Goal: Task Accomplishment & Management: Manage account settings

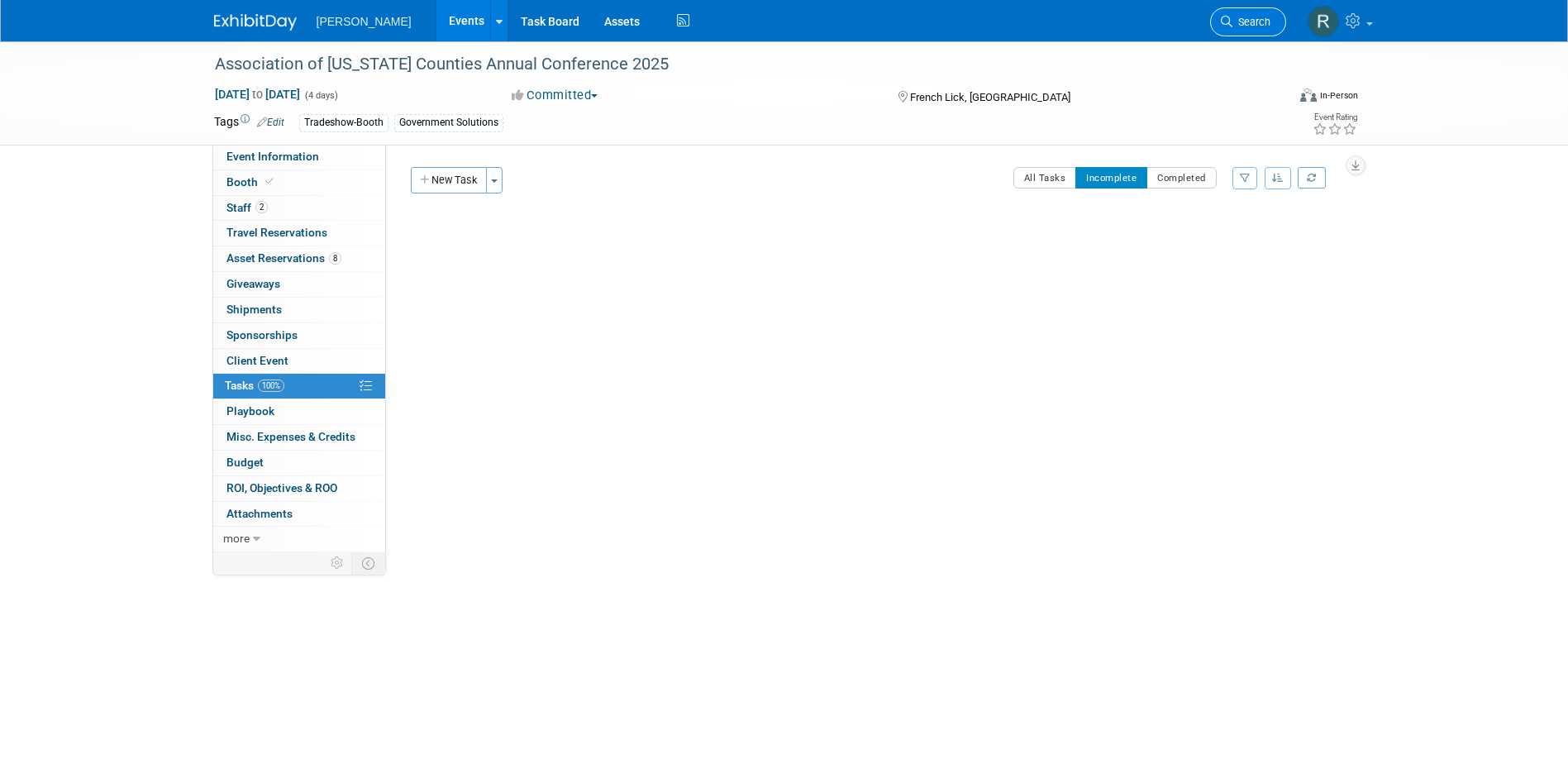
click at [1239, 24] on span "Search" at bounding box center [1251, 21] width 38 height 12
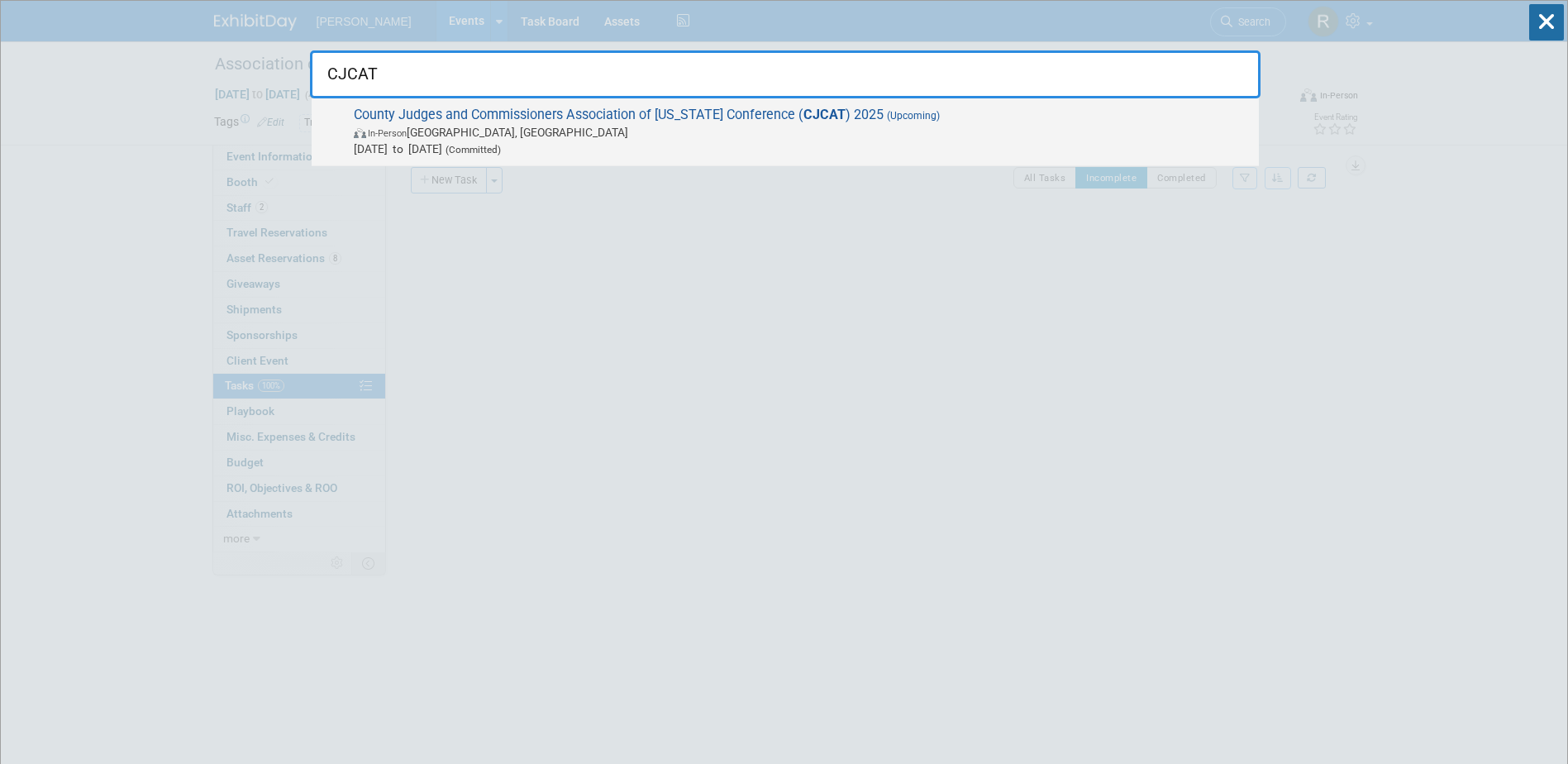
type input "CJCAT"
click at [783, 126] on span "In-Person Galveston, TX" at bounding box center [802, 132] width 897 height 17
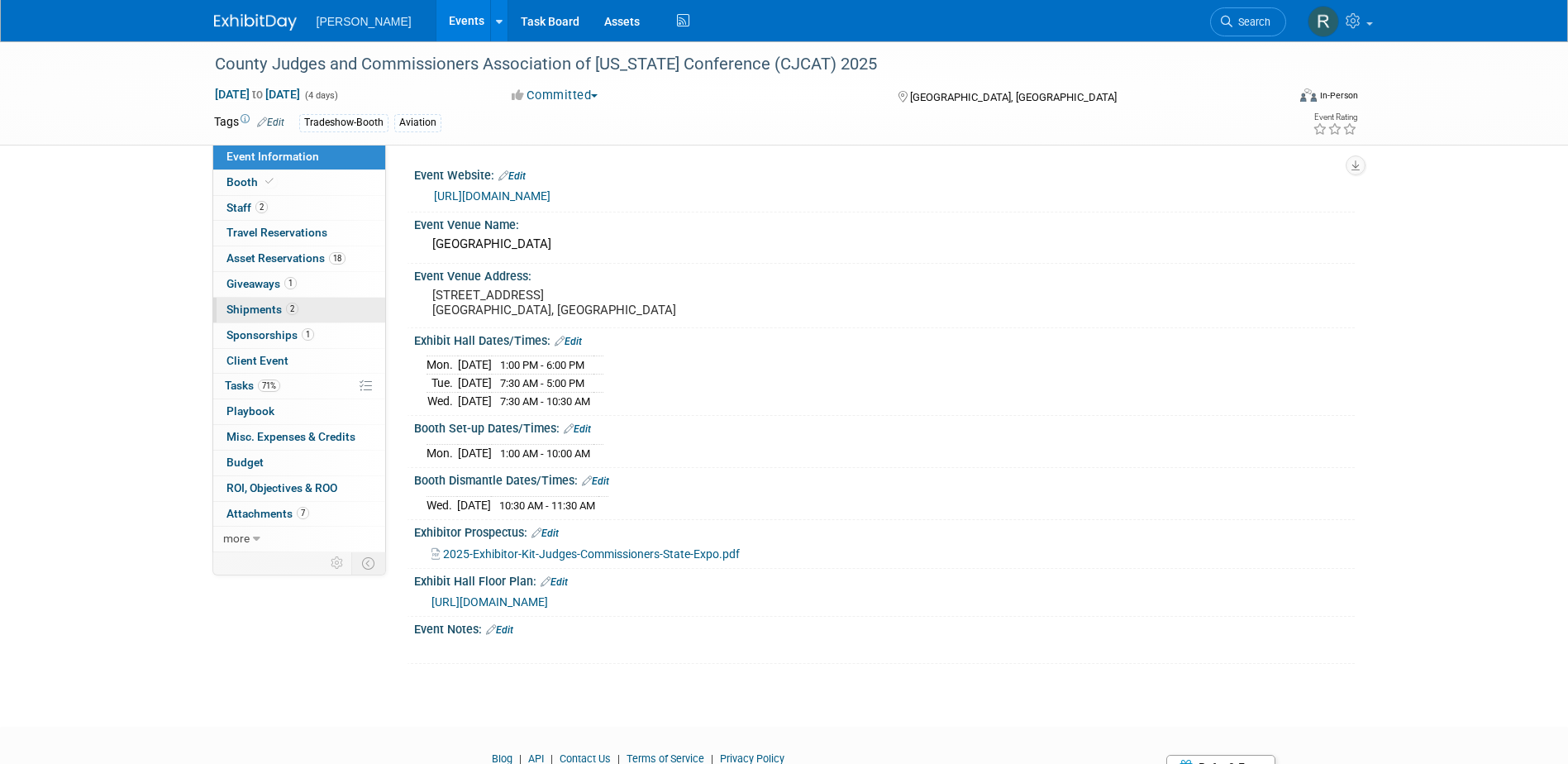
click at [259, 311] on span "Shipments 2" at bounding box center [263, 309] width 72 height 13
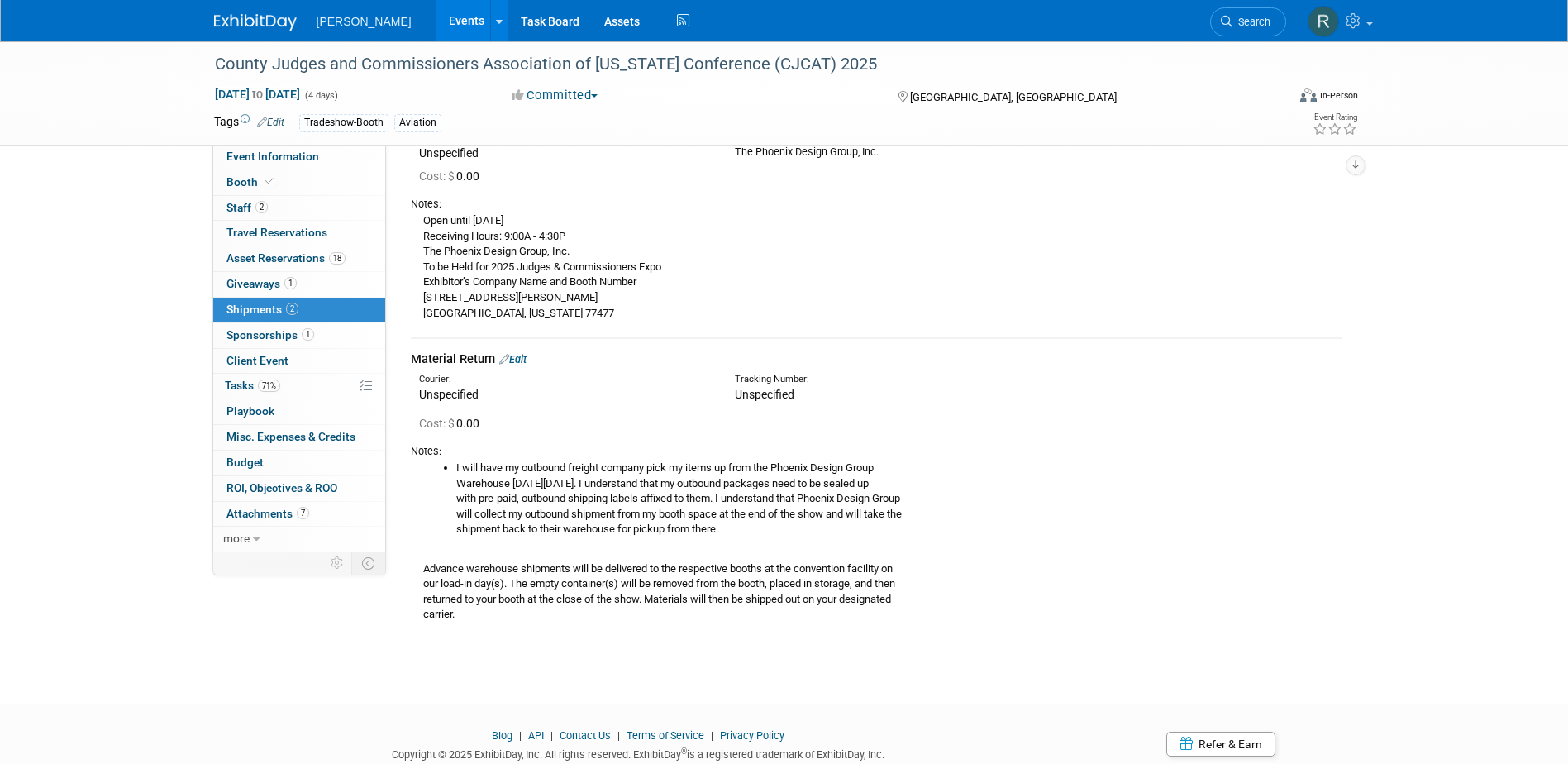
scroll to position [166, 0]
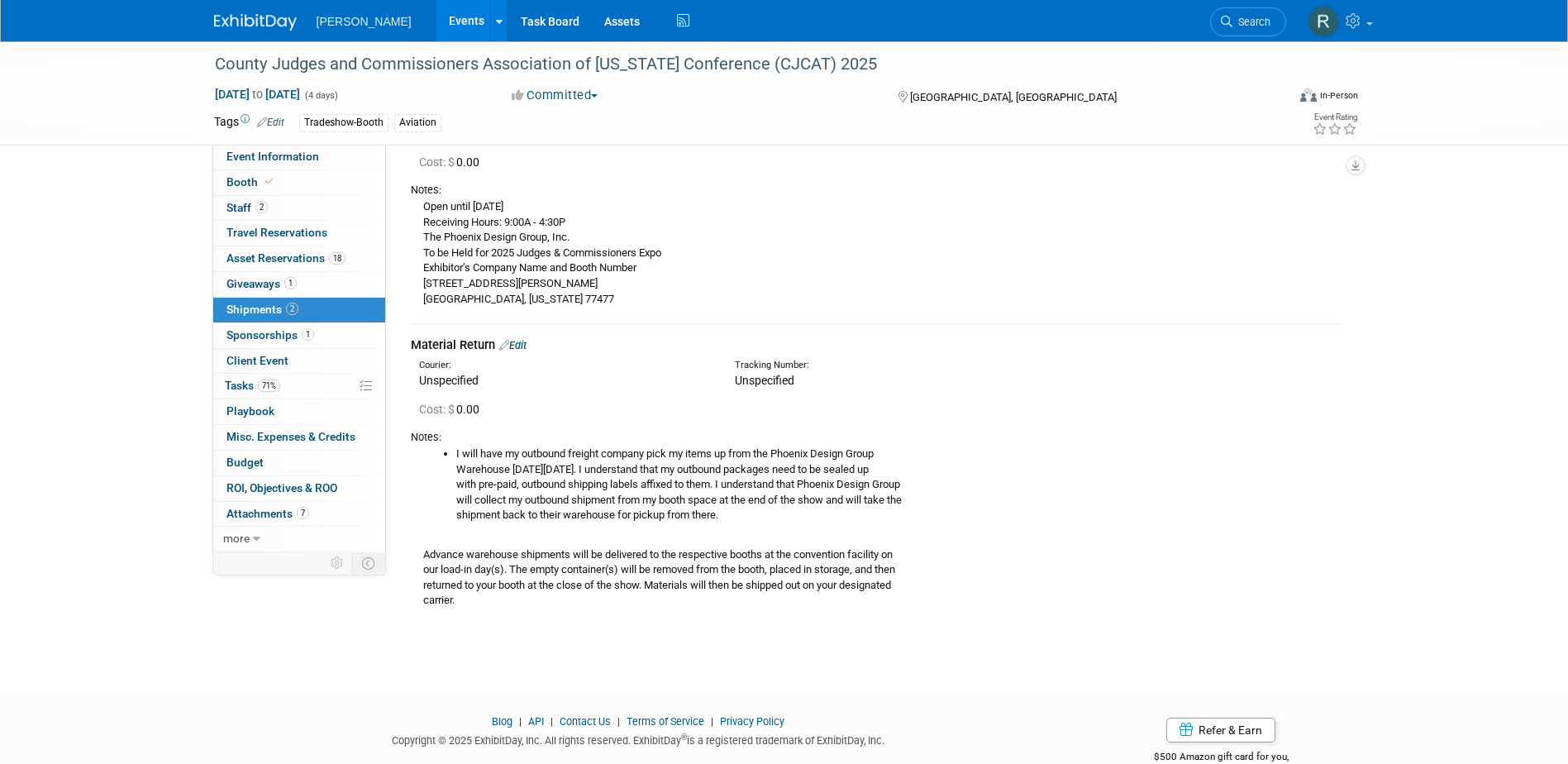
click at [524, 348] on link "Edit" at bounding box center [512, 344] width 27 height 12
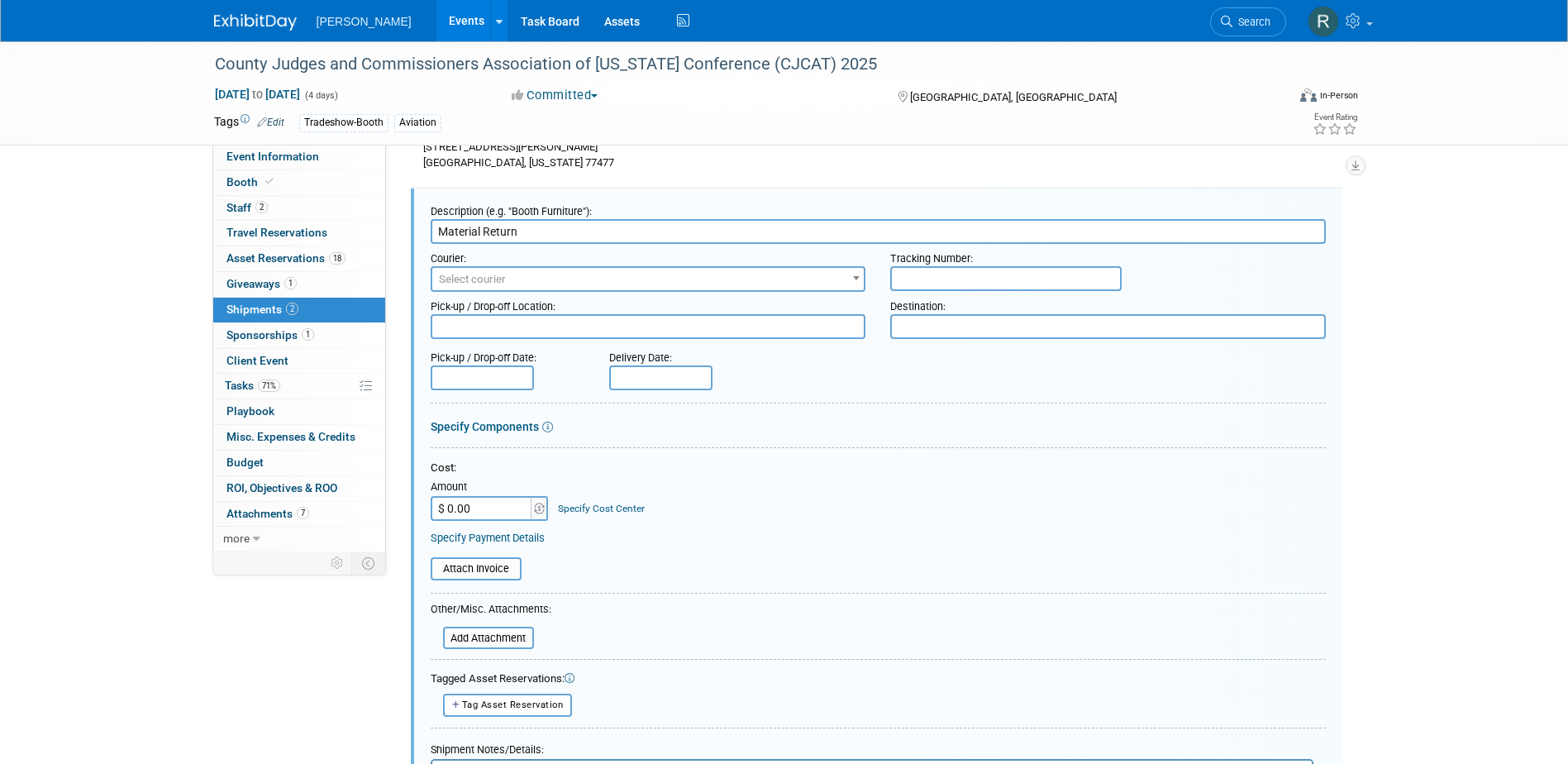
scroll to position [0, 0]
click at [960, 283] on input "text" at bounding box center [1006, 278] width 231 height 25
paste input "1Z4916098475634526"
type input "1Z4916098475634526"
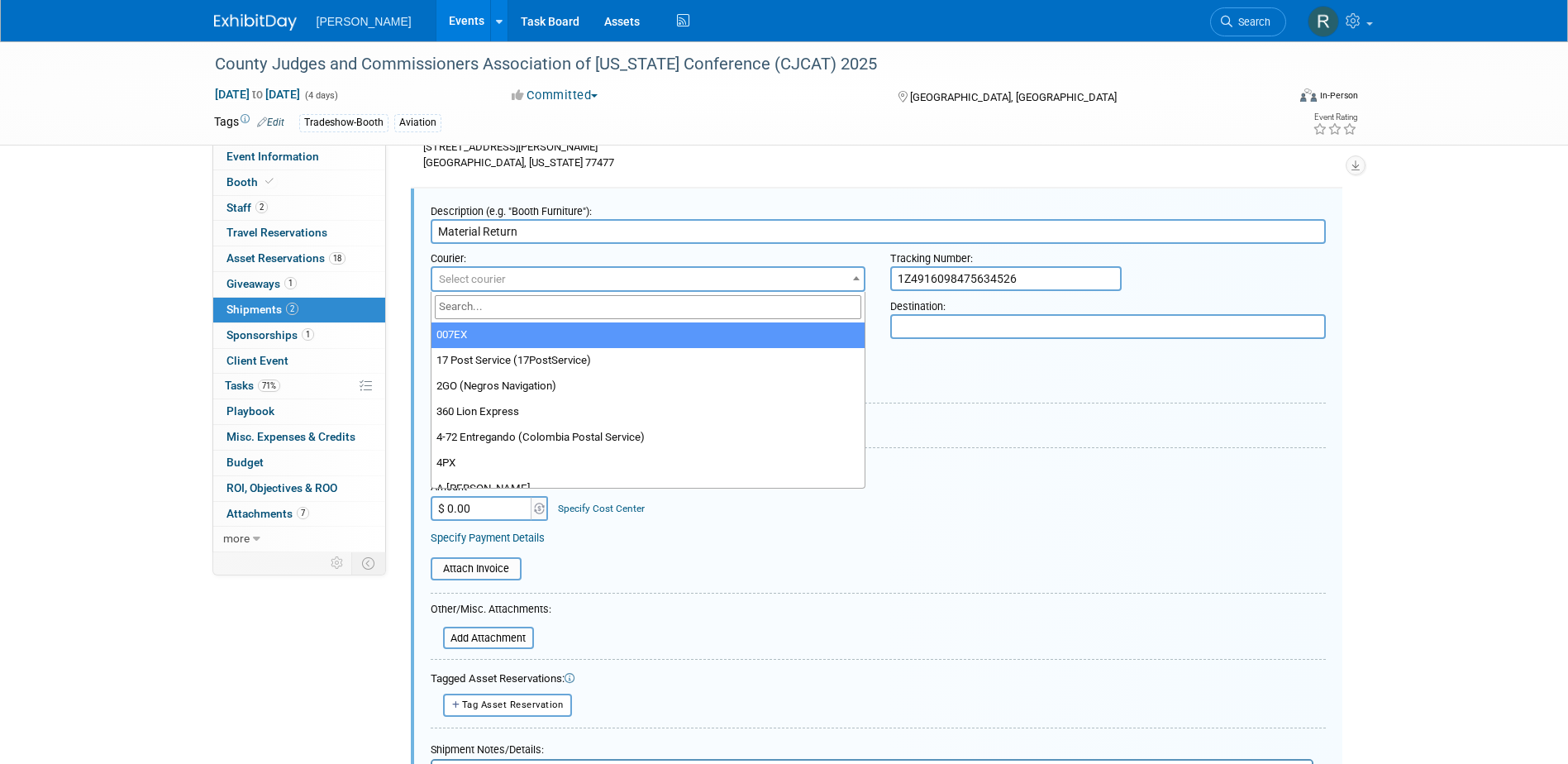
click at [718, 288] on span "Select courier" at bounding box center [648, 279] width 432 height 23
click at [706, 314] on input "search" at bounding box center [649, 307] width 428 height 24
type input "UPS"
select select "508"
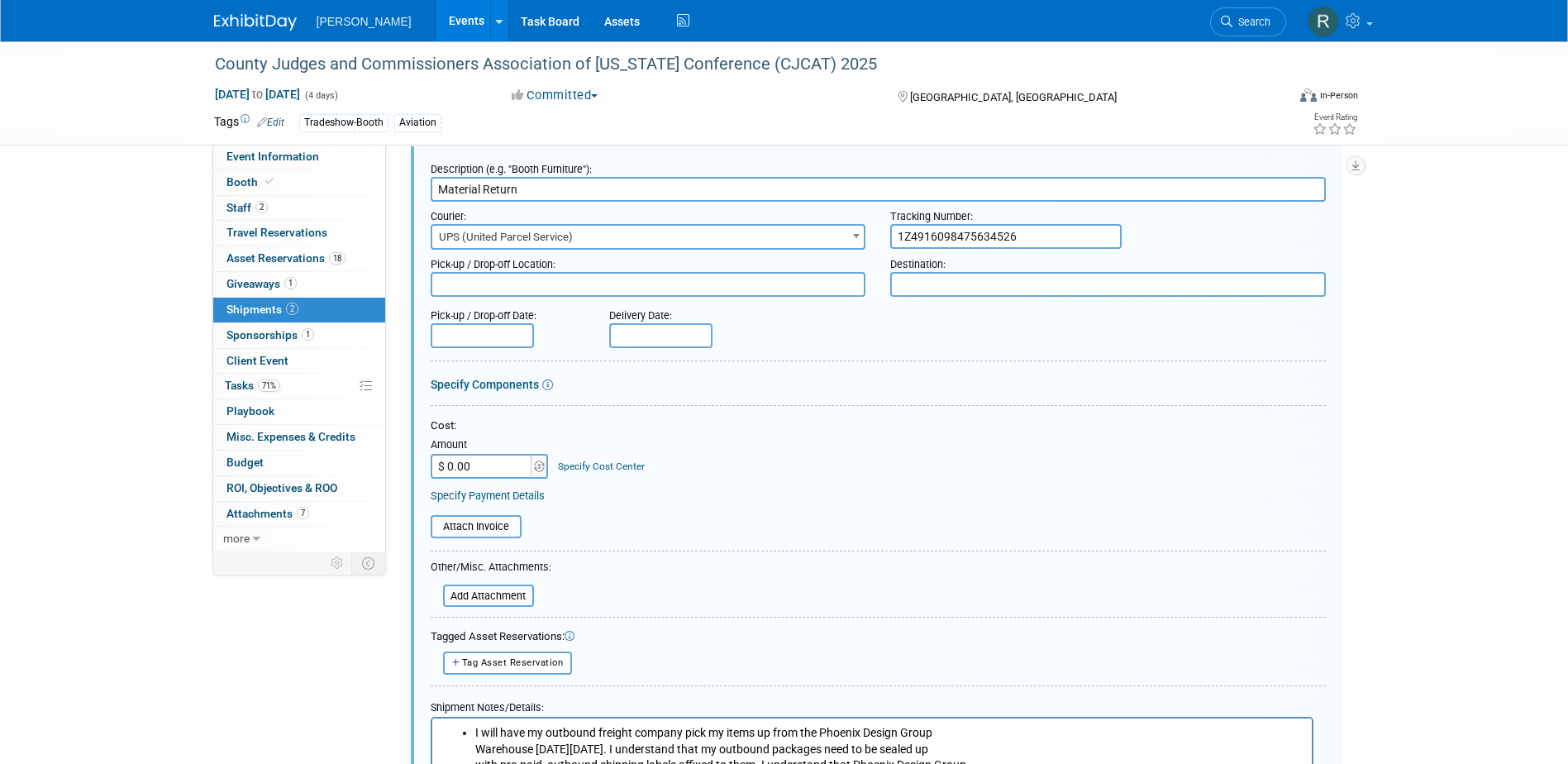
scroll to position [384, 0]
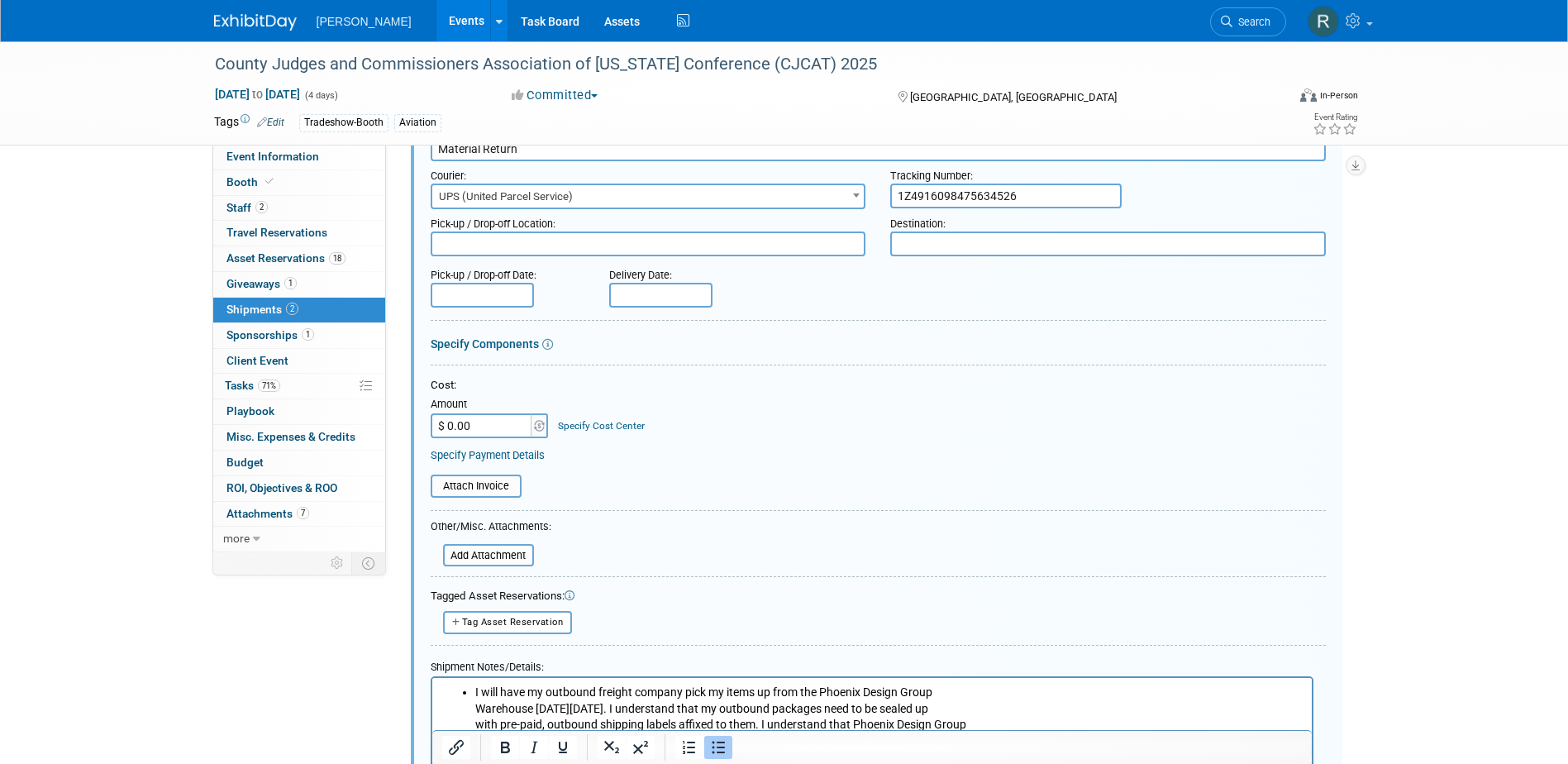
click at [433, 683] on html "I will have my outbound freight company pick my items up from the Phoenix Desig…" at bounding box center [871, 761] width 879 height 169
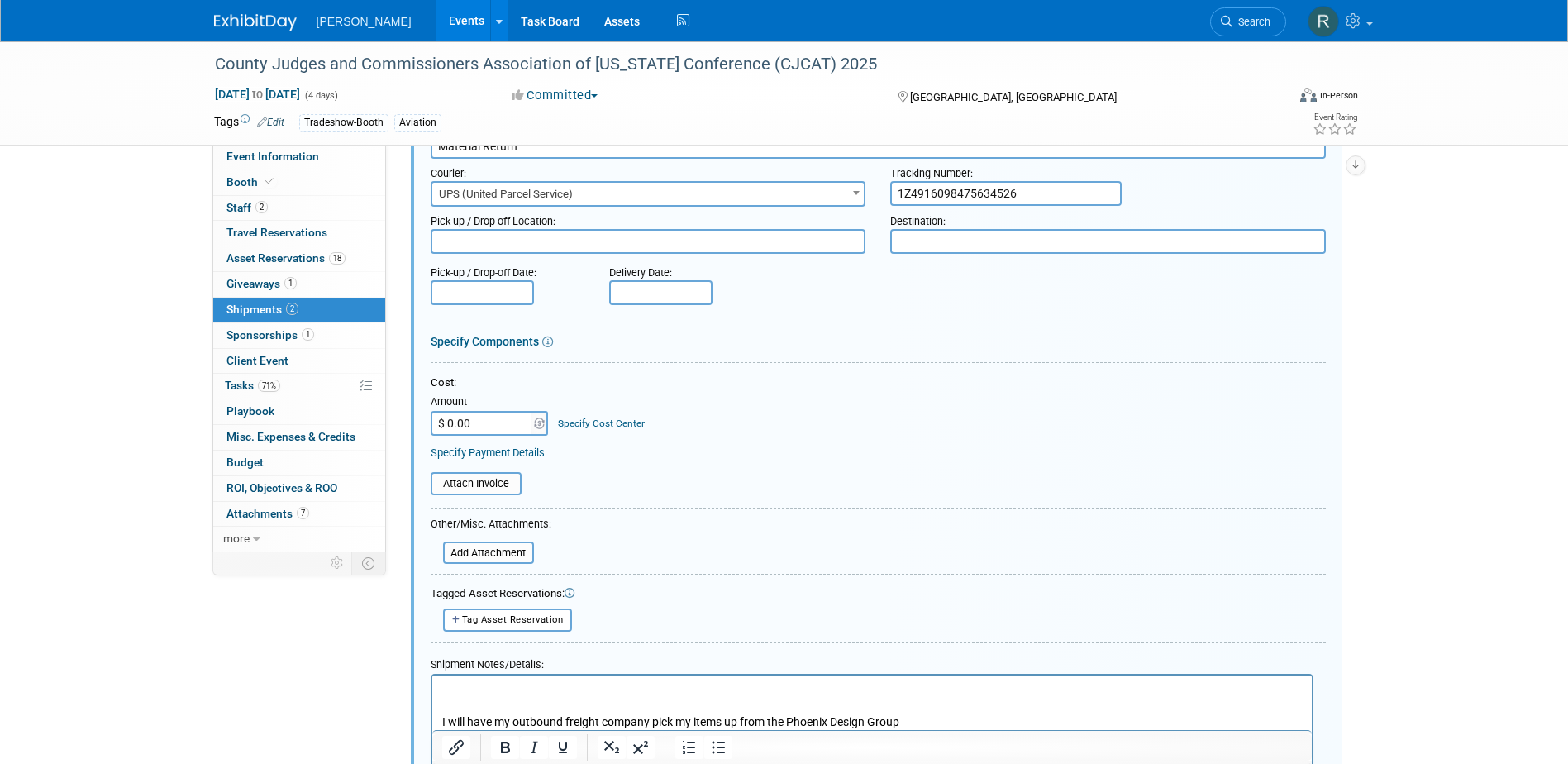
click at [460, 683] on p "Rich Text Area. Press ALT-0 for help." at bounding box center [871, 690] width 860 height 17
click at [581, 686] on p "1Z4916098475374094, ﻿" at bounding box center [871, 690] width 860 height 17
click at [700, 690] on p "1Z4916098475374094, 1Z4916098474423685﻿" at bounding box center [871, 690] width 860 height 17
click at [714, 694] on p "1Z4916098475374094, 1Z4916098474423685, ﻿" at bounding box center [871, 690] width 860 height 17
click at [851, 682] on p "1Z4916098475374094, 1Z4916098474423685, 1Z4916098473496706, ﻿" at bounding box center [871, 690] width 860 height 17
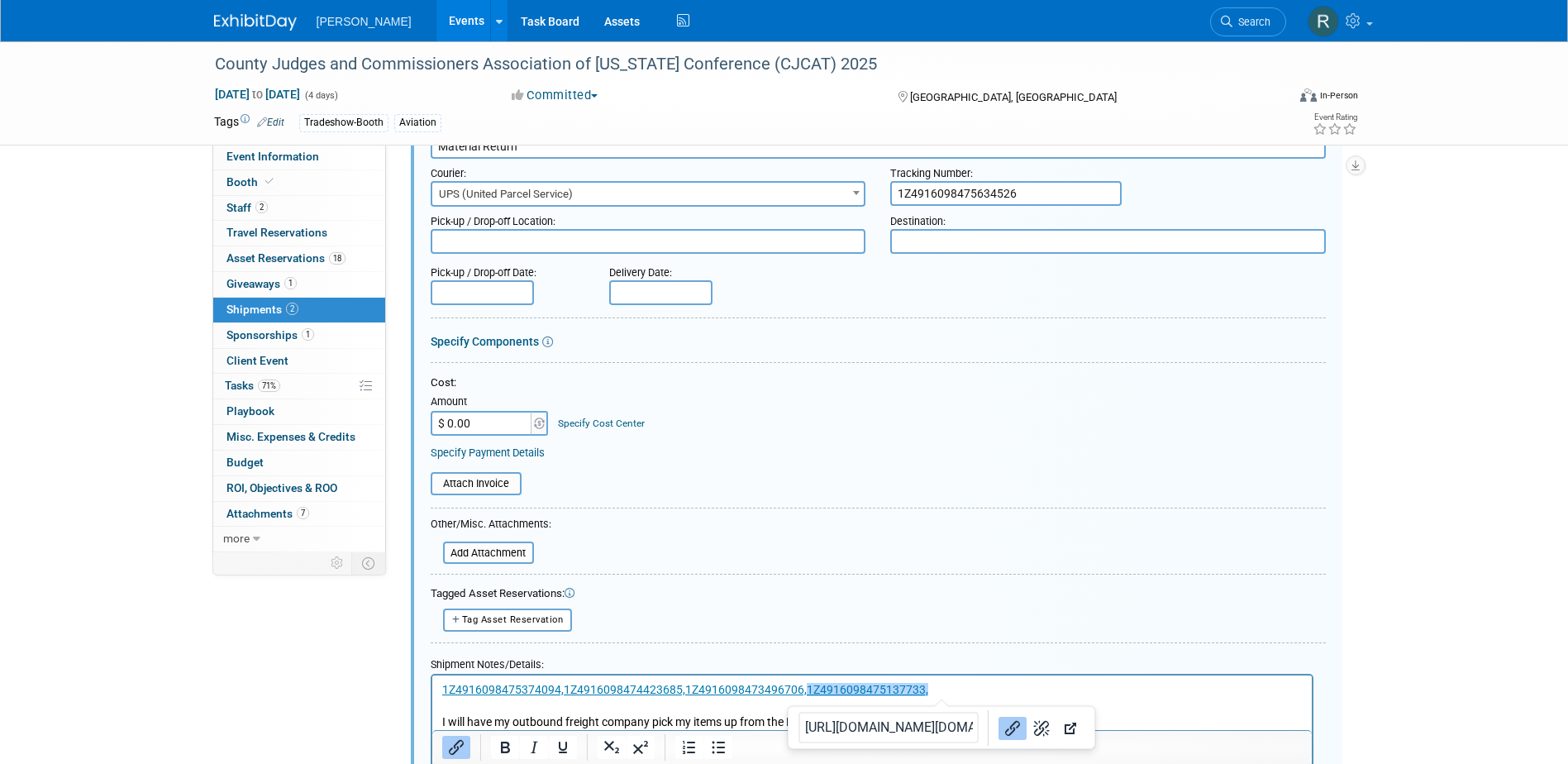
click at [951, 686] on p "1Z4916098475374094, 1Z4916098474423685, 1Z4916098473496706, 1Z4916098475137733,…" at bounding box center [871, 690] width 860 height 17
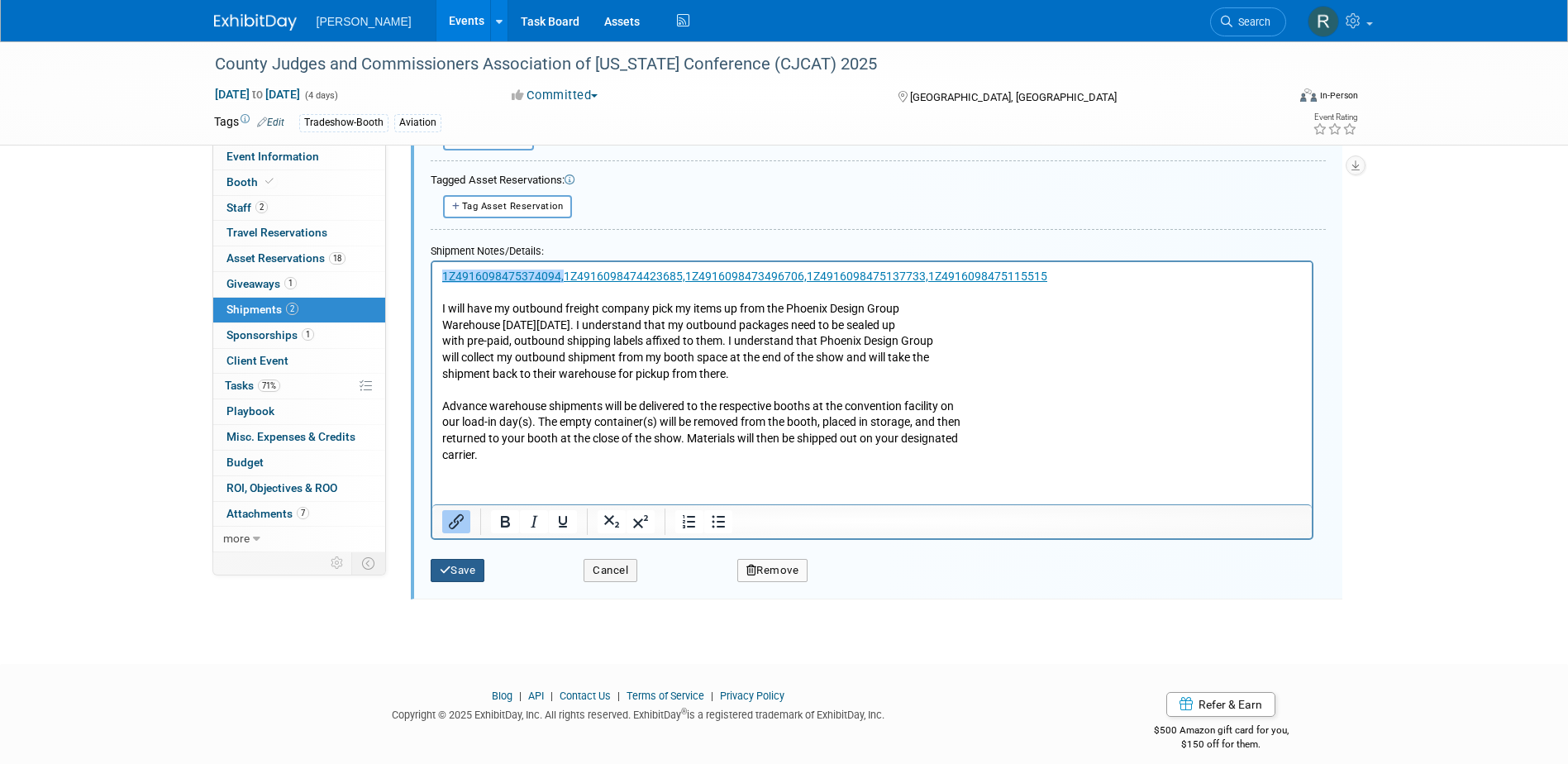
click at [458, 574] on button "Save" at bounding box center [457, 570] width 55 height 23
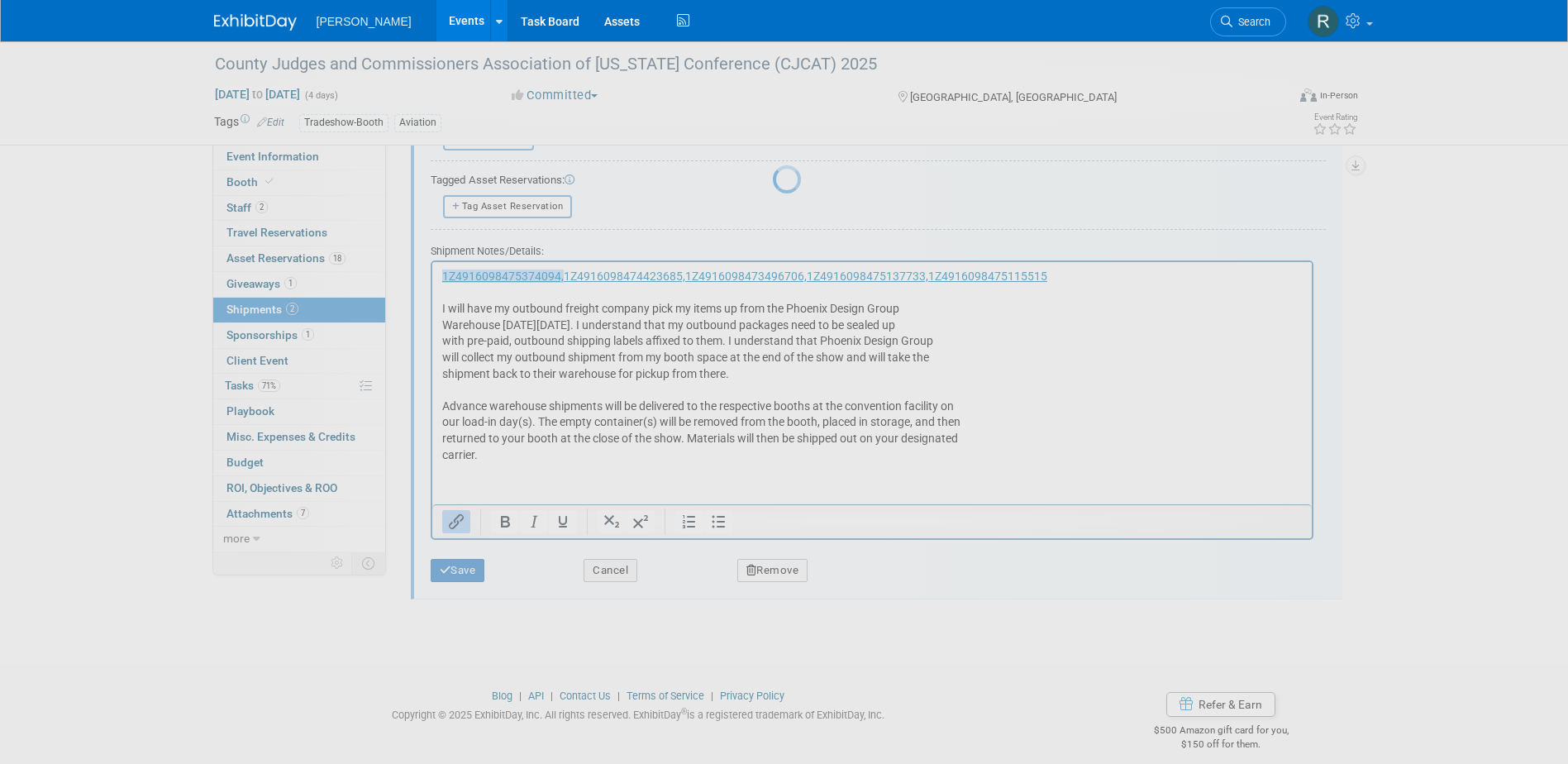
scroll to position [229, 0]
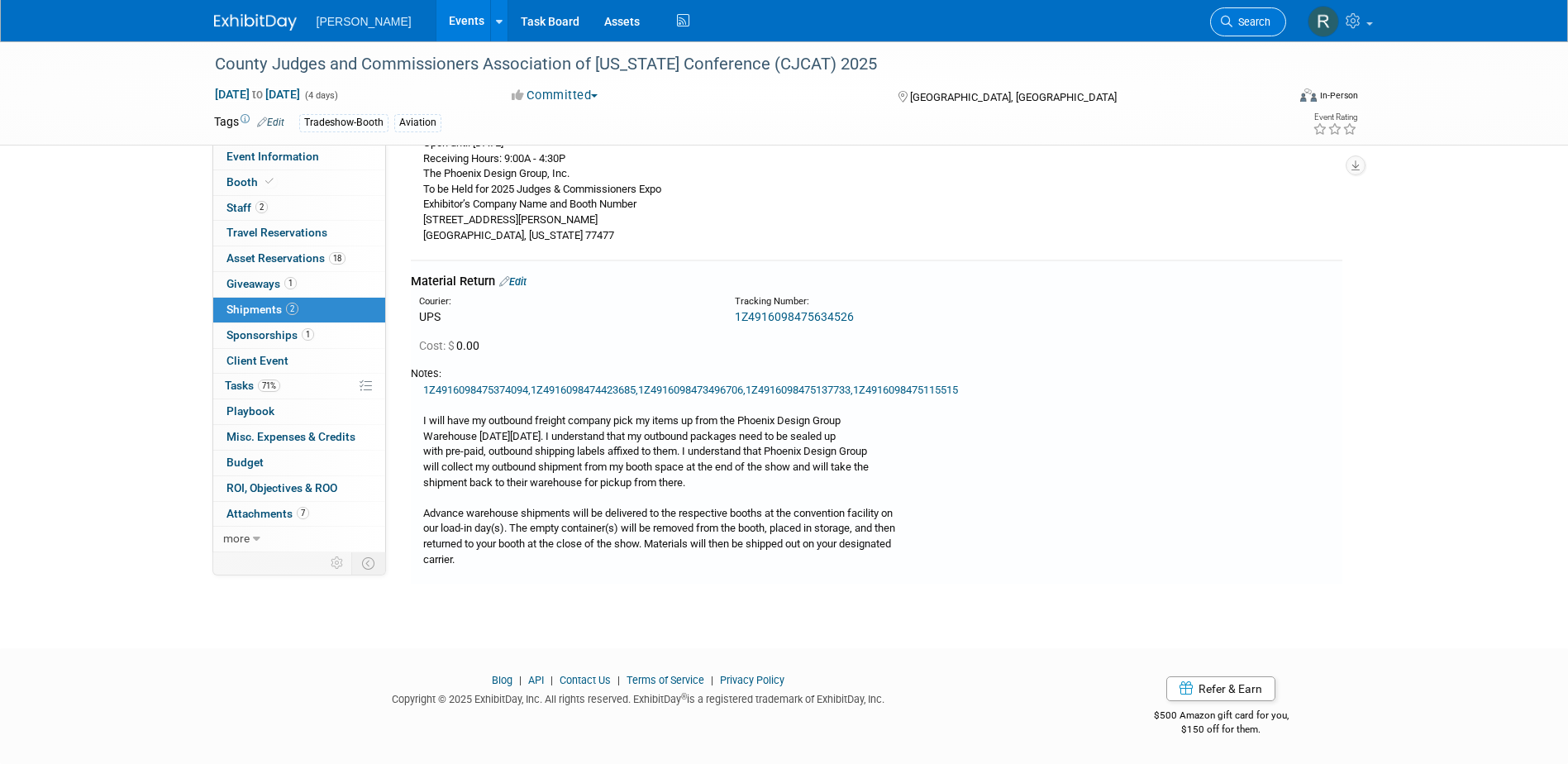
click at [1232, 18] on span "Search" at bounding box center [1251, 21] width 38 height 12
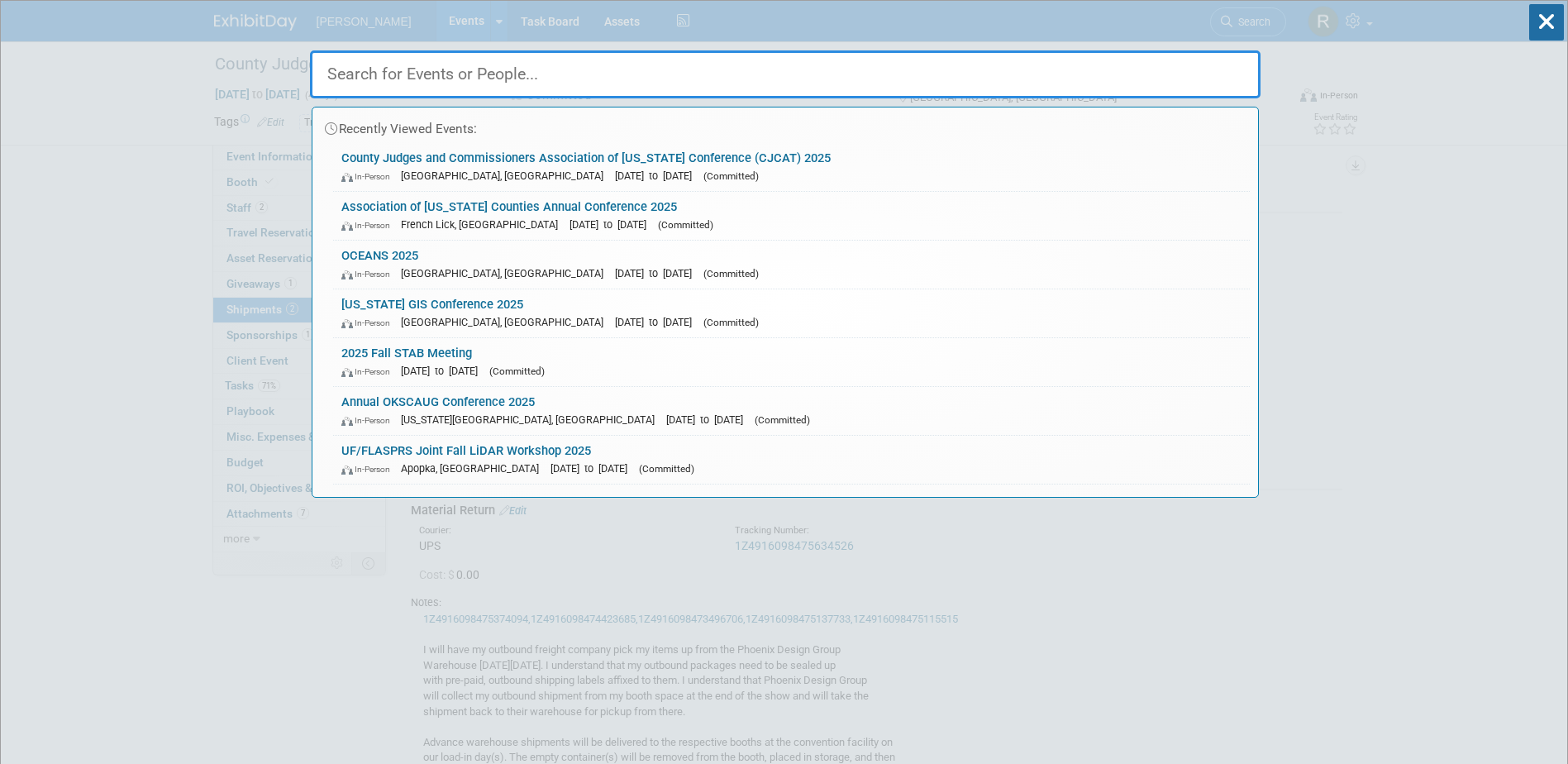
click at [480, 78] on input "text" at bounding box center [785, 74] width 951 height 48
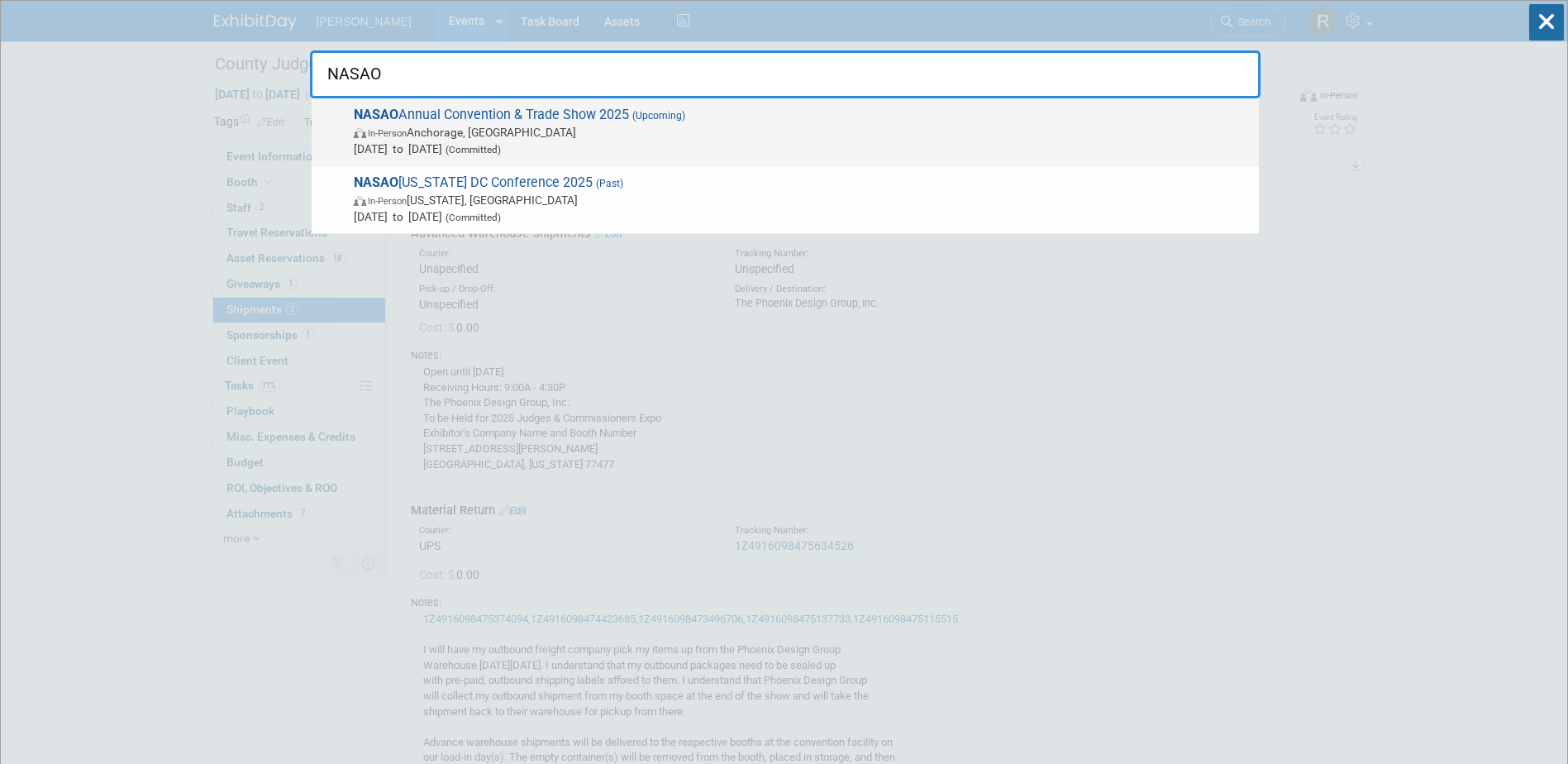
type input "NASAO"
click at [472, 114] on span "NASAO Annual Convention & Trade Show 2025 (Upcoming) In-Person Anchorage, AK Se…" at bounding box center [800, 132] width 902 height 50
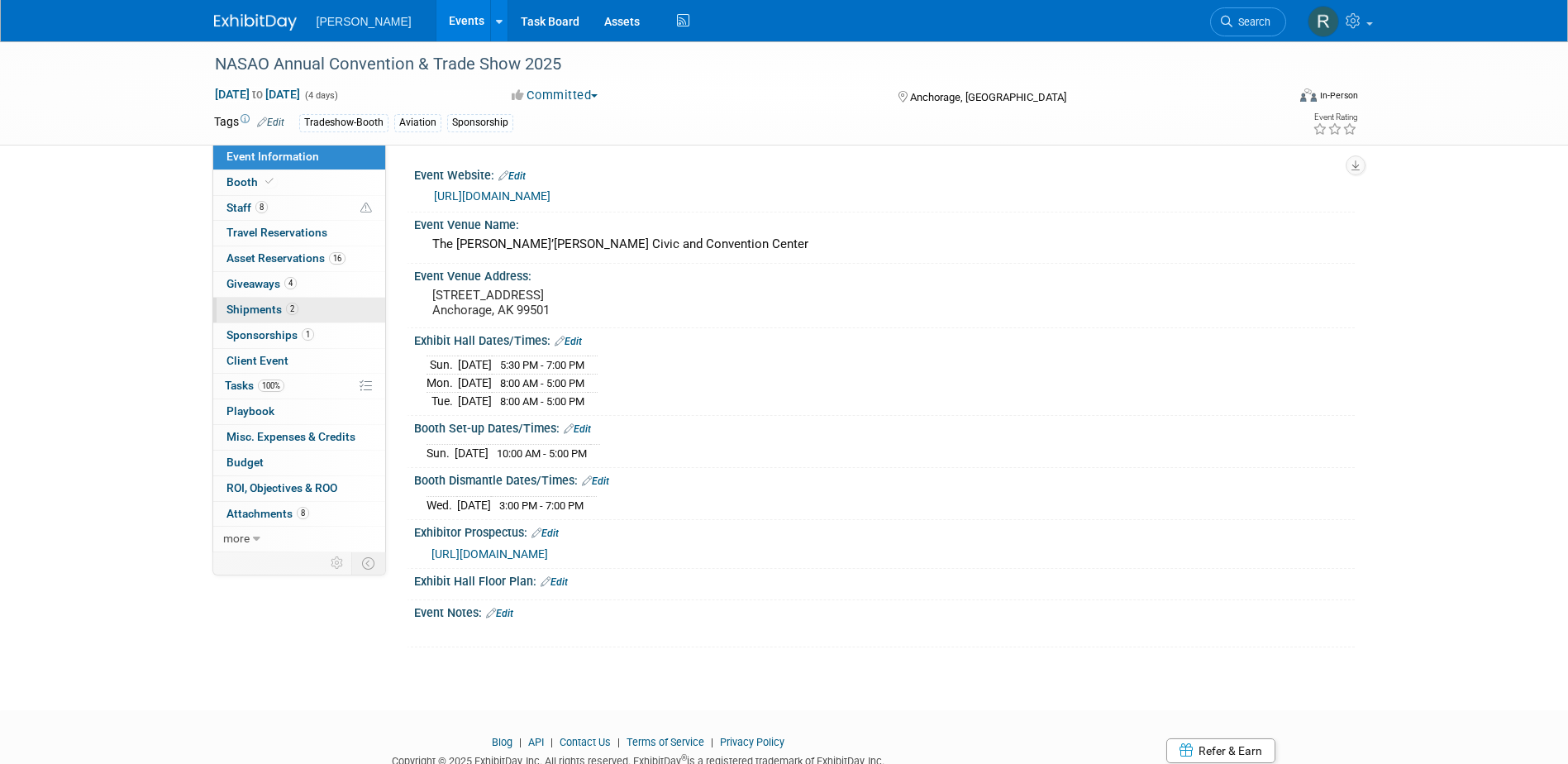
click at [246, 306] on span "Shipments 2" at bounding box center [263, 309] width 72 height 13
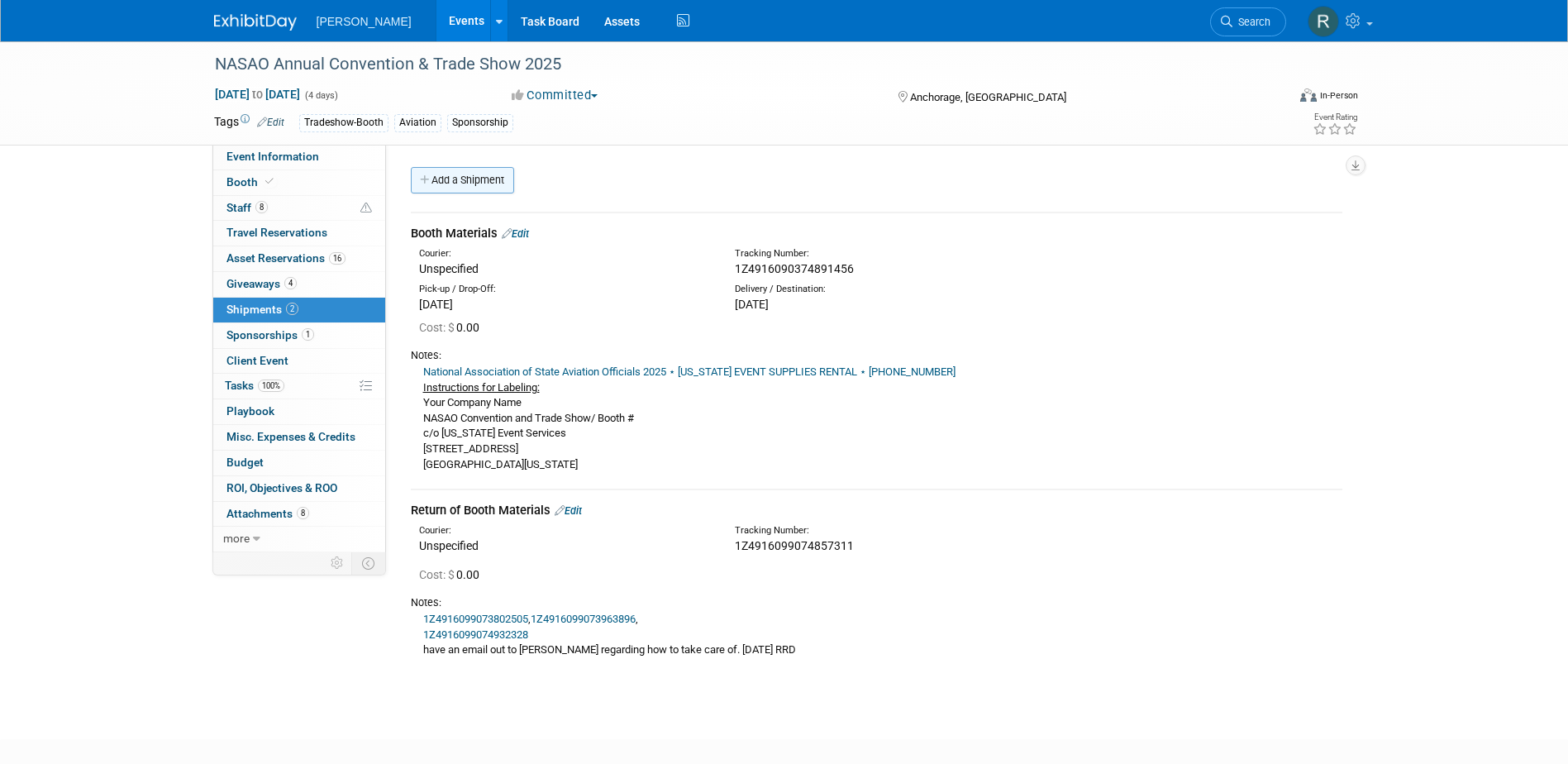
click at [482, 182] on link "Add a Shipment" at bounding box center [463, 180] width 104 height 27
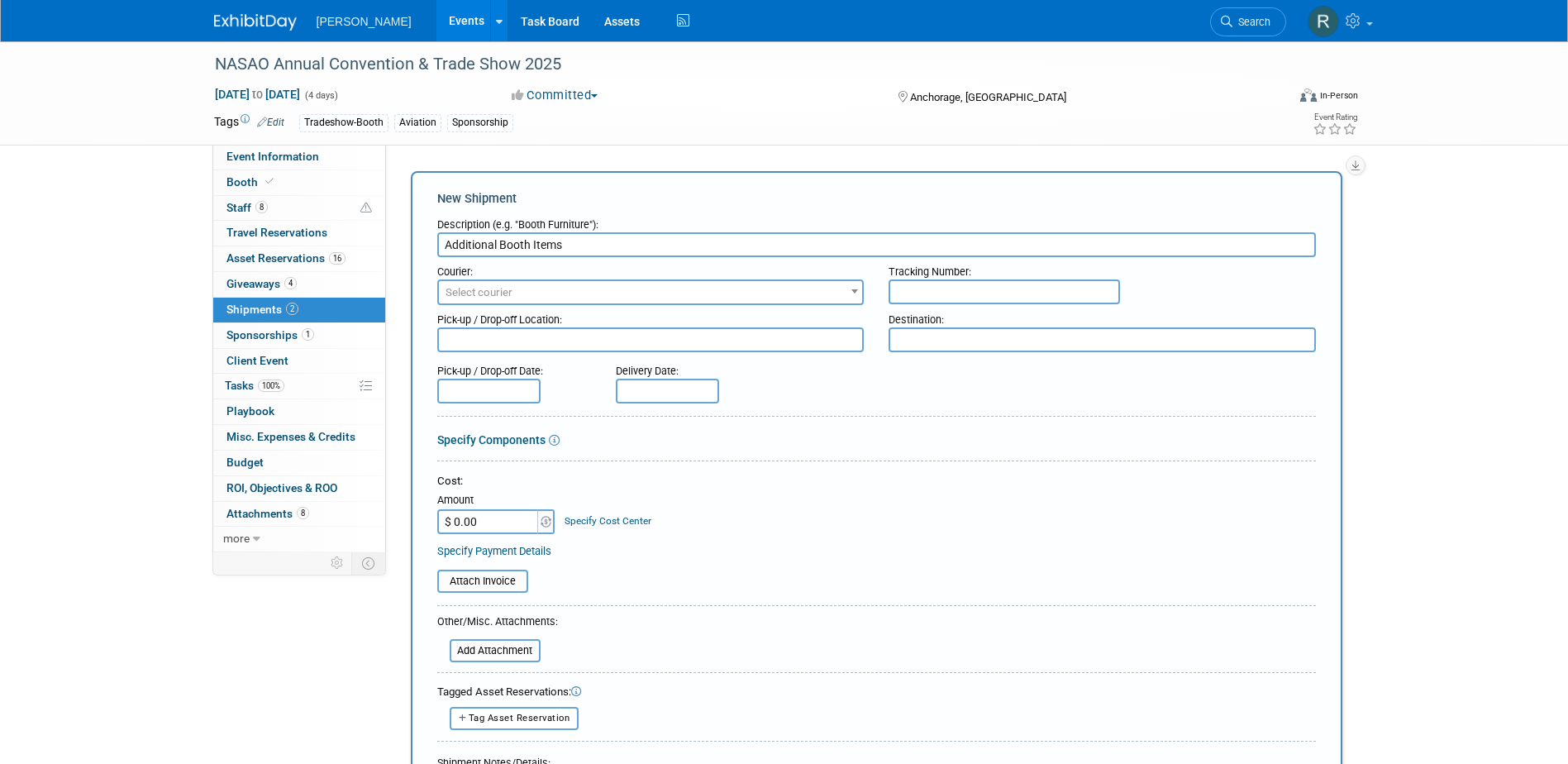
type input "Additional Booth Items"
click at [495, 280] on span "Select courier" at bounding box center [651, 293] width 428 height 26
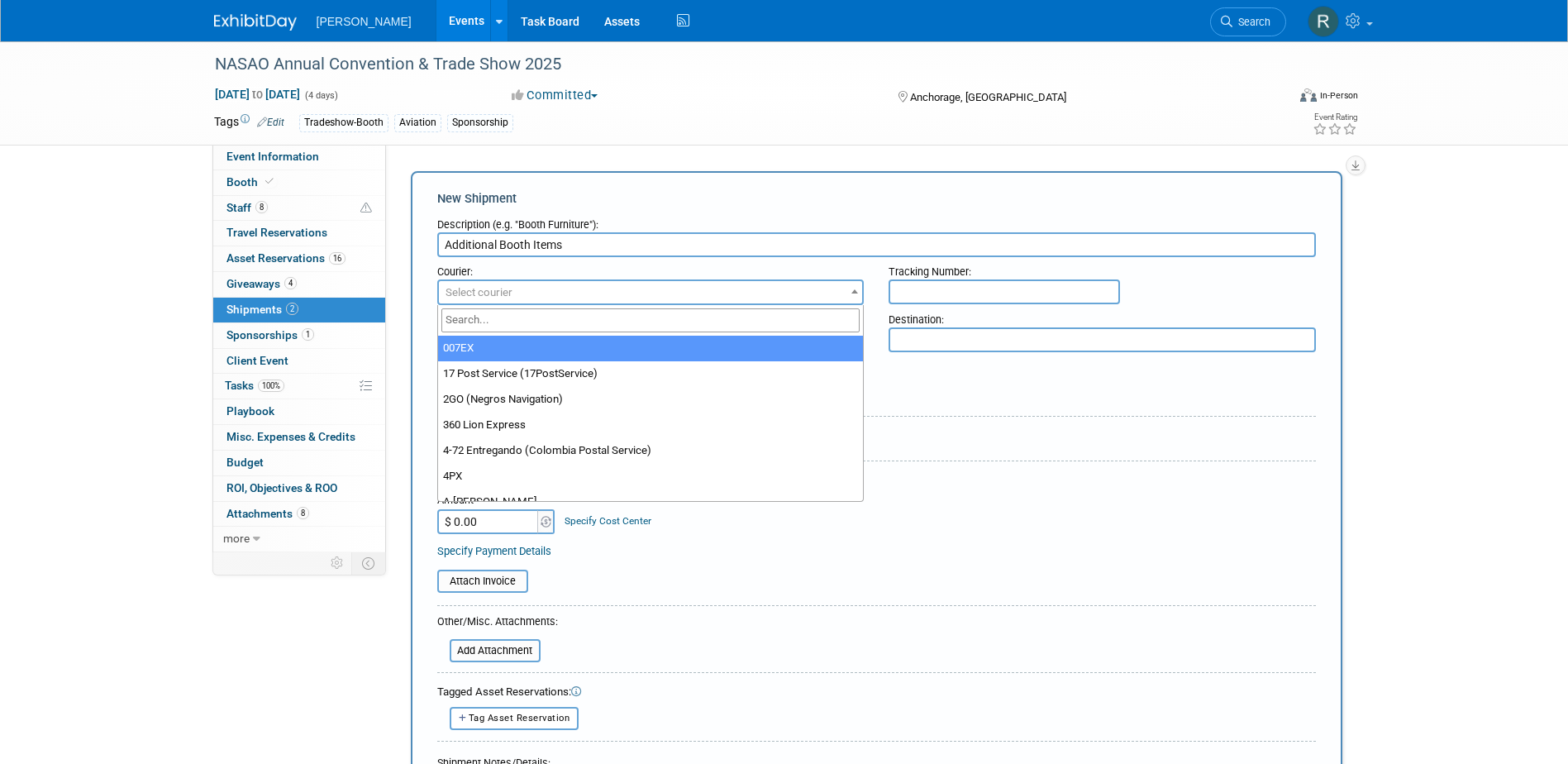
click at [499, 318] on input "search" at bounding box center [651, 320] width 419 height 24
type input "UPS"
select select "508"
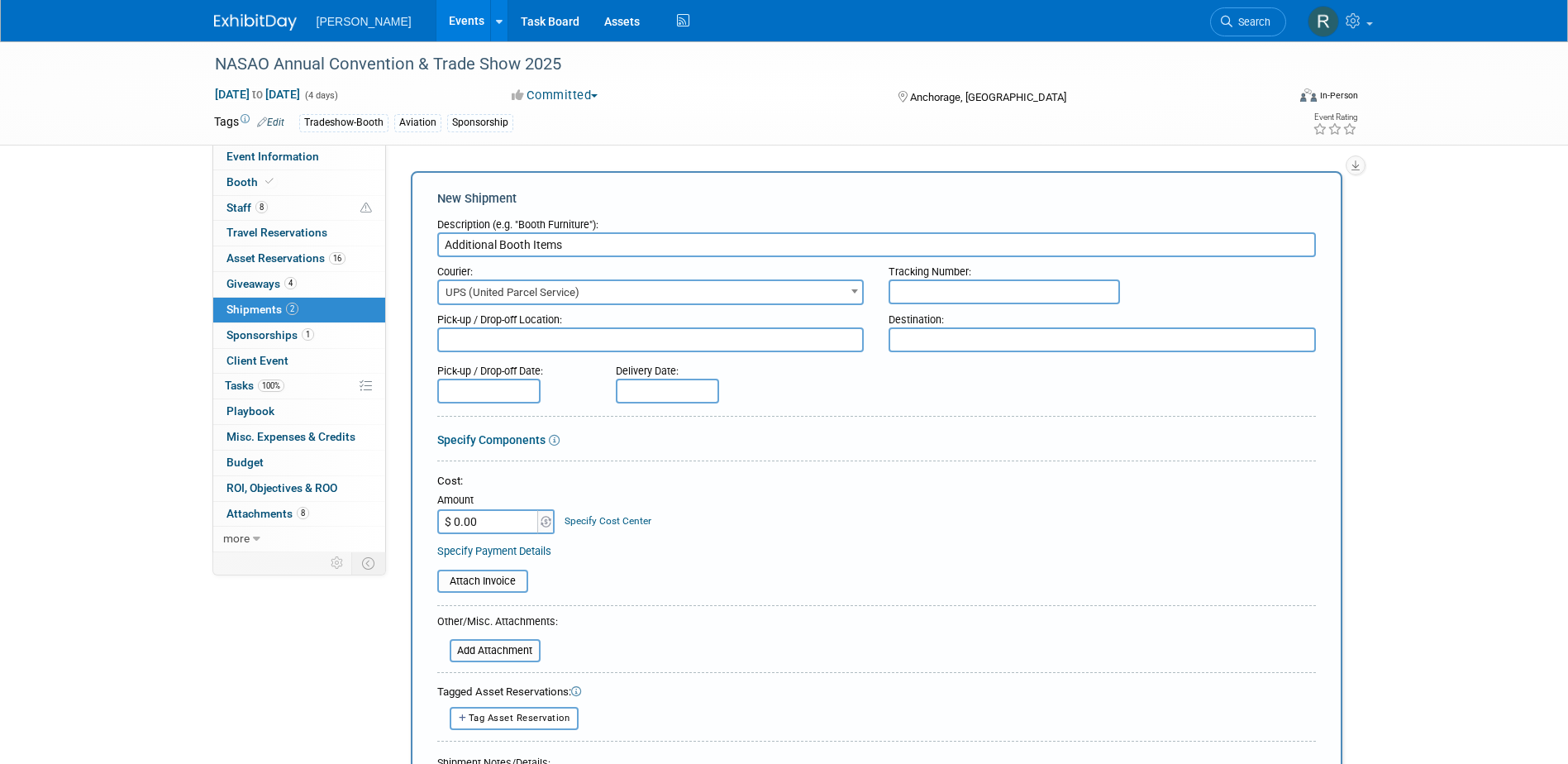
click at [909, 294] on input "text" at bounding box center [1004, 292] width 231 height 25
click at [950, 291] on input "text" at bounding box center [1004, 292] width 231 height 25
paste input "1Z4916090375763673"
type input "1Z4916090375763673"
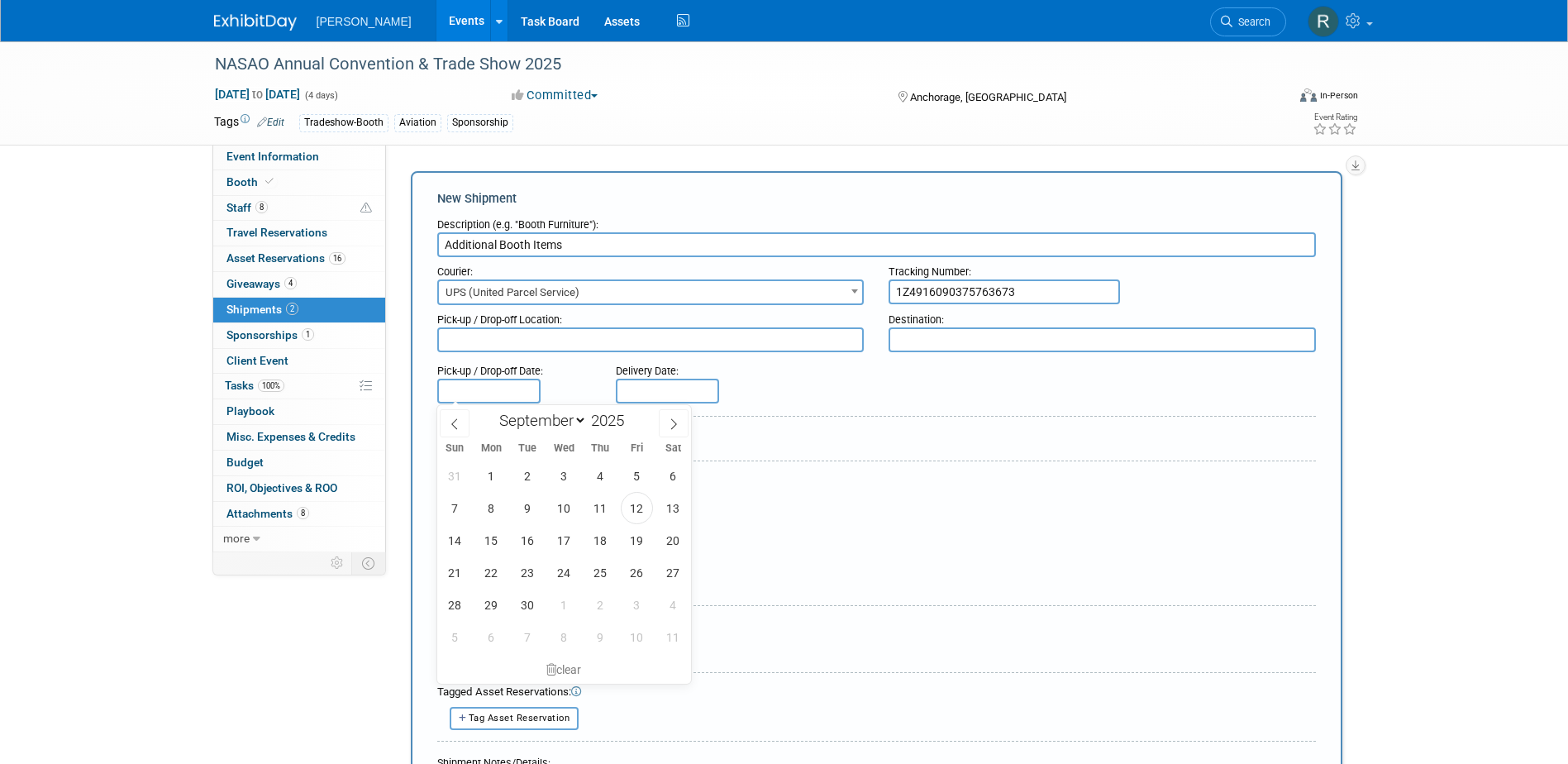
click at [515, 395] on body "Woolpert Events Add Event Bulk Upload Events Shareable Event Boards Recently Vi…" at bounding box center [784, 382] width 1568 height 764
click at [608, 507] on span "11" at bounding box center [600, 507] width 32 height 32
type input "Sep 11, 2025"
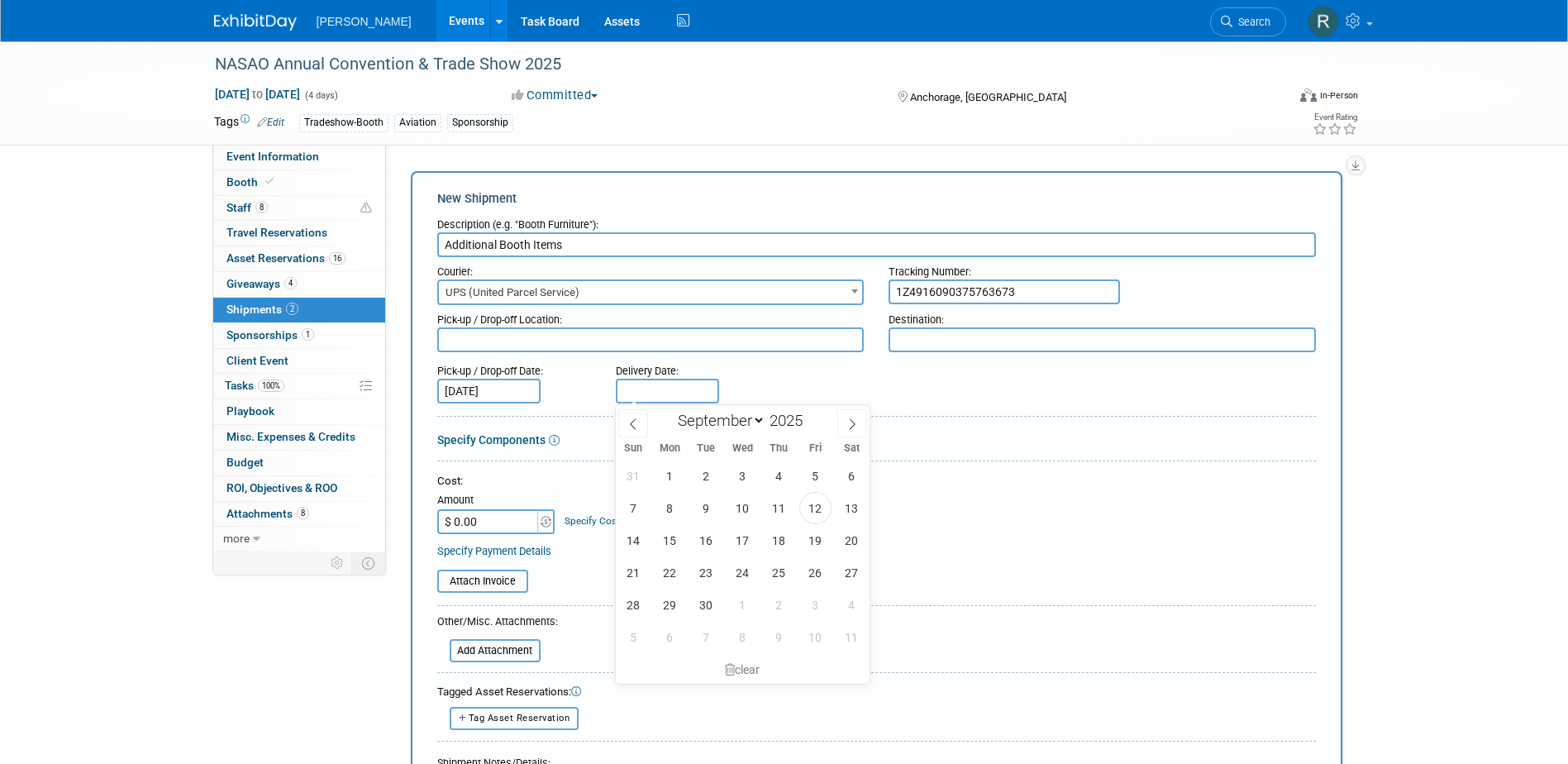
click at [702, 399] on input "text" at bounding box center [667, 391] width 104 height 25
click at [710, 544] on span "16" at bounding box center [705, 540] width 32 height 32
type input "[DATE]"
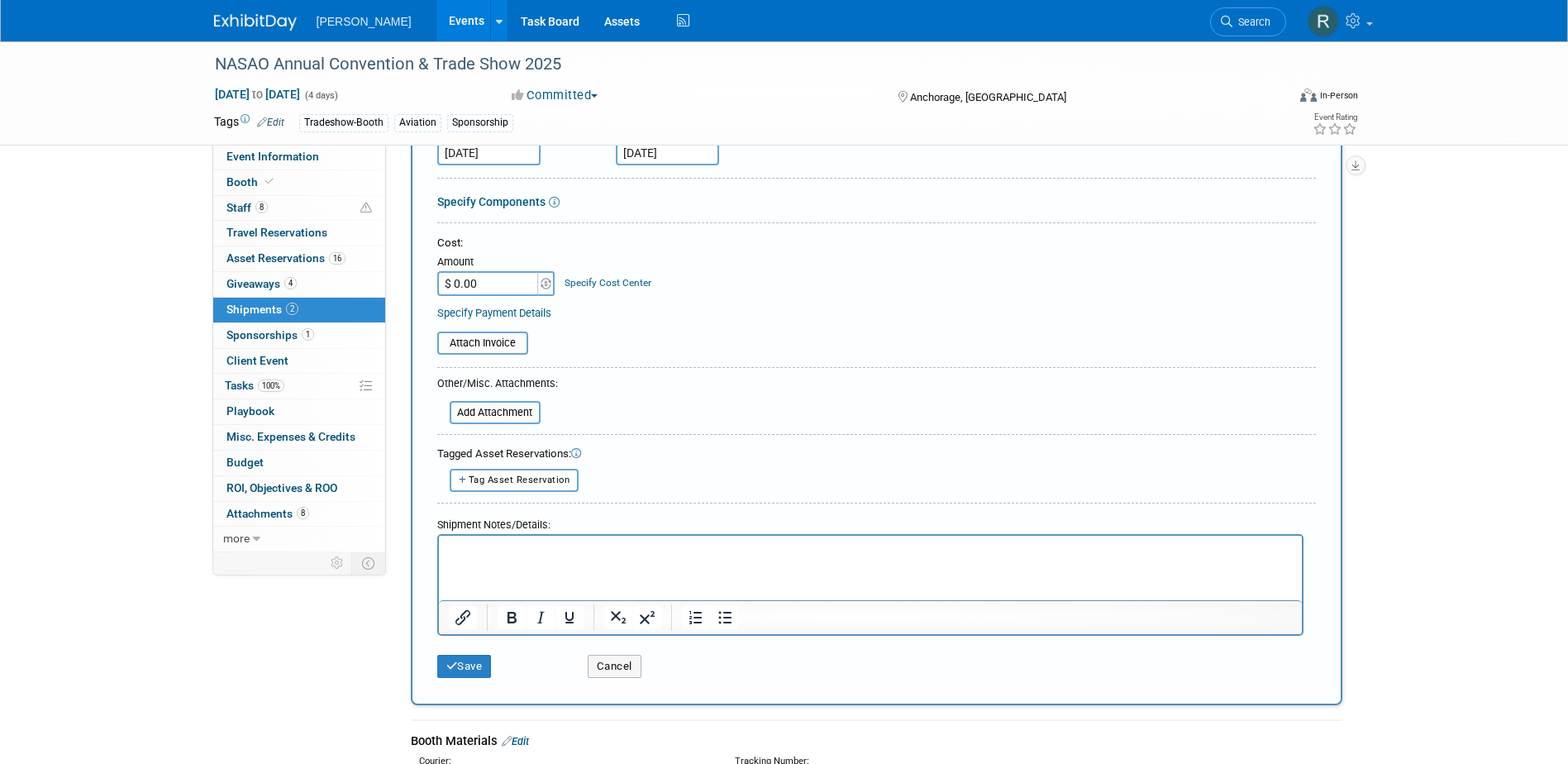
scroll to position [248, 0]
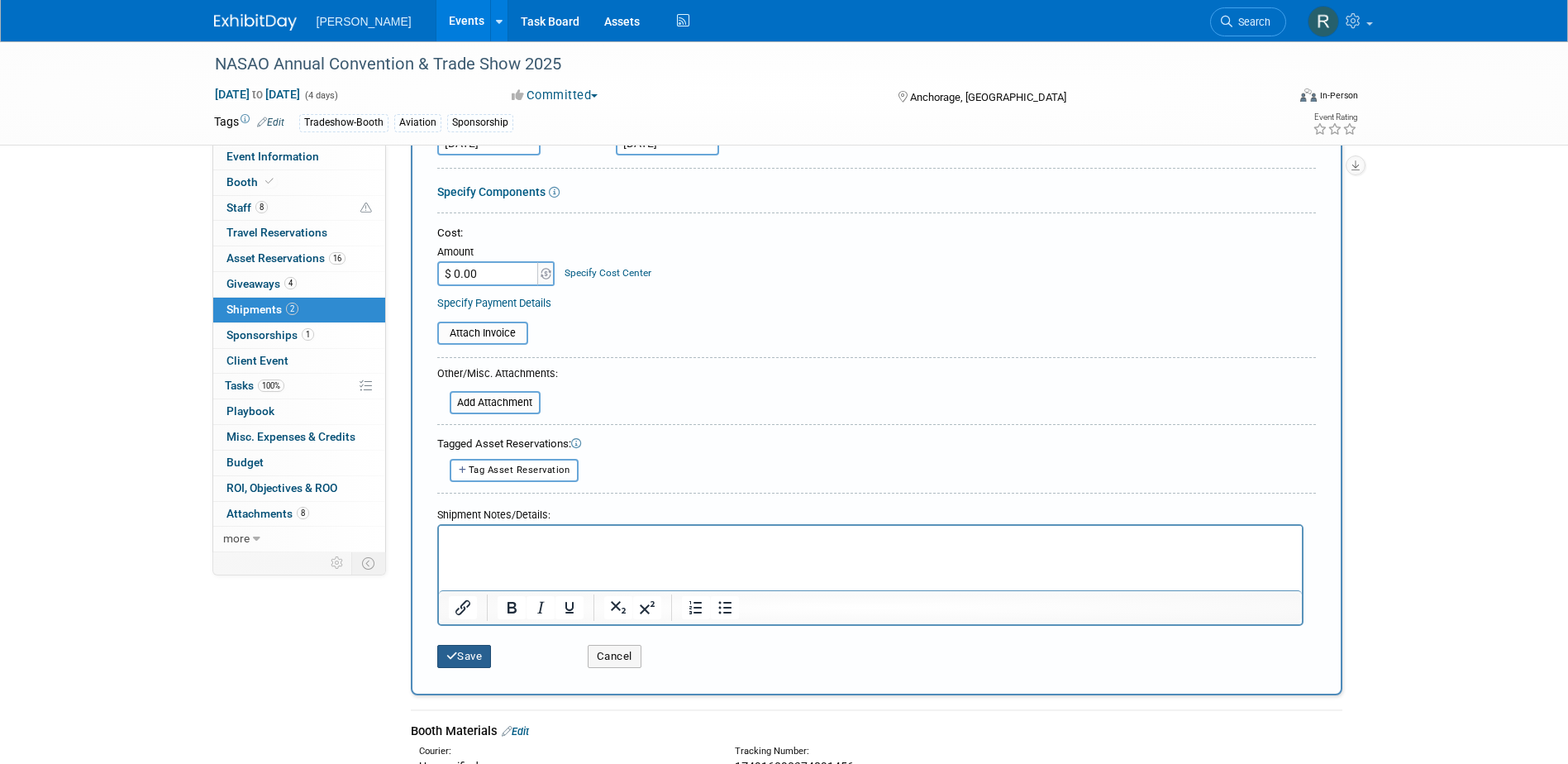
click at [466, 656] on button "Save" at bounding box center [464, 656] width 55 height 23
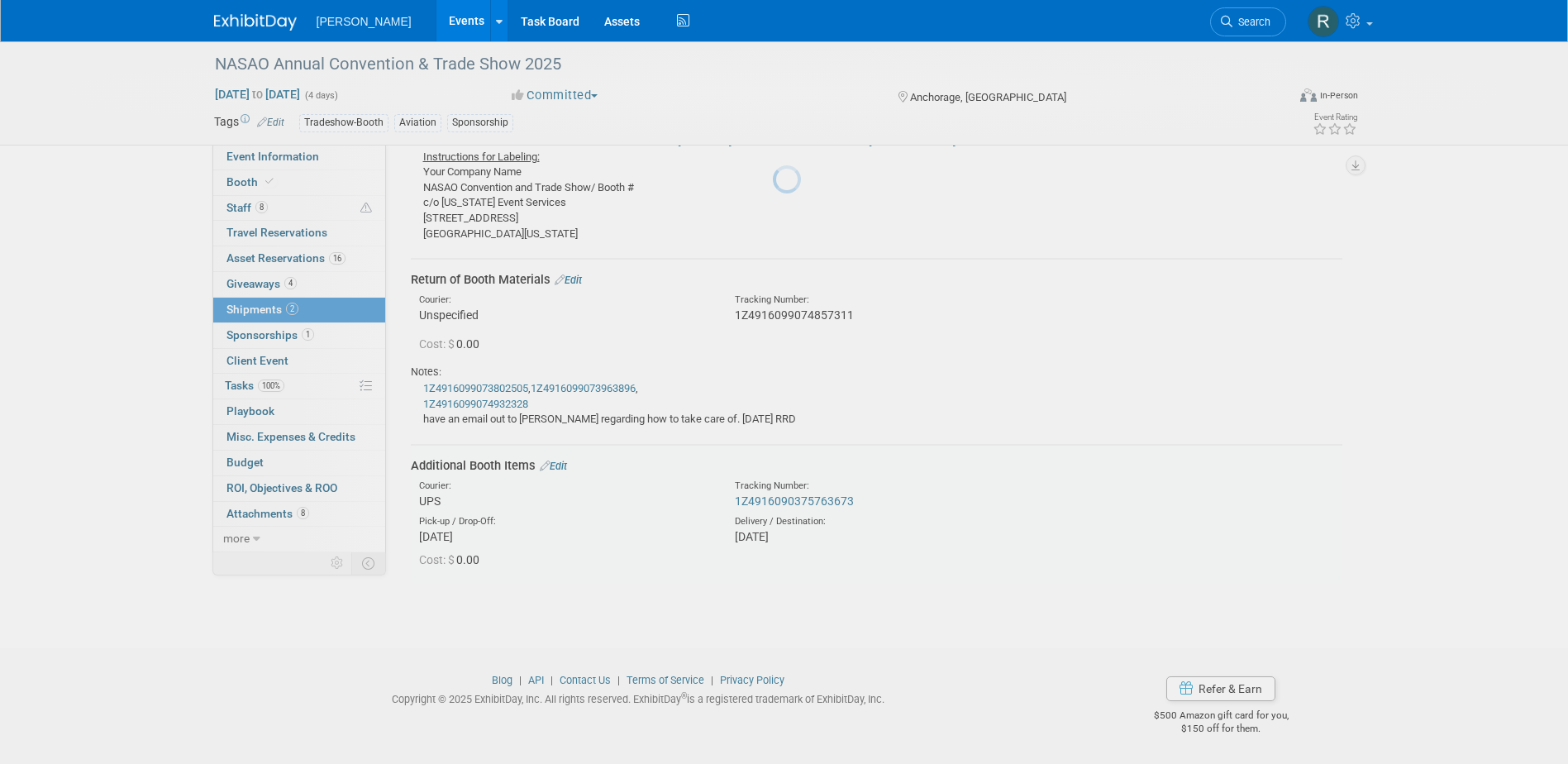
scroll to position [231, 0]
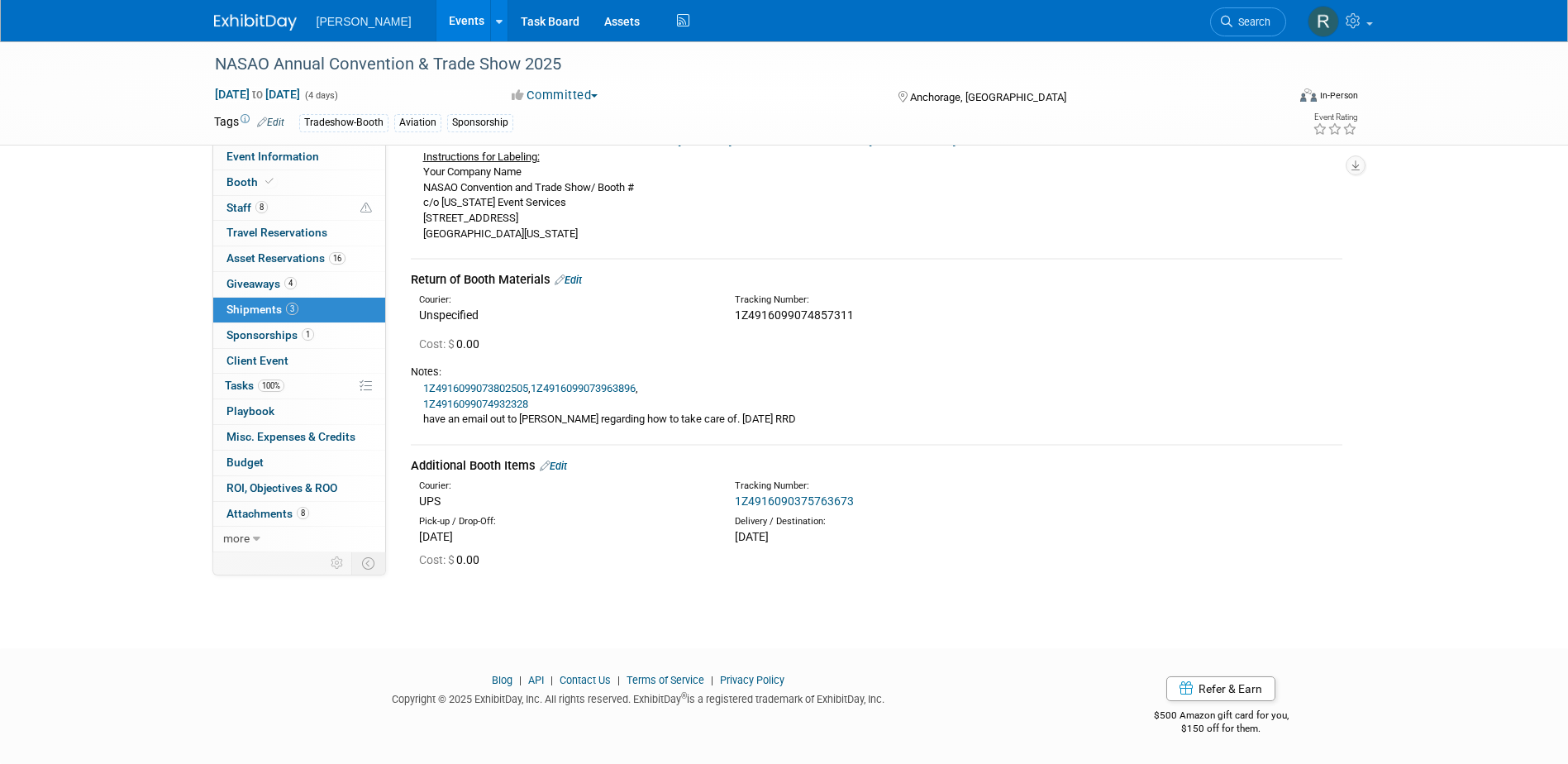
click at [1262, 11] on link "Search" at bounding box center [1248, 21] width 76 height 29
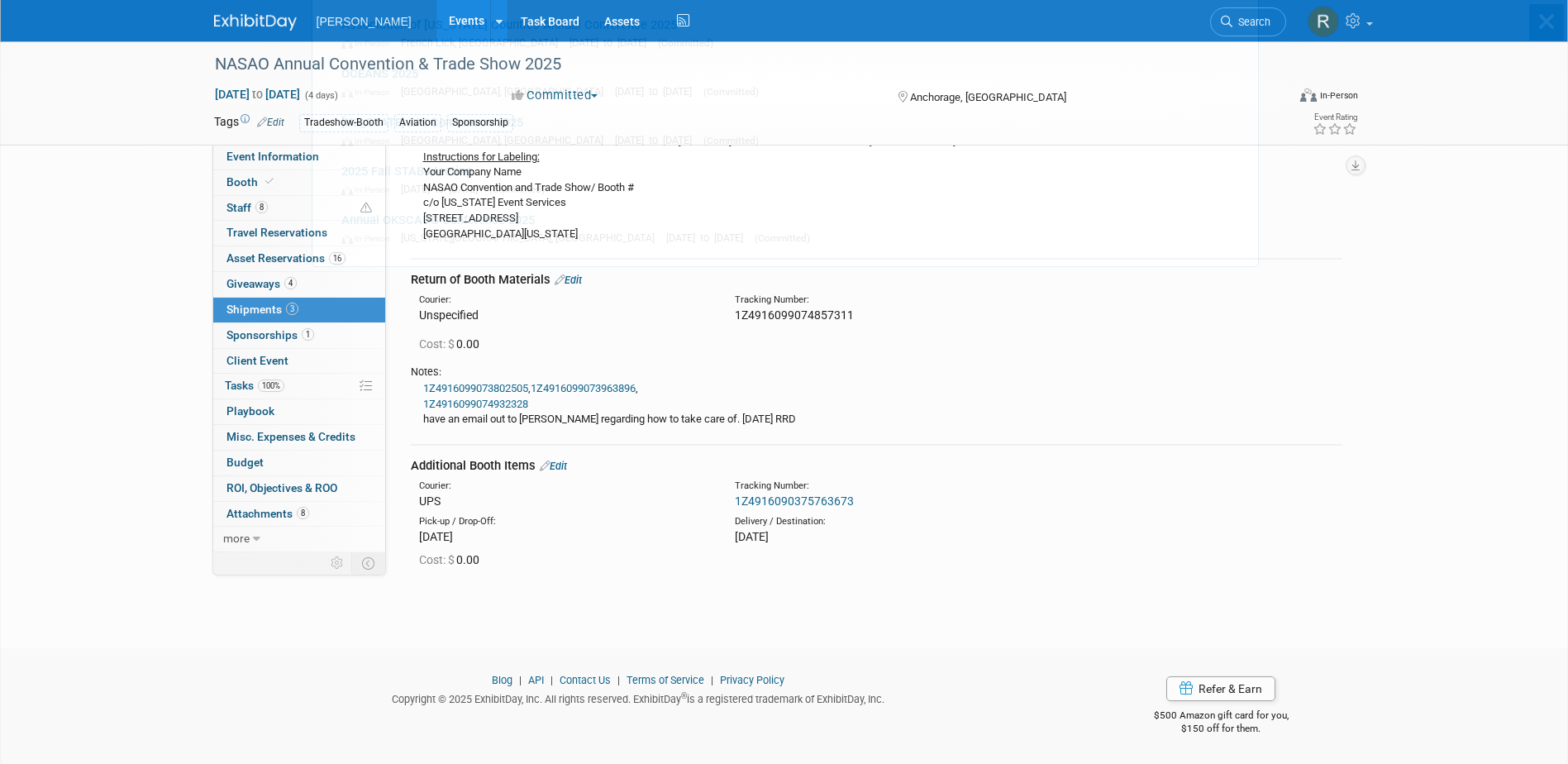
scroll to position [0, 0]
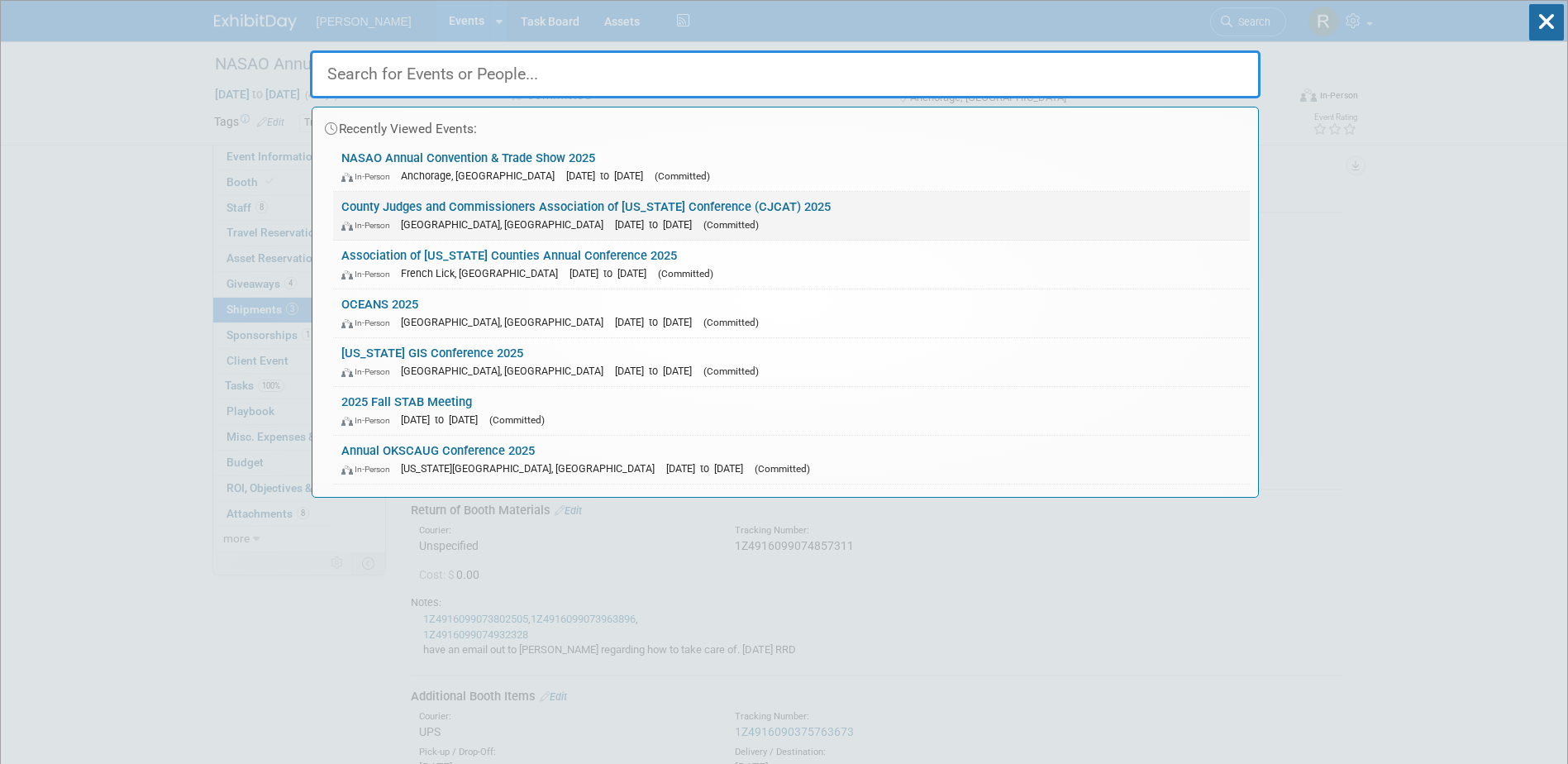
click at [457, 207] on link "County Judges and Commissioners Association of Texas Conference (CJCAT) 2025 In…" at bounding box center [791, 216] width 916 height 48
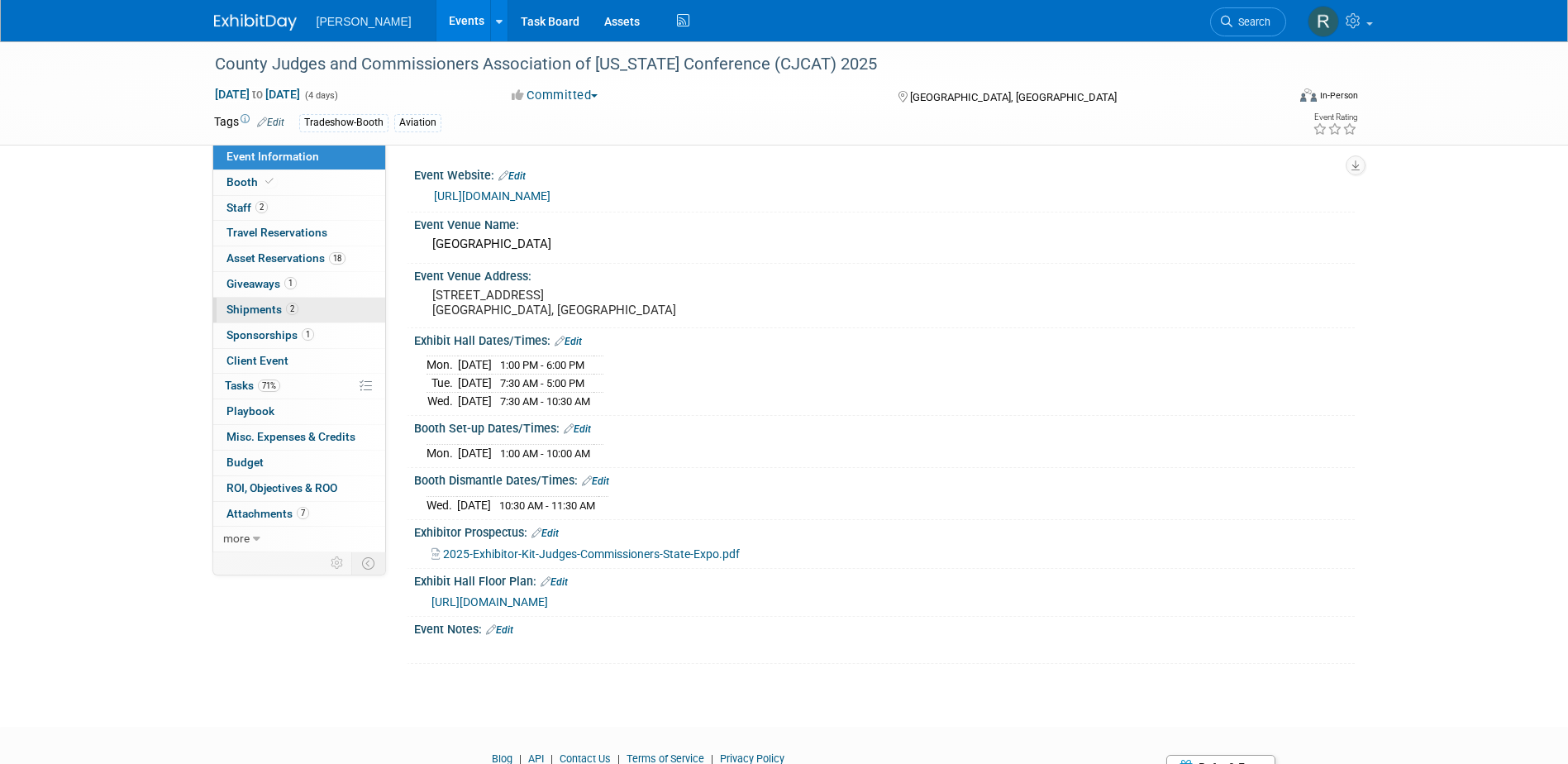
click at [262, 312] on span "Shipments 2" at bounding box center [263, 309] width 72 height 13
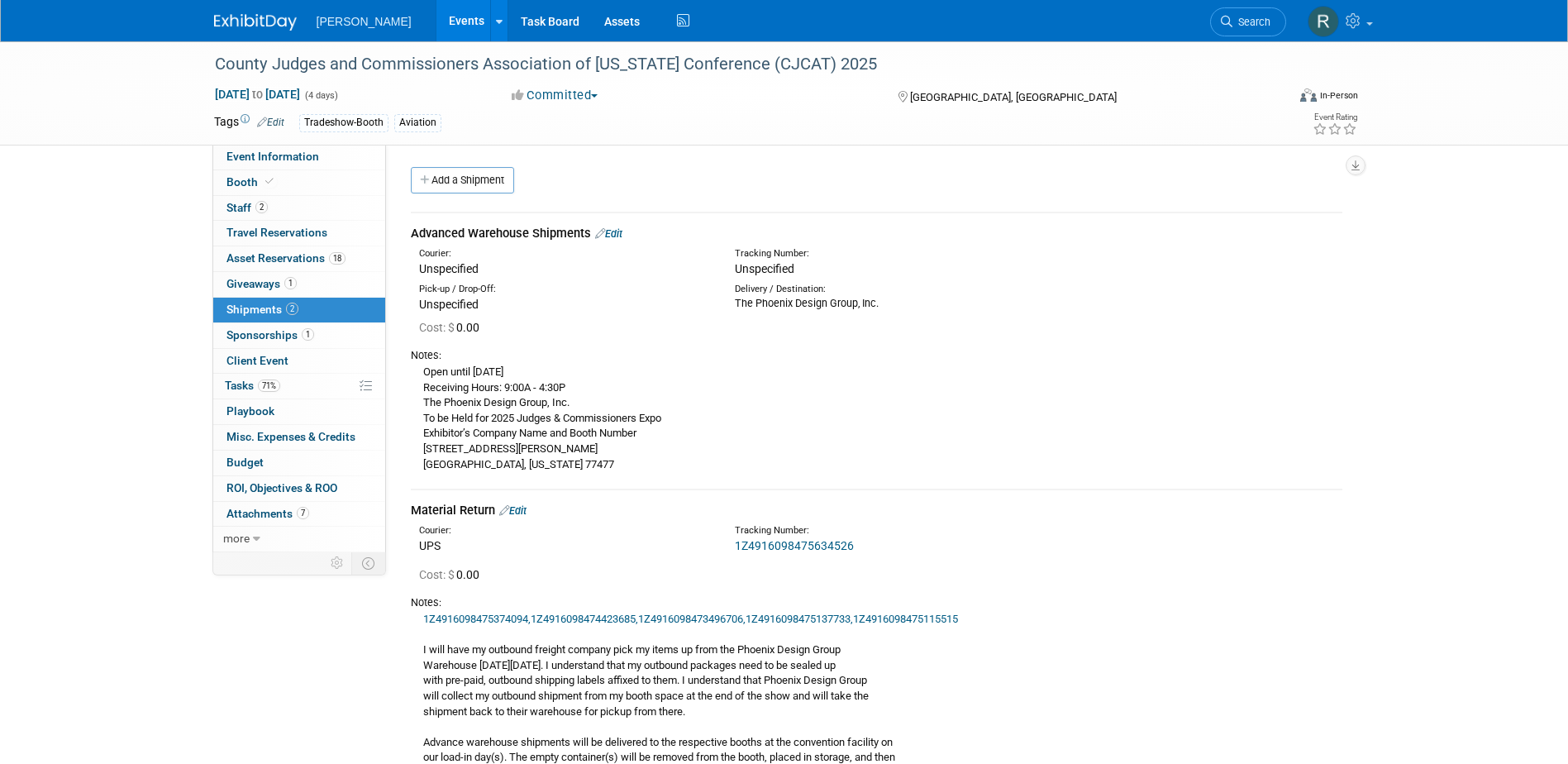
click at [616, 233] on link "Edit" at bounding box center [608, 233] width 27 height 12
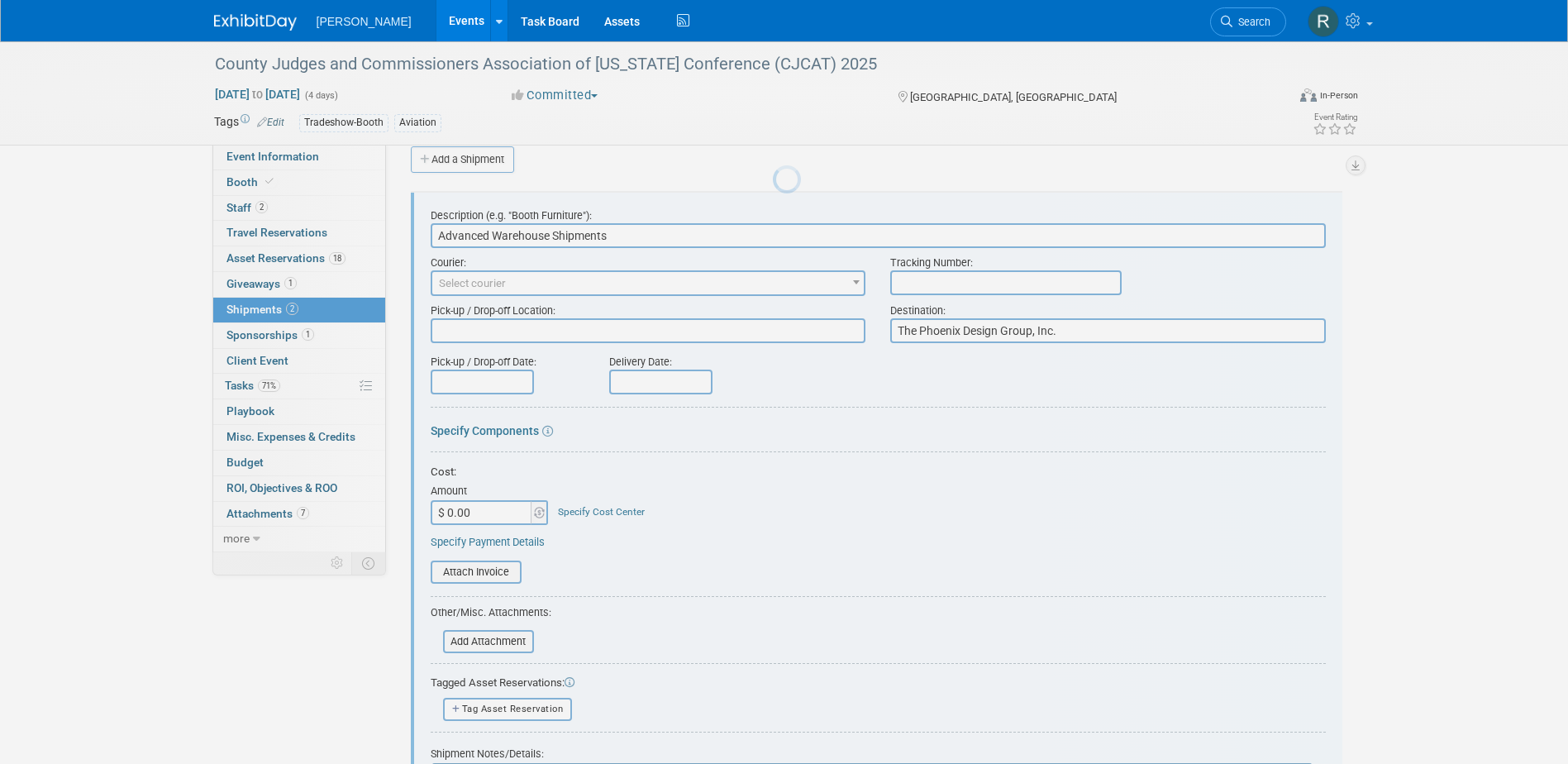
scroll to position [25, 0]
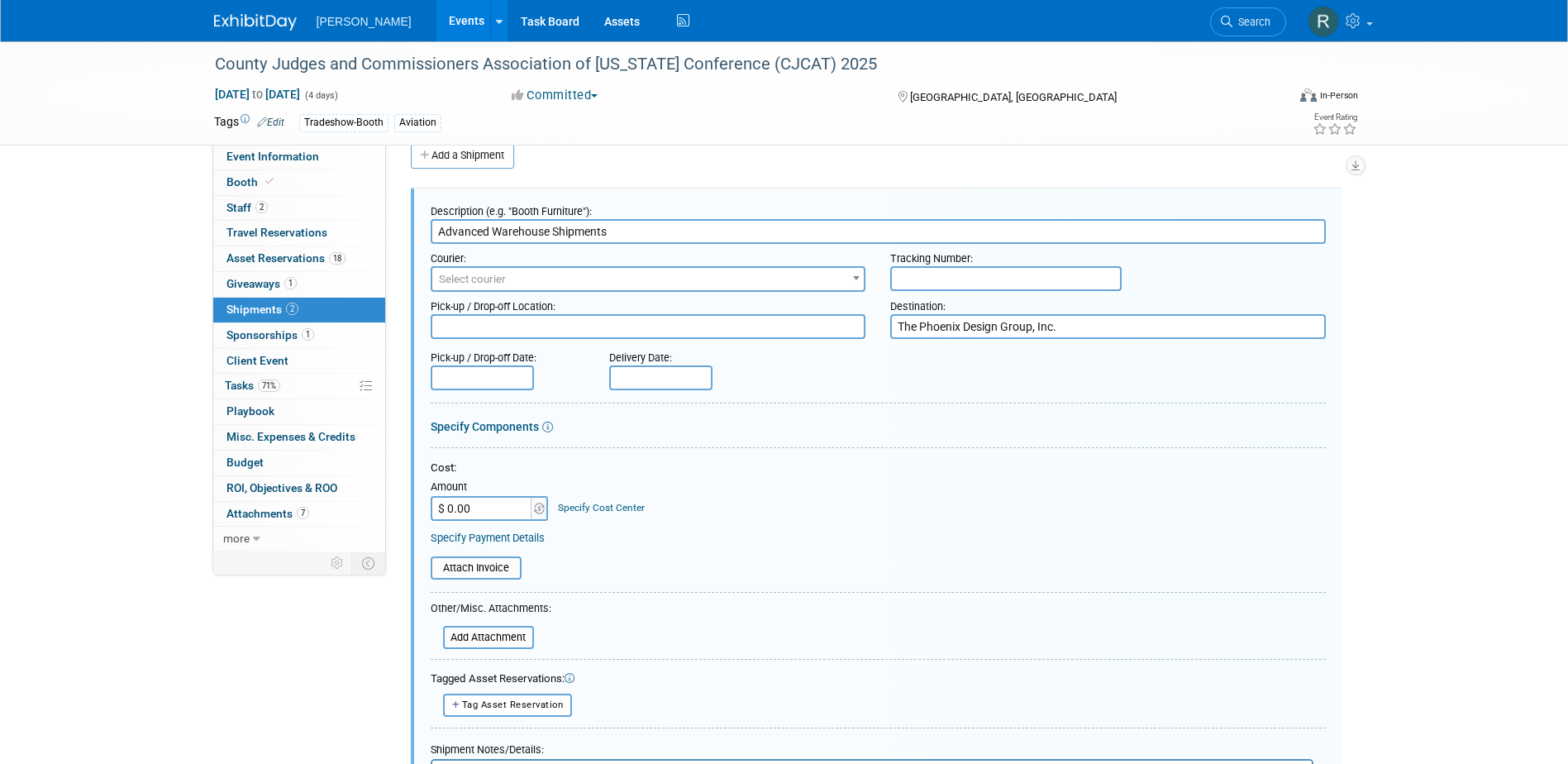
click at [920, 272] on input "text" at bounding box center [1006, 278] width 231 height 25
paste input "1Z4916090175073421"
type input "1Z4916090175073421"
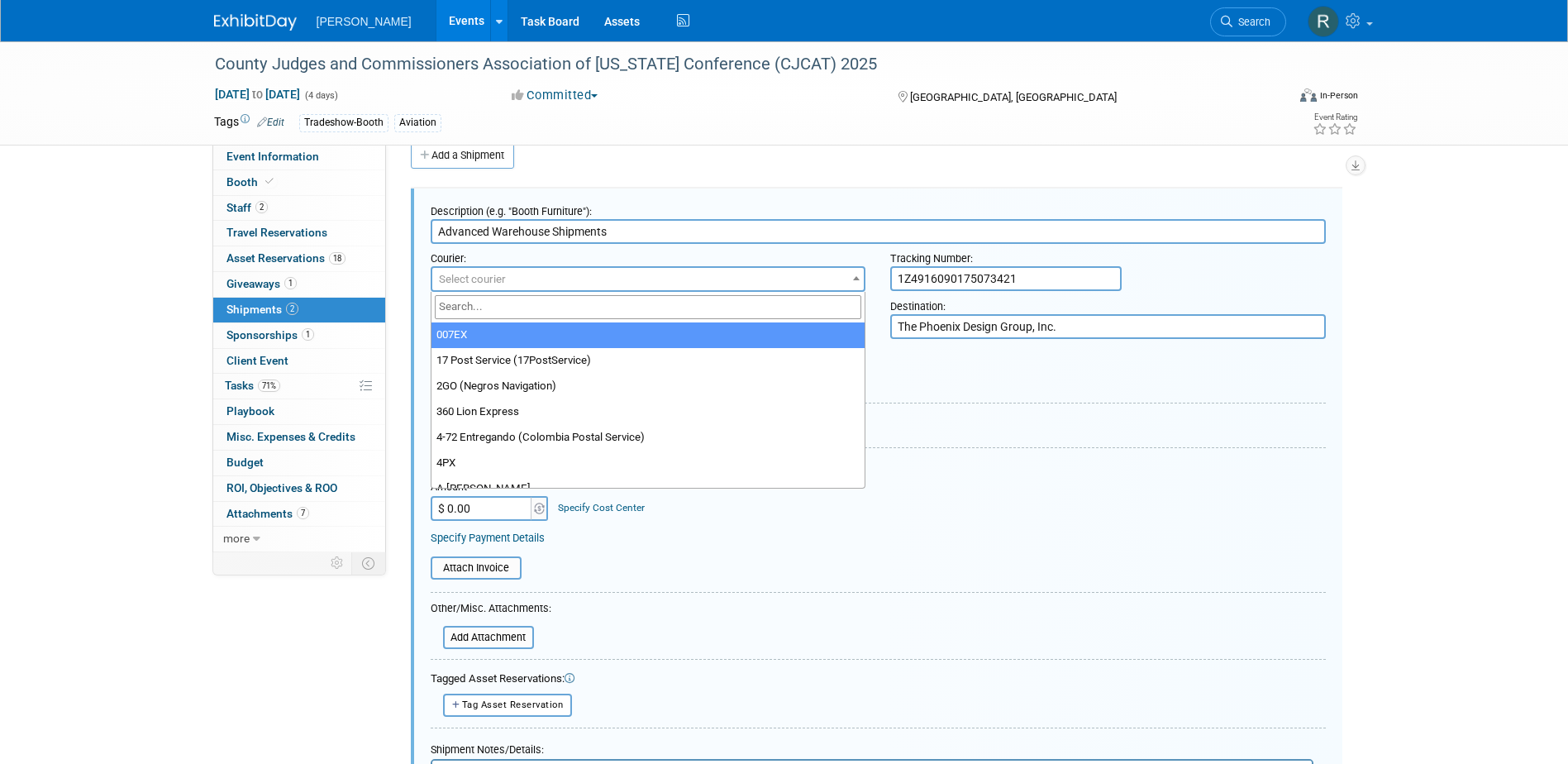
click at [746, 276] on span "Select courier" at bounding box center [648, 279] width 432 height 23
click at [686, 305] on input "search" at bounding box center [649, 307] width 428 height 24
type input "UPS"
select select "508"
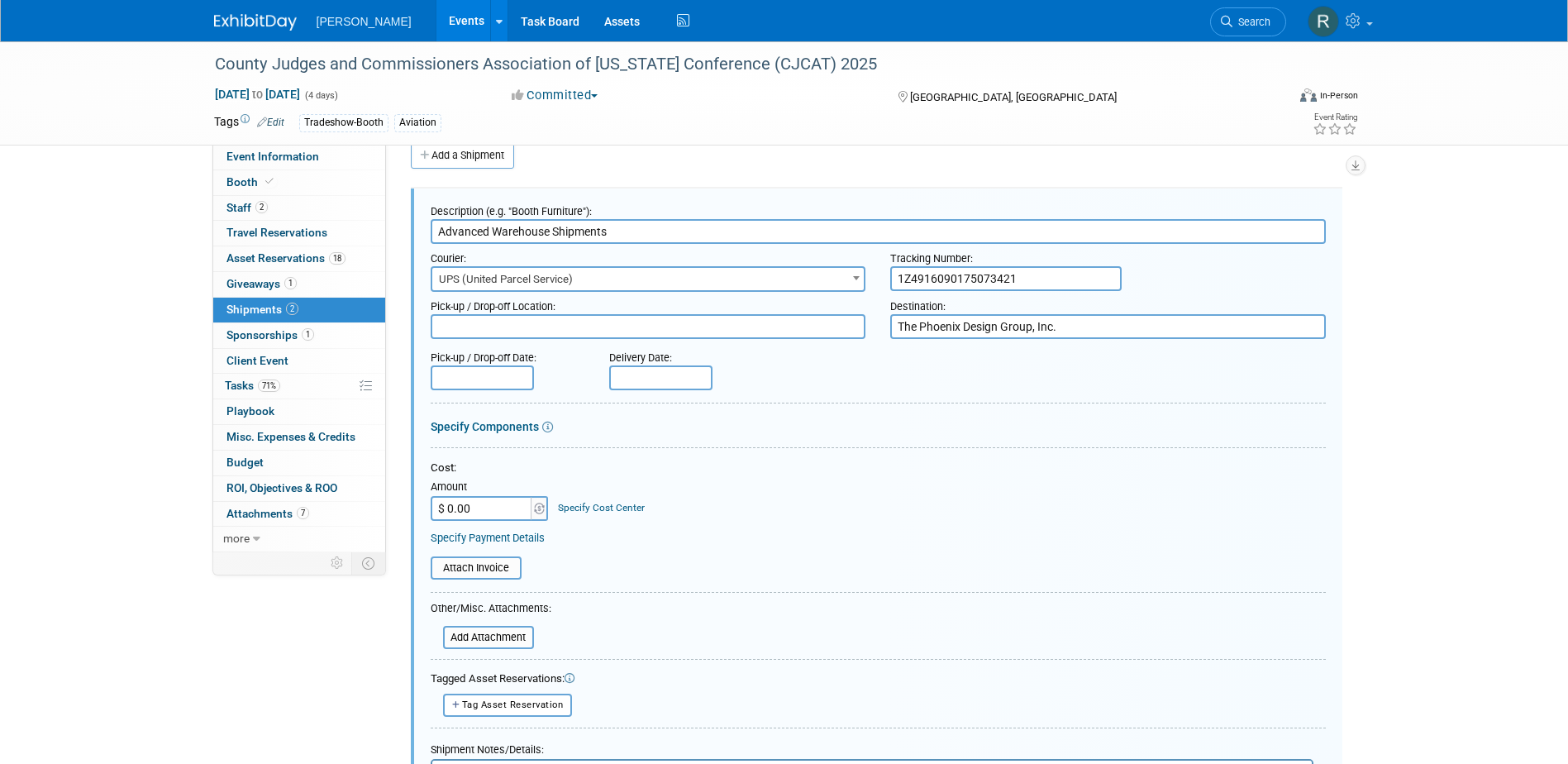
click at [664, 330] on textarea at bounding box center [648, 326] width 435 height 25
type textarea "[PERSON_NAME]"
click at [467, 380] on input "text" at bounding box center [482, 378] width 104 height 25
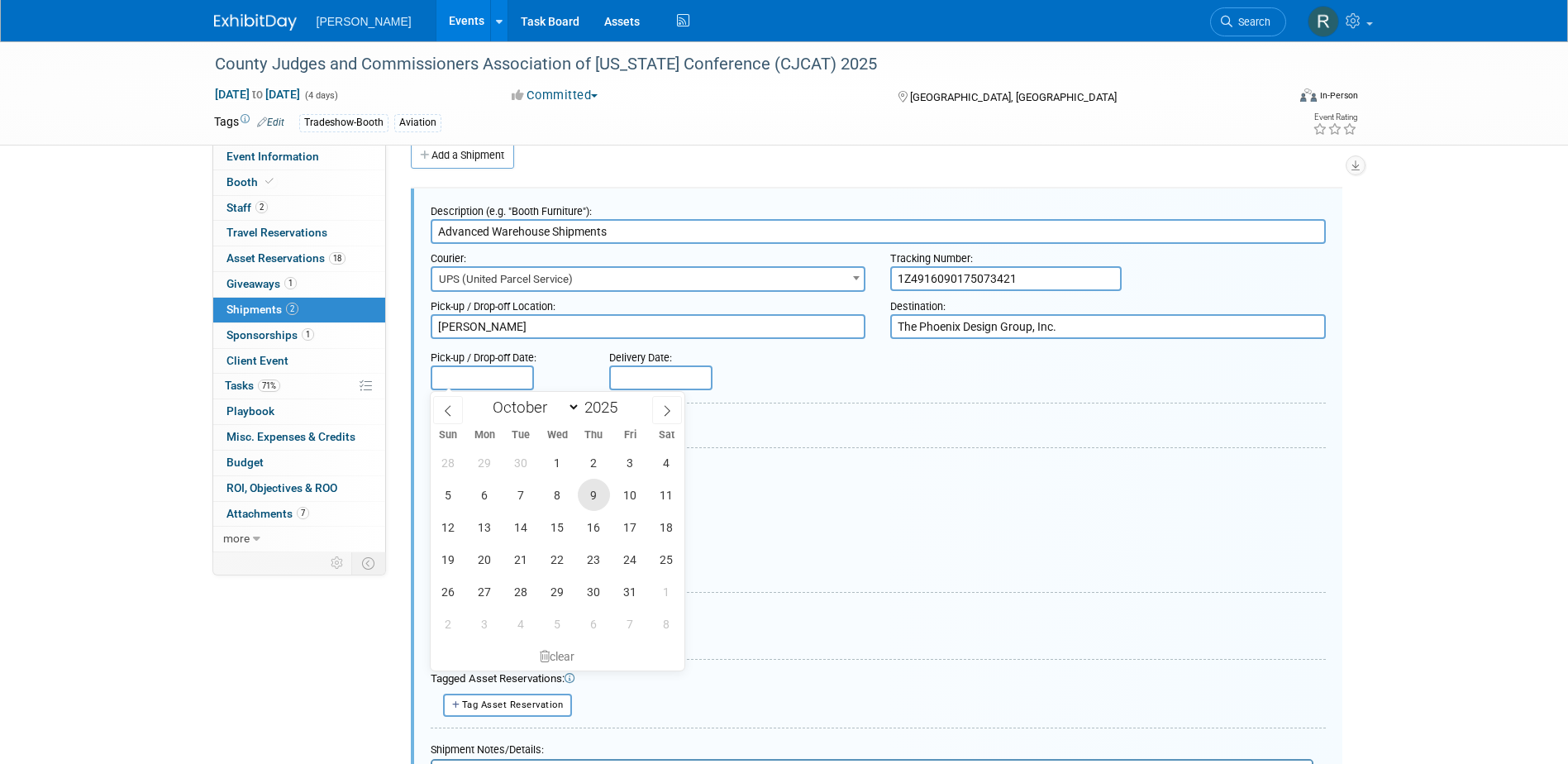
click at [597, 491] on span "9" at bounding box center [593, 495] width 32 height 32
type input "Oct 9, 2025"
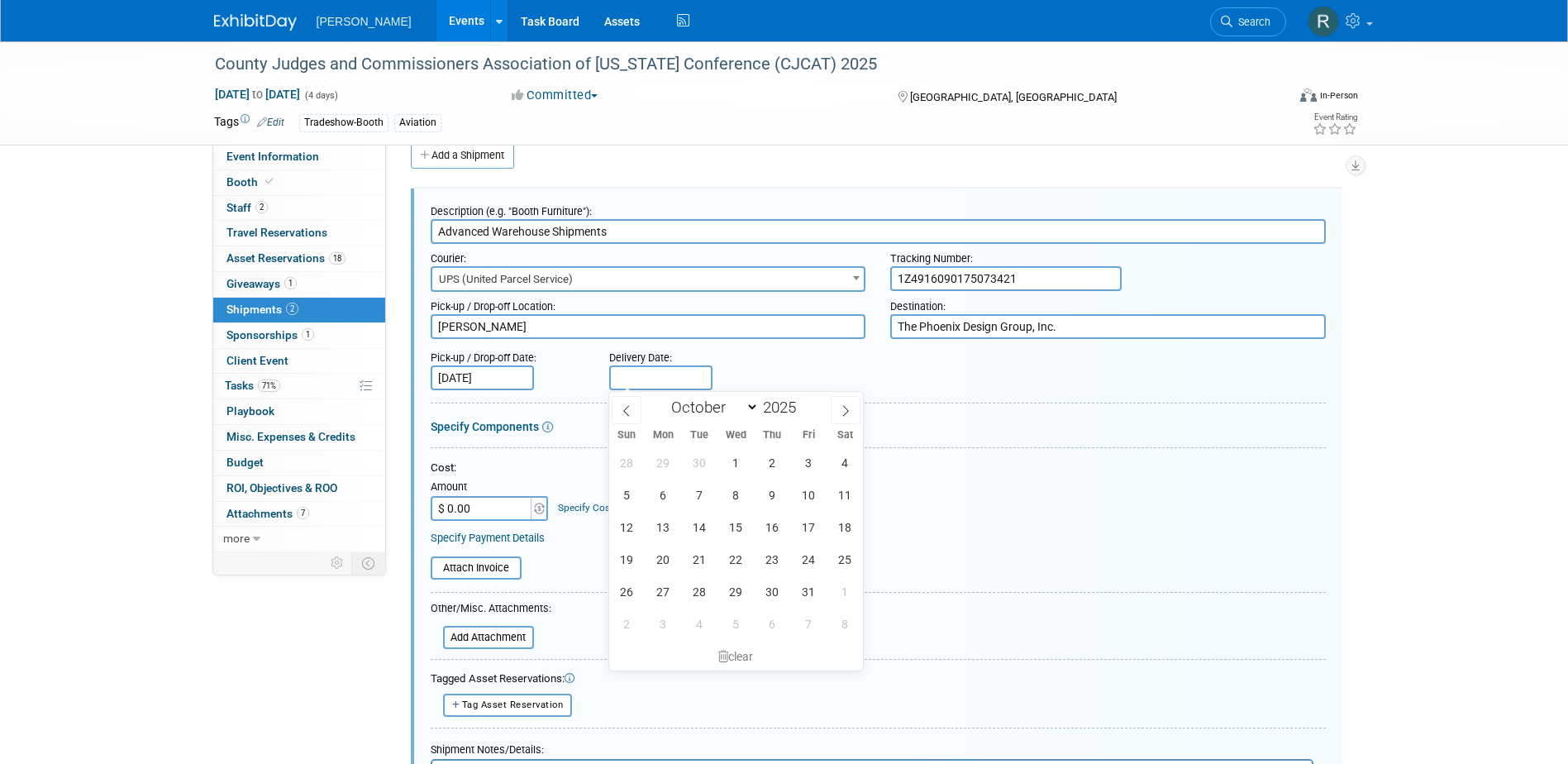
click at [652, 379] on input "text" at bounding box center [661, 378] width 104 height 25
click at [514, 373] on input "Oct 9, 2025" at bounding box center [482, 378] width 104 height 25
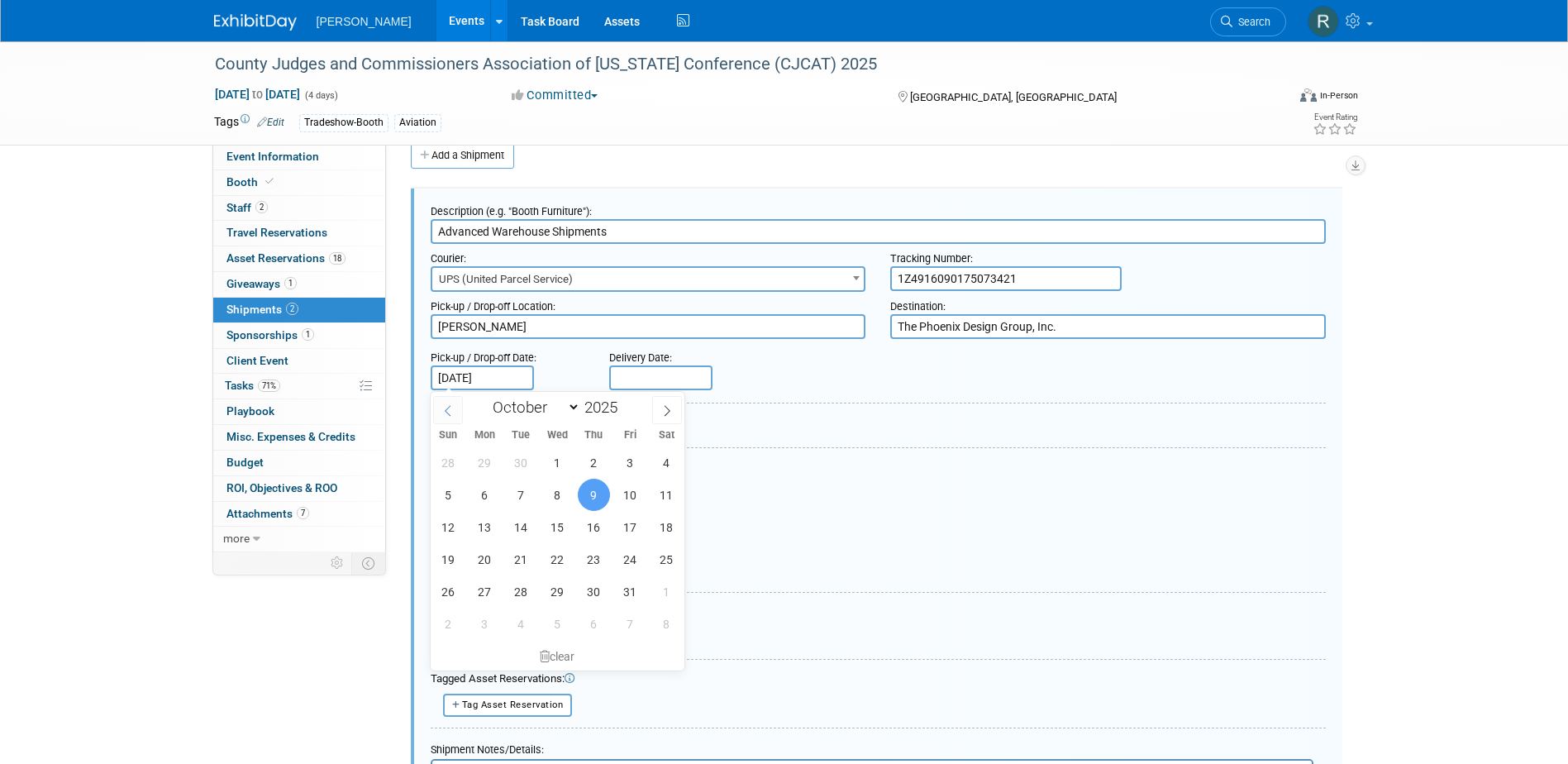
click at [452, 411] on icon at bounding box center [448, 410] width 11 height 11
select select "8"
click at [593, 495] on span "11" at bounding box center [593, 495] width 32 height 32
type input "Sep 11, 2025"
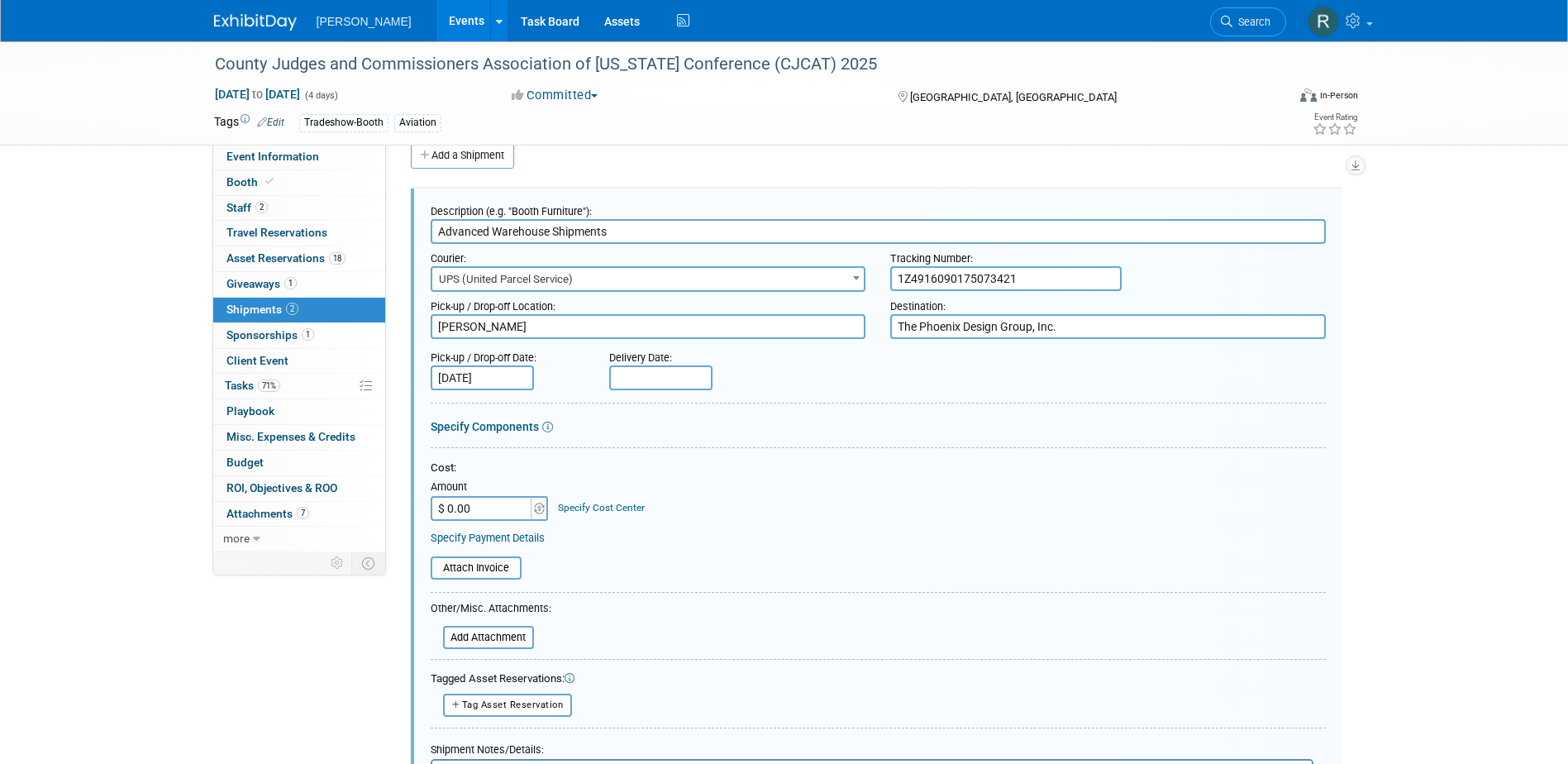
click at [675, 378] on input "text" at bounding box center [661, 378] width 104 height 25
click at [629, 413] on icon at bounding box center [626, 410] width 11 height 11
select select "8"
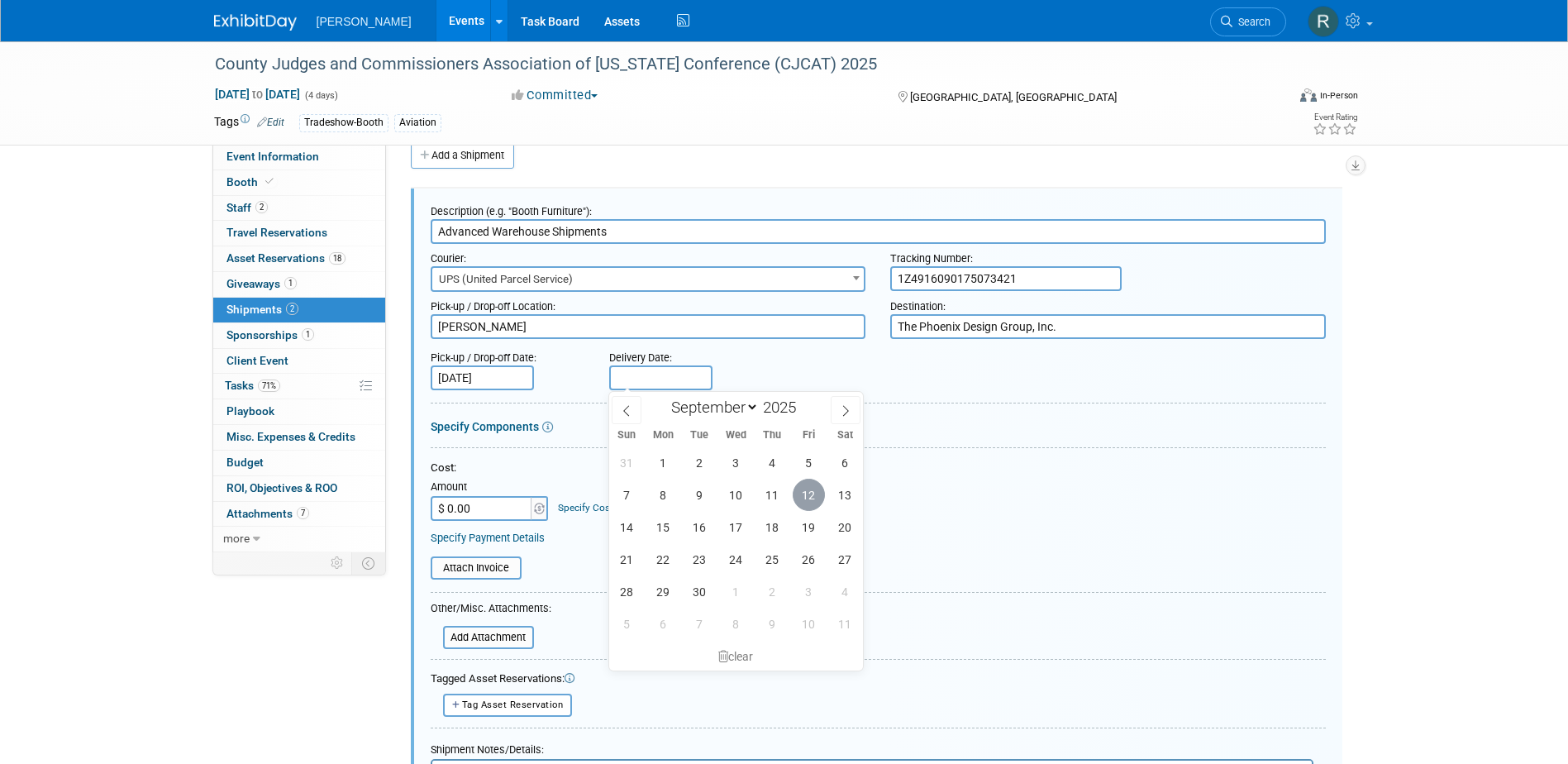
click at [809, 495] on span "12" at bounding box center [808, 495] width 32 height 32
type input "Sep 12, 2025"
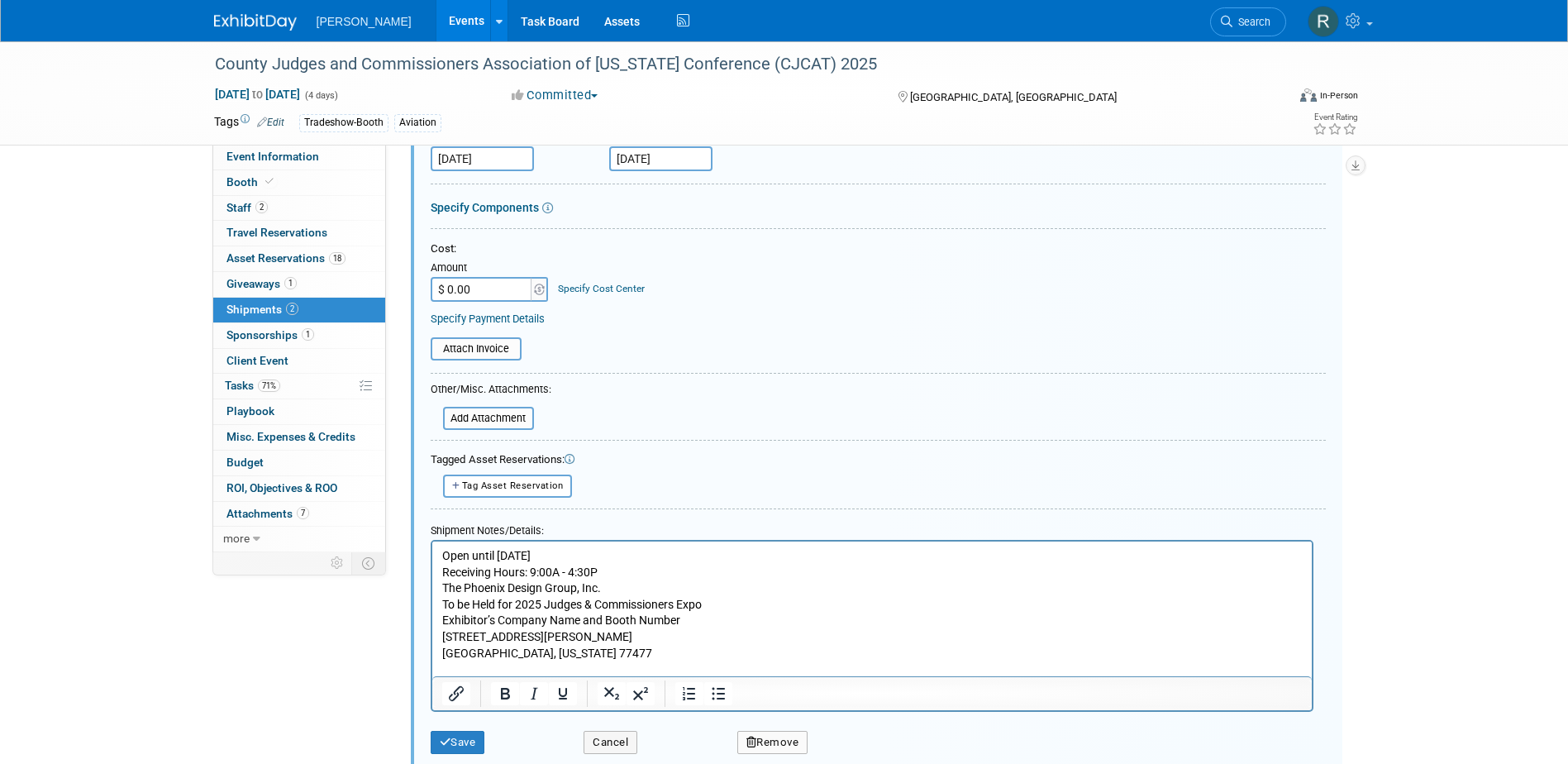
scroll to position [356, 0]
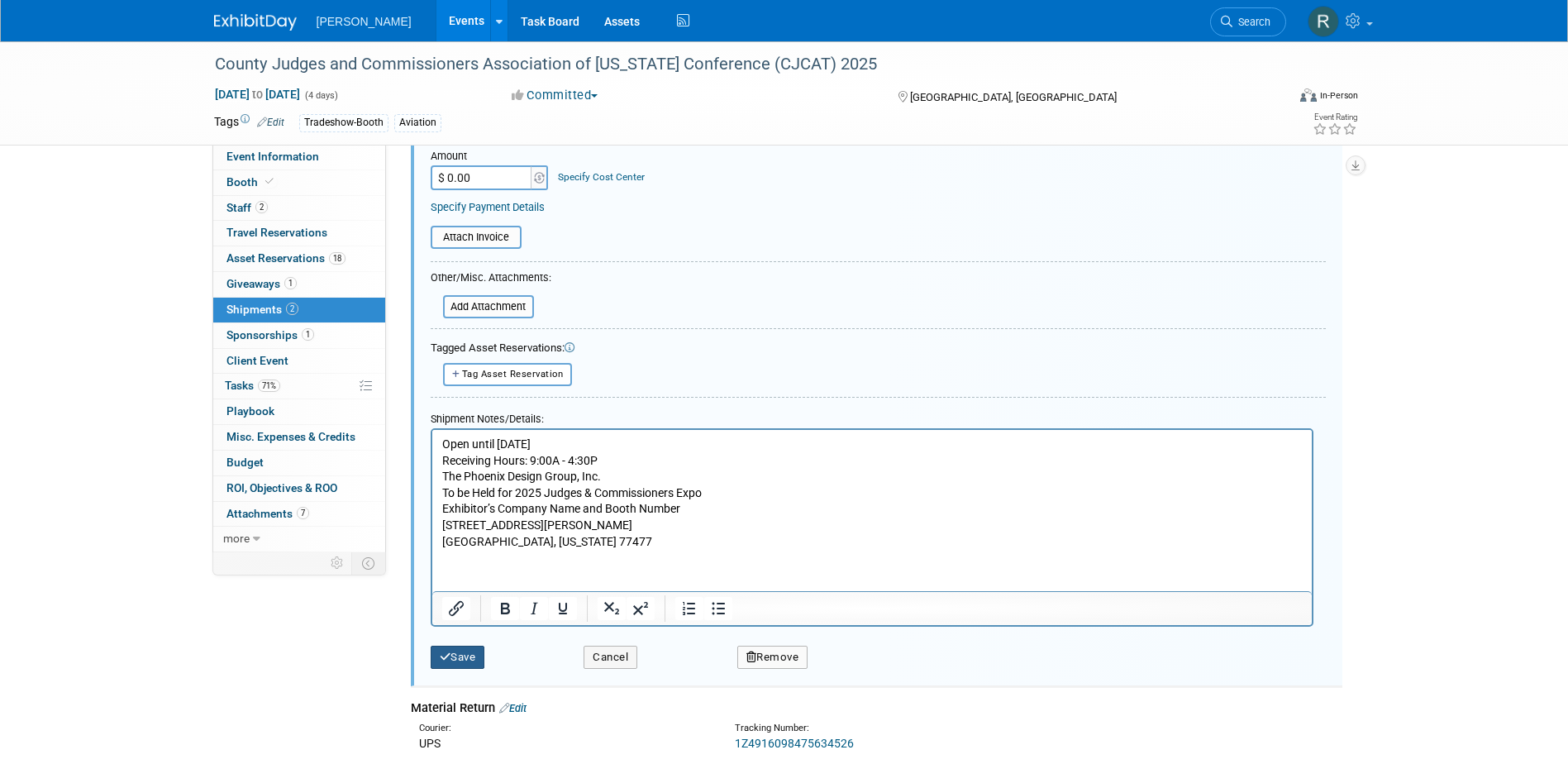
click at [462, 655] on button "Save" at bounding box center [457, 657] width 55 height 23
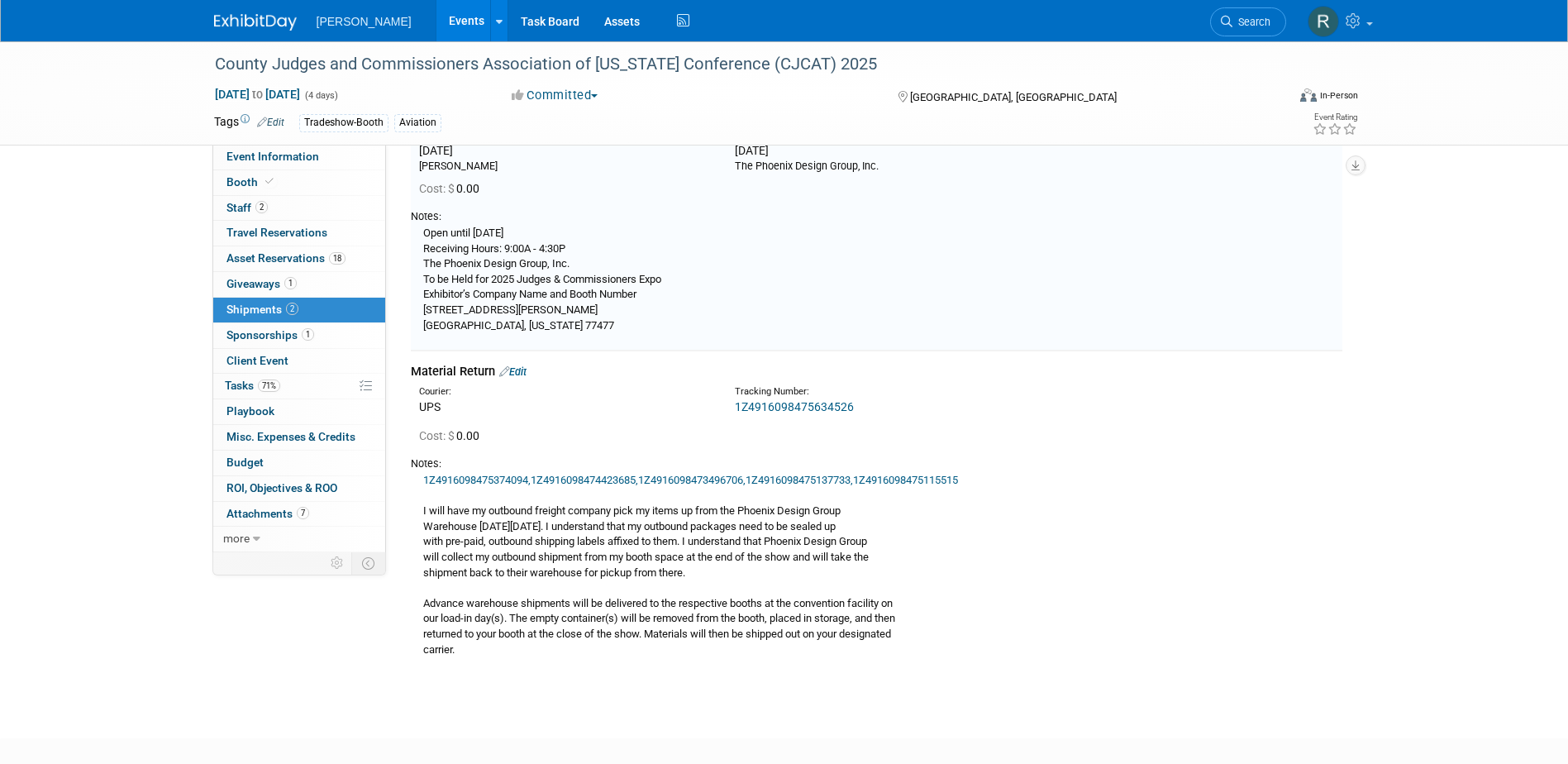
scroll to position [25, 0]
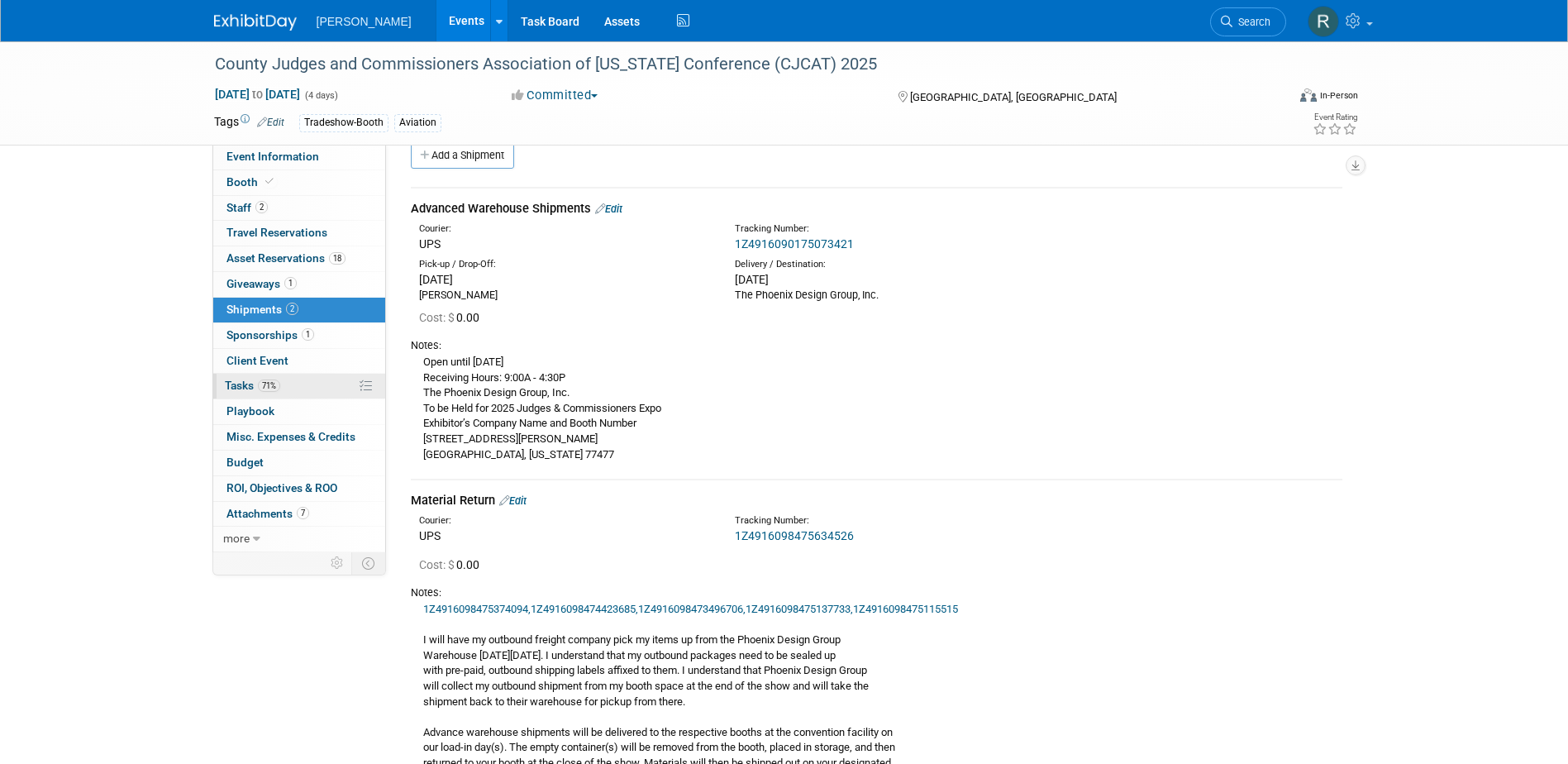
click at [269, 383] on span "71%" at bounding box center [269, 385] width 22 height 12
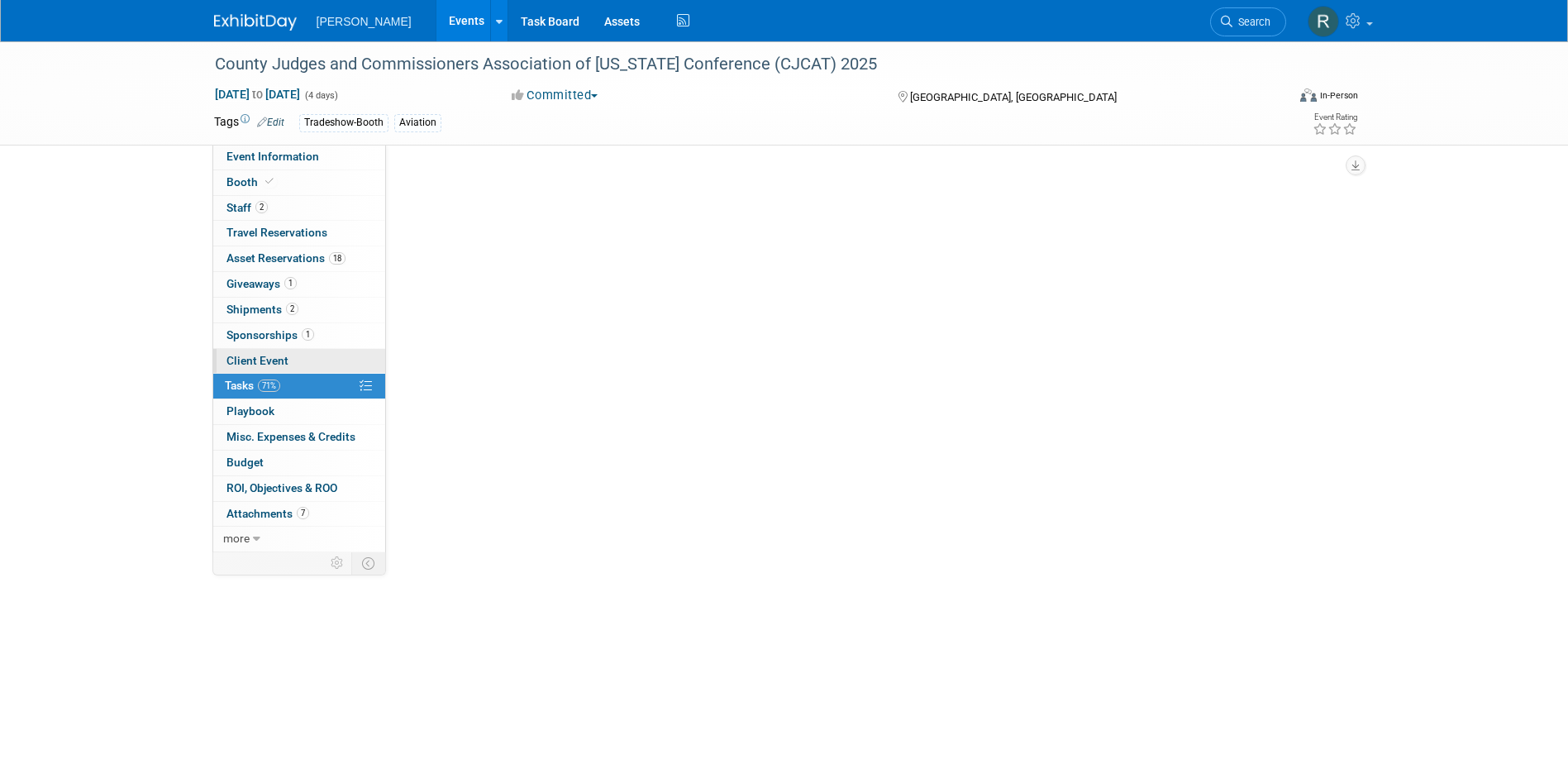
scroll to position [0, 0]
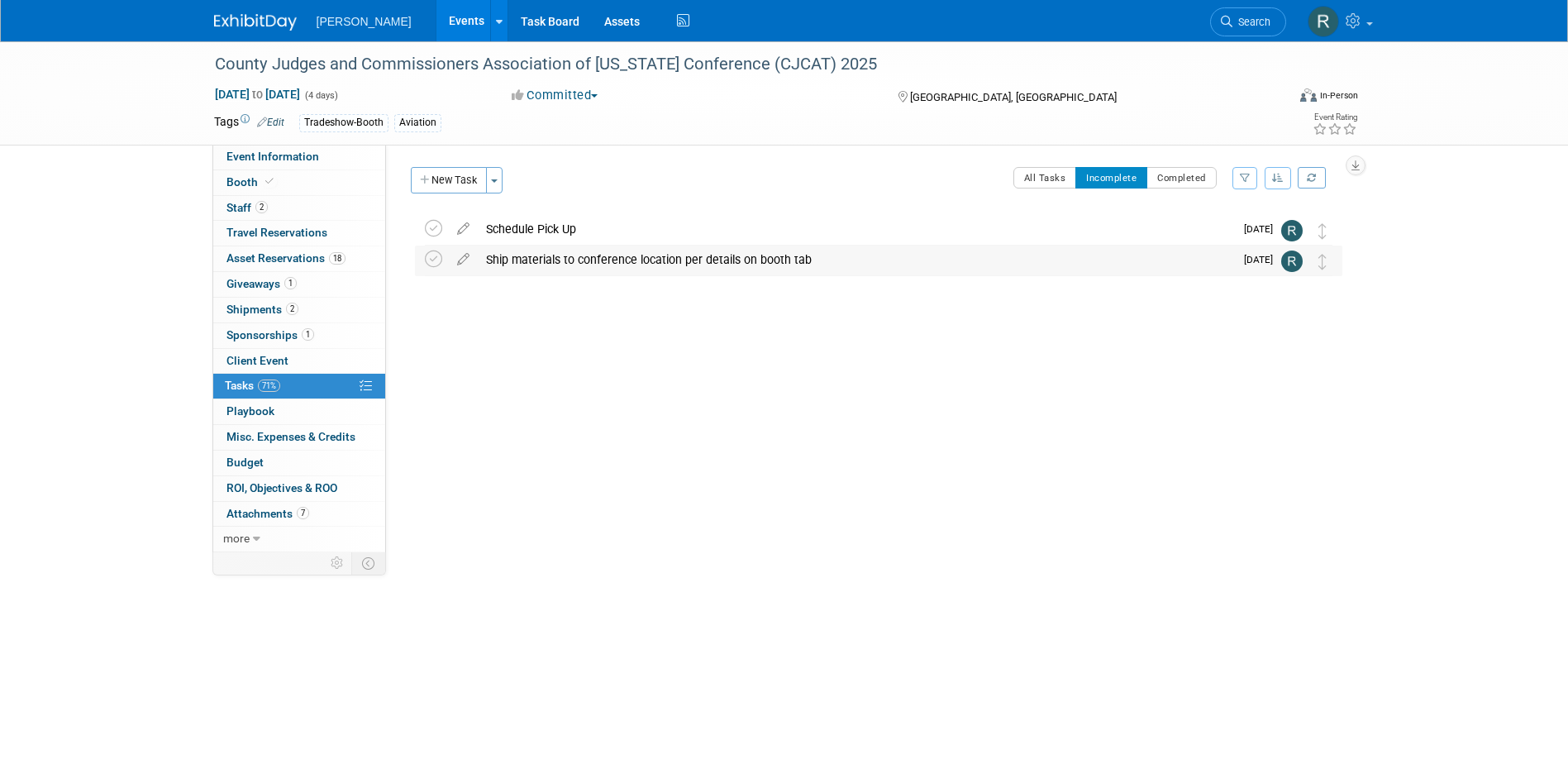
click at [574, 261] on div "Ship materials to conference location per details on booth tab" at bounding box center [855, 259] width 756 height 28
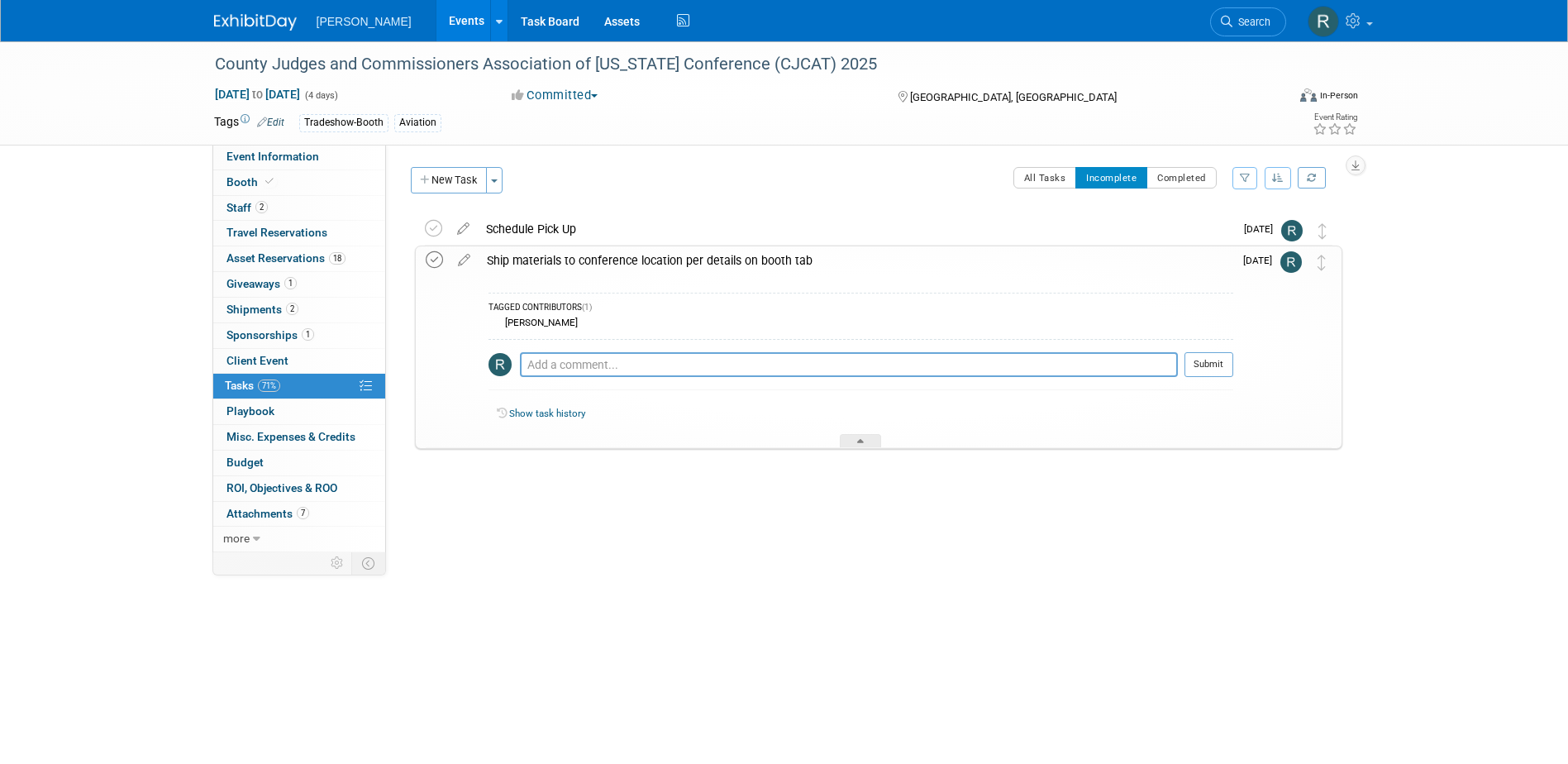
click at [435, 261] on icon at bounding box center [434, 259] width 18 height 18
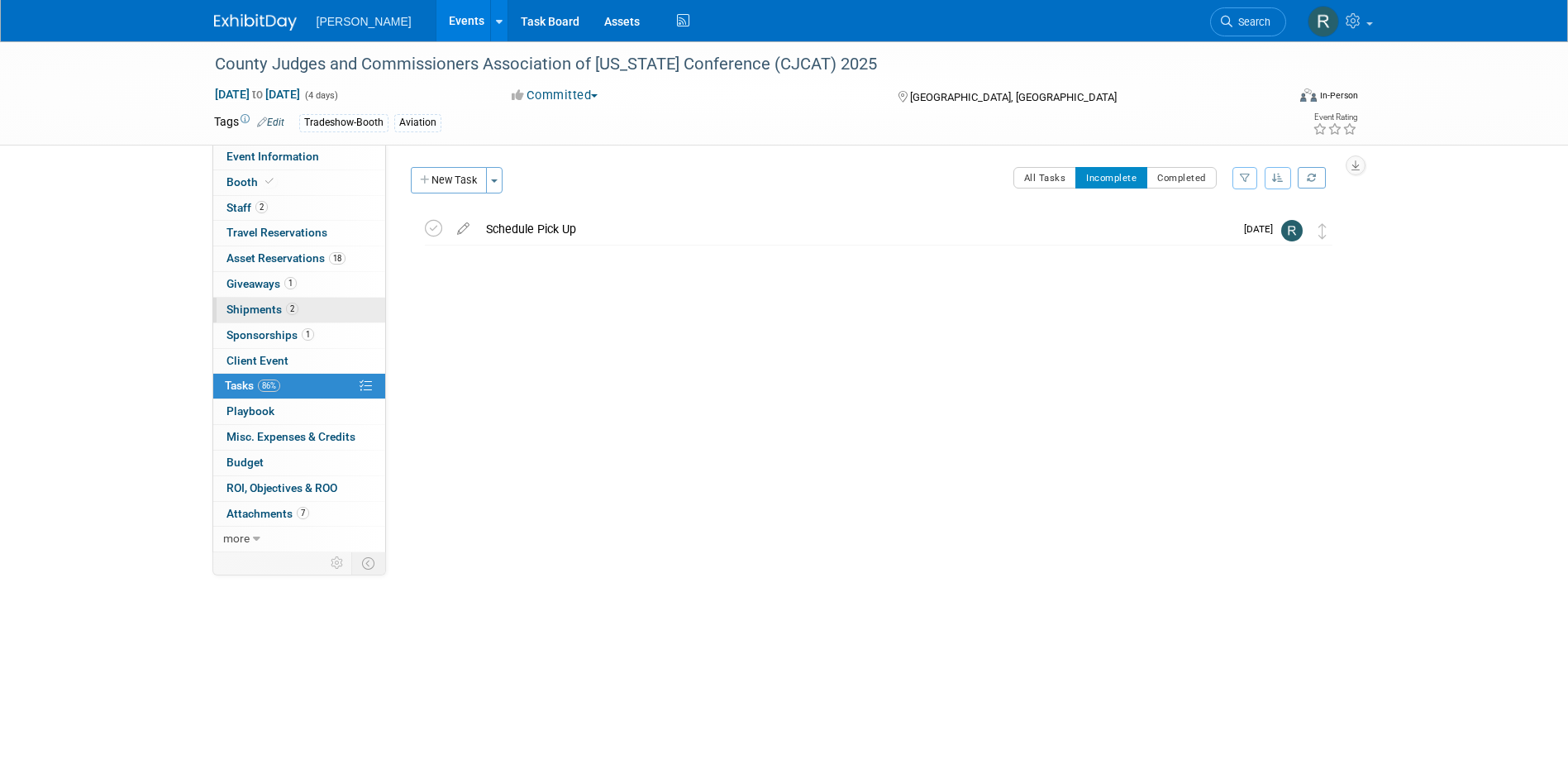
drag, startPoint x: 251, startPoint y: 305, endPoint x: 264, endPoint y: 300, distance: 13.9
click at [251, 305] on span "Shipments 2" at bounding box center [263, 309] width 72 height 13
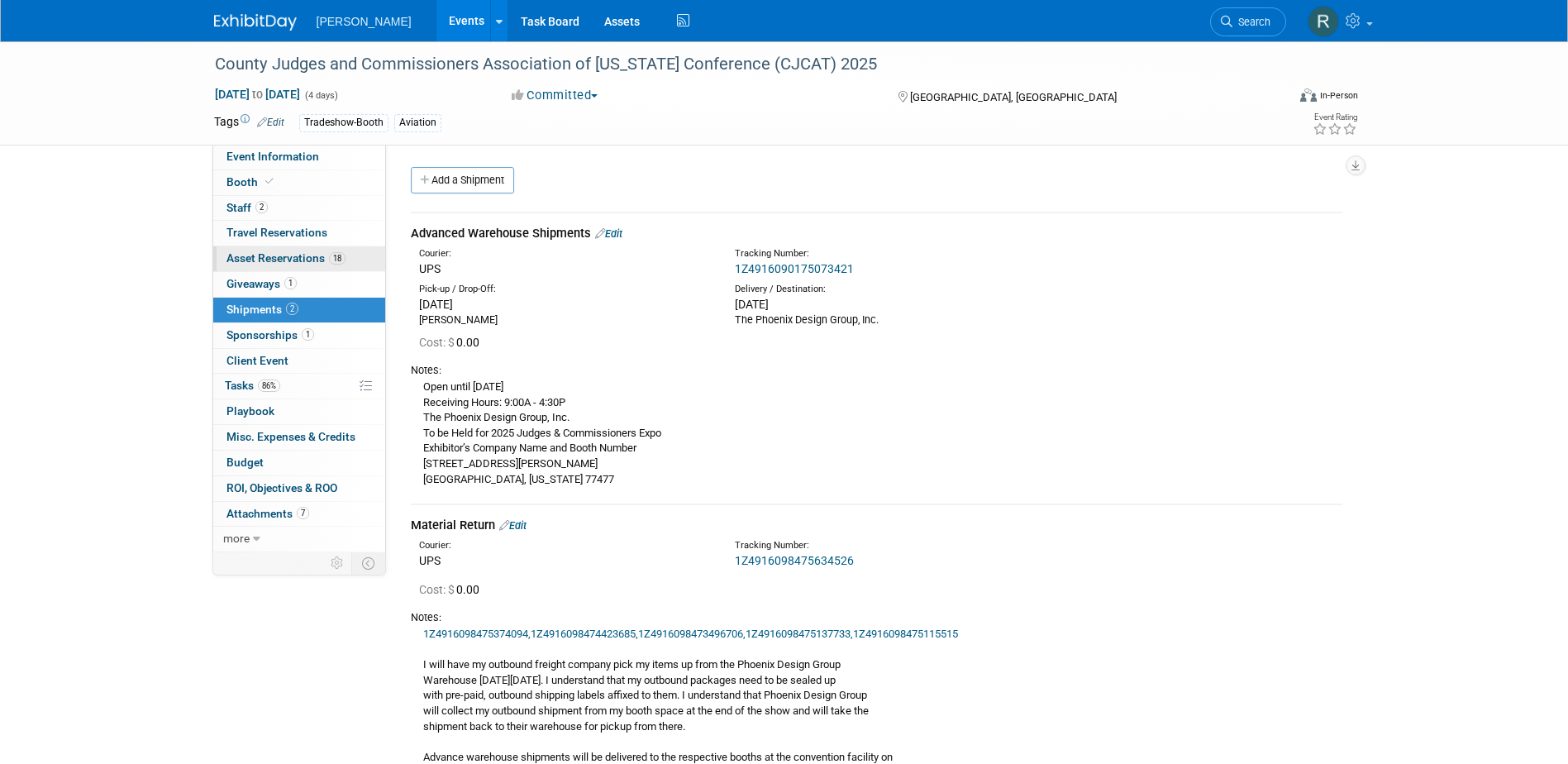
click at [320, 263] on span "Asset Reservations 18" at bounding box center [286, 257] width 119 height 13
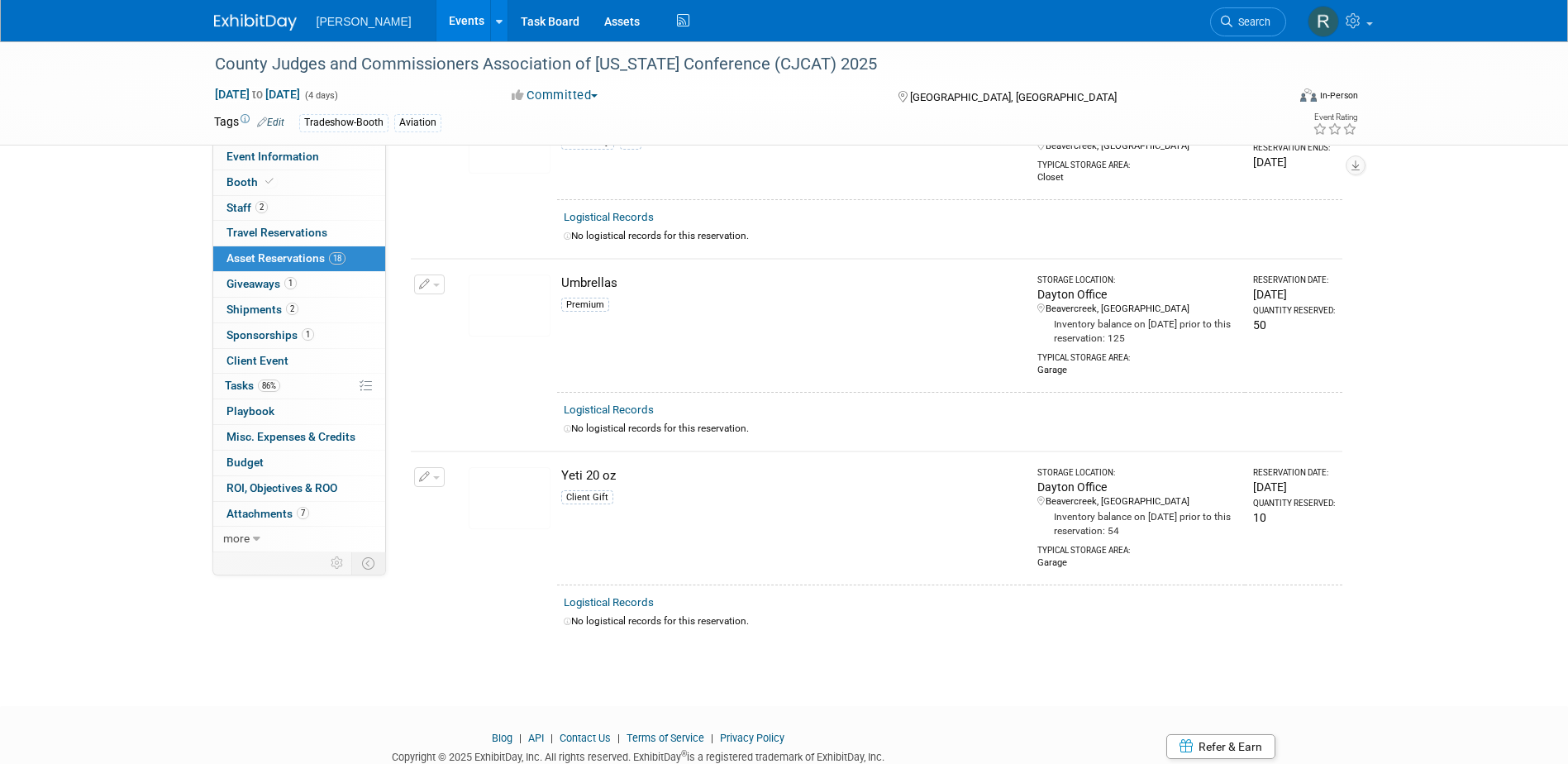
scroll to position [3003, 0]
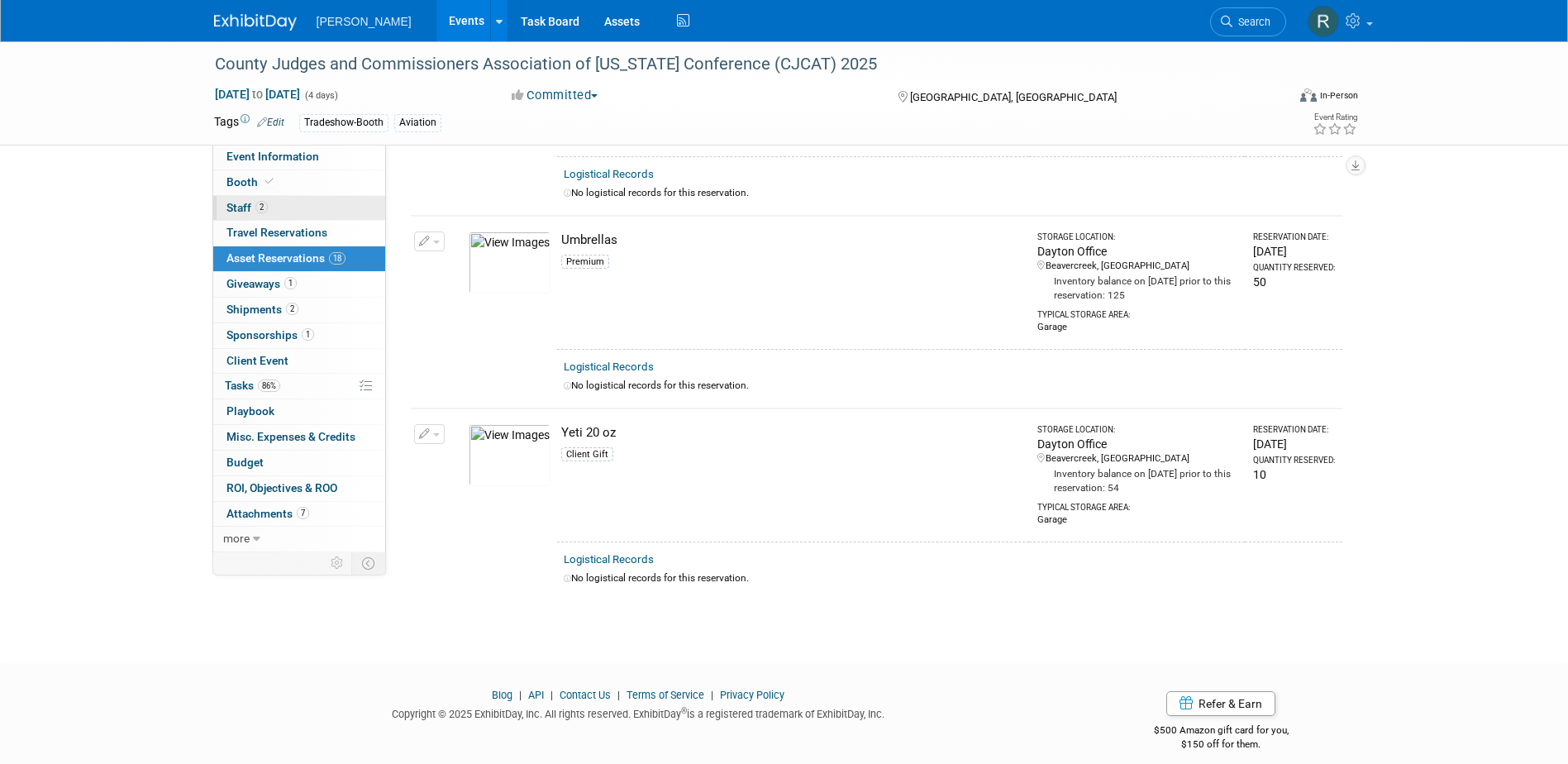
click at [257, 207] on span "2" at bounding box center [261, 207] width 12 height 12
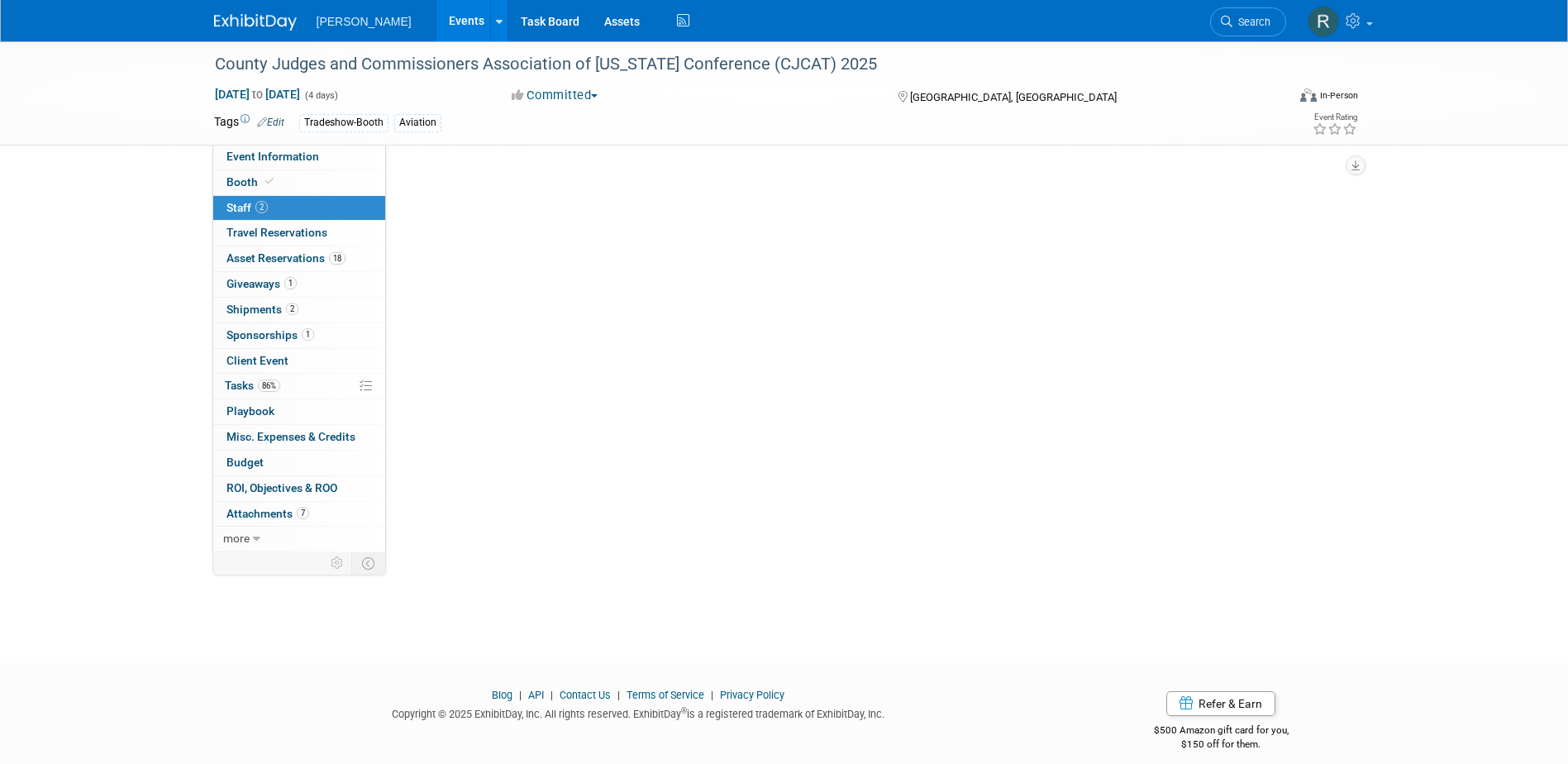
scroll to position [0, 0]
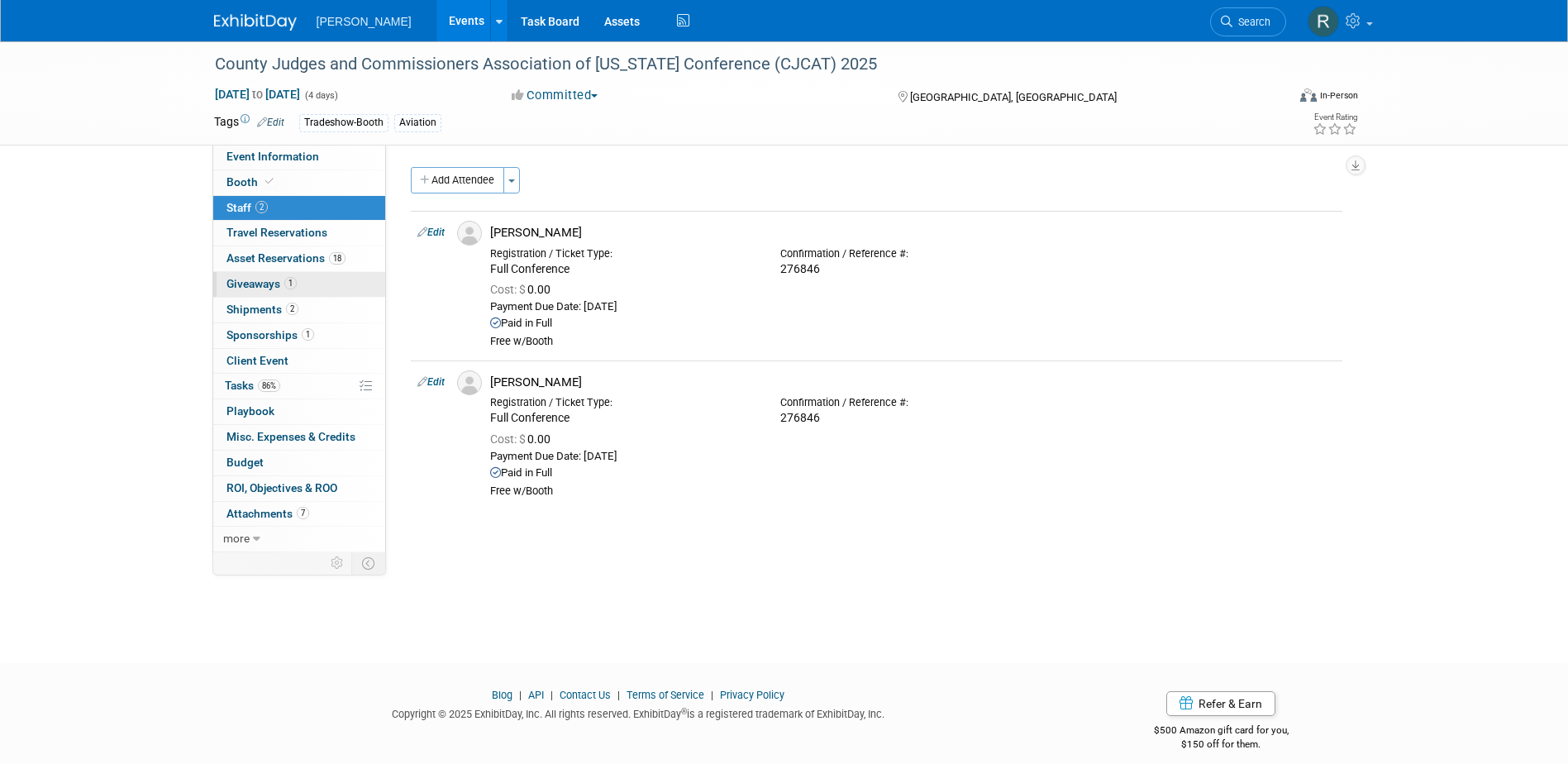
click at [258, 291] on link "1 Giveaways 1" at bounding box center [299, 284] width 172 height 25
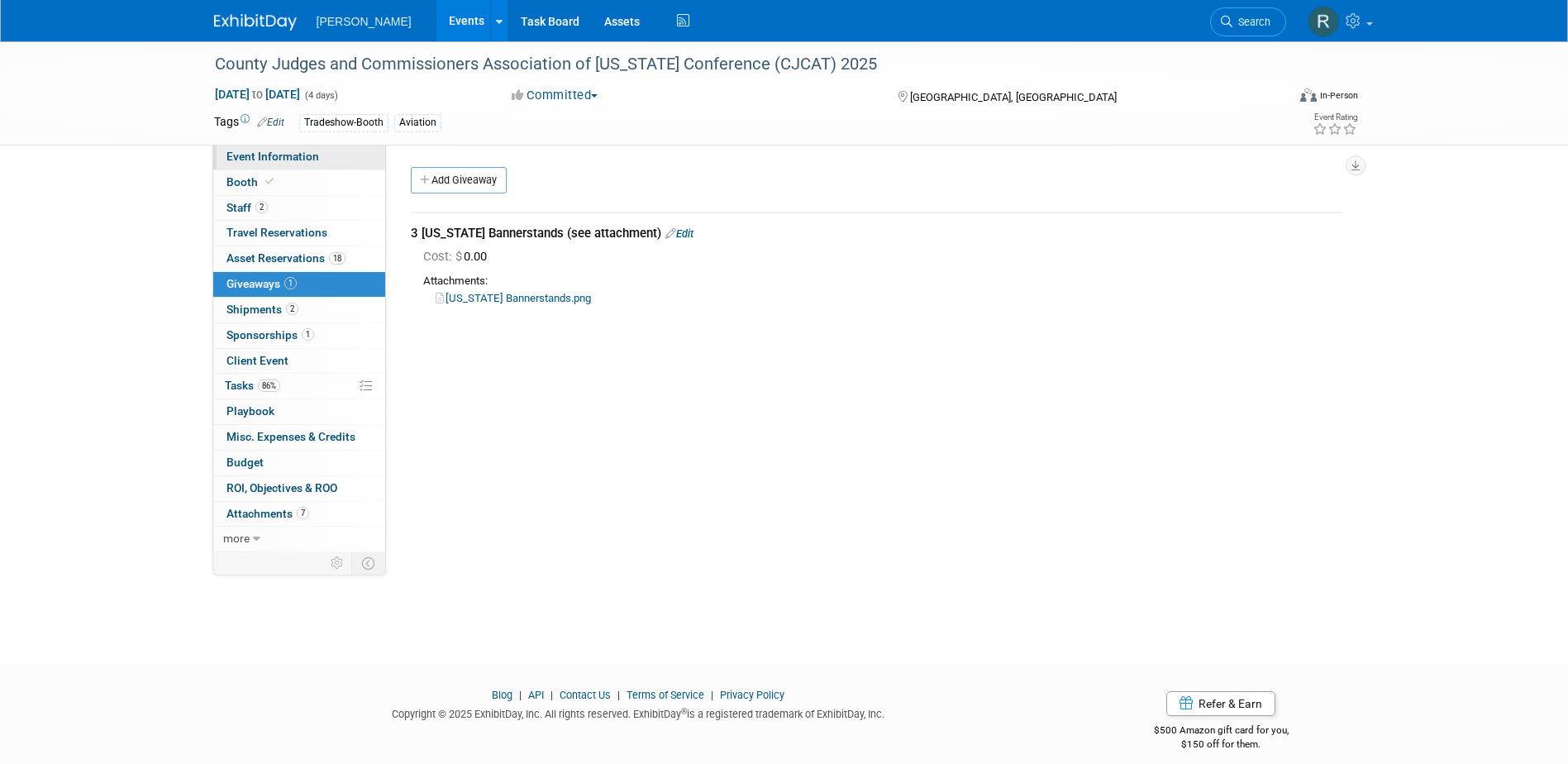
click at [258, 158] on span "Event Information" at bounding box center [273, 157] width 93 height 13
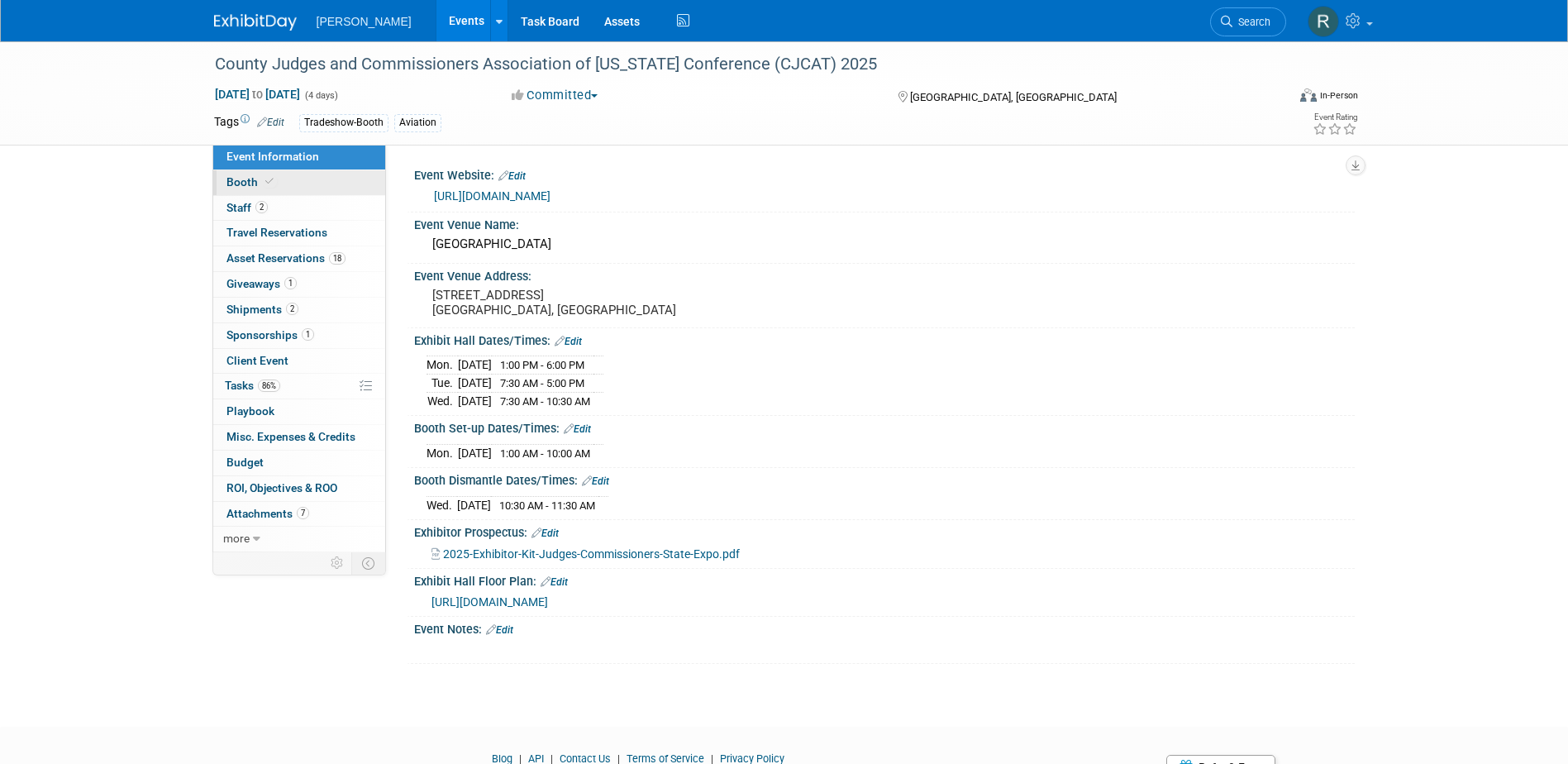
click at [253, 185] on span "Booth" at bounding box center [252, 182] width 50 height 13
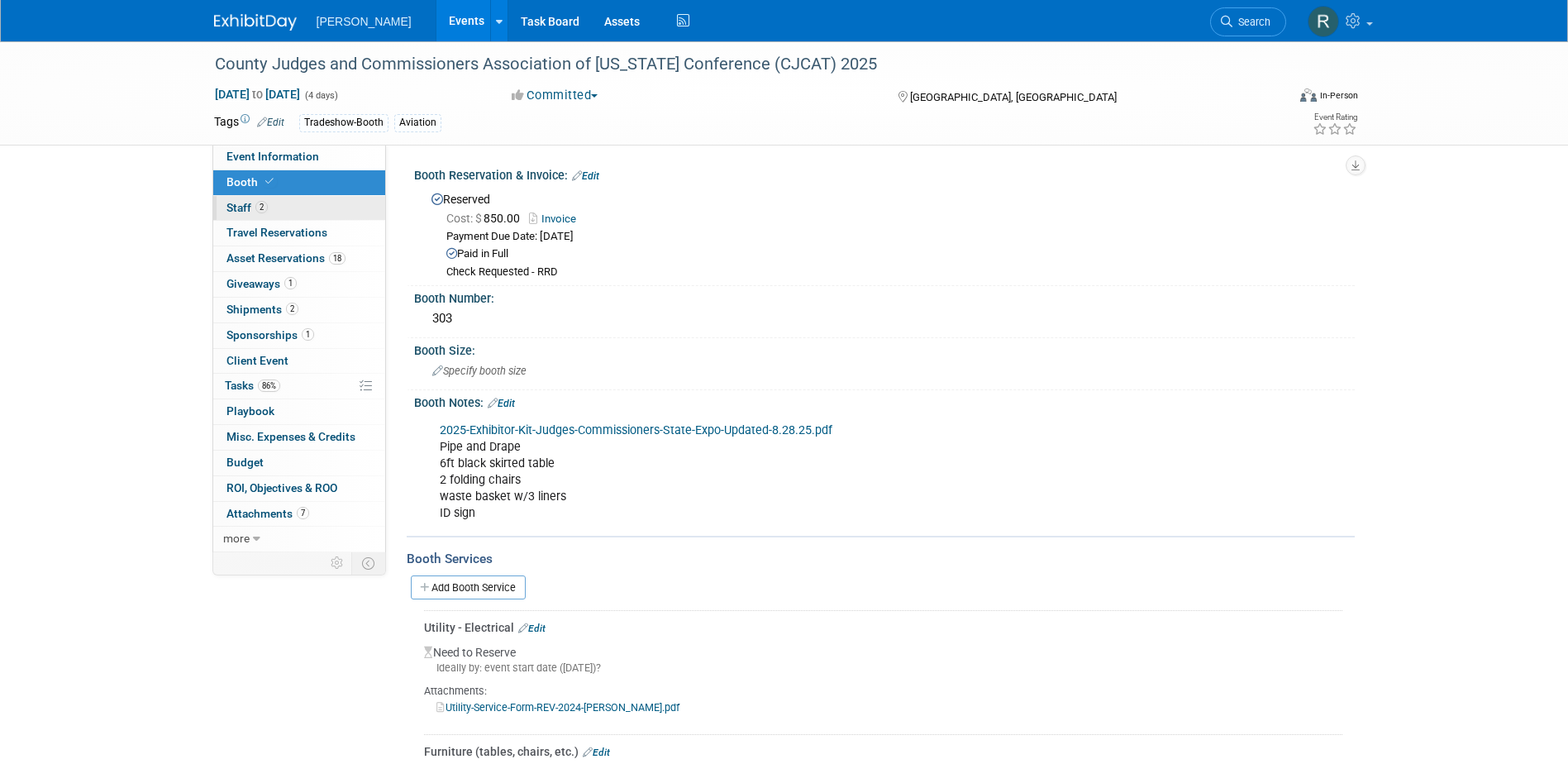
click at [246, 207] on span "Staff 2" at bounding box center [247, 207] width 42 height 13
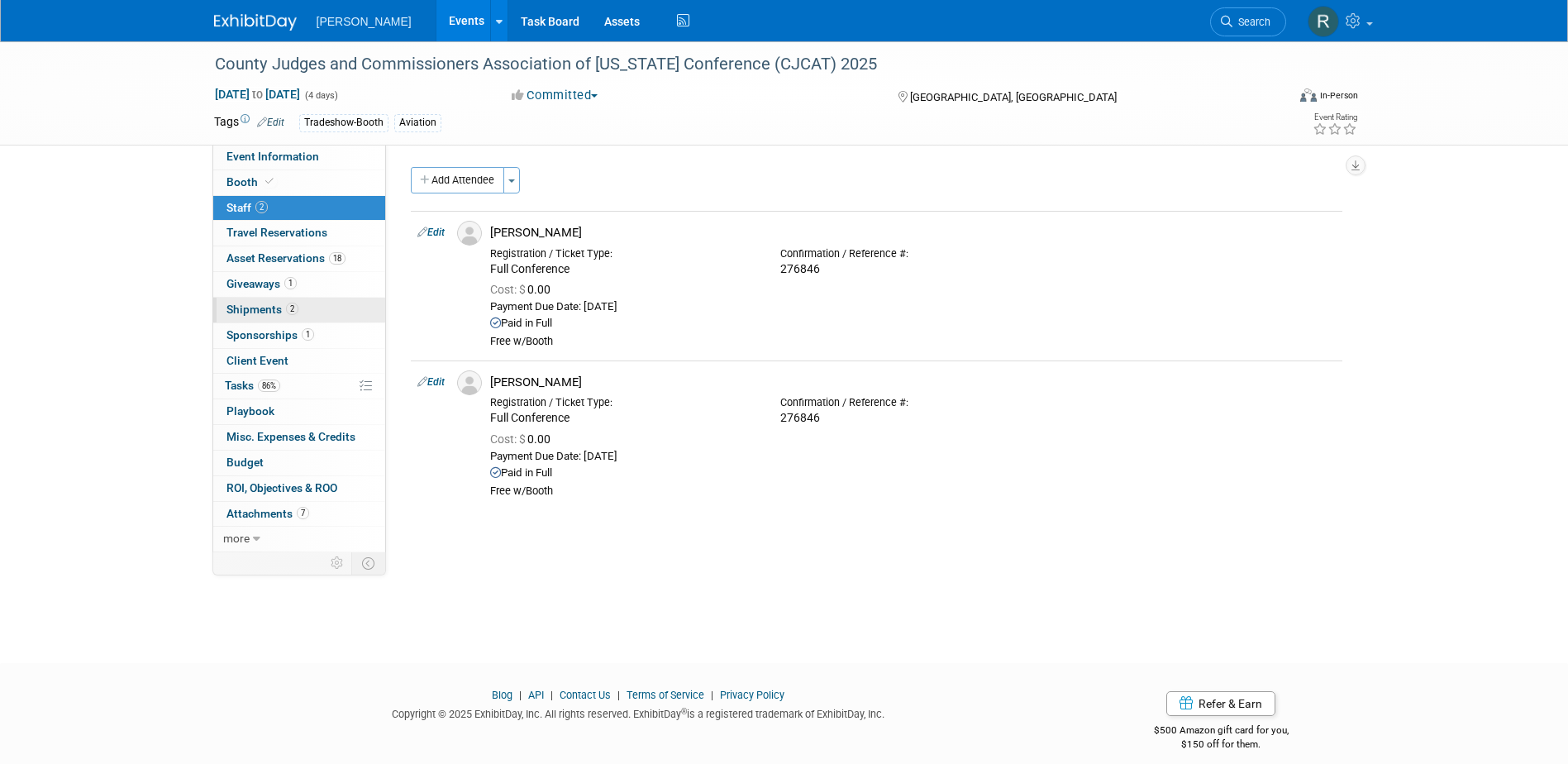
click at [260, 309] on span "Shipments 2" at bounding box center [263, 309] width 72 height 13
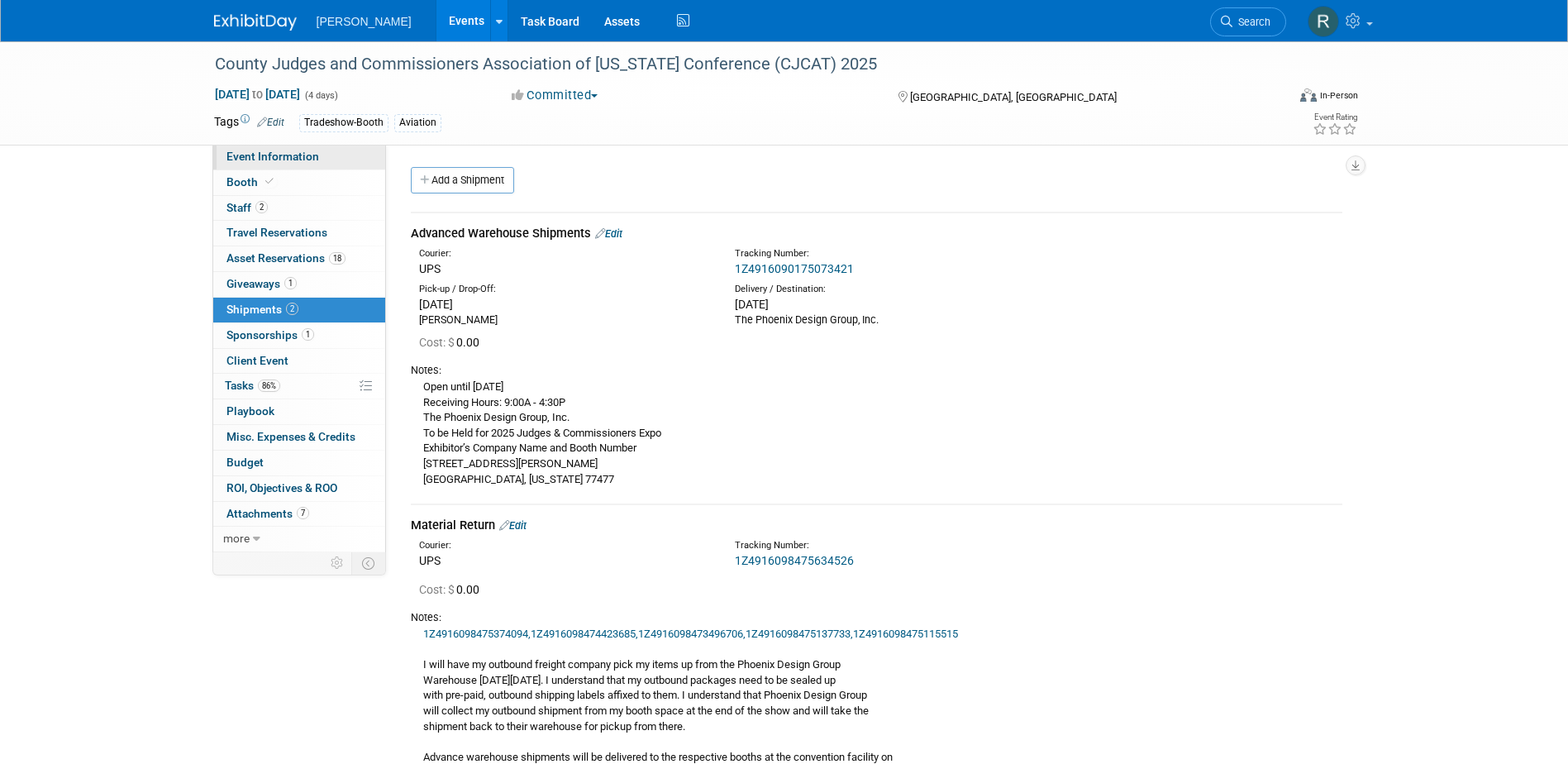
click at [259, 150] on span "Event Information" at bounding box center [273, 157] width 93 height 13
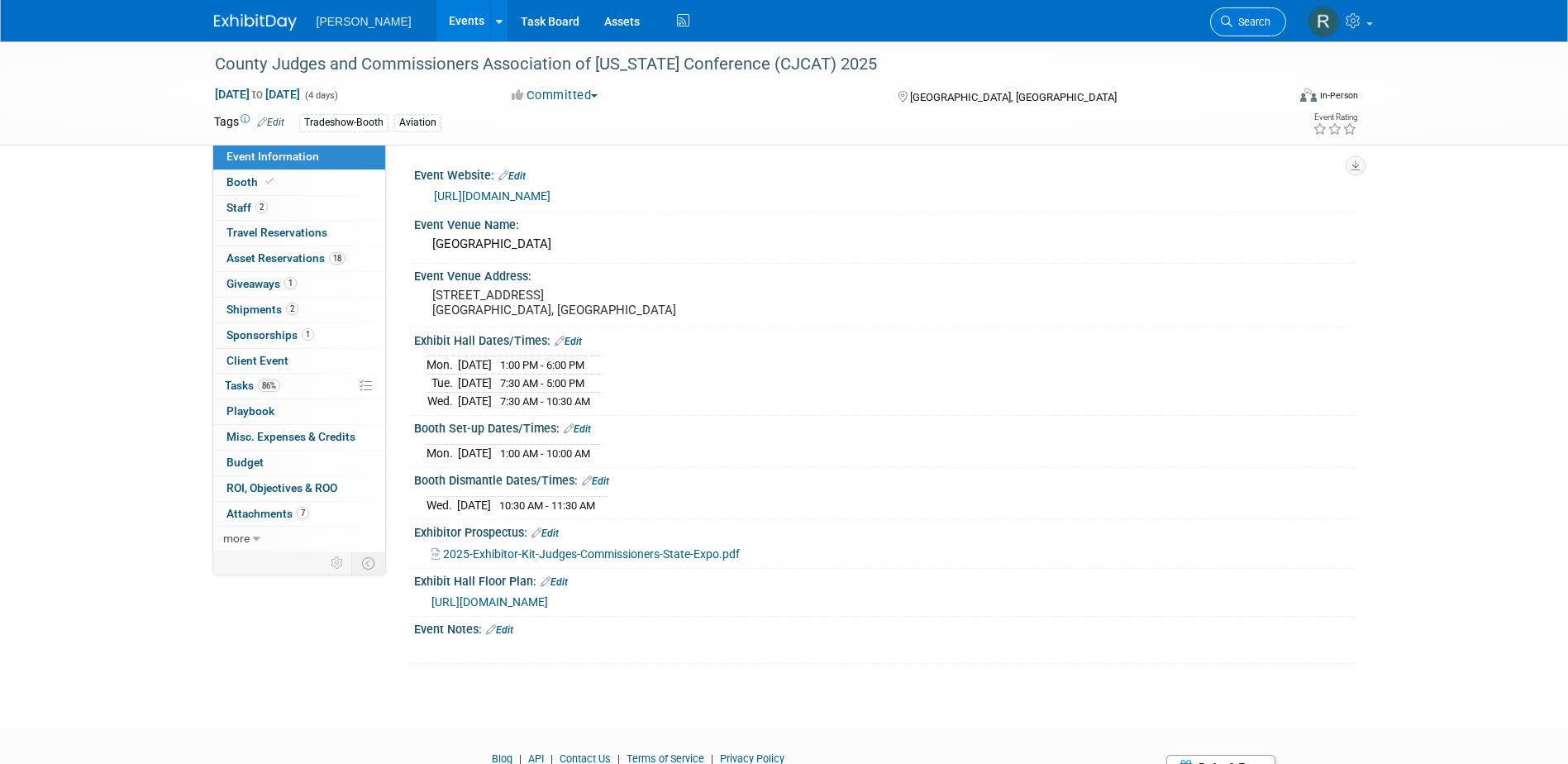
click at [1249, 21] on span "Search" at bounding box center [1251, 21] width 38 height 12
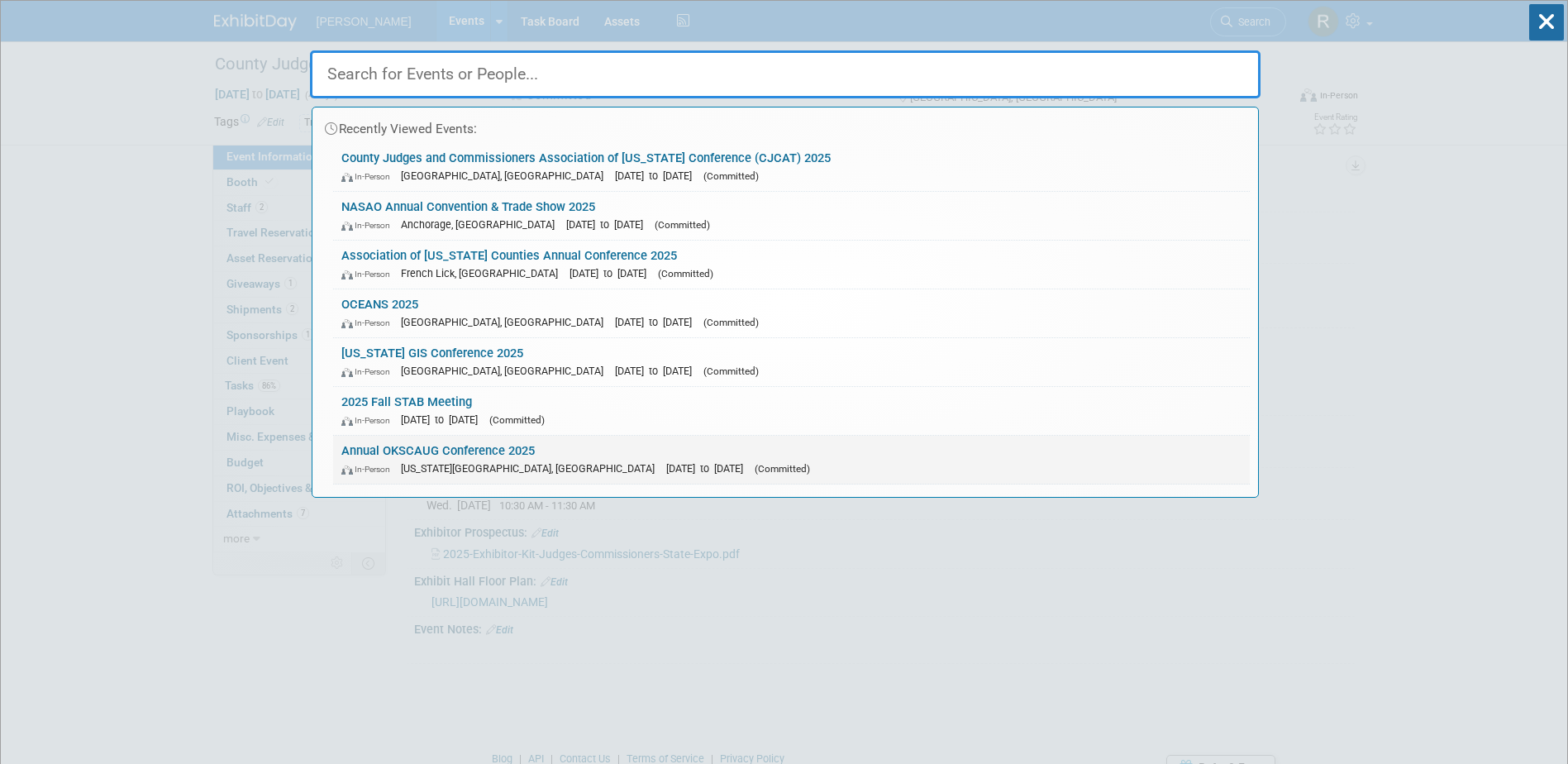
click at [472, 449] on link "Annual OKSCAUG Conference 2025 In-Person Oklahoma City, OK Sep 16, 2025 to Sep …" at bounding box center [791, 459] width 916 height 48
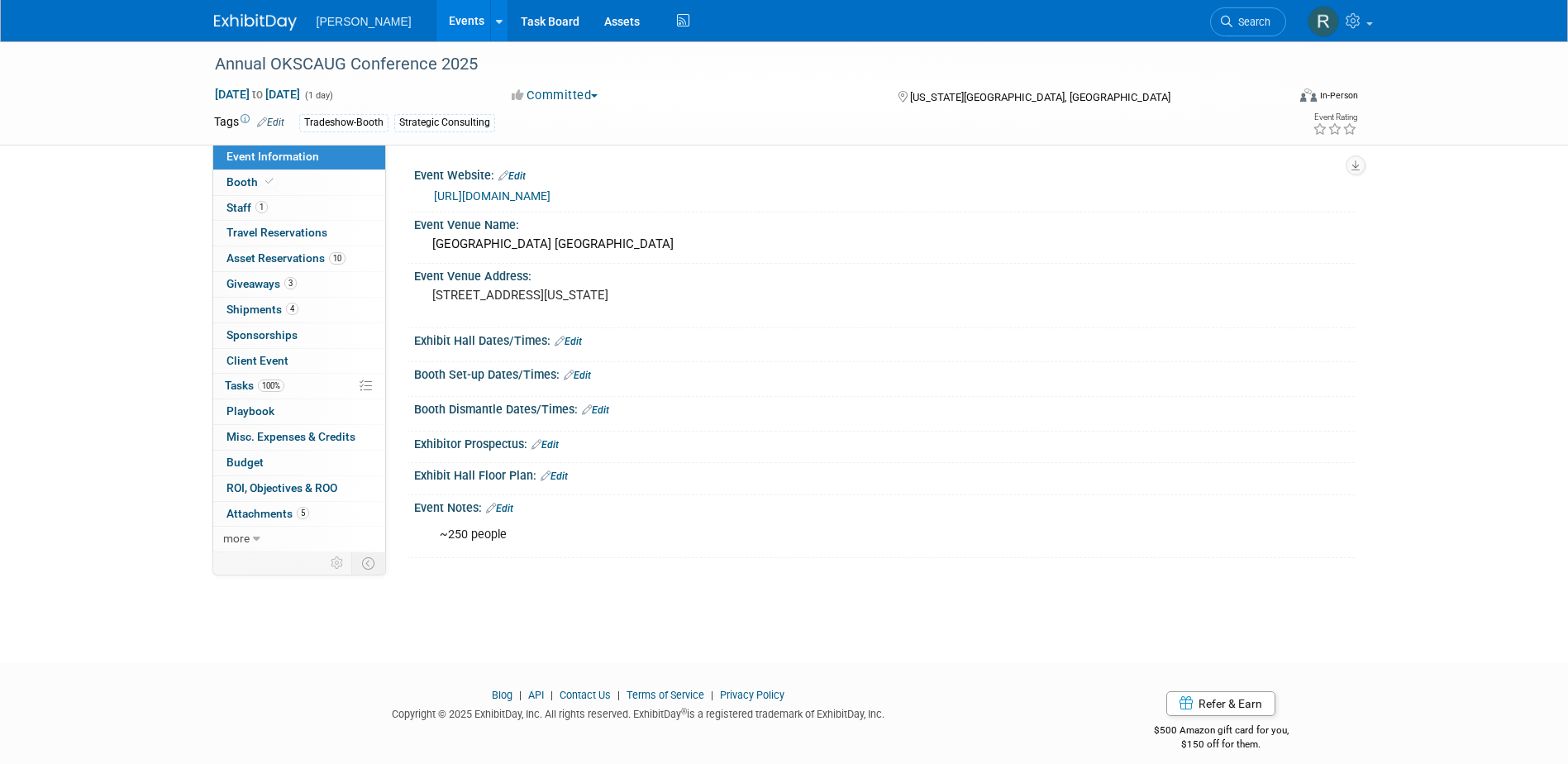
click at [585, 373] on link "Edit" at bounding box center [577, 375] width 27 height 11
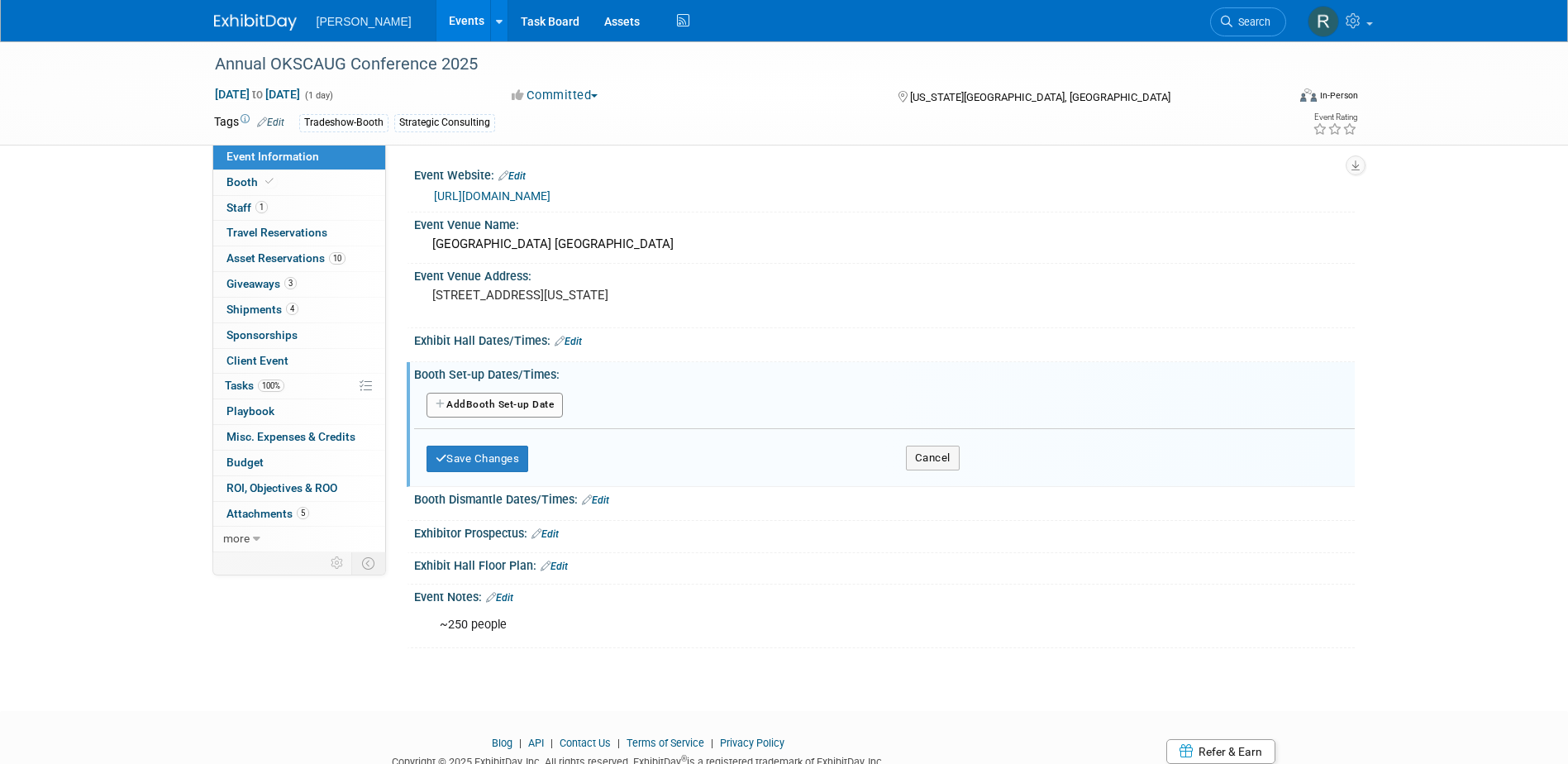
click at [532, 406] on button "Add Another Booth Set-up Date" at bounding box center [495, 405] width 137 height 25
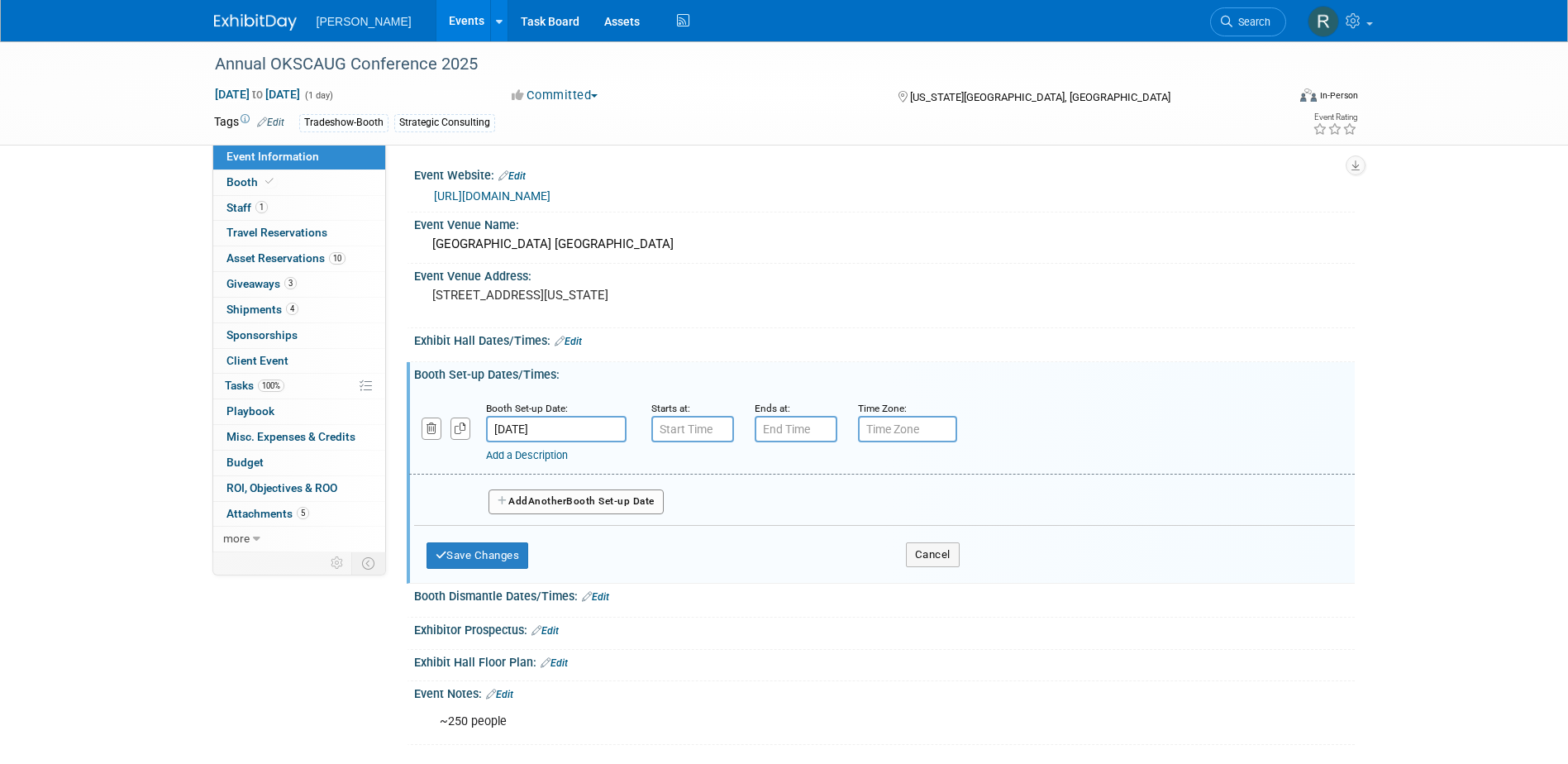
click at [584, 428] on input "Sep 16, 2025" at bounding box center [556, 429] width 141 height 27
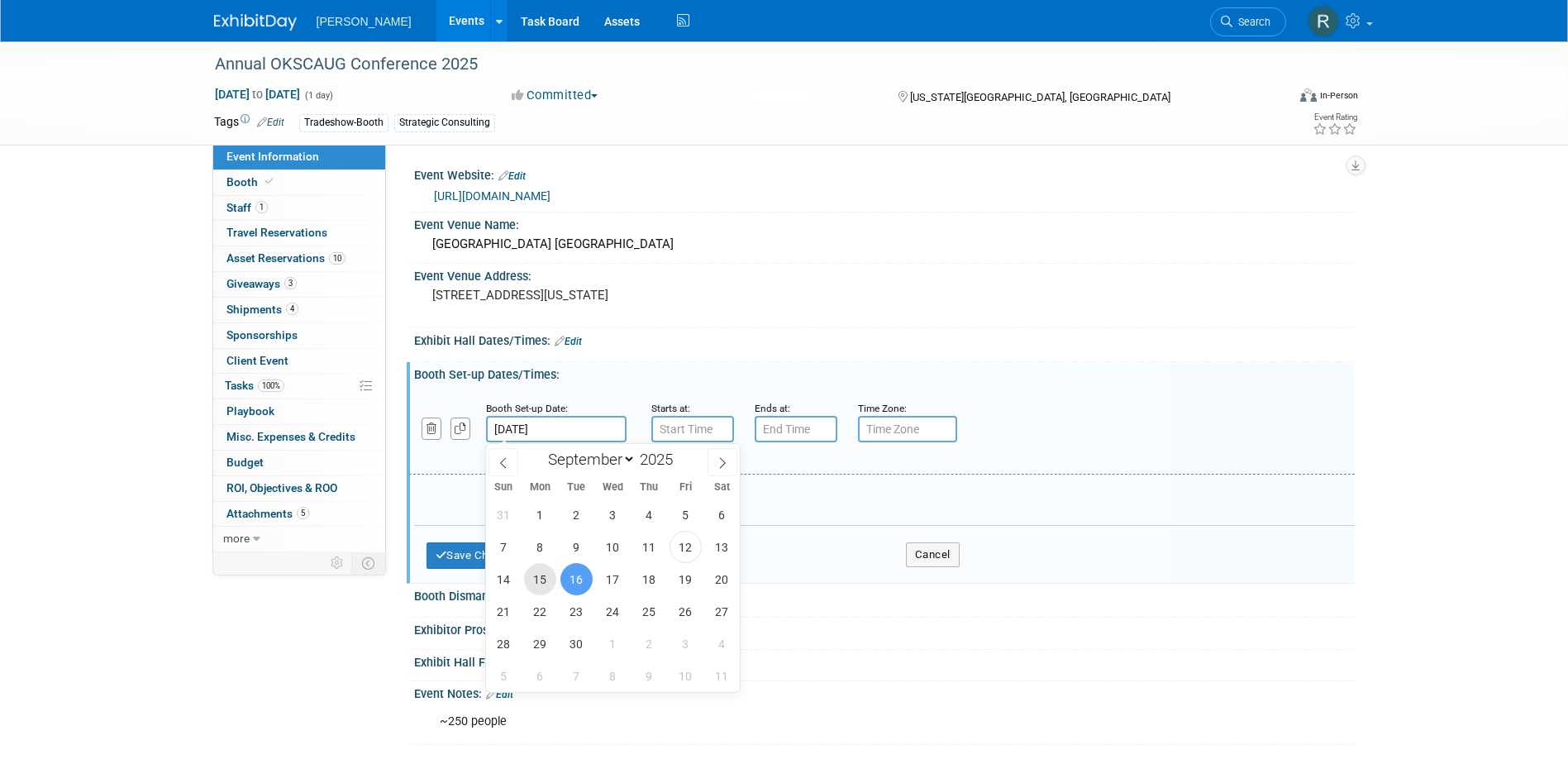
click at [543, 580] on span "15" at bounding box center [540, 579] width 32 height 32
type input "Sep 15, 2025"
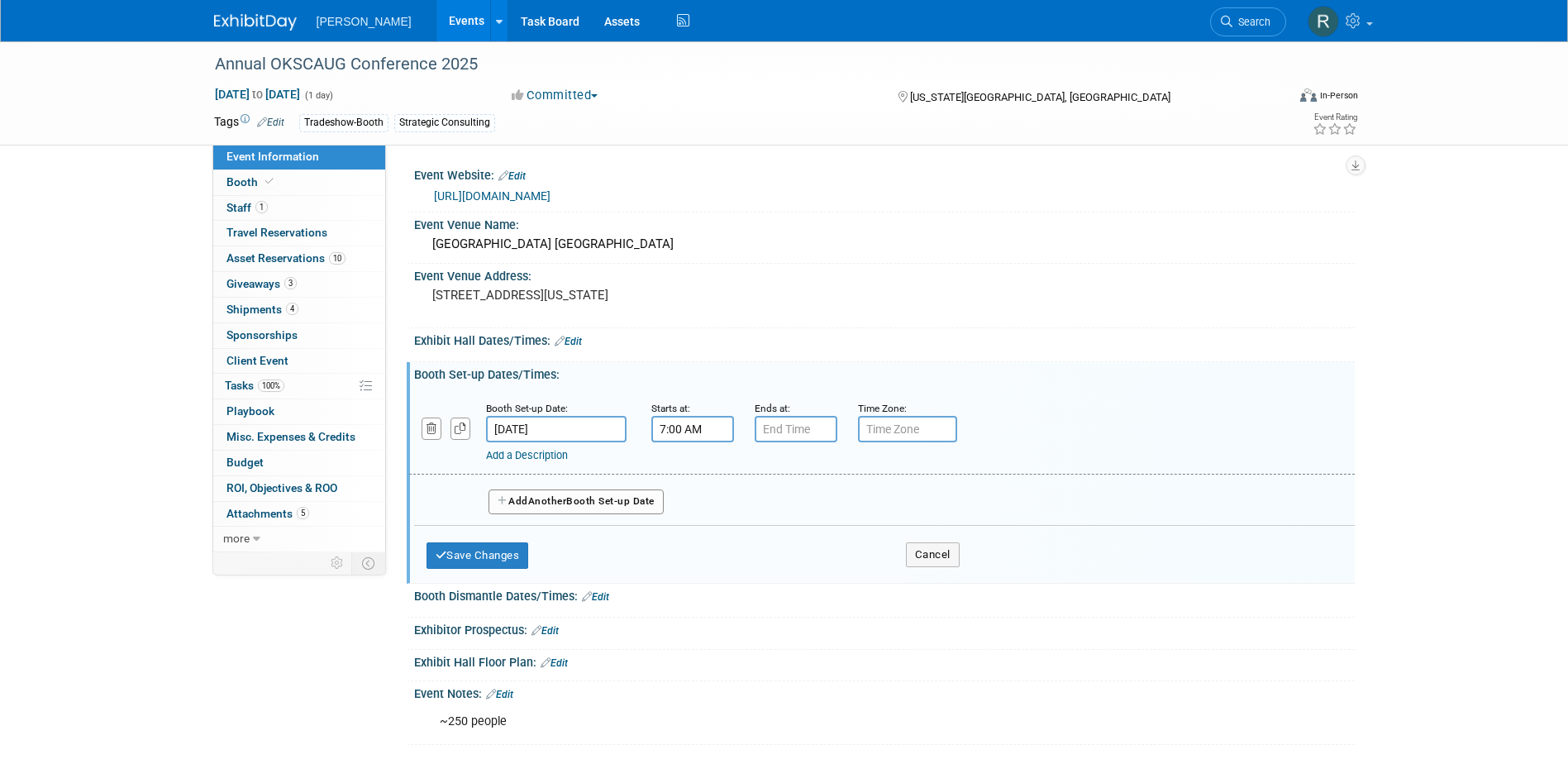
click at [682, 433] on input "7:00 AM" at bounding box center [692, 429] width 82 height 27
click at [683, 511] on span "07" at bounding box center [690, 505] width 31 height 30
click at [782, 560] on td "10" at bounding box center [787, 559] width 53 height 44
type input "10:00 AM"
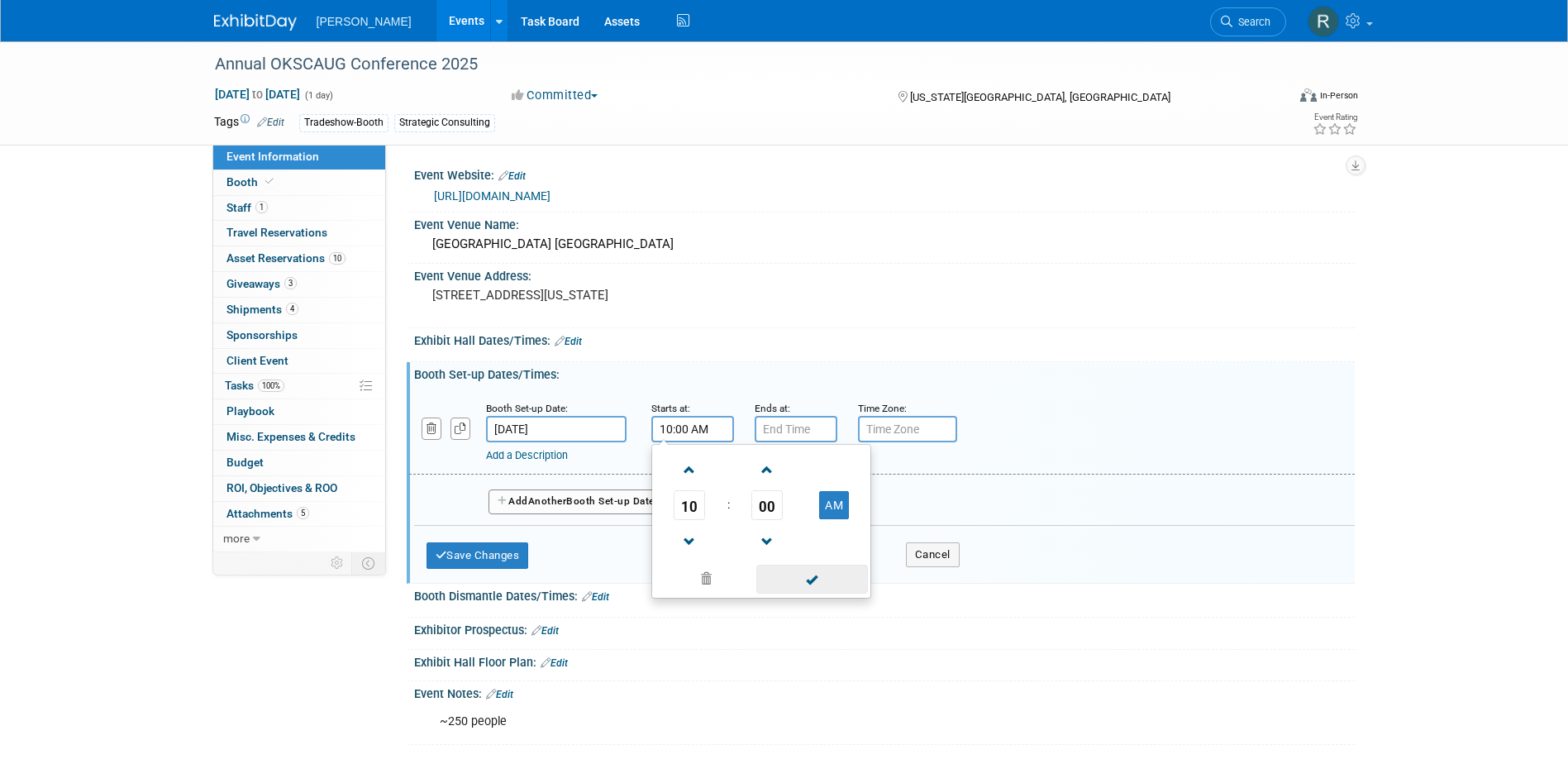
click at [782, 571] on span at bounding box center [812, 579] width 112 height 29
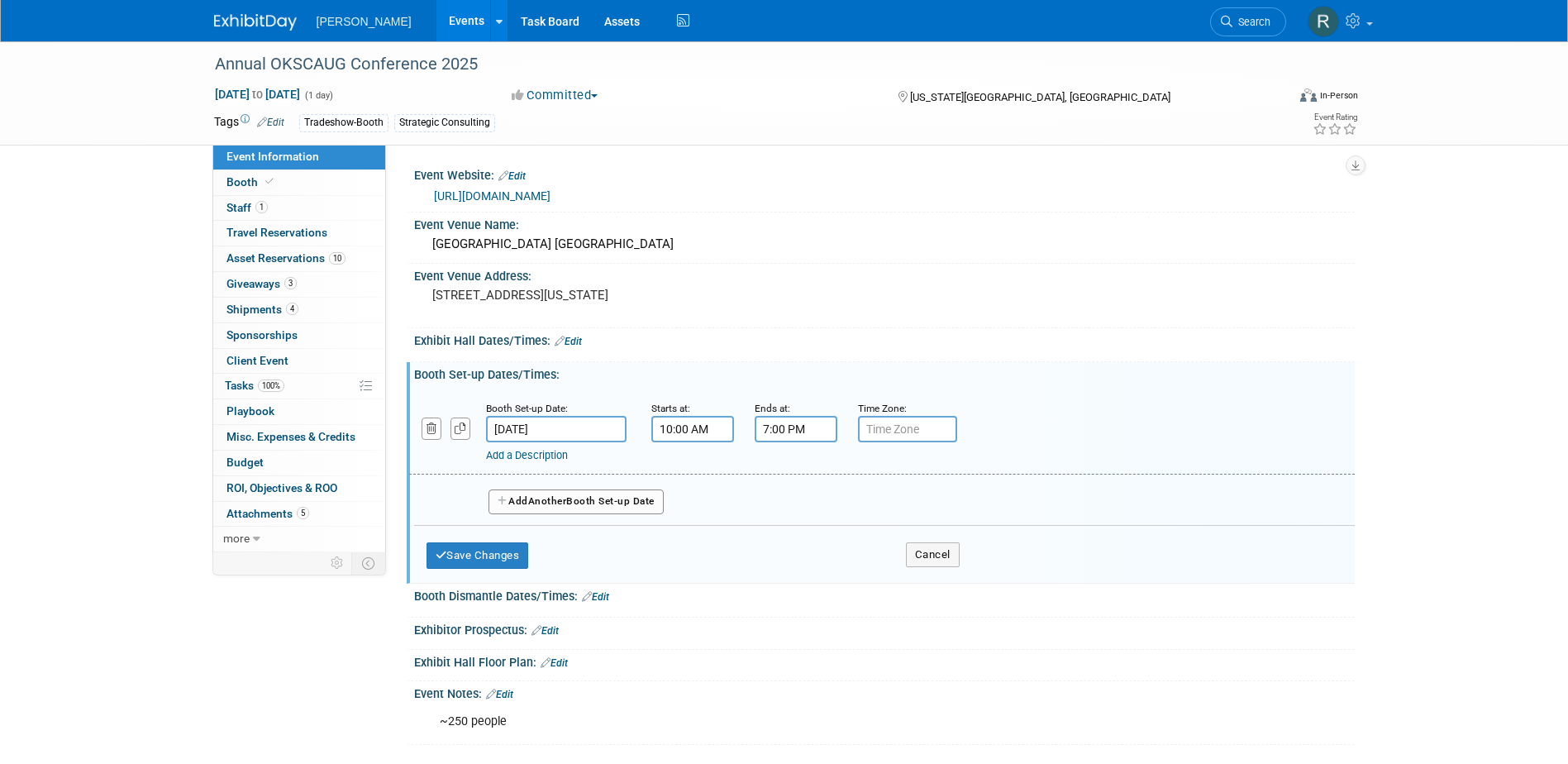
click at [776, 421] on input "7:00 PM" at bounding box center [795, 429] width 82 height 27
click at [781, 533] on span at bounding box center [792, 542] width 29 height 29
click at [782, 533] on span at bounding box center [792, 542] width 29 height 29
type input "4:00 PM"
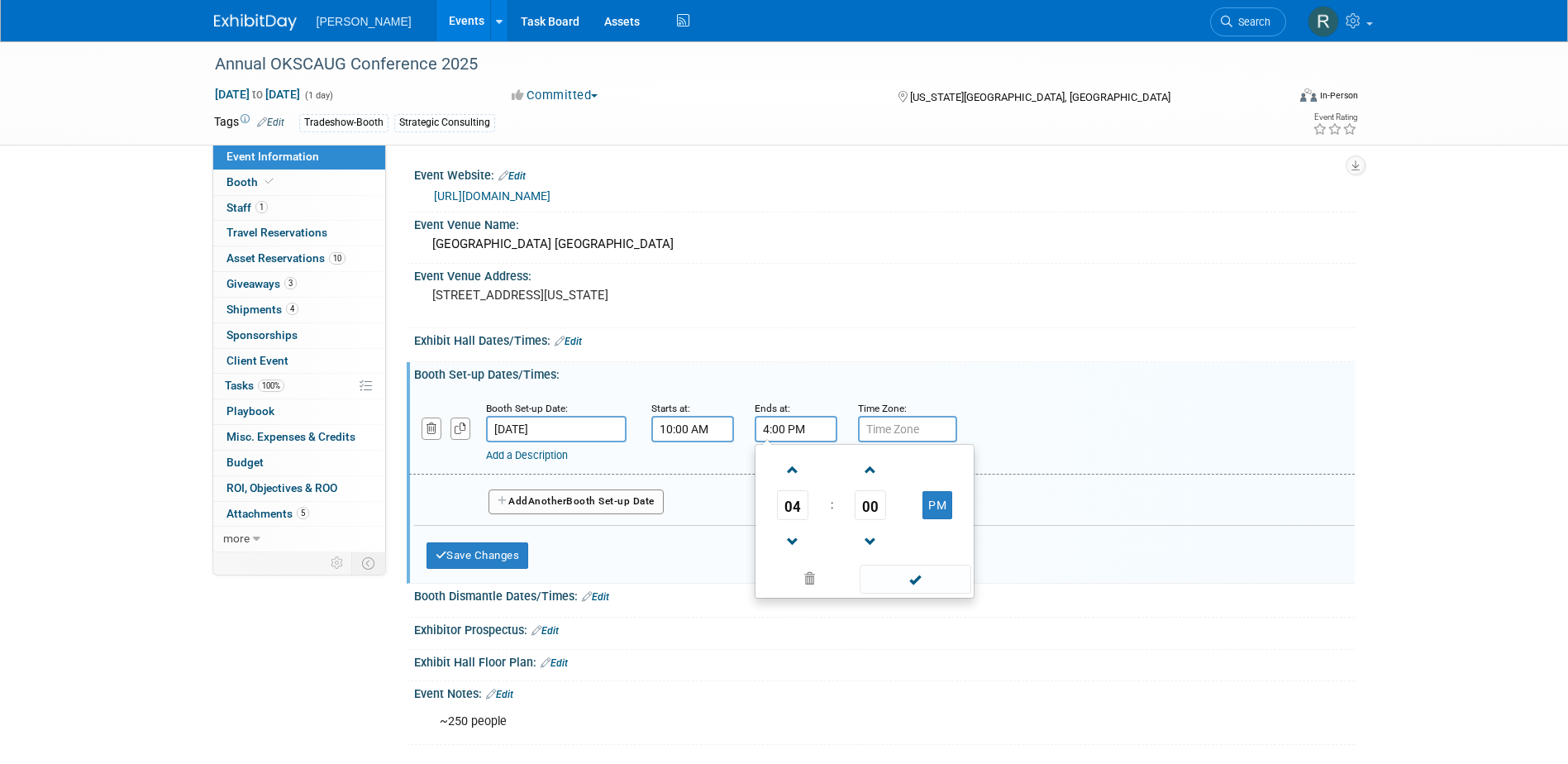
click at [888, 577] on span at bounding box center [915, 579] width 112 height 29
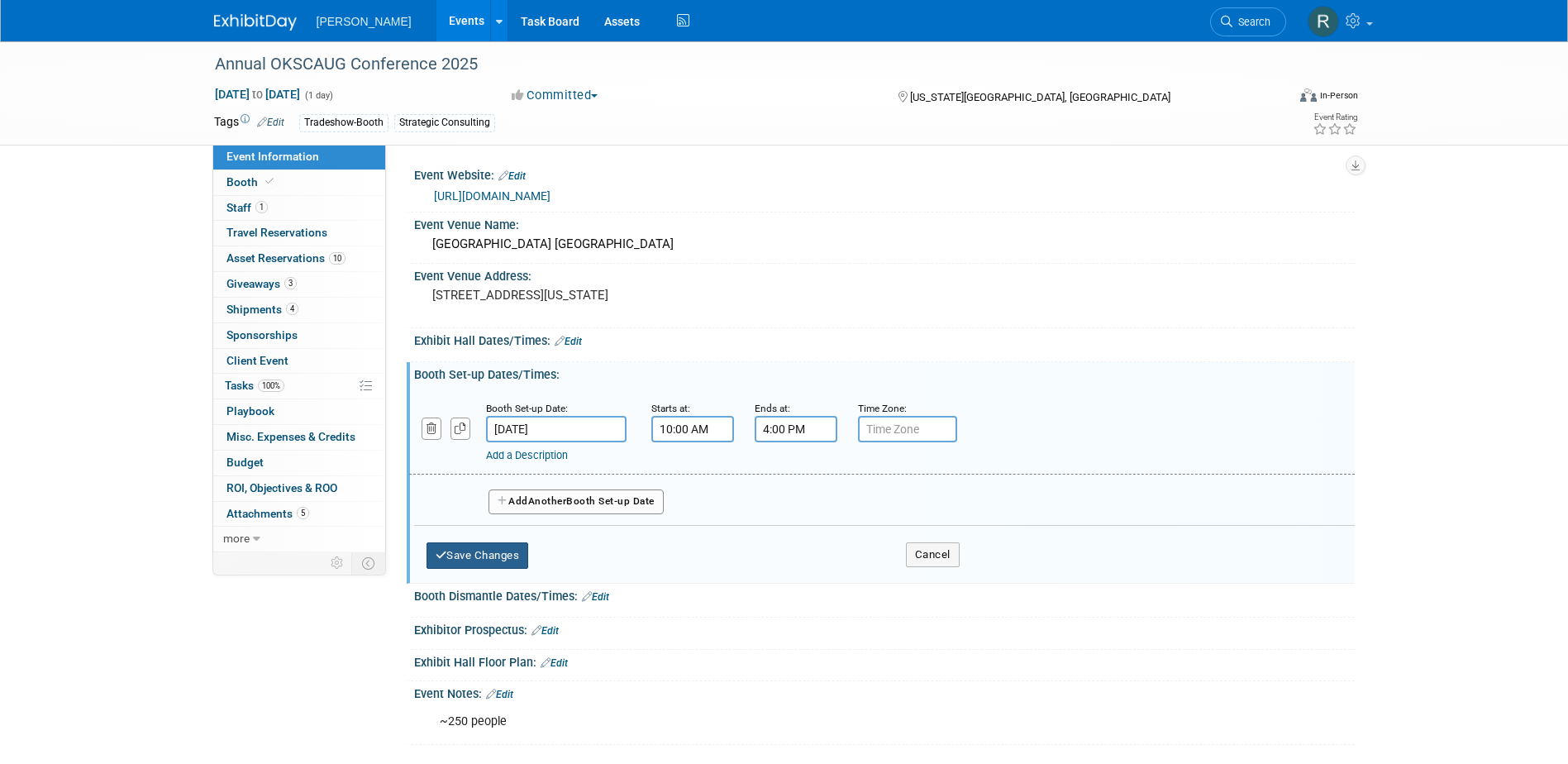
click at [491, 551] on button "Save Changes" at bounding box center [478, 556] width 103 height 27
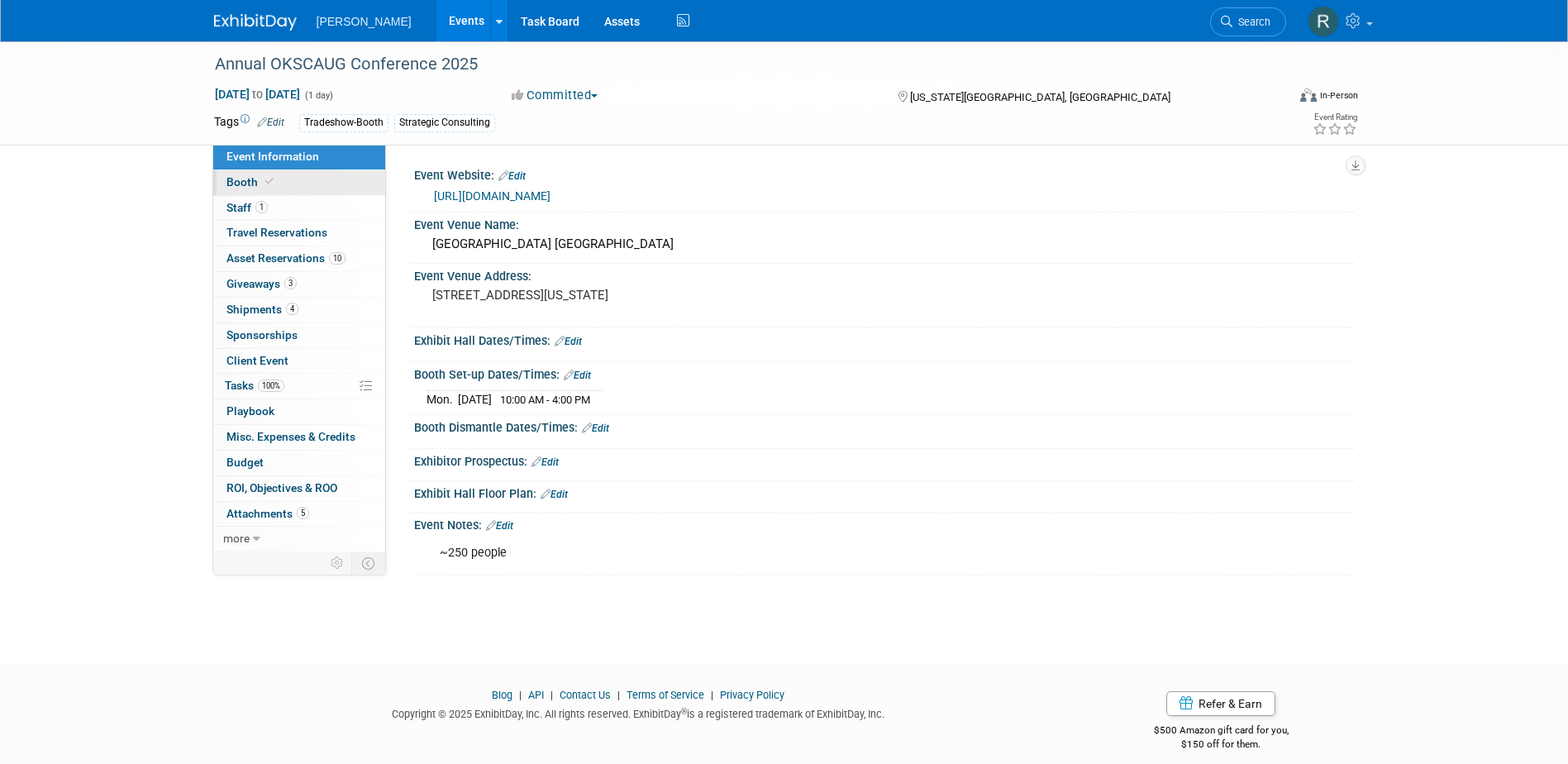
click at [254, 185] on span "Booth" at bounding box center [252, 182] width 50 height 13
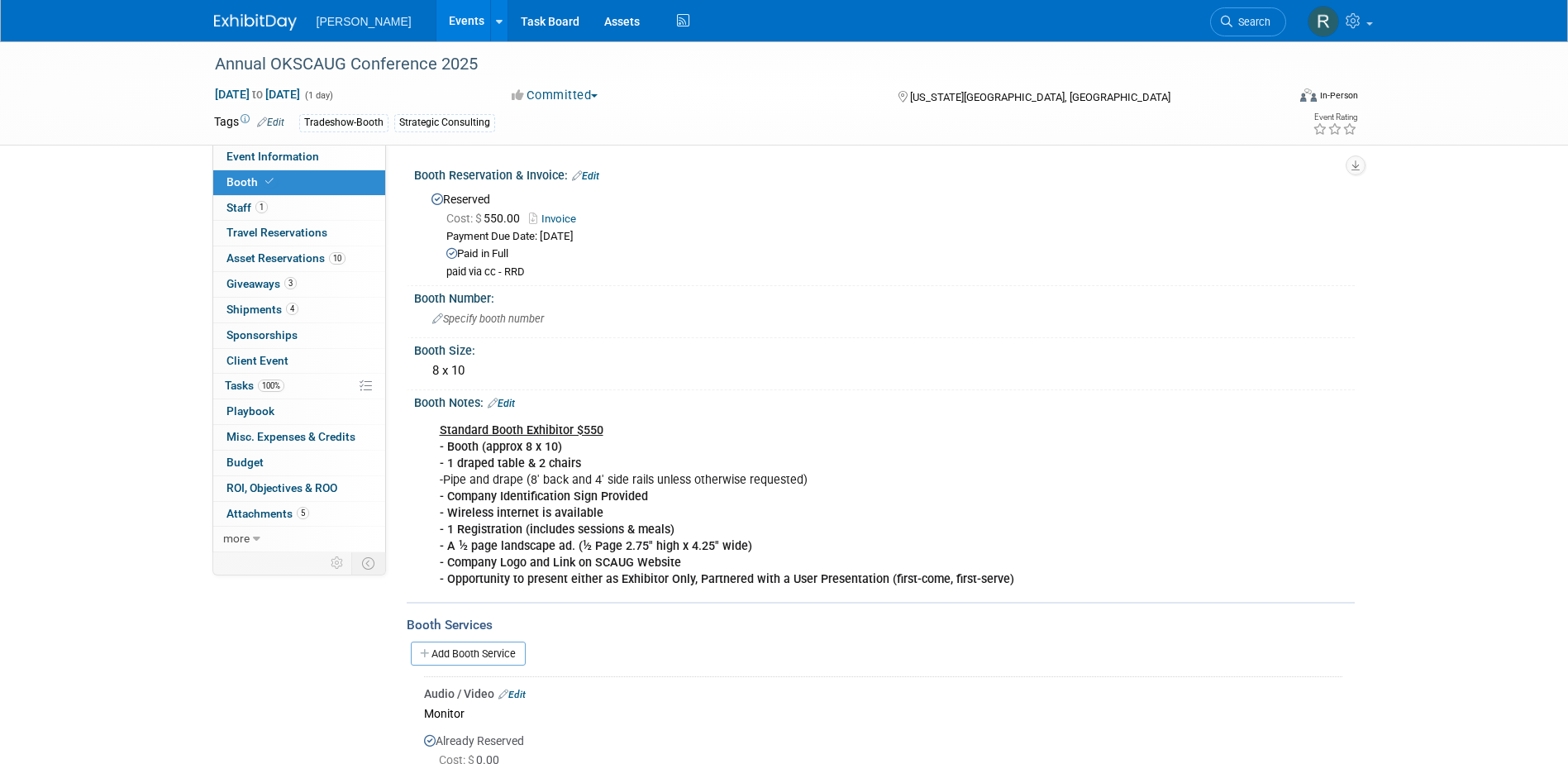
click at [509, 404] on link "Edit" at bounding box center [501, 403] width 27 height 11
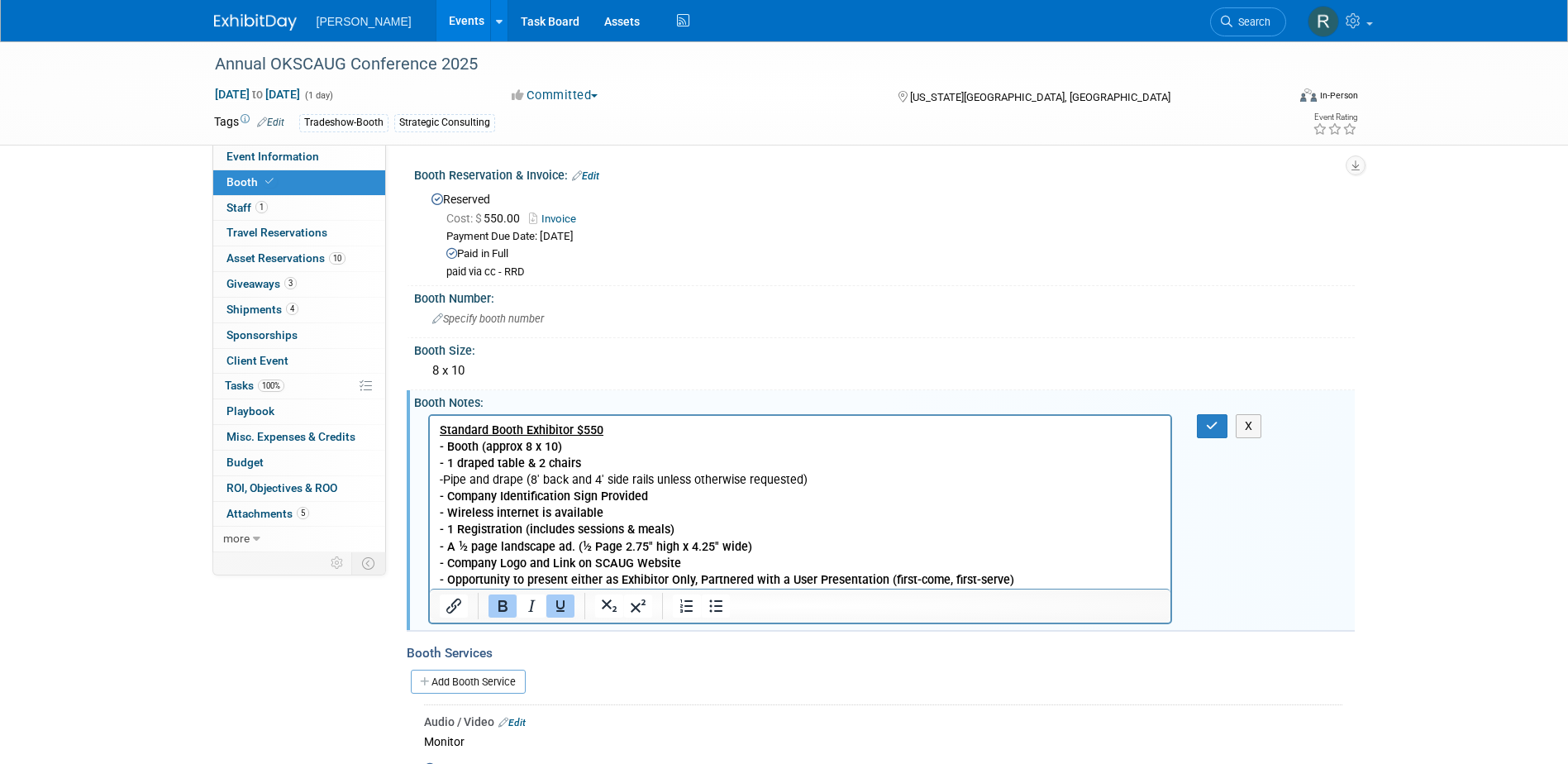
click at [572, 448] on p "Standard Booth Exhibitor $550 - Booth (approx 8 x 10) - 1 draped table & 2 chai…" at bounding box center [800, 504] width 722 height 166
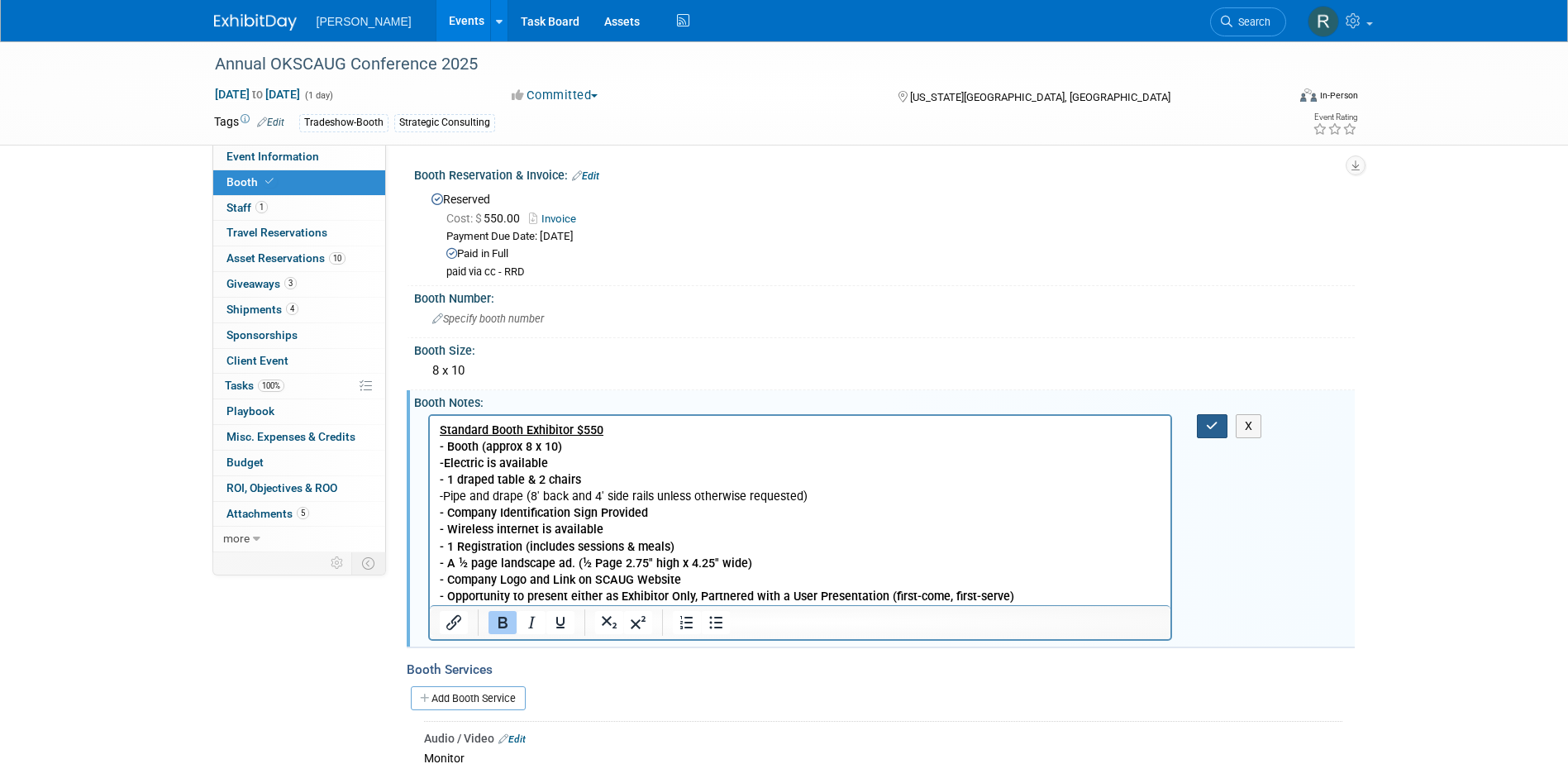
click at [1222, 431] on button "button" at bounding box center [1212, 426] width 31 height 24
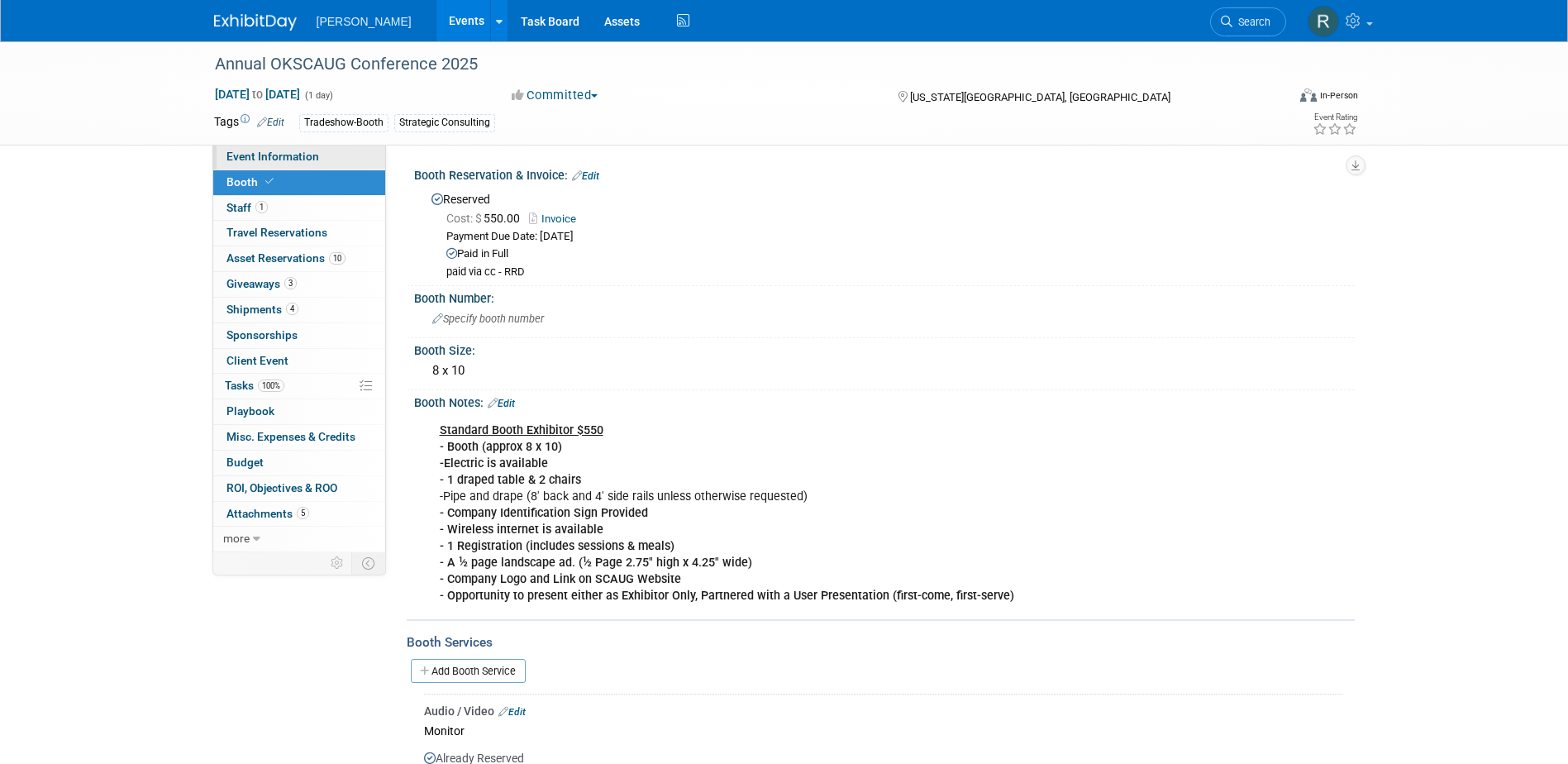
click at [304, 157] on span "Event Information" at bounding box center [273, 157] width 93 height 13
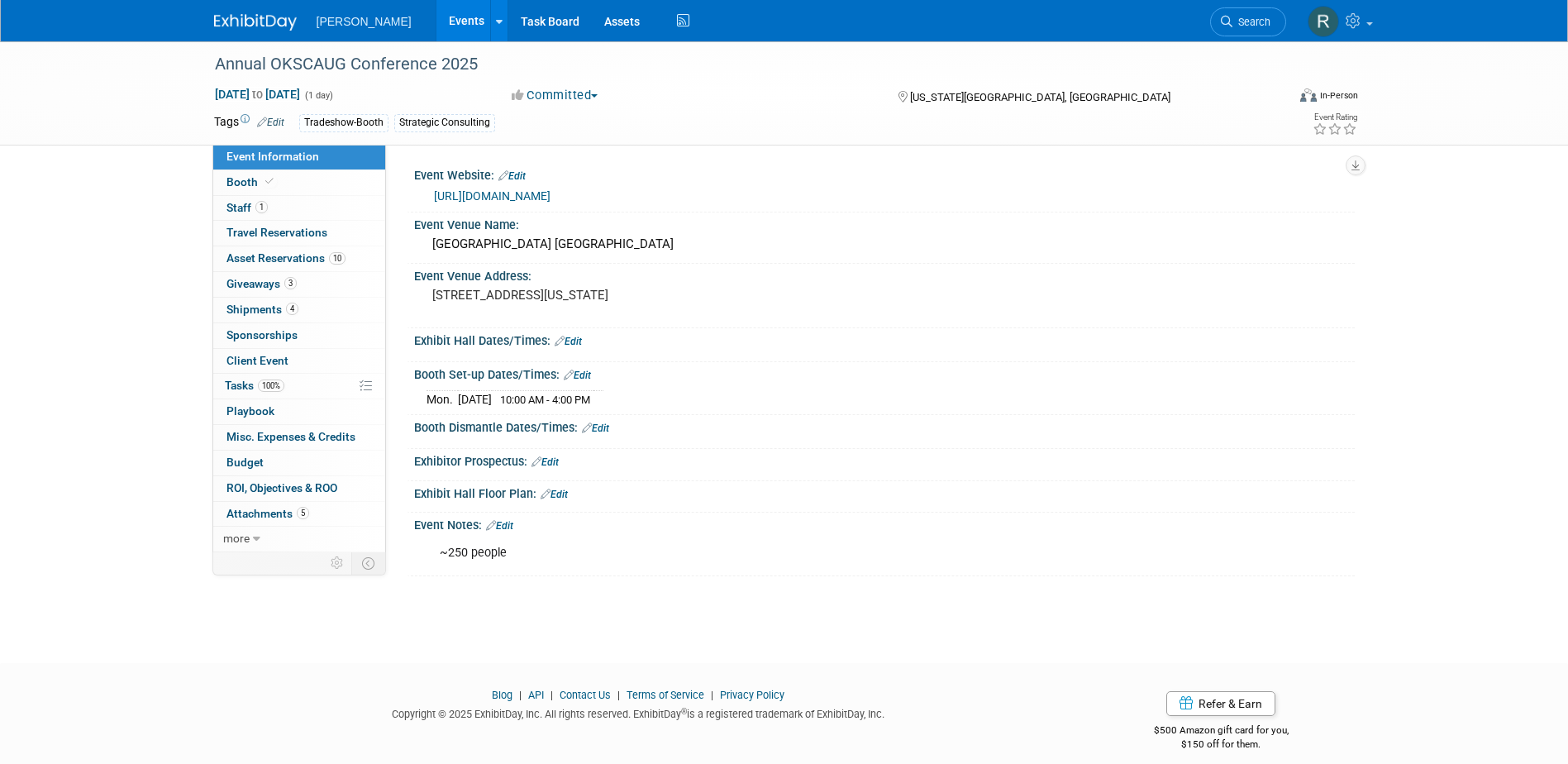
click at [580, 344] on link "Edit" at bounding box center [567, 341] width 27 height 11
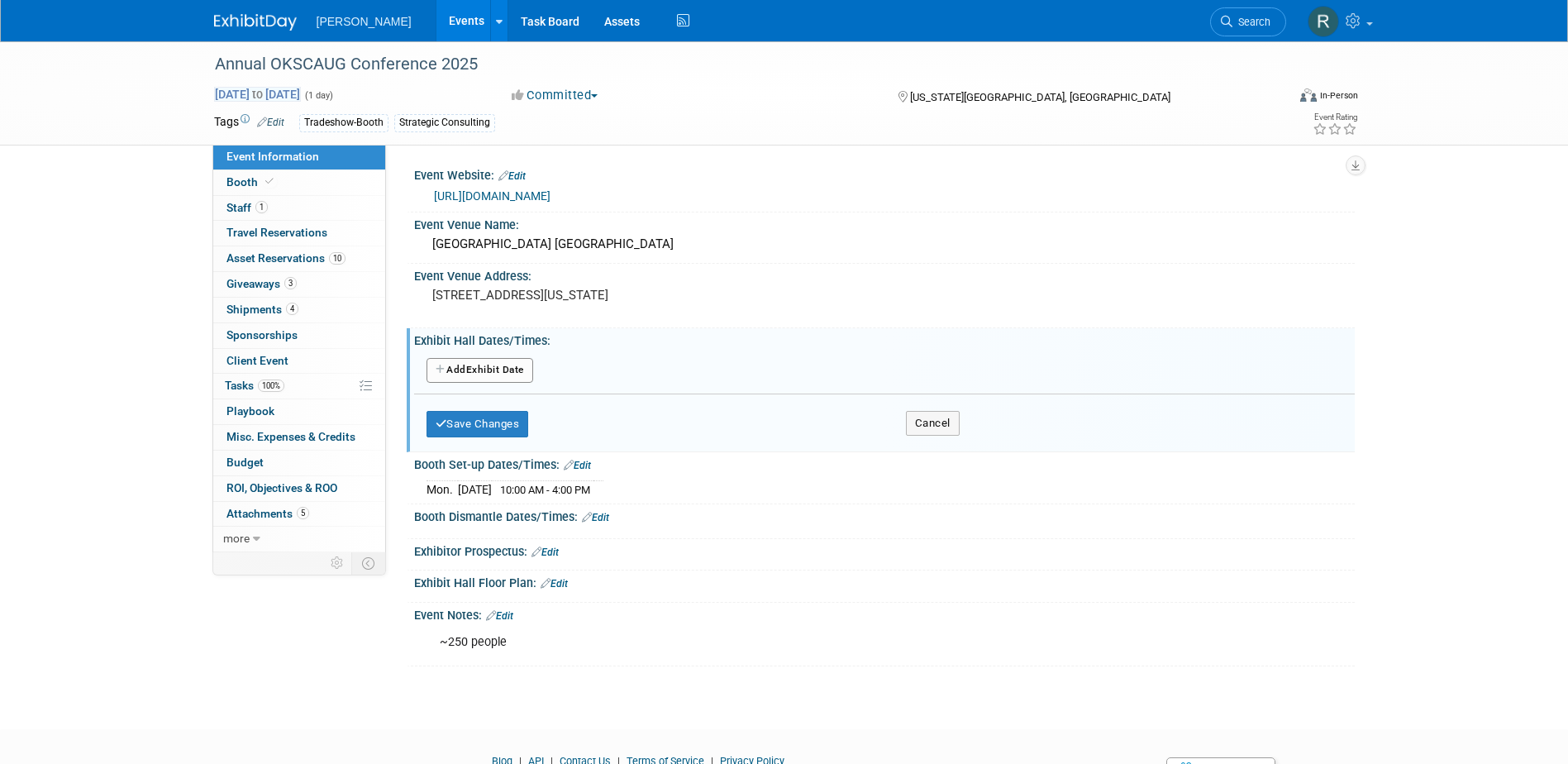
click at [301, 96] on span "Sep 16, 2025 to Sep 16, 2025" at bounding box center [257, 94] width 87 height 15
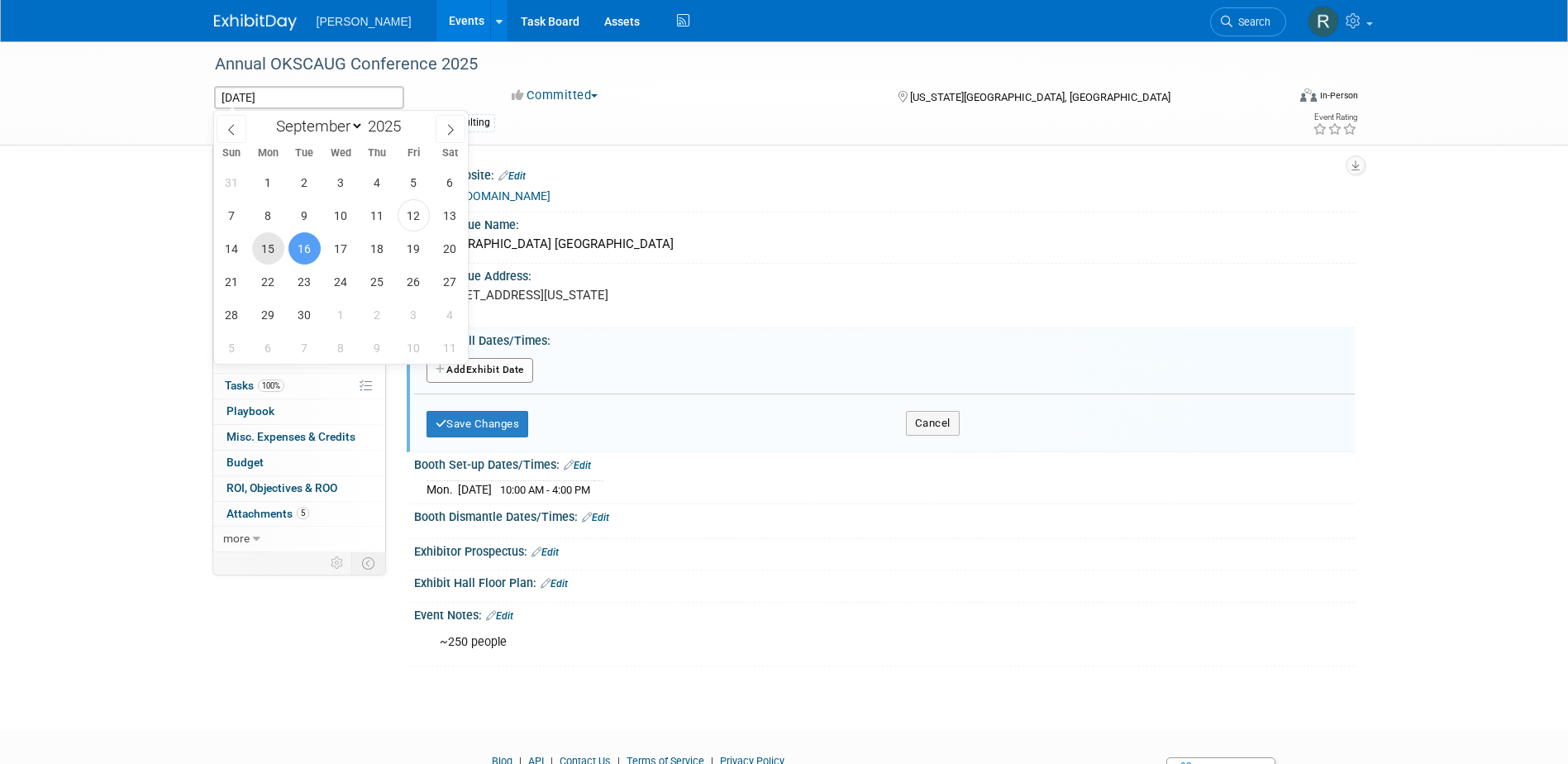
click at [270, 246] on span "15" at bounding box center [268, 248] width 32 height 32
type input "Sep 15, 2025"
click at [302, 246] on span "16" at bounding box center [305, 248] width 32 height 32
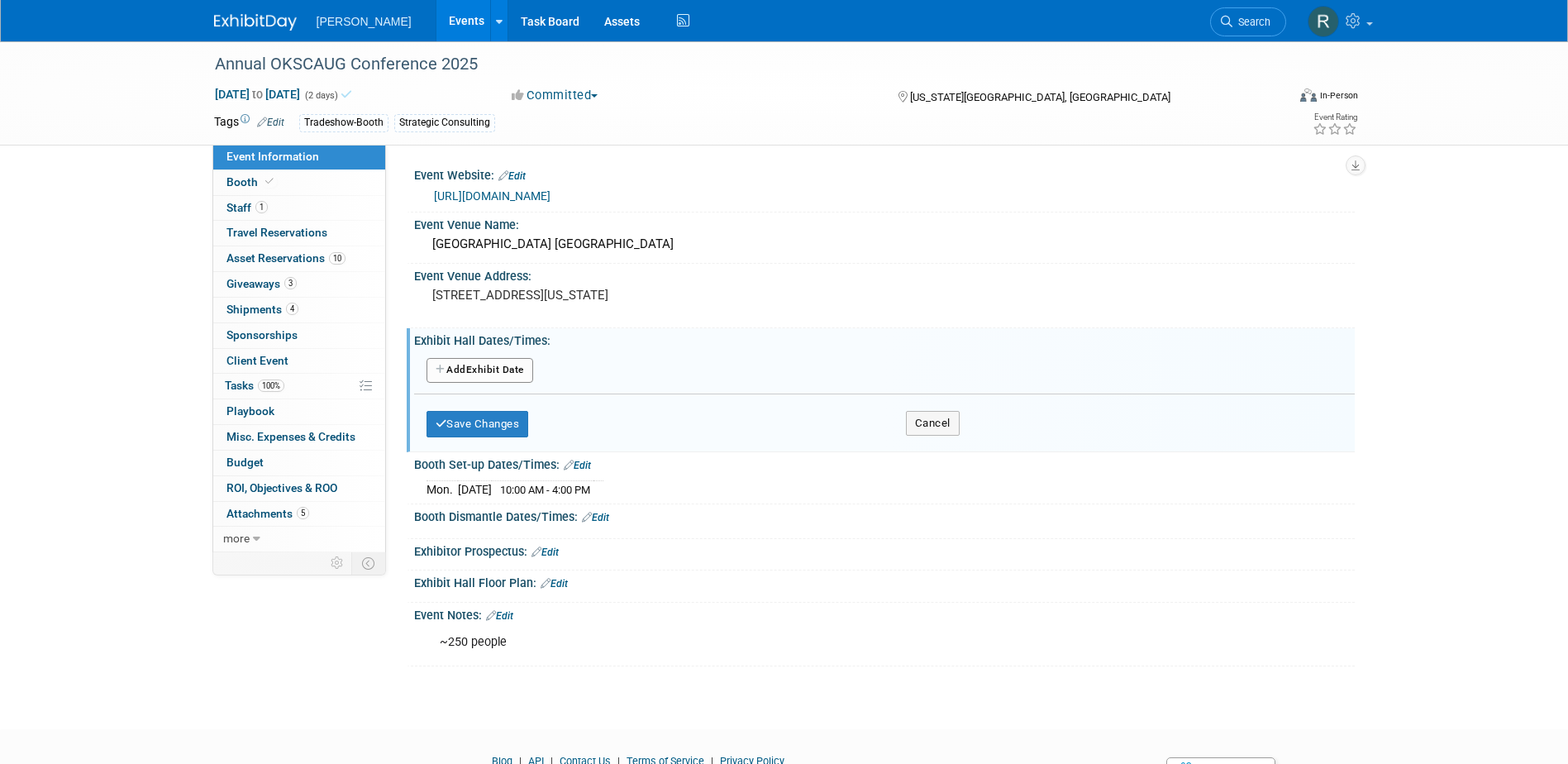
click at [505, 369] on button "Add Another Exhibit Date" at bounding box center [479, 370] width 106 height 25
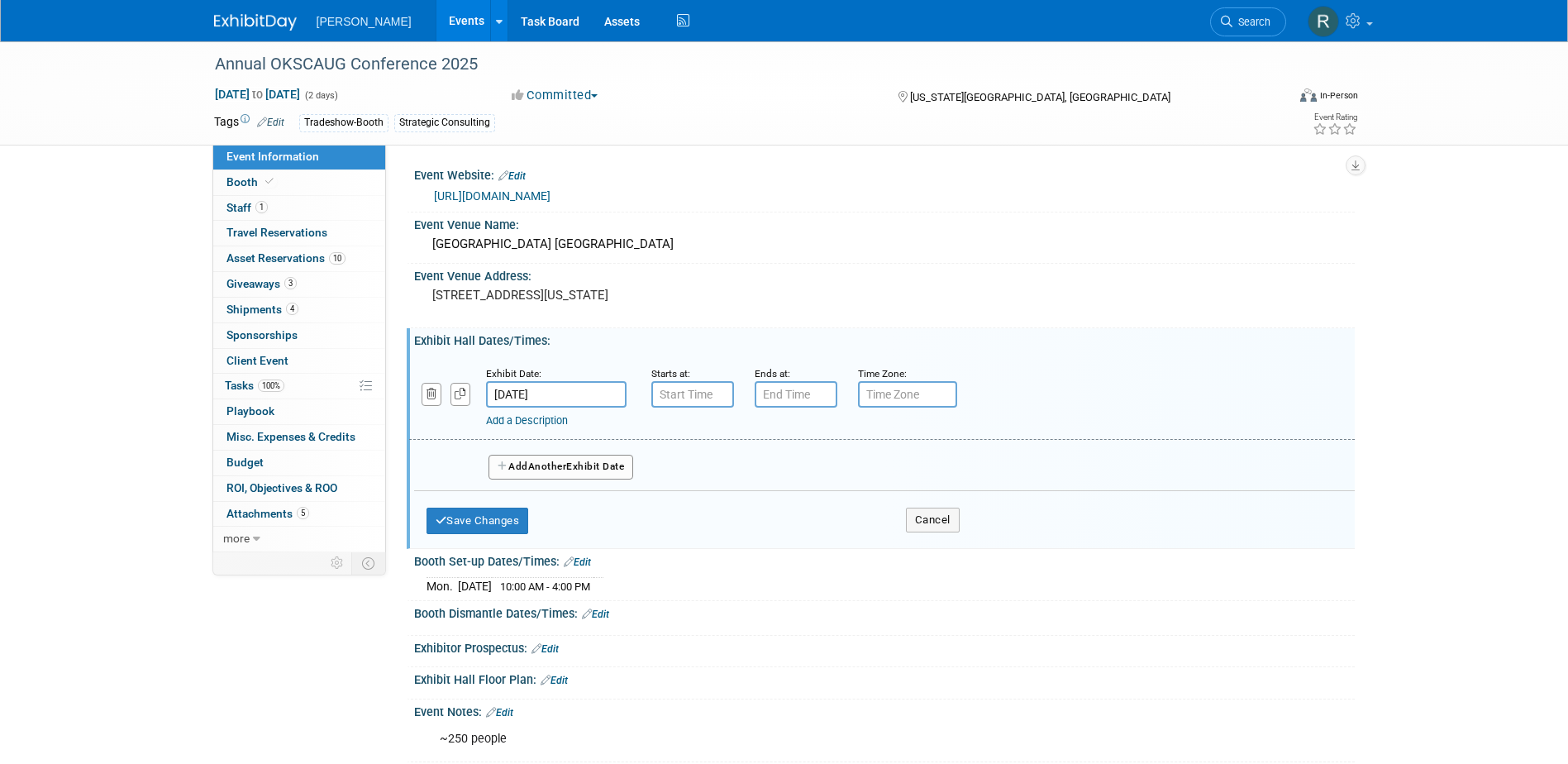
click at [536, 466] on span "Another" at bounding box center [547, 466] width 39 height 11
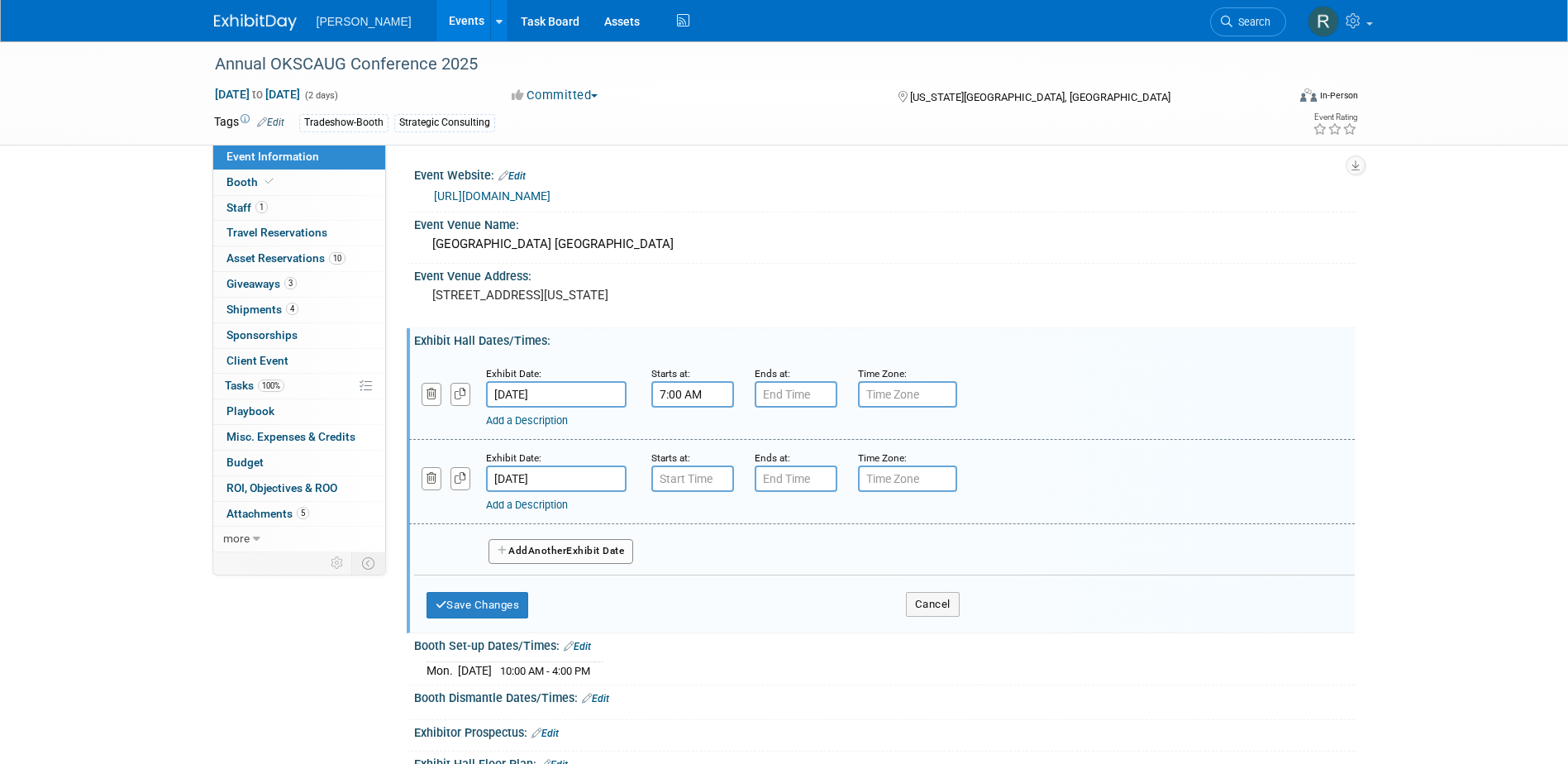
click at [683, 402] on input "7:00 AM" at bounding box center [692, 395] width 82 height 27
click at [692, 474] on span "07" at bounding box center [690, 470] width 31 height 30
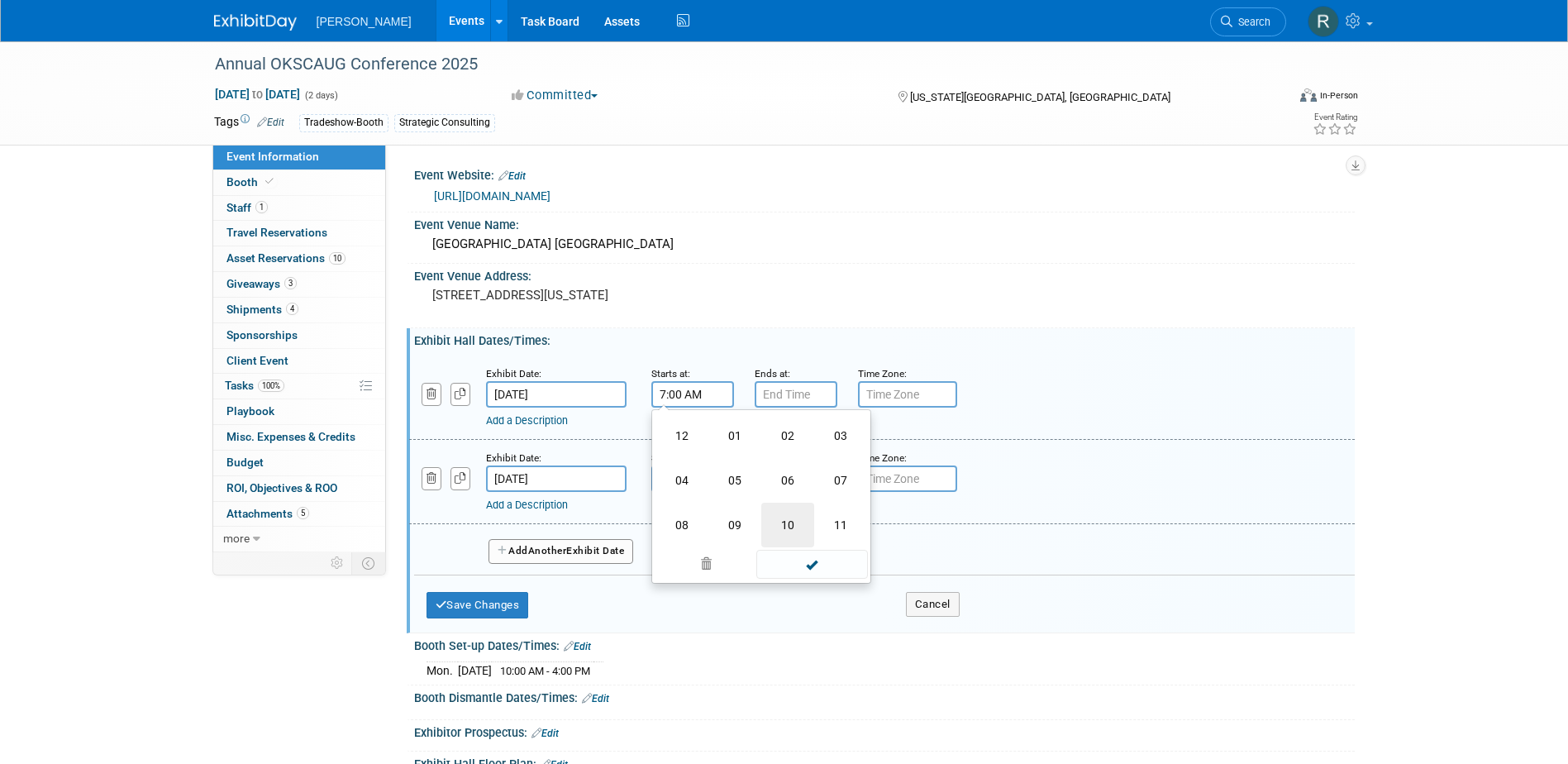
click at [780, 521] on td "10" at bounding box center [787, 525] width 53 height 44
type input "10:00 AM"
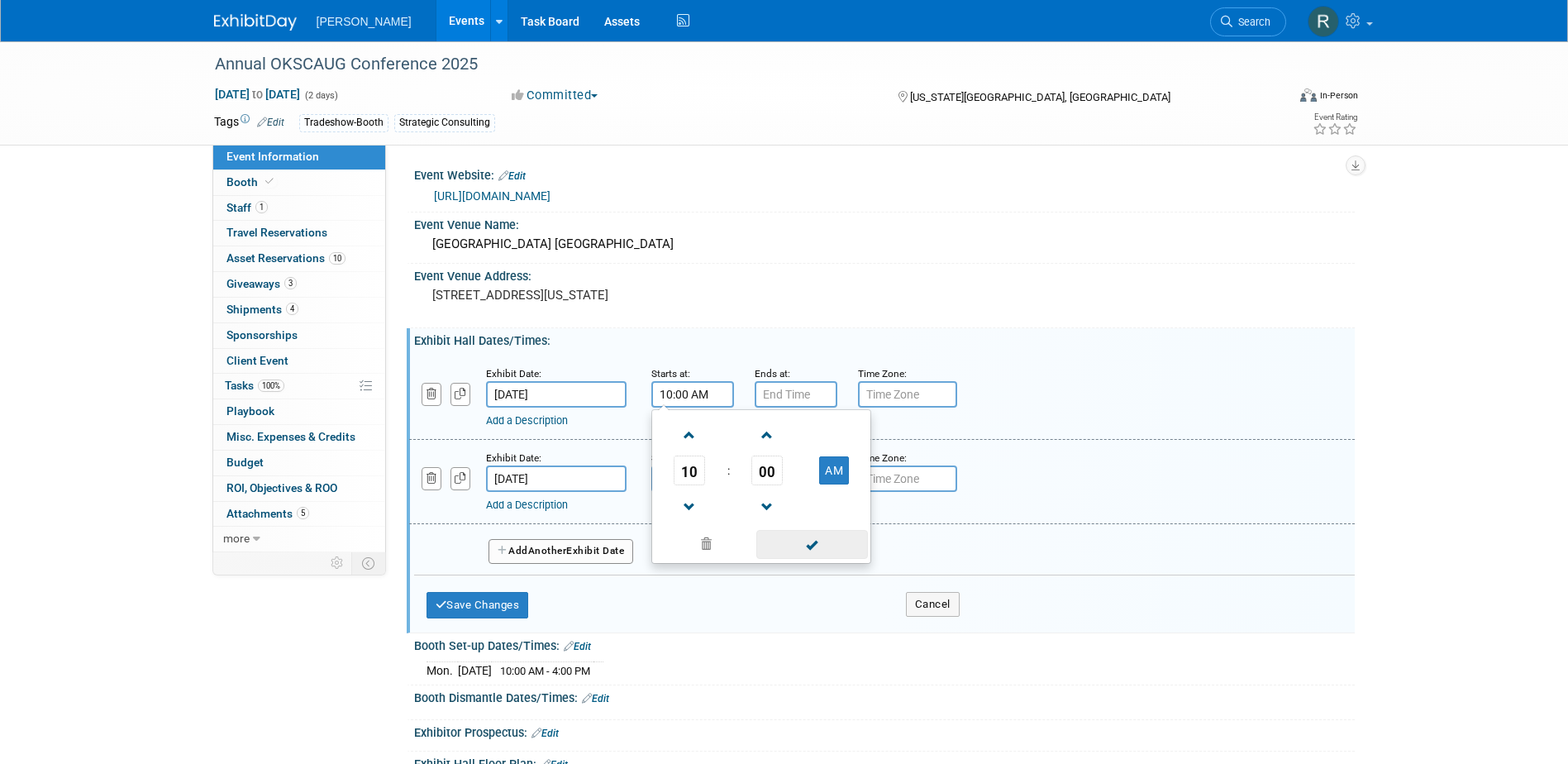
click at [795, 543] on span at bounding box center [812, 544] width 112 height 29
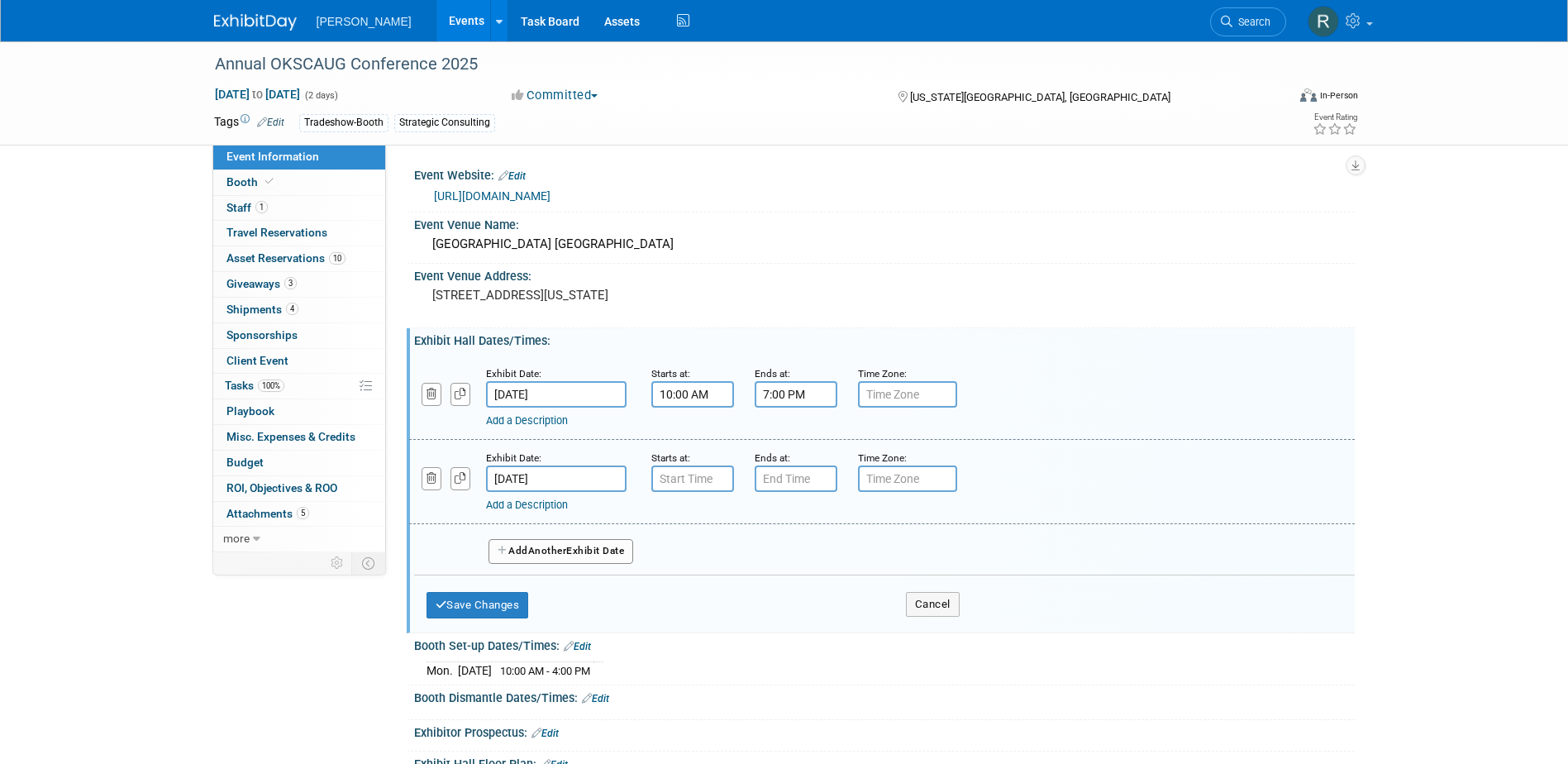
click at [795, 393] on input "7:00 PM" at bounding box center [795, 395] width 82 height 27
click at [797, 471] on span "07" at bounding box center [792, 470] width 31 height 30
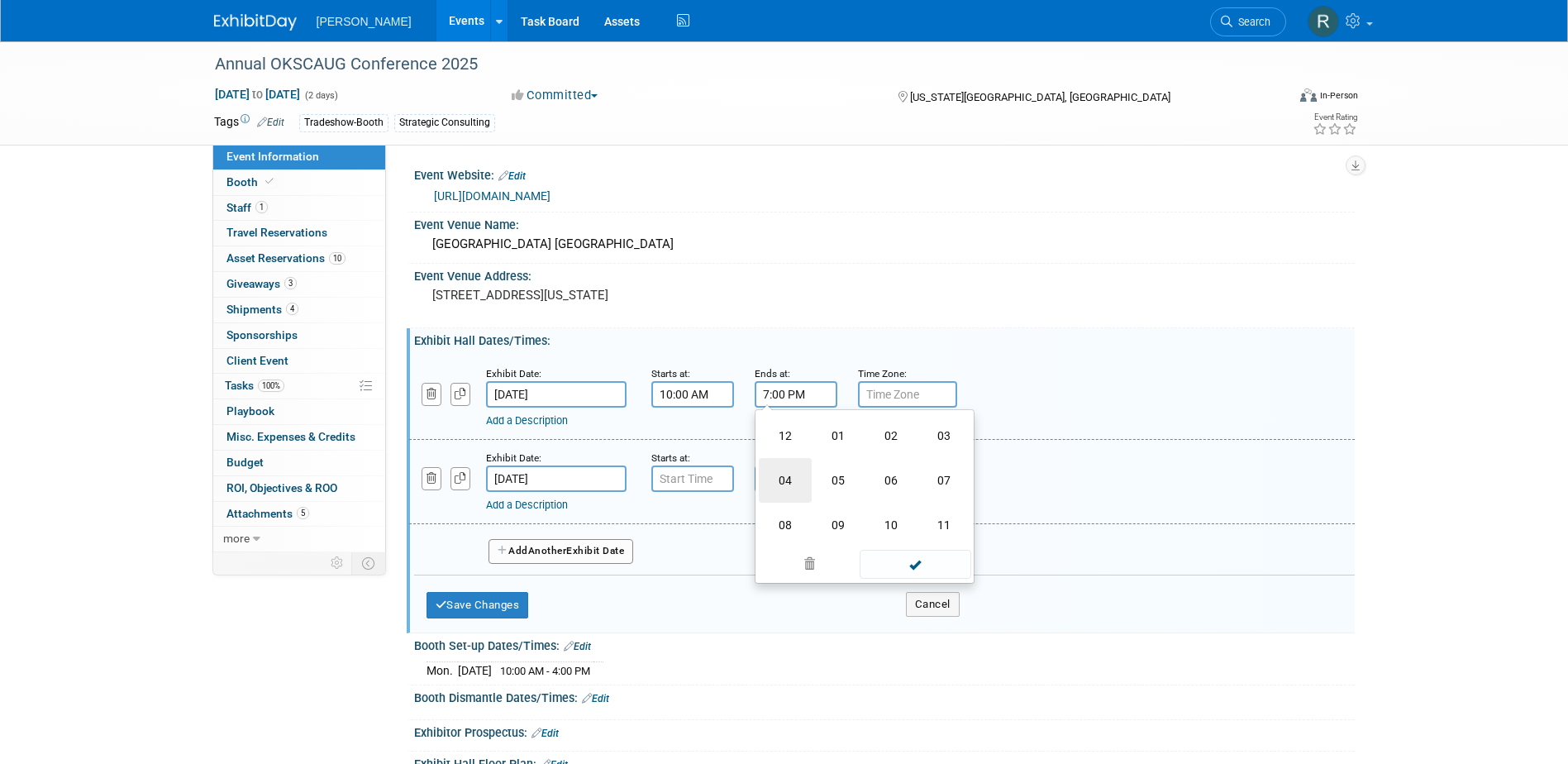
click at [791, 483] on td "04" at bounding box center [785, 481] width 53 height 44
type input "4:00 PM"
drag, startPoint x: 908, startPoint y: 539, endPoint x: 866, endPoint y: 528, distance: 43.4
click at [908, 540] on span at bounding box center [915, 544] width 112 height 29
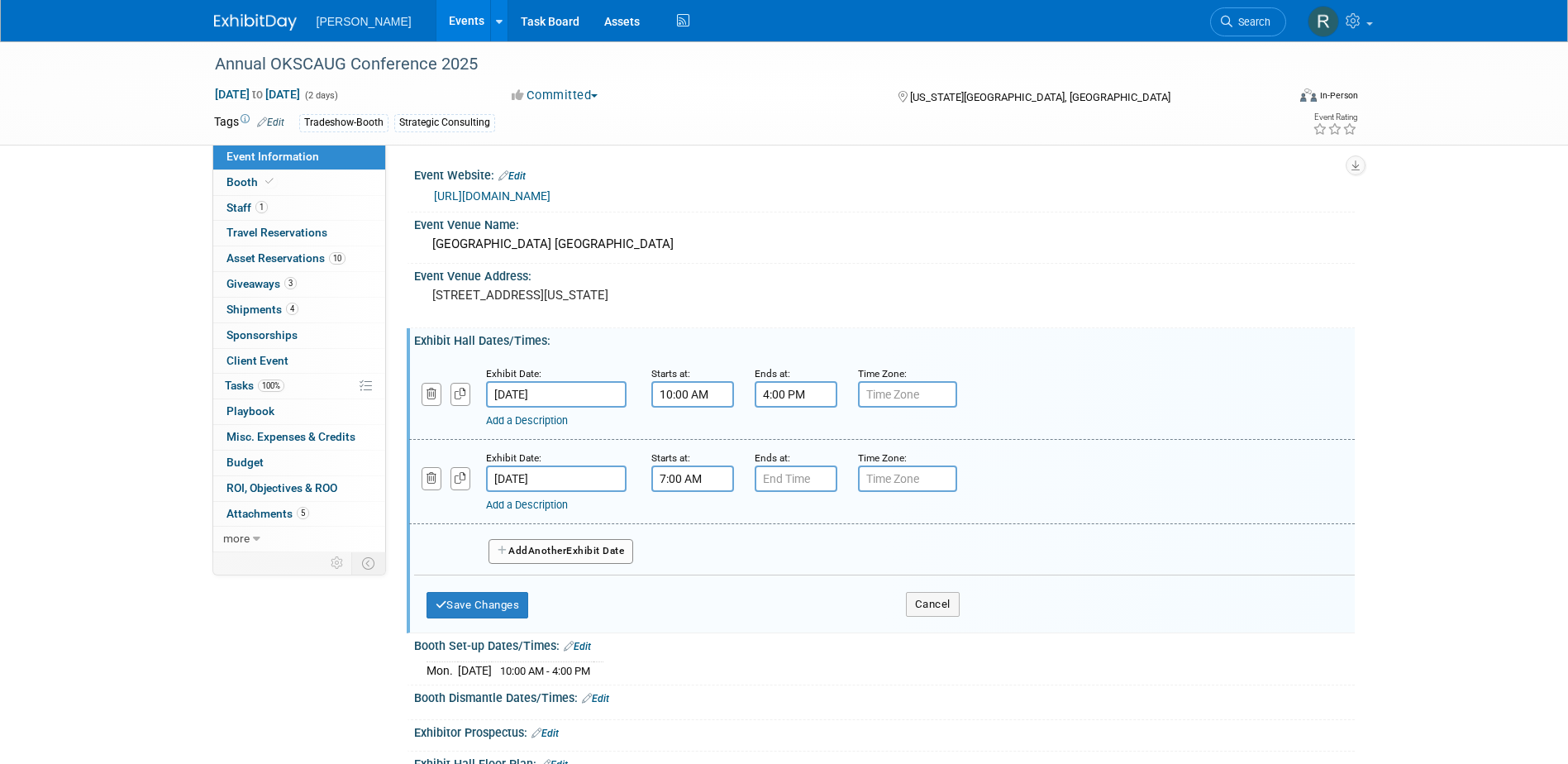
click at [705, 482] on input "7:00 AM" at bounding box center [692, 479] width 82 height 27
click at [766, 557] on span "00" at bounding box center [767, 555] width 31 height 30
click at [785, 559] on td "30" at bounding box center [787, 565] width 53 height 44
type input "7:30 AM"
drag, startPoint x: 796, startPoint y: 625, endPoint x: 778, endPoint y: 518, distance: 108.5
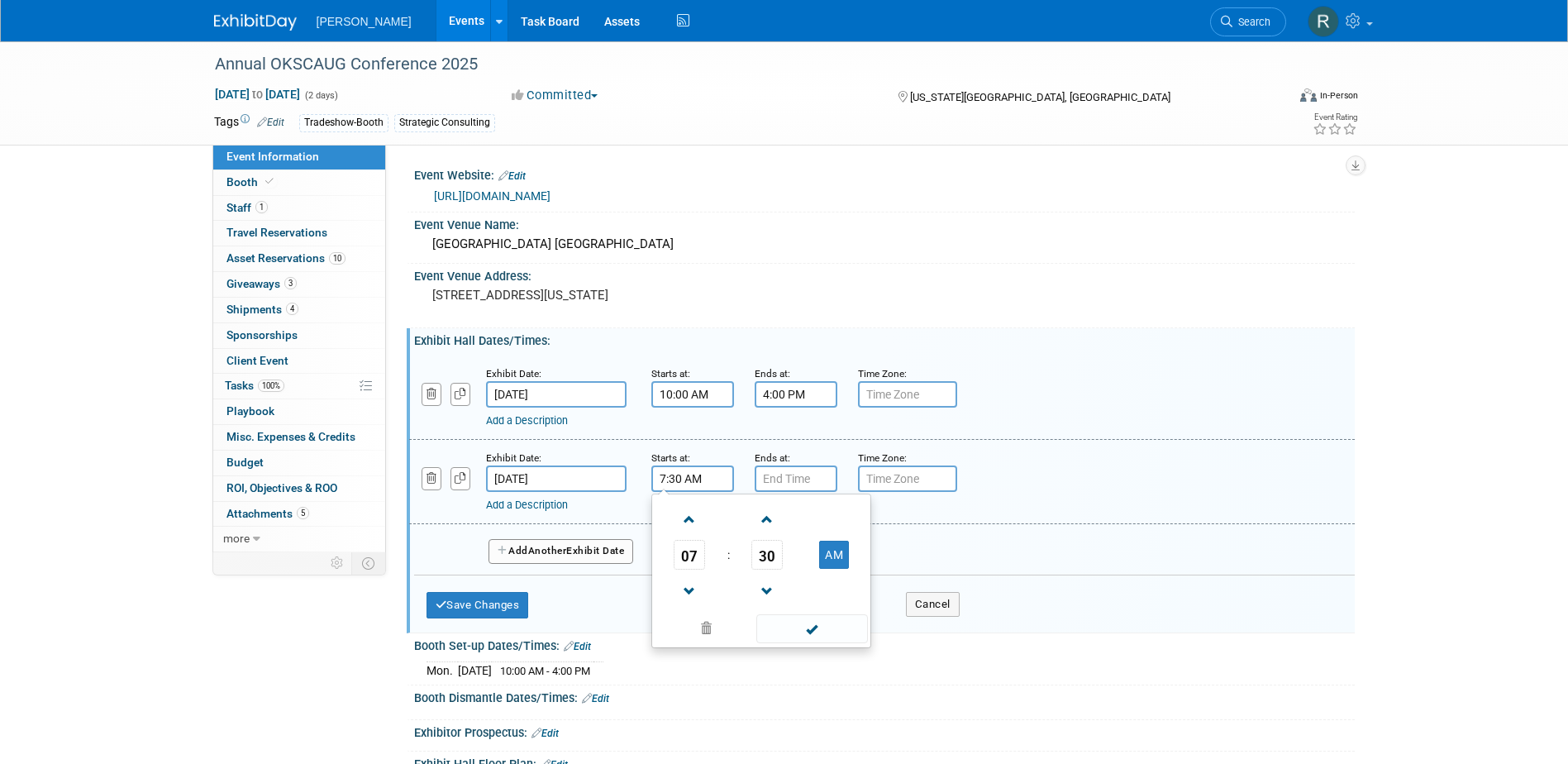
click at [796, 626] on span at bounding box center [812, 628] width 112 height 29
click at [784, 478] on input "7:00 PM" at bounding box center [795, 479] width 82 height 27
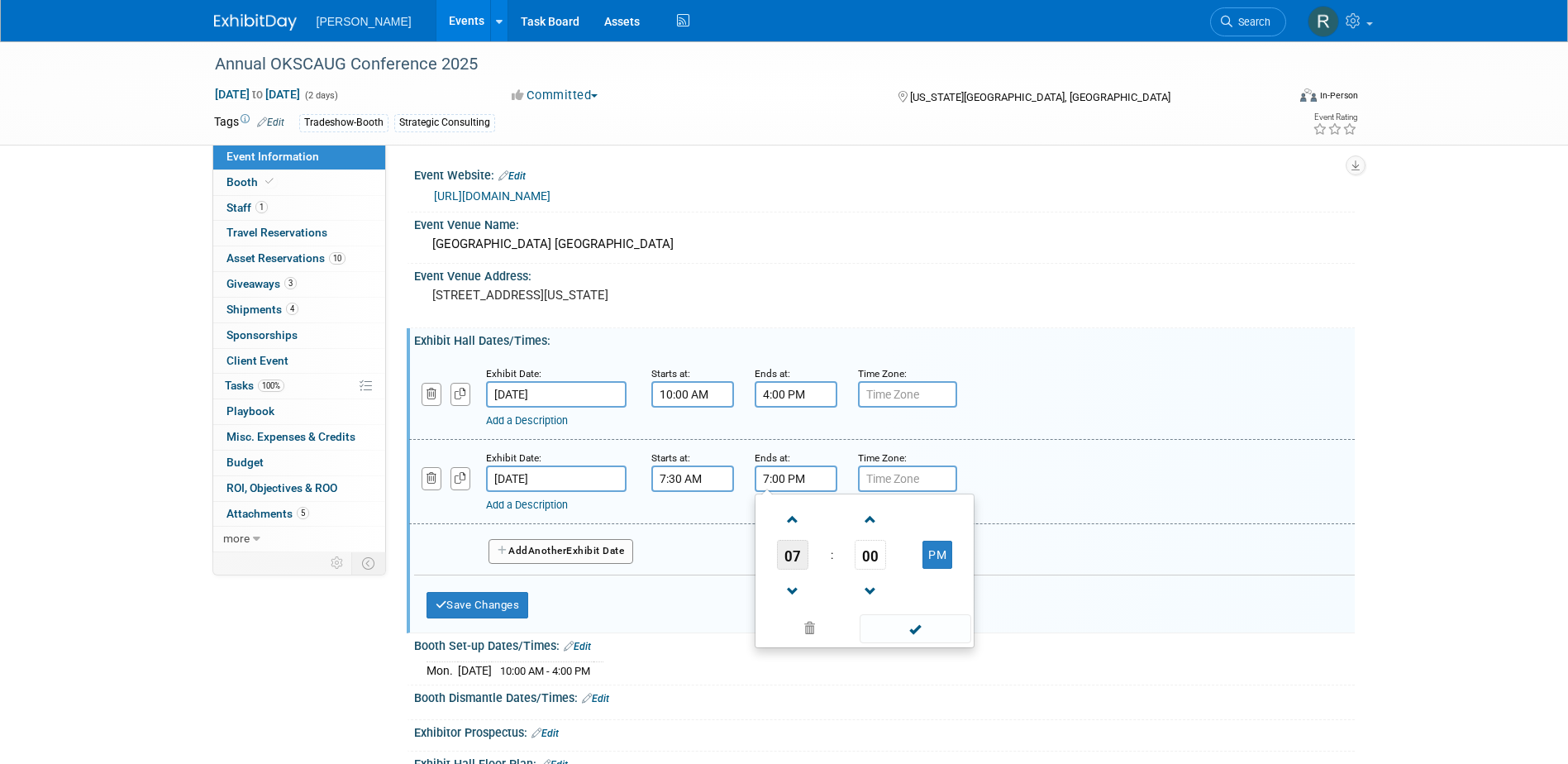
click at [790, 557] on span "07" at bounding box center [792, 555] width 31 height 30
click at [792, 566] on td "04" at bounding box center [785, 565] width 53 height 44
click at [869, 559] on span "00" at bounding box center [870, 555] width 31 height 30
click at [891, 559] on td "30" at bounding box center [890, 565] width 53 height 44
type input "4:30 PM"
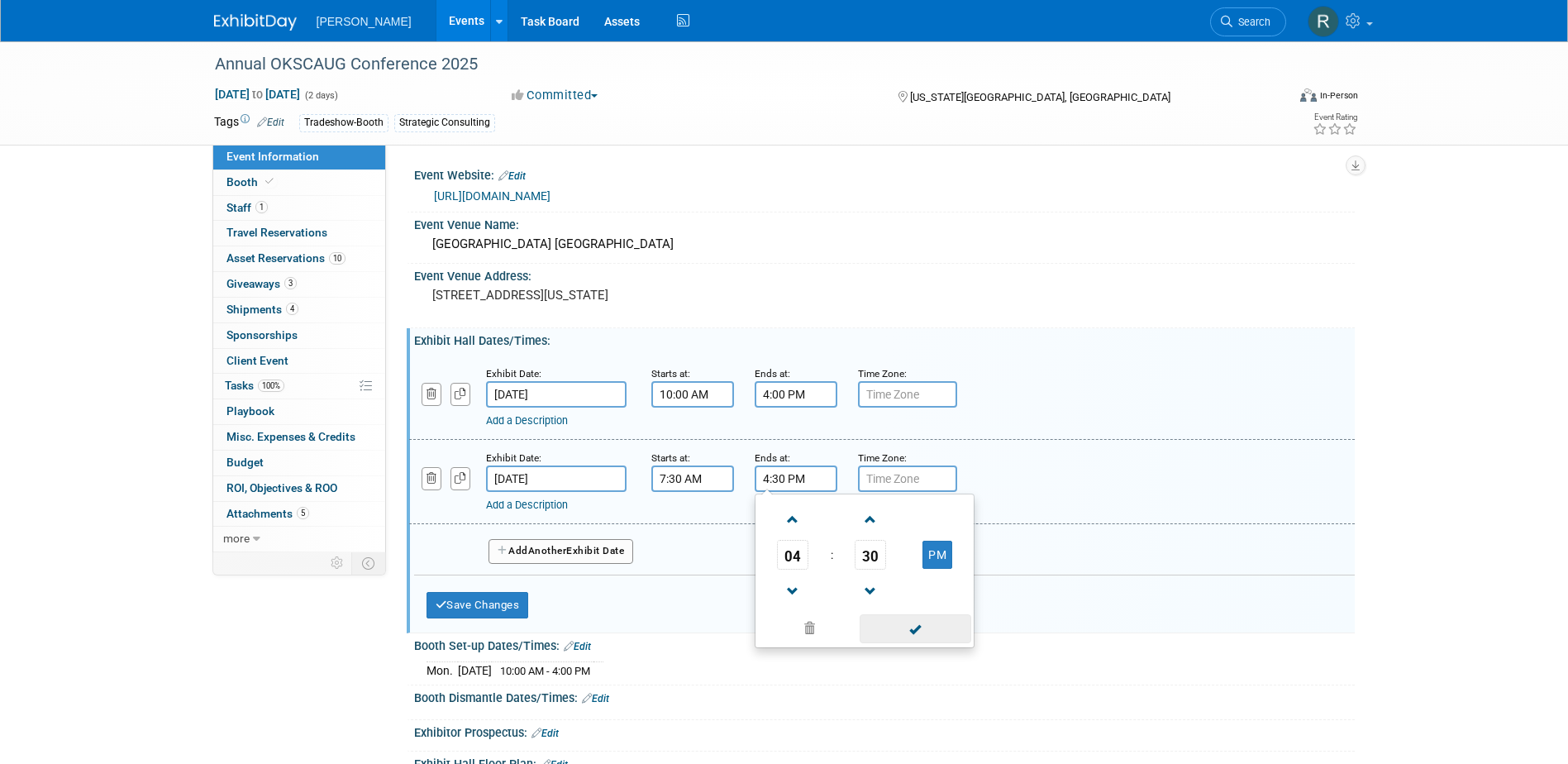
click at [921, 629] on span at bounding box center [915, 628] width 112 height 29
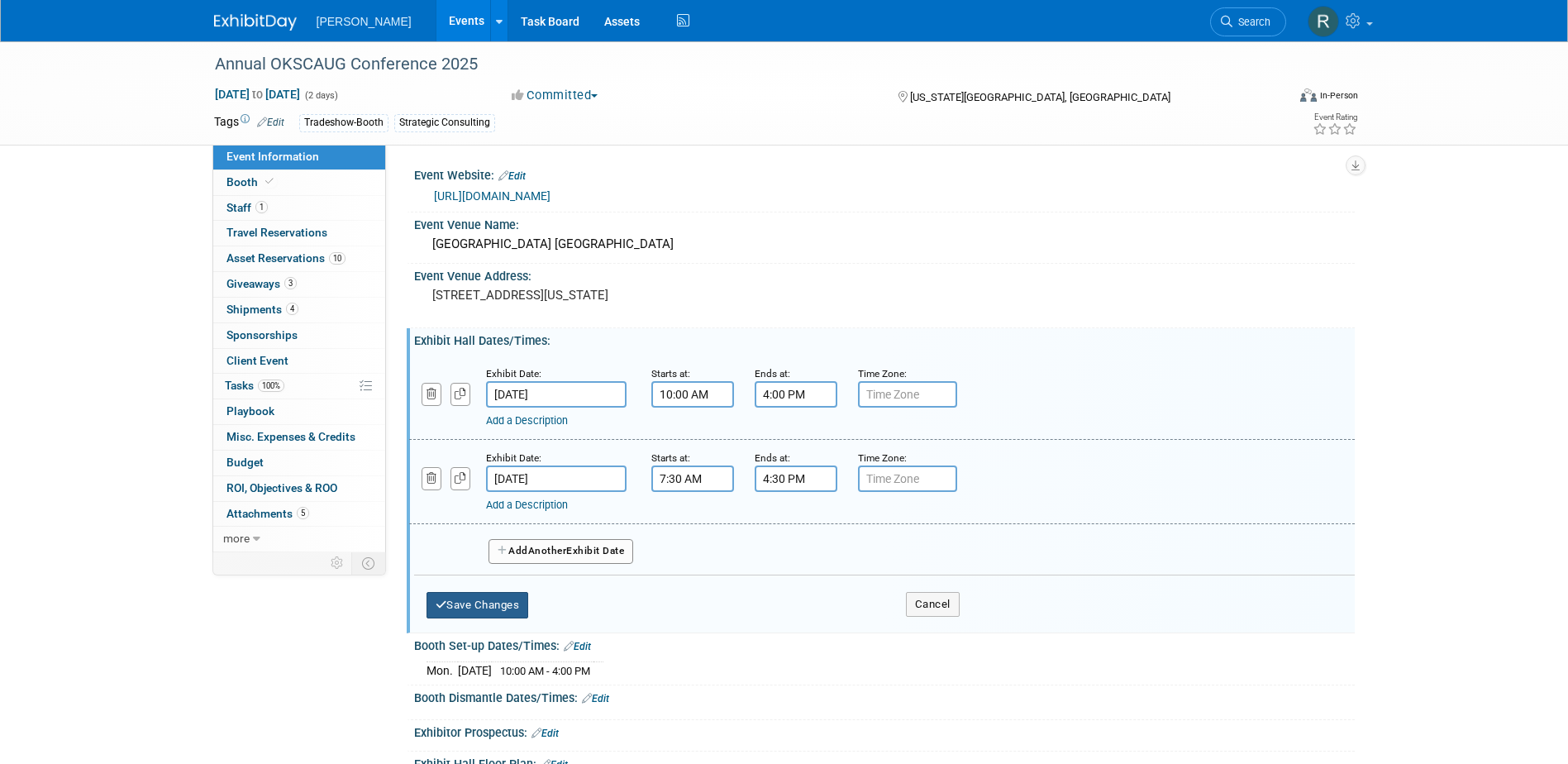
click at [523, 601] on button "Save Changes" at bounding box center [478, 605] width 103 height 27
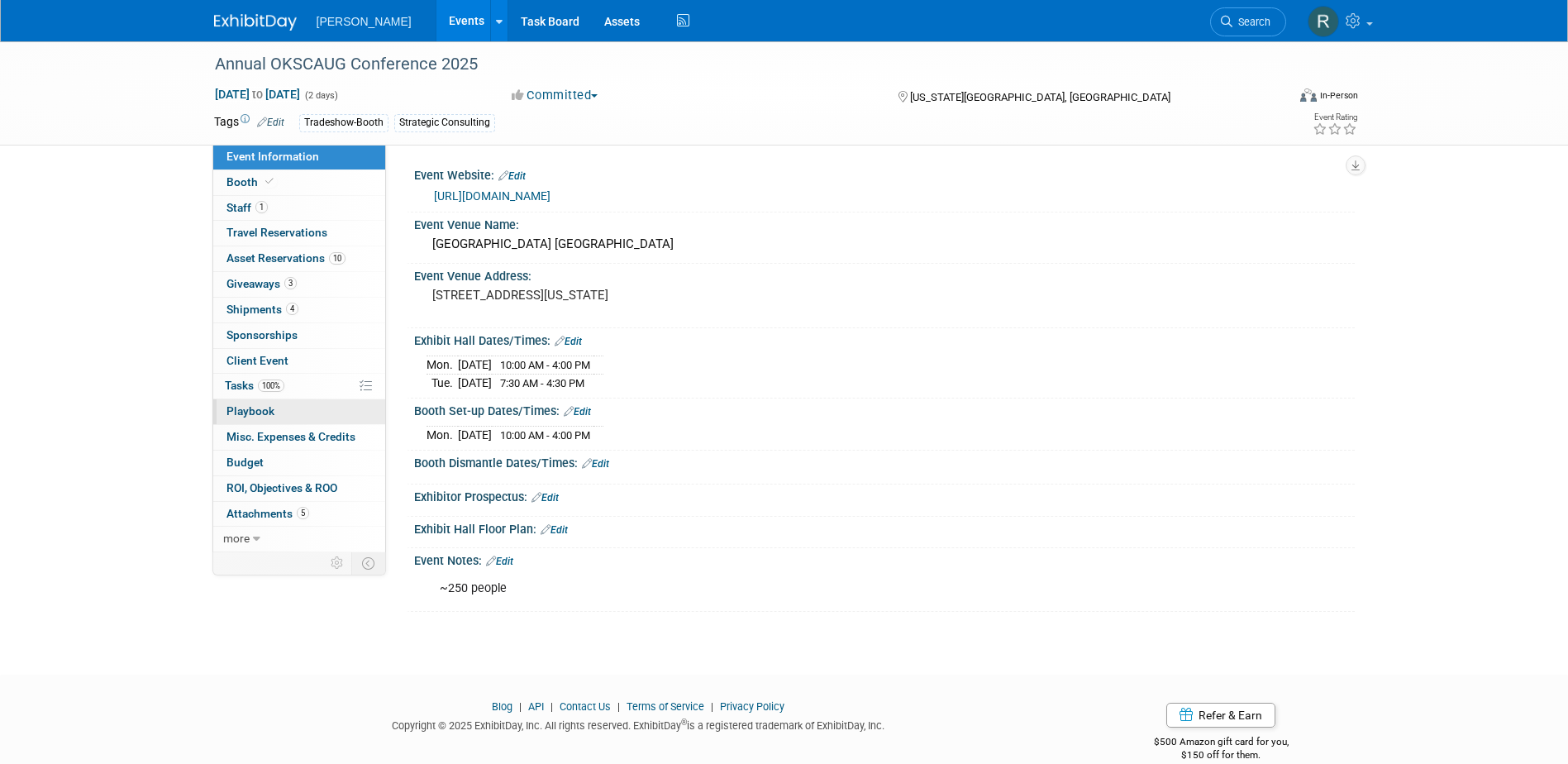
click at [280, 416] on link "0 Playbook 0" at bounding box center [299, 411] width 172 height 25
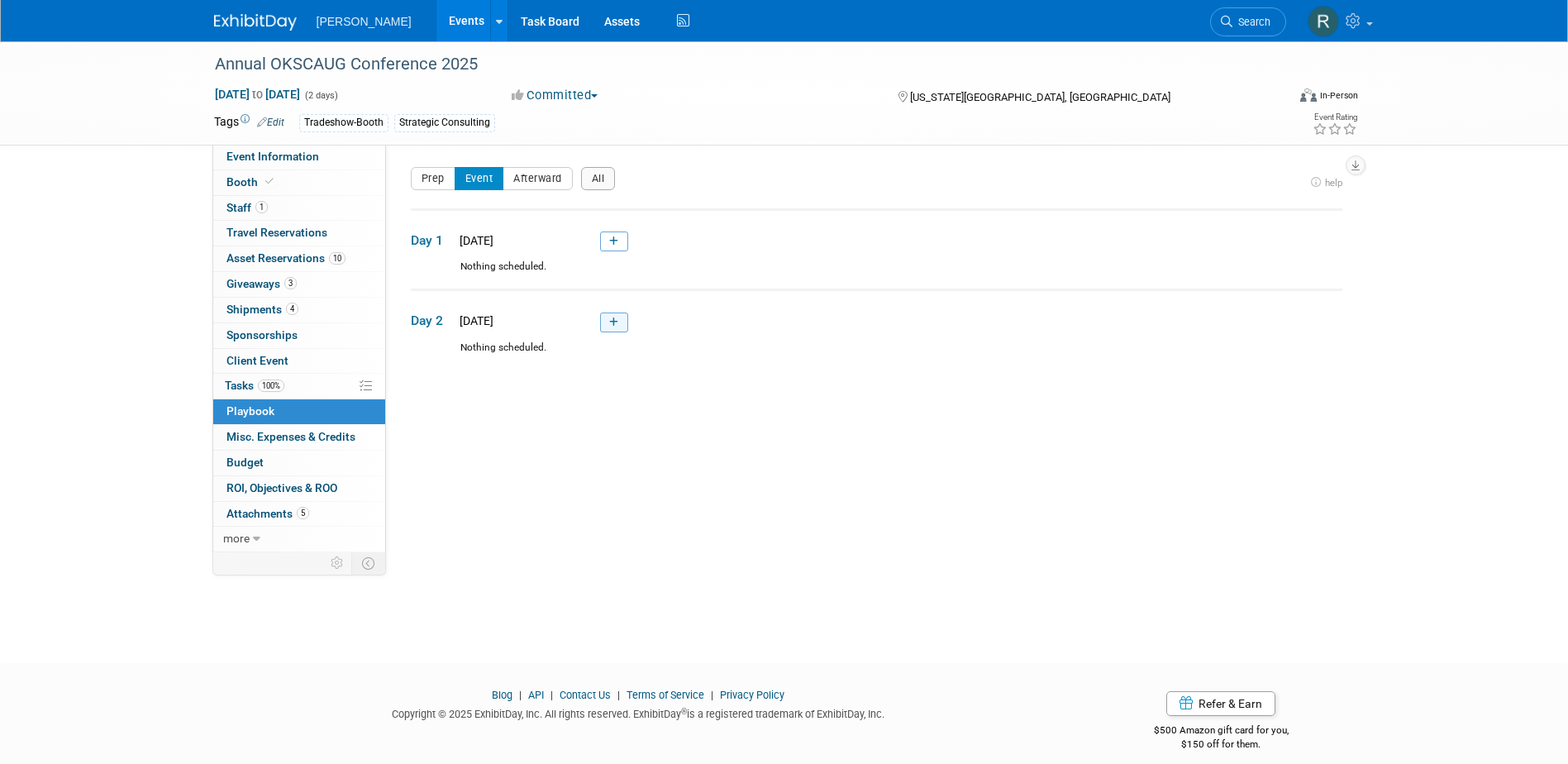
click at [613, 323] on icon at bounding box center [614, 322] width 9 height 10
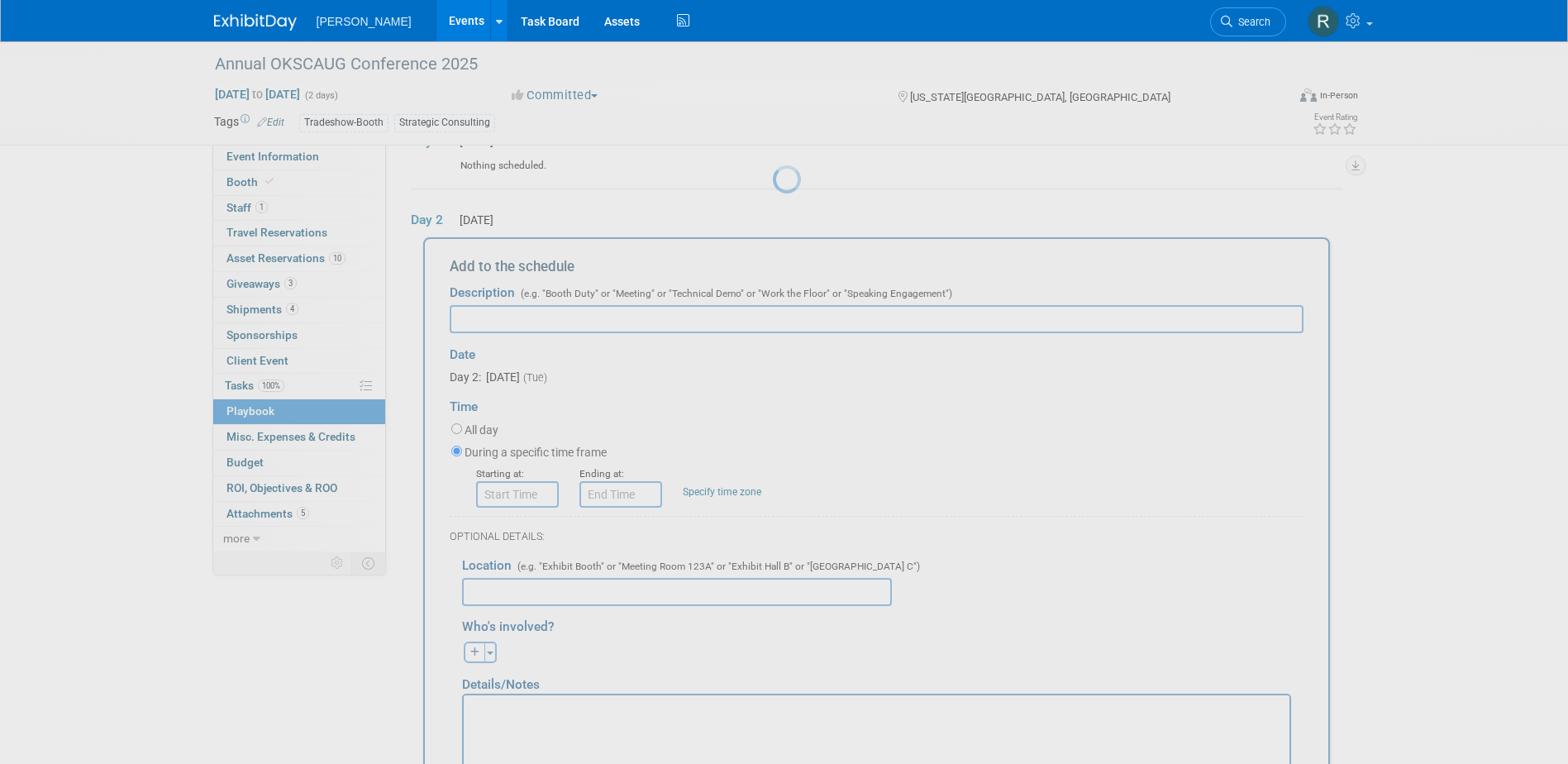
scroll to position [135, 0]
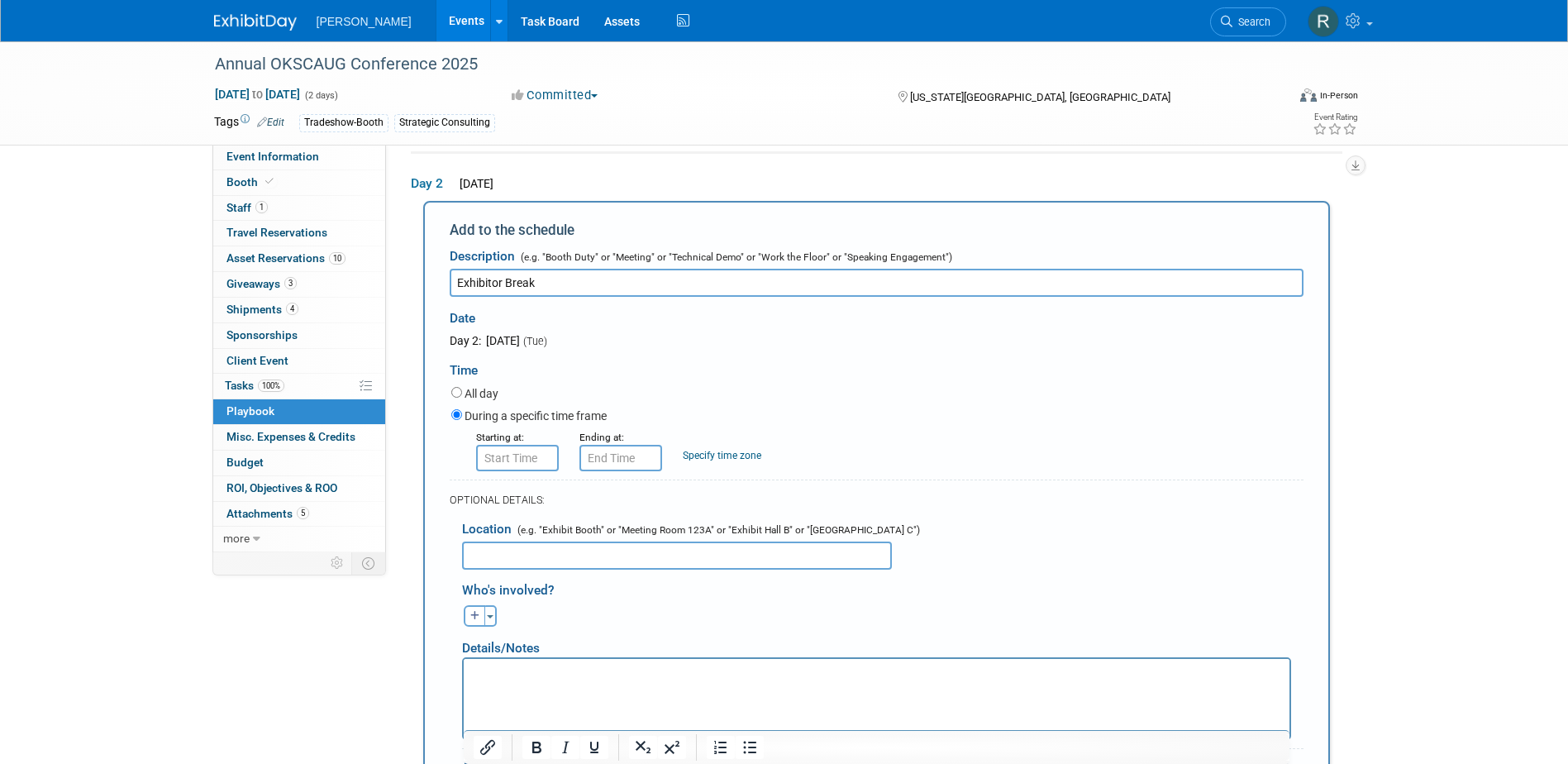
type input "Exhibitor Break"
click at [548, 464] on input "8:00 AM" at bounding box center [516, 457] width 82 height 27
click at [516, 541] on span "08" at bounding box center [514, 534] width 31 height 30
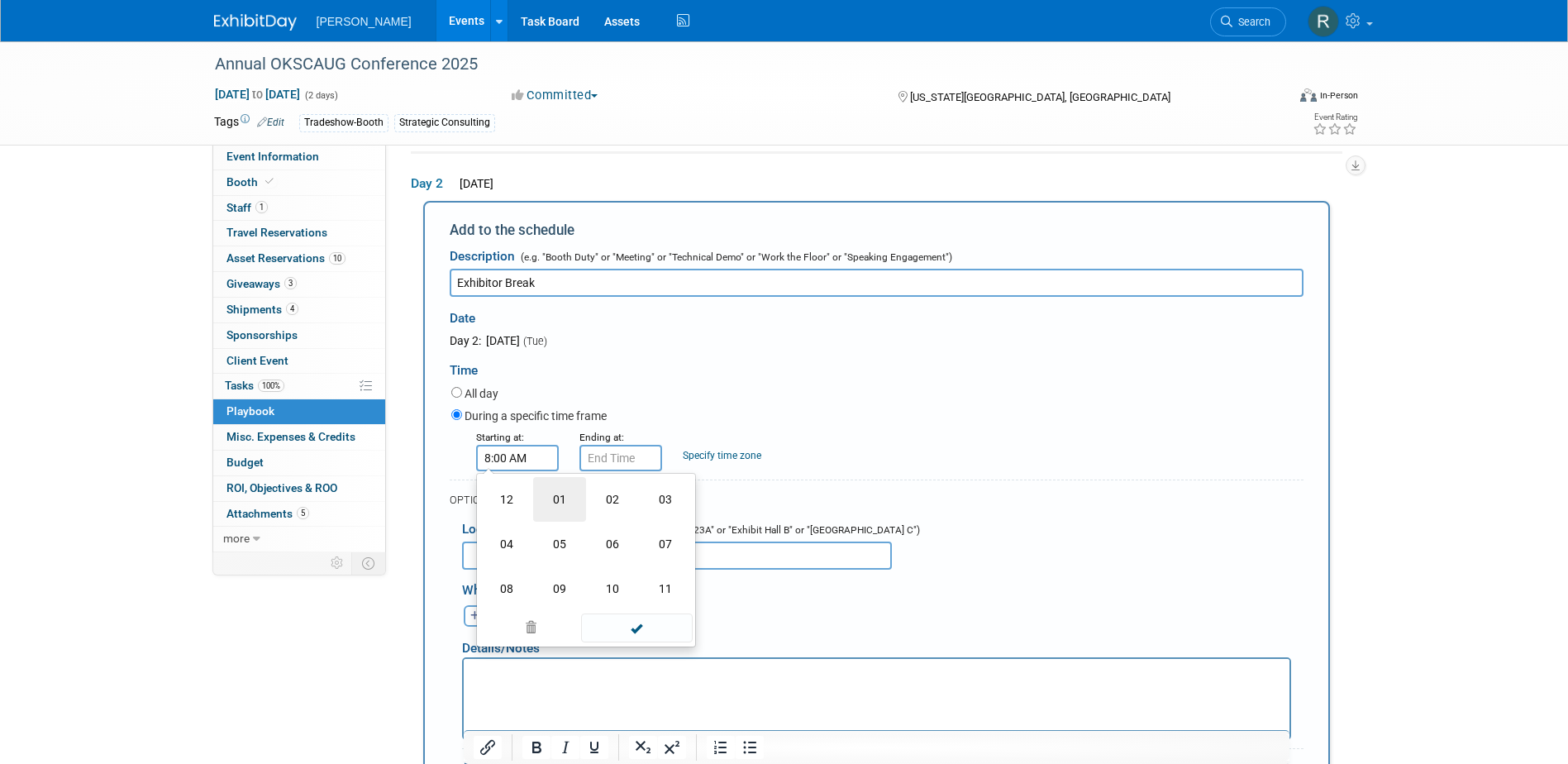
click at [562, 503] on td "01" at bounding box center [559, 499] width 53 height 44
click at [605, 542] on span "00" at bounding box center [591, 534] width 31 height 30
click at [612, 547] on td "30" at bounding box center [612, 544] width 53 height 44
click at [658, 533] on button "AM" at bounding box center [658, 534] width 30 height 28
type input "1:30 PM"
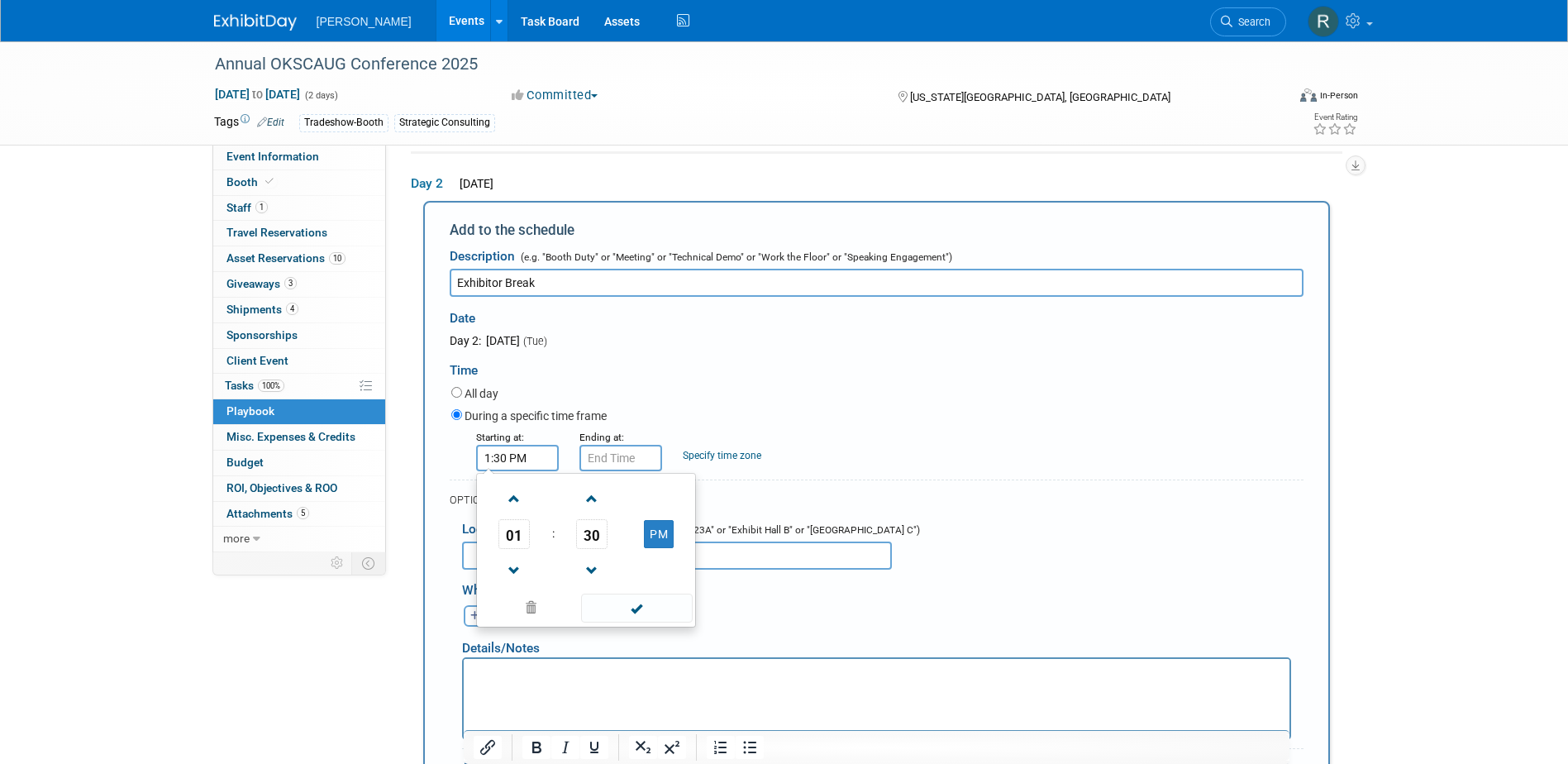
drag, startPoint x: 636, startPoint y: 617, endPoint x: 634, endPoint y: 541, distance: 76.0
click at [637, 617] on span at bounding box center [637, 607] width 112 height 29
click at [620, 467] on input "1:30 PM" at bounding box center [620, 457] width 82 height 27
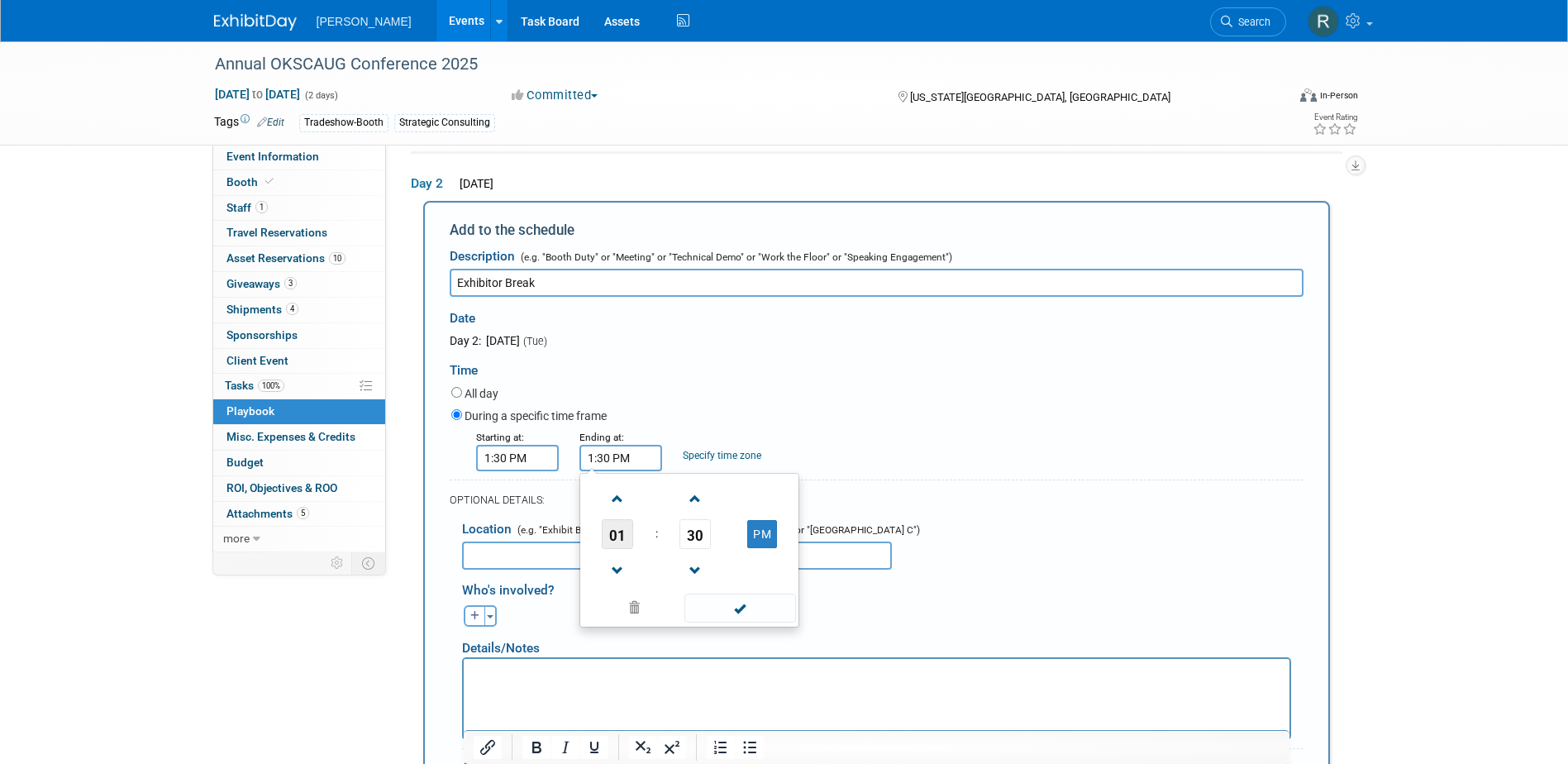
click at [625, 544] on span "01" at bounding box center [617, 534] width 31 height 30
click at [698, 510] on td "02" at bounding box center [716, 499] width 53 height 44
click at [688, 541] on span "30" at bounding box center [695, 534] width 31 height 30
click at [604, 507] on td "00" at bounding box center [609, 499] width 53 height 44
type input "2:00 PM"
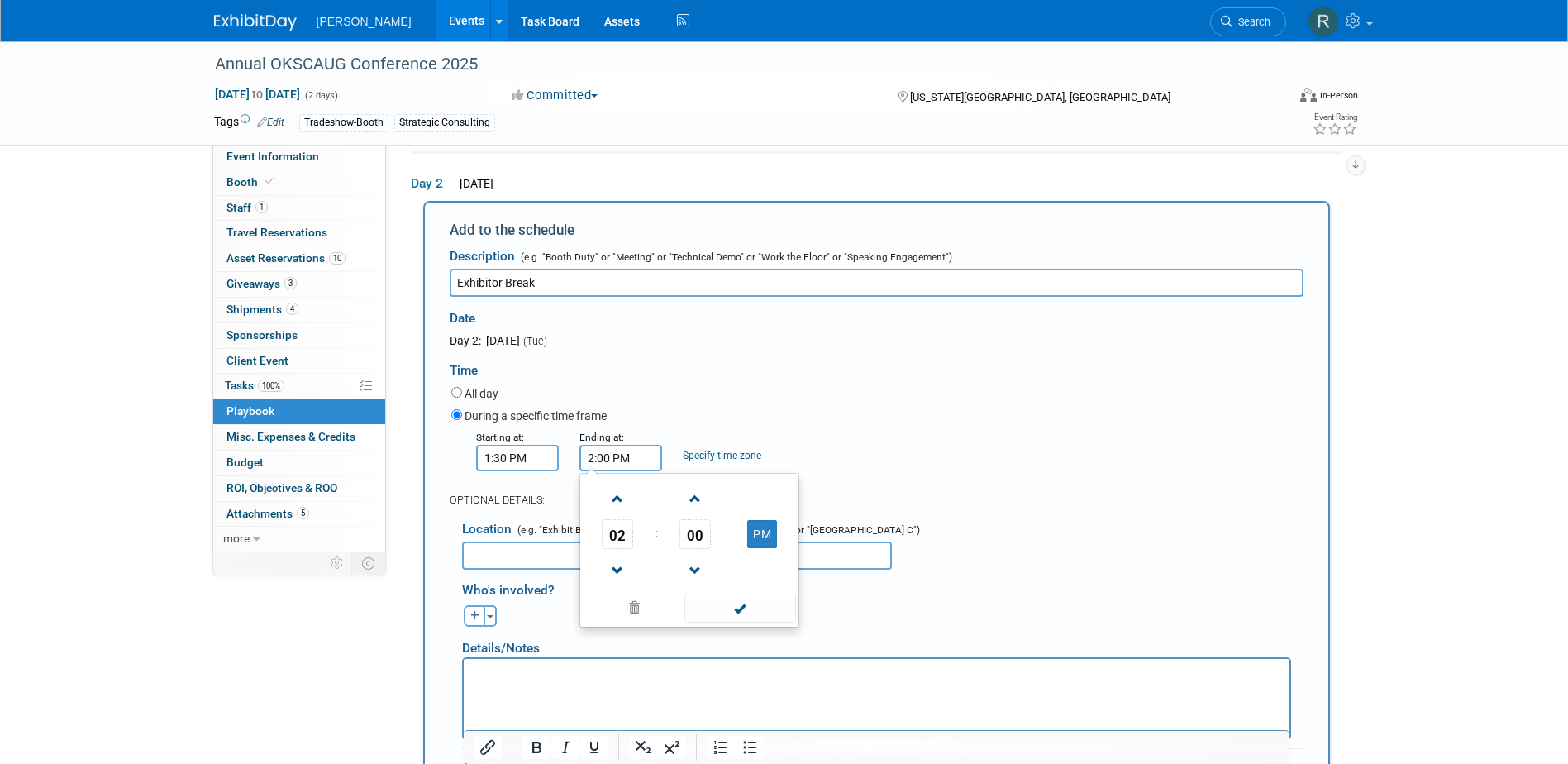
click at [736, 613] on span at bounding box center [740, 607] width 112 height 29
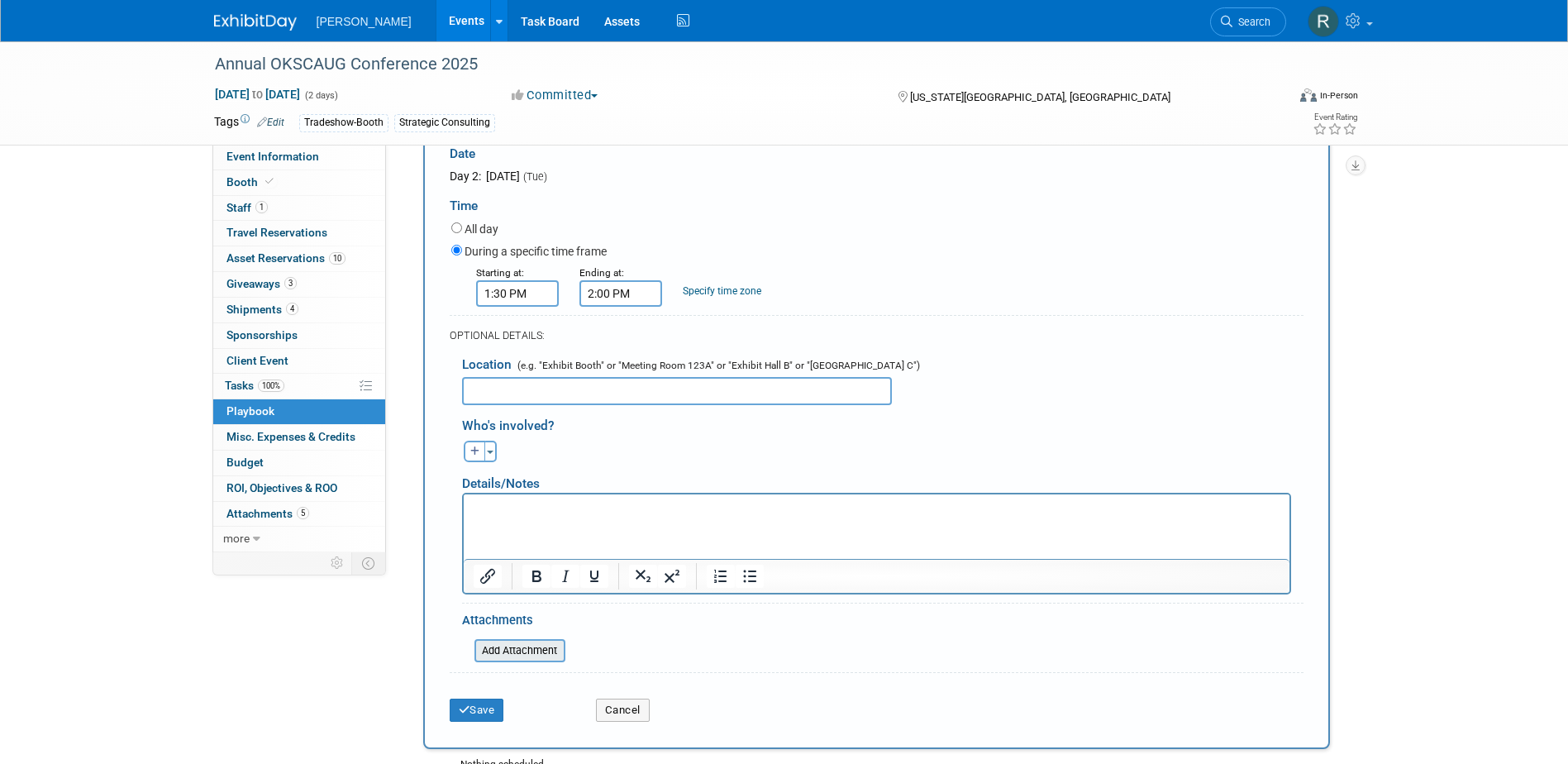
scroll to position [301, 0]
click at [497, 516] on html at bounding box center [876, 504] width 826 height 23
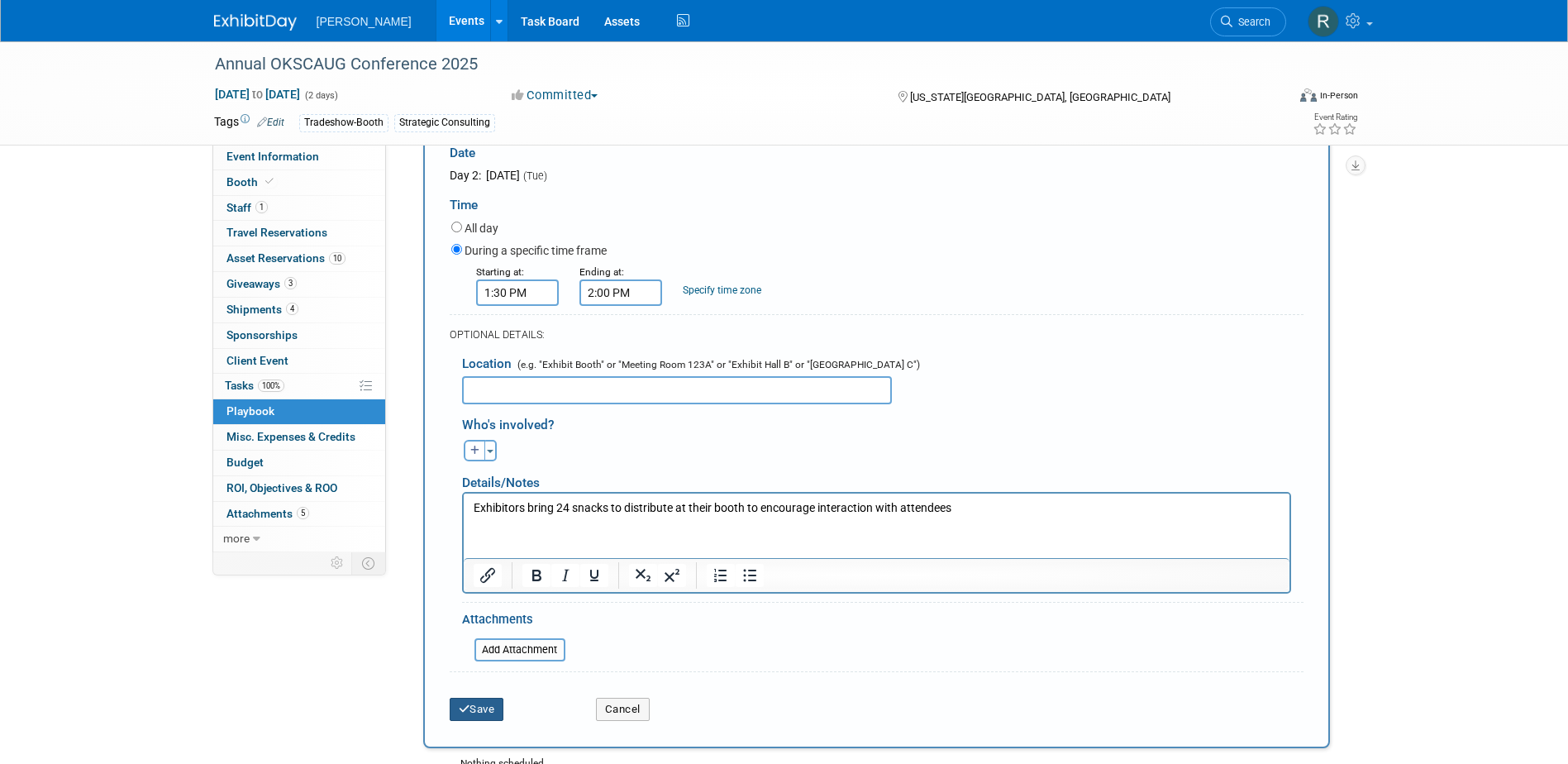
click at [481, 704] on button "Save" at bounding box center [477, 709] width 55 height 23
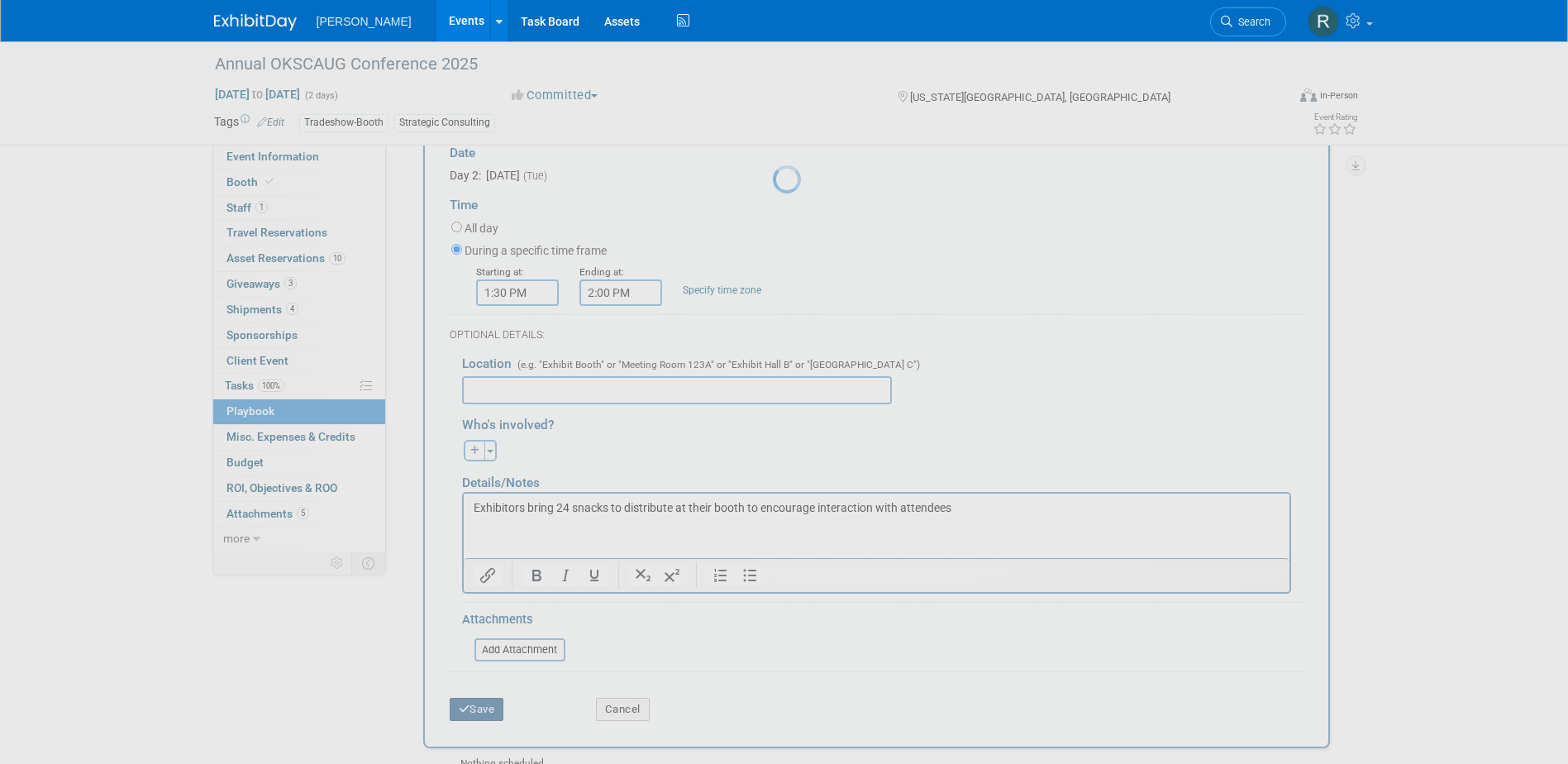
scroll to position [15, 0]
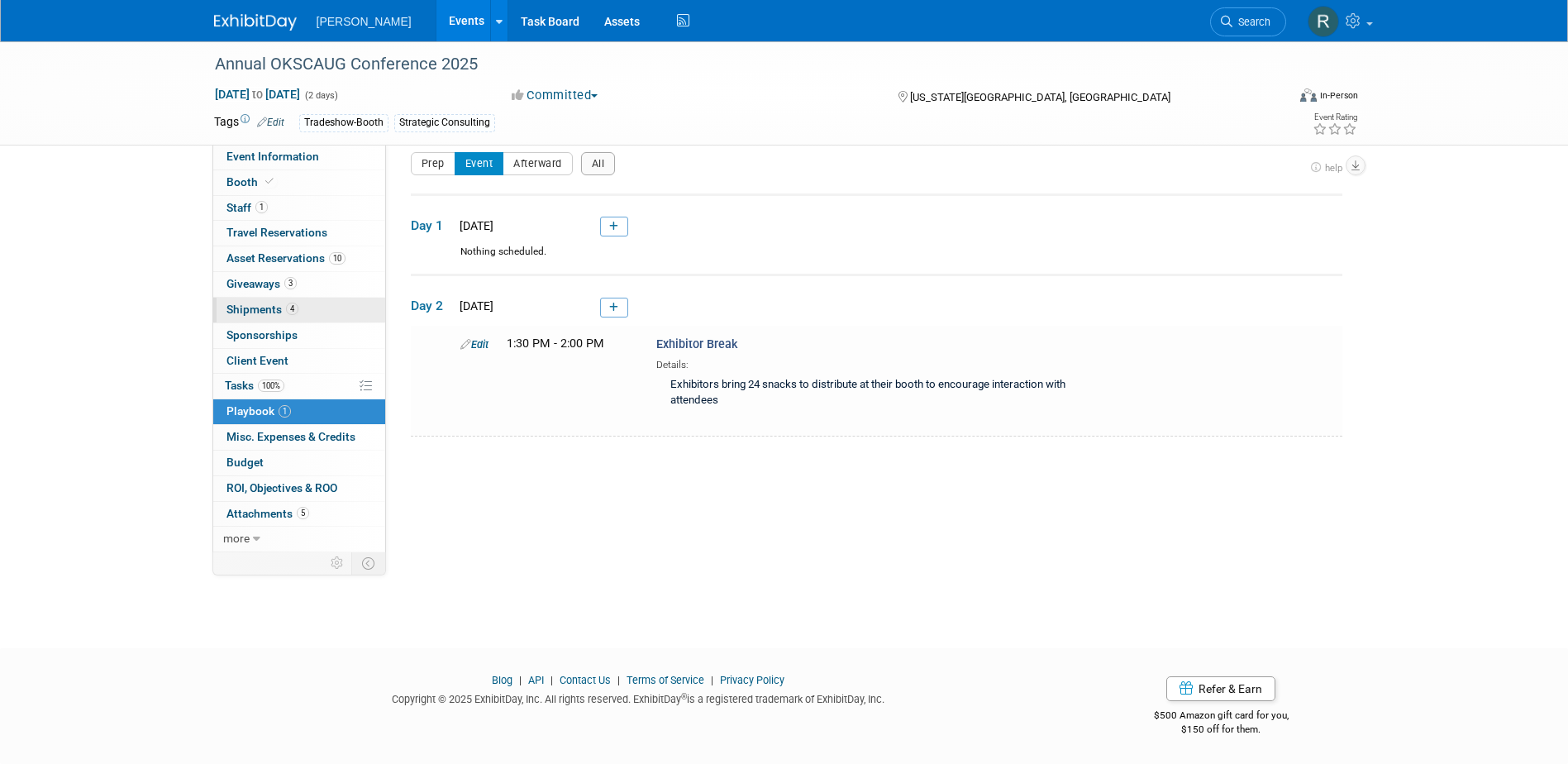
click at [266, 307] on span "Shipments 4" at bounding box center [263, 309] width 72 height 13
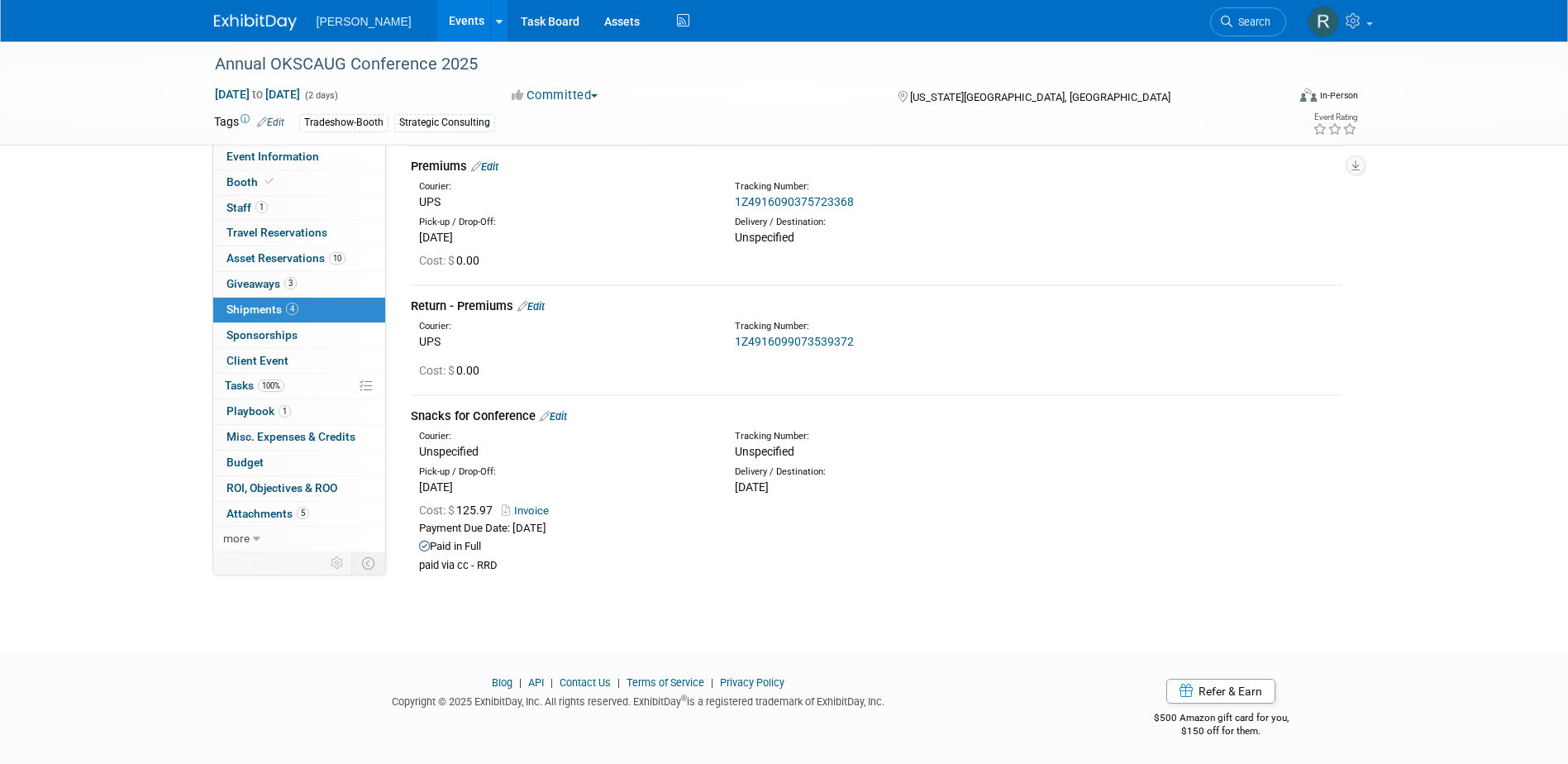
scroll to position [208, 0]
click at [540, 307] on link "Edit" at bounding box center [530, 304] width 27 height 12
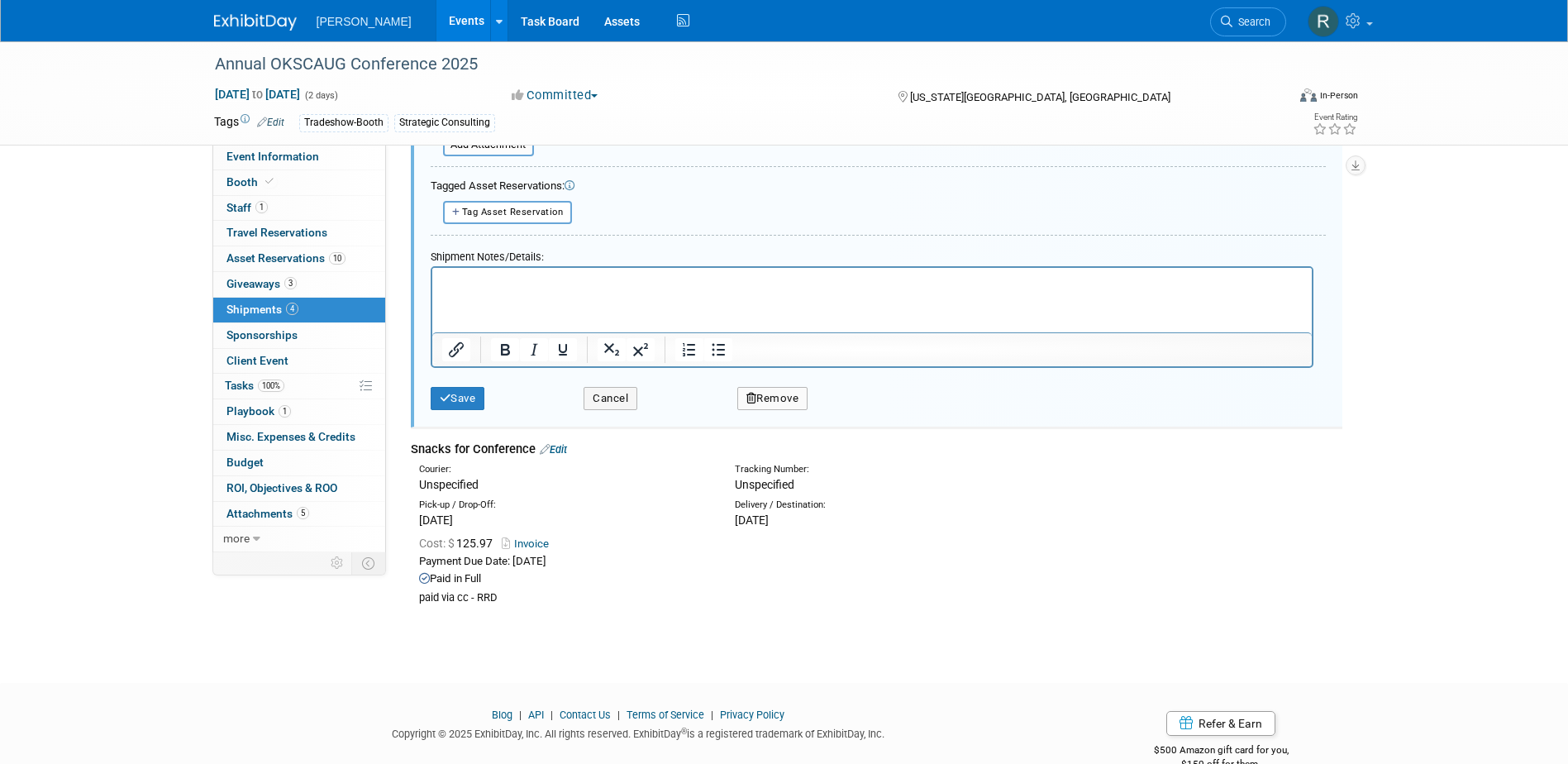
scroll to position [800, 0]
click at [570, 273] on p "Rich Text Area. Press ALT-0 for help." at bounding box center [871, 279] width 860 height 17
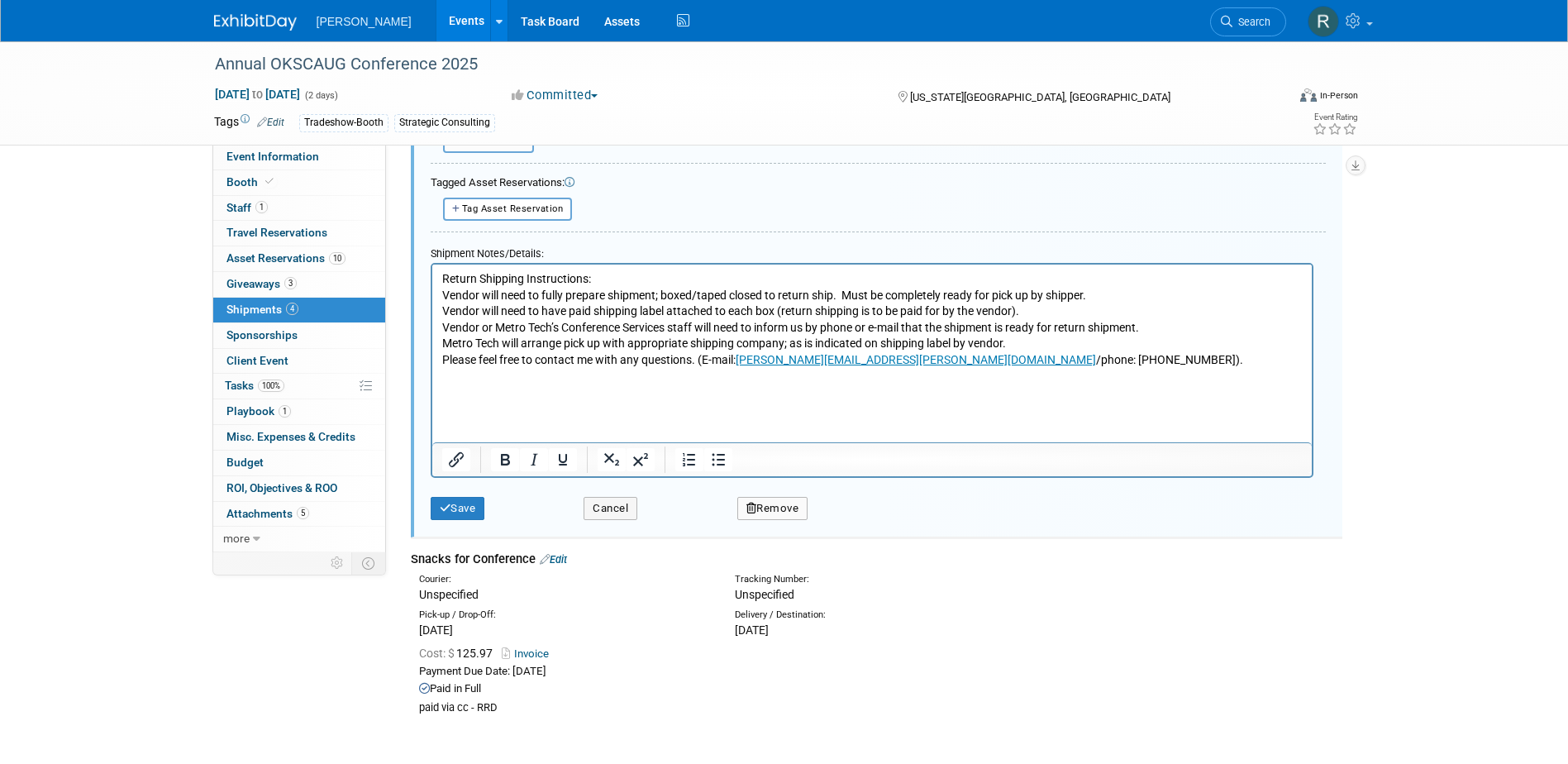
click at [1026, 358] on p "Please feel free to contact me with any questions. (E-mail: kim.gordon@metrotec…" at bounding box center [871, 359] width 860 height 17
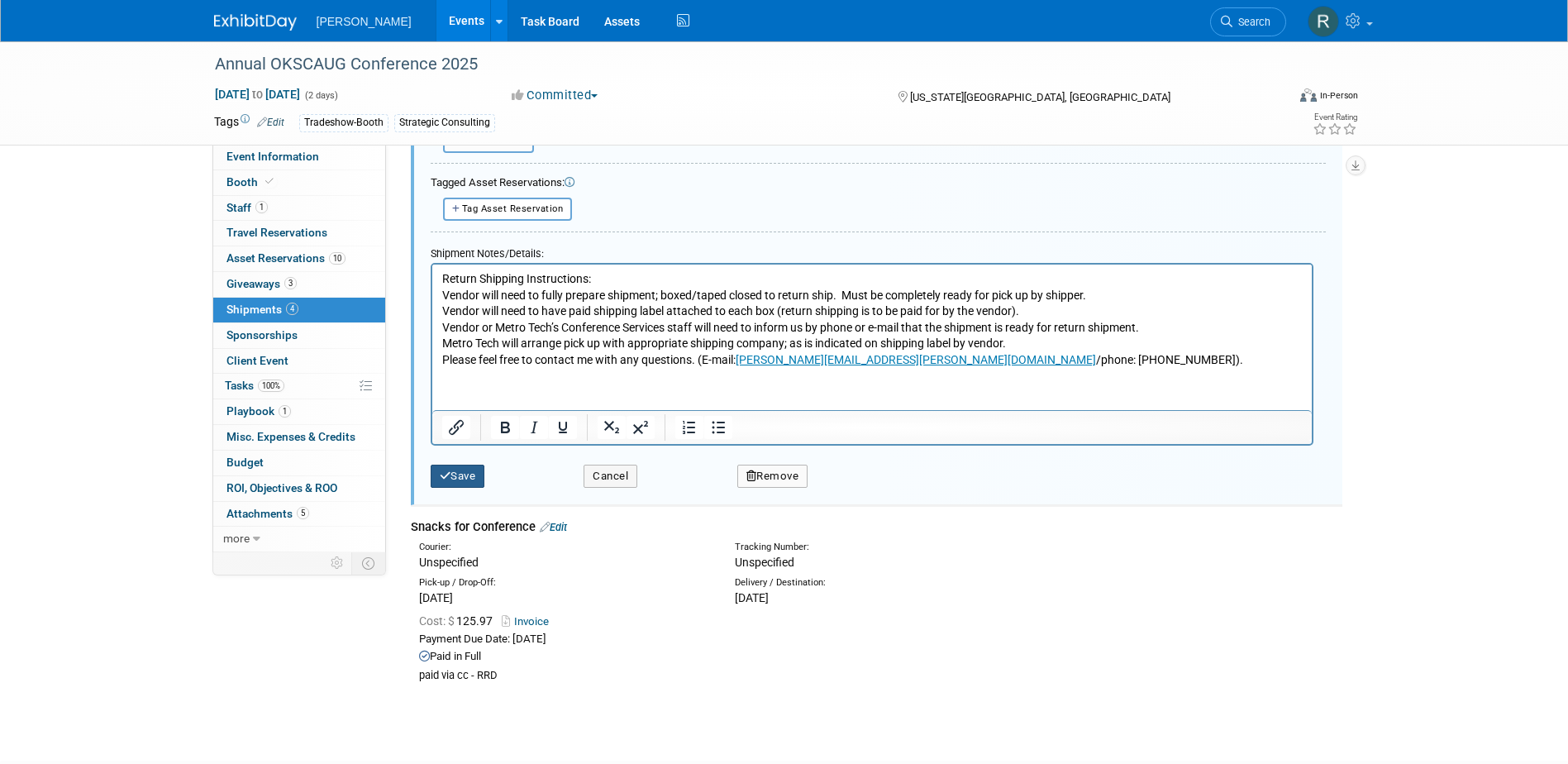
click at [475, 480] on button "Save" at bounding box center [457, 476] width 55 height 23
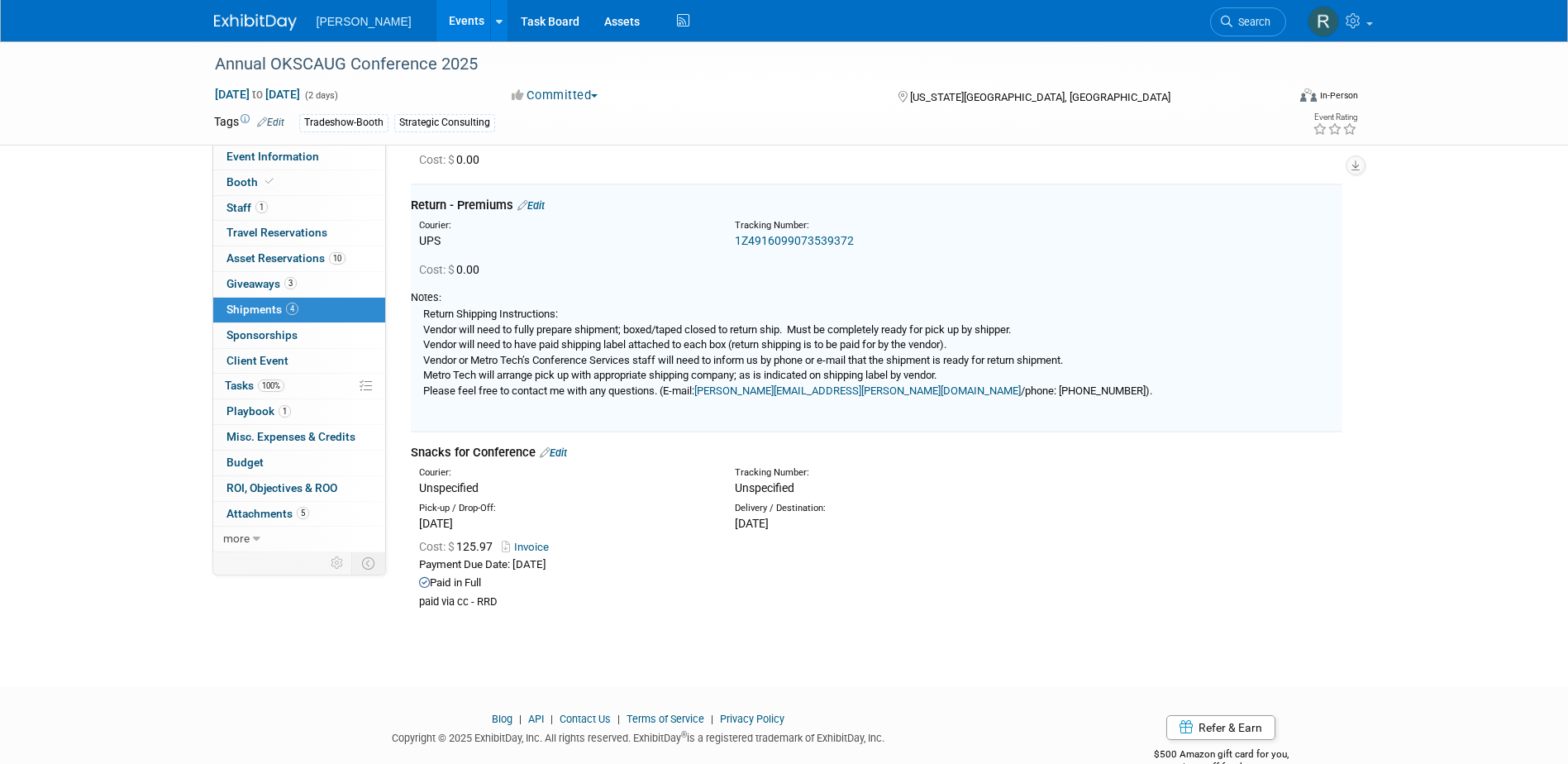
scroll to position [305, 0]
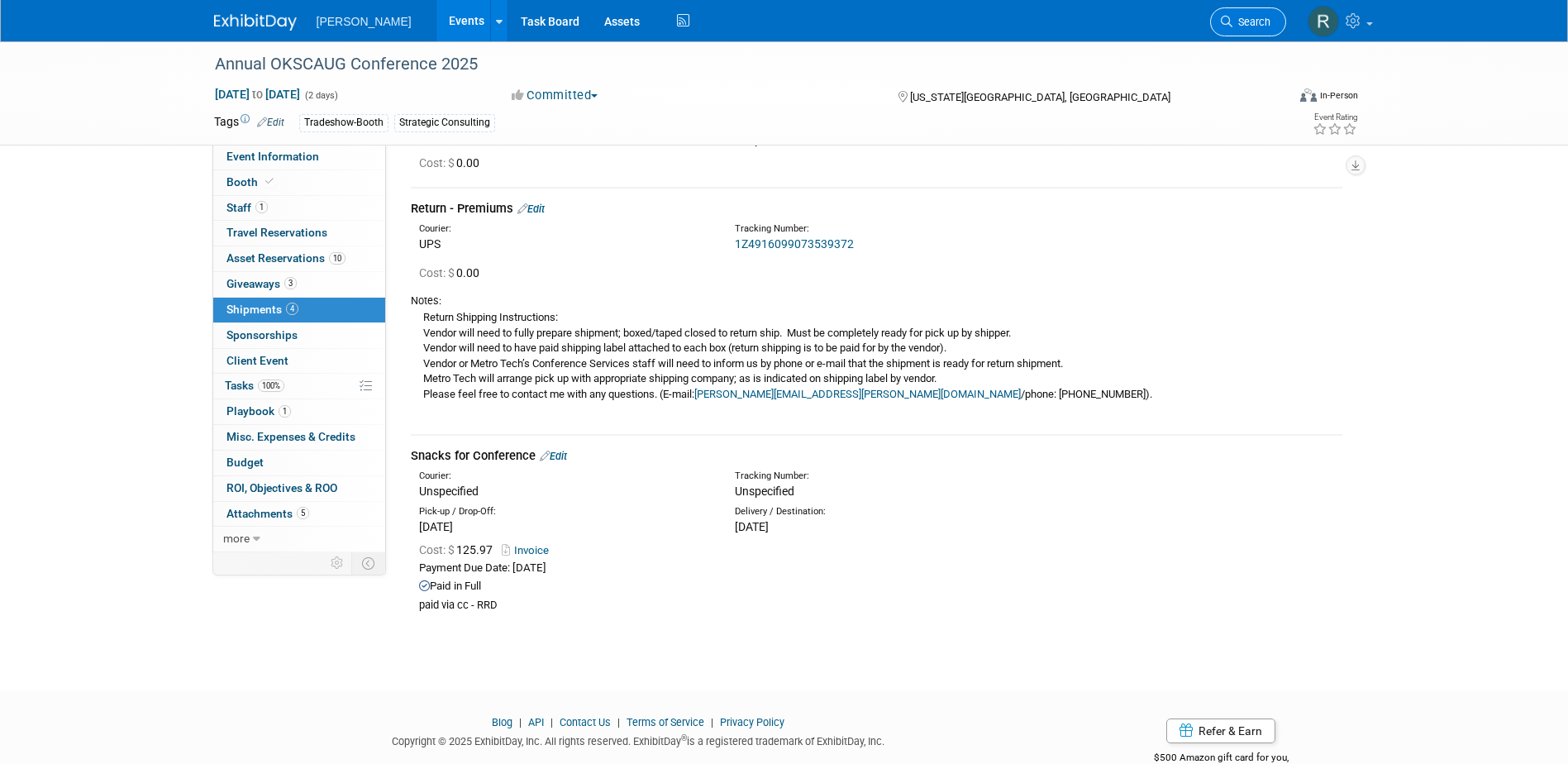
click at [1241, 23] on span "Search" at bounding box center [1251, 21] width 38 height 12
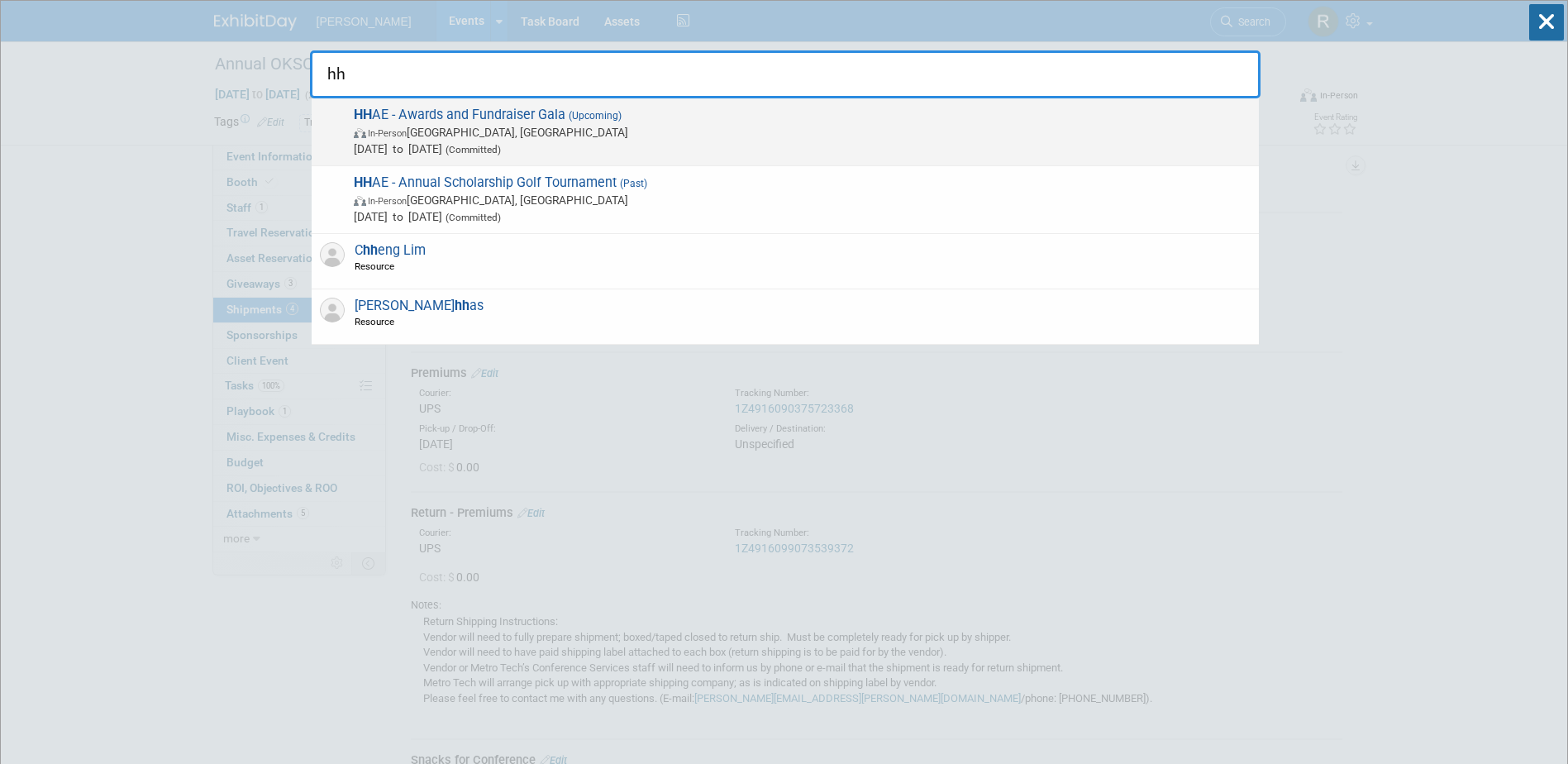
type input "hh"
click at [501, 132] on span "In-Person Houston, TX" at bounding box center [802, 132] width 897 height 17
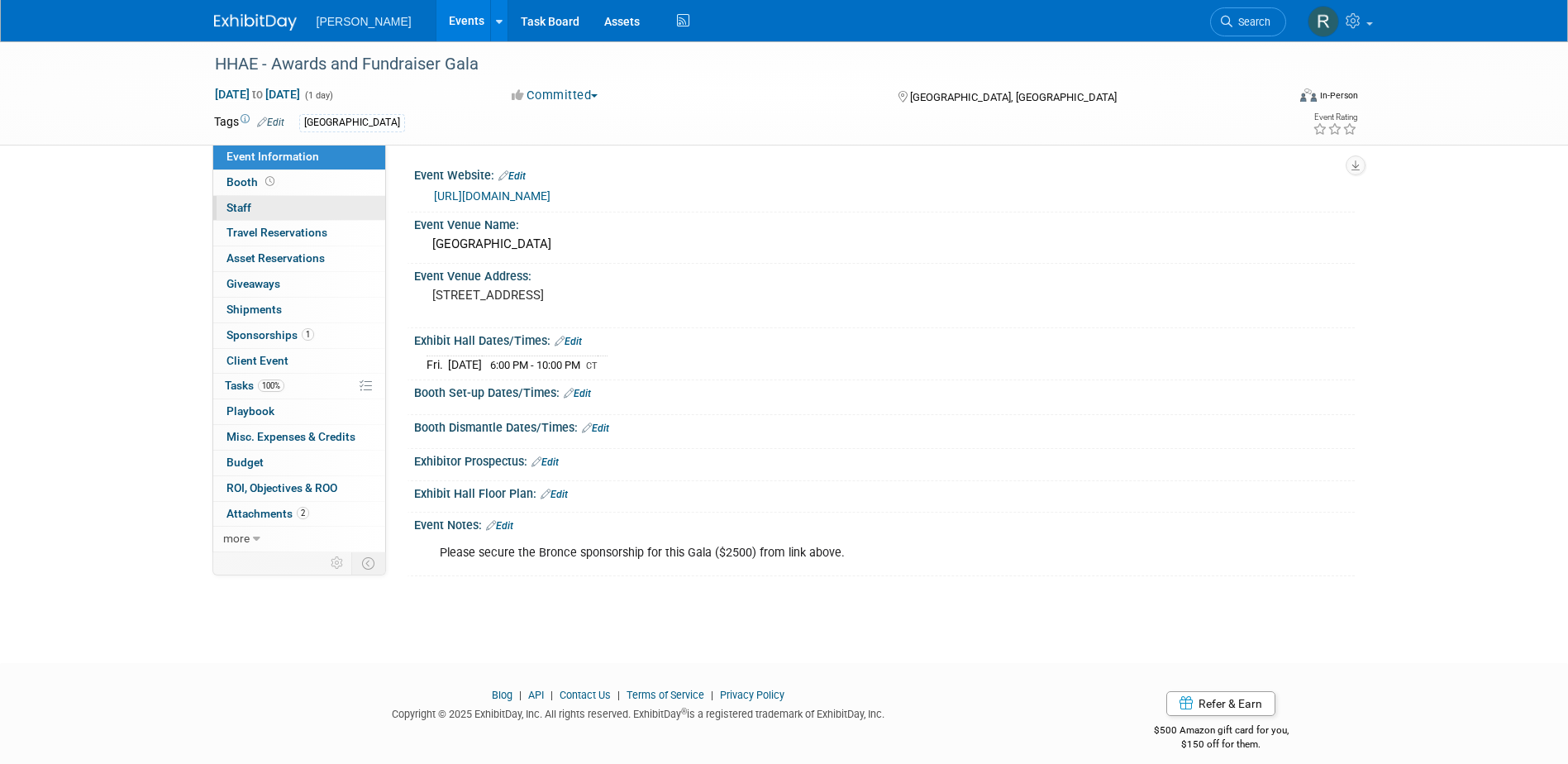
click at [277, 204] on link "0 Staff 0" at bounding box center [299, 208] width 172 height 25
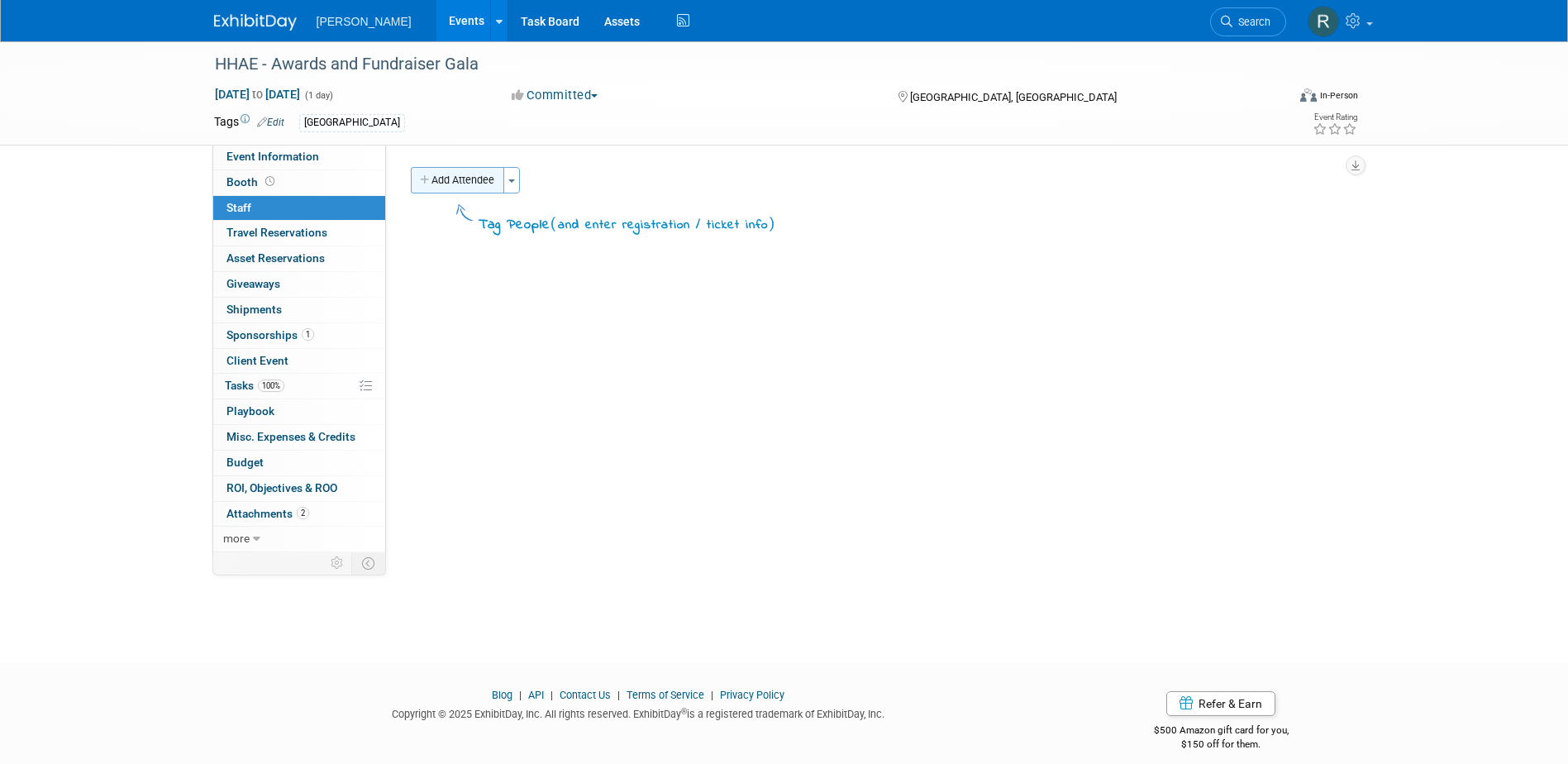
click at [454, 187] on button "Add Attendee" at bounding box center [457, 180] width 93 height 27
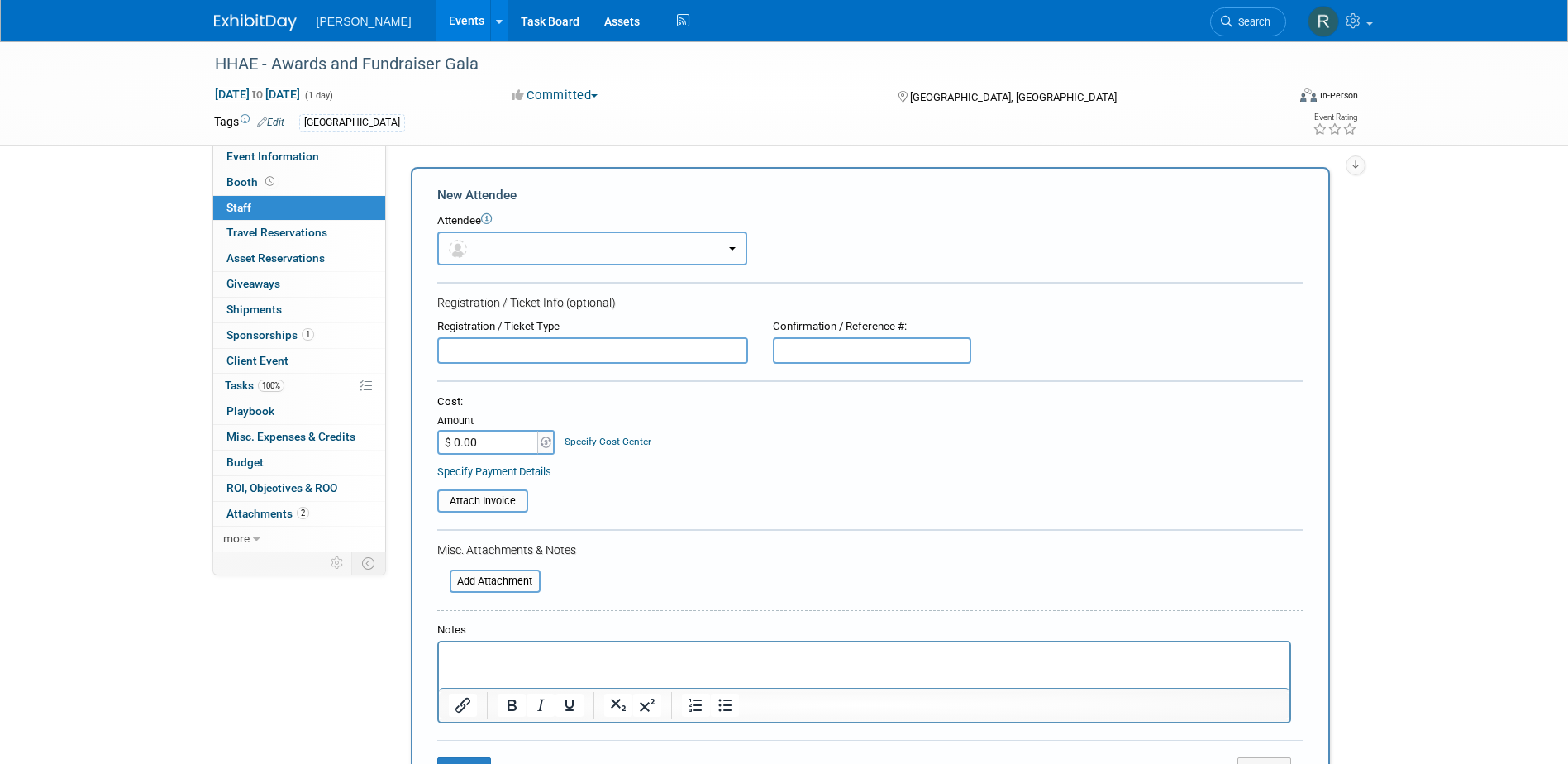
click at [492, 243] on button "button" at bounding box center [591, 248] width 310 height 34
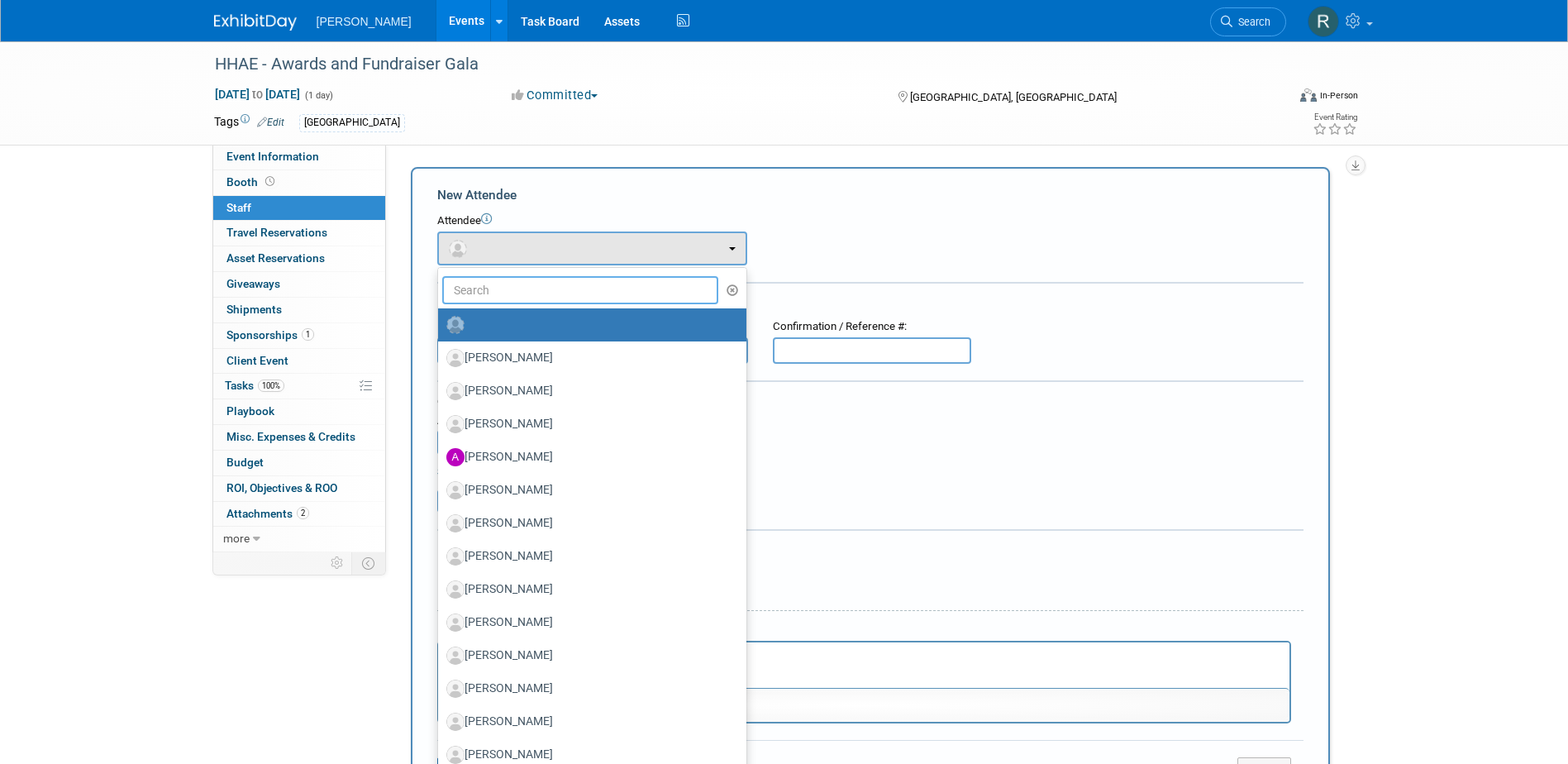
click at [501, 291] on input "text" at bounding box center [580, 290] width 277 height 28
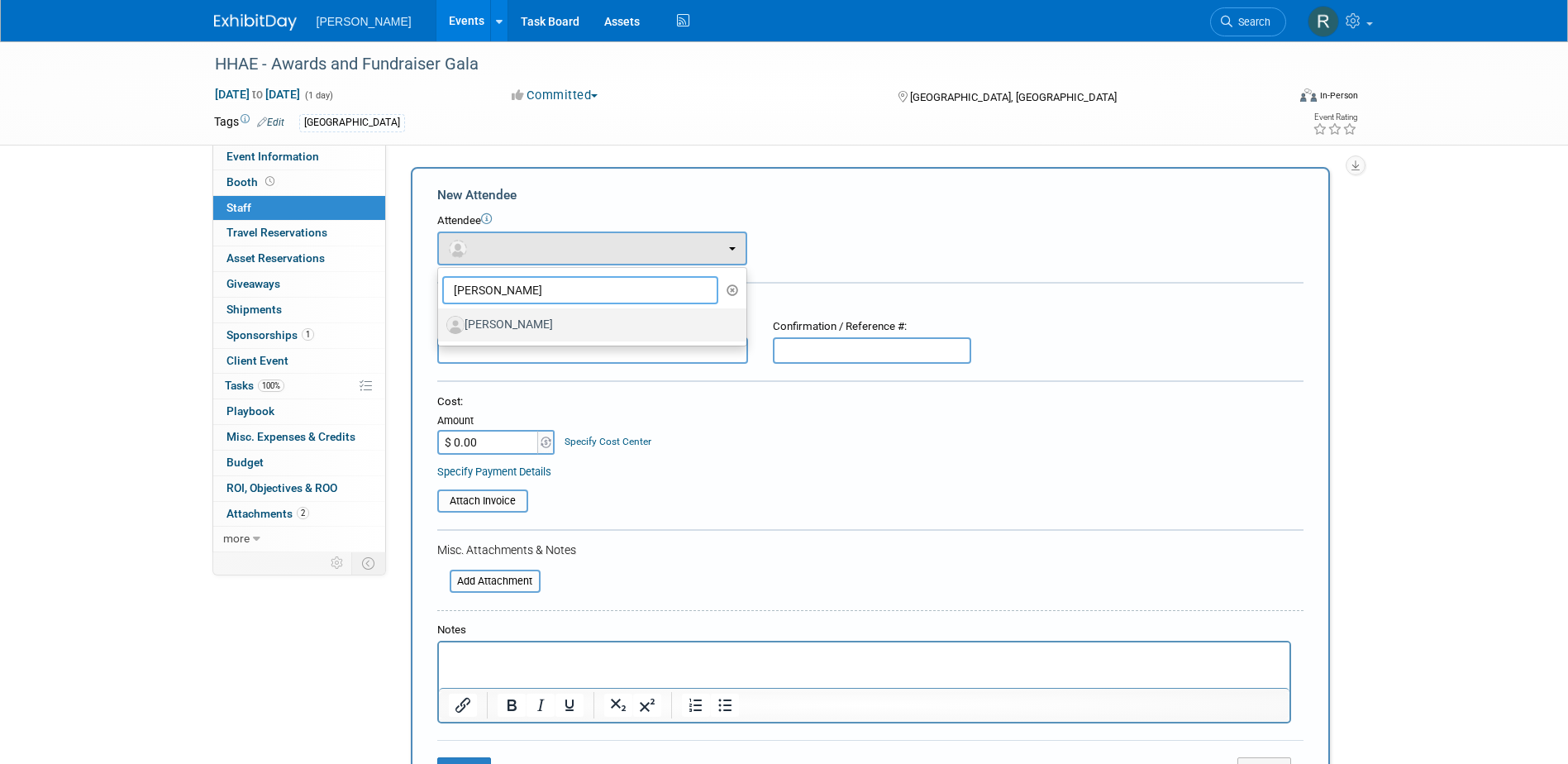
type input "[PERSON_NAME]"
click at [538, 330] on label "[PERSON_NAME]" at bounding box center [588, 325] width 283 height 27
click at [441, 328] on input "[PERSON_NAME]" at bounding box center [435, 323] width 11 height 11
select select "fcd6a213-9c32-4b1a-9359-fcab66bffa6c"
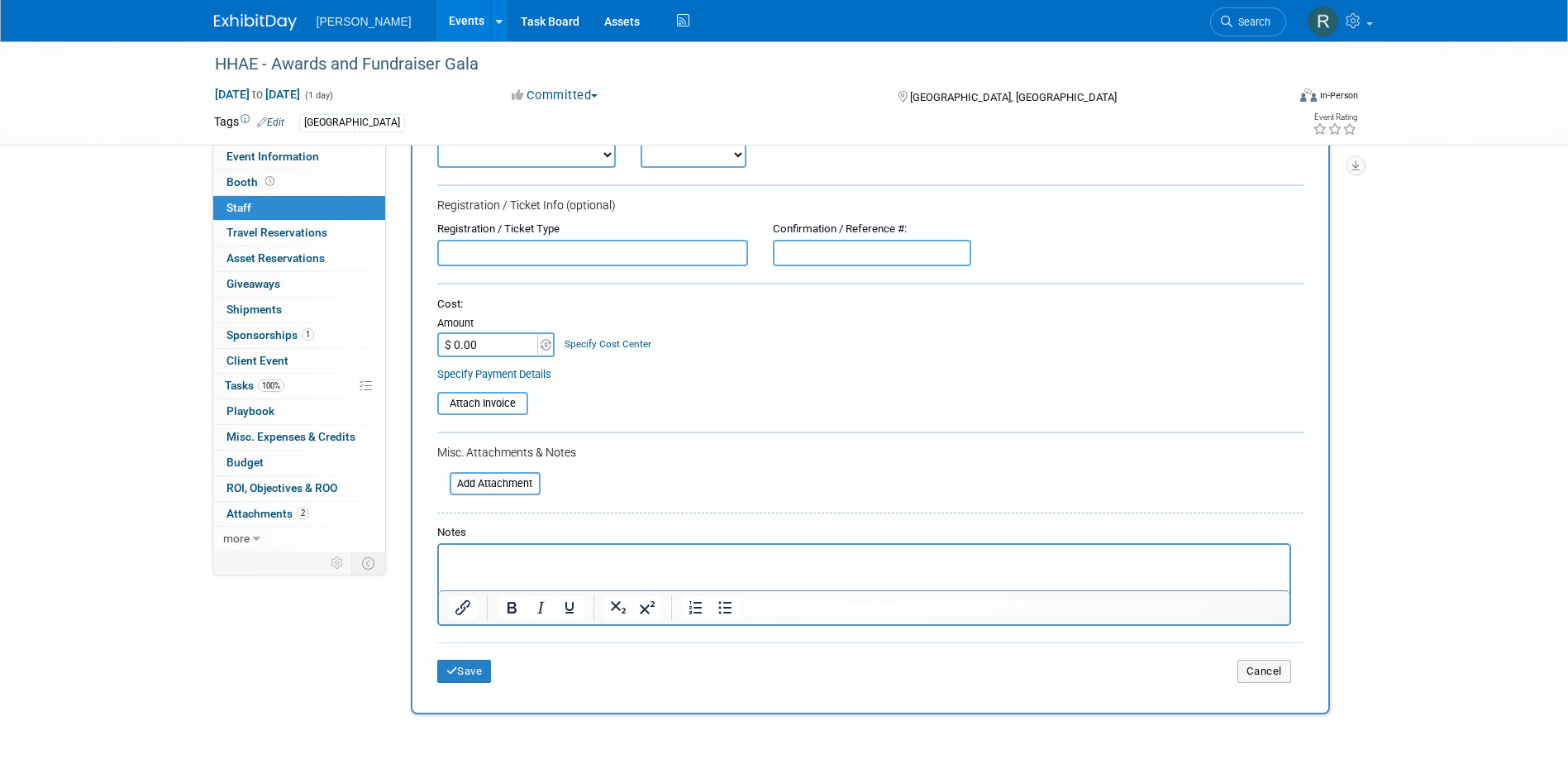
scroll to position [166, 0]
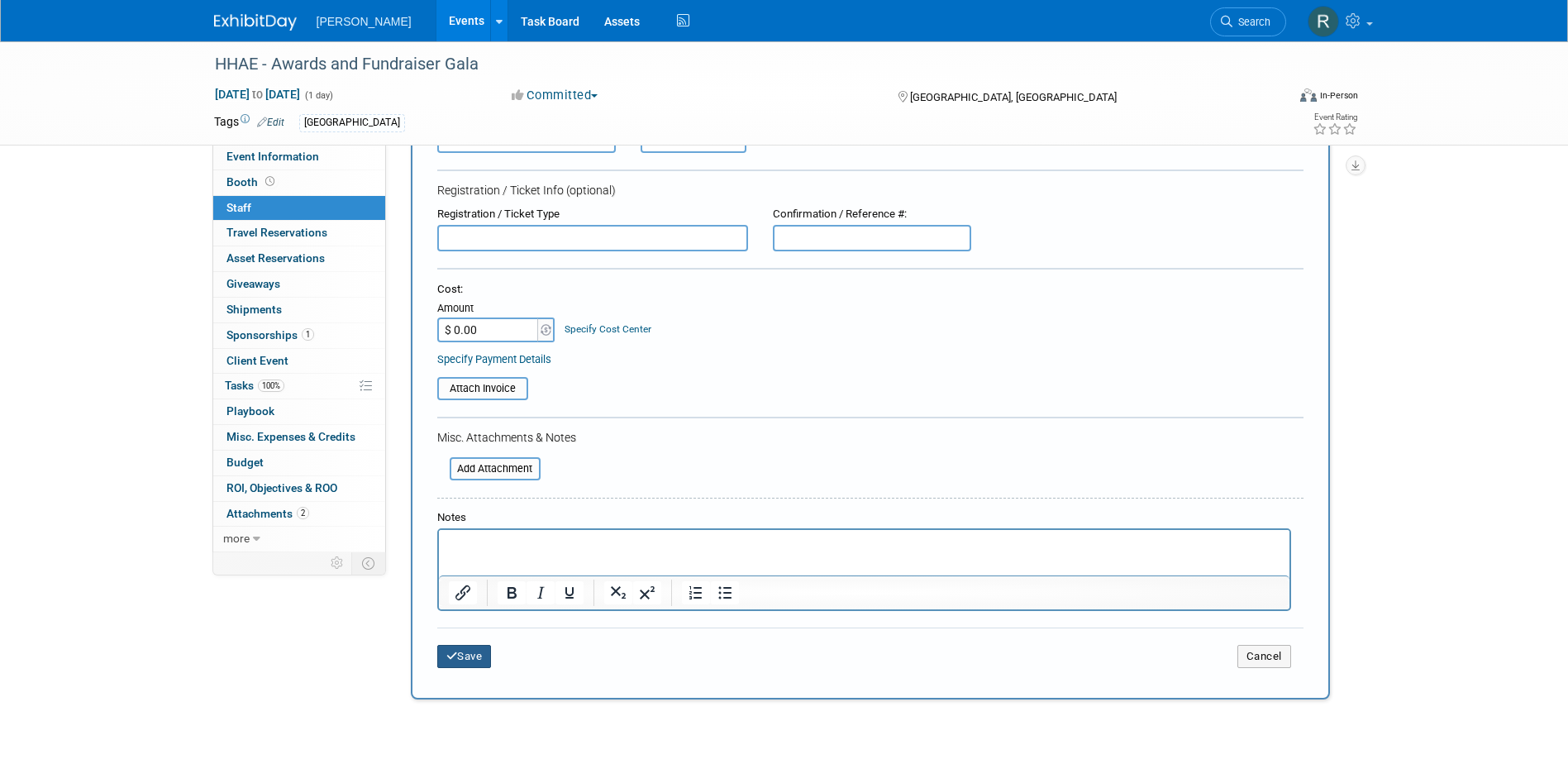
click at [457, 652] on button "Save" at bounding box center [464, 656] width 55 height 23
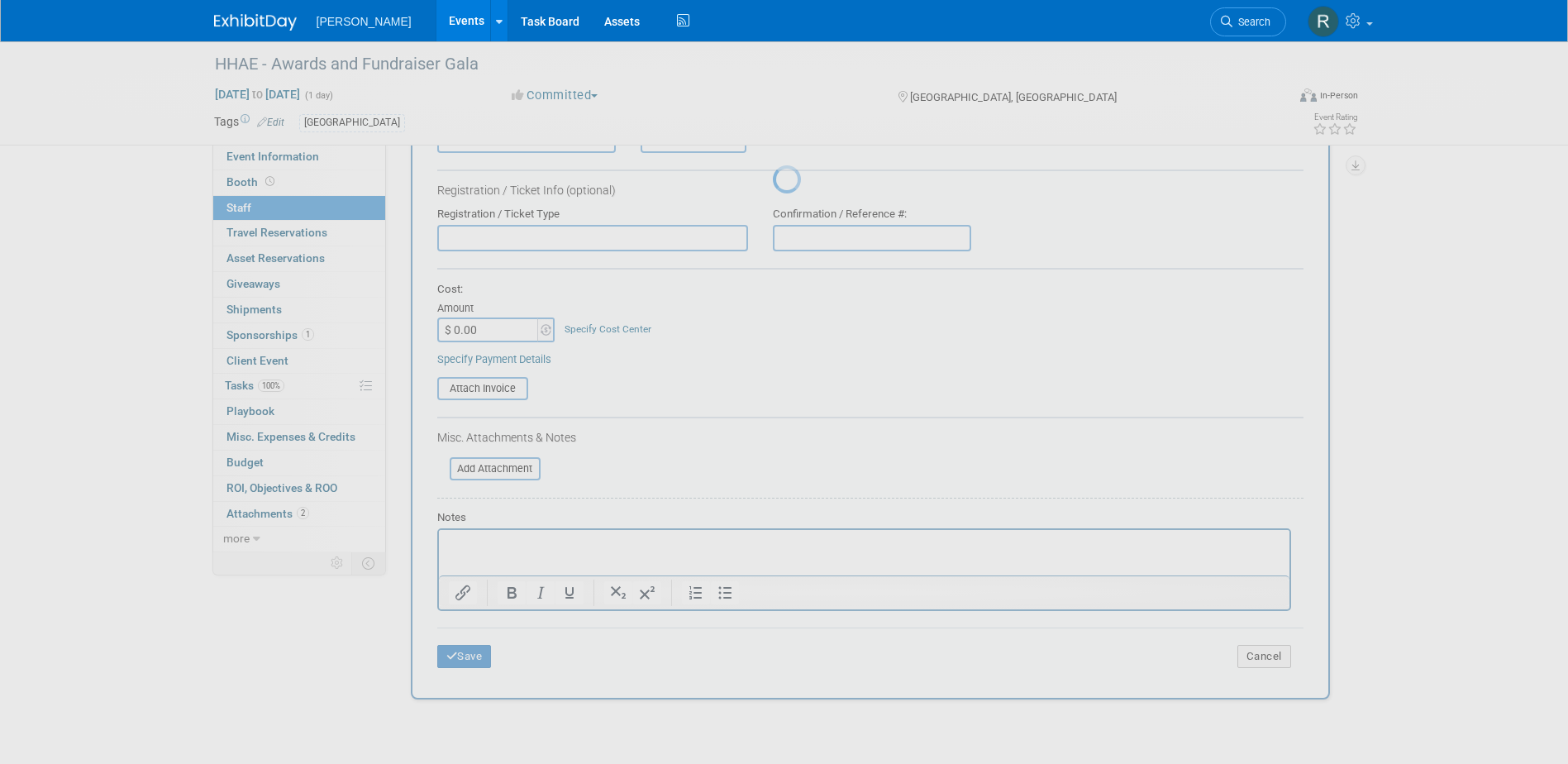
scroll to position [15, 0]
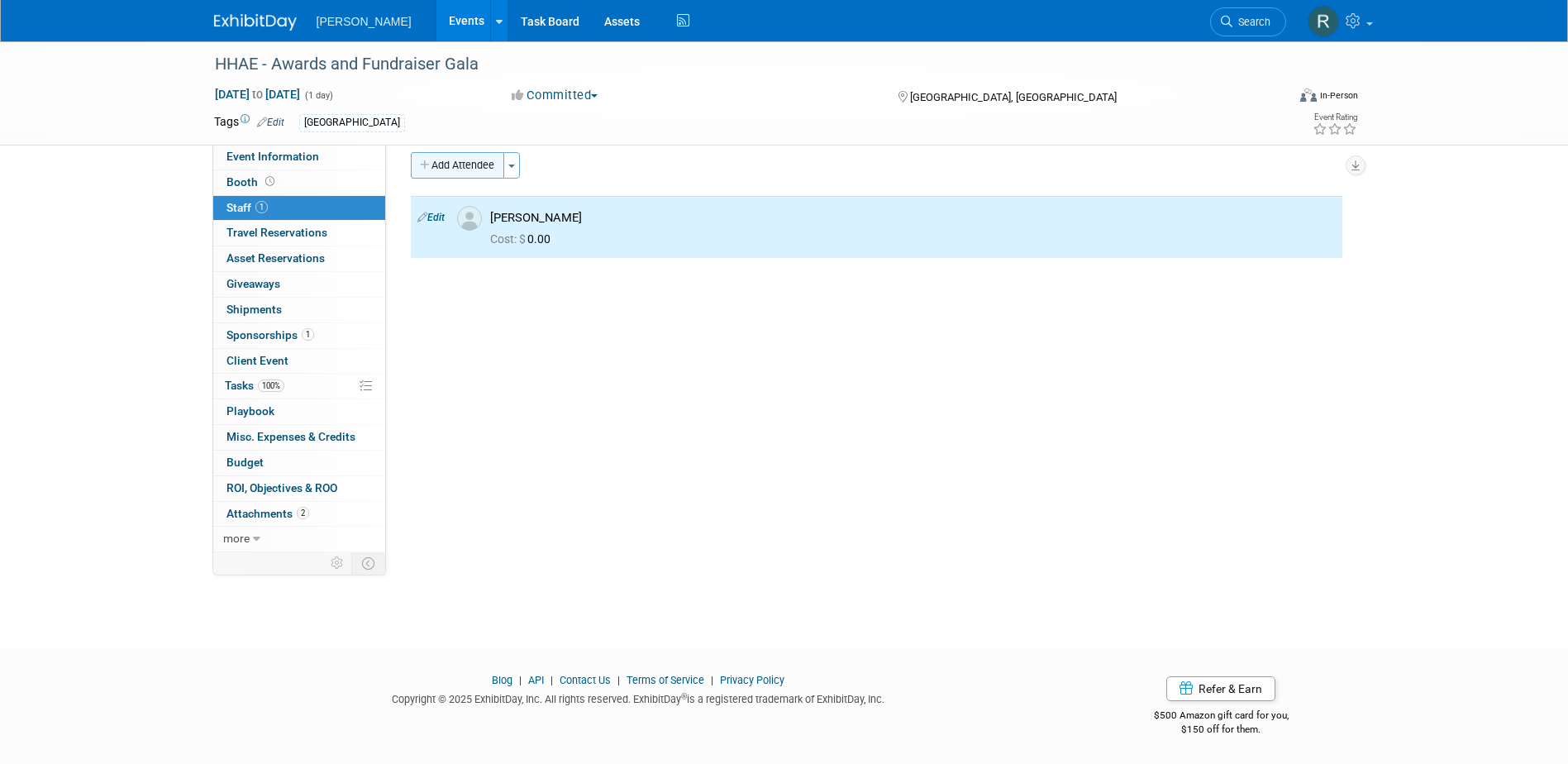
click at [463, 164] on button "Add Attendee" at bounding box center [457, 165] width 93 height 27
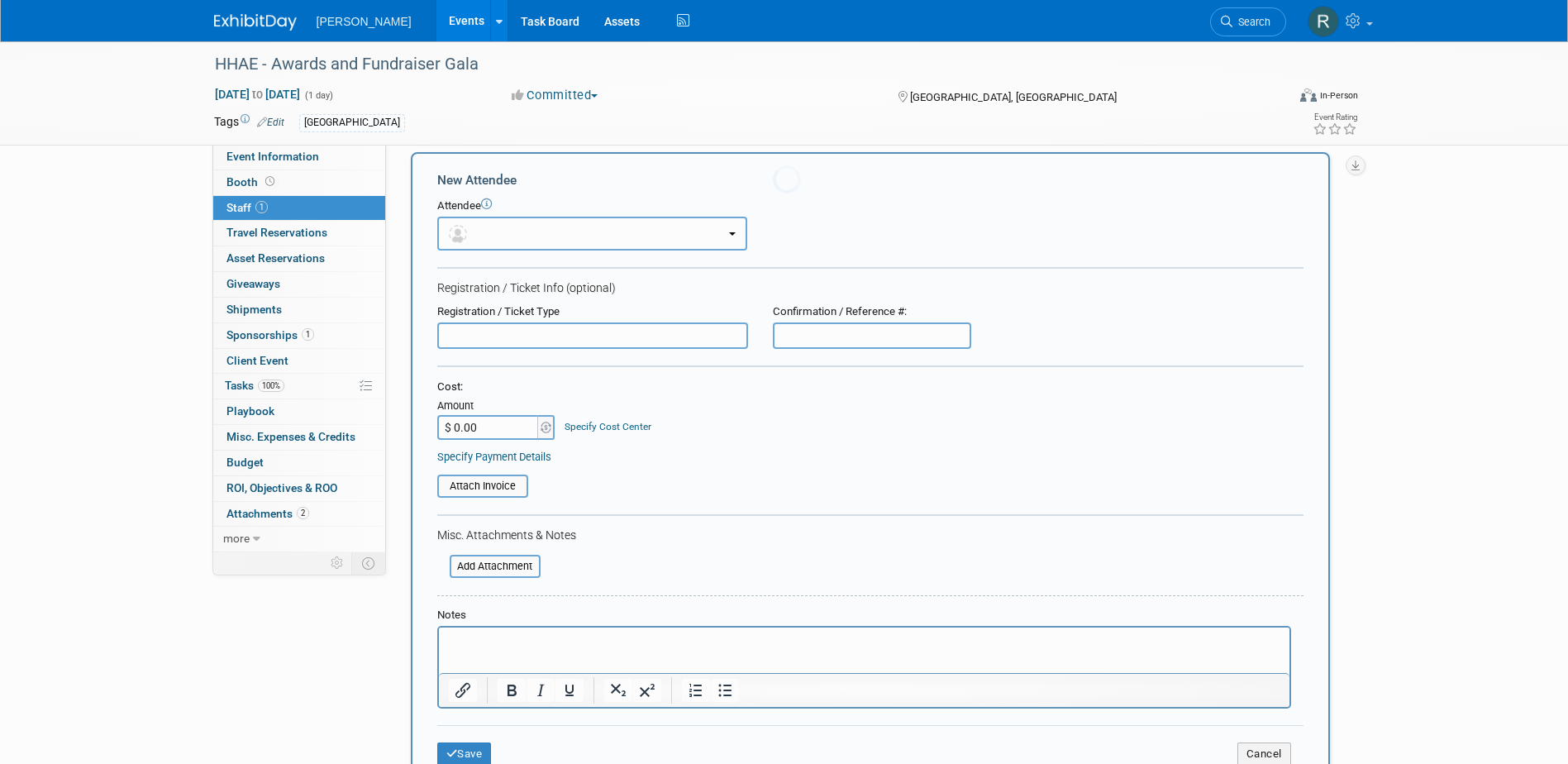
scroll to position [0, 0]
click at [473, 242] on button "button" at bounding box center [591, 233] width 310 height 34
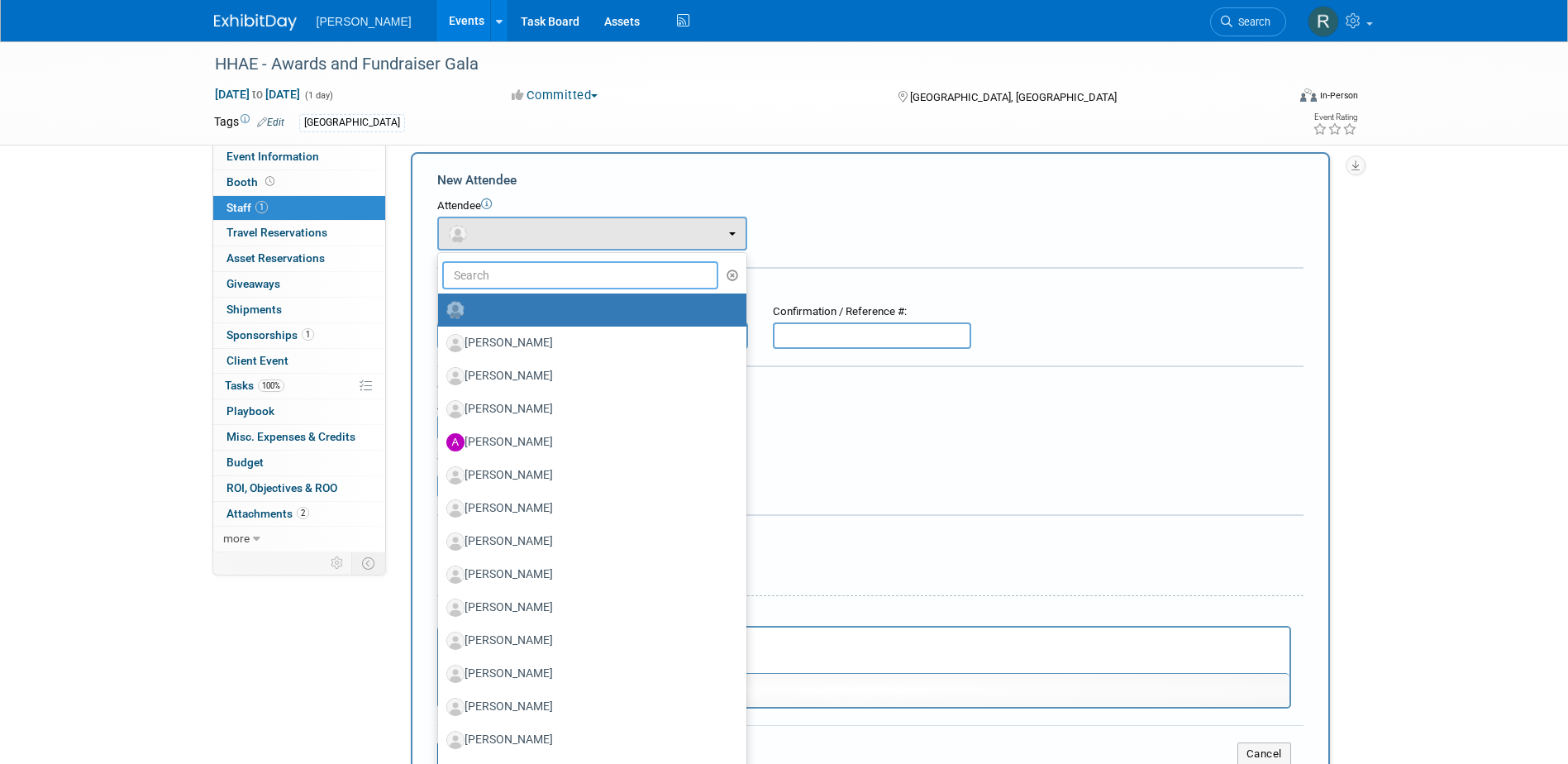
click at [480, 273] on input "text" at bounding box center [580, 275] width 277 height 28
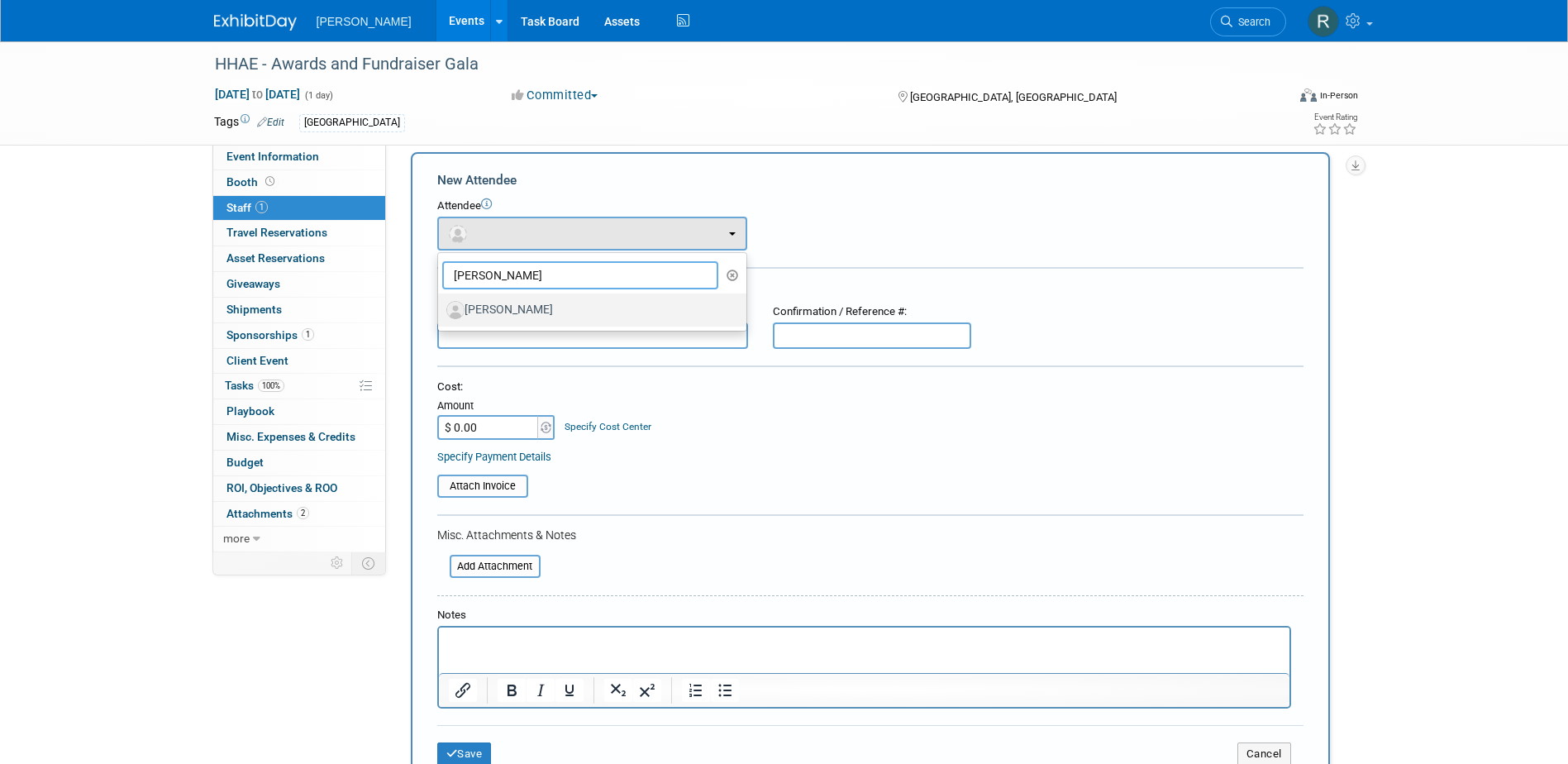
type input "[PERSON_NAME]"
click at [496, 309] on label "[PERSON_NAME]" at bounding box center [588, 310] width 283 height 27
click at [441, 309] on input "[PERSON_NAME]" at bounding box center [435, 308] width 11 height 11
select select "20654537-cbc6-4f35-83c2-9a37b5fa3e2a"
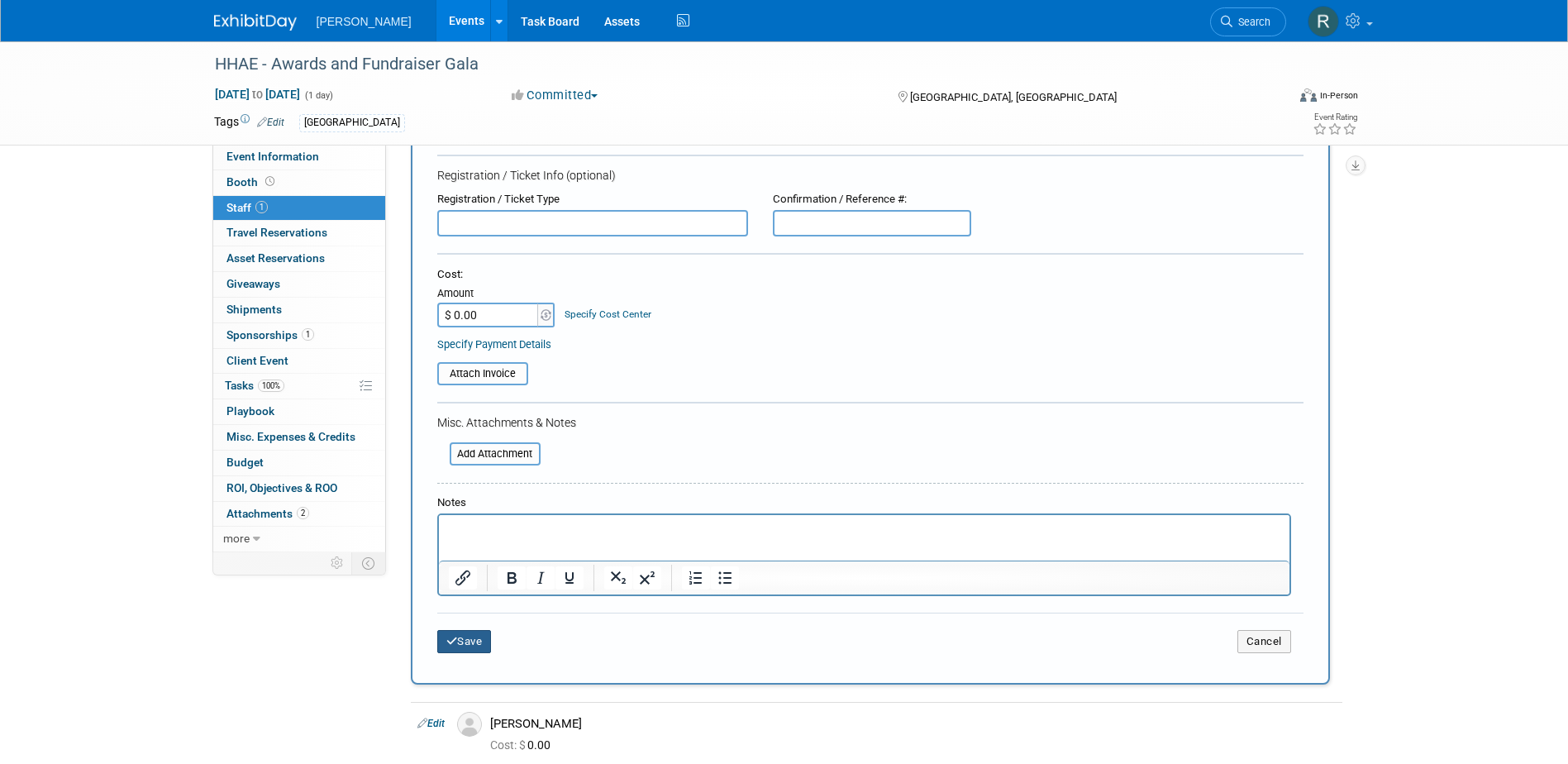
click at [459, 652] on button "Save" at bounding box center [464, 641] width 55 height 23
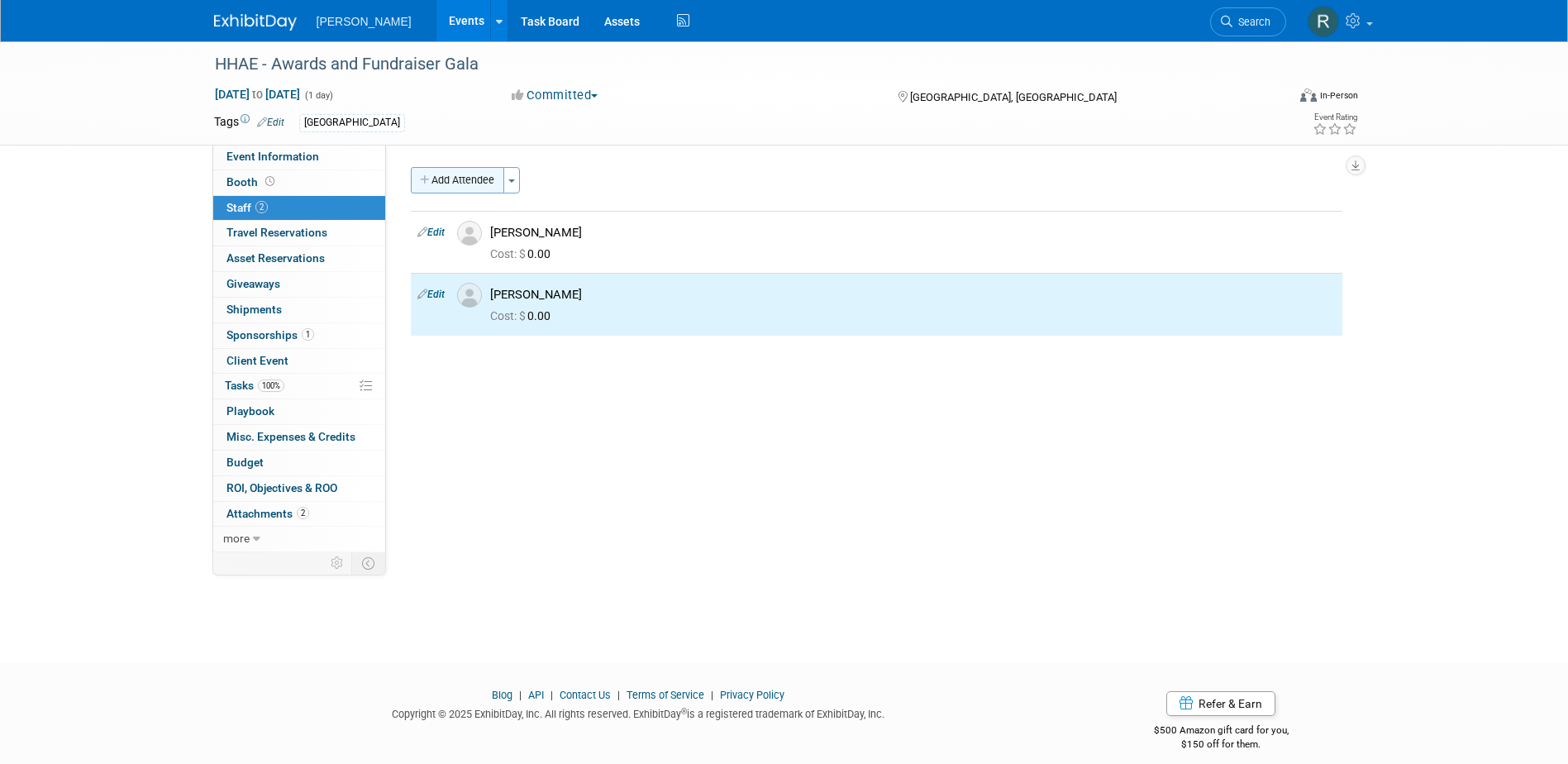
click at [443, 175] on button "Add Attendee" at bounding box center [457, 180] width 93 height 27
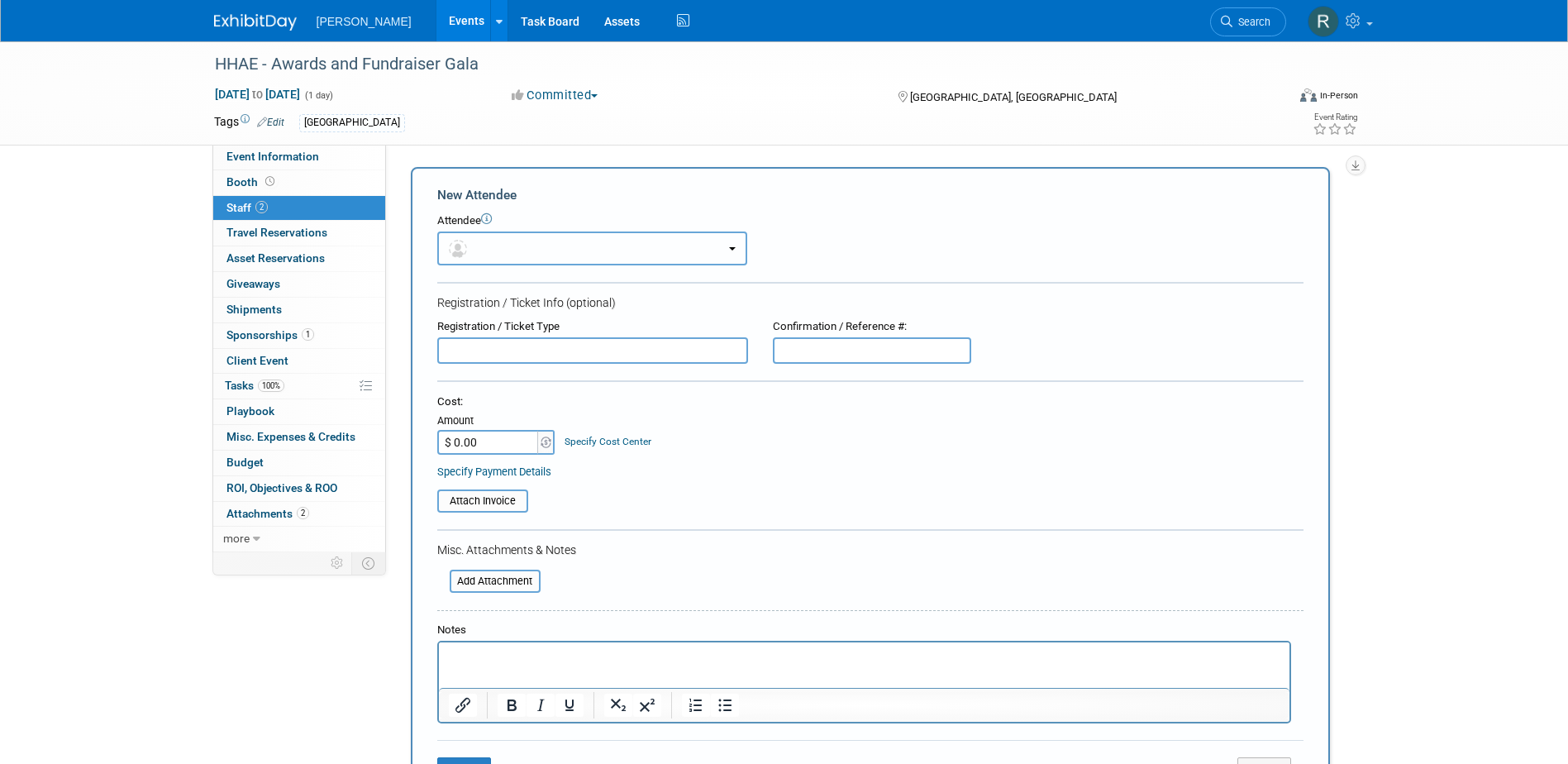
click at [490, 239] on button "button" at bounding box center [591, 248] width 310 height 34
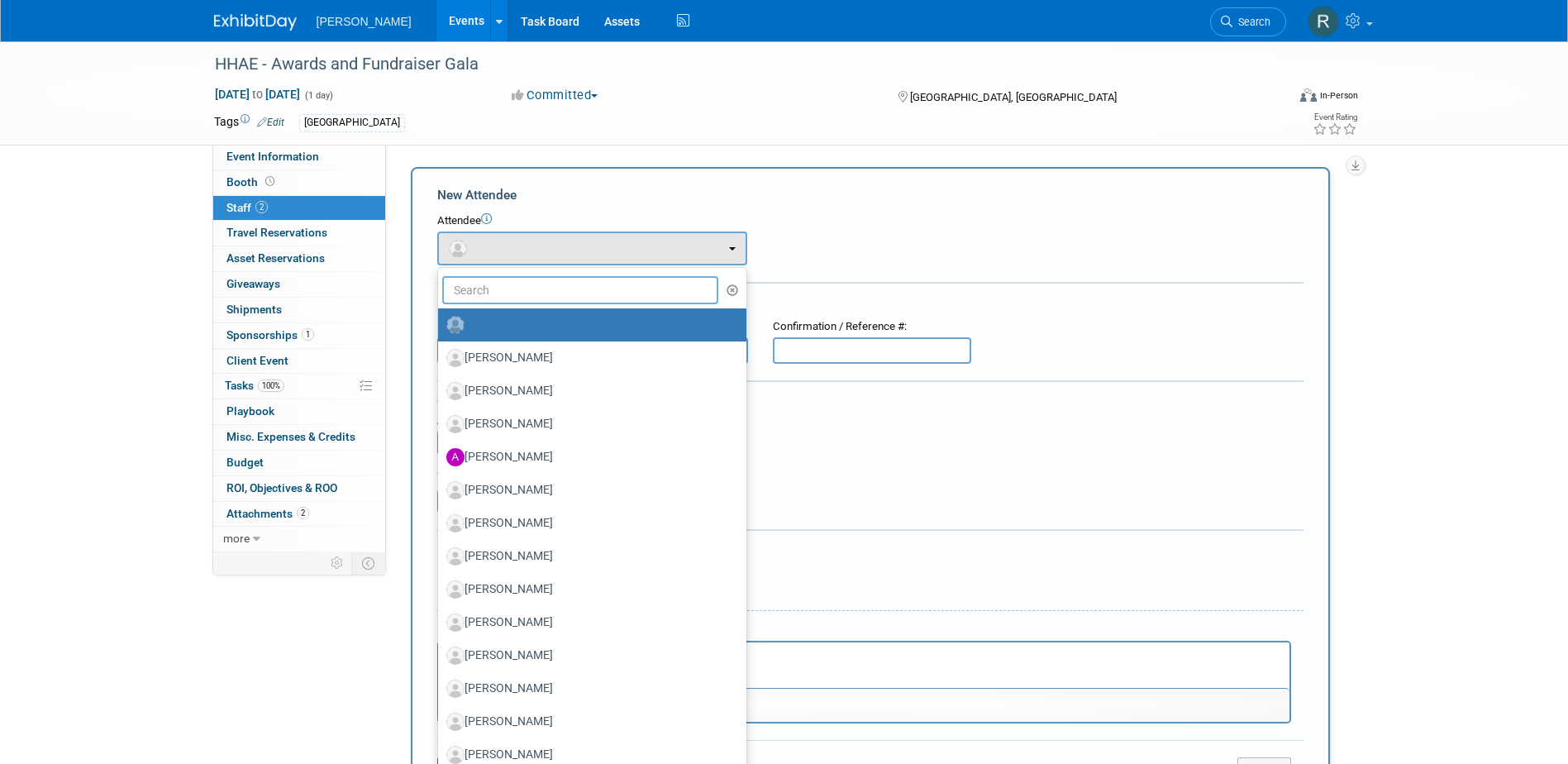
click at [490, 291] on input "text" at bounding box center [580, 290] width 277 height 28
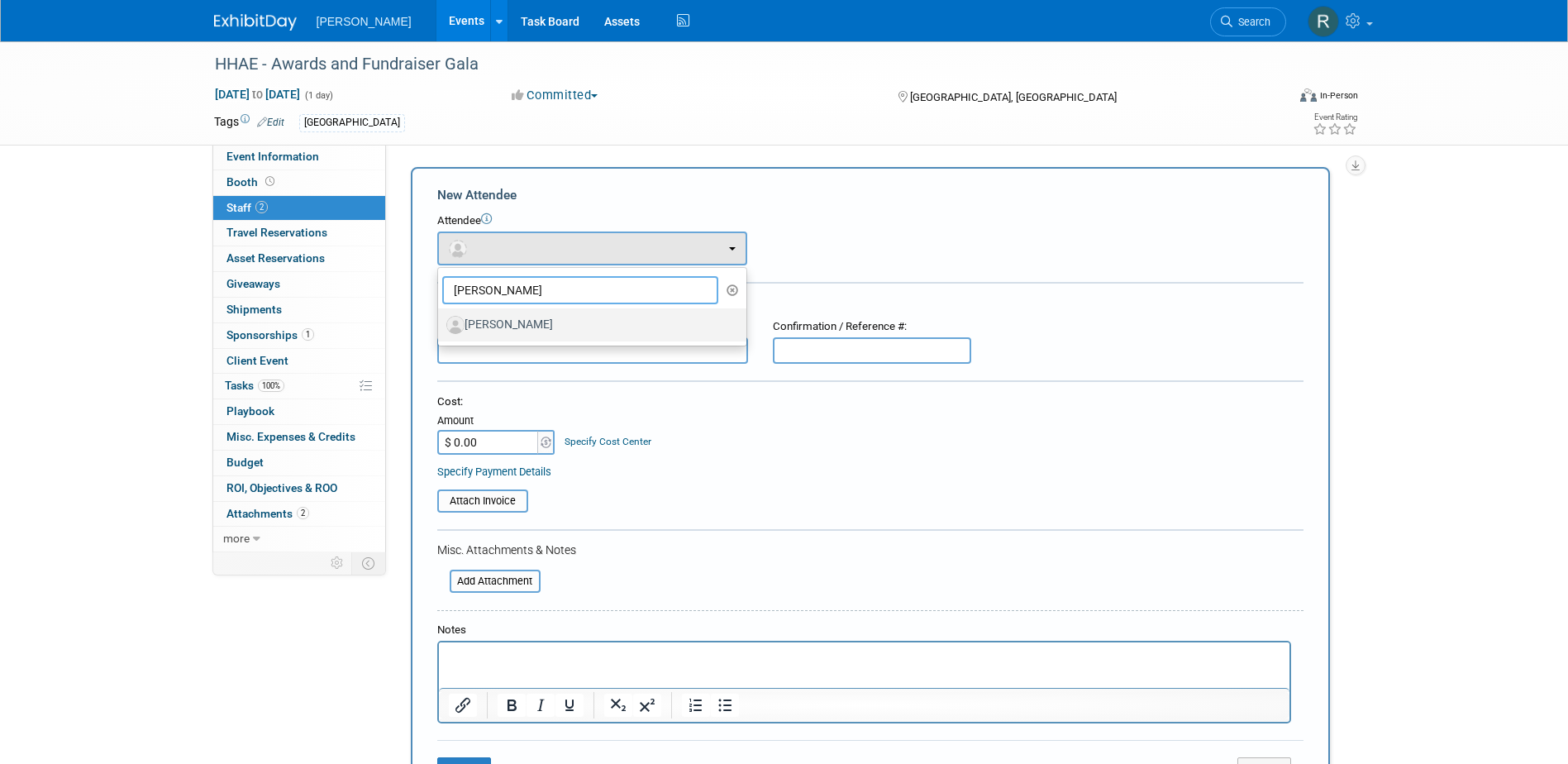
type input "[PERSON_NAME]"
click at [497, 323] on label "[PERSON_NAME]" at bounding box center [588, 325] width 283 height 27
click at [441, 323] on input "[PERSON_NAME]" at bounding box center [435, 323] width 11 height 11
select select "44cbfddc-5828-4b39-b44a-8a3ae6250b32"
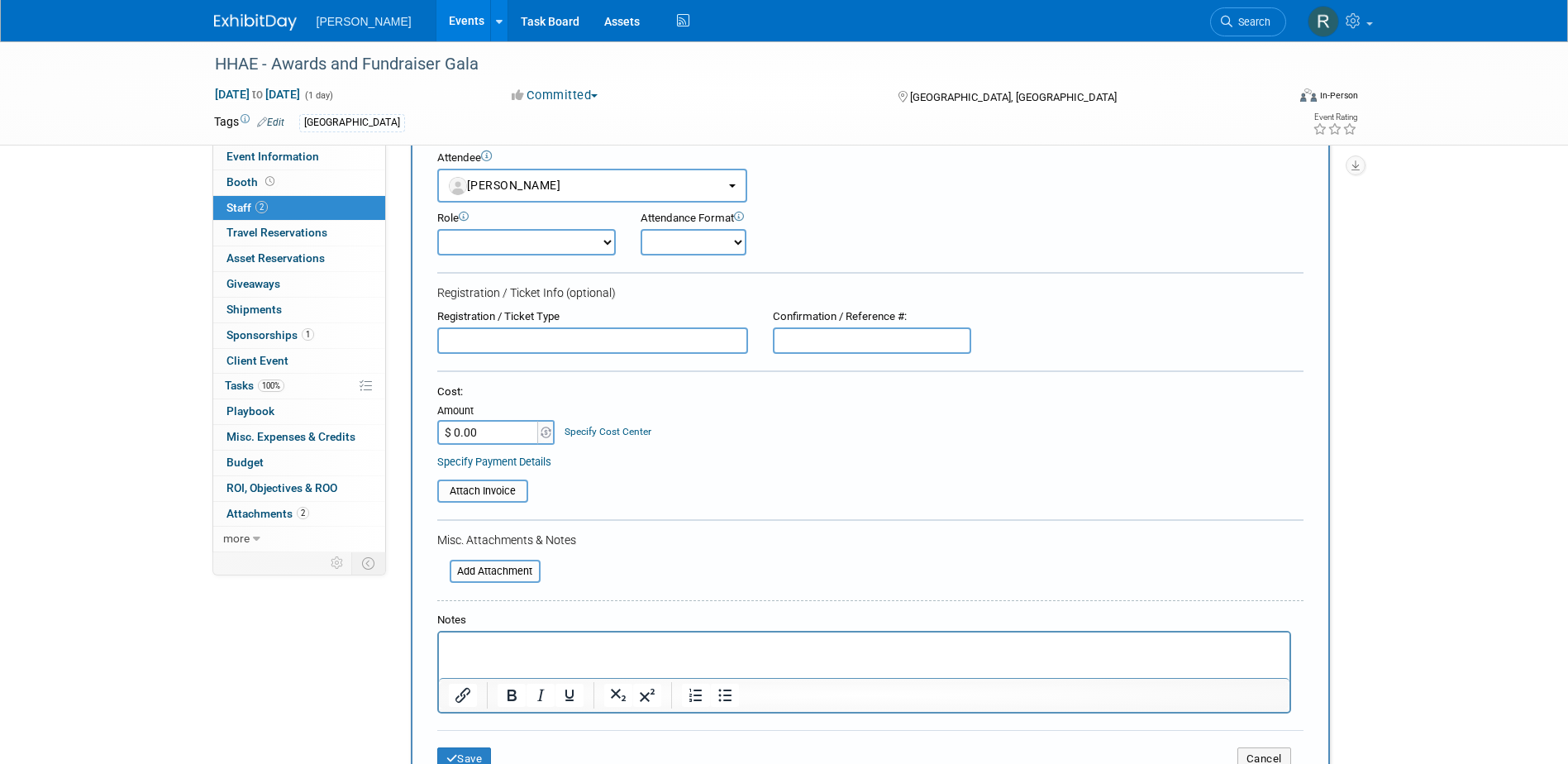
scroll to position [166, 0]
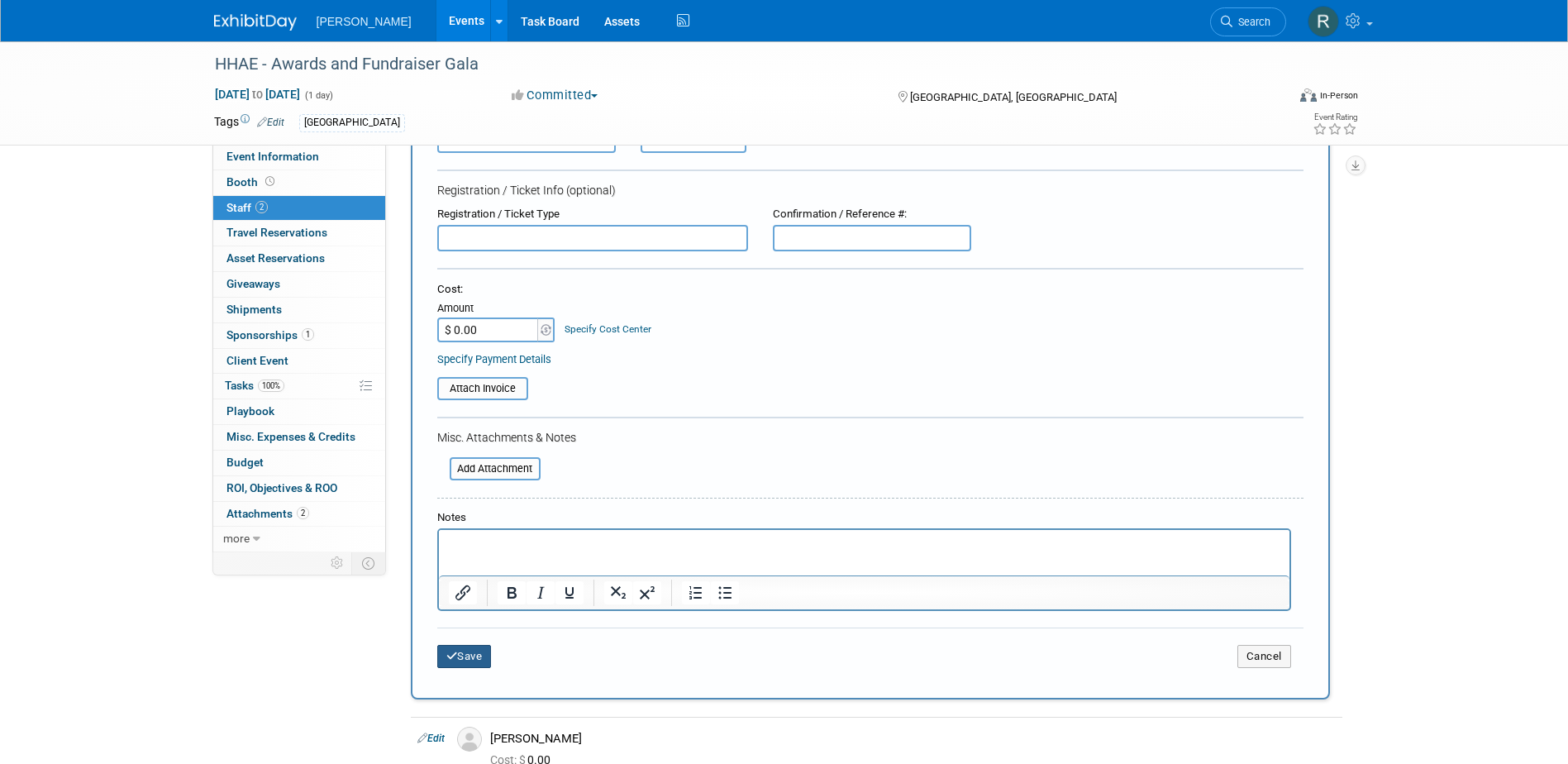
click at [467, 656] on button "Save" at bounding box center [464, 656] width 55 height 23
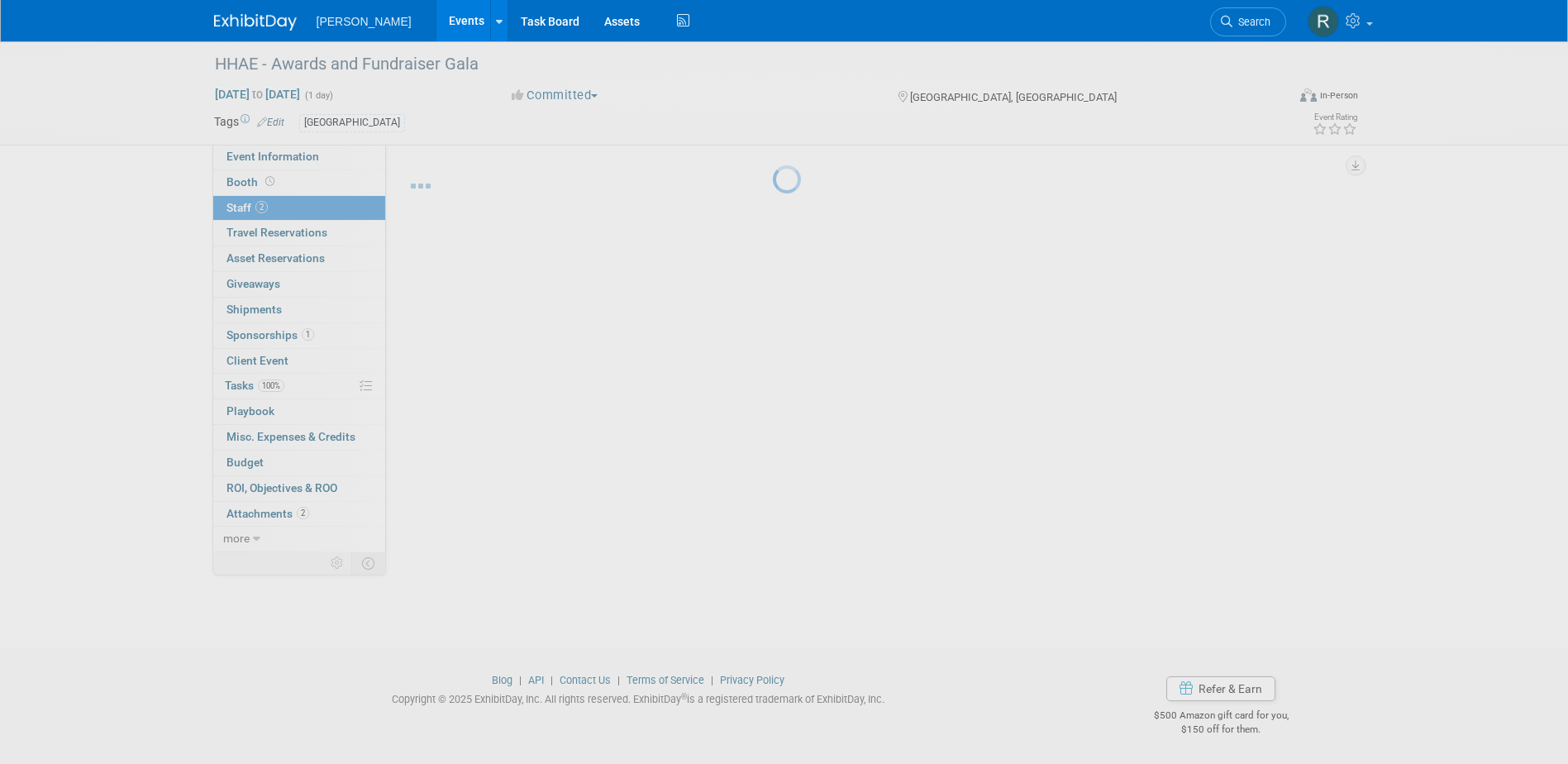
scroll to position [15, 0]
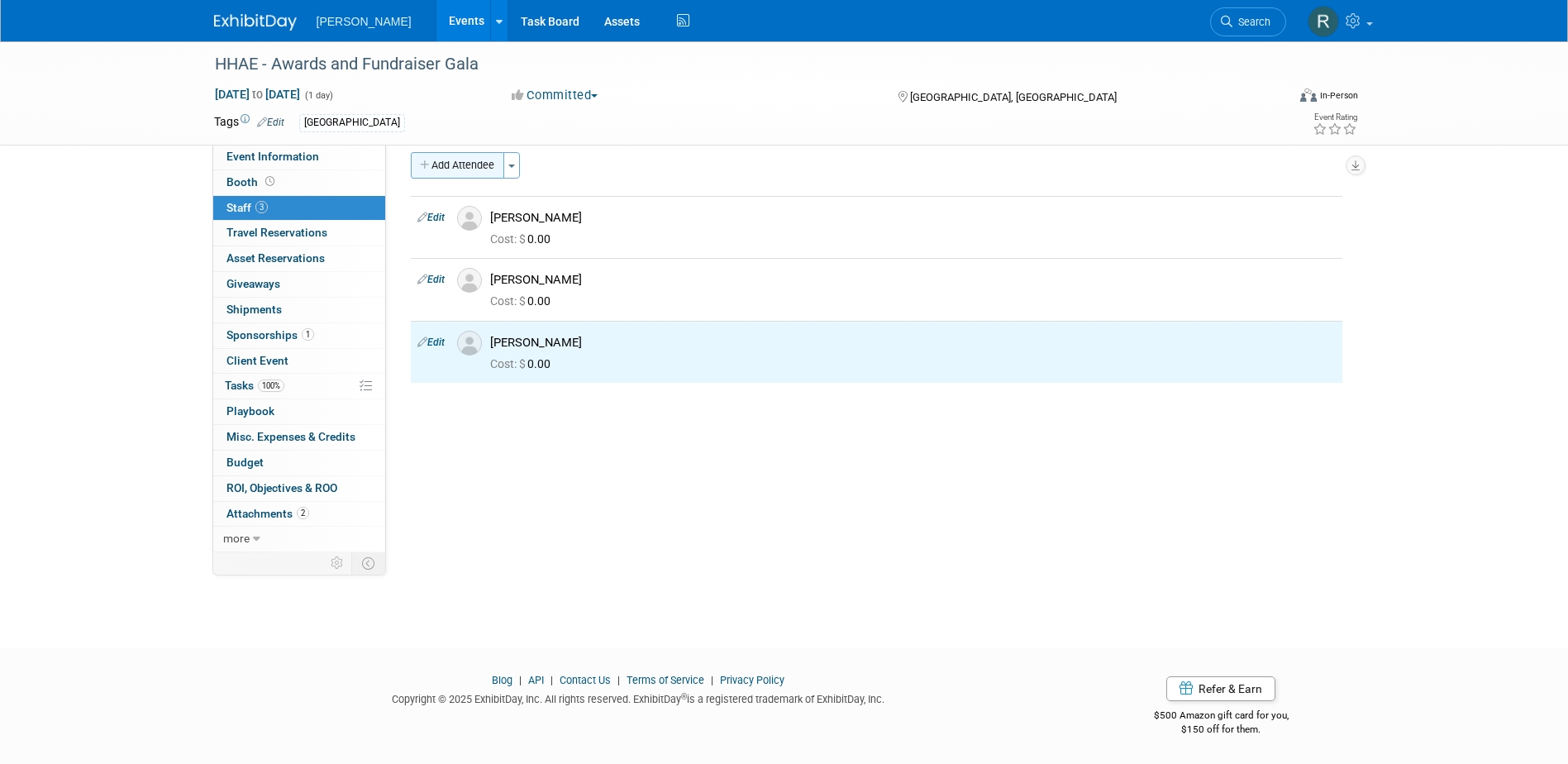
click at [467, 166] on button "Add Attendee" at bounding box center [457, 165] width 93 height 27
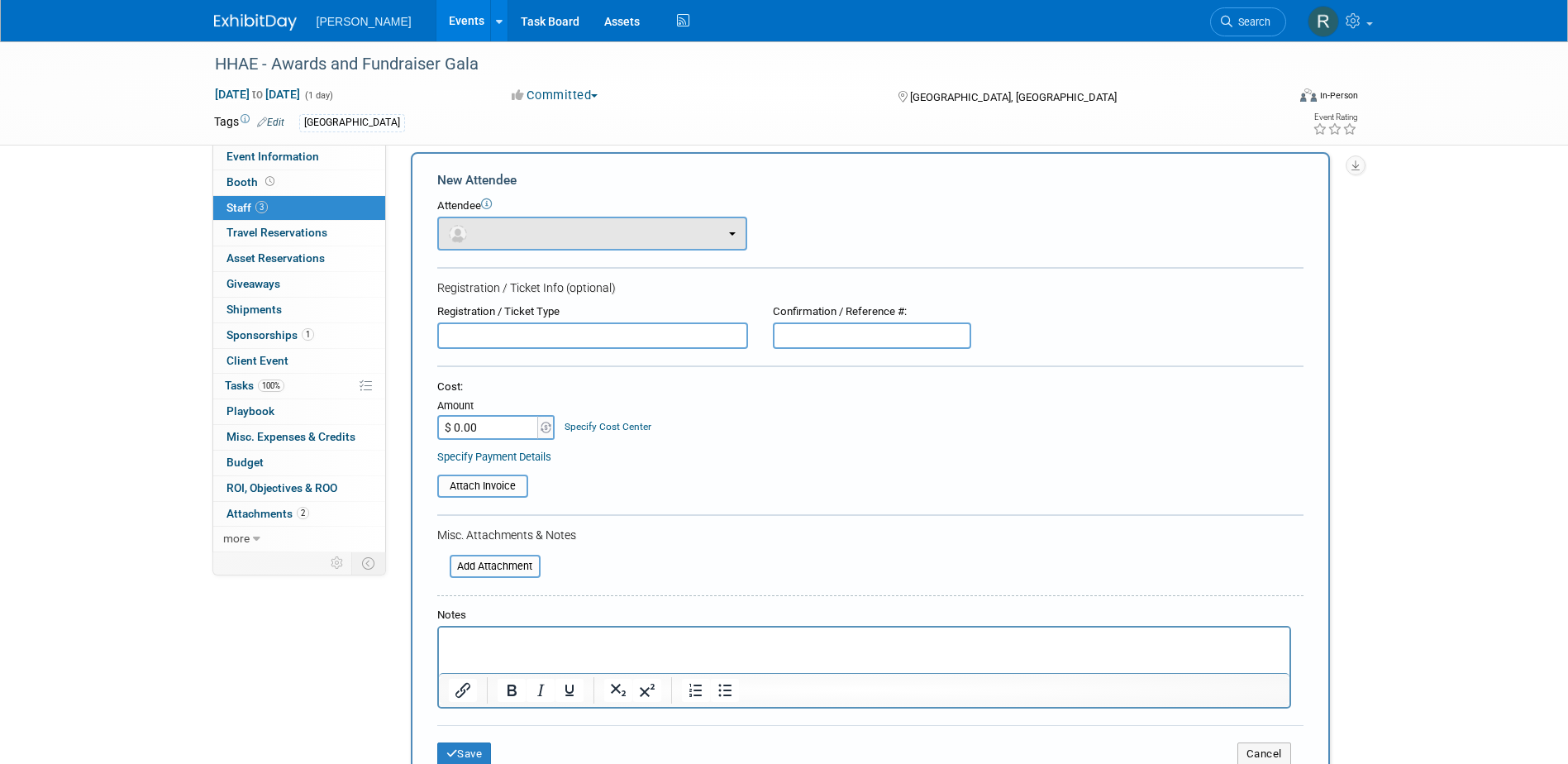
scroll to position [0, 0]
click at [469, 232] on span "button" at bounding box center [461, 233] width 24 height 13
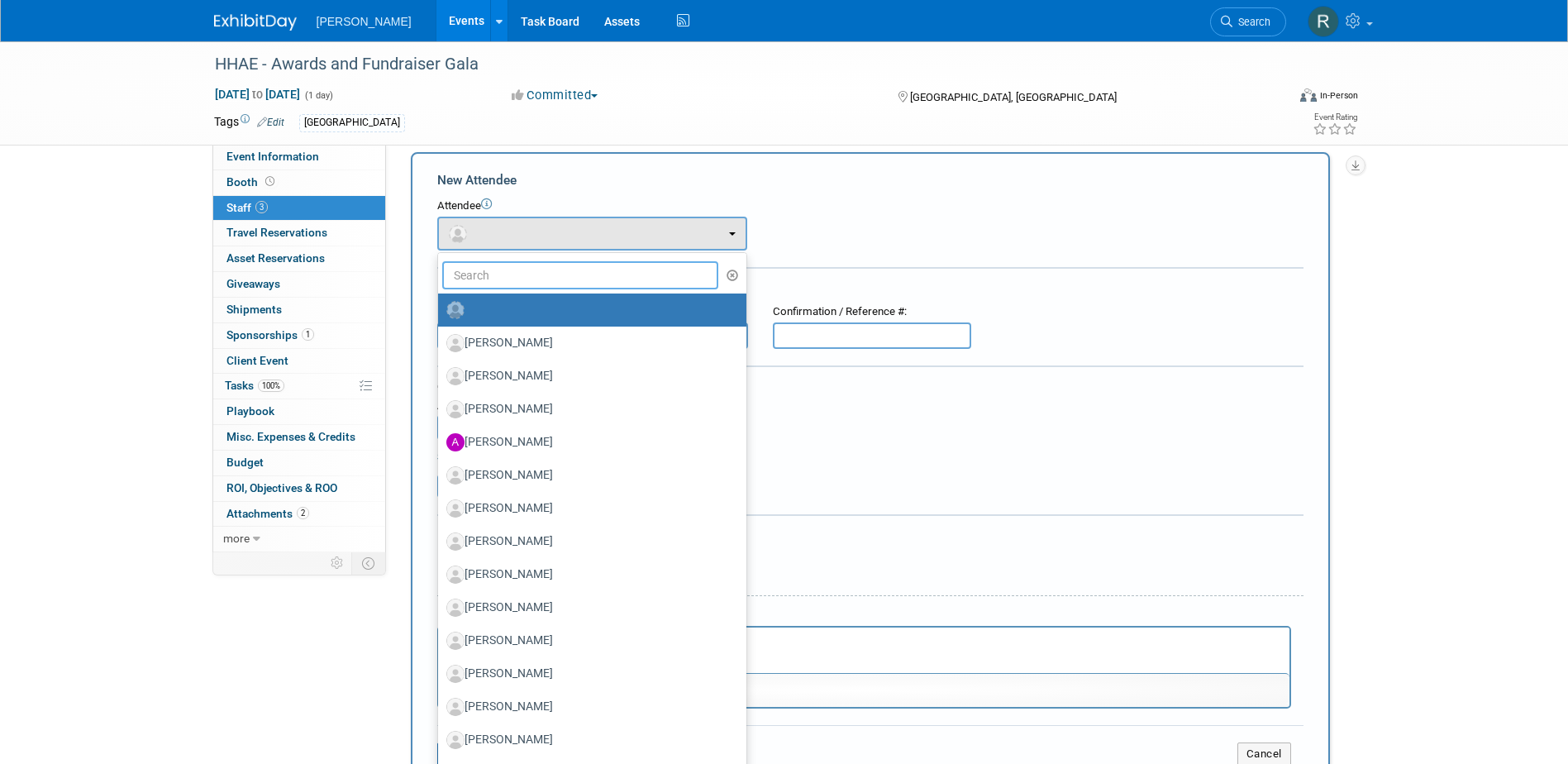
click at [477, 275] on input "text" at bounding box center [580, 275] width 277 height 28
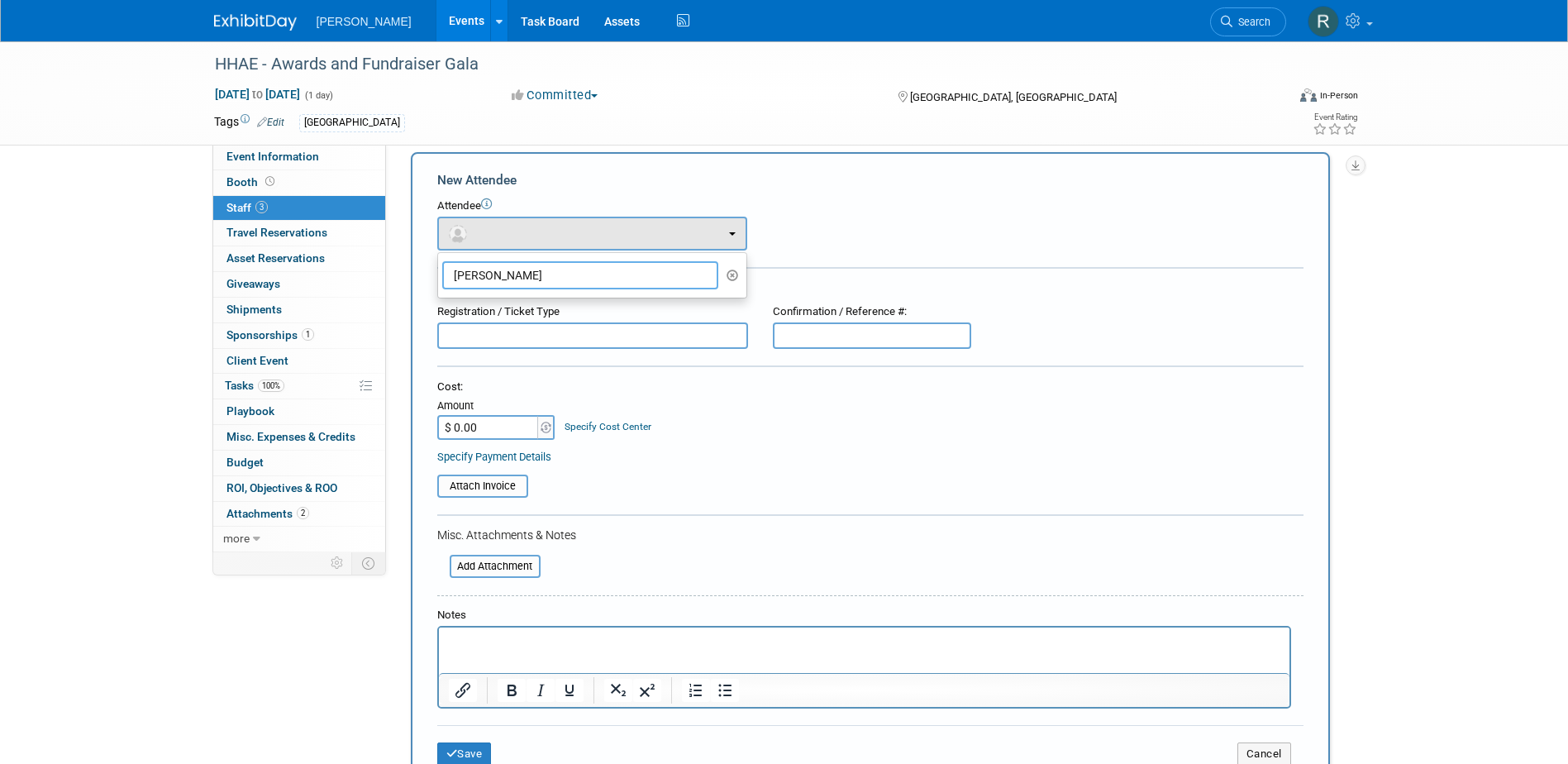
type input "Andres Seg"
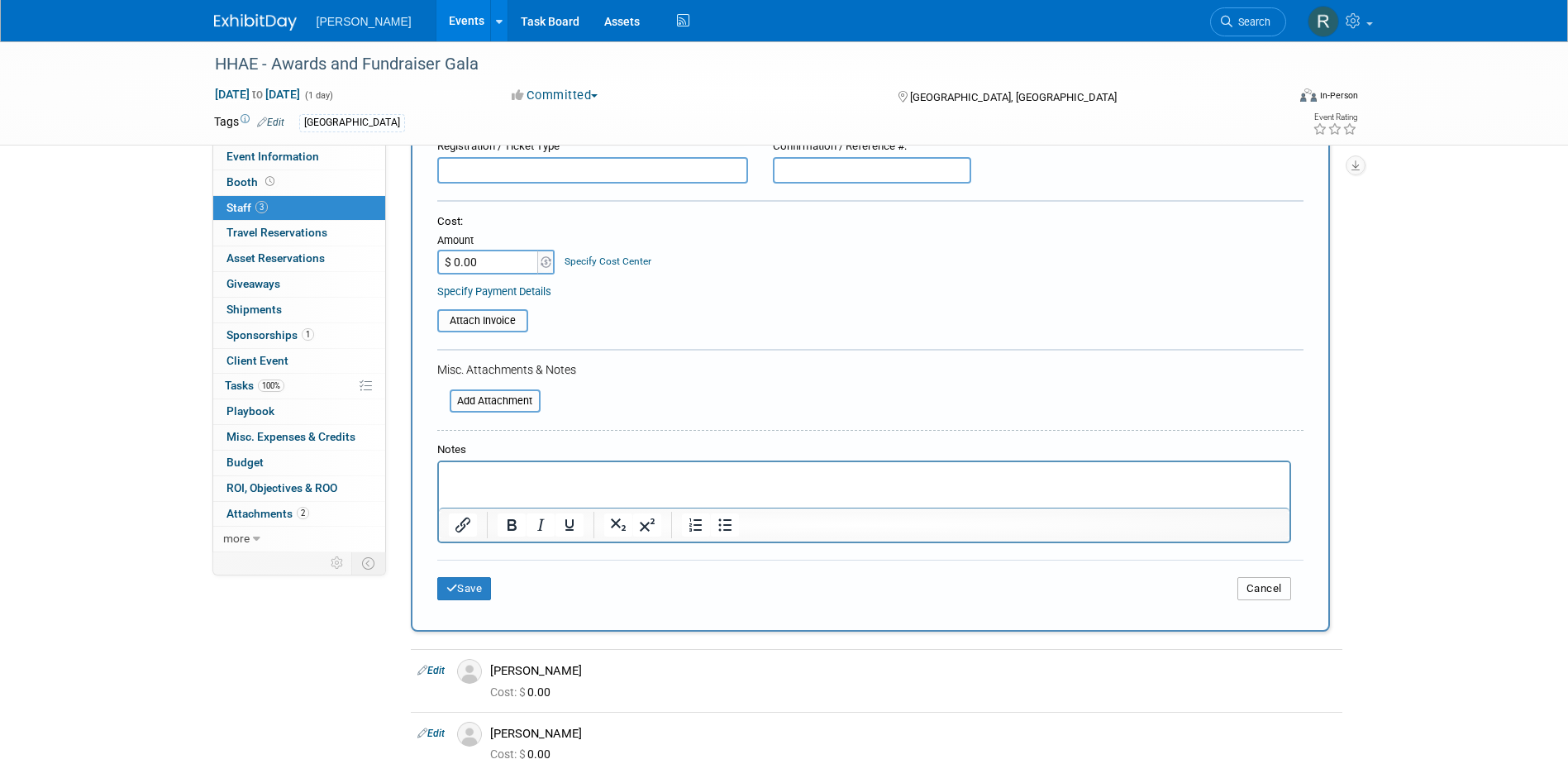
drag, startPoint x: 1255, startPoint y: 588, endPoint x: 1226, endPoint y: 575, distance: 31.8
click at [1255, 588] on button "Cancel" at bounding box center [1263, 588] width 54 height 23
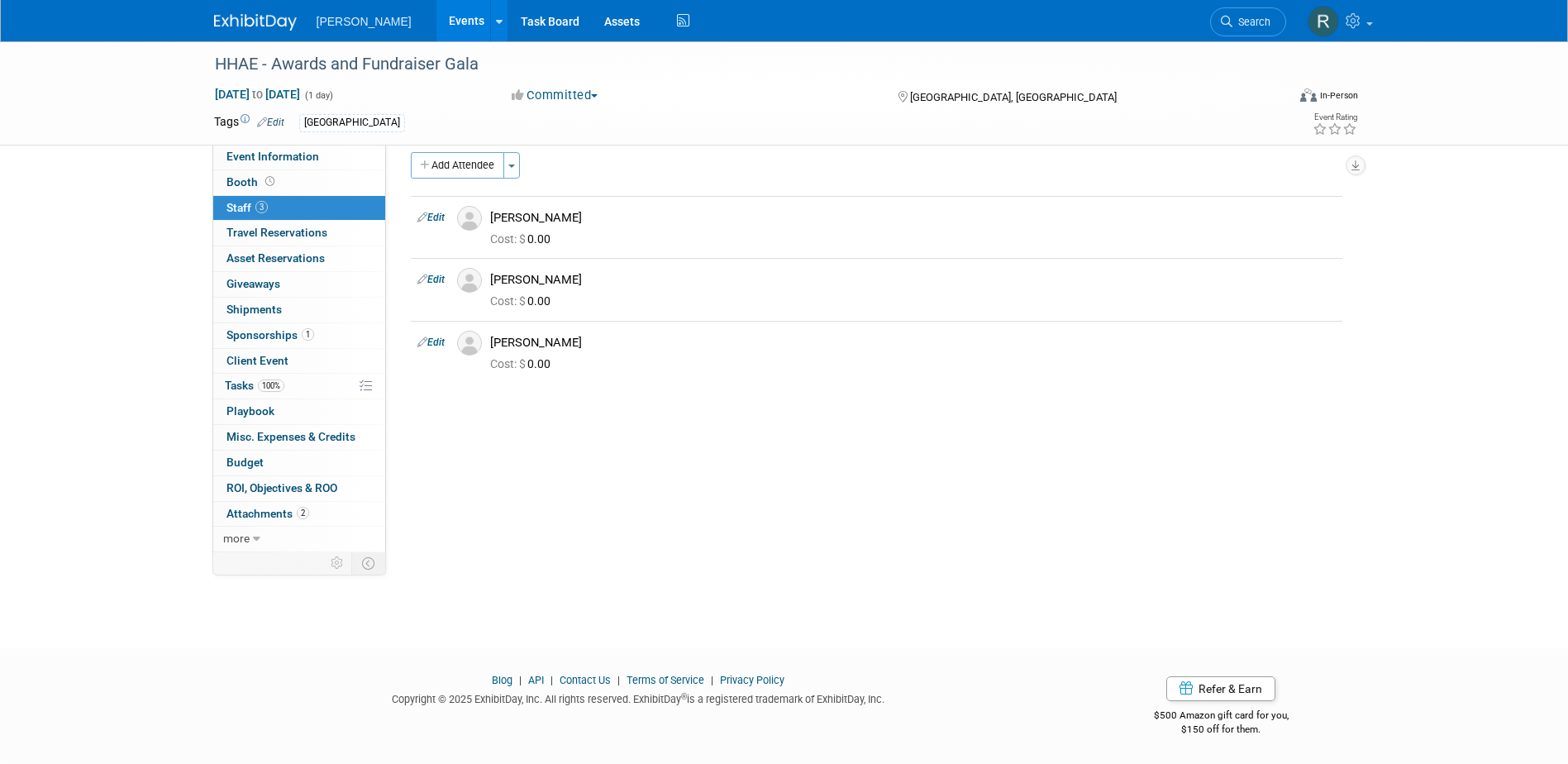
scroll to position [15, 0]
click at [439, 166] on button "Add Attendee" at bounding box center [457, 165] width 93 height 27
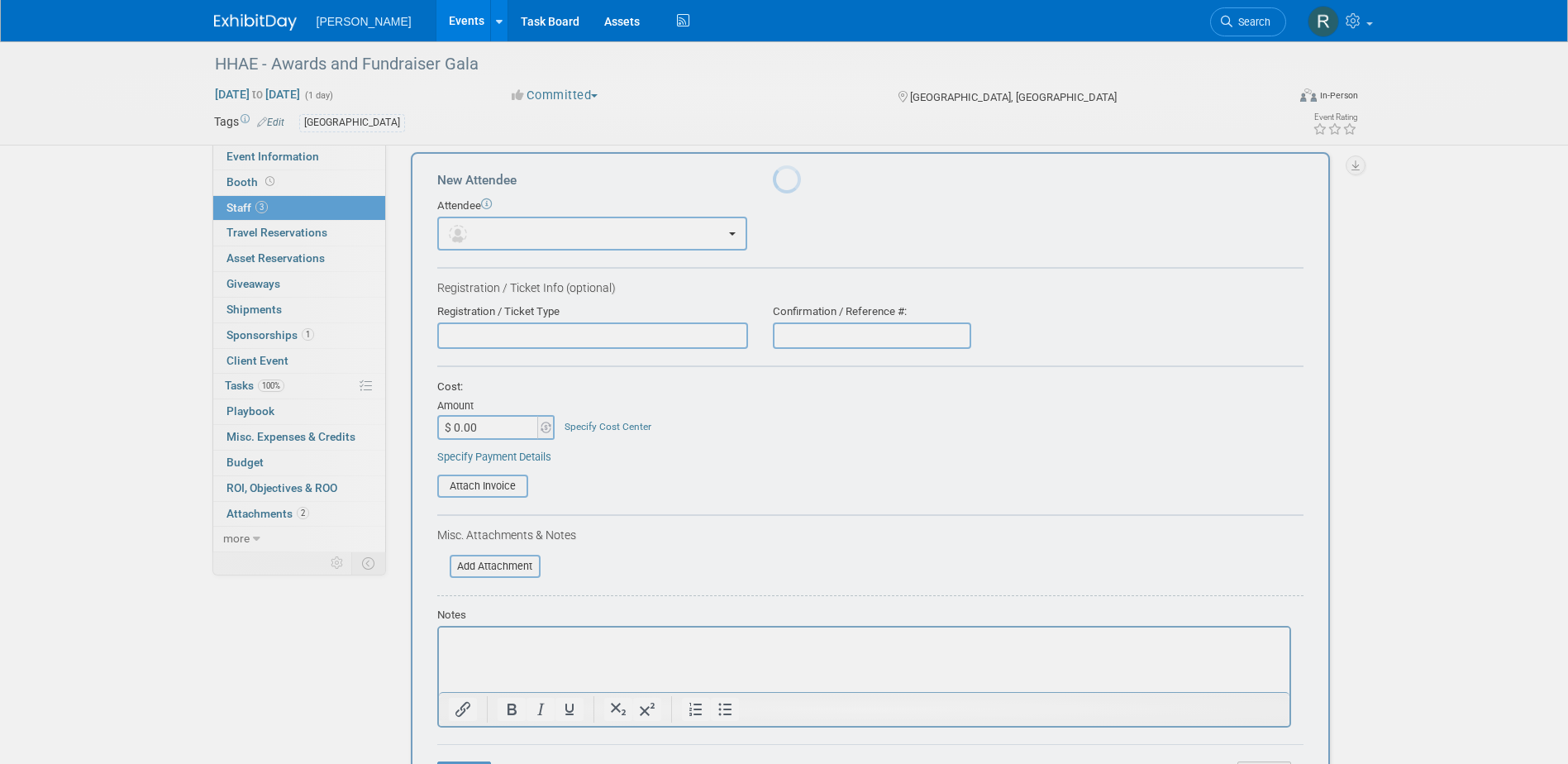
scroll to position [0, 0]
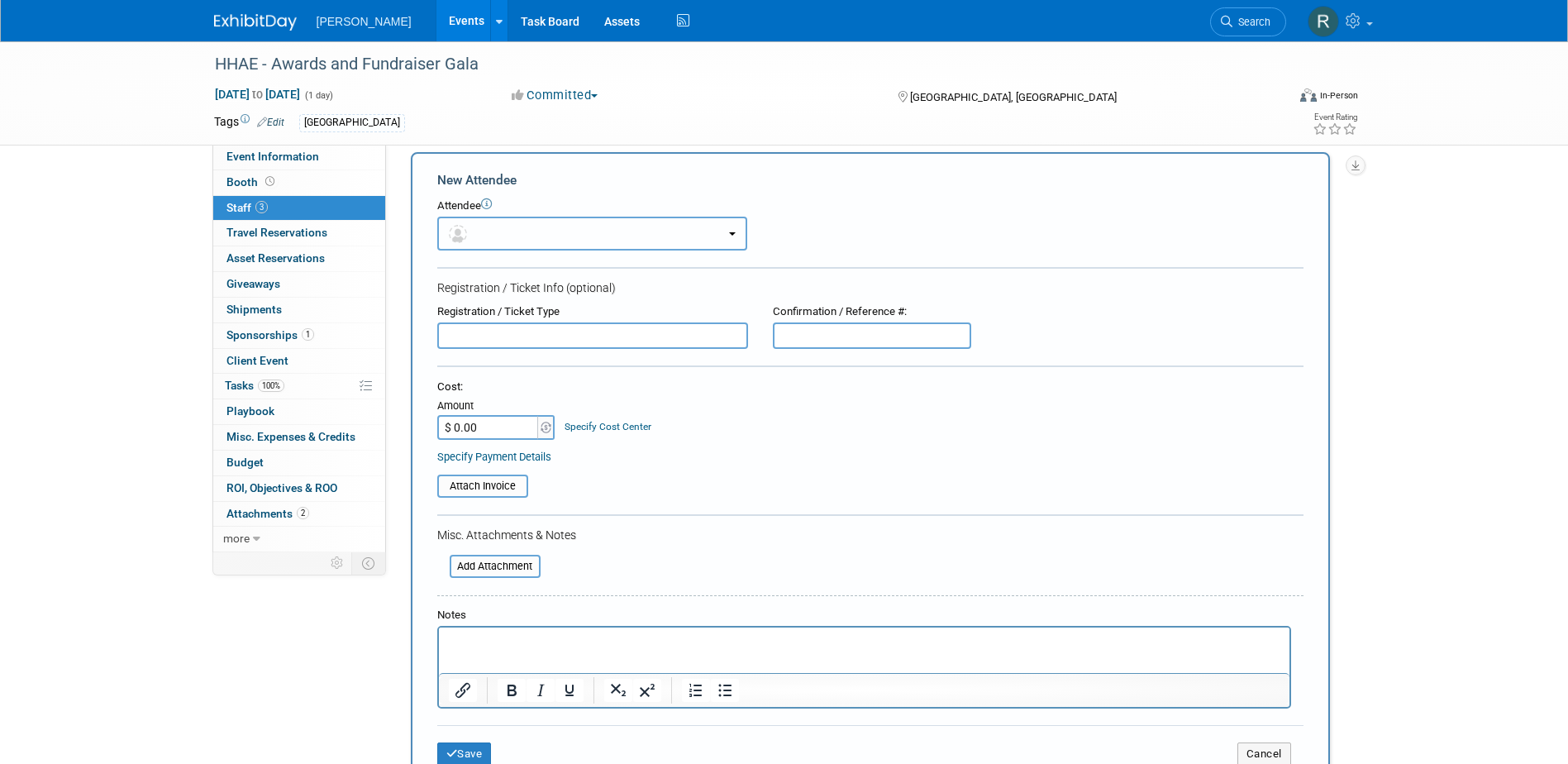
click at [499, 239] on button "button" at bounding box center [591, 233] width 310 height 34
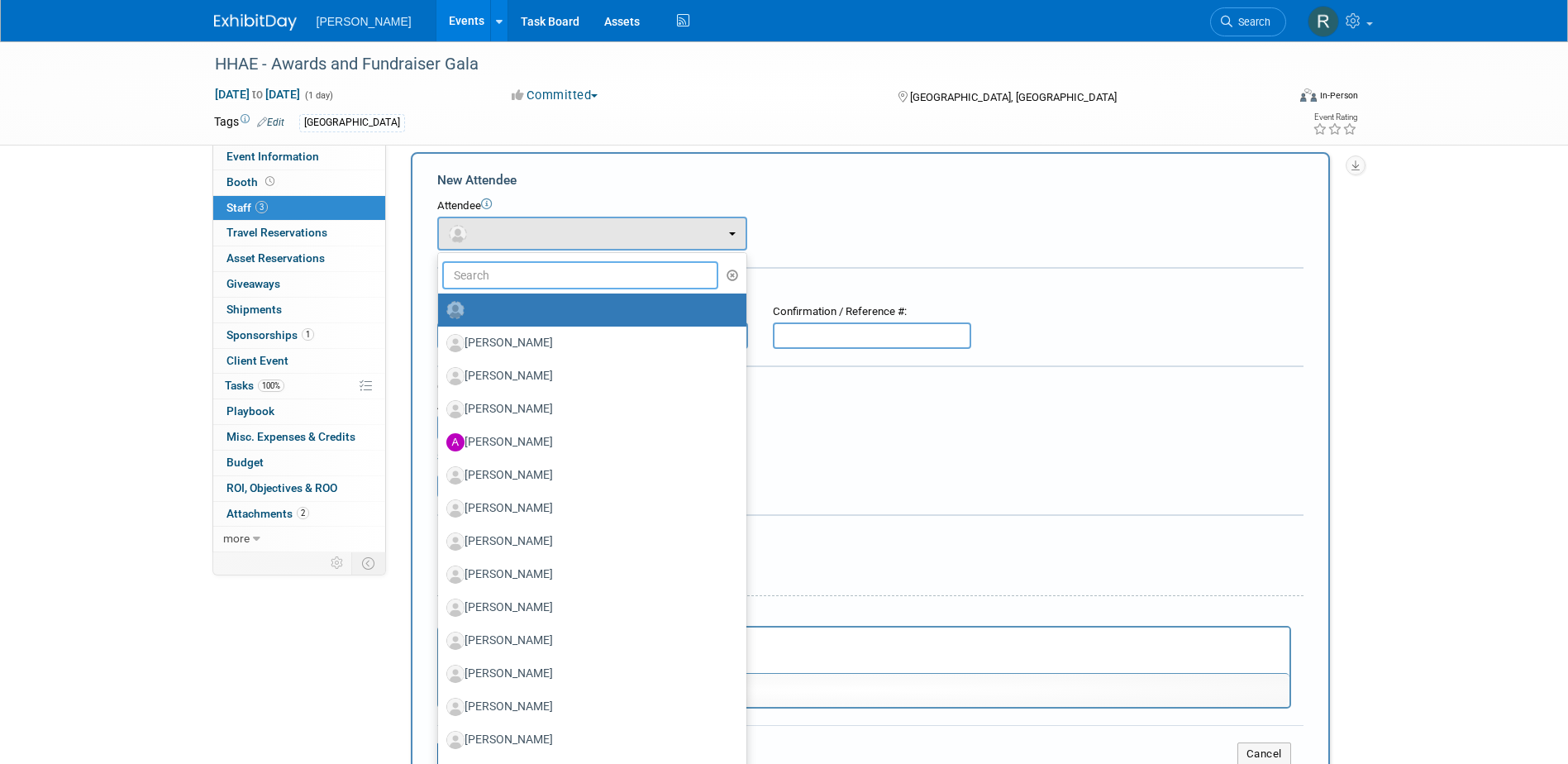
click at [503, 262] on input "text" at bounding box center [580, 275] width 277 height 28
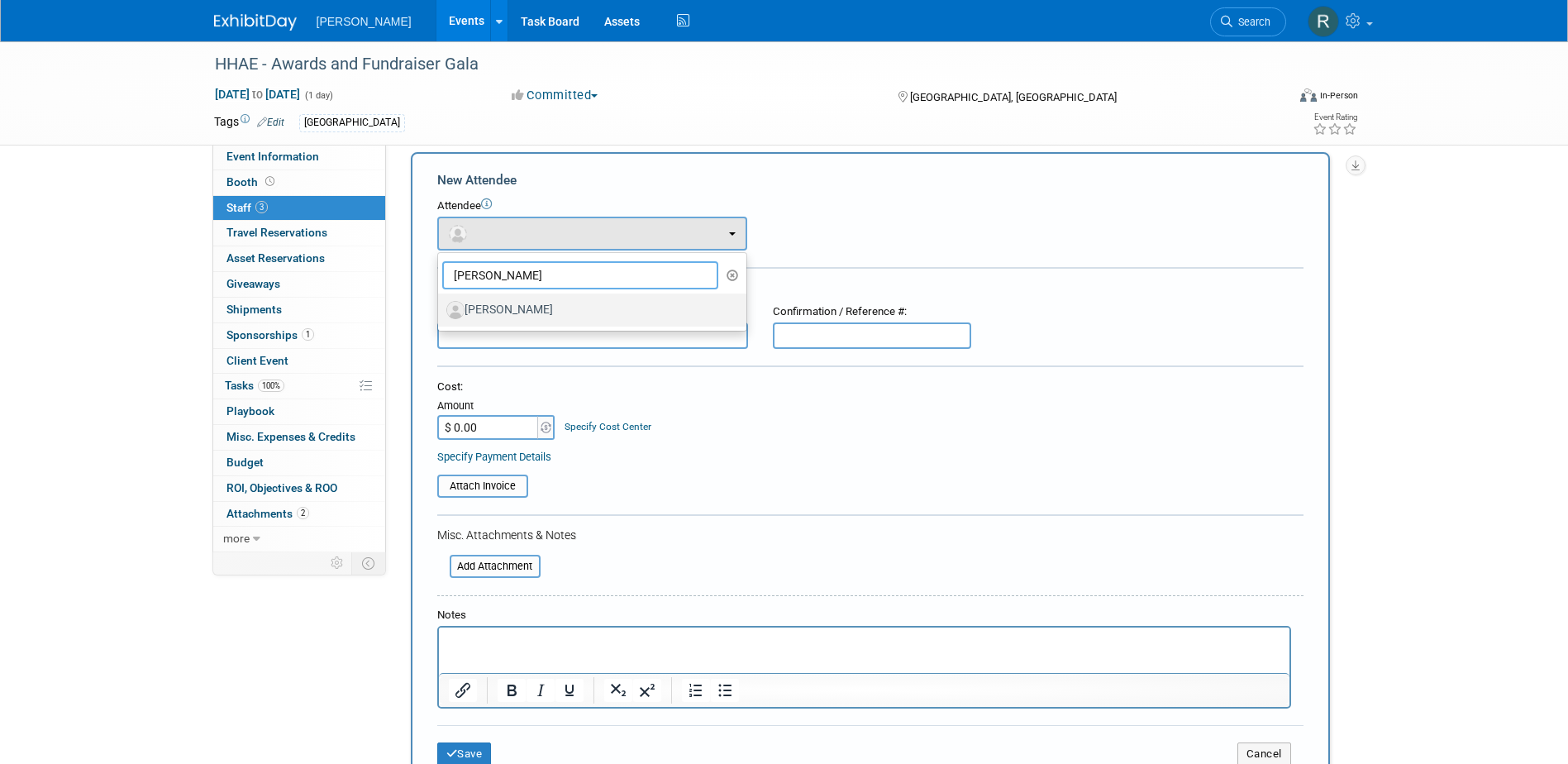
type input "[PERSON_NAME]"
click at [528, 315] on label "[PERSON_NAME]" at bounding box center [588, 310] width 283 height 27
click at [441, 313] on input "[PERSON_NAME]" at bounding box center [435, 308] width 11 height 11
select select "1bdc8af7-f55d-45ad-8af5-b9f8129d8dc6"
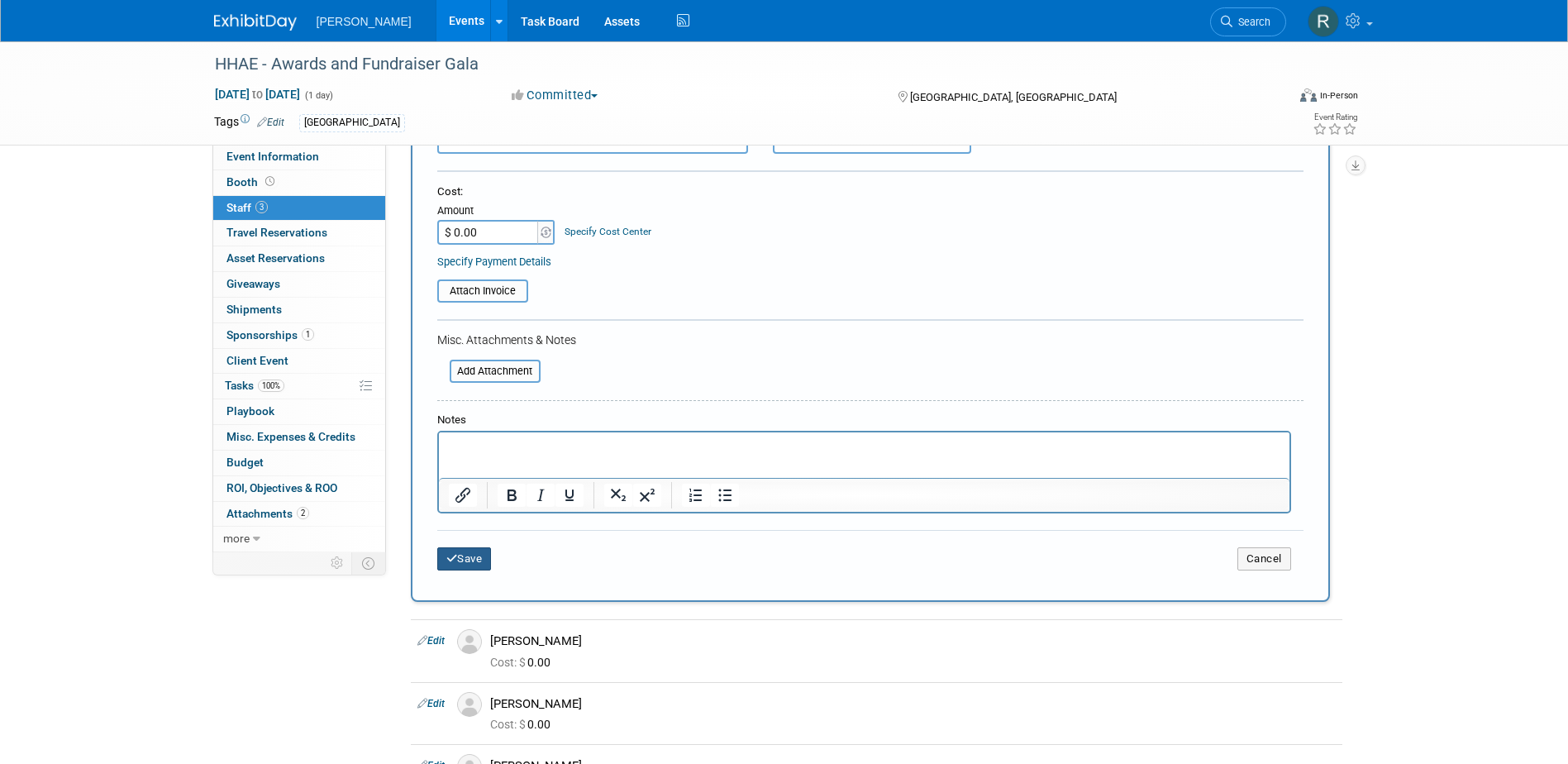
click at [479, 560] on button "Save" at bounding box center [464, 558] width 55 height 23
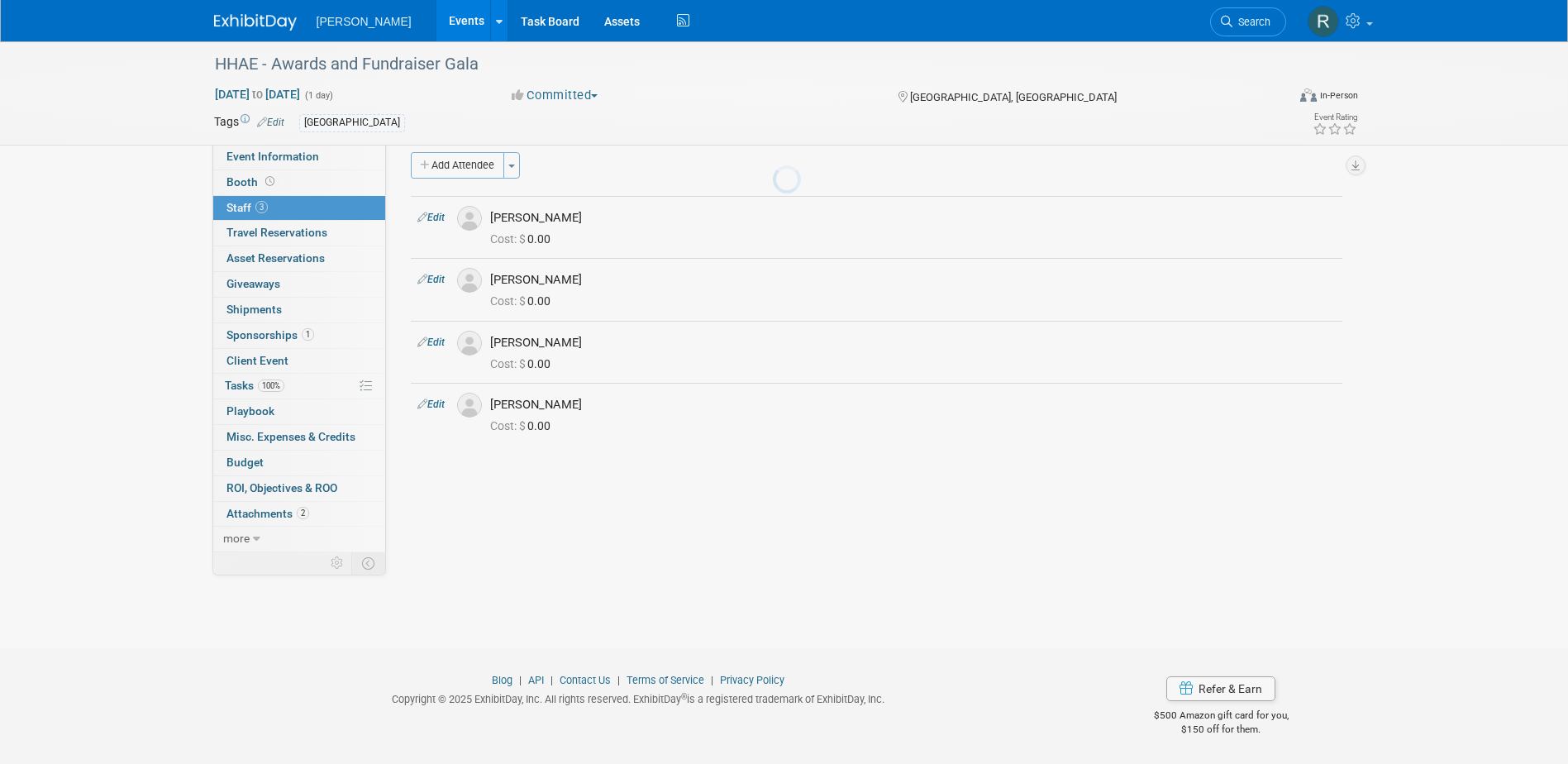
scroll to position [15, 0]
click at [471, 162] on button "Add Attendee" at bounding box center [457, 165] width 93 height 27
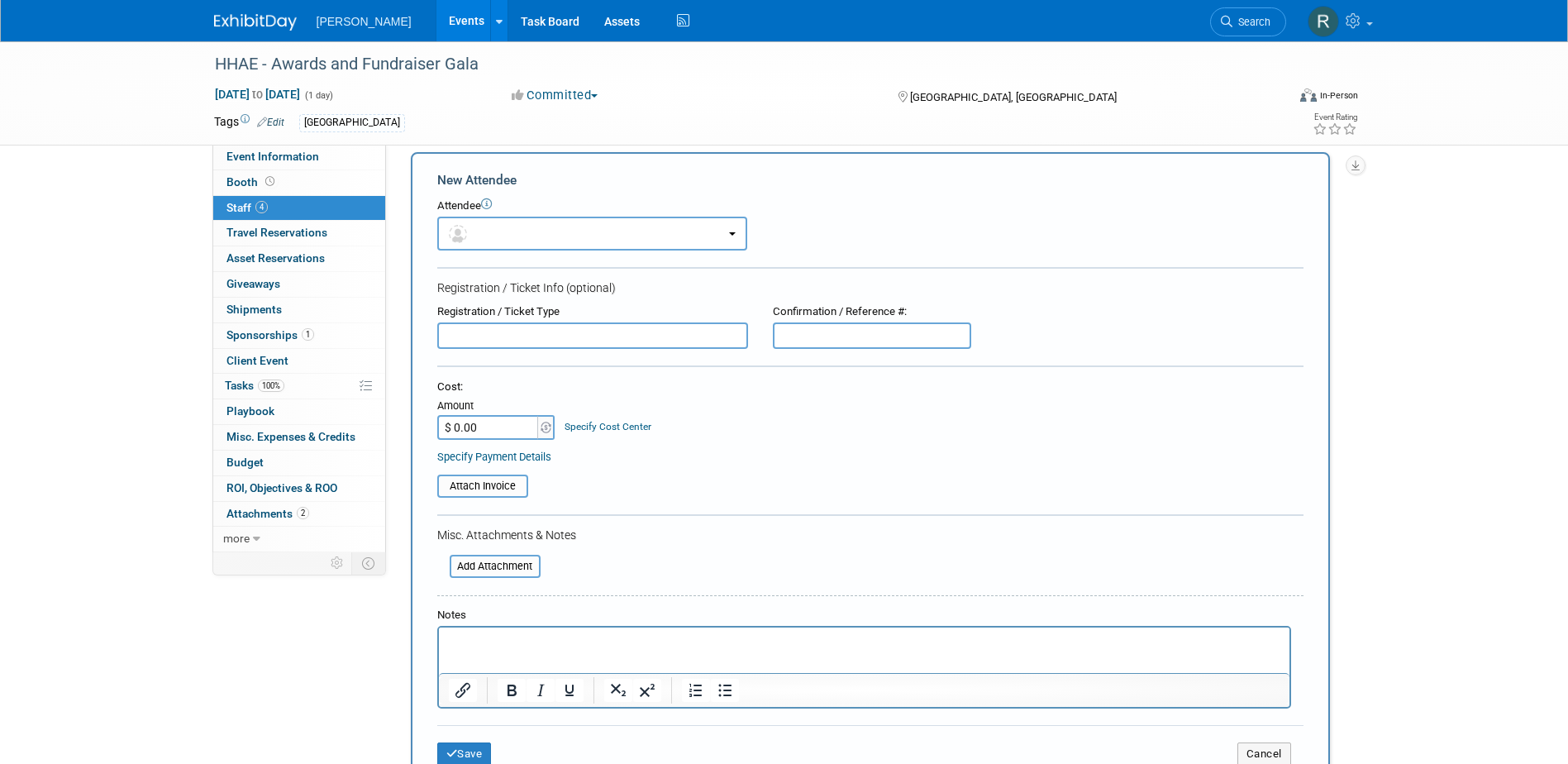
scroll to position [0, 0]
click at [479, 235] on button "button" at bounding box center [591, 233] width 310 height 34
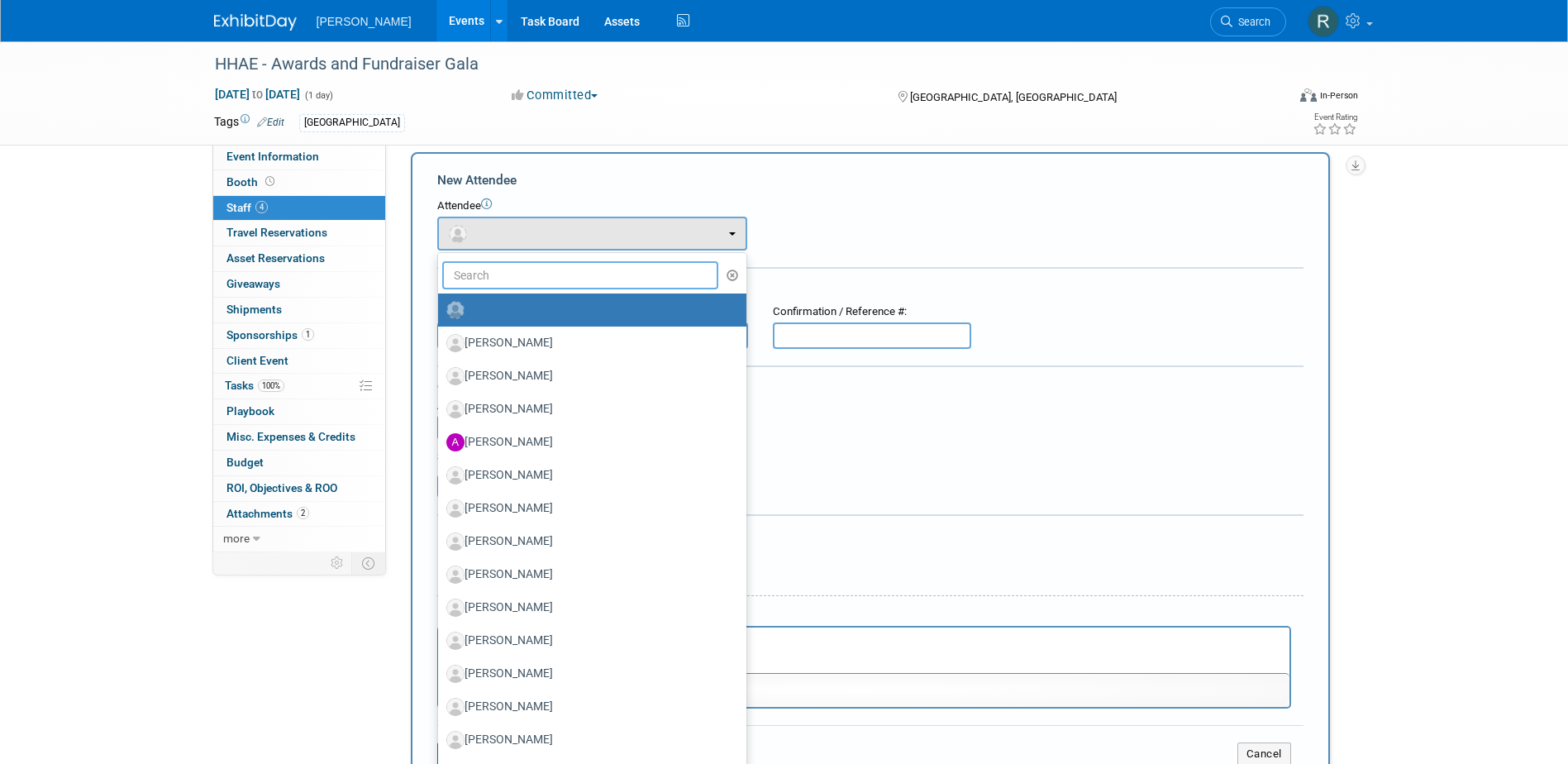
click at [490, 271] on input "text" at bounding box center [580, 275] width 277 height 28
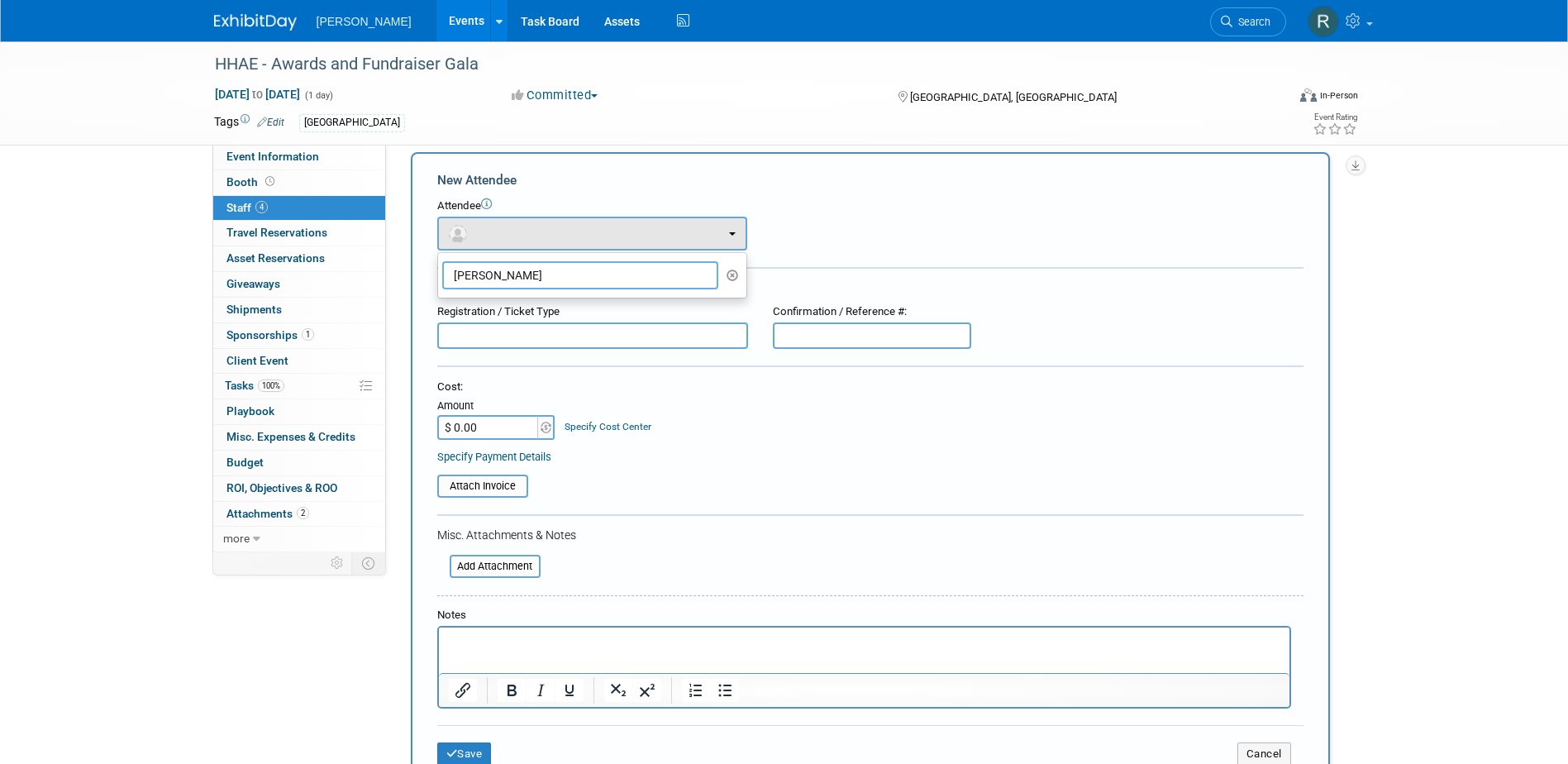
type input "Daniel S"
drag, startPoint x: 1256, startPoint y: 751, endPoint x: 1247, endPoint y: 742, distance: 12.7
click at [1256, 751] on button "Cancel" at bounding box center [1263, 754] width 54 height 23
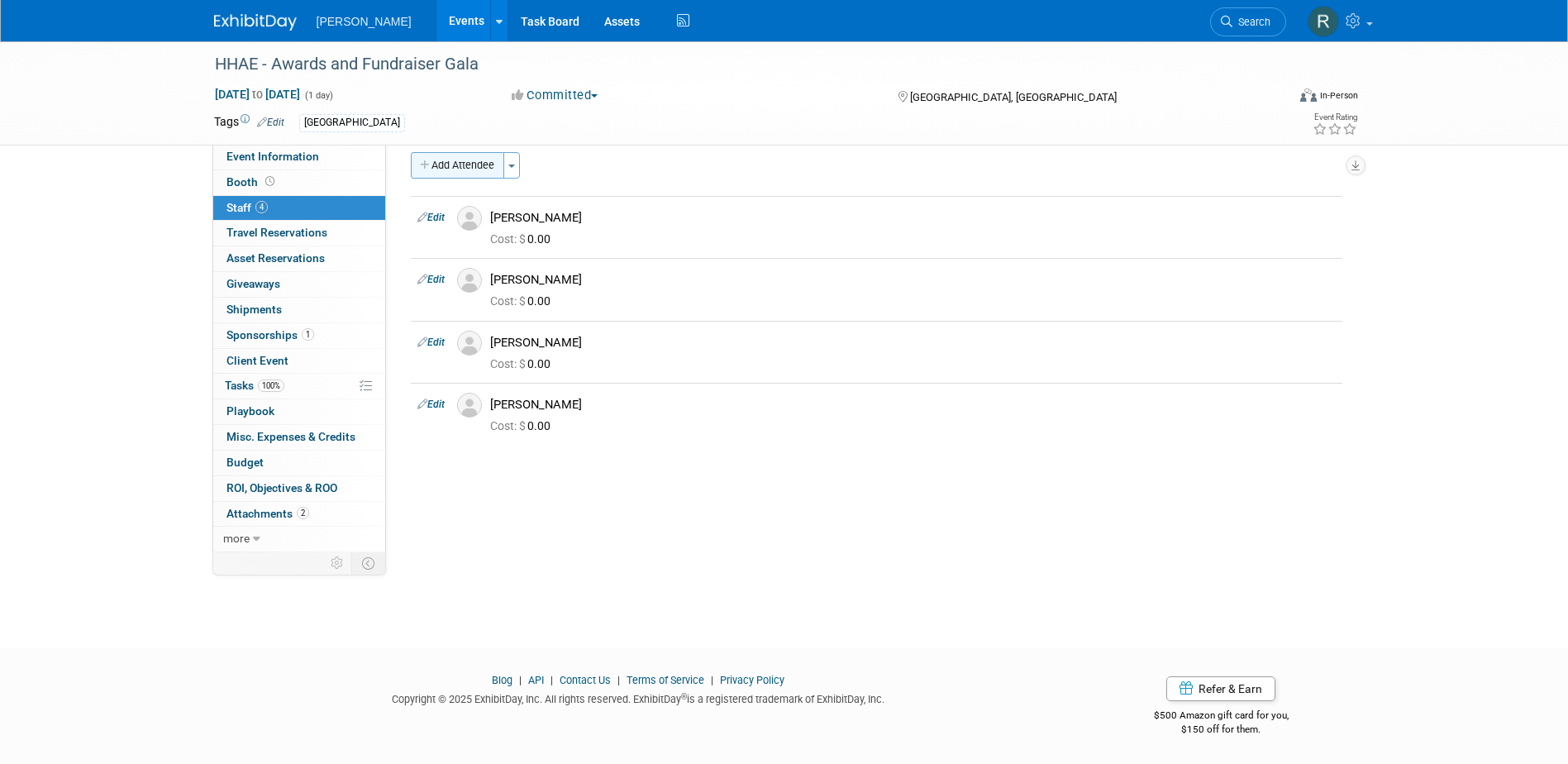
click at [428, 161] on icon "button" at bounding box center [426, 166] width 11 height 11
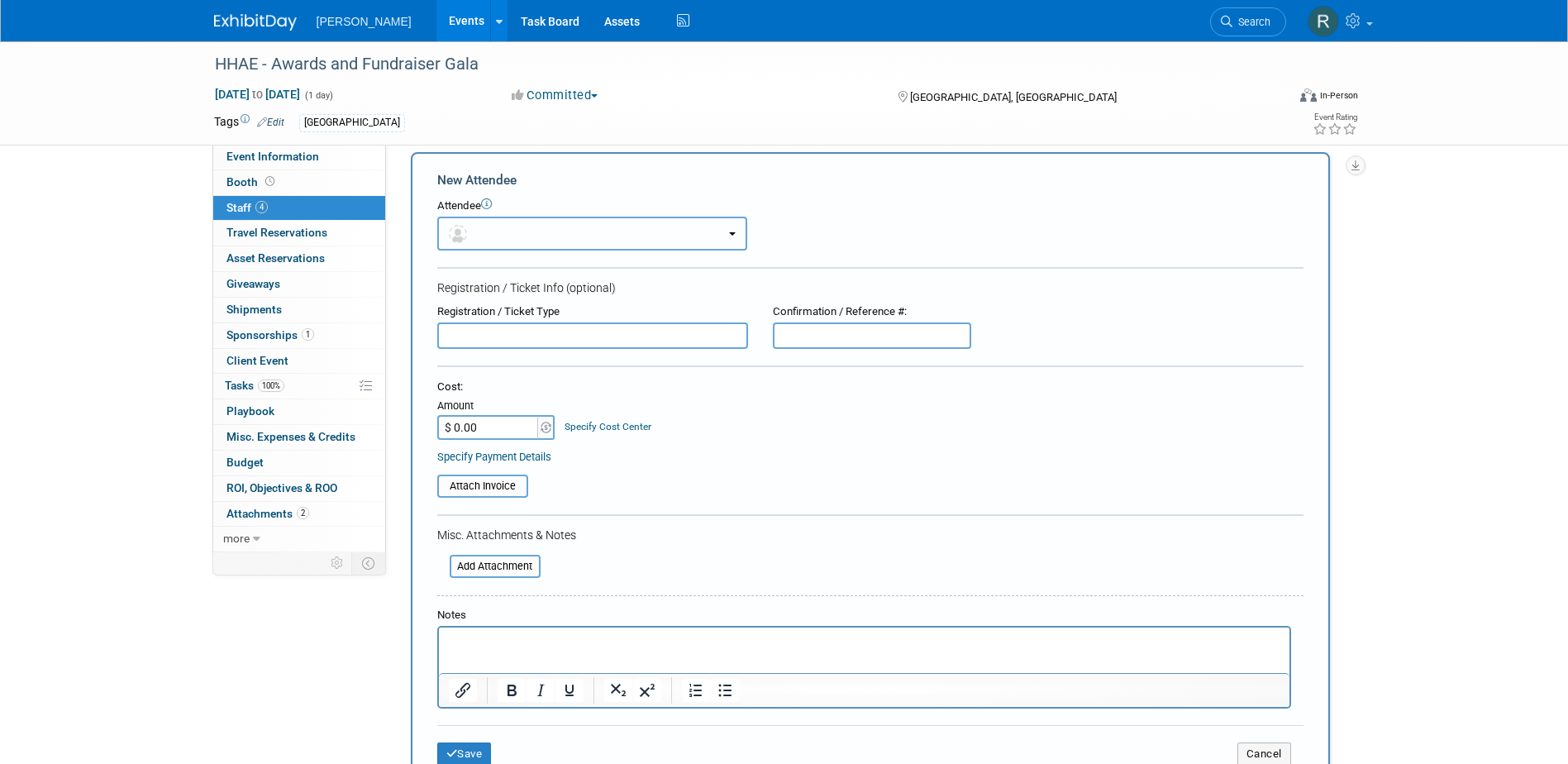
drag, startPoint x: 479, startPoint y: 227, endPoint x: 493, endPoint y: 256, distance: 32.2
click at [481, 228] on button "button" at bounding box center [591, 233] width 310 height 34
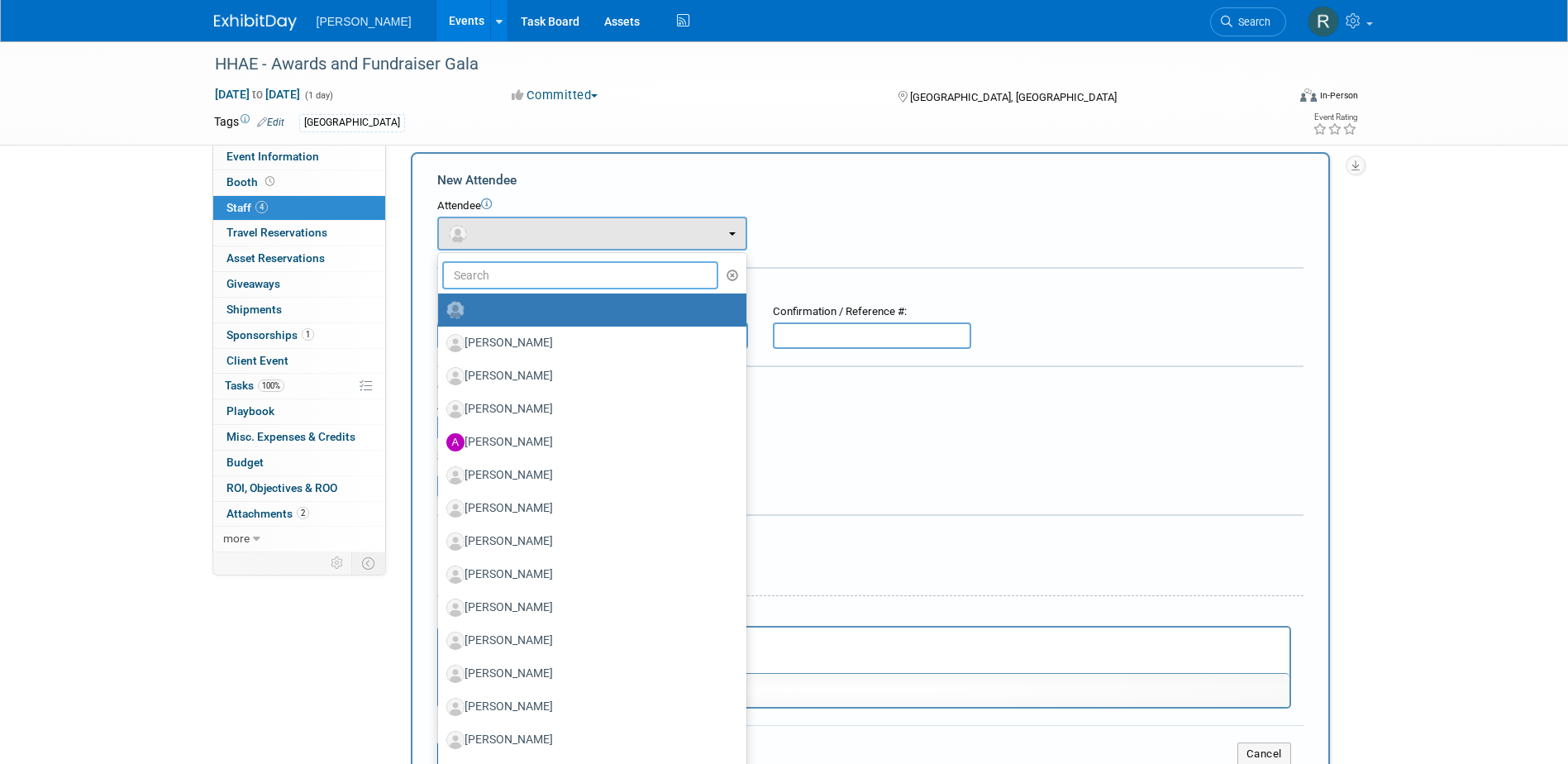
click at [498, 274] on input "text" at bounding box center [580, 275] width 277 height 28
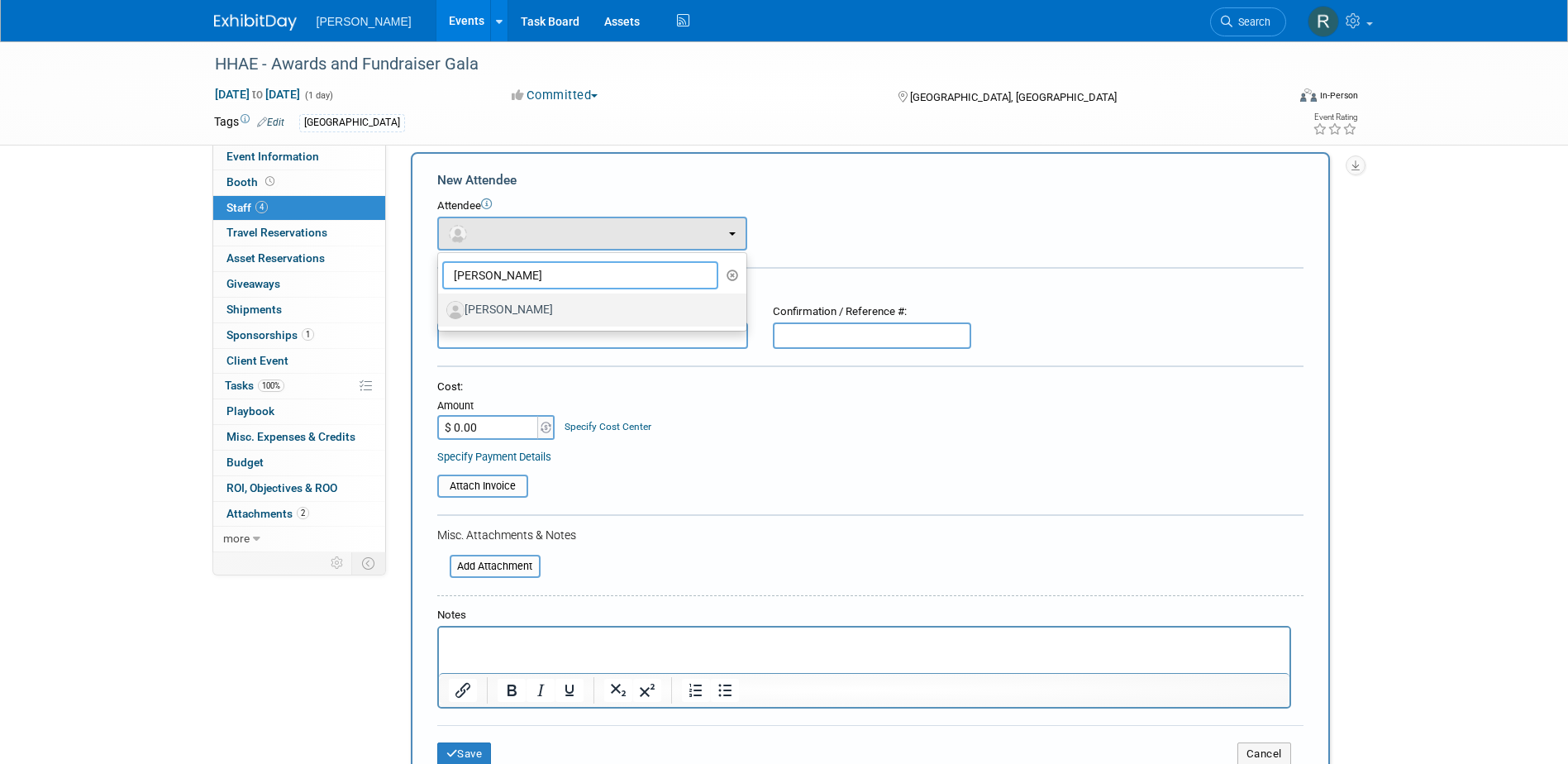
type input "Daniel Sala"
click at [502, 311] on label "[PERSON_NAME]" at bounding box center [588, 310] width 283 height 27
click at [441, 311] on input "[PERSON_NAME]" at bounding box center [435, 308] width 11 height 11
select select "1d9ee290-3c21-473e-b527-8cb9c39bbcd0"
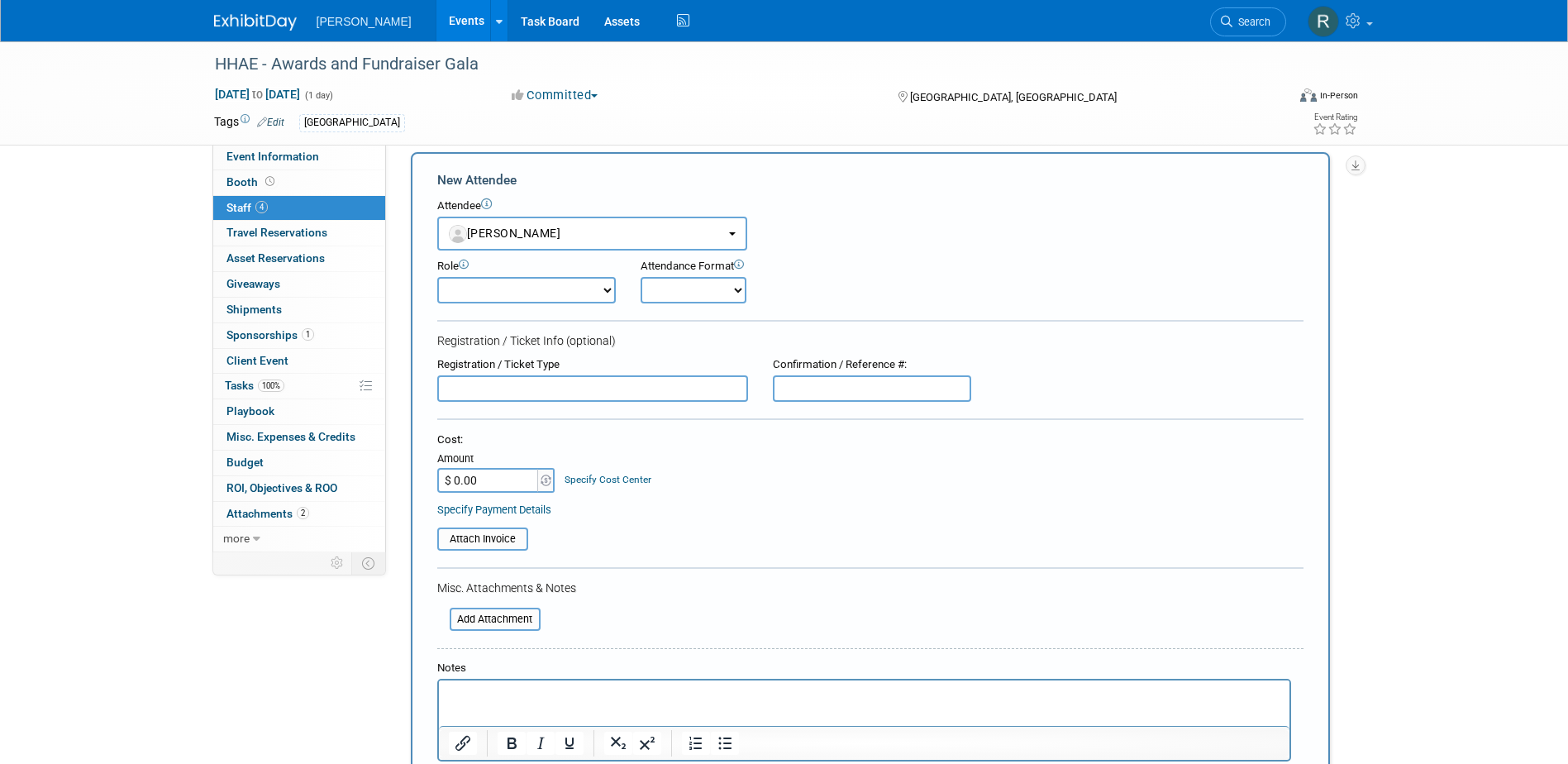
scroll to position [263, 0]
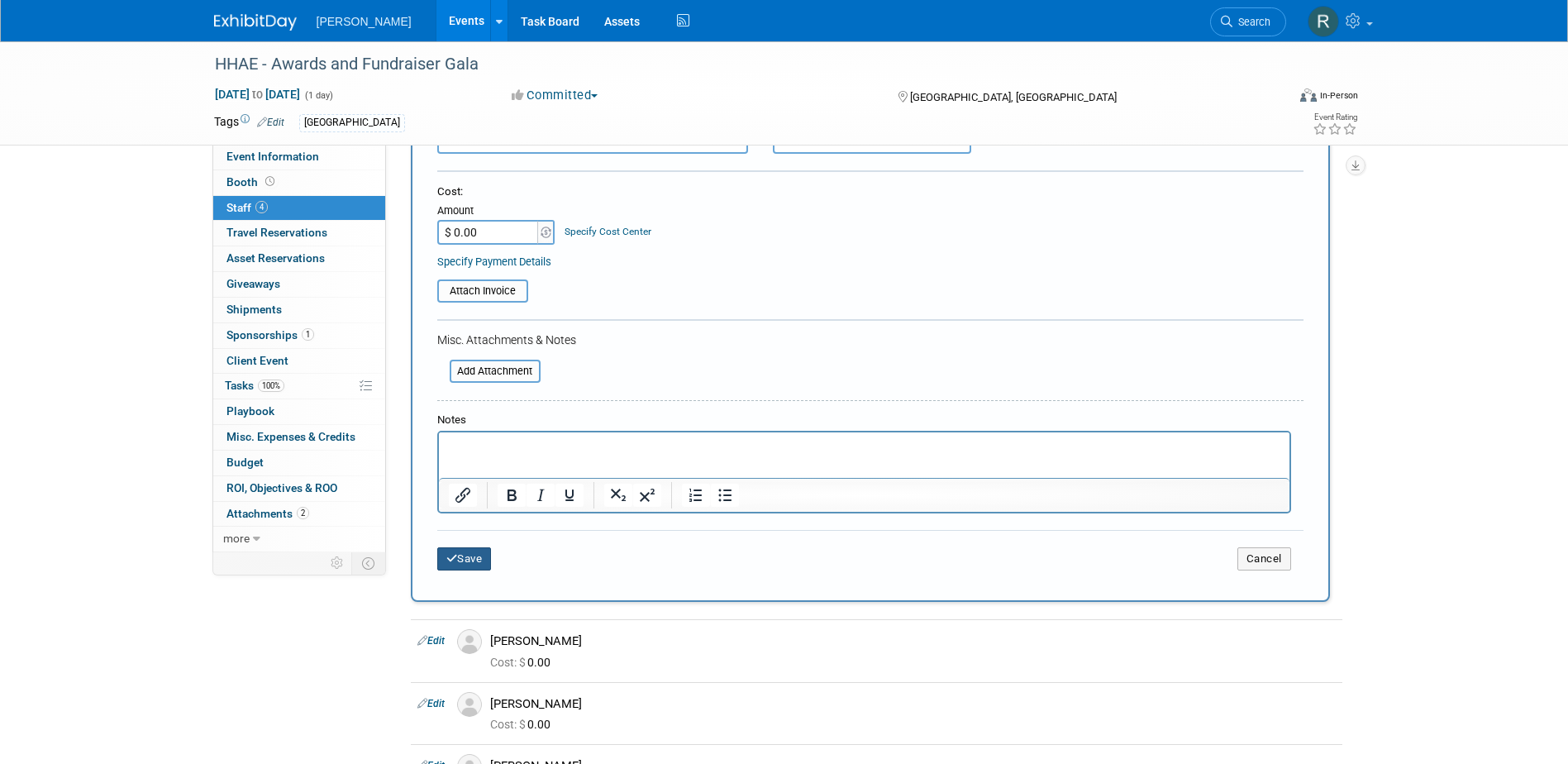
click at [467, 563] on button "Save" at bounding box center [464, 558] width 55 height 23
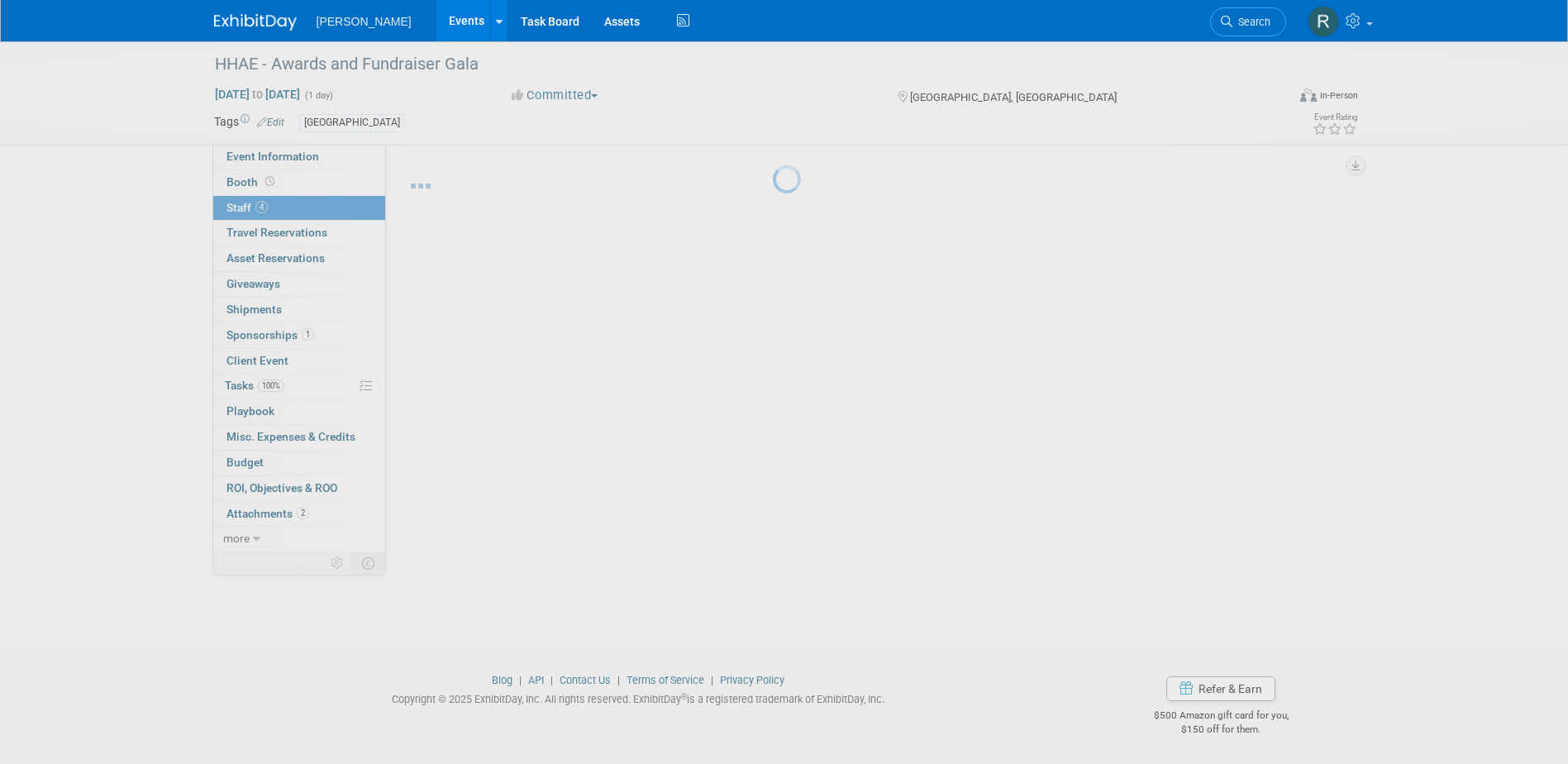
scroll to position [15, 0]
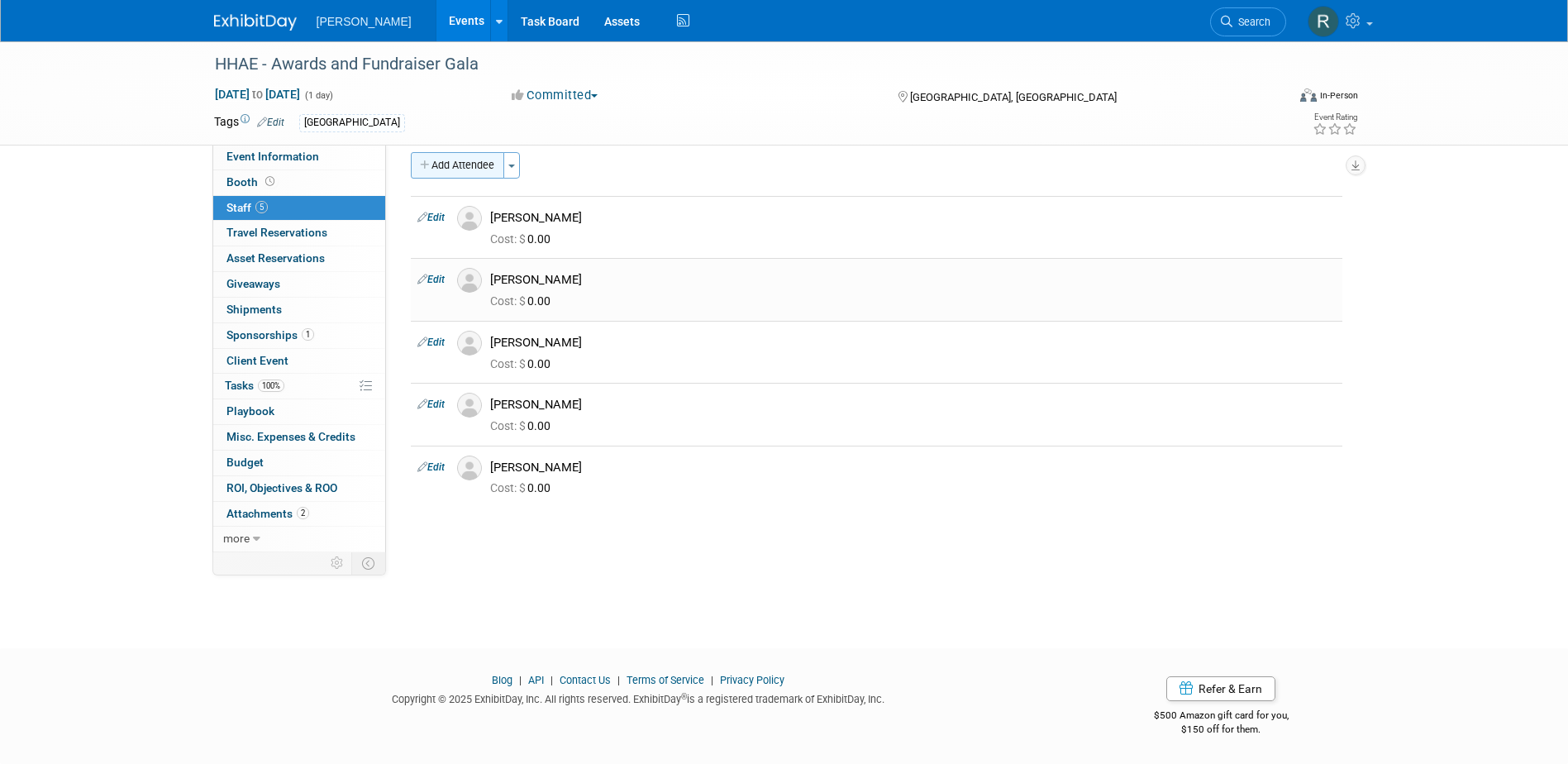
click at [455, 161] on button "Add Attendee" at bounding box center [457, 165] width 93 height 27
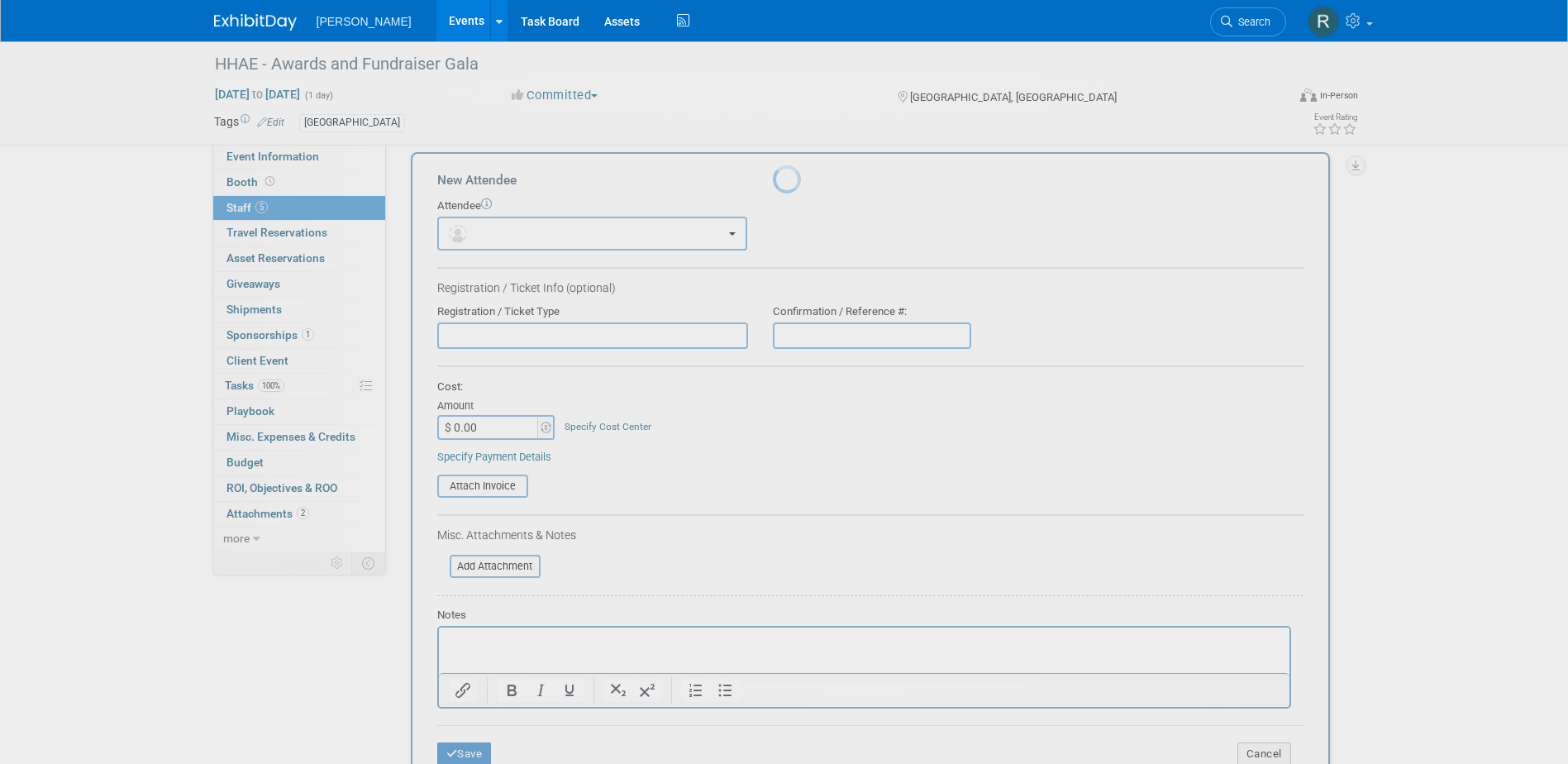
scroll to position [0, 0]
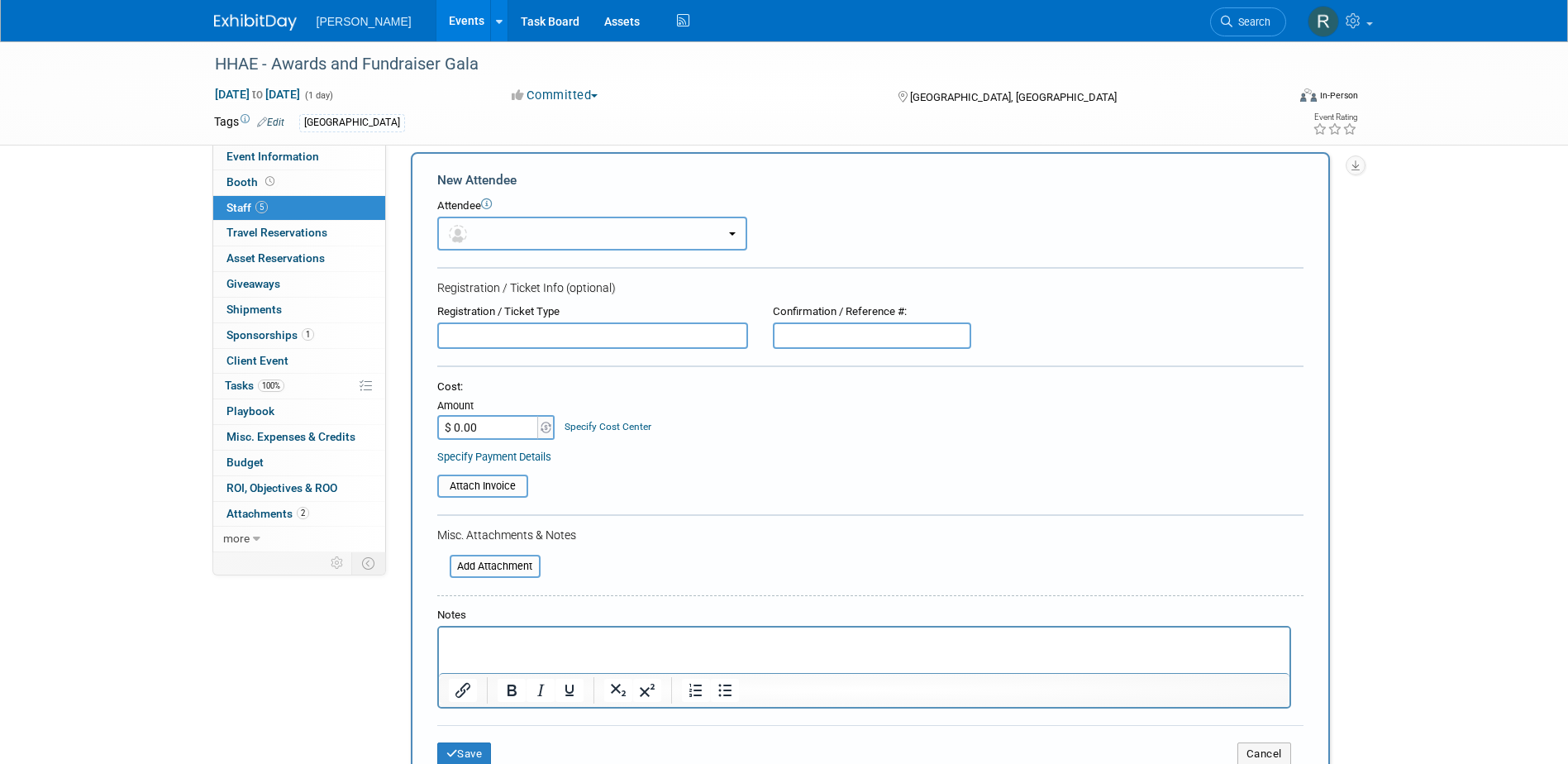
click at [470, 244] on button "button" at bounding box center [591, 233] width 310 height 34
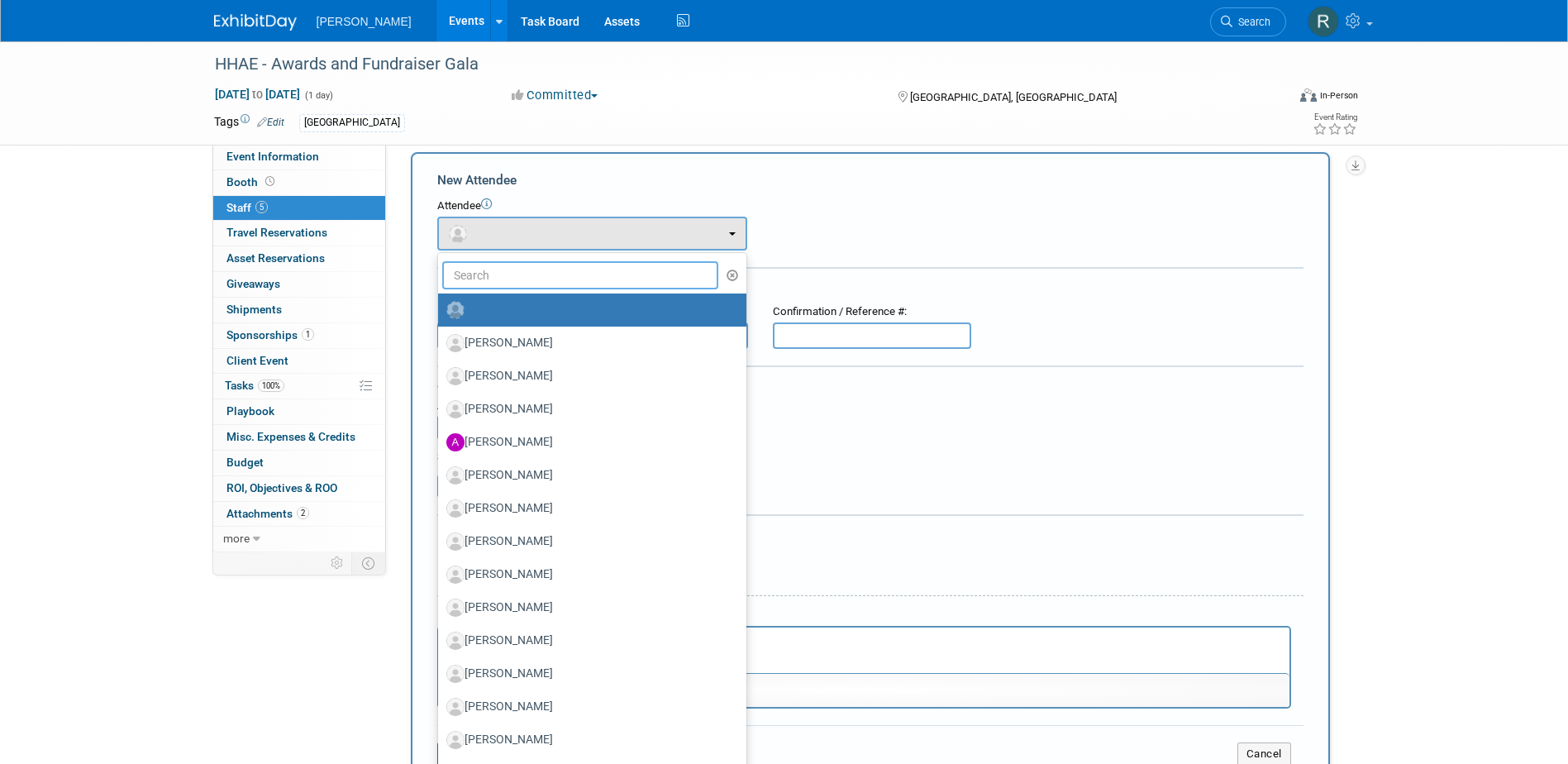
click at [501, 273] on input "text" at bounding box center [580, 275] width 277 height 28
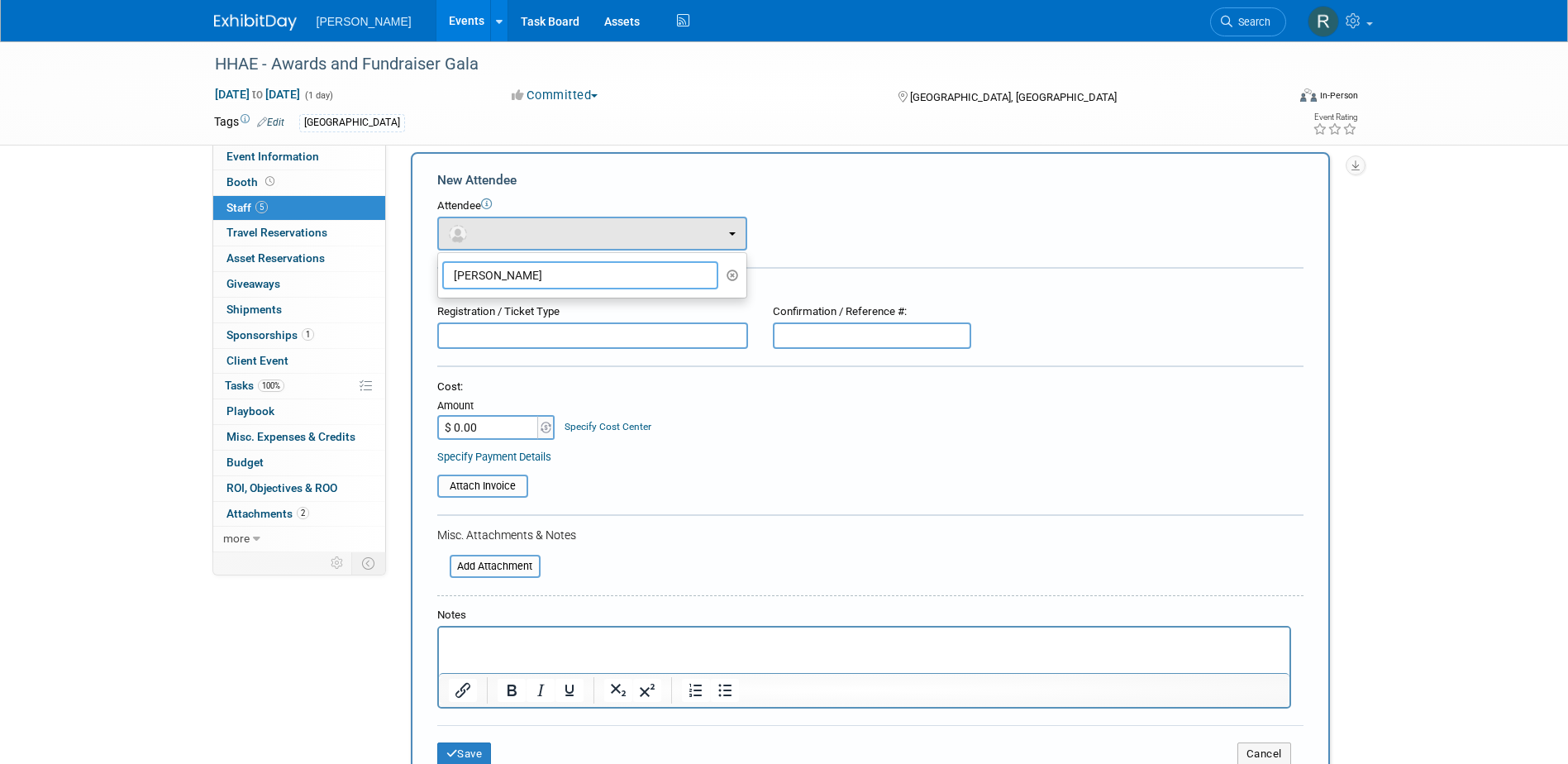
type input "Dan Dmy"
click at [1276, 757] on button "Cancel" at bounding box center [1263, 754] width 54 height 23
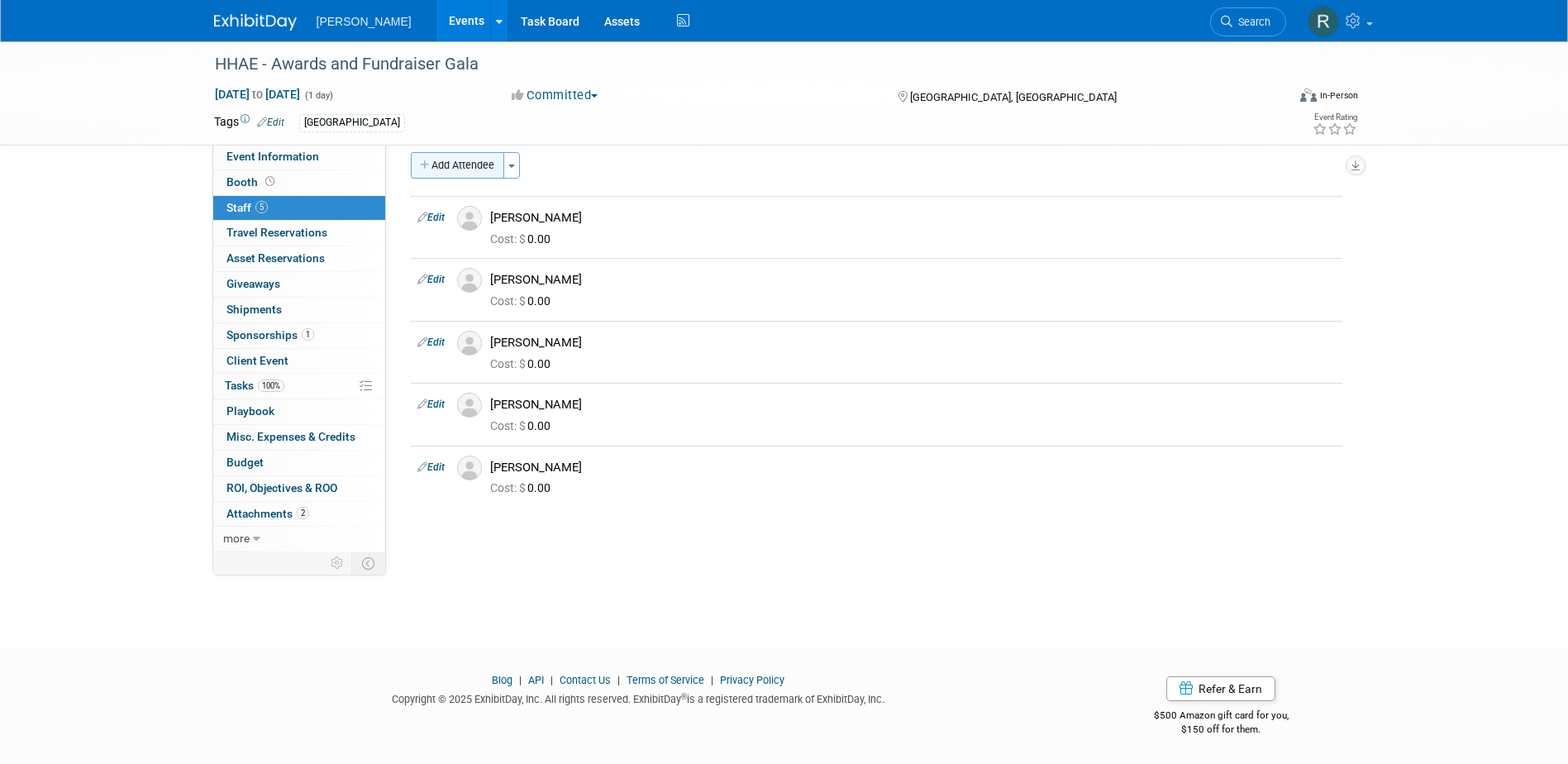
click at [466, 157] on button "Add Attendee" at bounding box center [457, 165] width 93 height 27
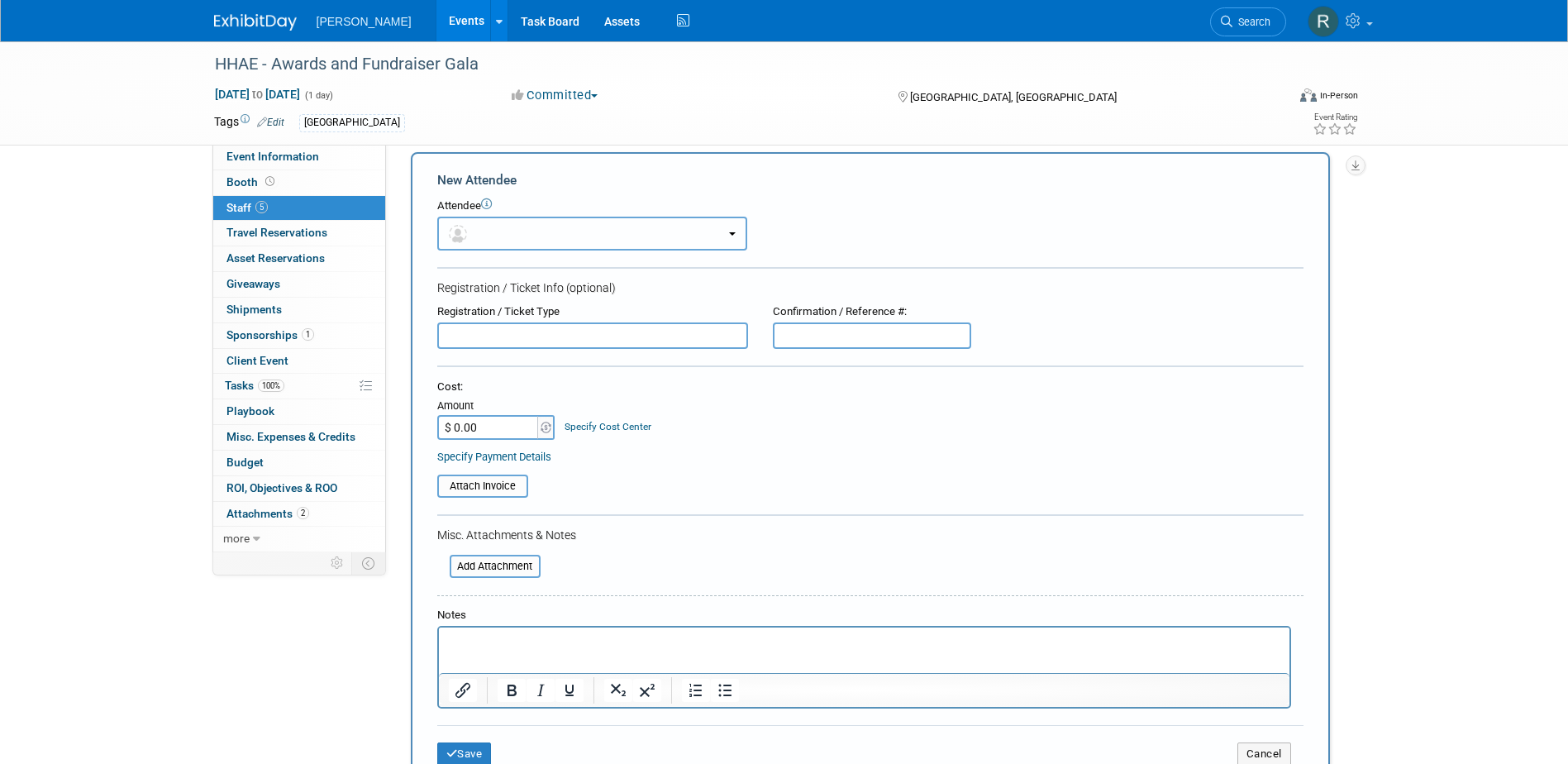
click at [529, 235] on button "button" at bounding box center [591, 233] width 310 height 34
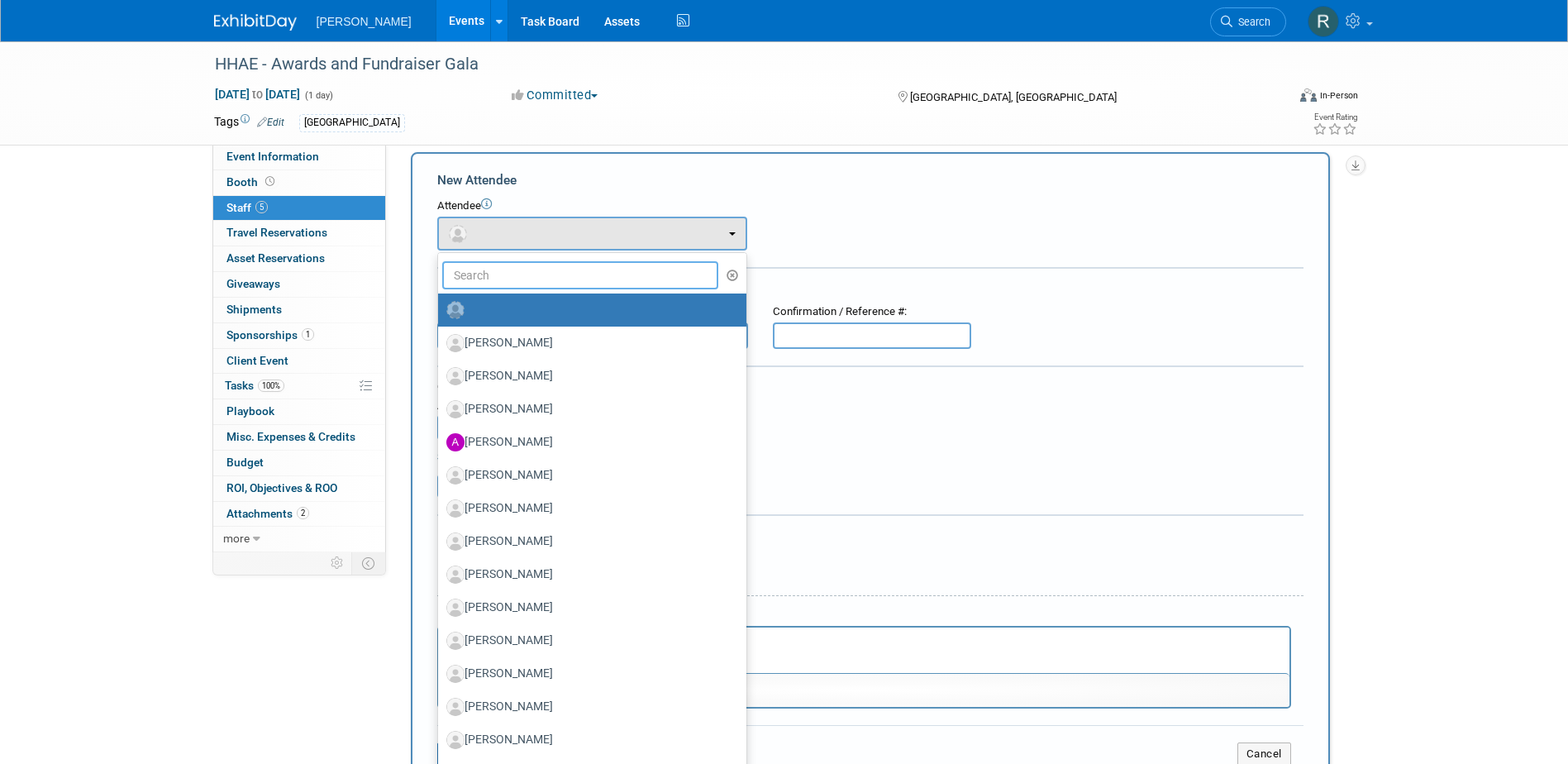
click at [530, 277] on input "text" at bounding box center [580, 275] width 277 height 28
paste input "Dmytryshyn"
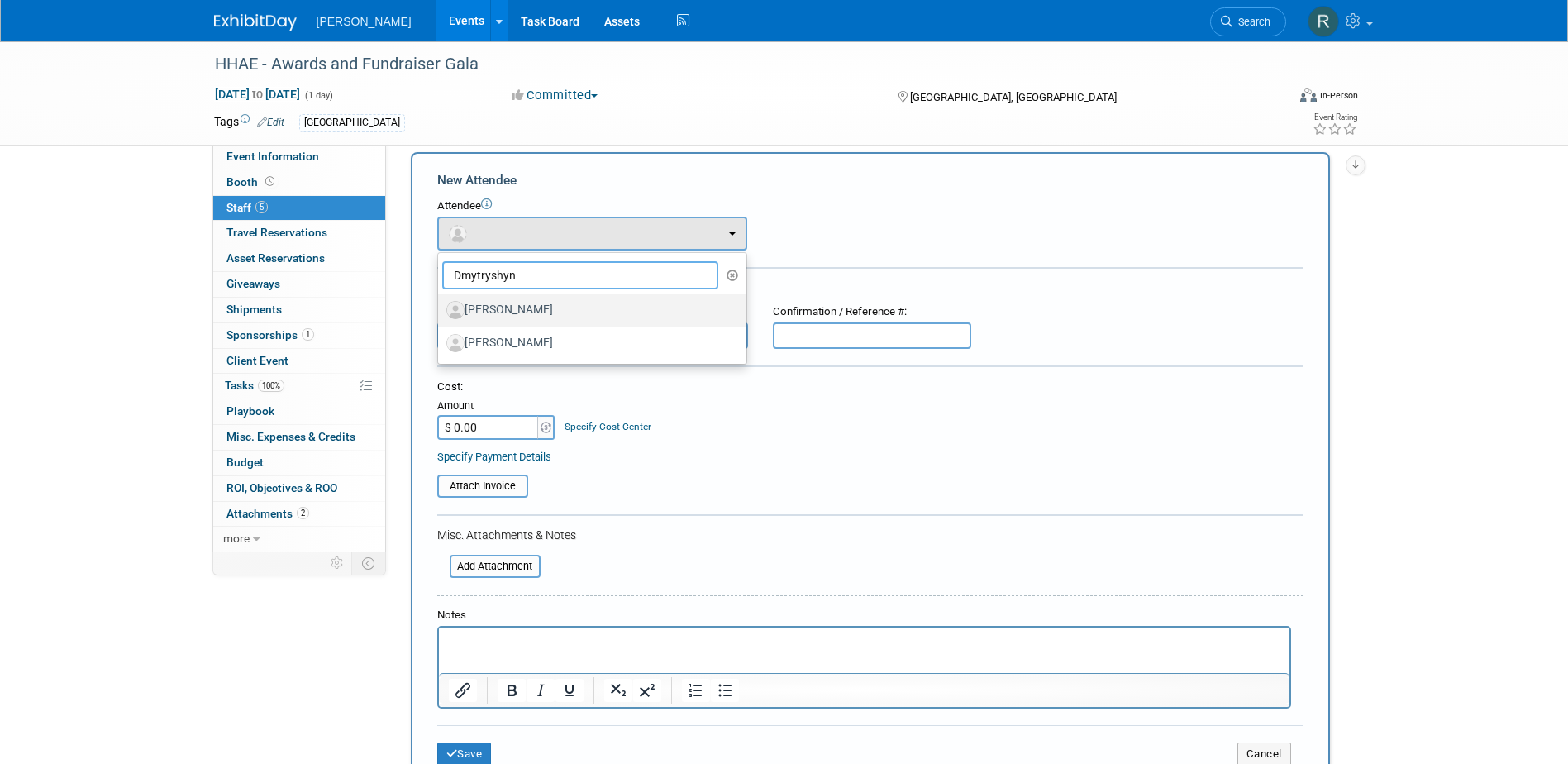
type input "Dmytryshyn"
click at [551, 311] on label "[PERSON_NAME]" at bounding box center [588, 310] width 283 height 27
click at [441, 311] on input "[PERSON_NAME]" at bounding box center [435, 308] width 11 height 11
select select "0668a9e9-d169-4959-b3d2-64df3365b63b"
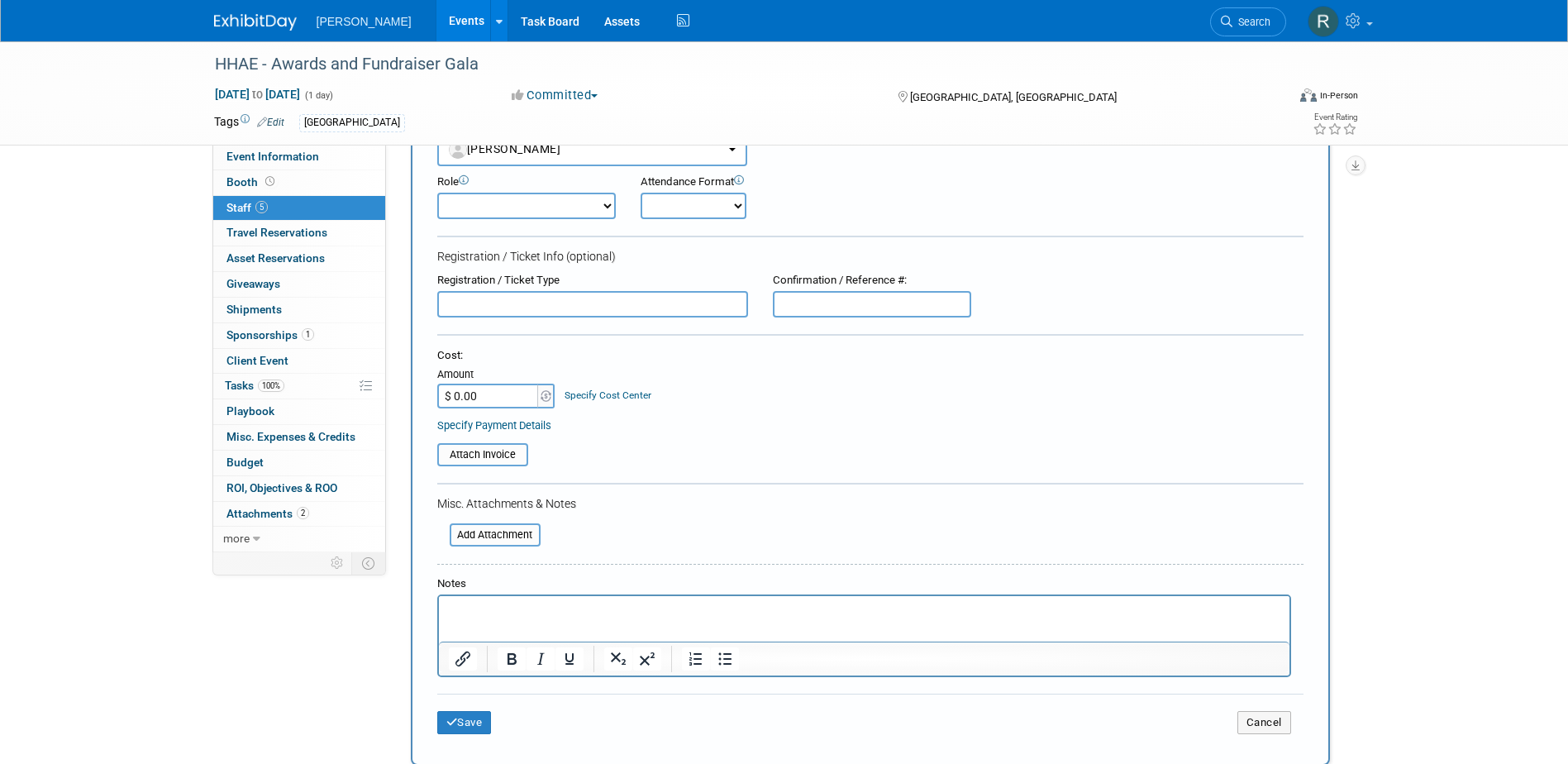
scroll to position [181, 0]
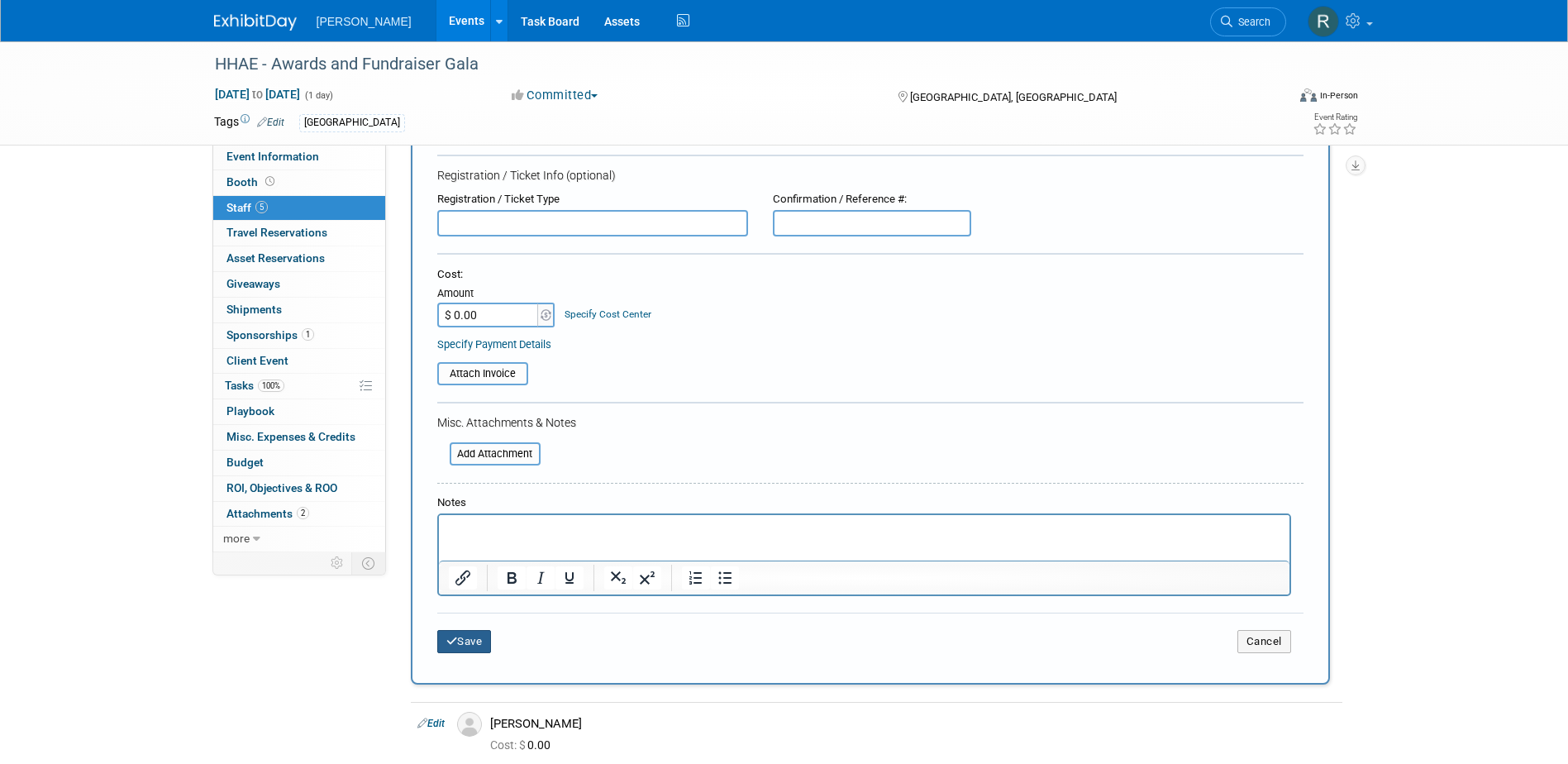
click at [476, 636] on button "Save" at bounding box center [464, 641] width 55 height 23
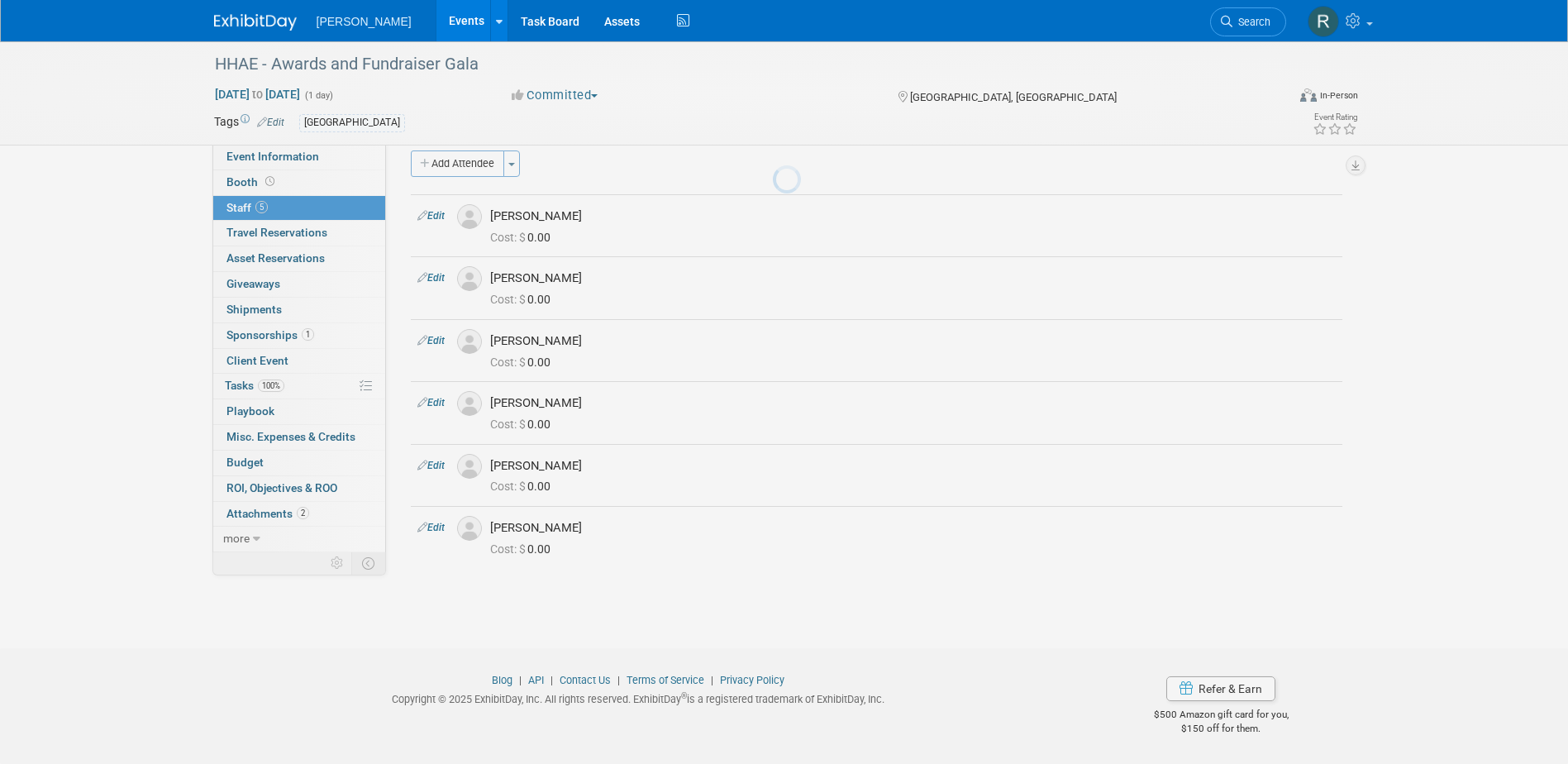
scroll to position [17, 0]
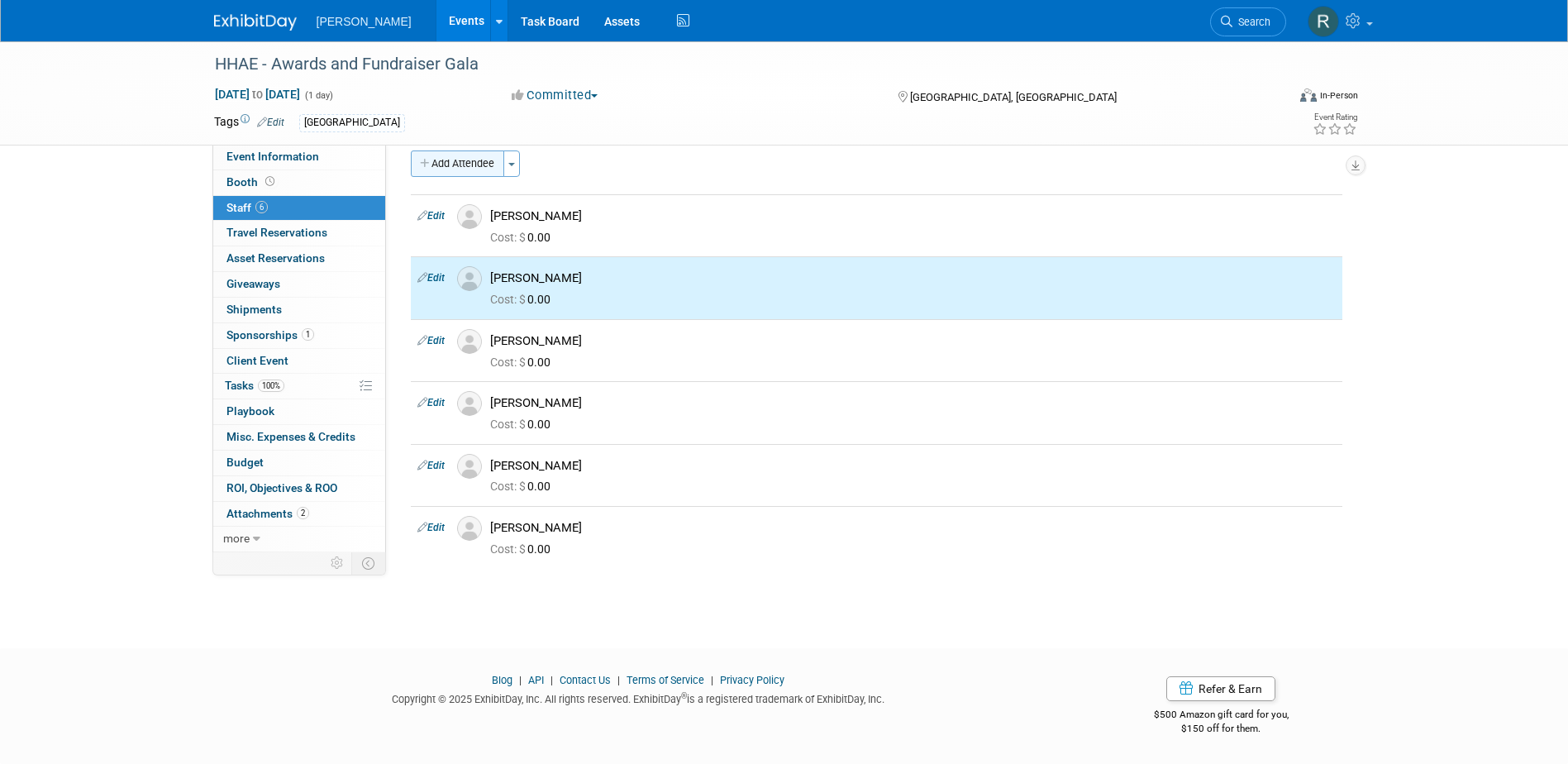
click at [467, 166] on button "Add Attendee" at bounding box center [457, 163] width 93 height 27
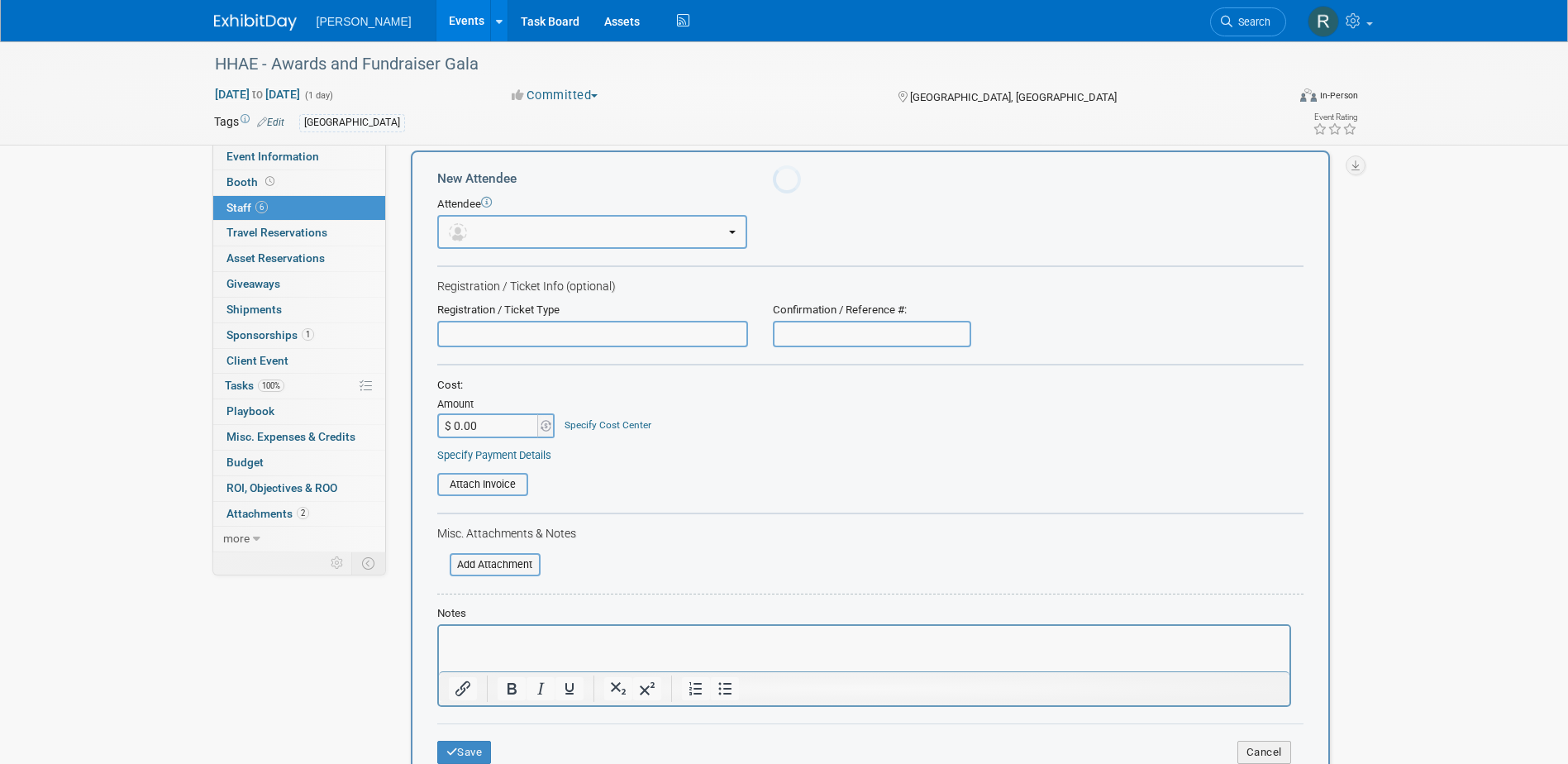
scroll to position [0, 0]
click at [488, 232] on button "button" at bounding box center [591, 232] width 310 height 34
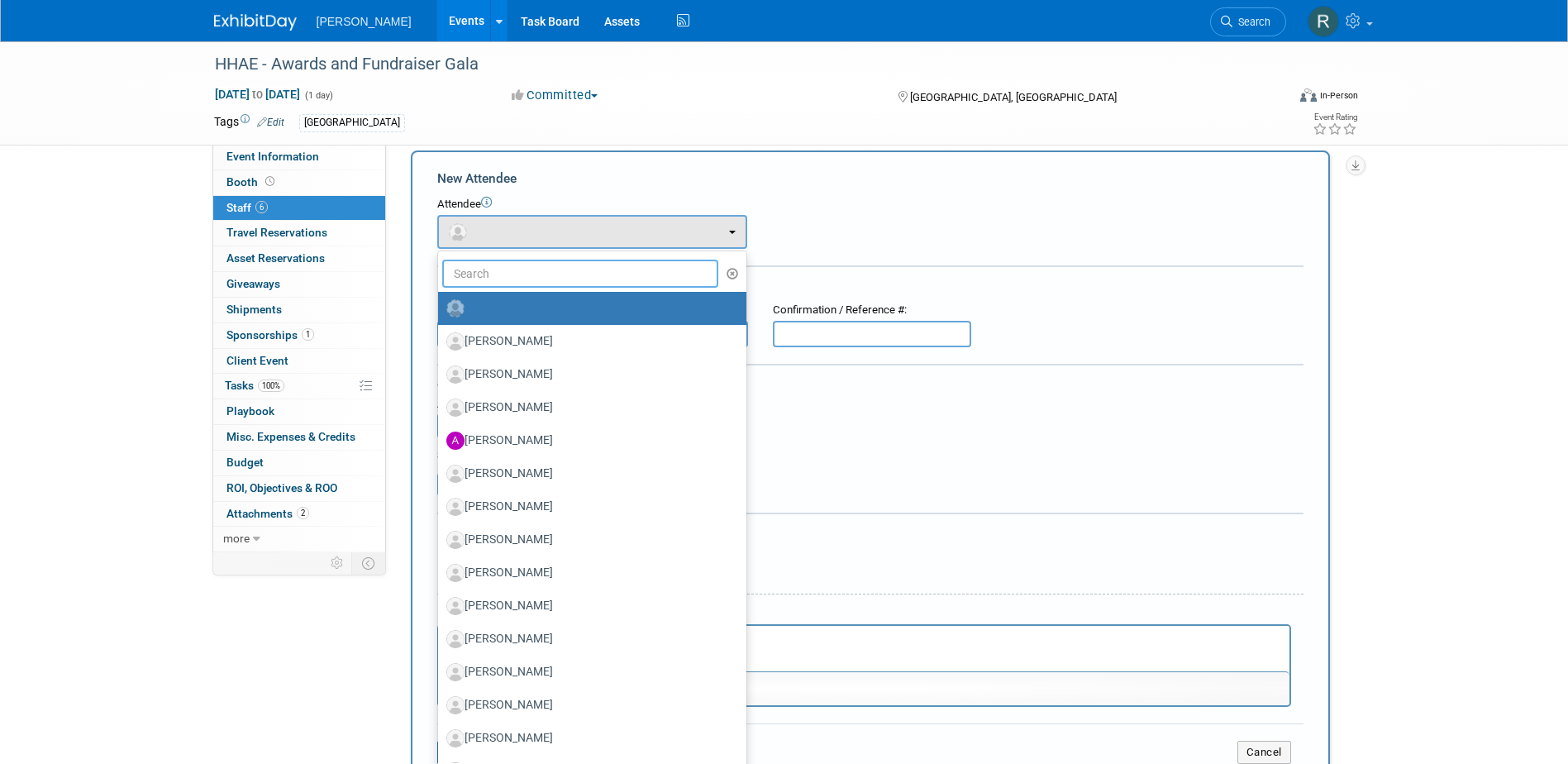
click at [491, 284] on input "text" at bounding box center [580, 273] width 277 height 28
paste input "Dmytryshyn"
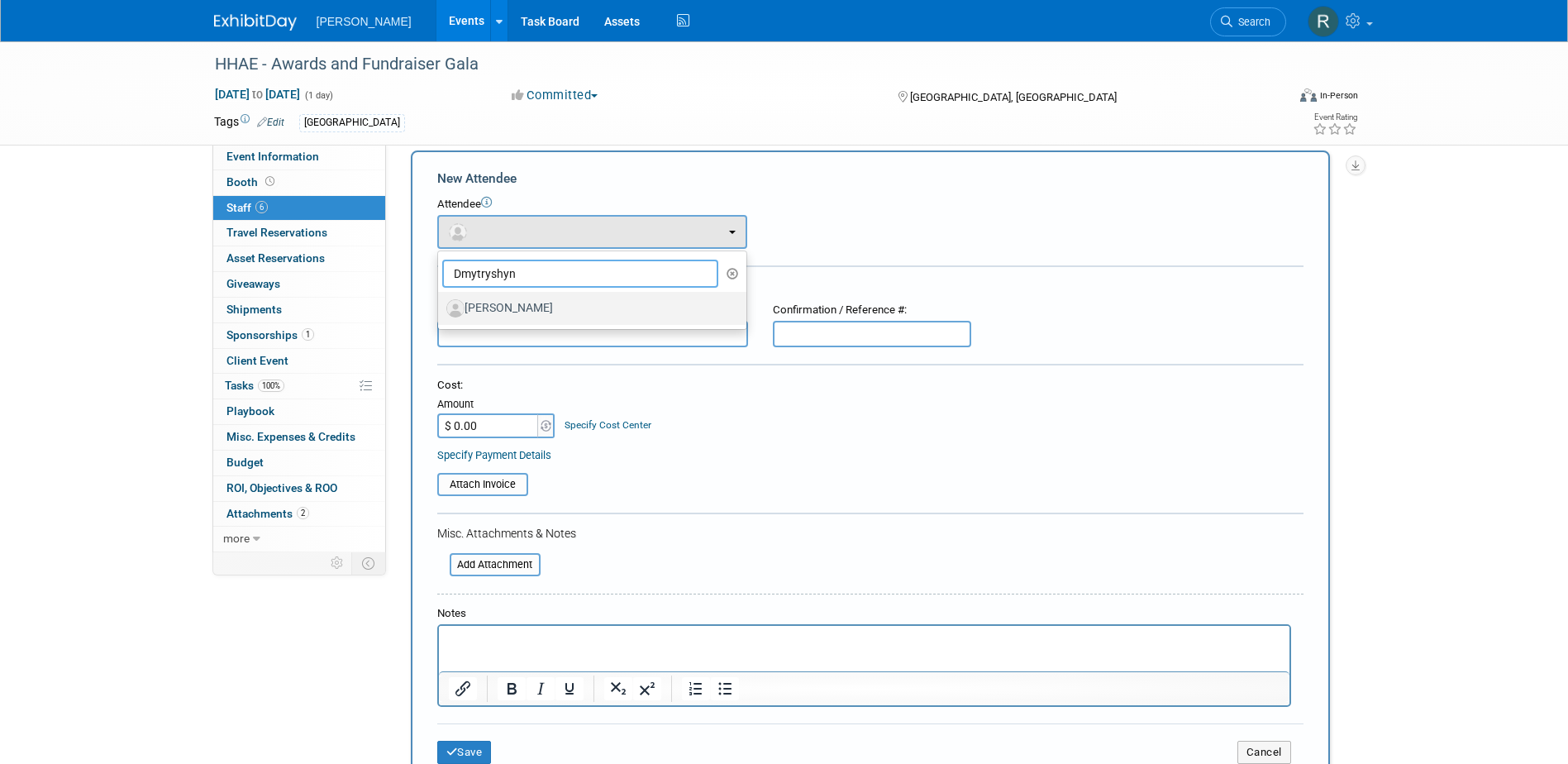
type input "Dmytryshyn"
click at [532, 308] on label "[PERSON_NAME]" at bounding box center [588, 308] width 283 height 27
click at [441, 308] on input "[PERSON_NAME]" at bounding box center [435, 307] width 11 height 11
select select "22e92399-18cf-4d9a-aff9-5f59c6b14680"
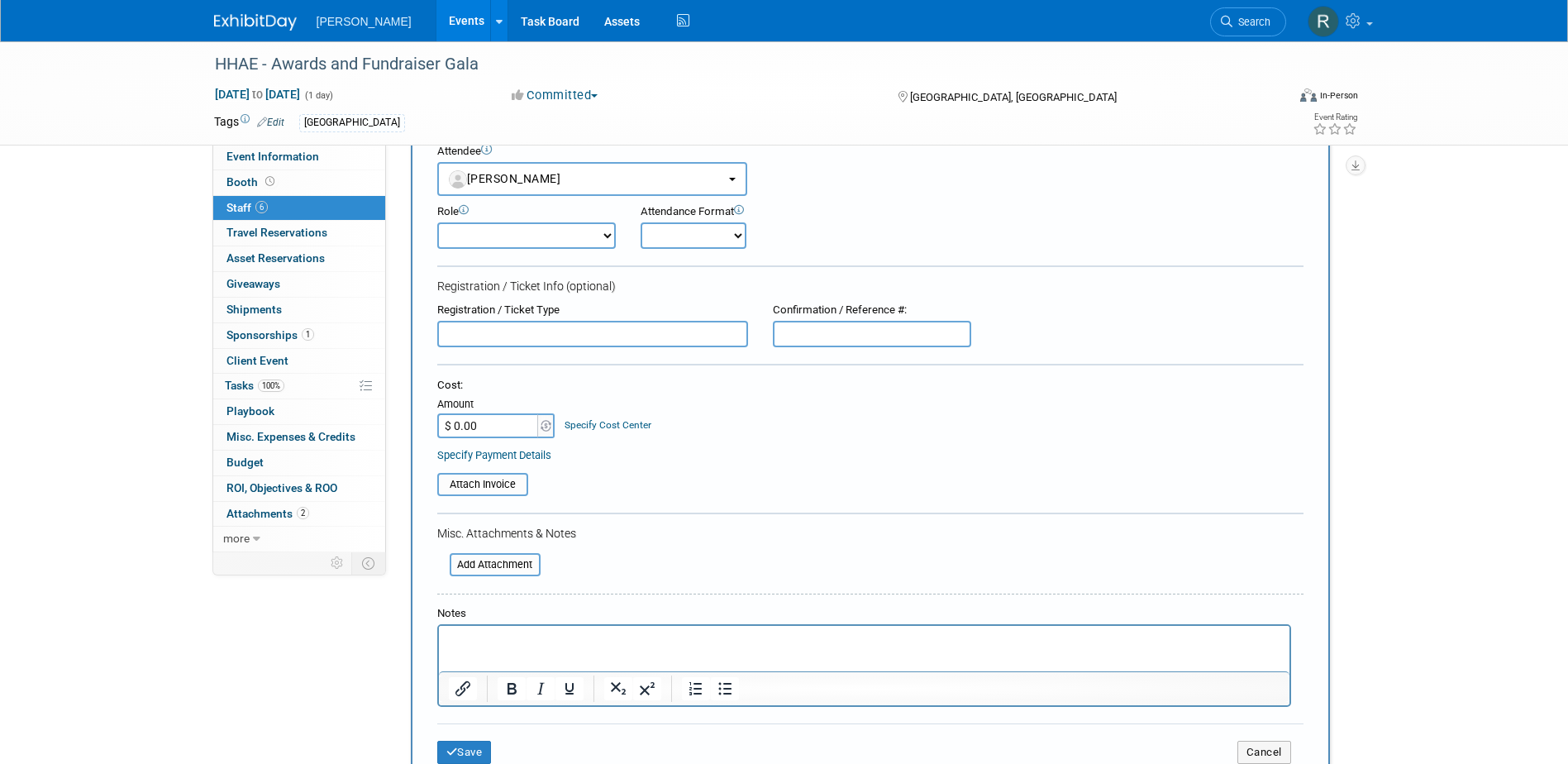
scroll to position [99, 0]
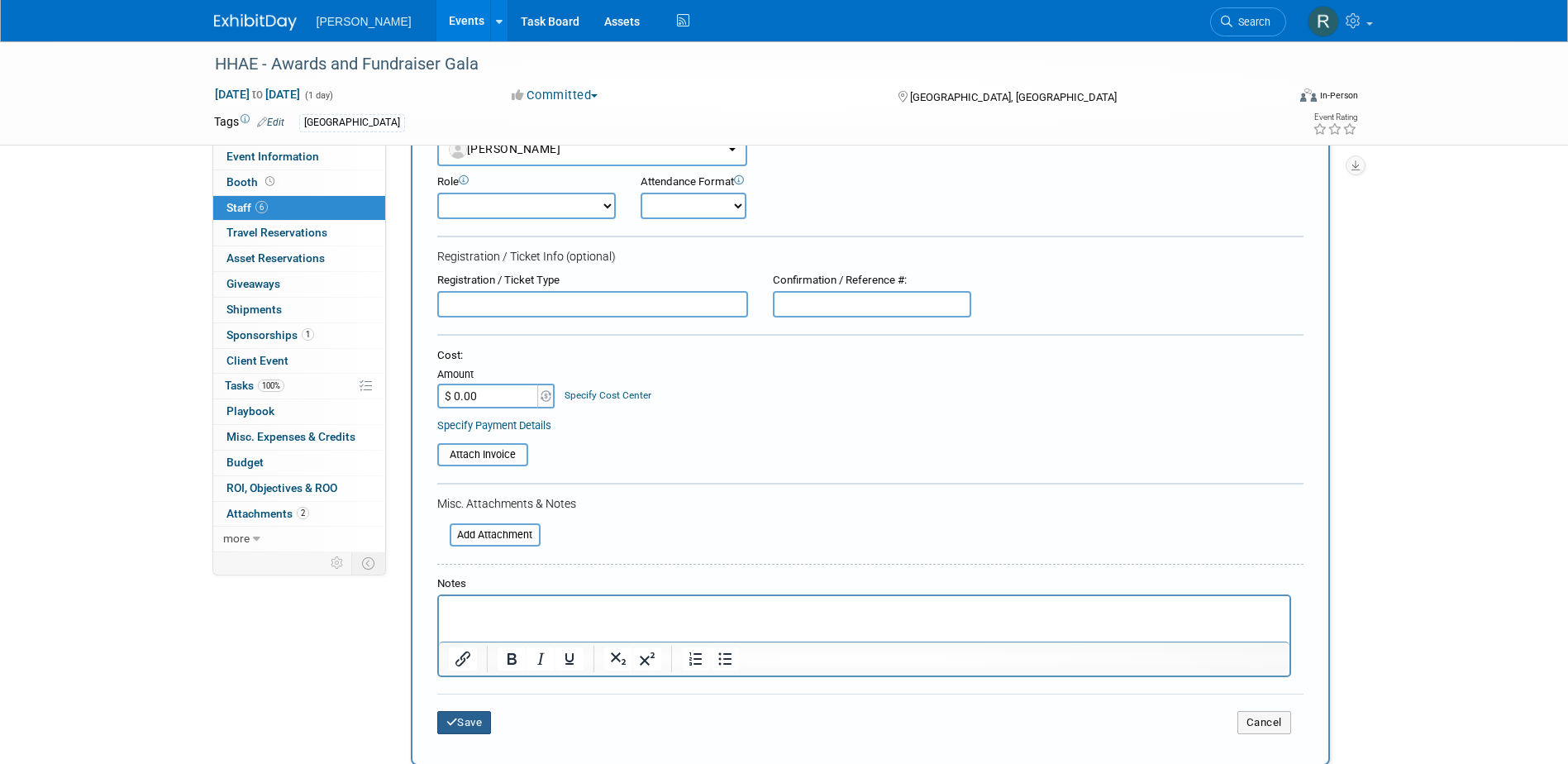
click at [474, 715] on button "Save" at bounding box center [464, 722] width 55 height 23
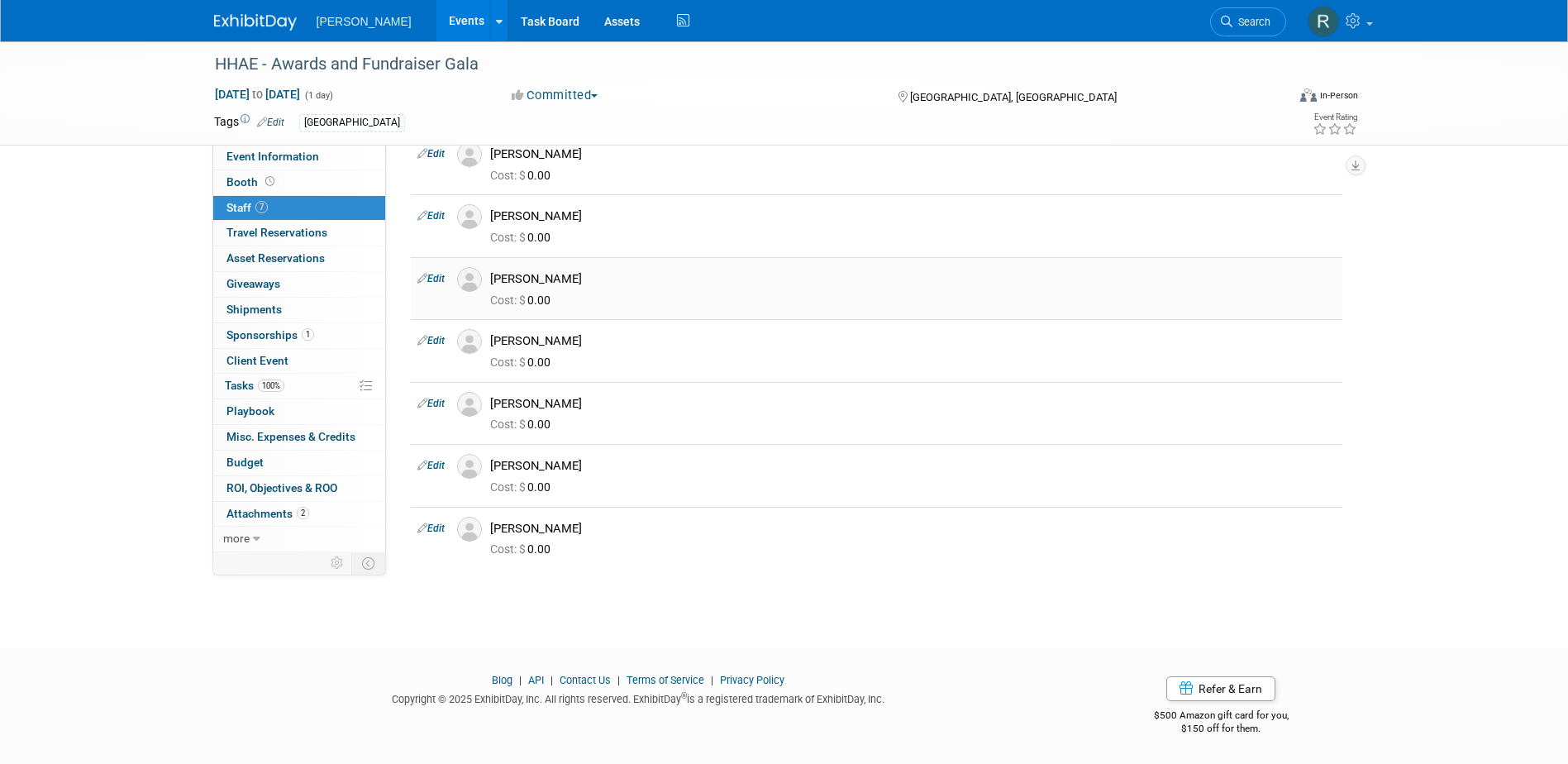
scroll to position [0, 0]
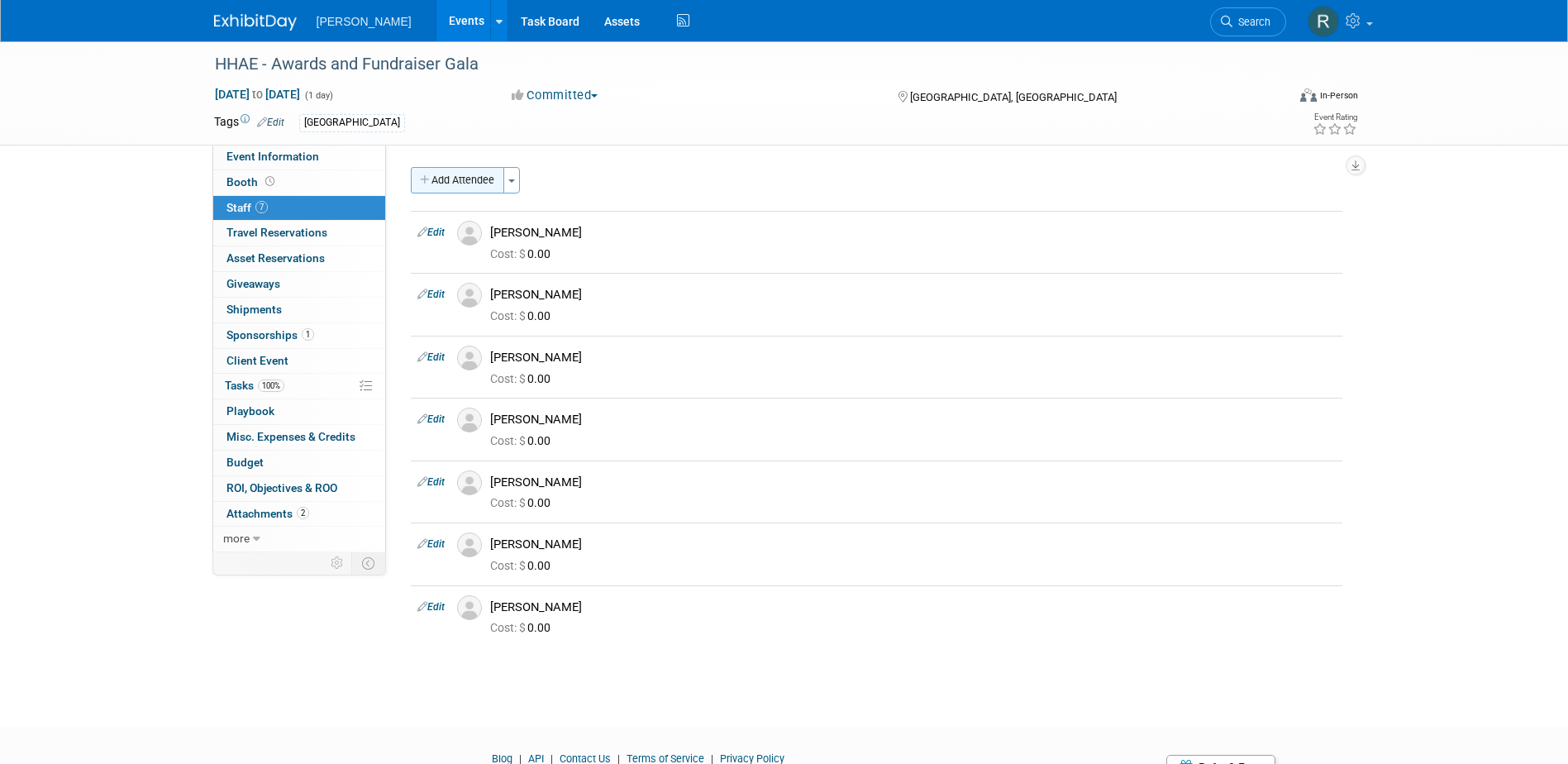
click at [455, 183] on button "Add Attendee" at bounding box center [457, 180] width 93 height 27
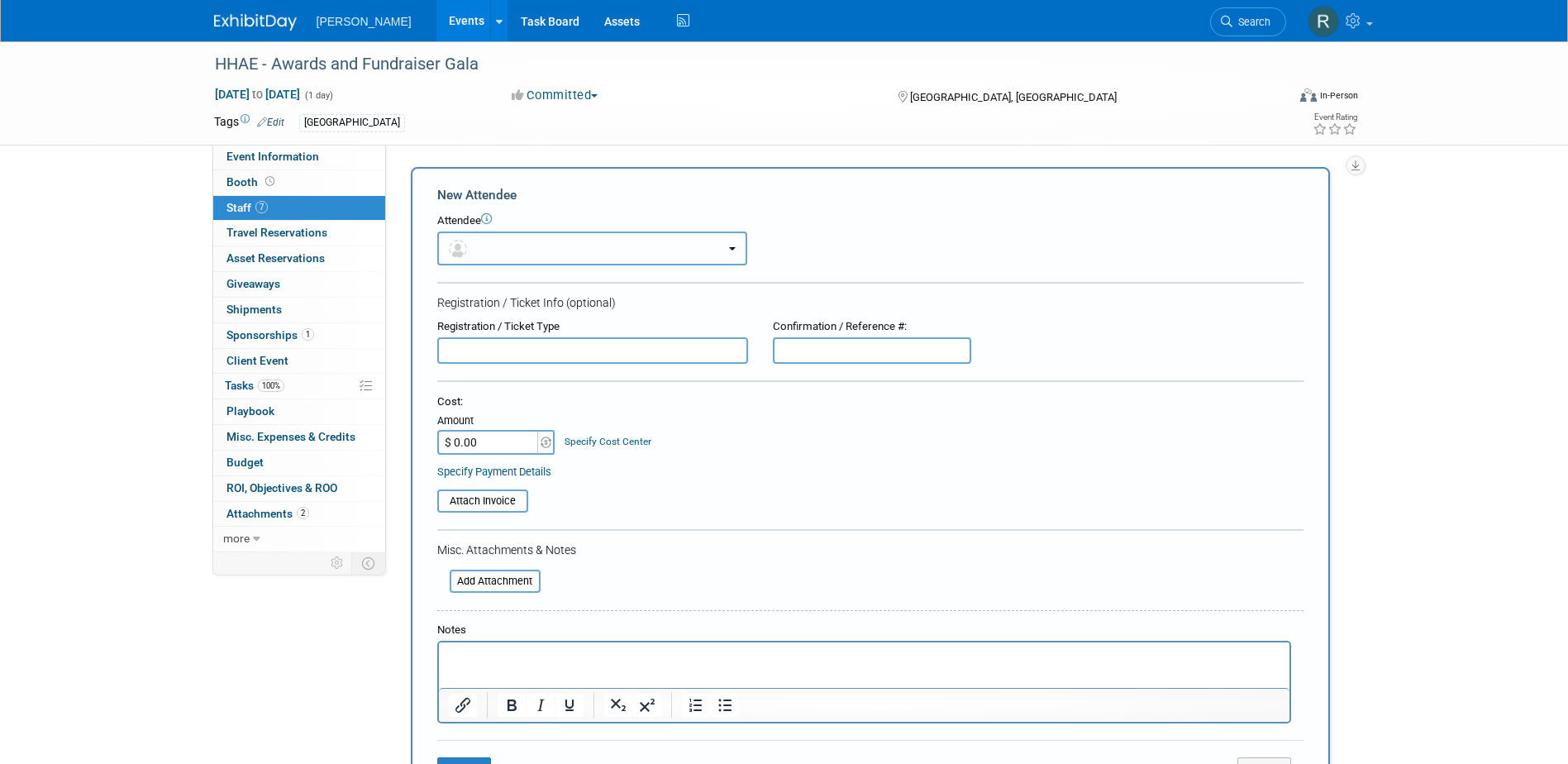
click at [504, 241] on button "button" at bounding box center [591, 248] width 310 height 34
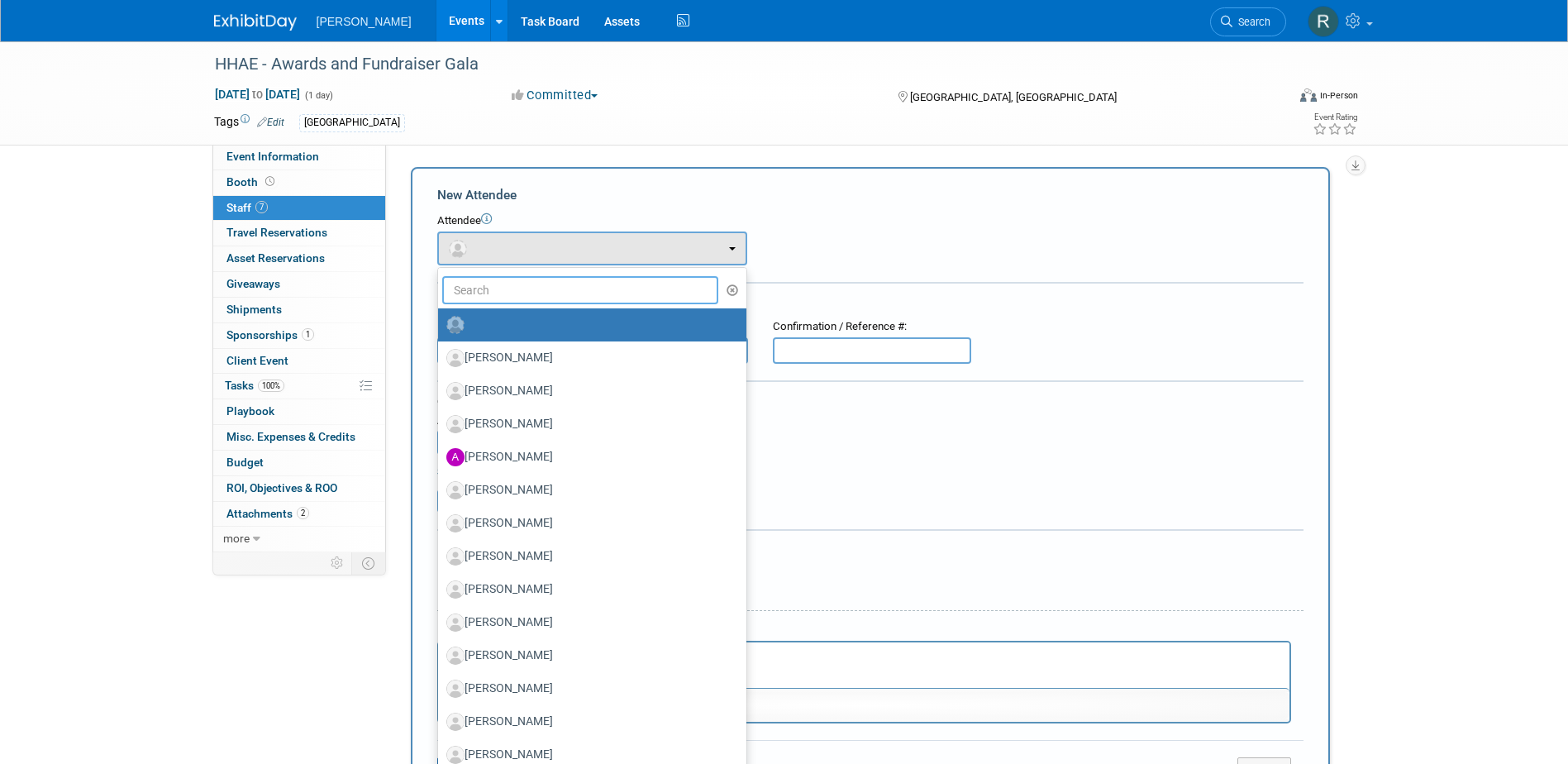
click at [481, 289] on input "text" at bounding box center [580, 290] width 277 height 28
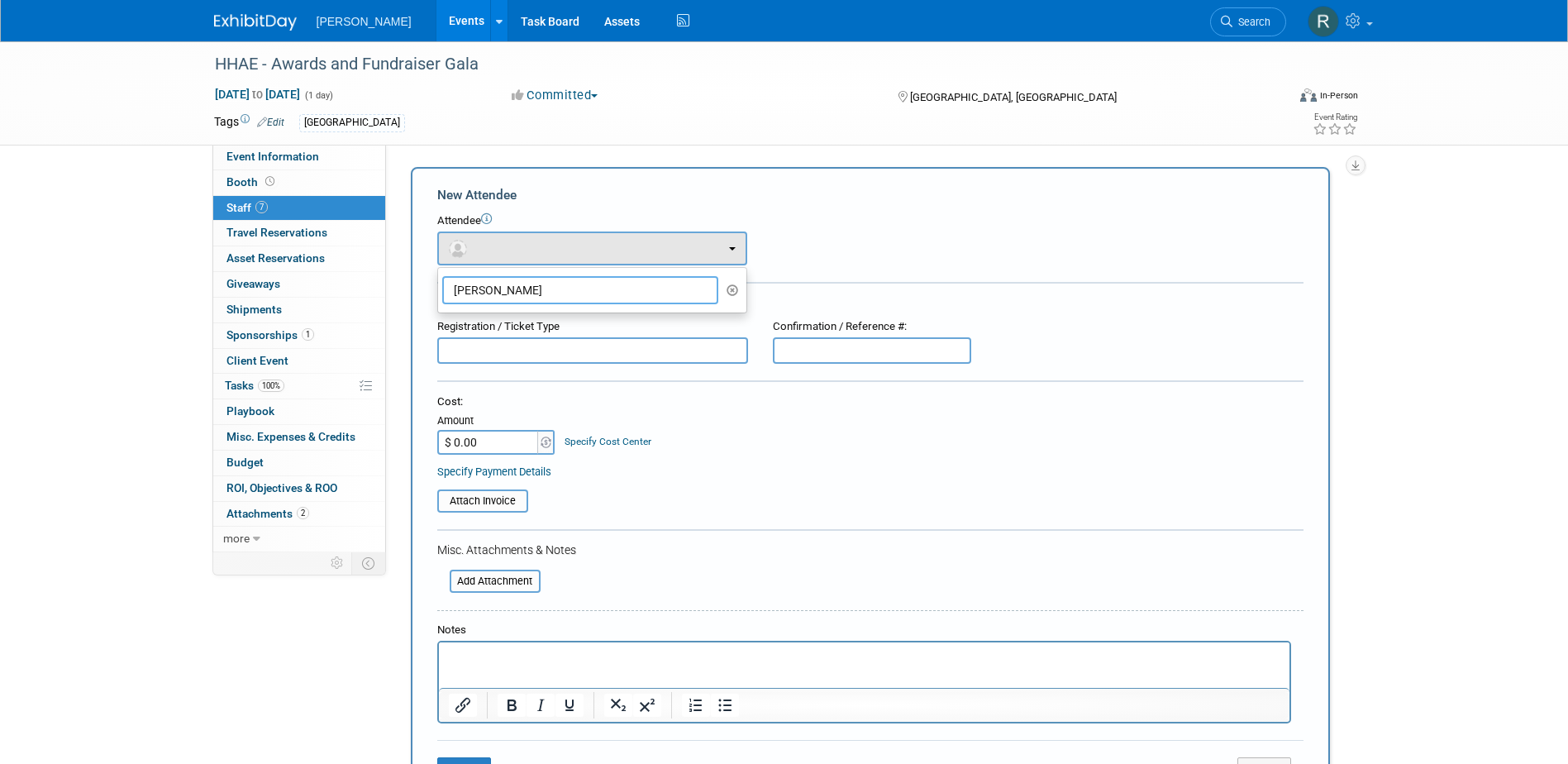
type input "Bridget"
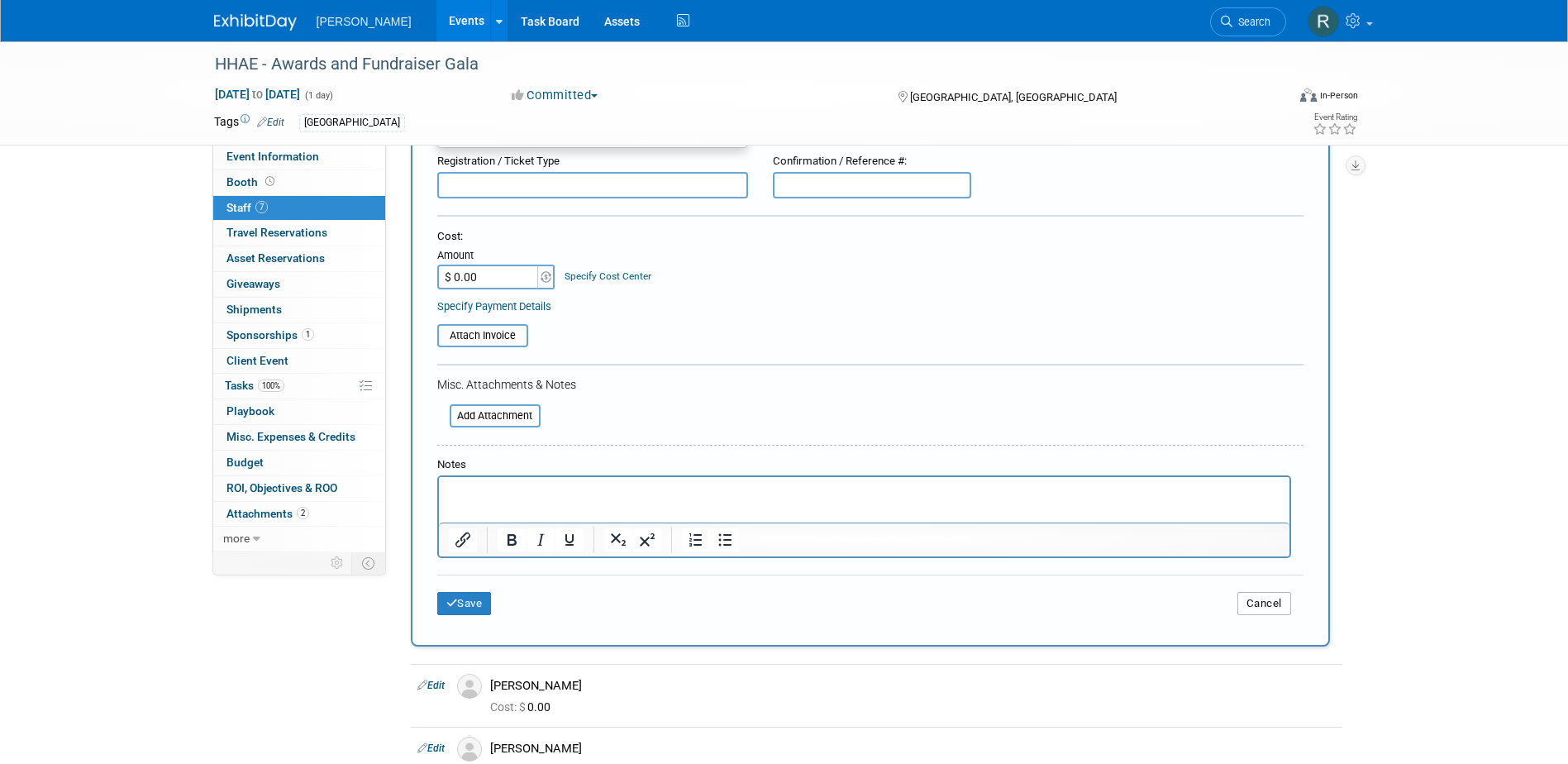
click at [1257, 601] on button "Cancel" at bounding box center [1263, 603] width 54 height 23
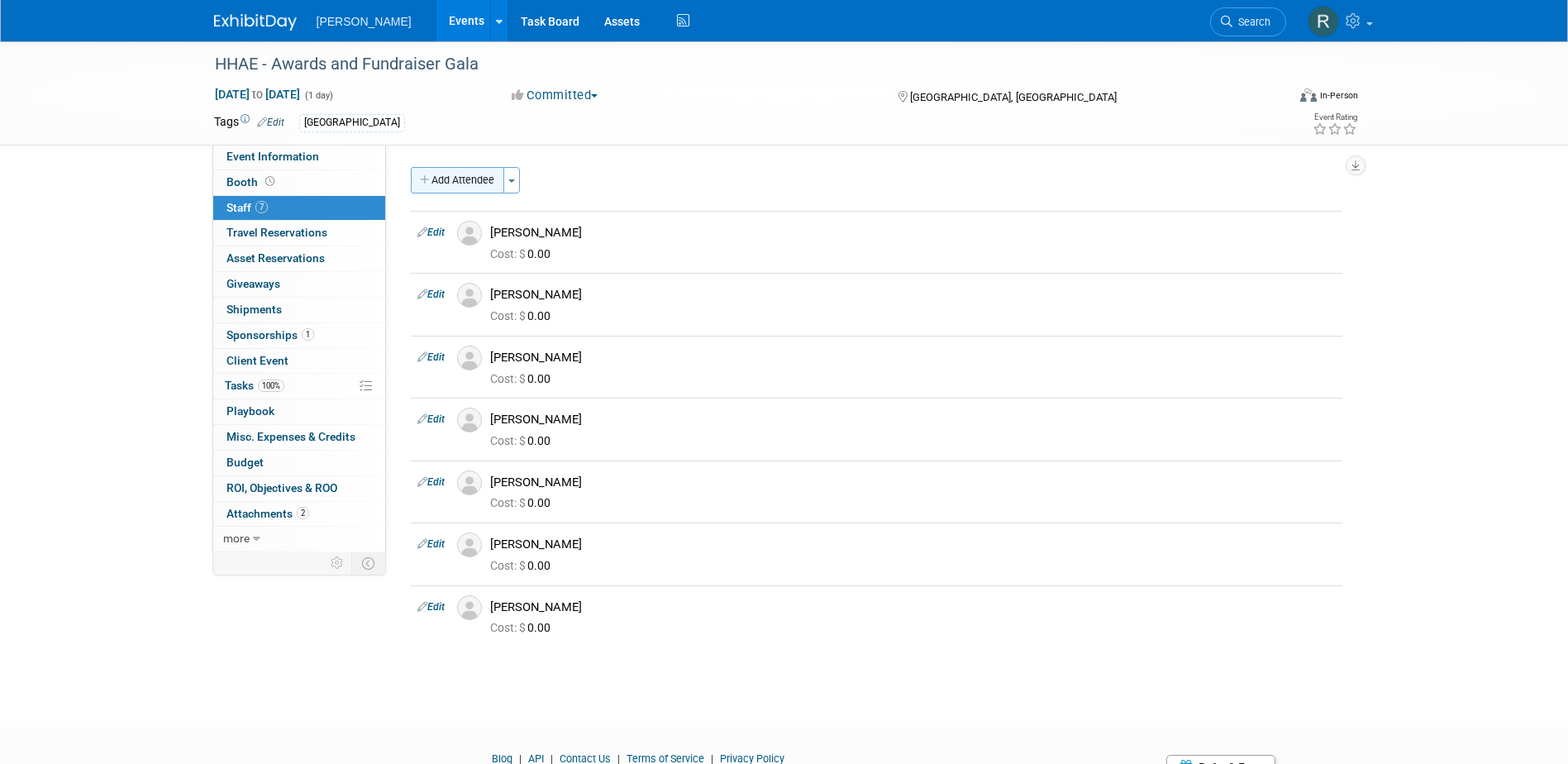
click at [451, 181] on button "Add Attendee" at bounding box center [457, 180] width 93 height 27
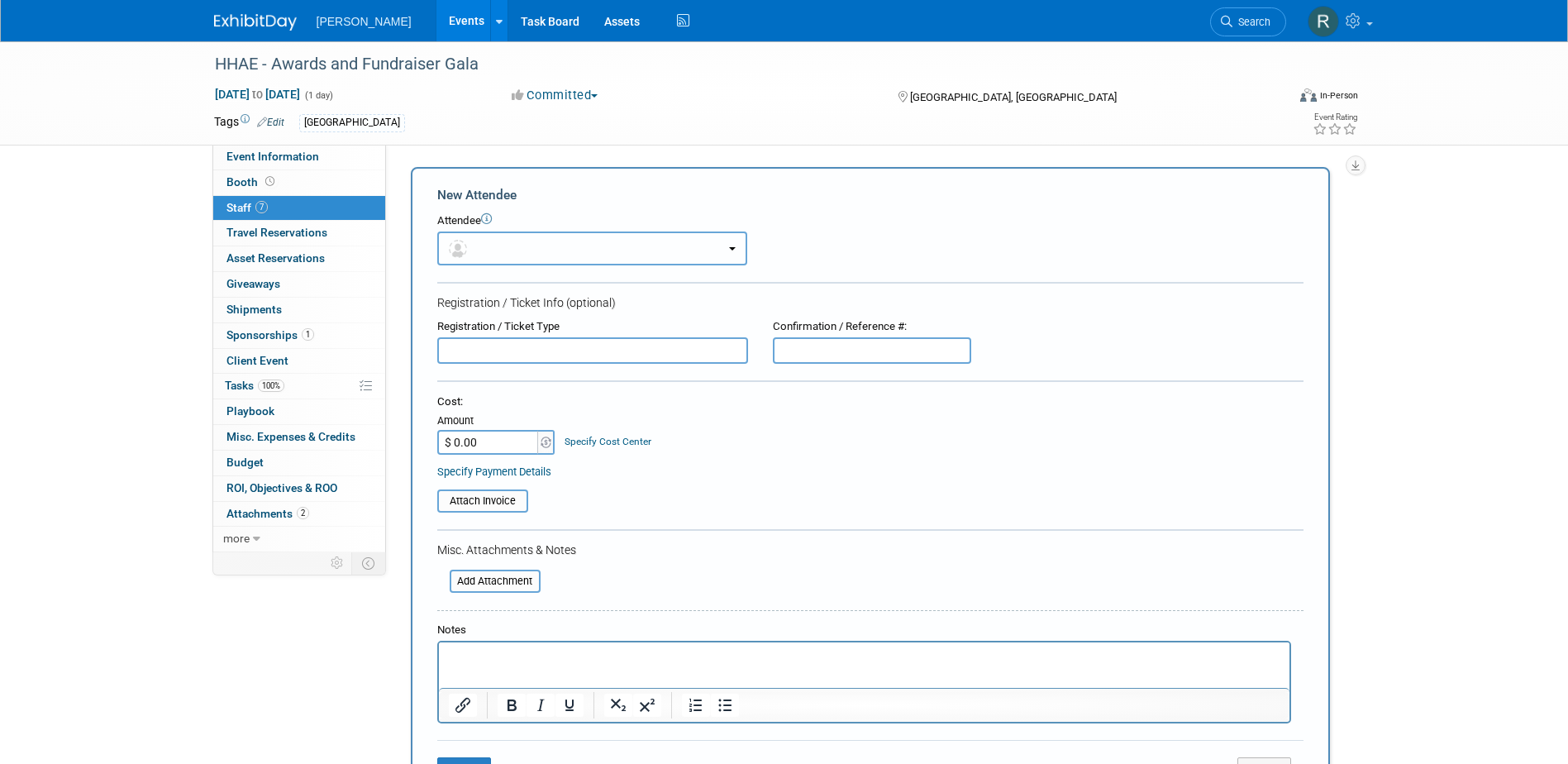
click at [490, 253] on button "button" at bounding box center [591, 248] width 310 height 34
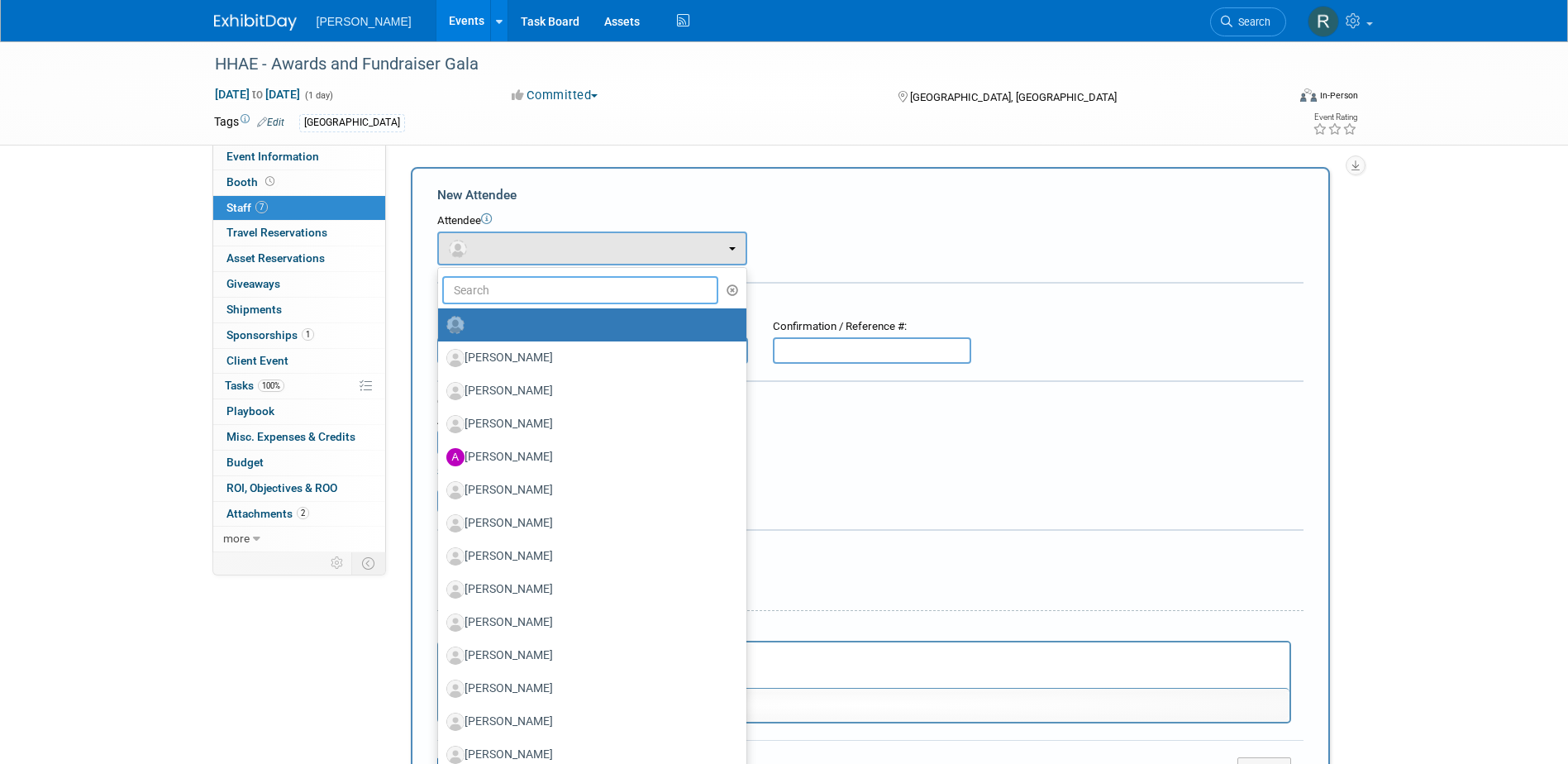
click at [497, 301] on input "text" at bounding box center [580, 290] width 277 height 28
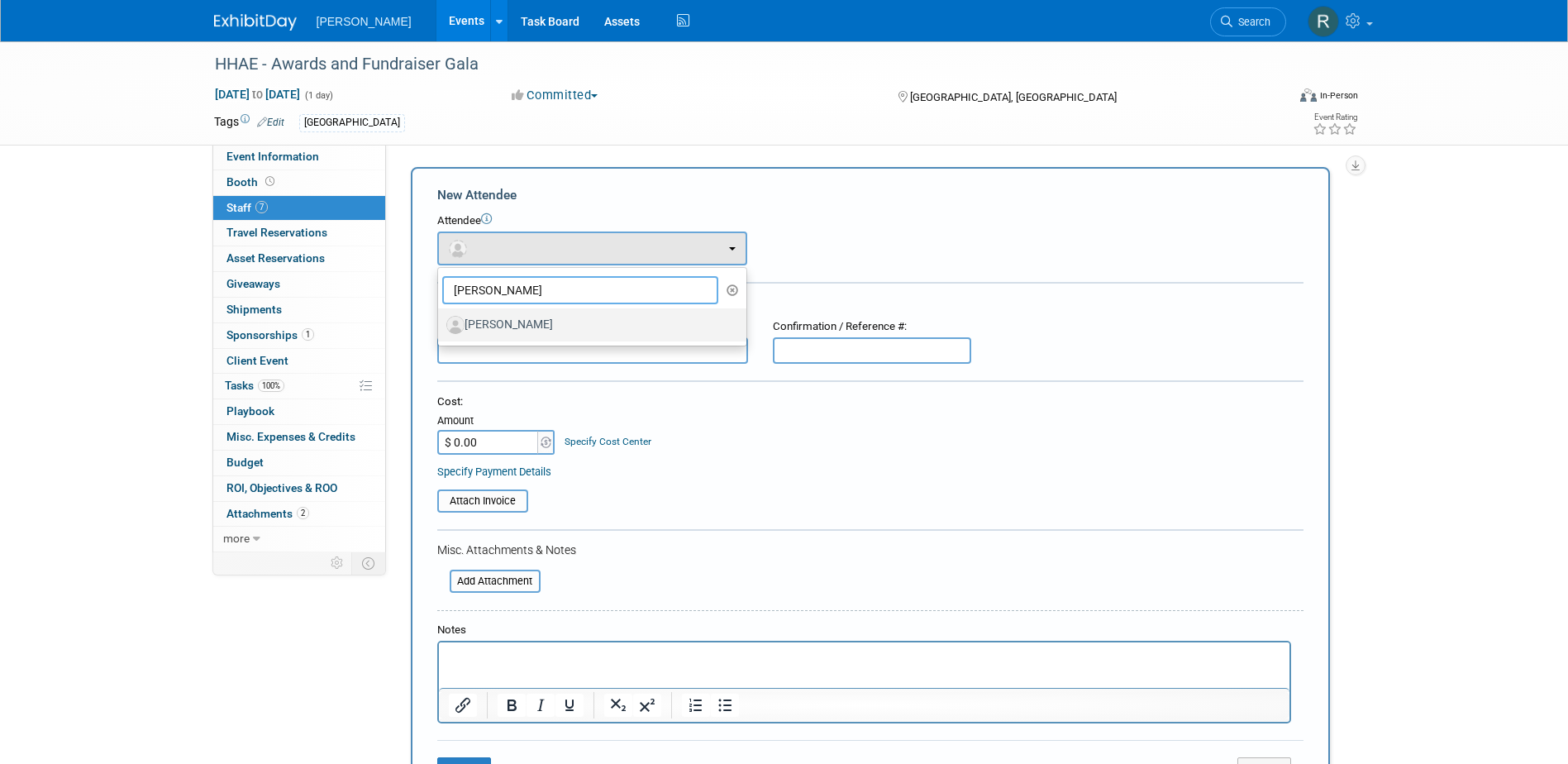
type input "Bridget"
click at [541, 318] on label "[PERSON_NAME]" at bounding box center [588, 325] width 283 height 27
click at [441, 318] on input "[PERSON_NAME]" at bounding box center [435, 323] width 11 height 11
select select "e54da54a-f011-41b0-8b85-afac47213539"
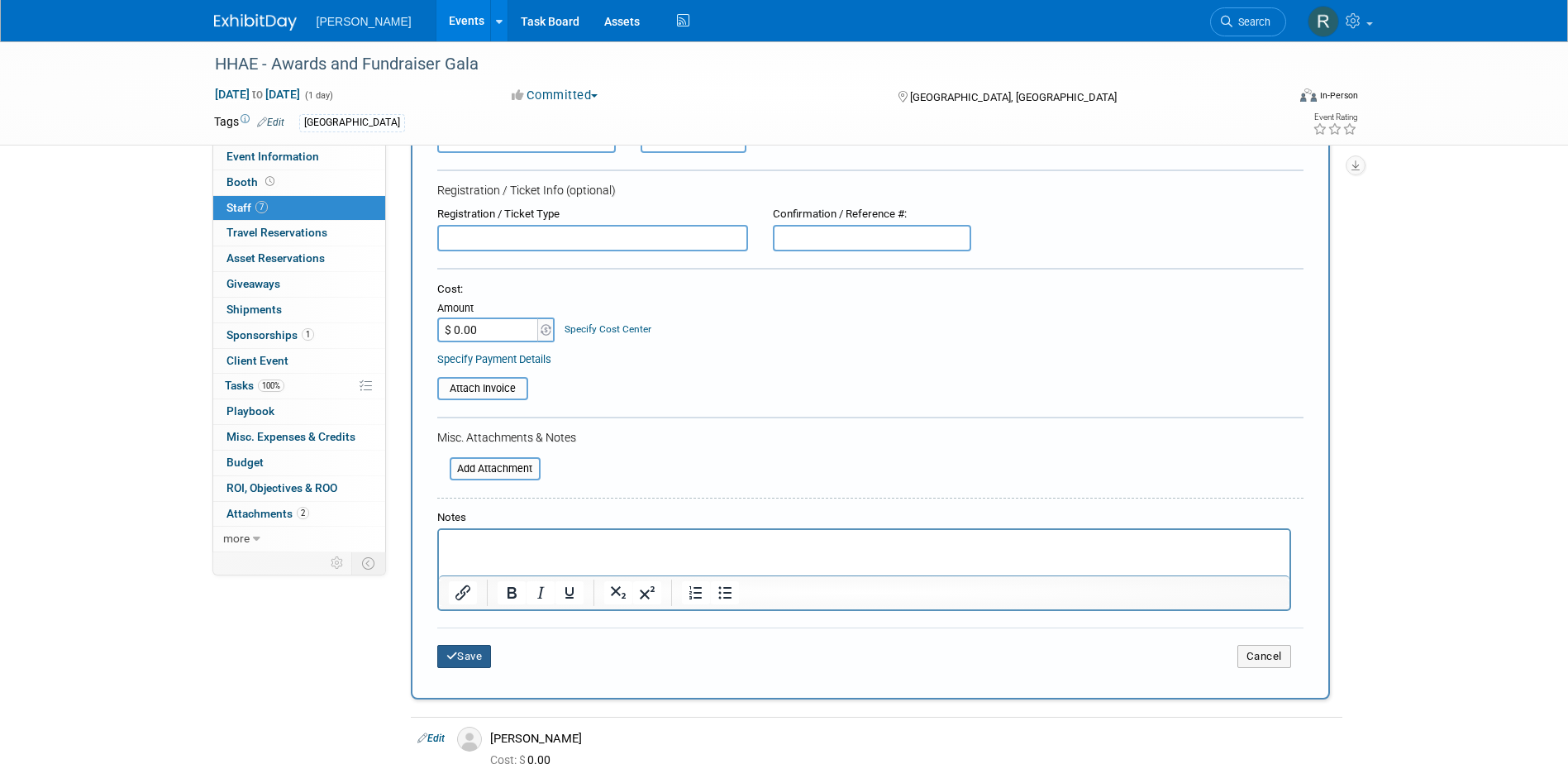
click at [468, 653] on button "Save" at bounding box center [464, 656] width 55 height 23
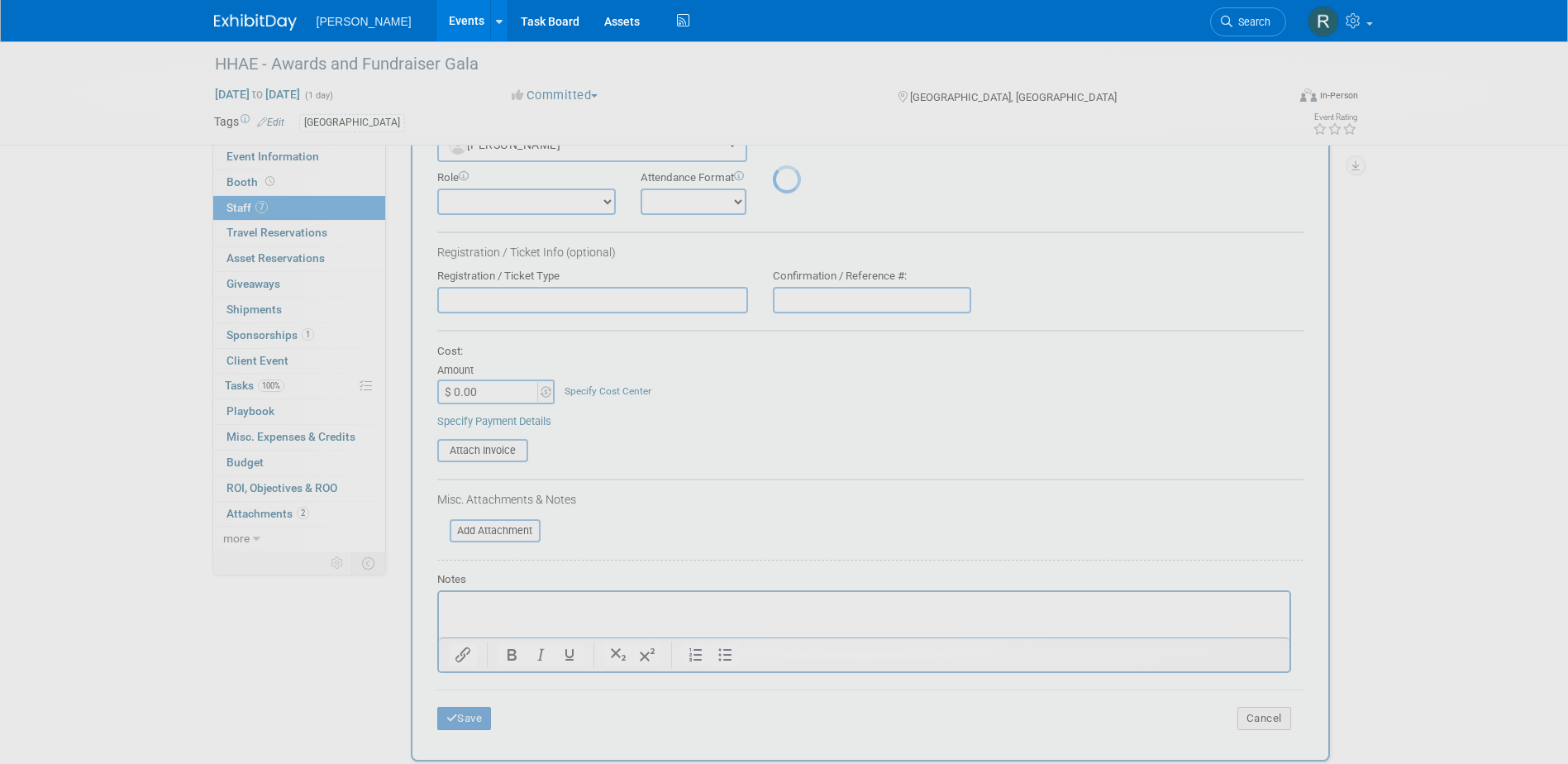
scroll to position [141, 0]
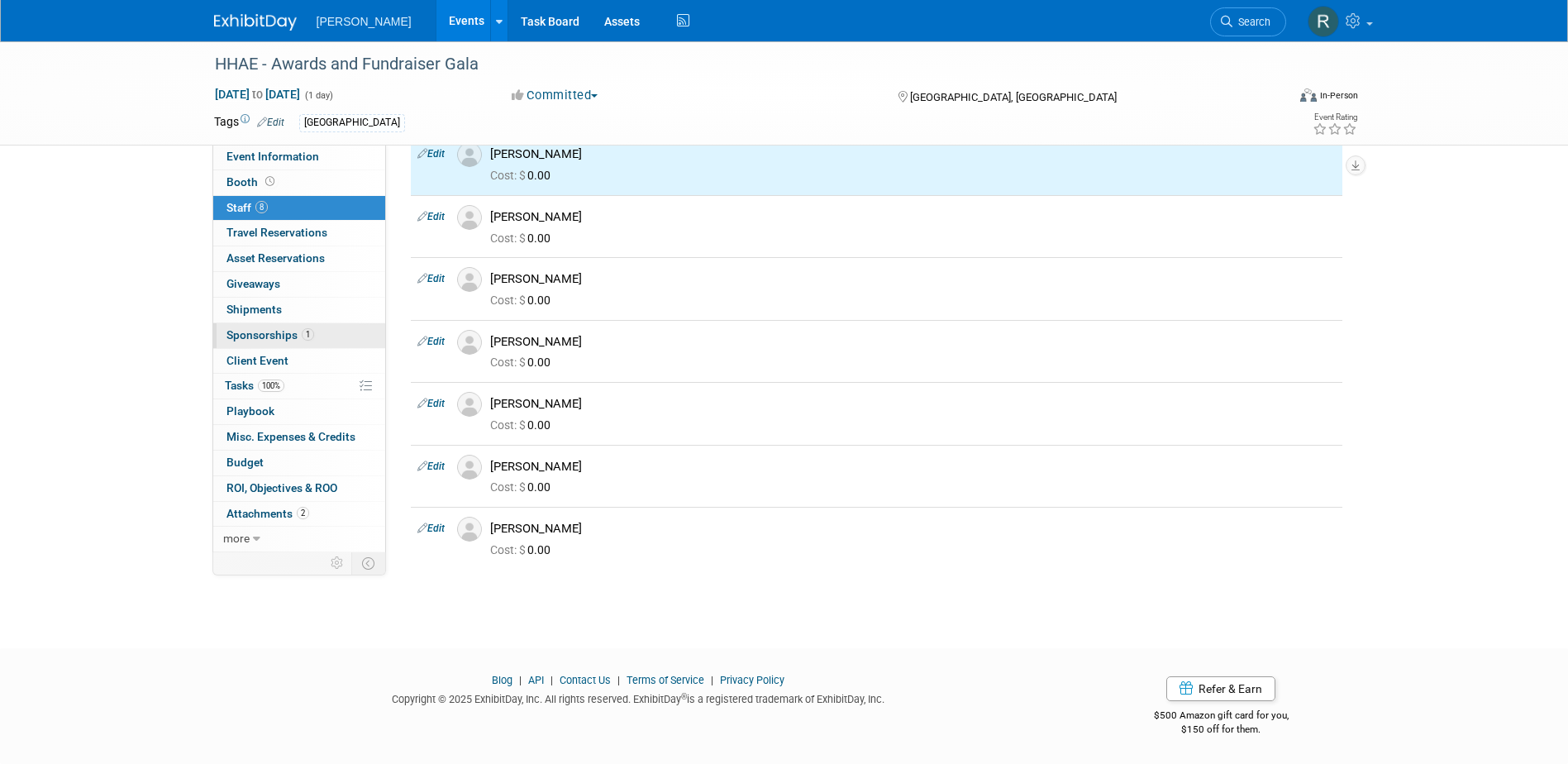
click at [256, 338] on span "Sponsorships 1" at bounding box center [270, 334] width 88 height 13
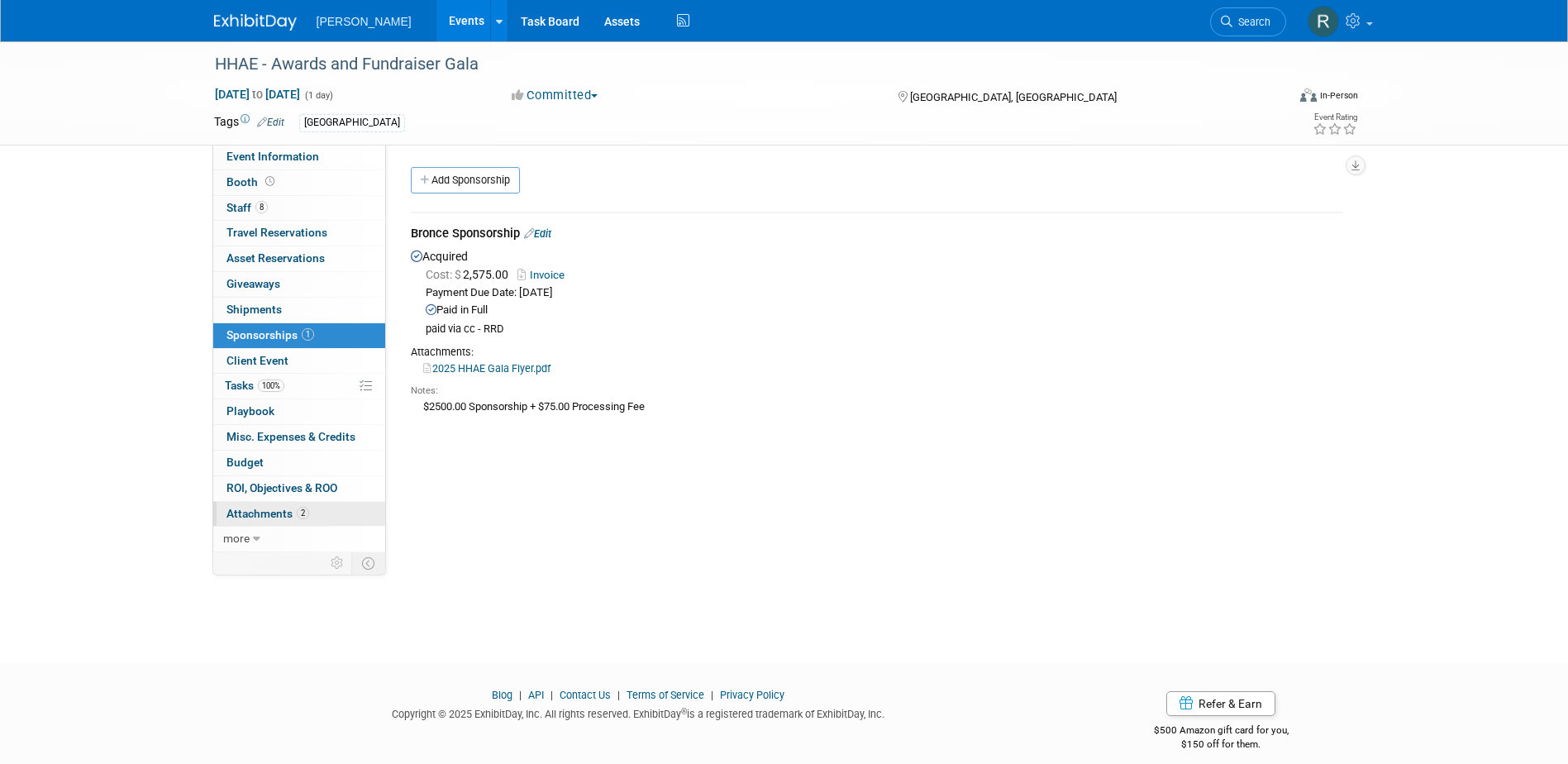
click at [280, 515] on span "Attachments 2" at bounding box center [268, 513] width 82 height 13
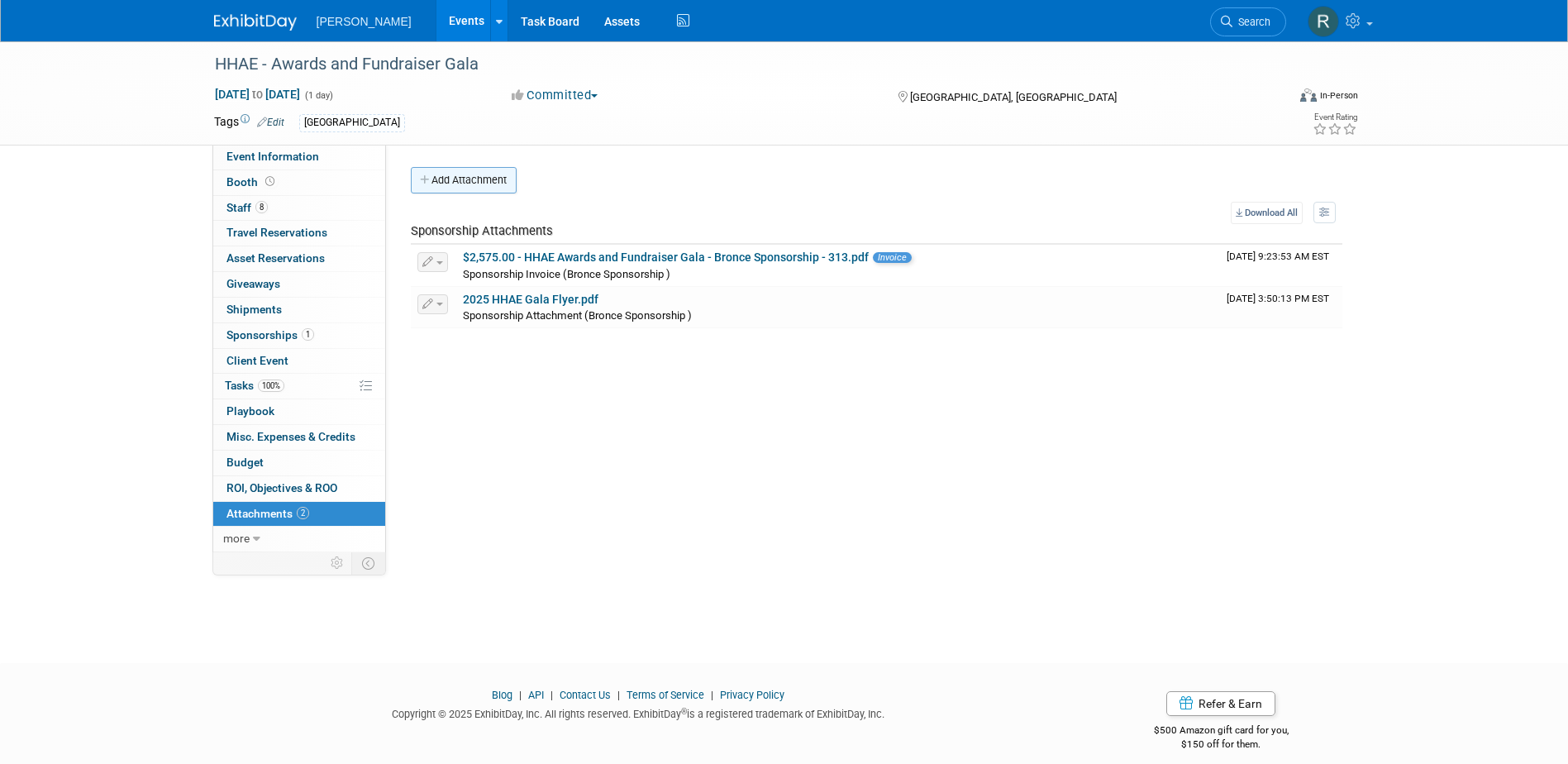
click at [467, 187] on button "Add Attachment" at bounding box center [464, 180] width 106 height 27
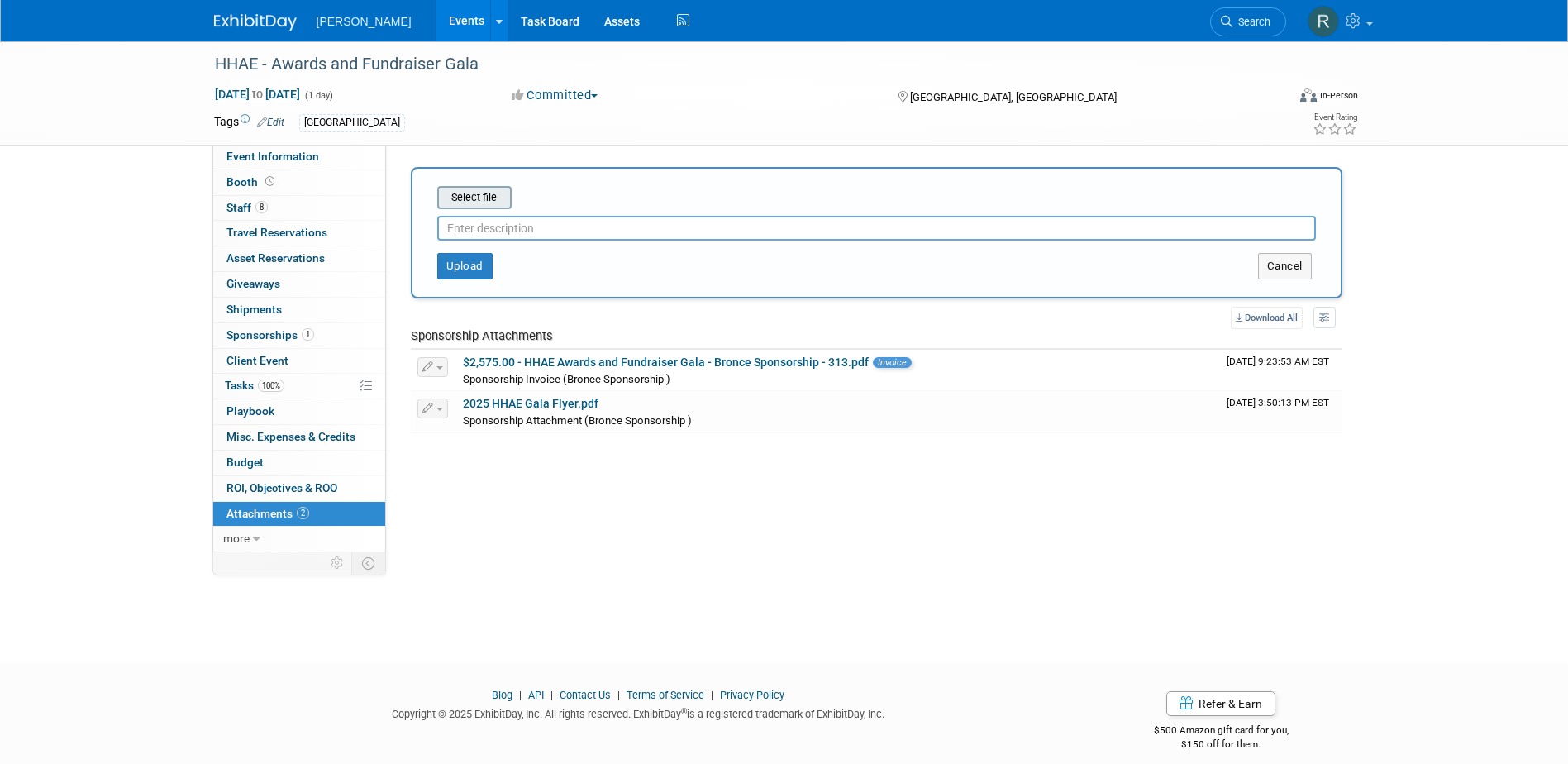
click at [478, 190] on input "file" at bounding box center [411, 197] width 196 height 19
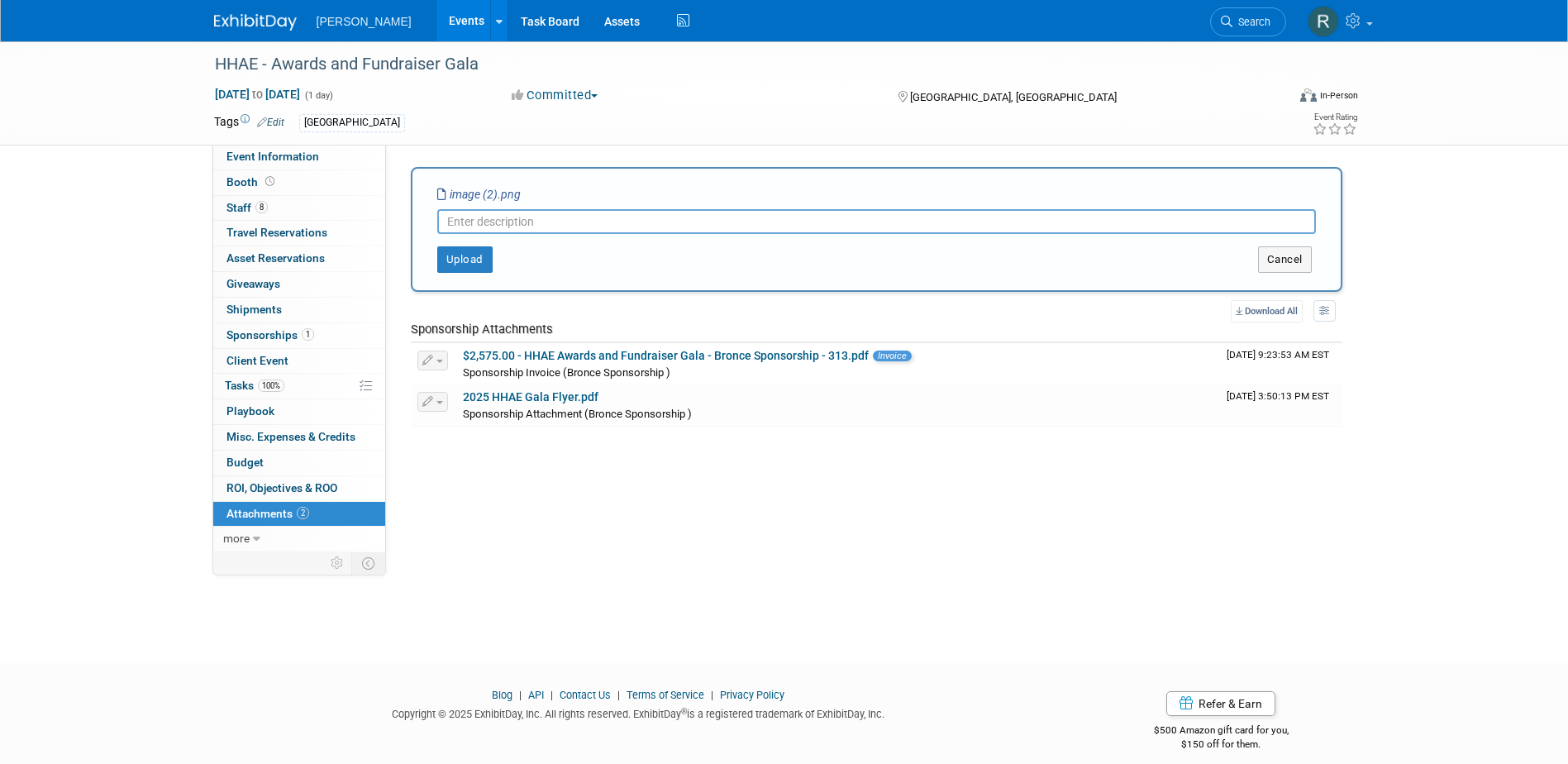
click at [565, 215] on input "text" at bounding box center [876, 221] width 878 height 25
drag, startPoint x: 477, startPoint y: 228, endPoint x: 485, endPoint y: 219, distance: 12.0
click at [485, 224] on input "text" at bounding box center [876, 221] width 878 height 25
type input "Invitation"
click at [467, 266] on button "Upload" at bounding box center [465, 259] width 56 height 27
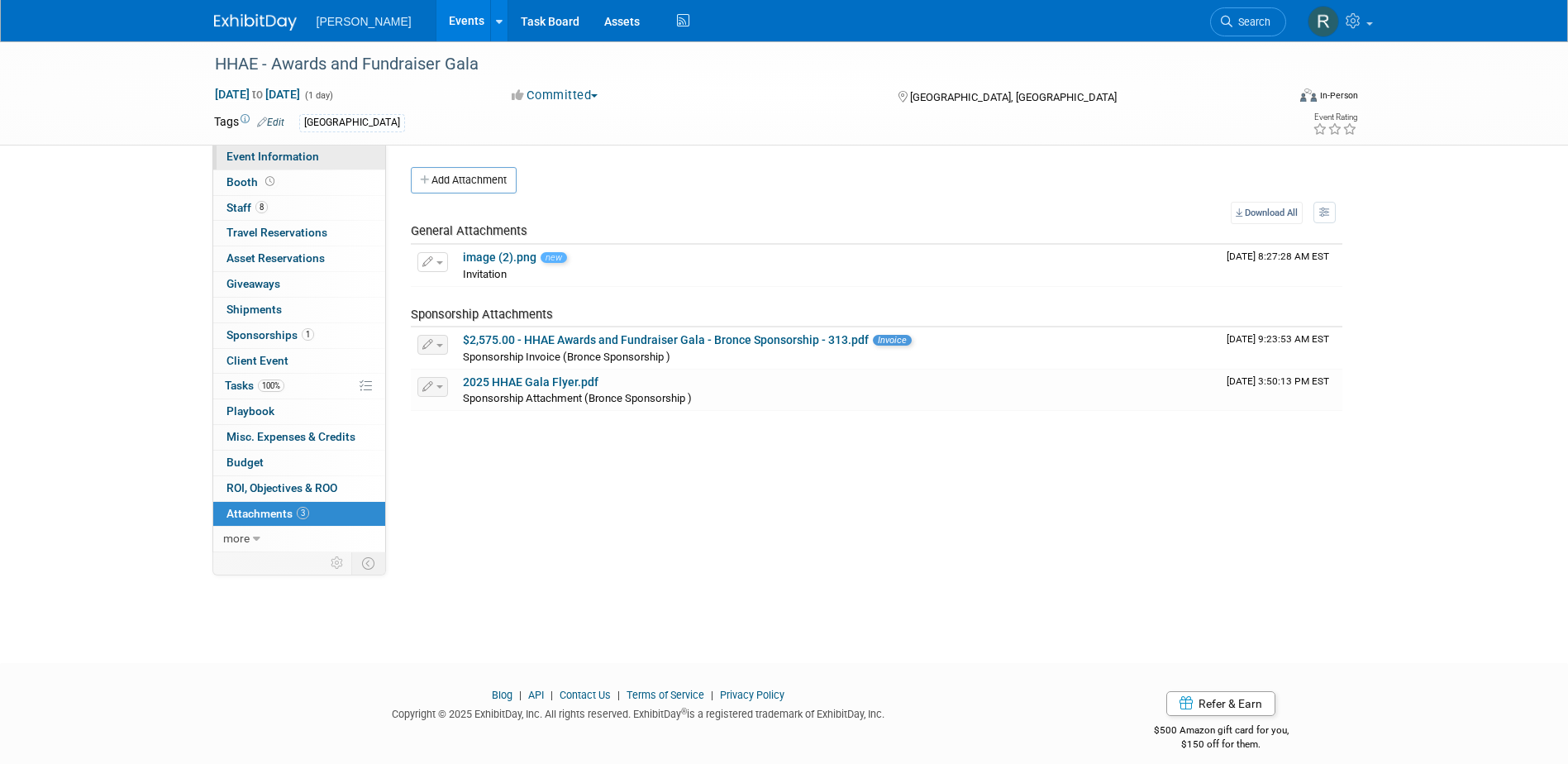
click at [264, 156] on span "Event Information" at bounding box center [273, 157] width 93 height 13
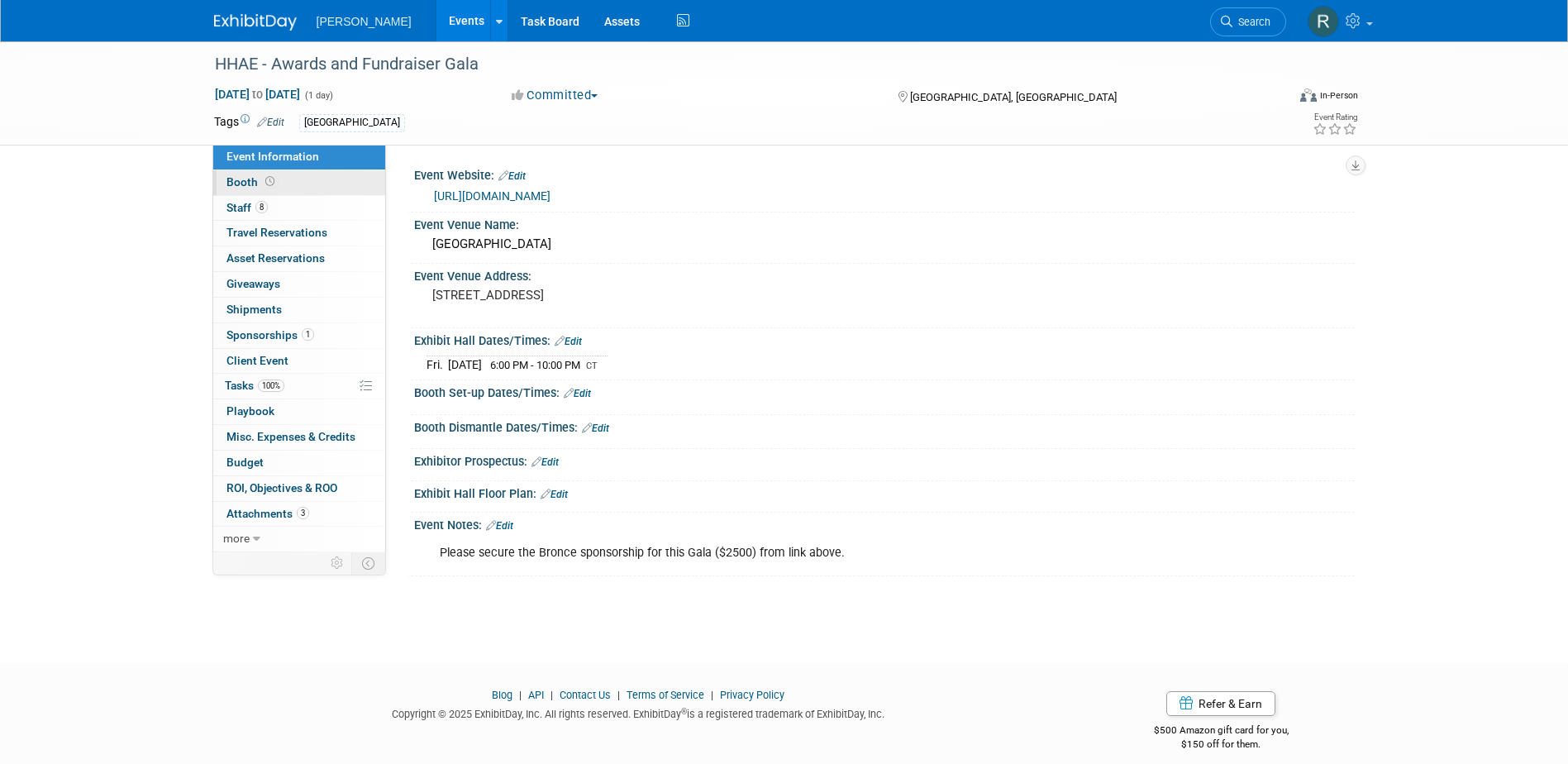
click at [300, 176] on link "Booth" at bounding box center [299, 182] width 172 height 25
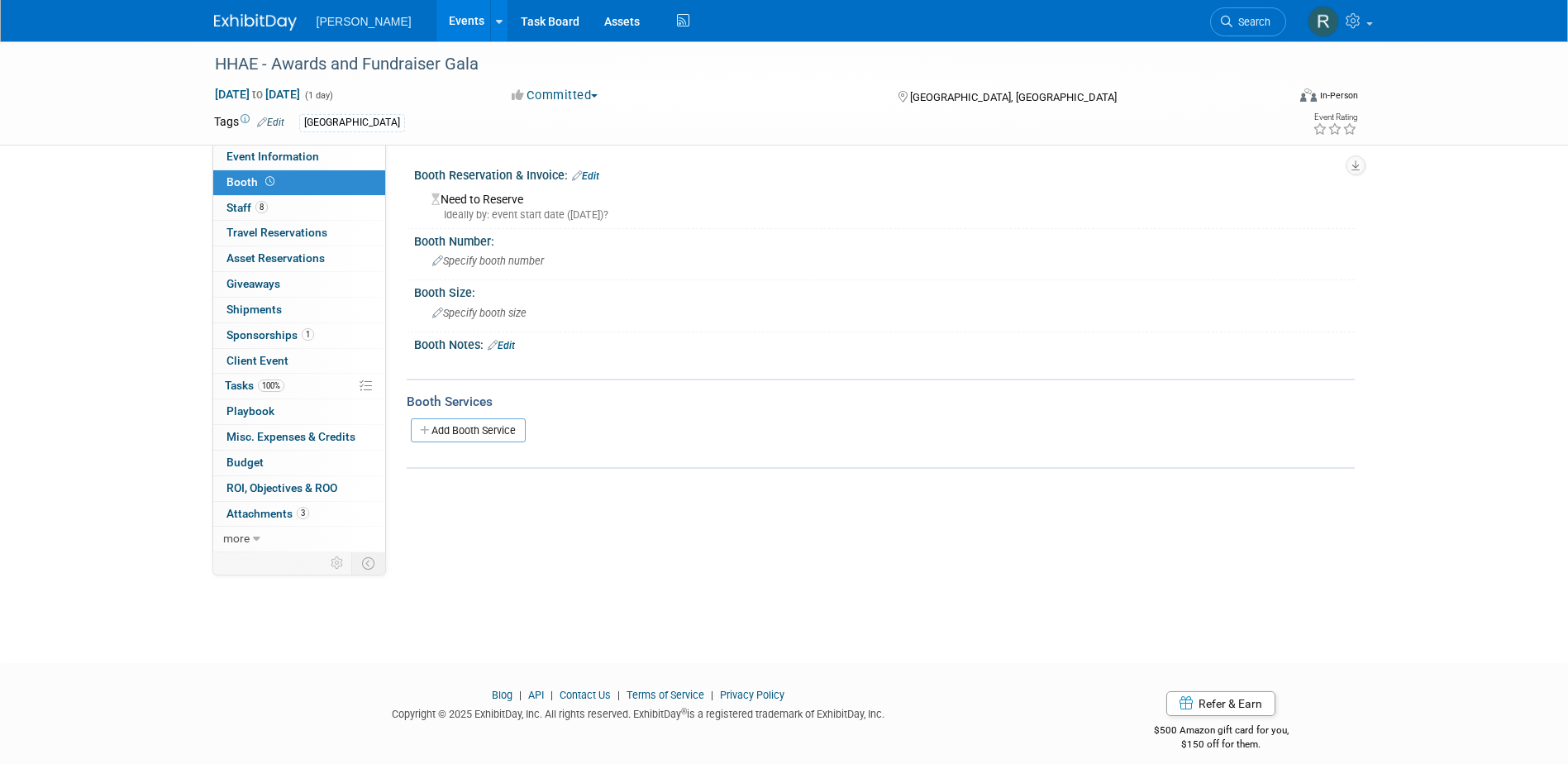
click at [599, 173] on link "Edit" at bounding box center [585, 176] width 27 height 11
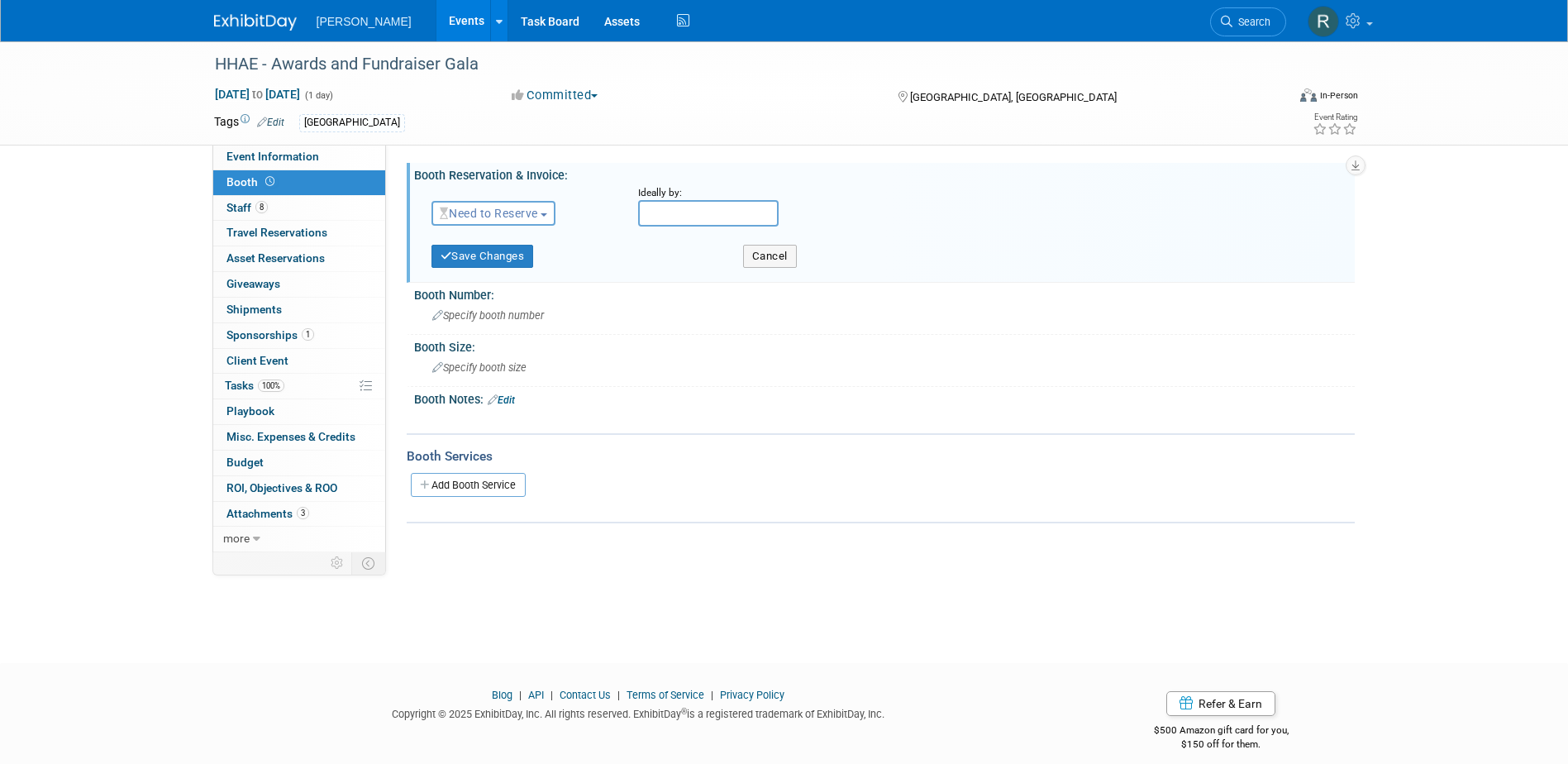
click at [496, 219] on span "Need to Reserve" at bounding box center [489, 213] width 98 height 13
click at [498, 279] on link "No Reservation Required" at bounding box center [520, 287] width 177 height 23
click at [479, 251] on button "Save Changes" at bounding box center [482, 256] width 103 height 23
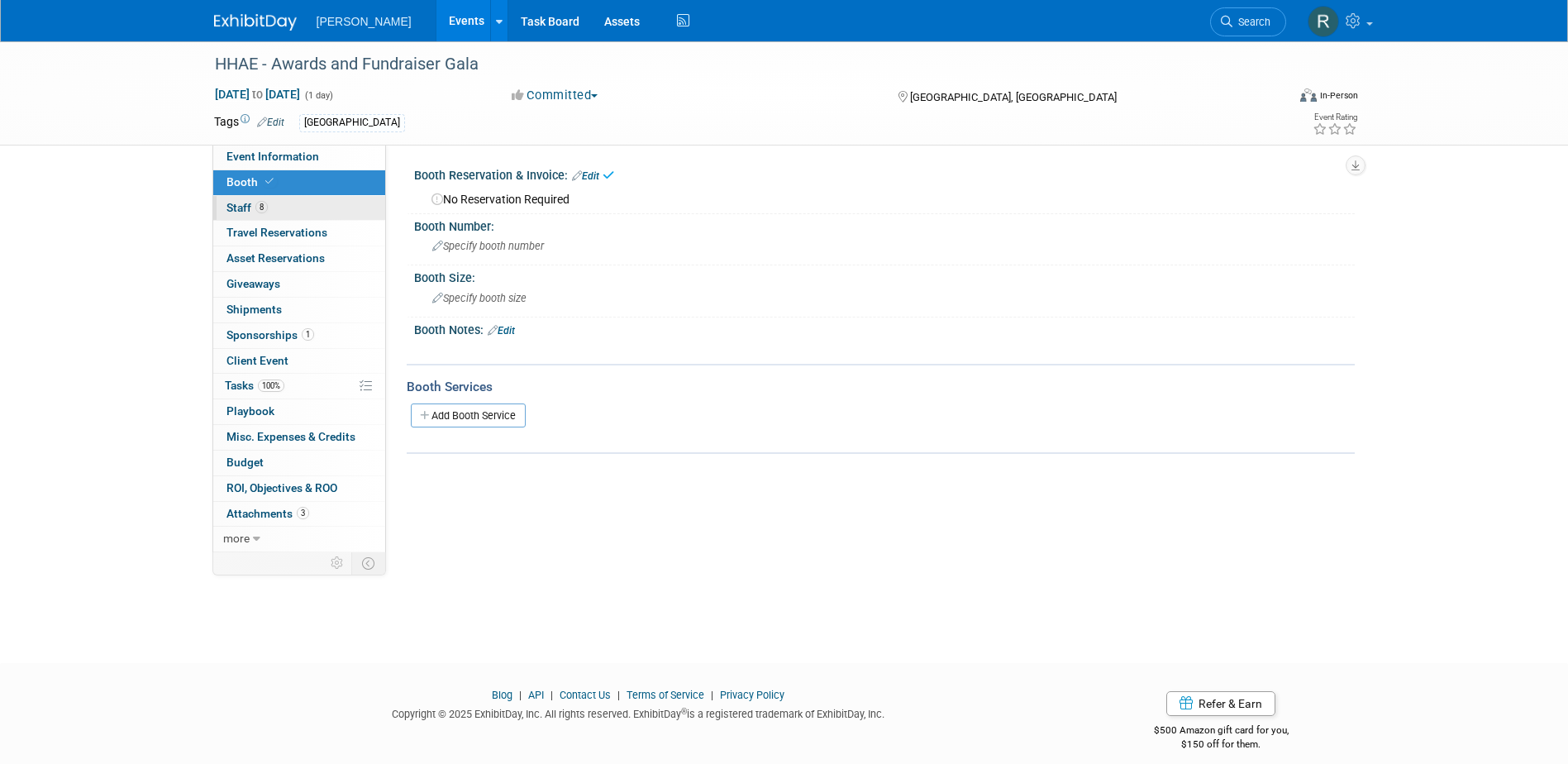
click at [266, 205] on span "8" at bounding box center [261, 207] width 12 height 12
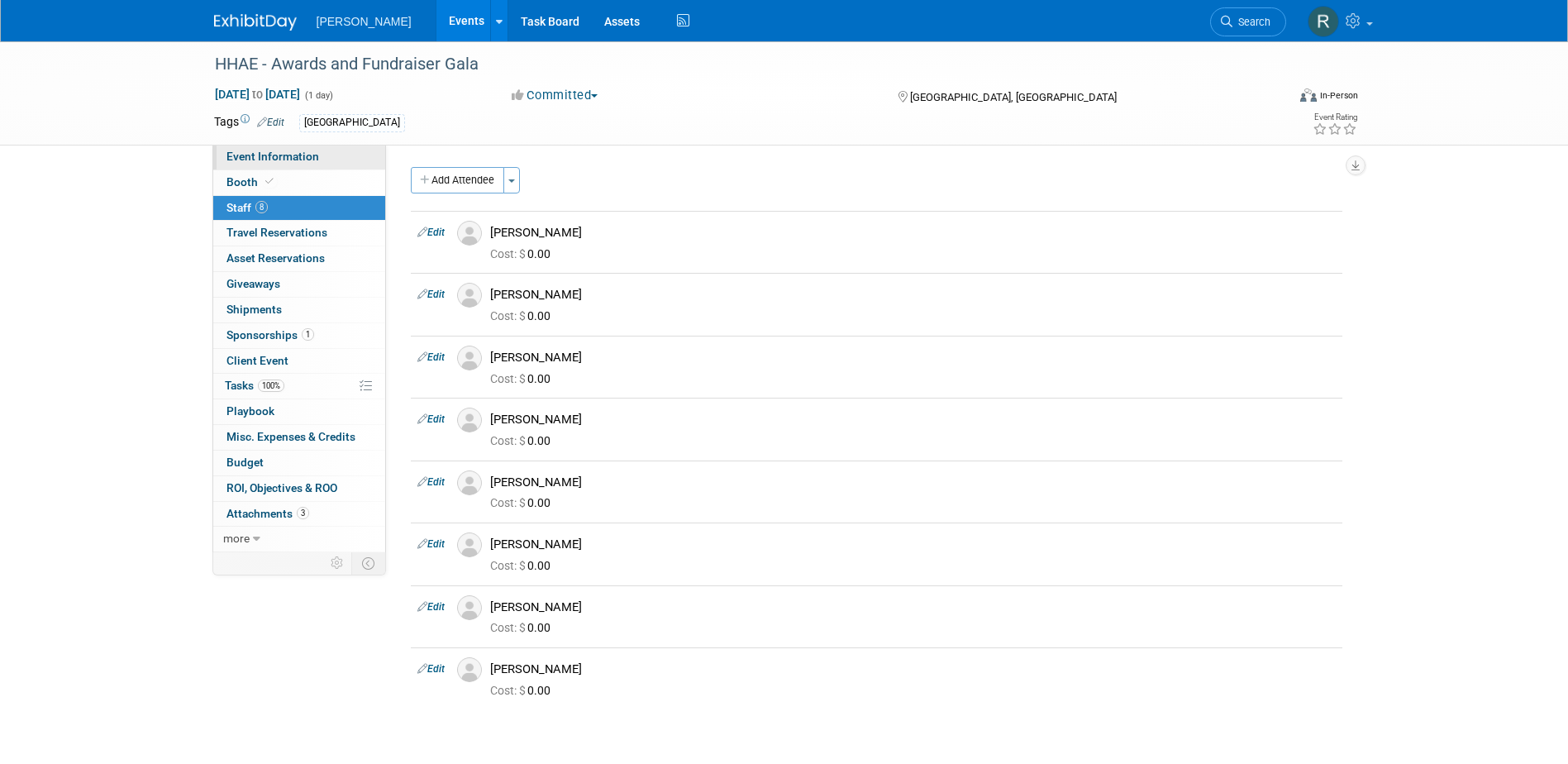
click at [274, 161] on span "Event Information" at bounding box center [273, 157] width 93 height 13
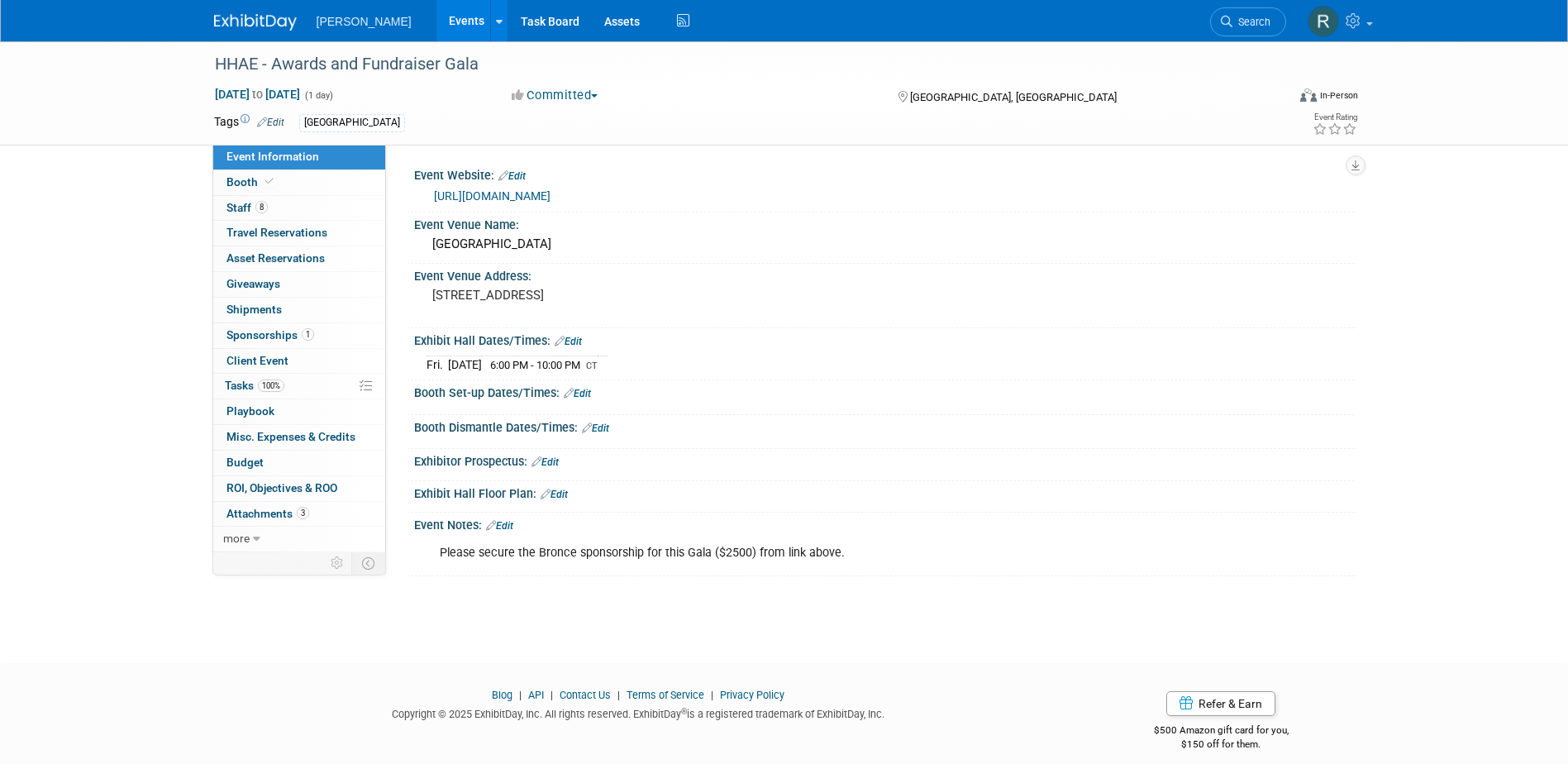
drag, startPoint x: 505, startPoint y: 525, endPoint x: 548, endPoint y: 526, distance: 43.0
click at [505, 525] on link "Edit" at bounding box center [499, 526] width 27 height 11
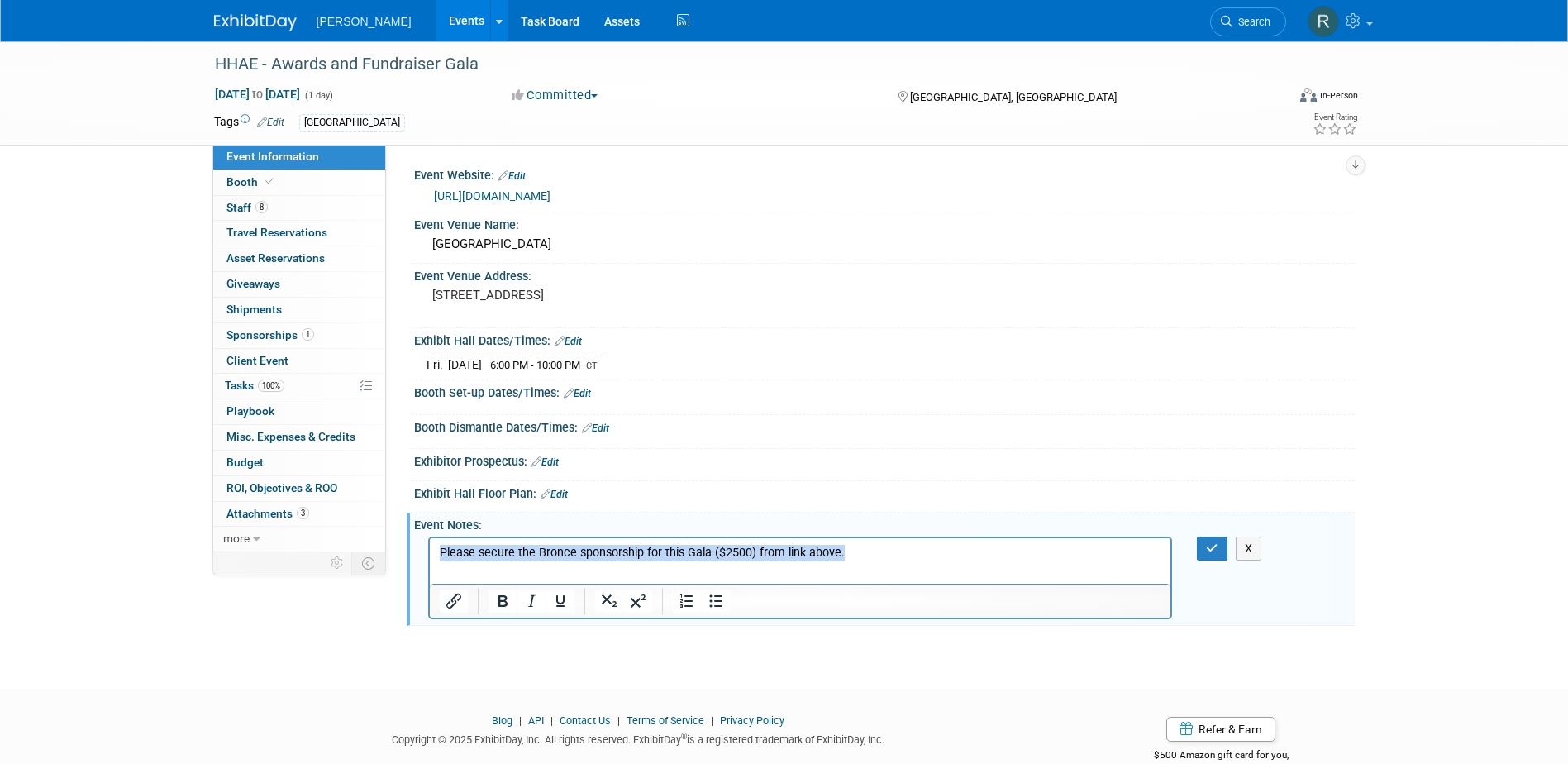
drag, startPoint x: 866, startPoint y: 559, endPoint x: 397, endPoint y: 568, distance: 469.1
click at [429, 560] on html "Please secure the Bronce sponsorship for this Gala ($2500) from link above." at bounding box center [799, 548] width 741 height 23
drag, startPoint x: 1212, startPoint y: 545, endPoint x: 736, endPoint y: 467, distance: 482.3
click at [1210, 545] on icon "button" at bounding box center [1212, 548] width 12 height 11
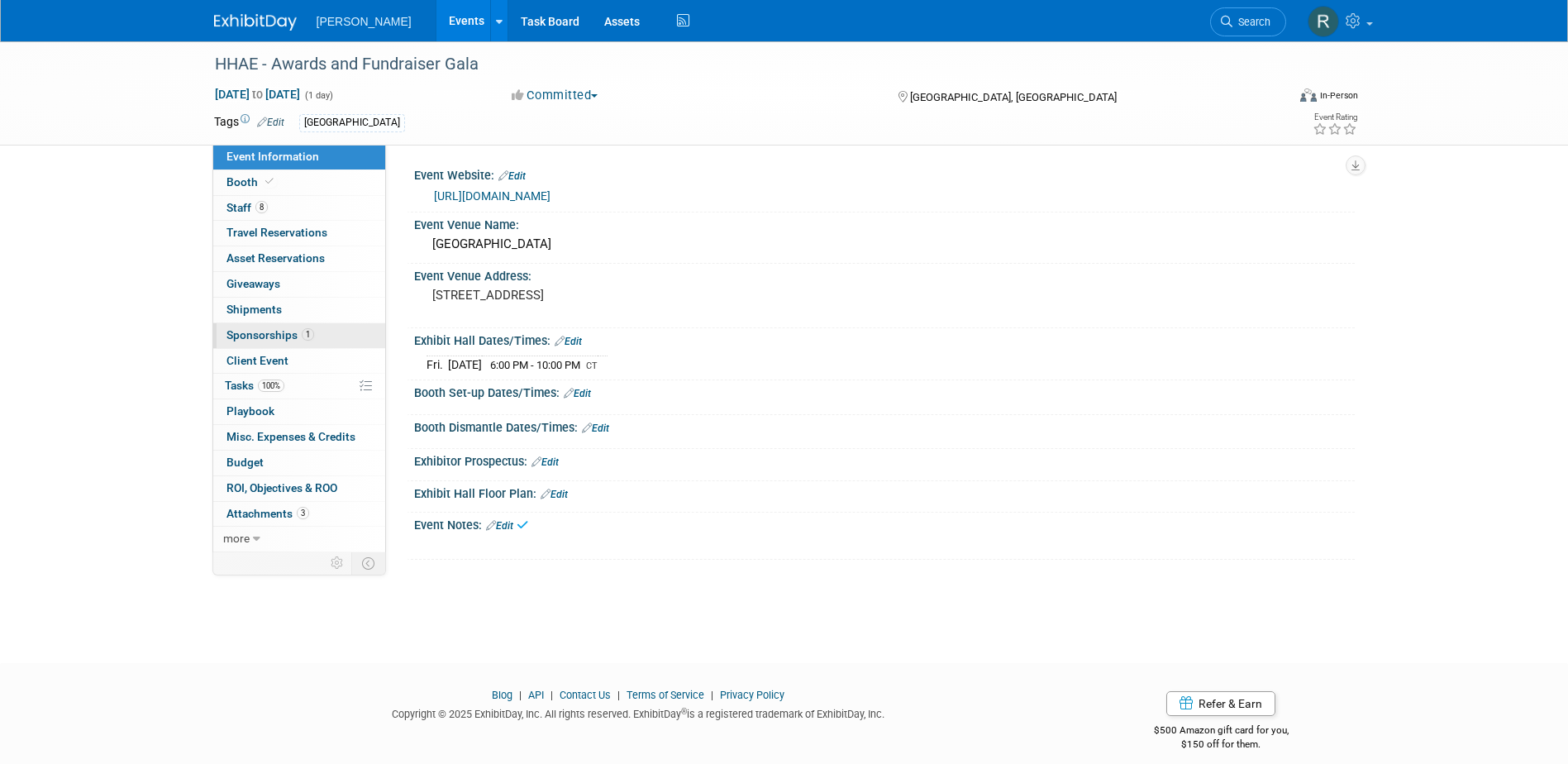
click at [269, 337] on span "Sponsorships 1" at bounding box center [270, 334] width 88 height 13
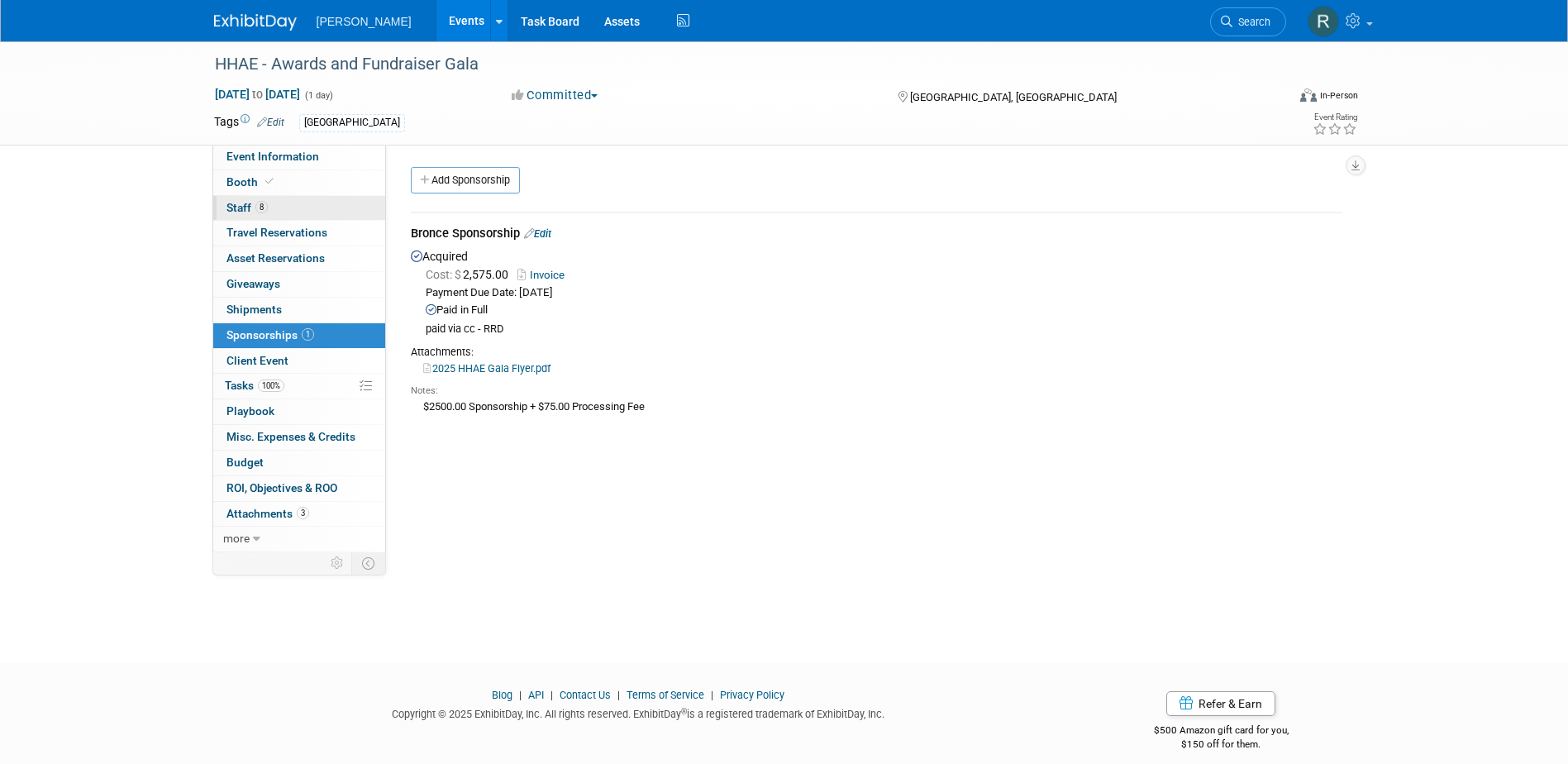
click at [307, 211] on link "8 Staff 8" at bounding box center [299, 208] width 172 height 25
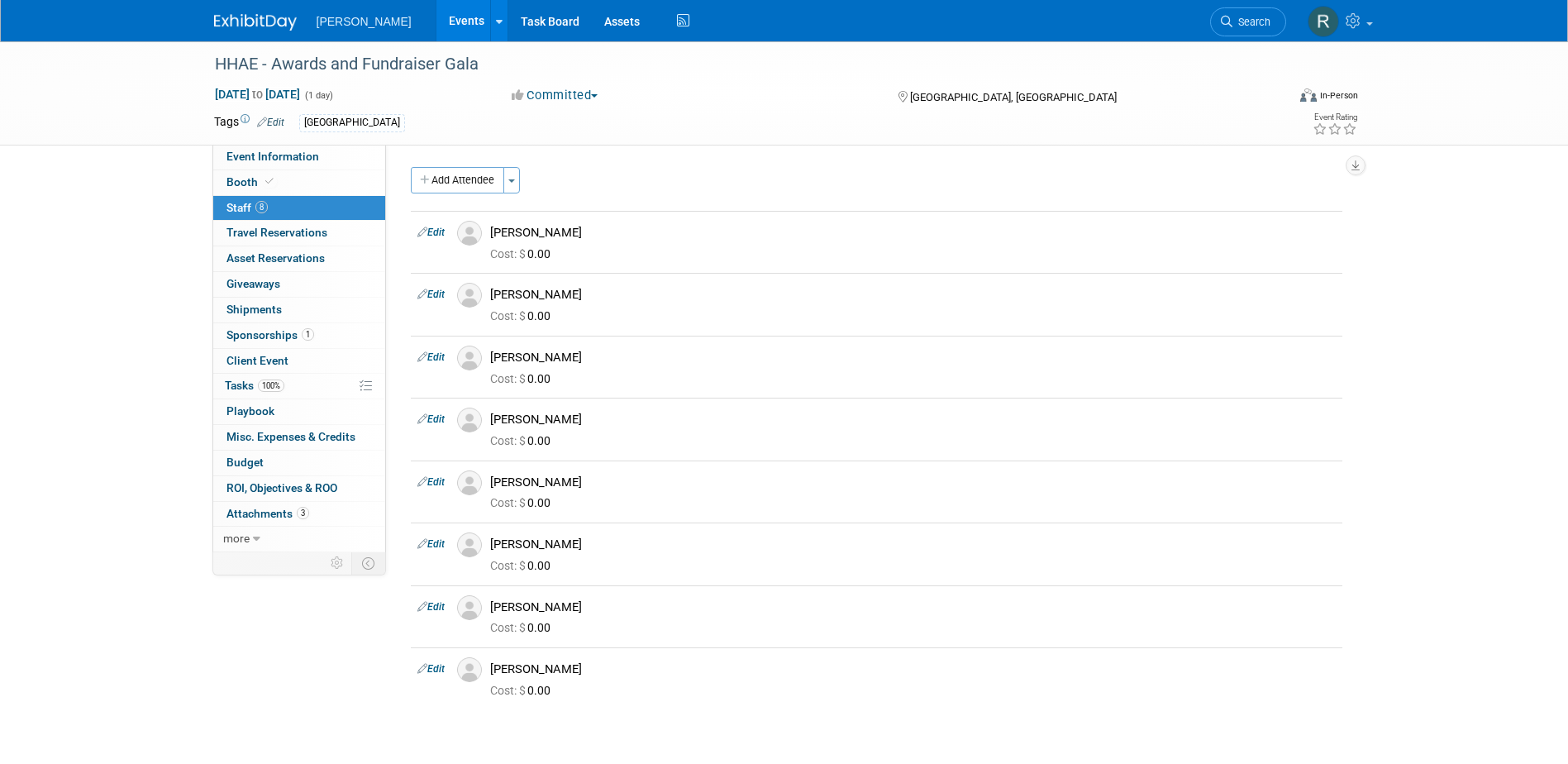
drag, startPoint x: 1251, startPoint y: 13, endPoint x: 1236, endPoint y: 20, distance: 16.6
click at [1251, 13] on link "Search" at bounding box center [1248, 21] width 76 height 29
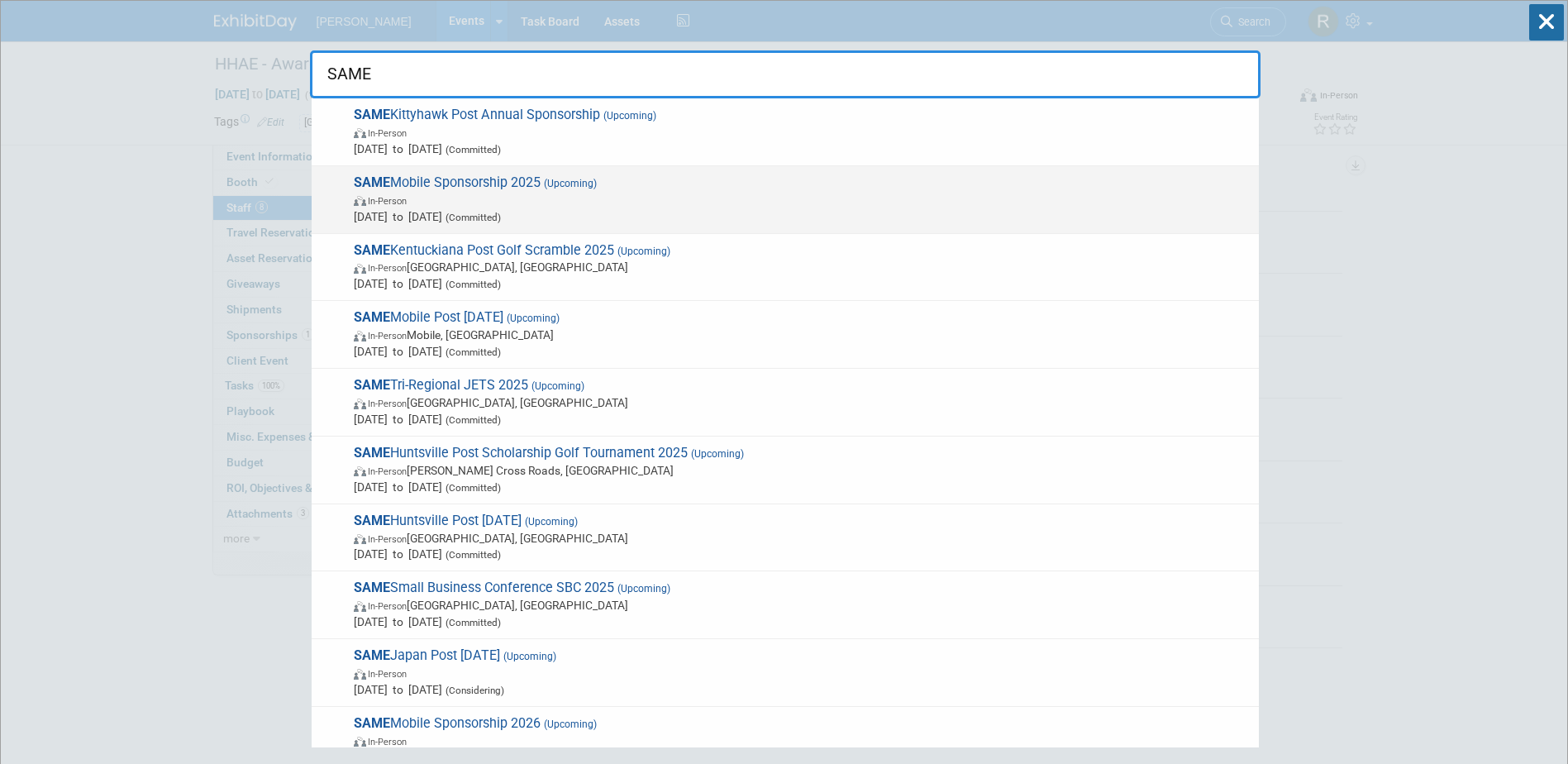
type input "SAME"
click at [475, 196] on span "In-Person" at bounding box center [802, 200] width 897 height 17
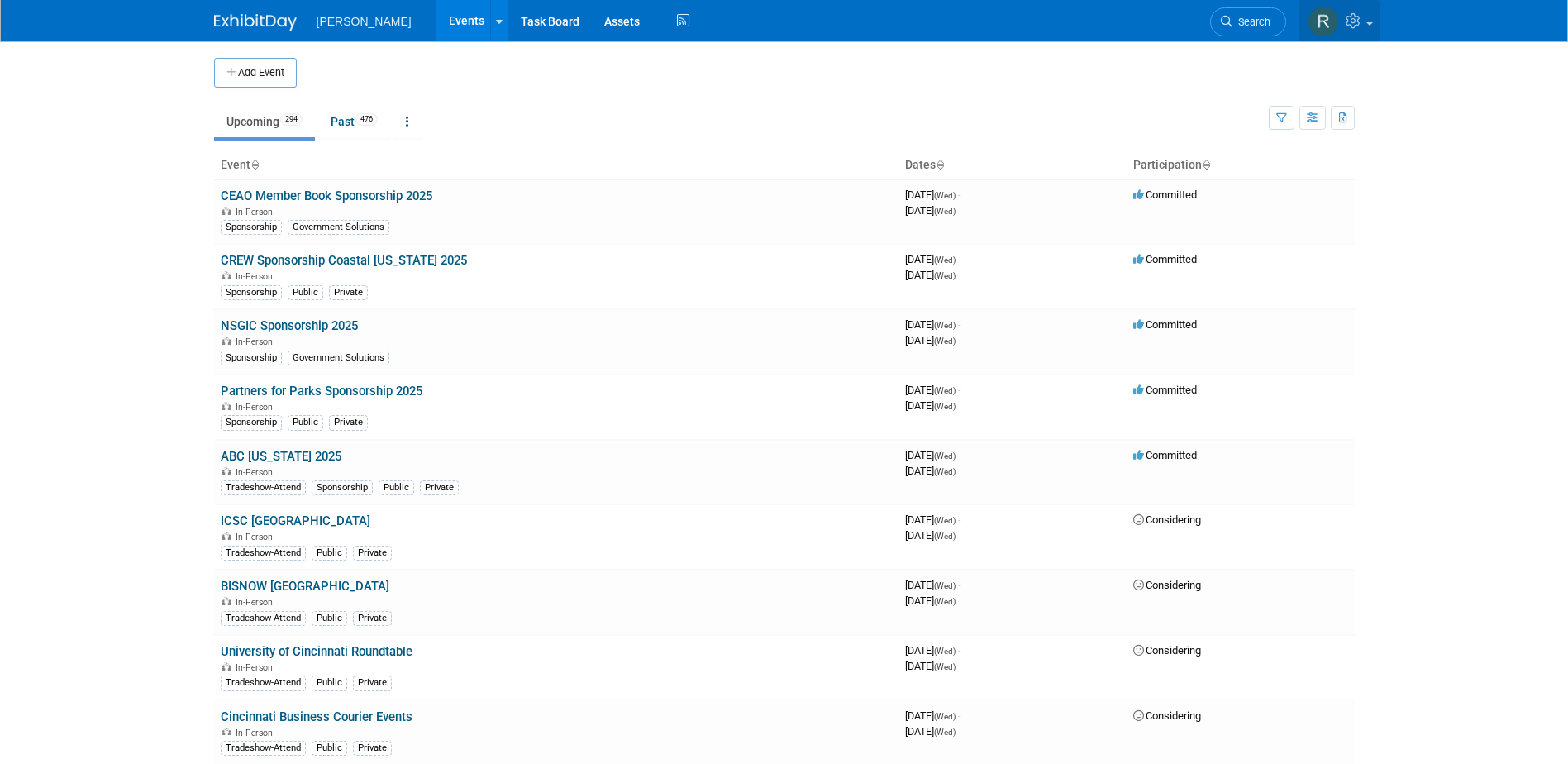
click at [1368, 27] on link at bounding box center [1338, 20] width 81 height 42
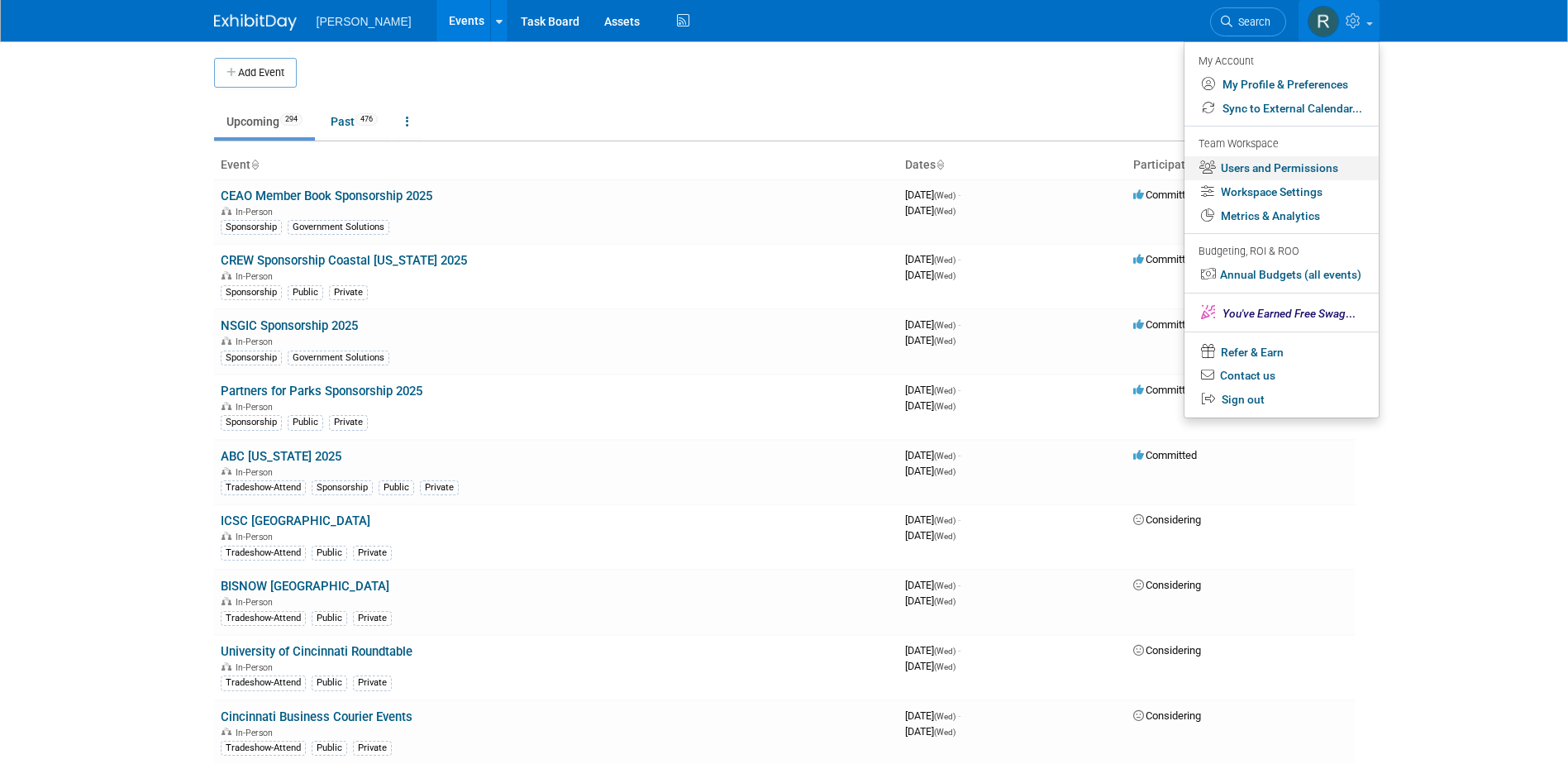
click at [1260, 173] on link "Users and Permissions" at bounding box center [1281, 169] width 194 height 24
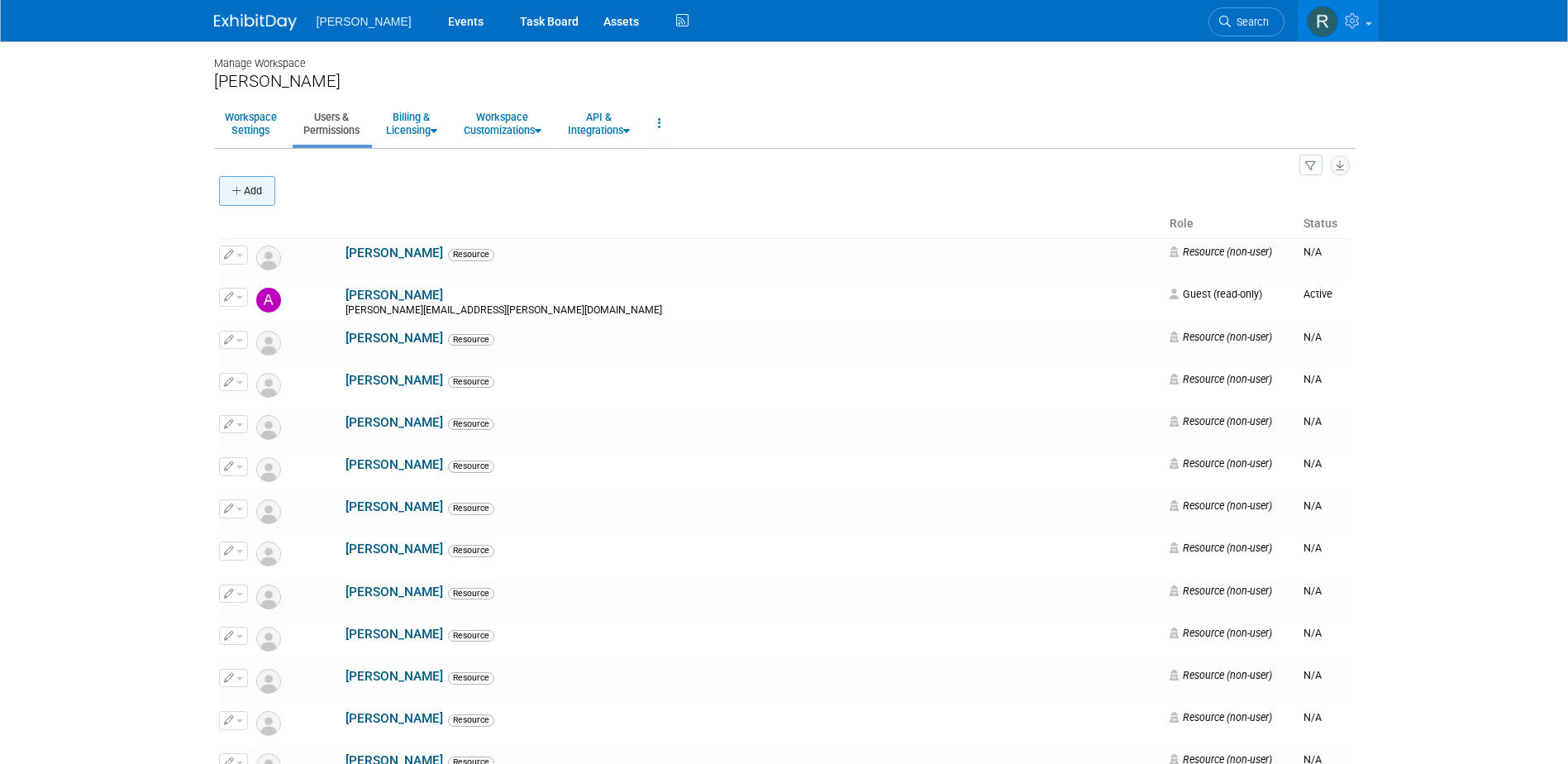
click at [243, 193] on icon "button" at bounding box center [238, 192] width 11 height 11
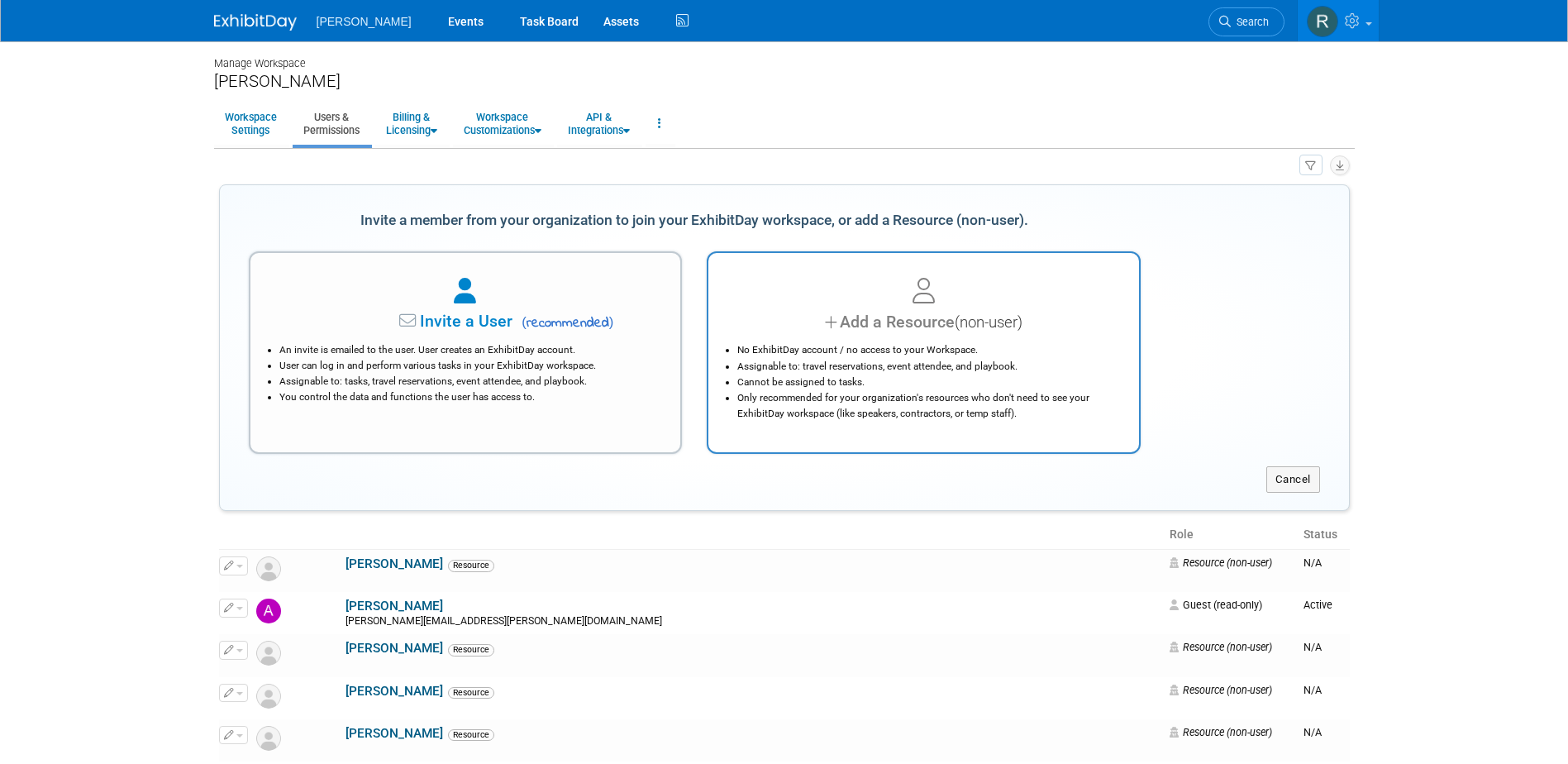
click at [802, 347] on li "No ExhibitDay account / no access to your Workspace." at bounding box center [927, 350] width 381 height 16
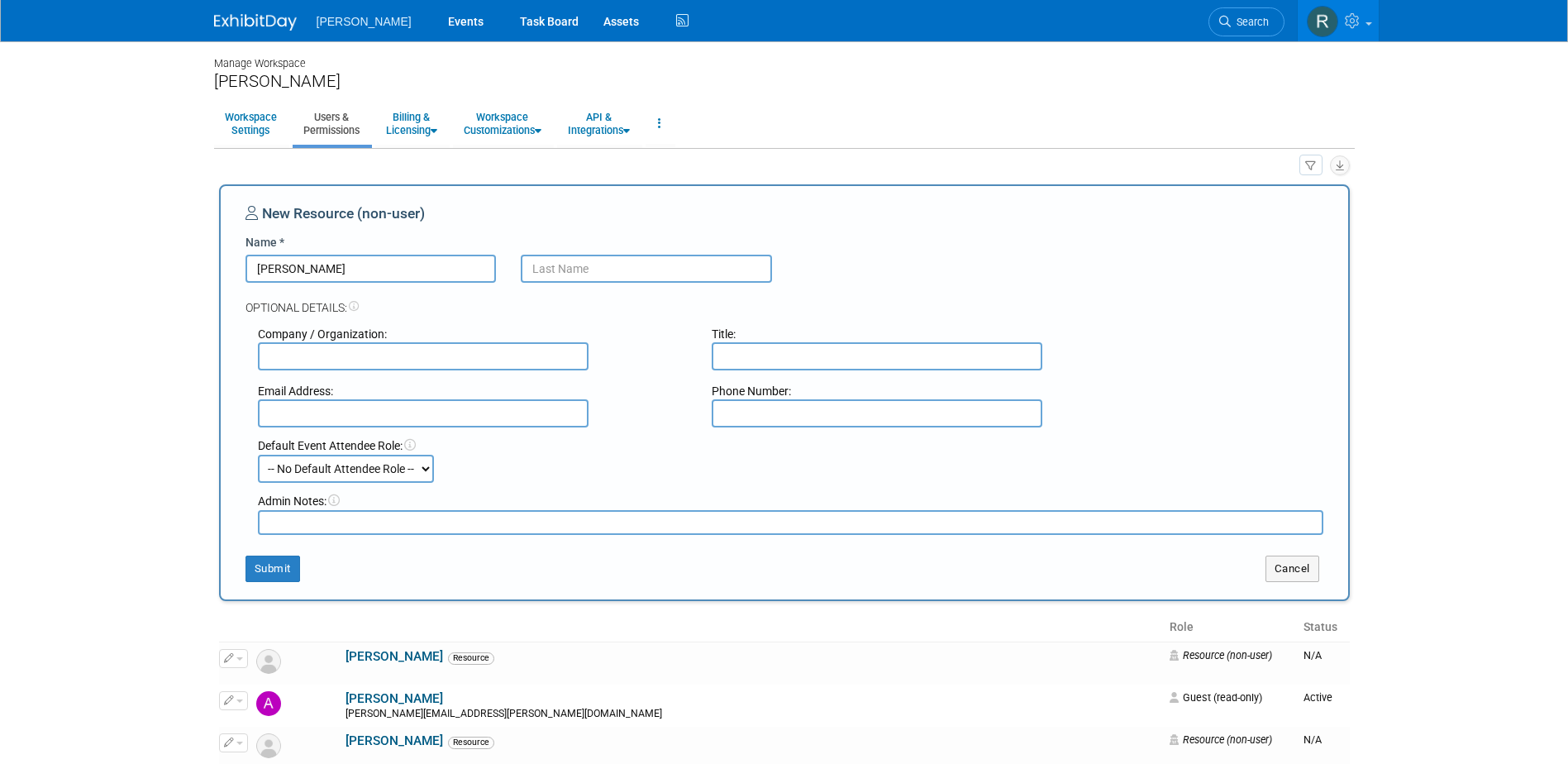
type input "[PERSON_NAME]"
type input "[GEOGRAPHIC_DATA]"
click at [281, 566] on button "Submit" at bounding box center [272, 569] width 55 height 27
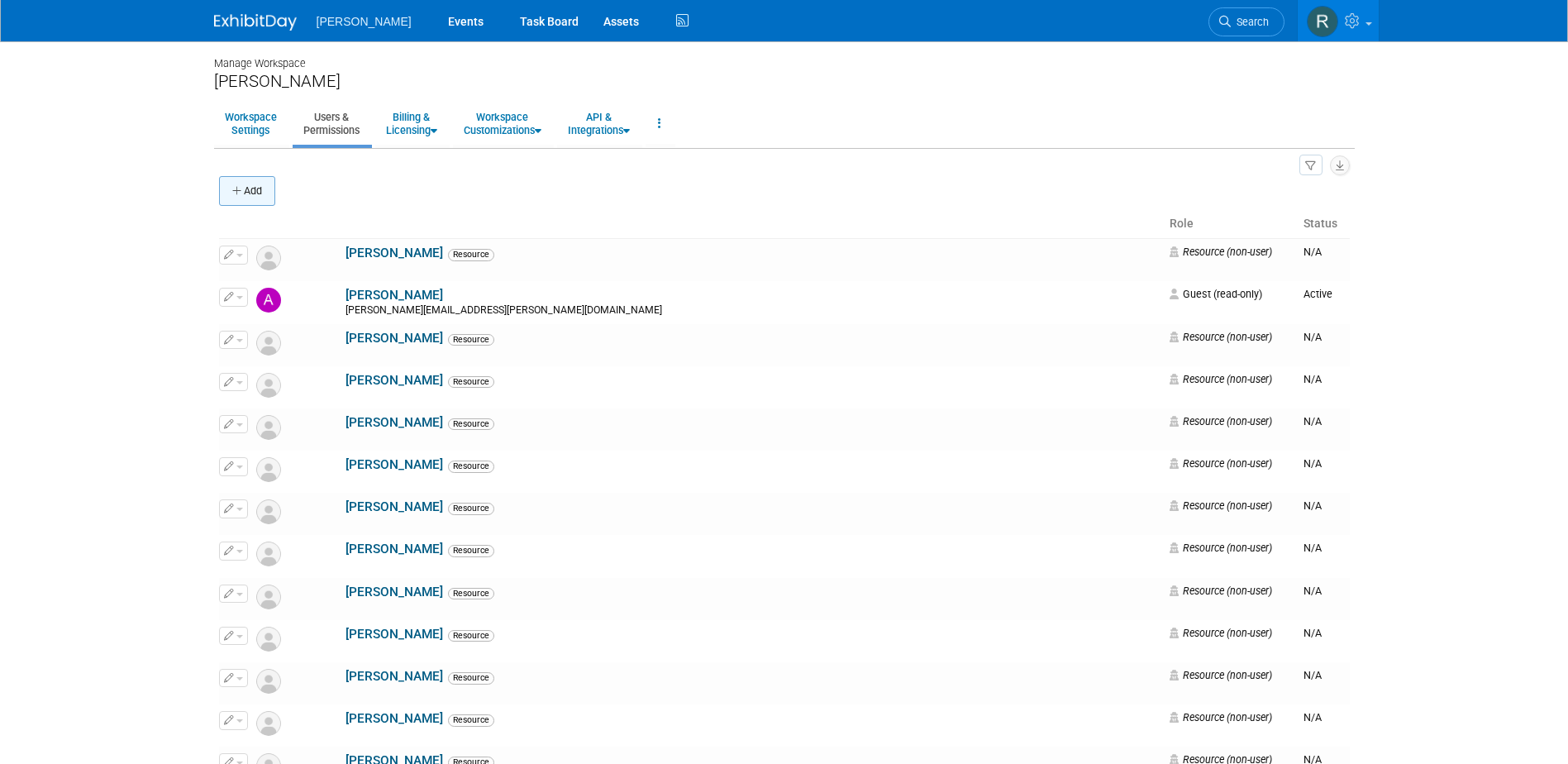
click at [244, 195] on button "Add" at bounding box center [247, 191] width 56 height 30
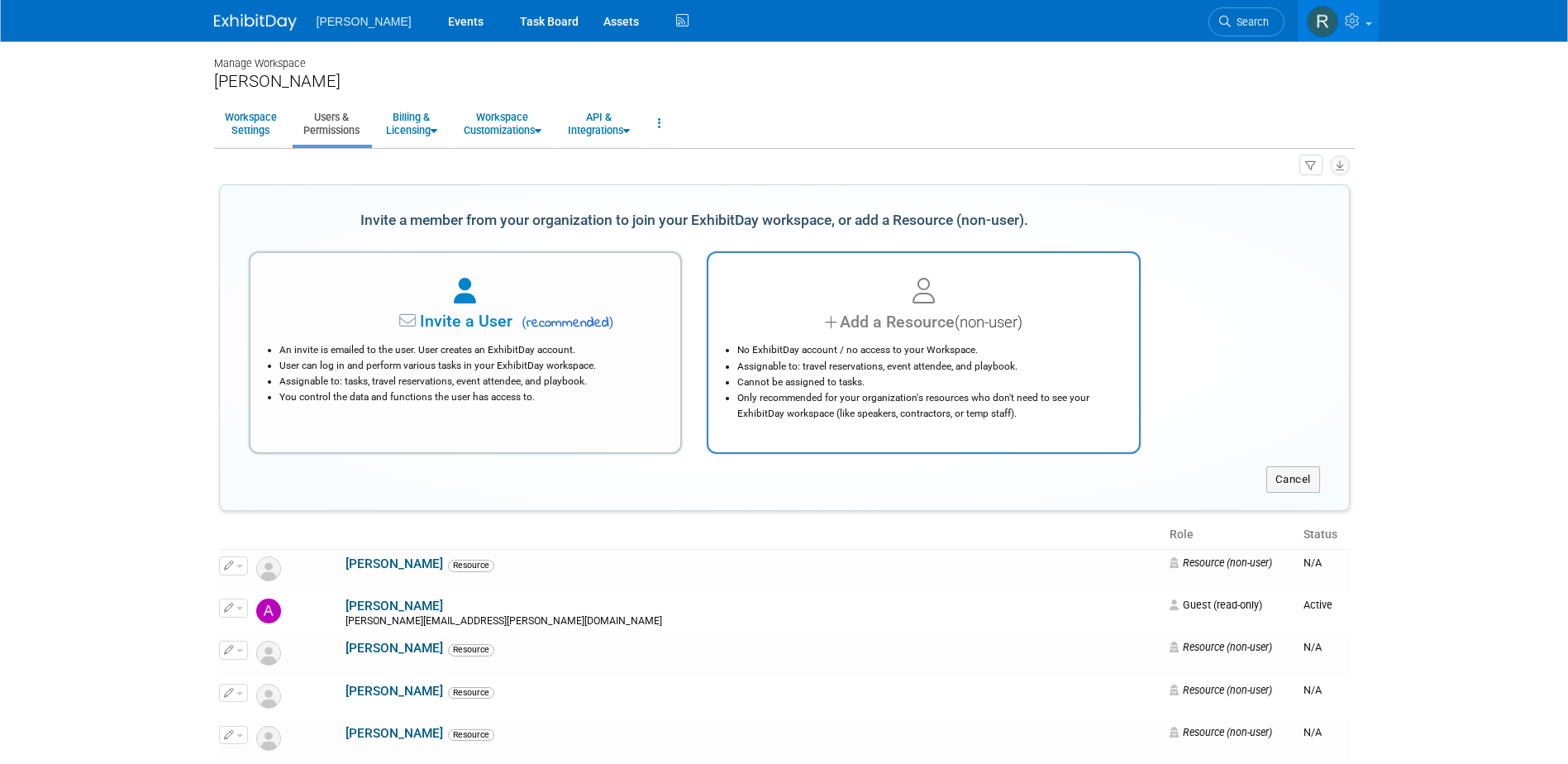
click at [862, 332] on div "Add a Resource (non-user)" at bounding box center [923, 322] width 390 height 24
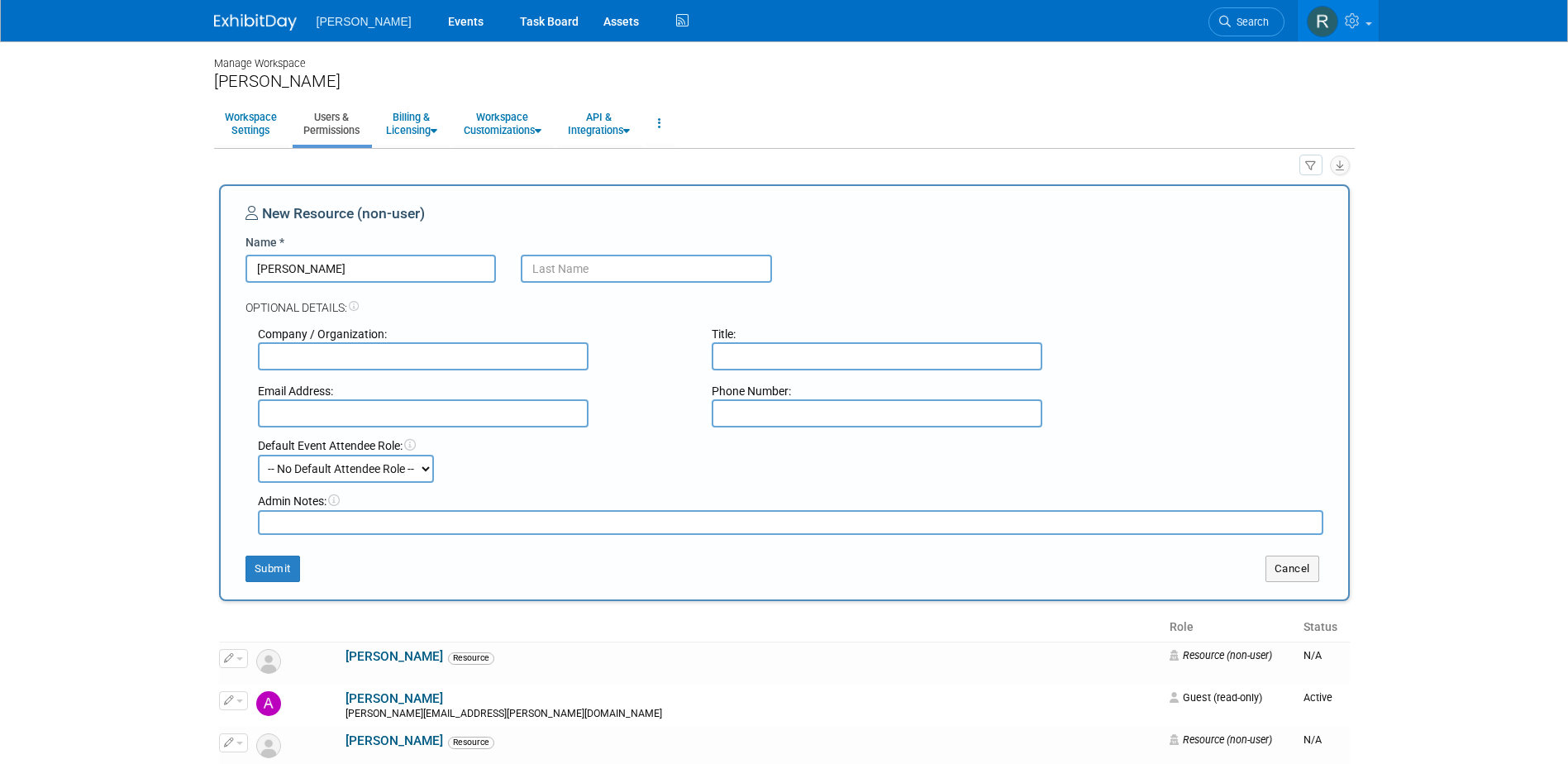
type input "[PERSON_NAME]"
click at [278, 578] on button "Submit" at bounding box center [272, 569] width 55 height 27
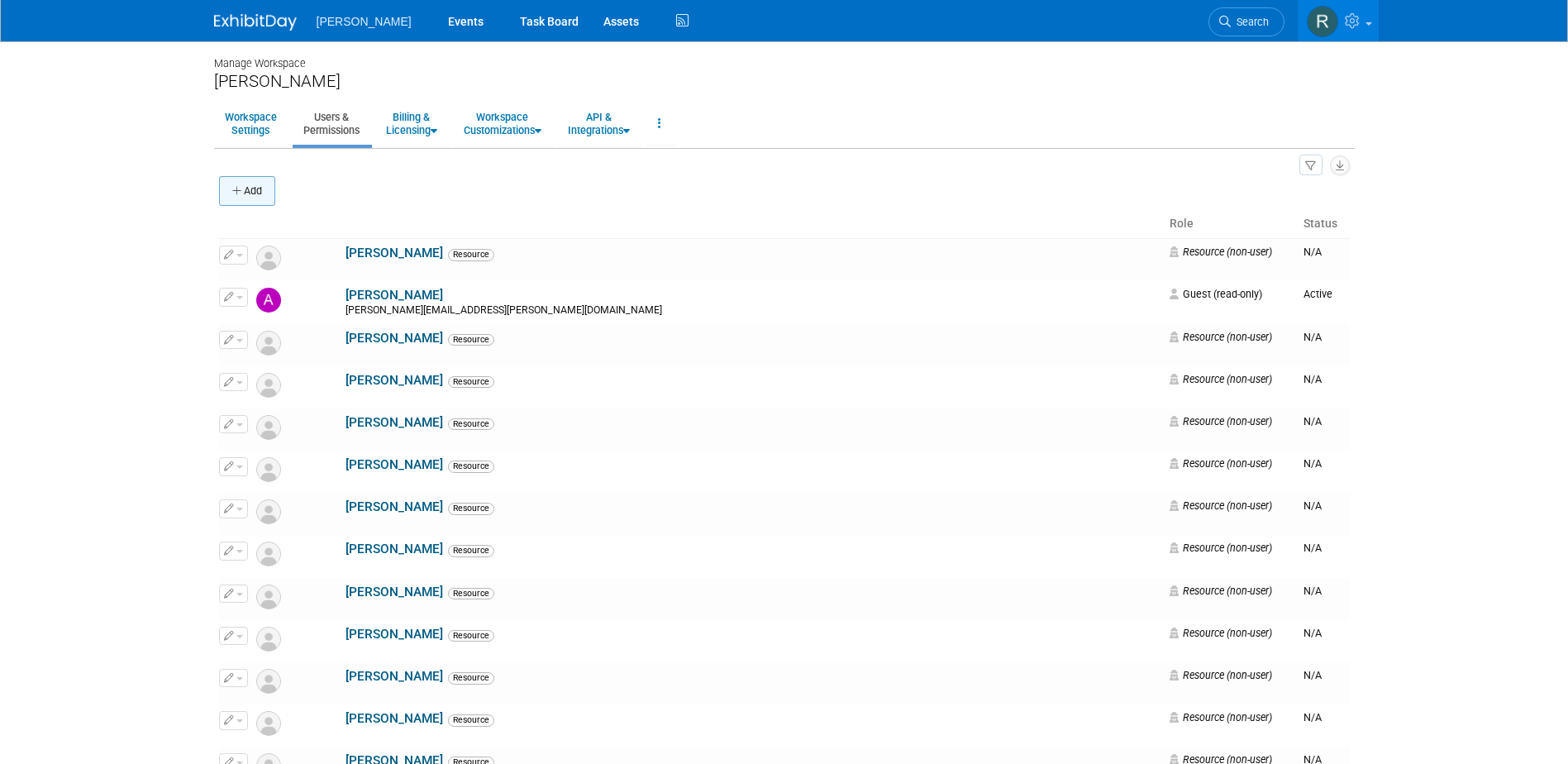
click at [246, 192] on button "Add" at bounding box center [247, 191] width 56 height 30
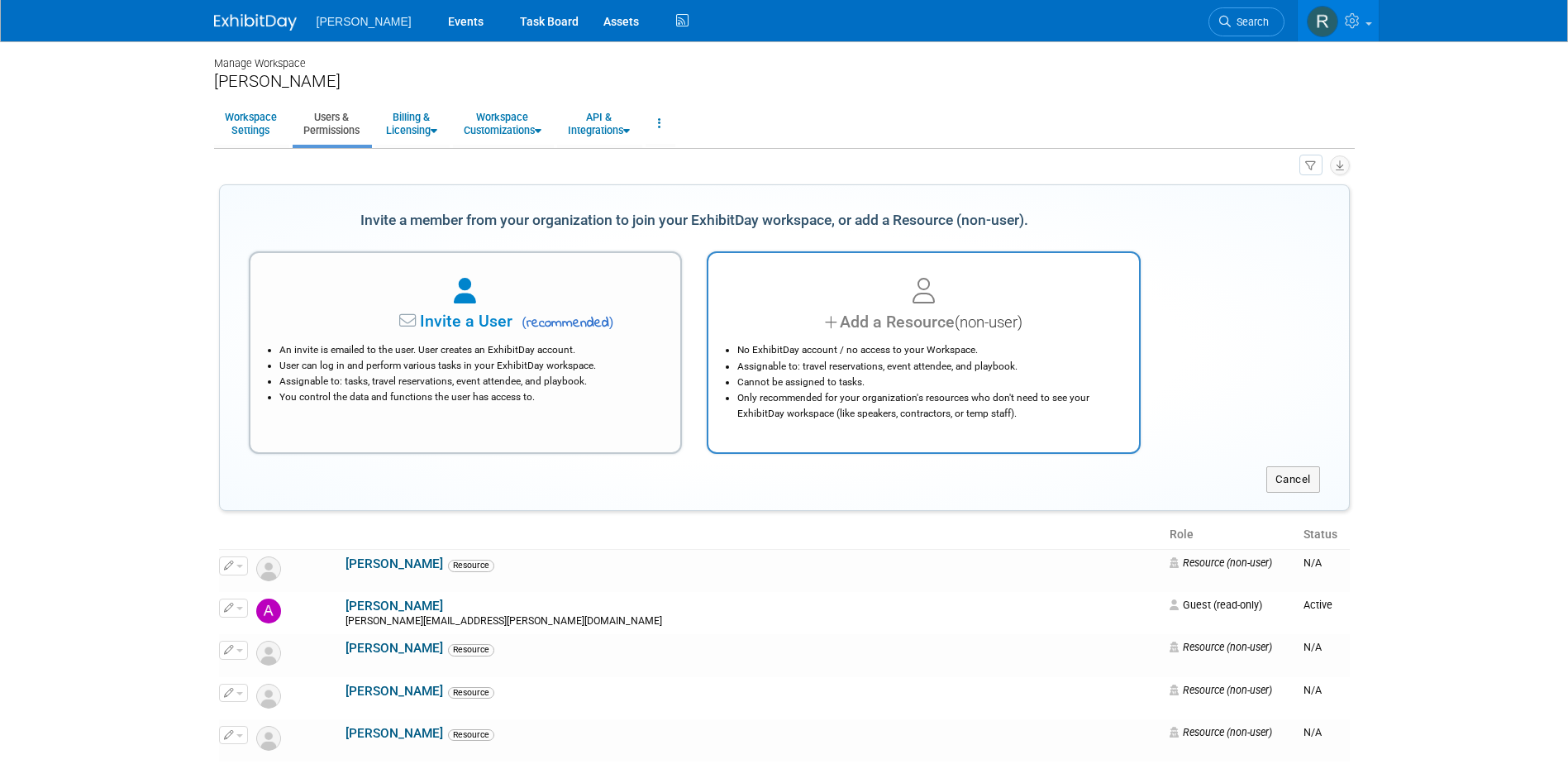
click at [803, 344] on li "No ExhibitDay account / no access to your Workspace." at bounding box center [927, 350] width 381 height 16
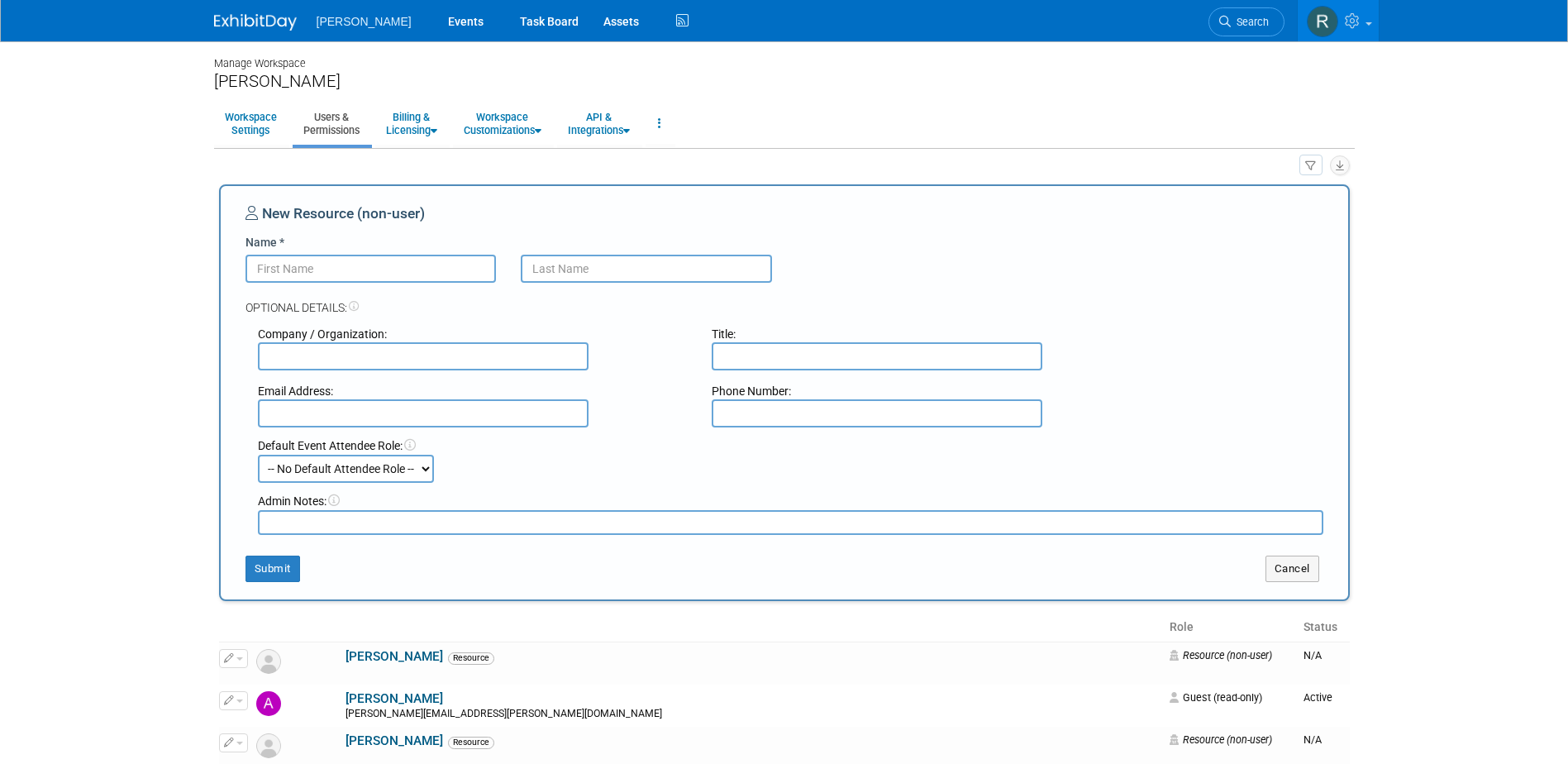
click at [301, 264] on input "Name *" at bounding box center [370, 269] width 251 height 28
type input "[PERSON_NAME]"
paste input "Dmytryshyn"
type input "Dmytryshyn"
click at [274, 571] on button "Submit" at bounding box center [272, 569] width 55 height 27
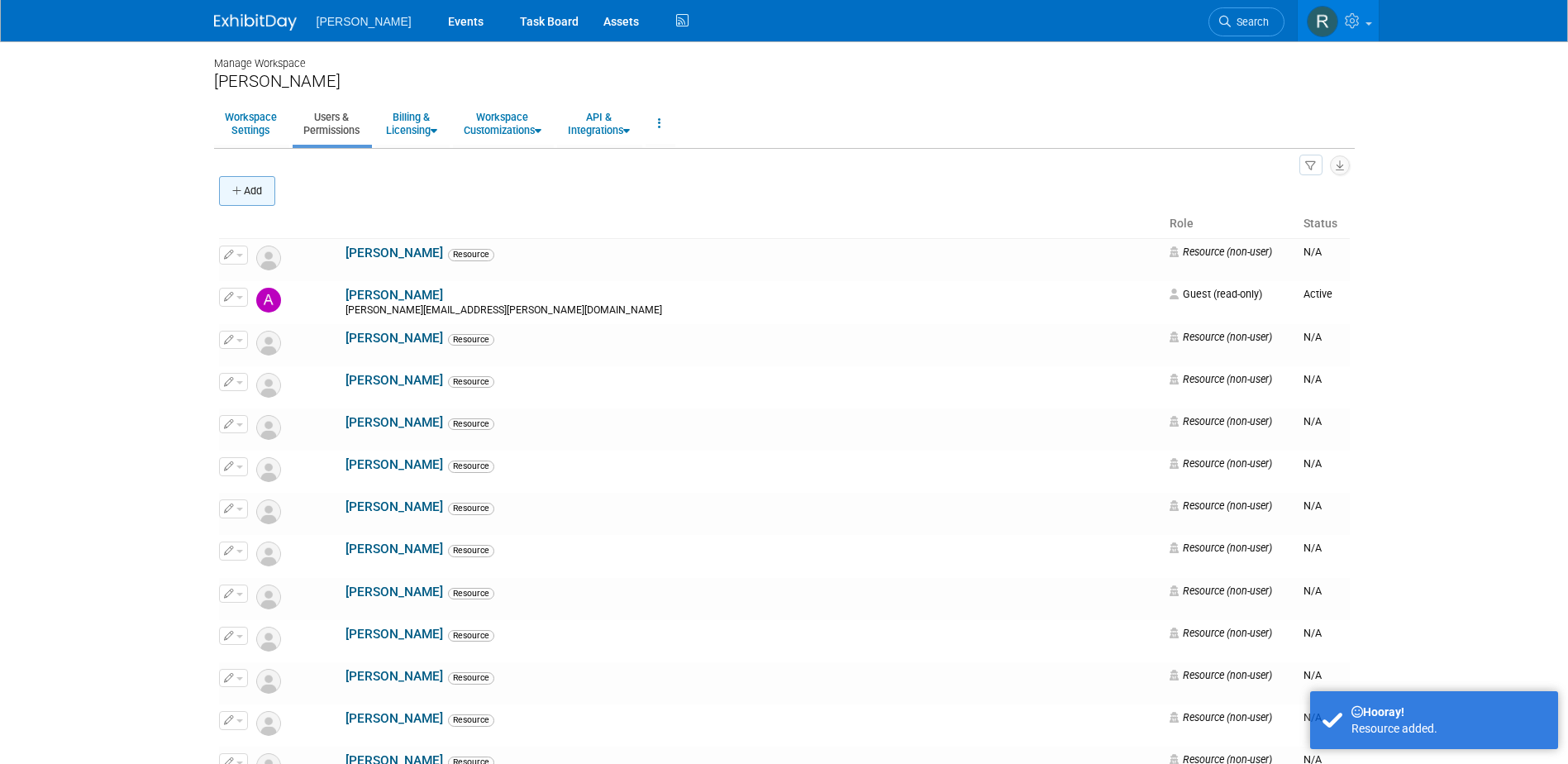
click at [264, 198] on button "Add" at bounding box center [247, 191] width 56 height 30
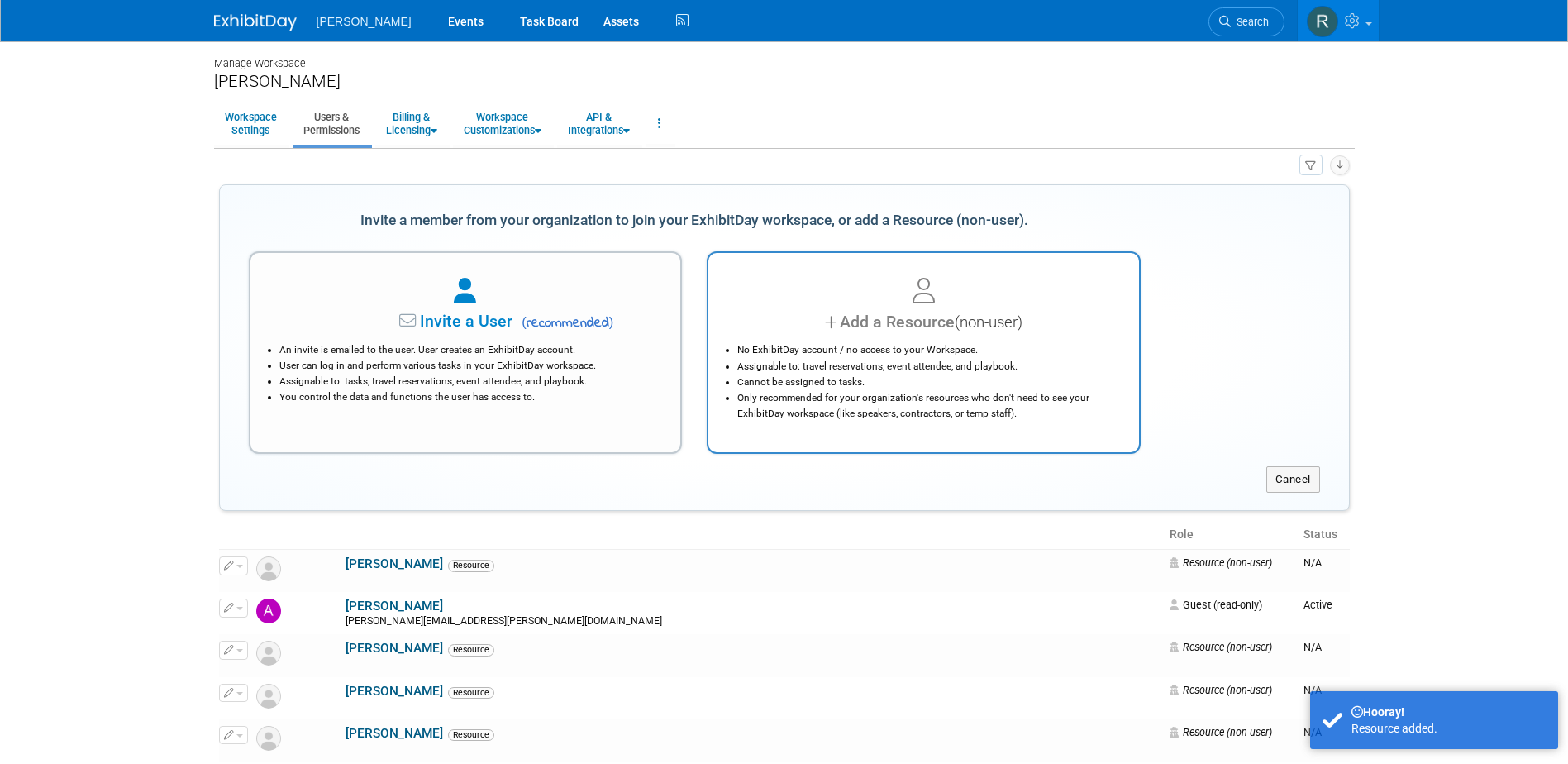
click at [780, 313] on div "Add a Resource (non-user)" at bounding box center [923, 322] width 390 height 24
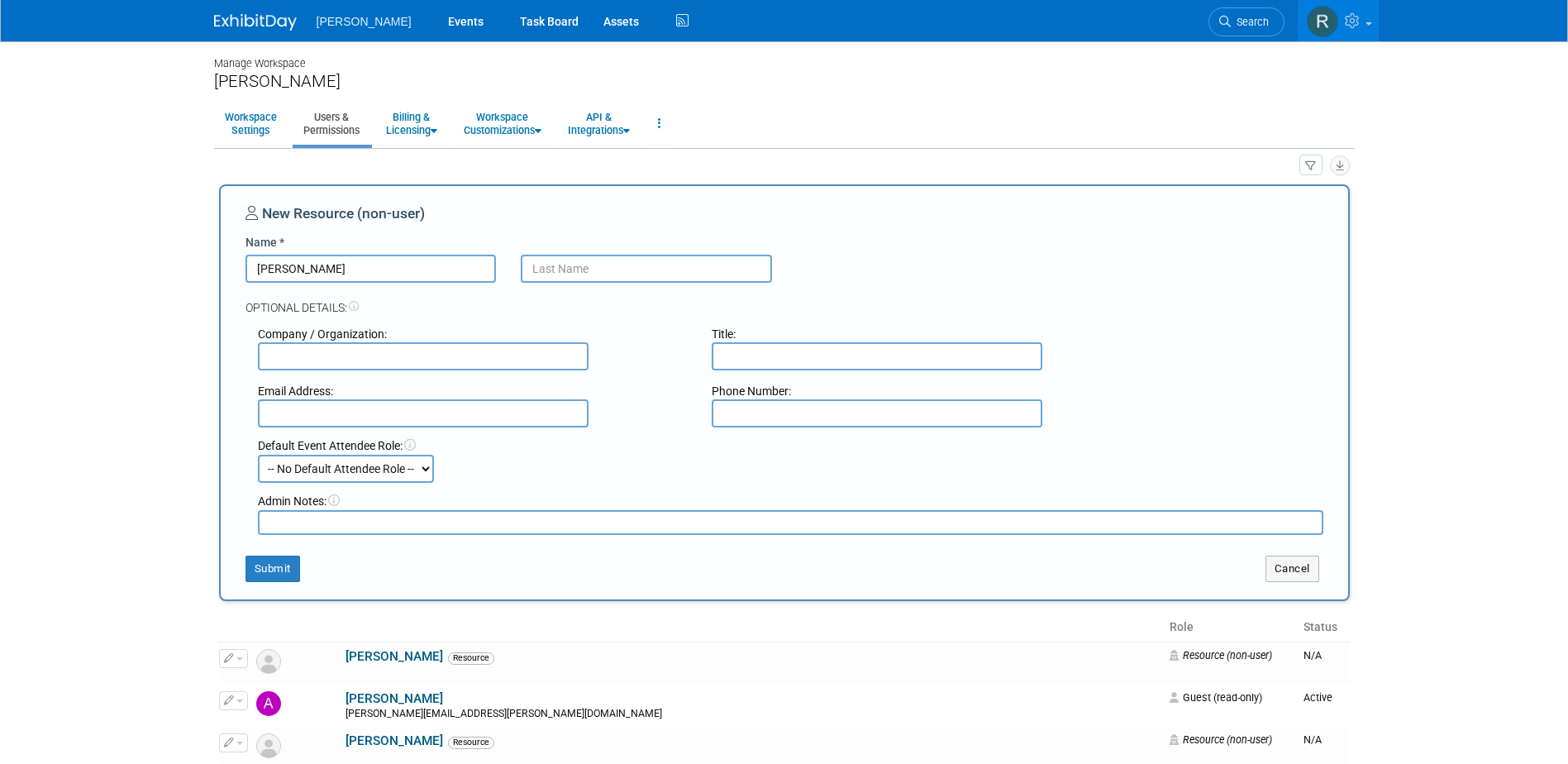
type input "[PERSON_NAME]"
paste input "Dmytryshyn"
type input "Dmytryshyn"
click at [282, 562] on button "Submit" at bounding box center [272, 569] width 55 height 27
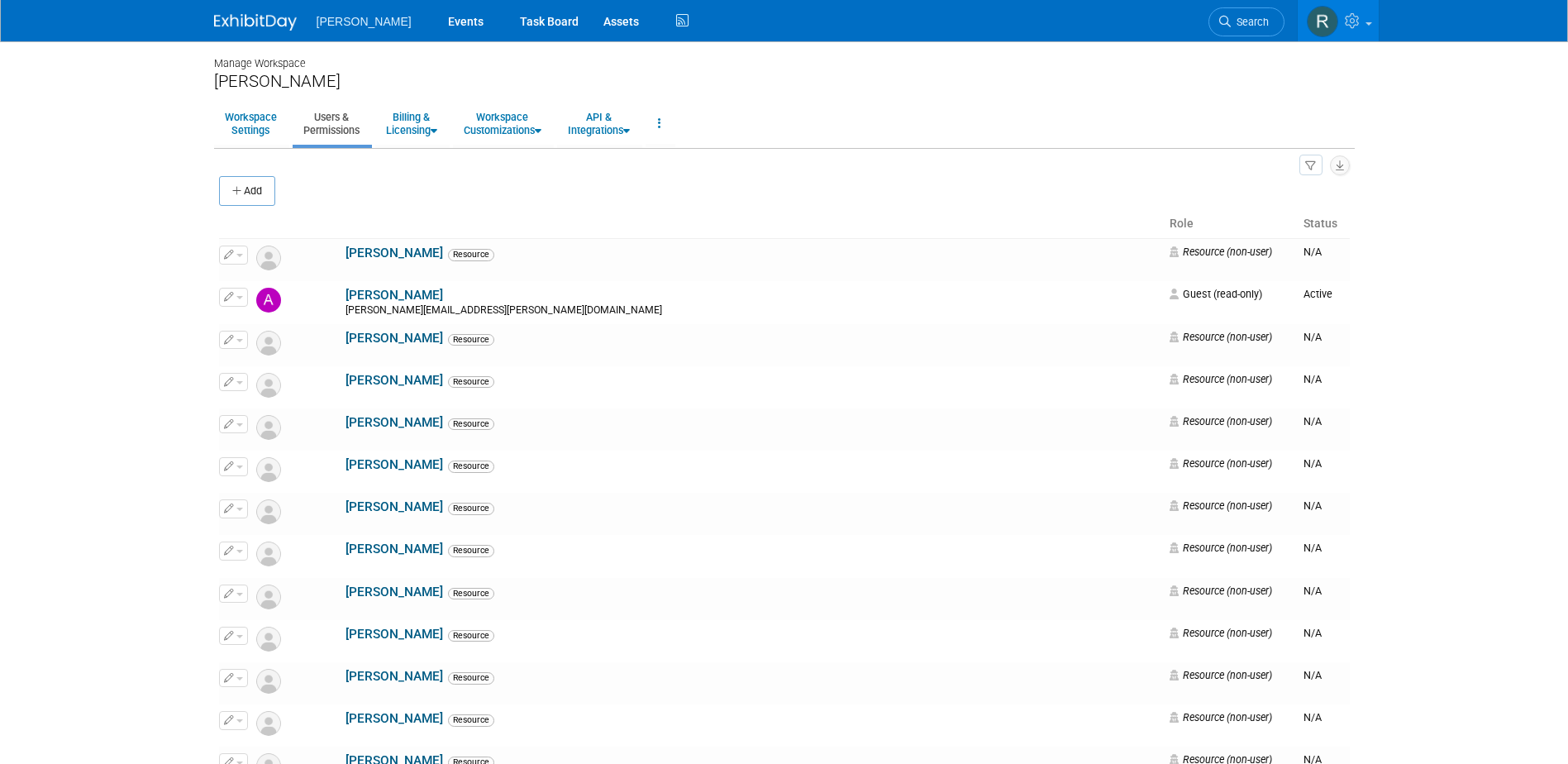
click at [245, 189] on button "Add" at bounding box center [247, 191] width 56 height 30
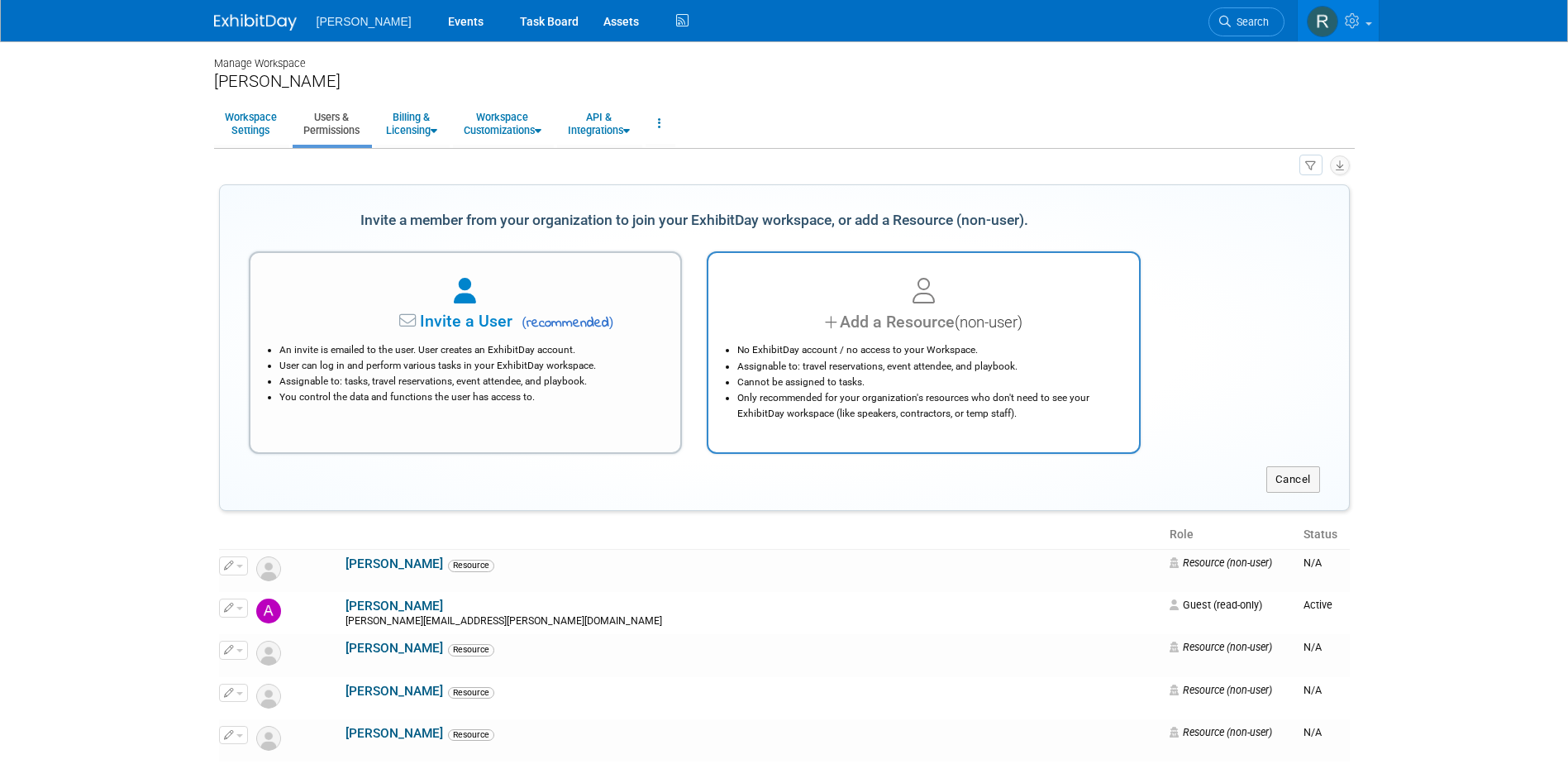
click at [822, 336] on div "No ExhibitDay account / no access to your Workspace. Assignable to: travel rese…" at bounding box center [923, 378] width 390 height 87
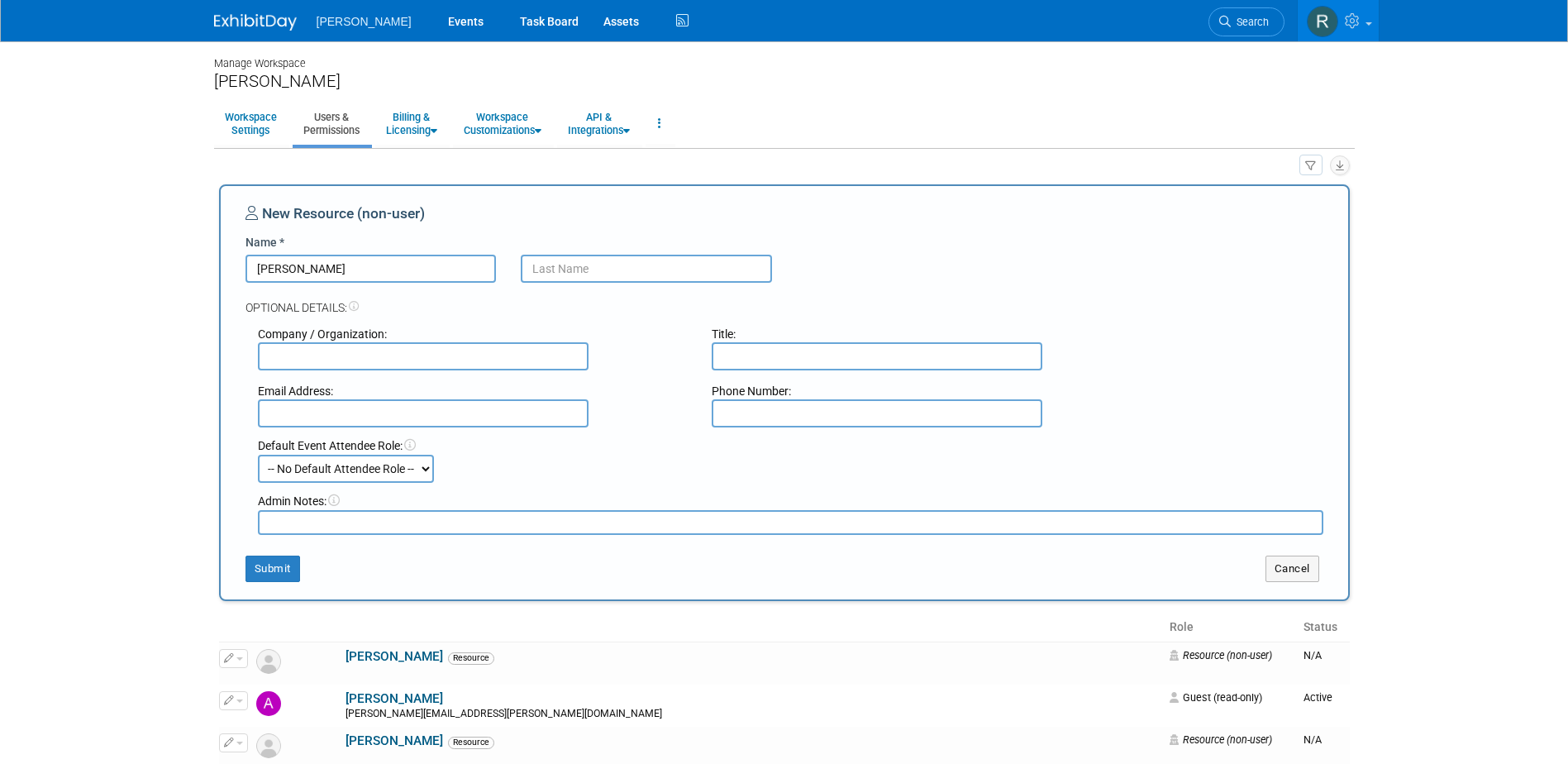
type input "[PERSON_NAME]"
click at [287, 569] on button "Submit" at bounding box center [272, 569] width 55 height 27
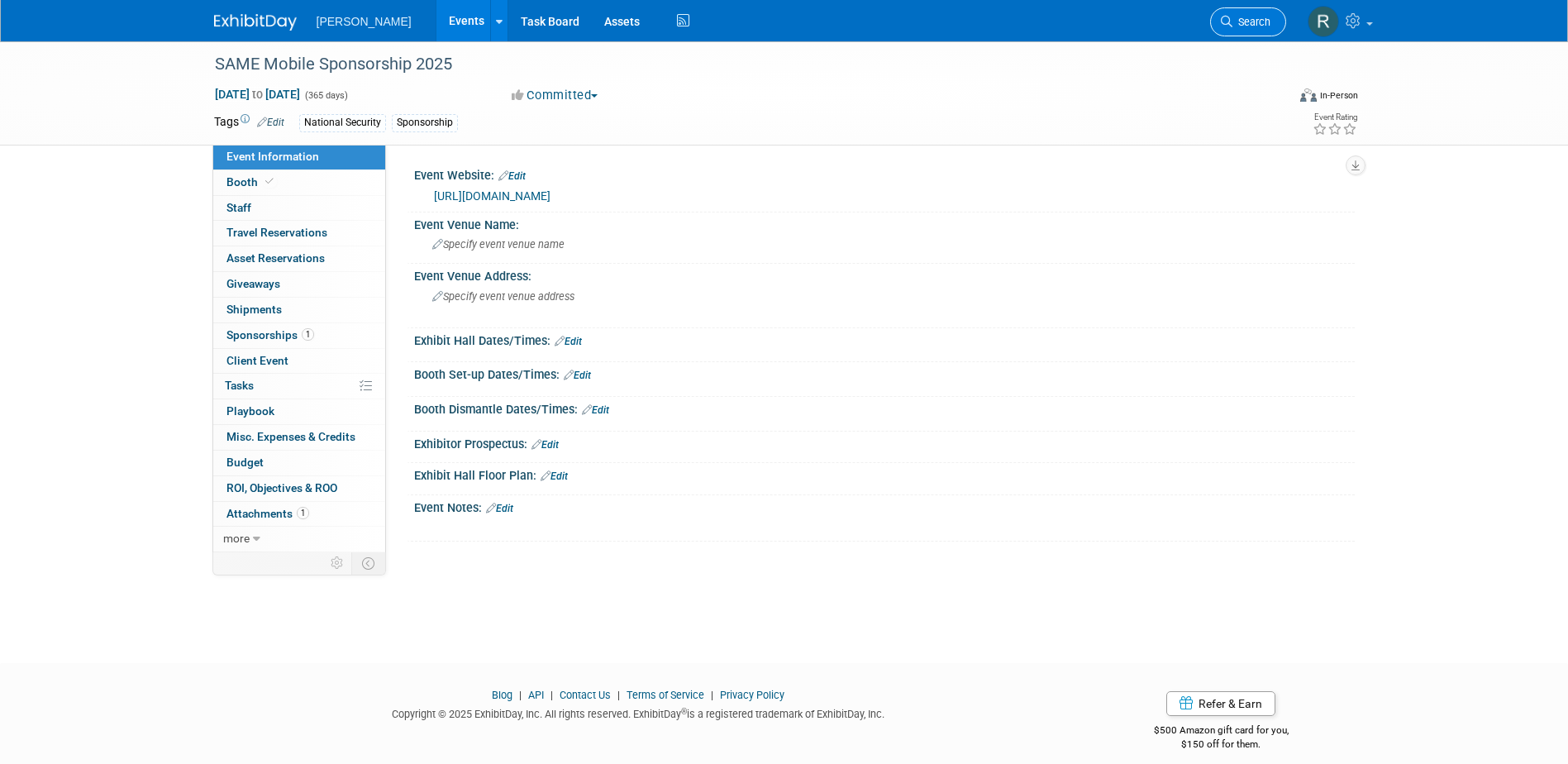
click at [1237, 17] on span "Search" at bounding box center [1251, 21] width 38 height 12
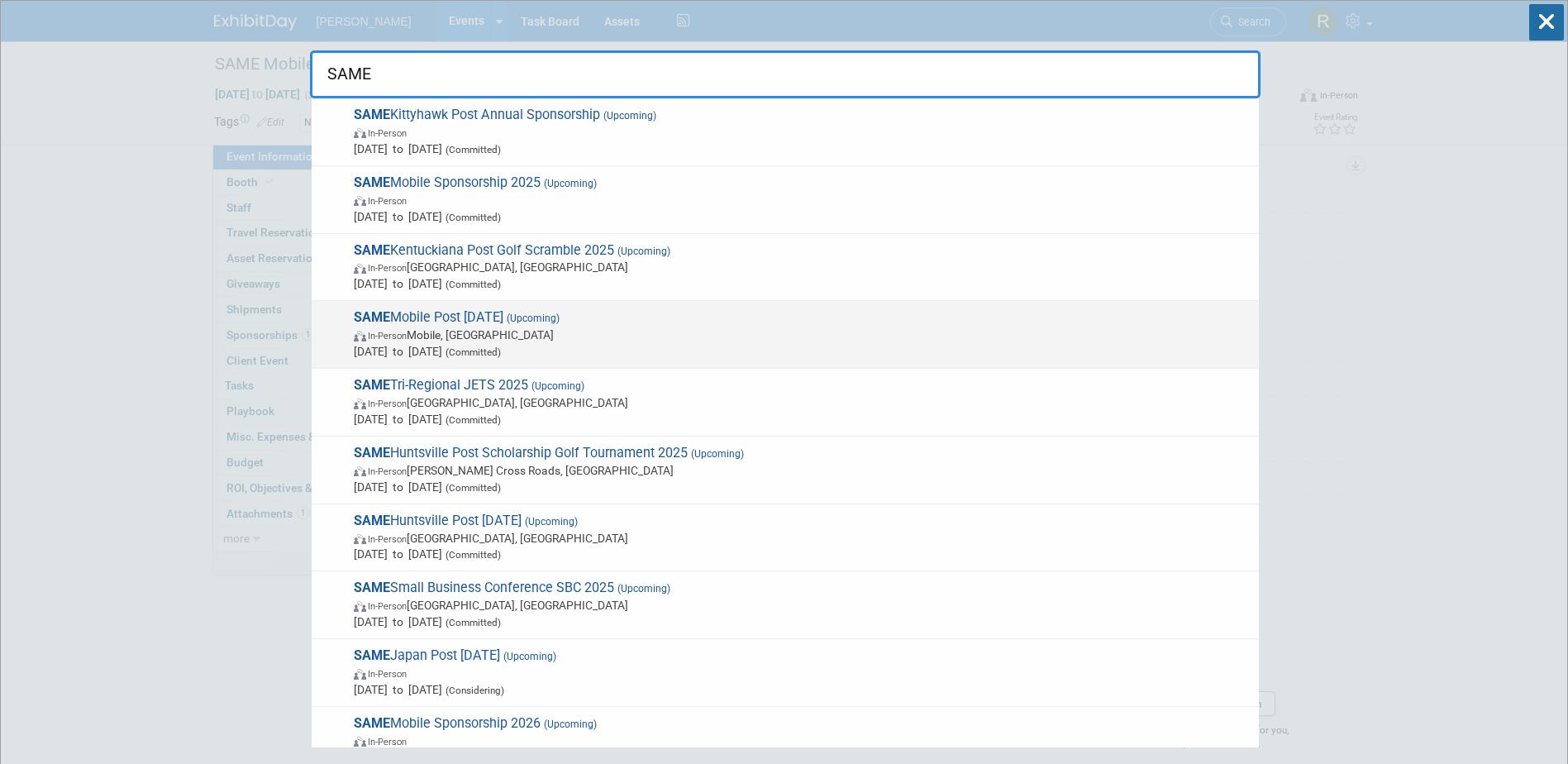
type input "SAME"
click at [428, 335] on span "In-Person Mobile, [GEOGRAPHIC_DATA]" at bounding box center [802, 335] width 897 height 17
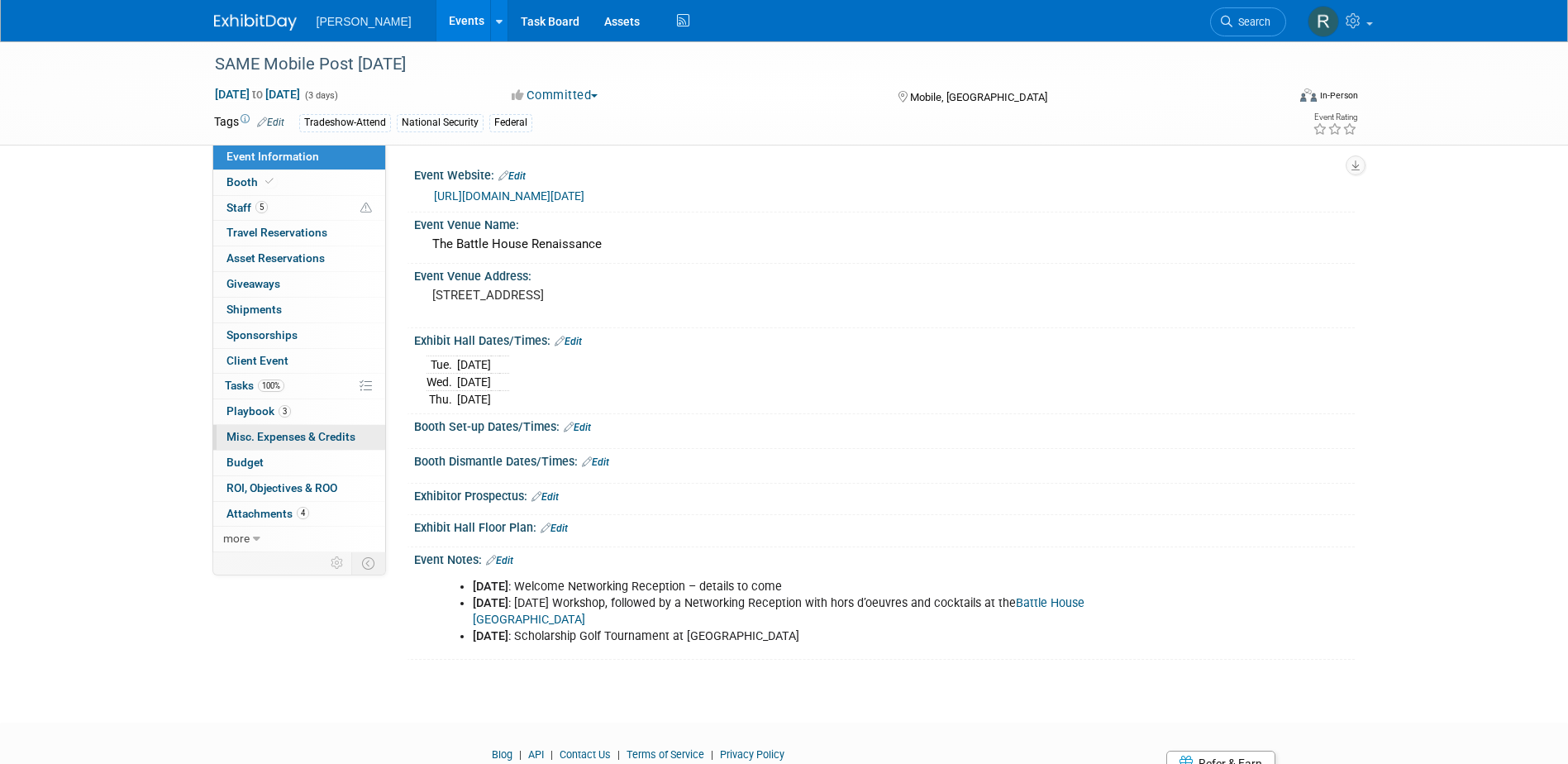
click at [252, 439] on span "Misc. Expenses & Credits 0" at bounding box center [291, 436] width 129 height 13
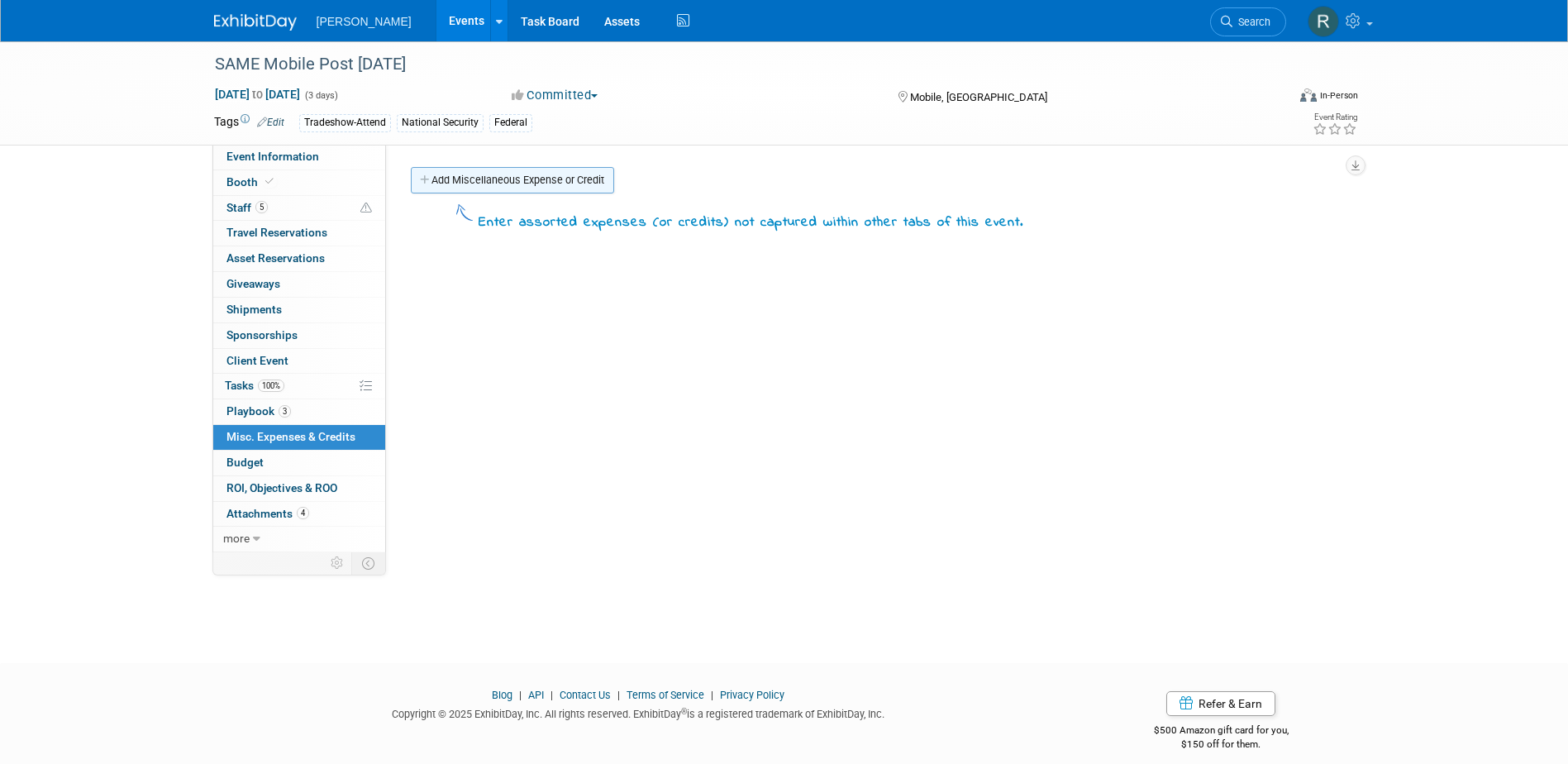
click at [525, 183] on link "Add Miscellaneous Expense or Credit" at bounding box center [513, 180] width 204 height 27
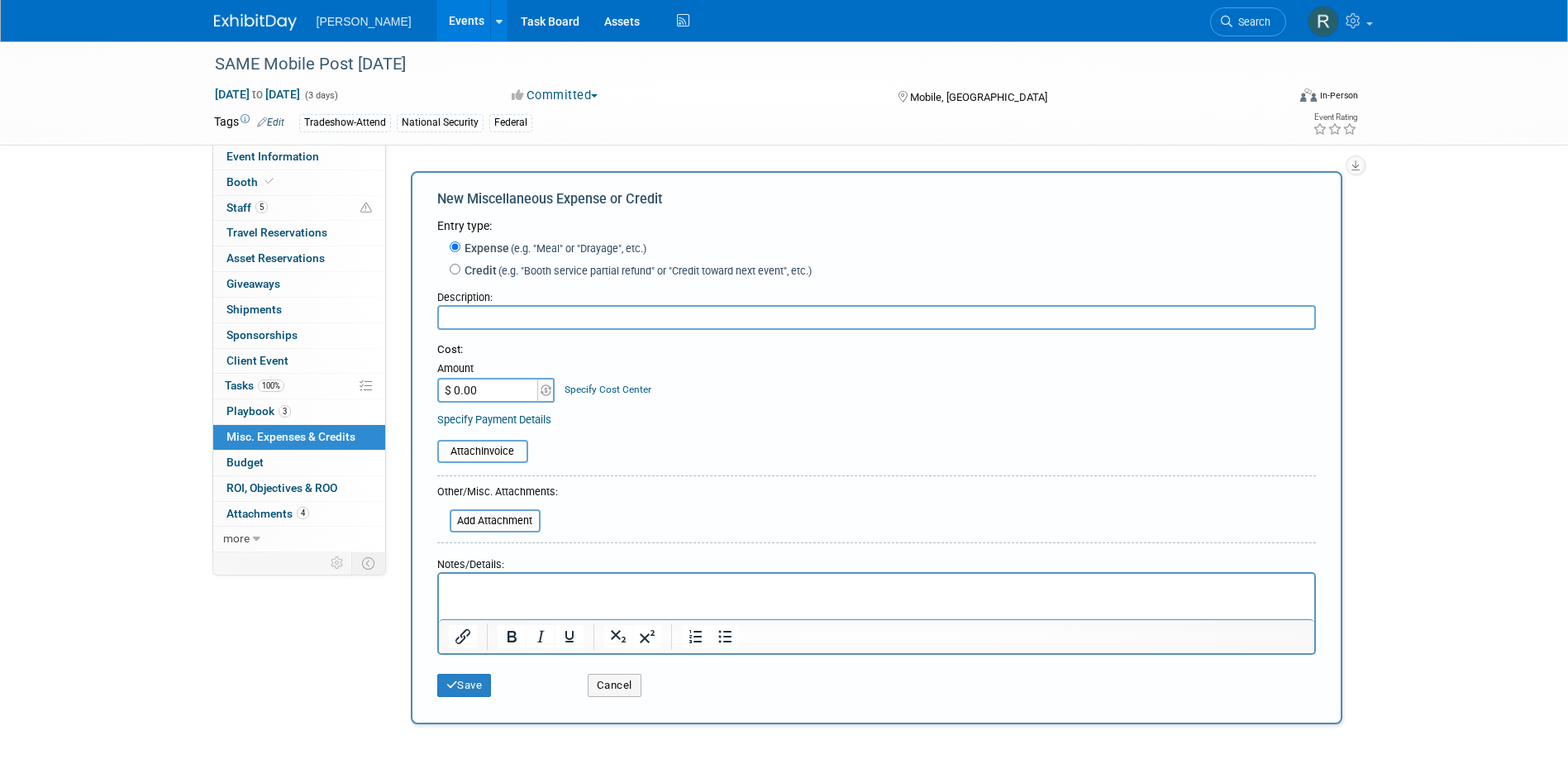
click at [504, 312] on input "text" at bounding box center [876, 317] width 878 height 25
click at [460, 269] on label "Credit (e.g. "Booth service partial refund" or "Credit toward next event", etc.)" at bounding box center [635, 270] width 351 height 17
click at [460, 269] on input "Credit (e.g. "Booth service partial refund" or "Credit toward next event", etc.)" at bounding box center [455, 269] width 11 height 11
radio input "true"
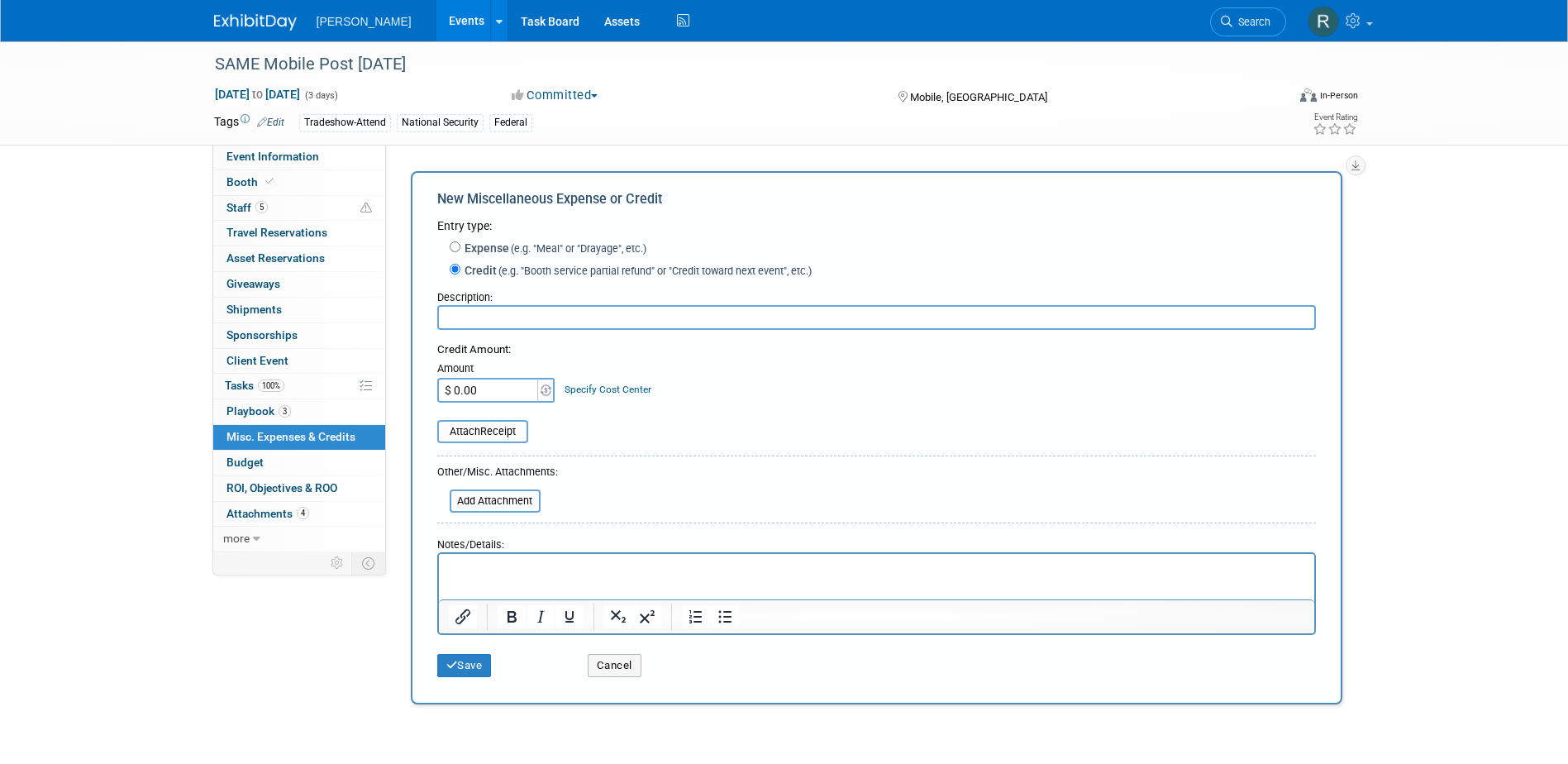
click at [469, 323] on input "text" at bounding box center [876, 317] width 878 height 25
type input "D"
type input "Refund for [PERSON_NAME] & [PERSON_NAME] due to their free registrations ($600)…"
type input "$ 800.00"
click at [613, 395] on link "Specify Cost Center" at bounding box center [608, 389] width 87 height 11
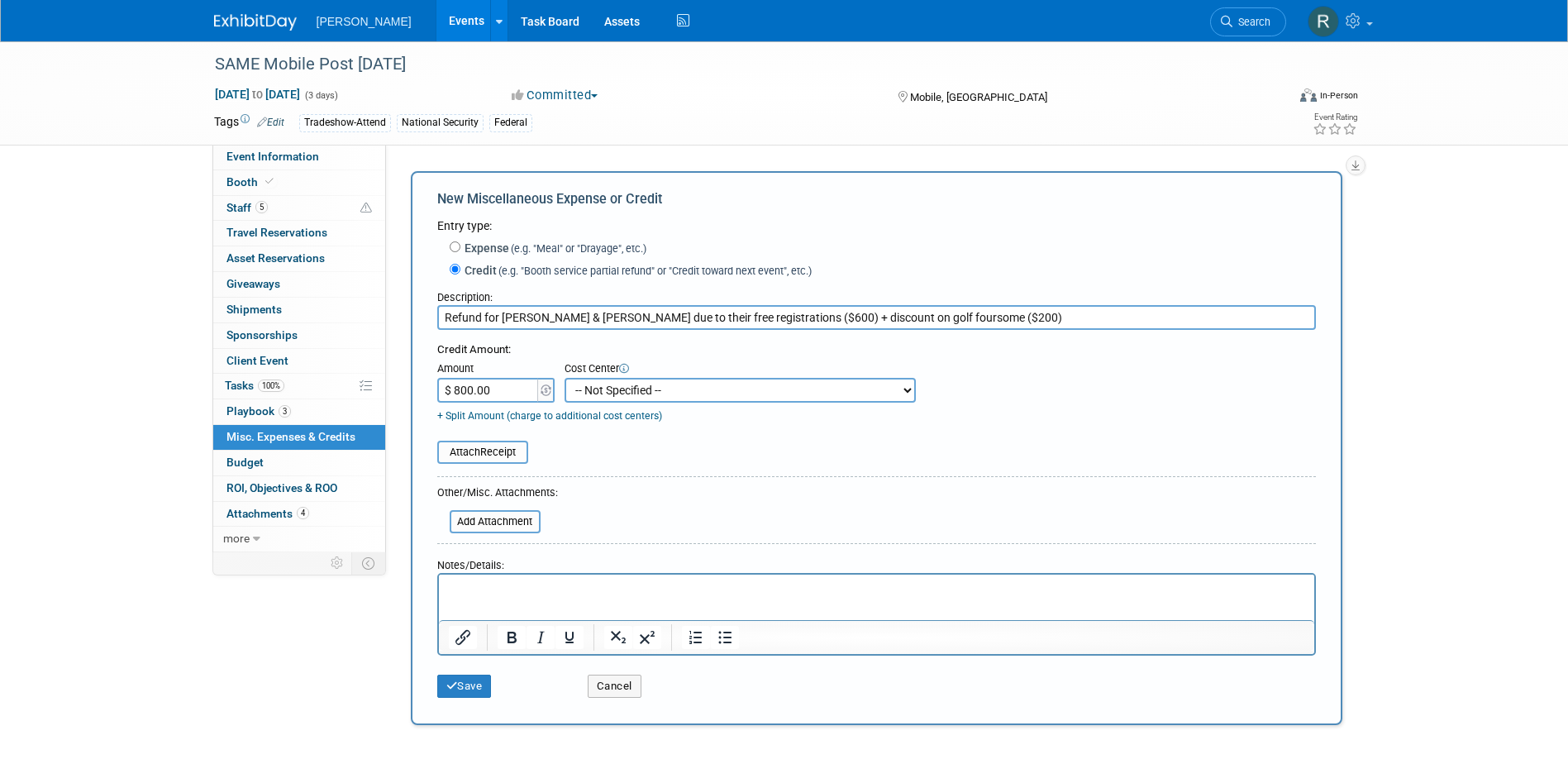
click at [613, 395] on select "-- Not Specified -- Advisory Services - Expenses_1001.502 Aerial Acquisition - …" at bounding box center [740, 390] width 351 height 25
select select "18966236"
click at [565, 379] on select "-- Not Specified -- Advisory Services - Expenses_1001.502 Aerial Acquisition - …" at bounding box center [740, 390] width 351 height 25
click at [649, 389] on select "-- Not Specified -- Advisory Services - Expenses_1001.502 Aerial Acquisition - …" at bounding box center [740, 390] width 351 height 25
click at [507, 520] on input "file" at bounding box center [441, 521] width 196 height 19
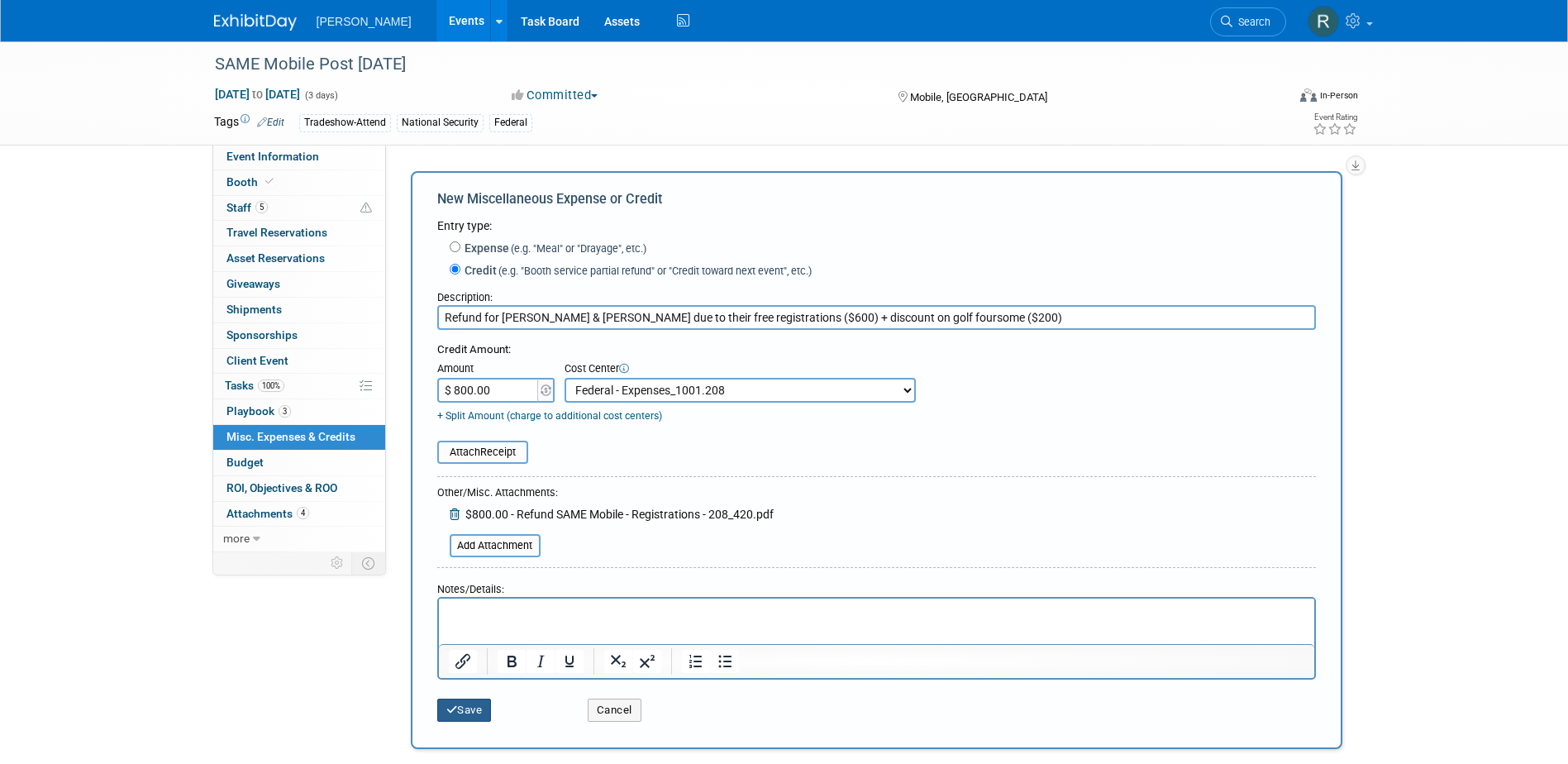
click at [456, 705] on button "Save" at bounding box center [464, 709] width 55 height 23
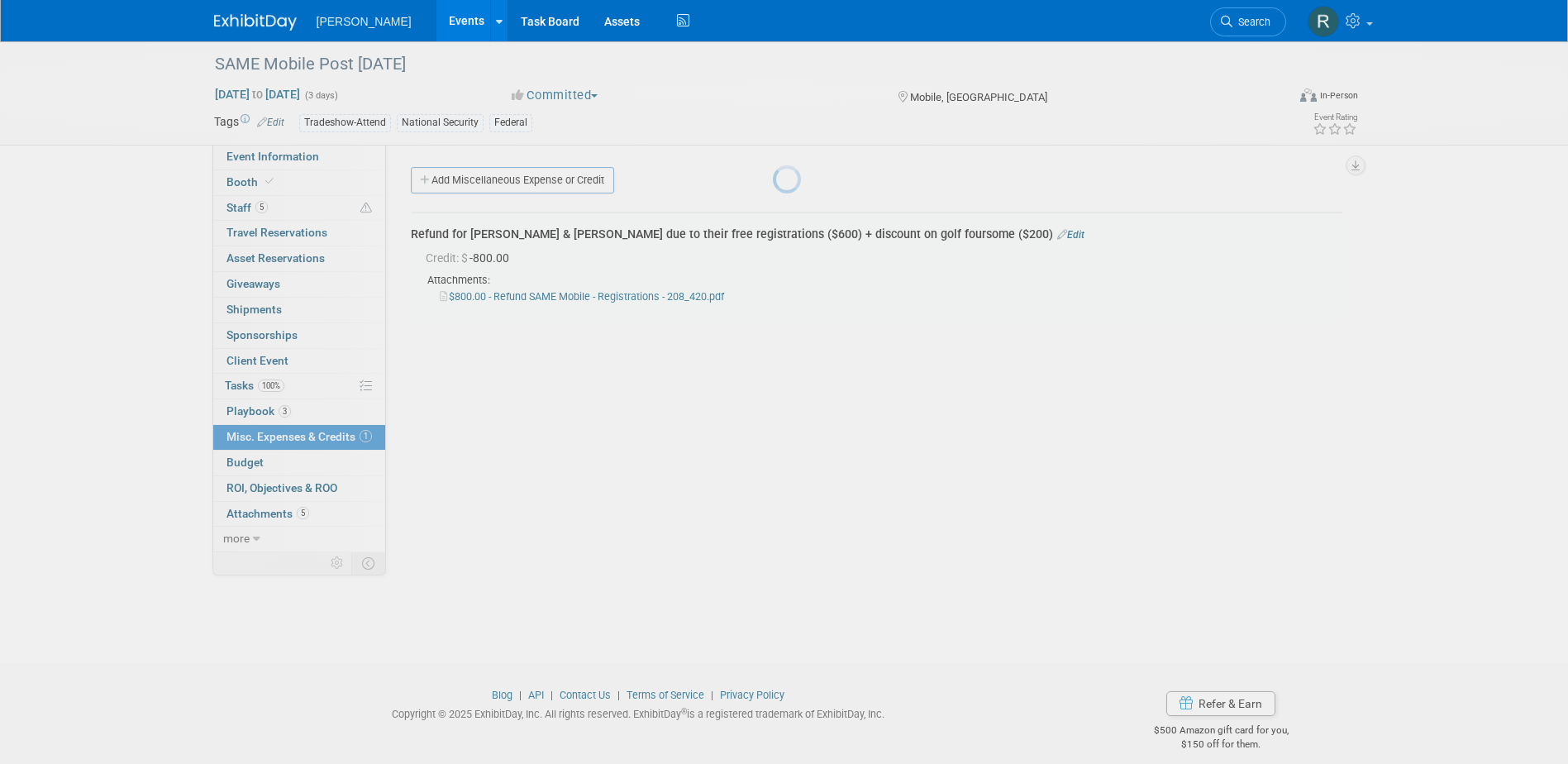
scroll to position [15, 0]
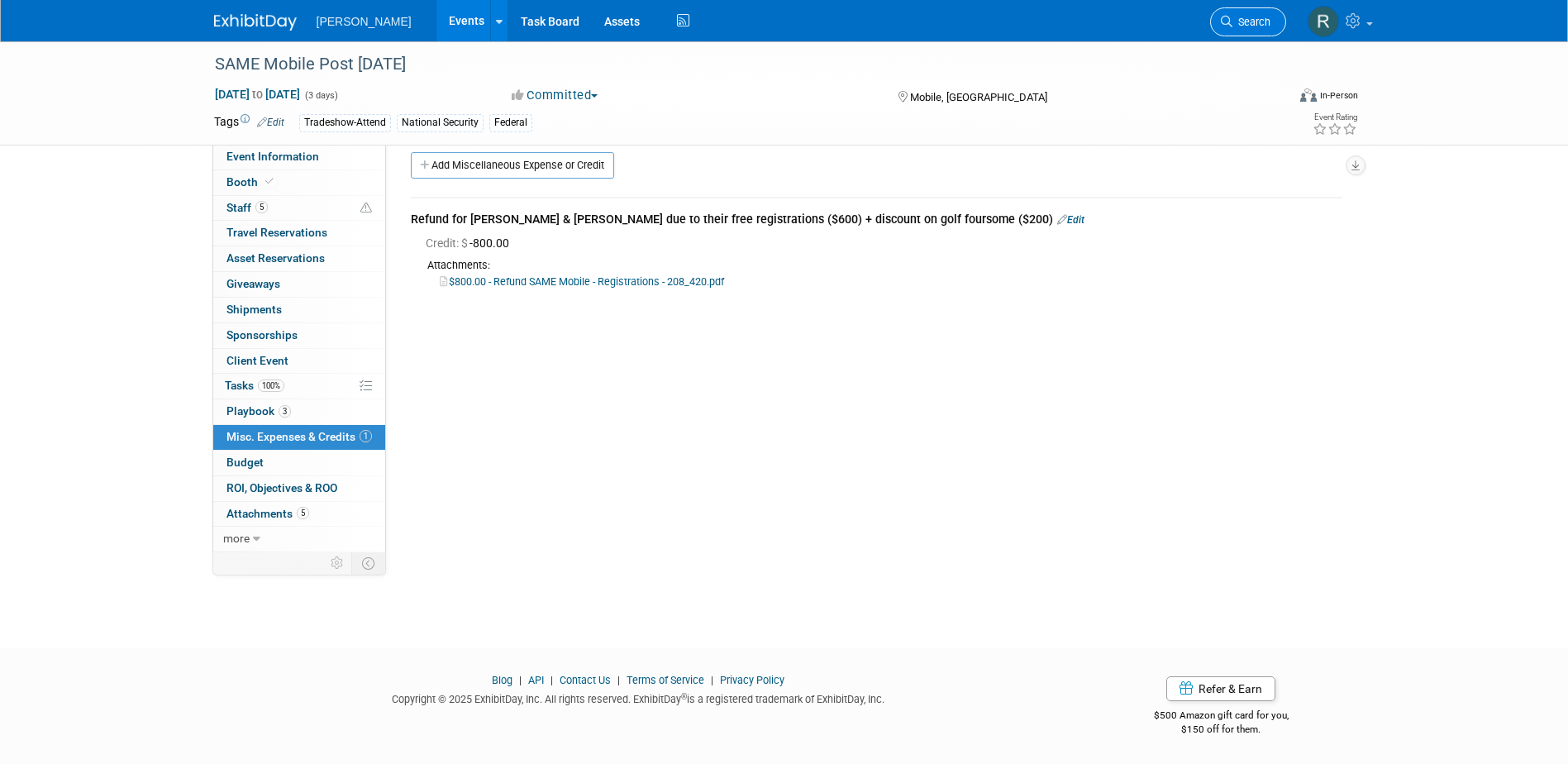
click at [1247, 25] on span "Search" at bounding box center [1251, 21] width 38 height 12
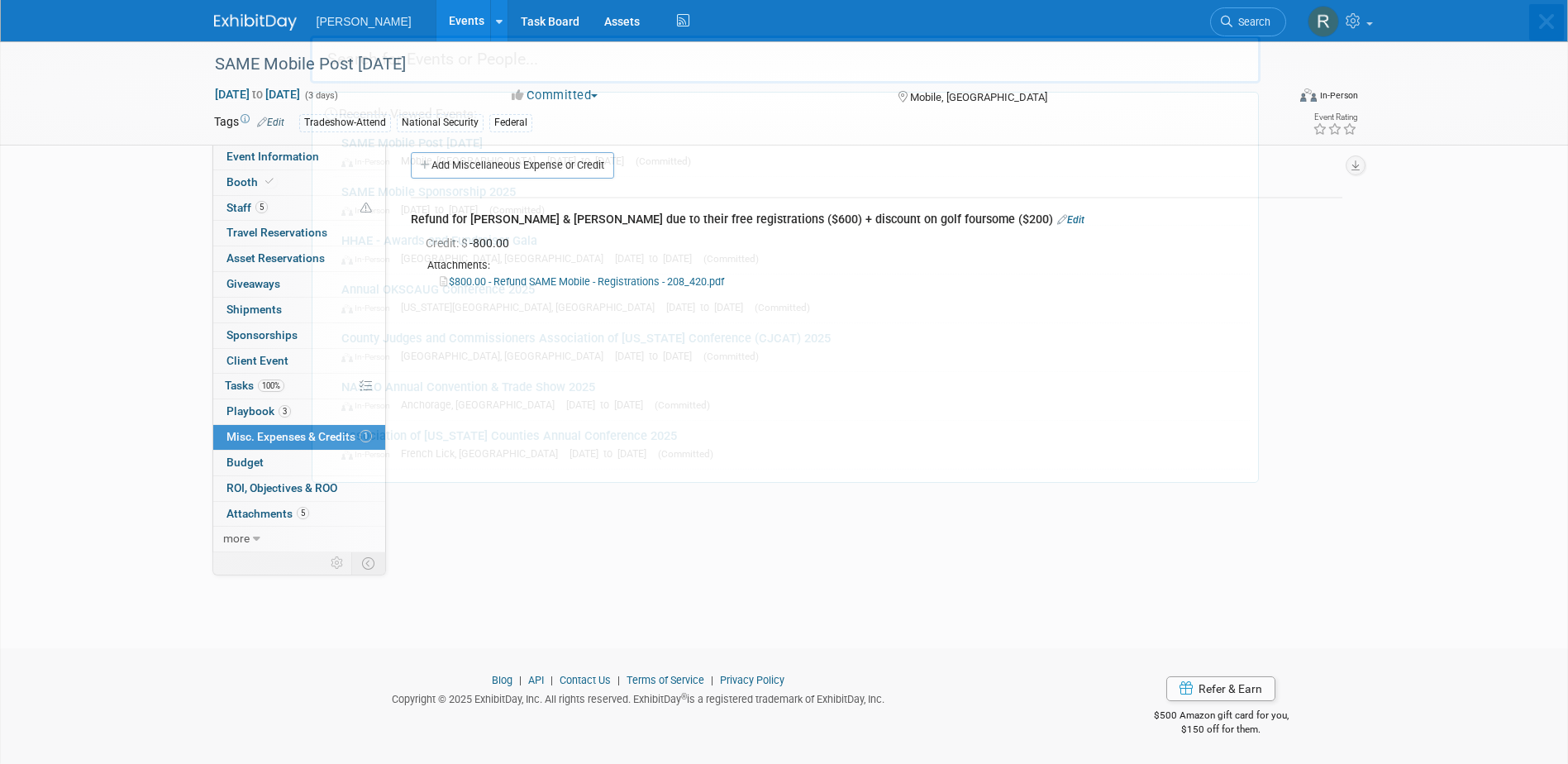
scroll to position [0, 0]
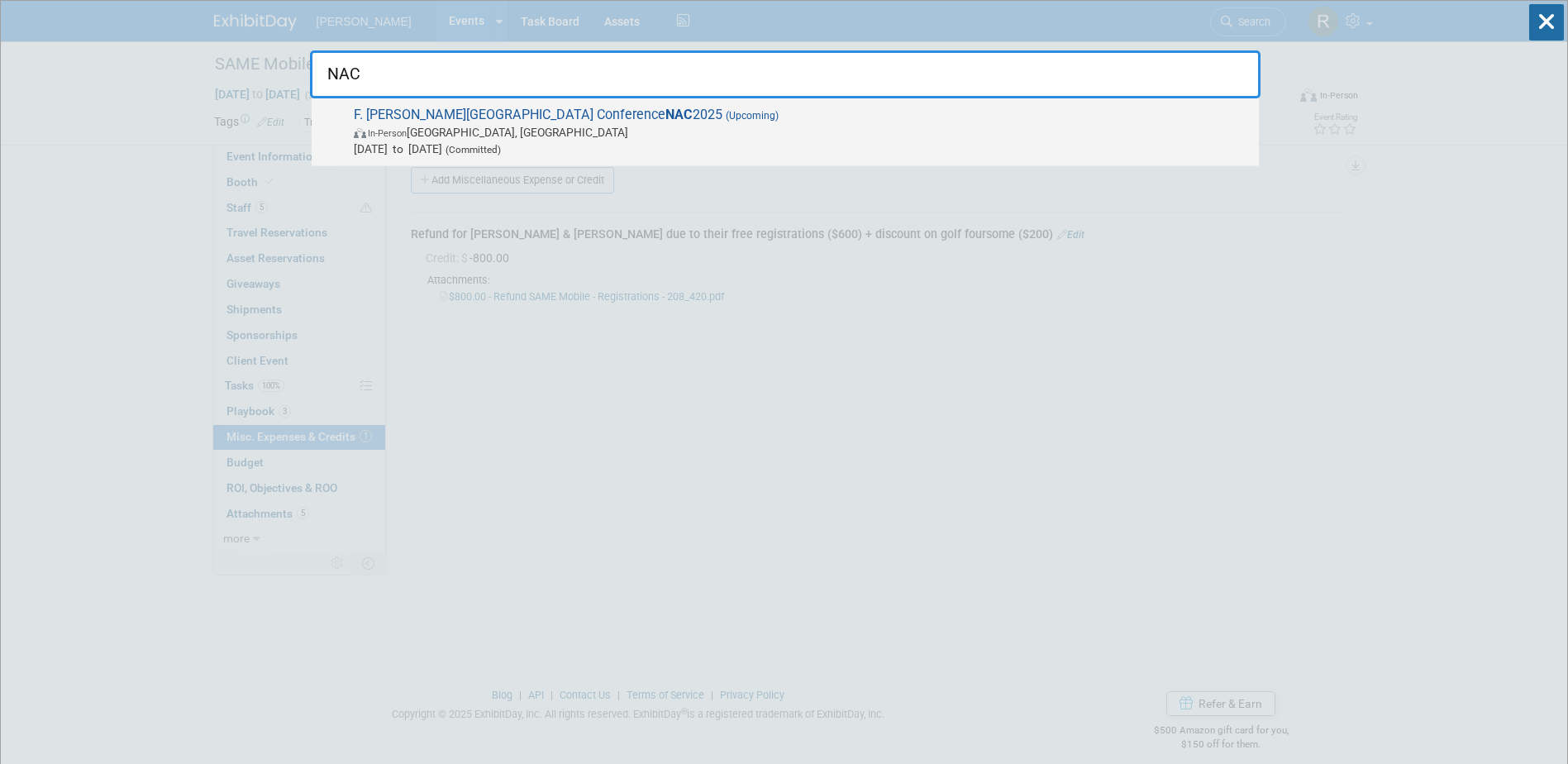
type input "NAC"
click at [545, 119] on span "F. Russell Hoyt National Airports Conference NAC 2025 (Upcoming) In-Person Salt…" at bounding box center [800, 132] width 902 height 50
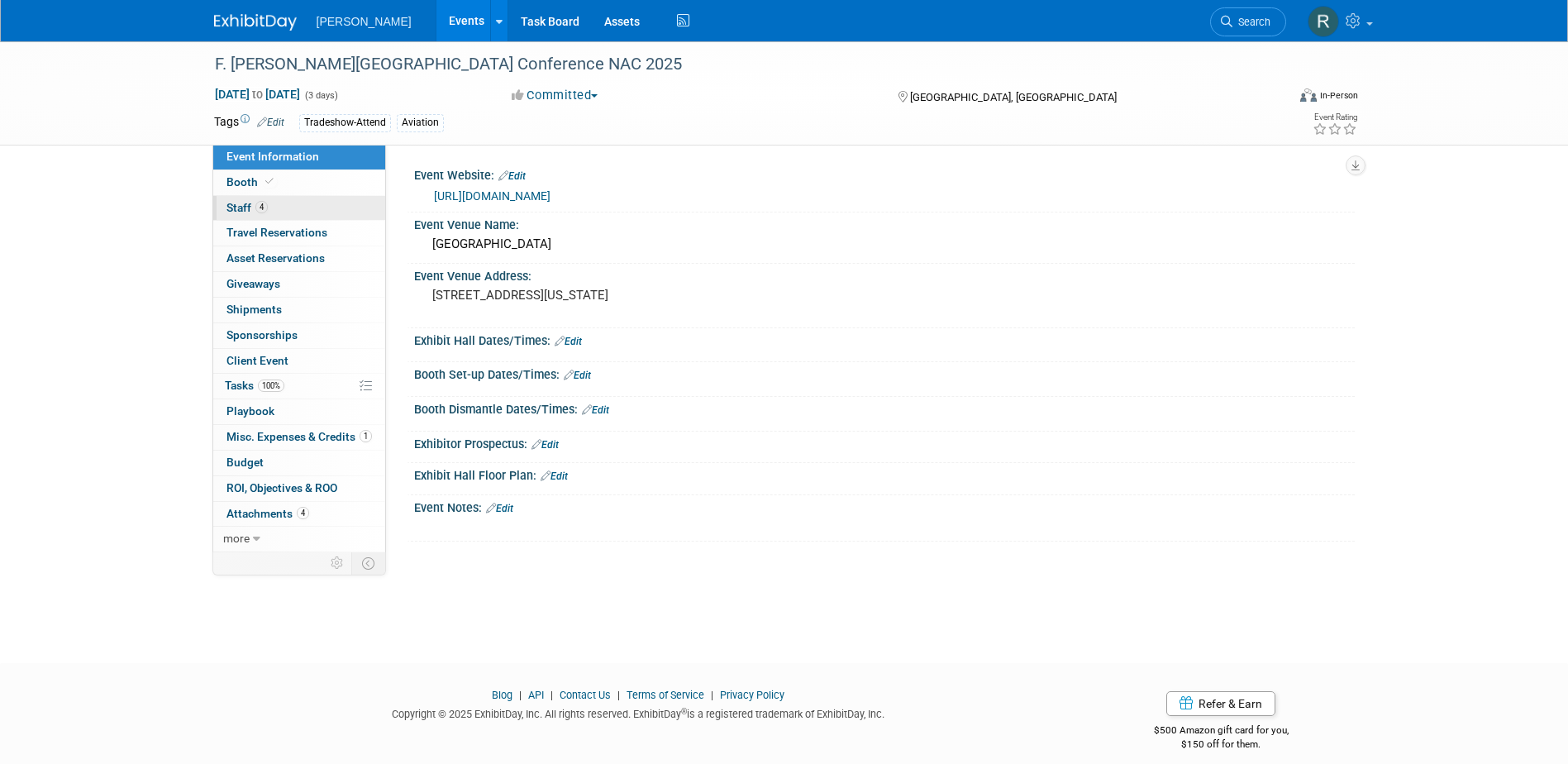
click at [269, 207] on link "4 Staff 4" at bounding box center [299, 208] width 172 height 25
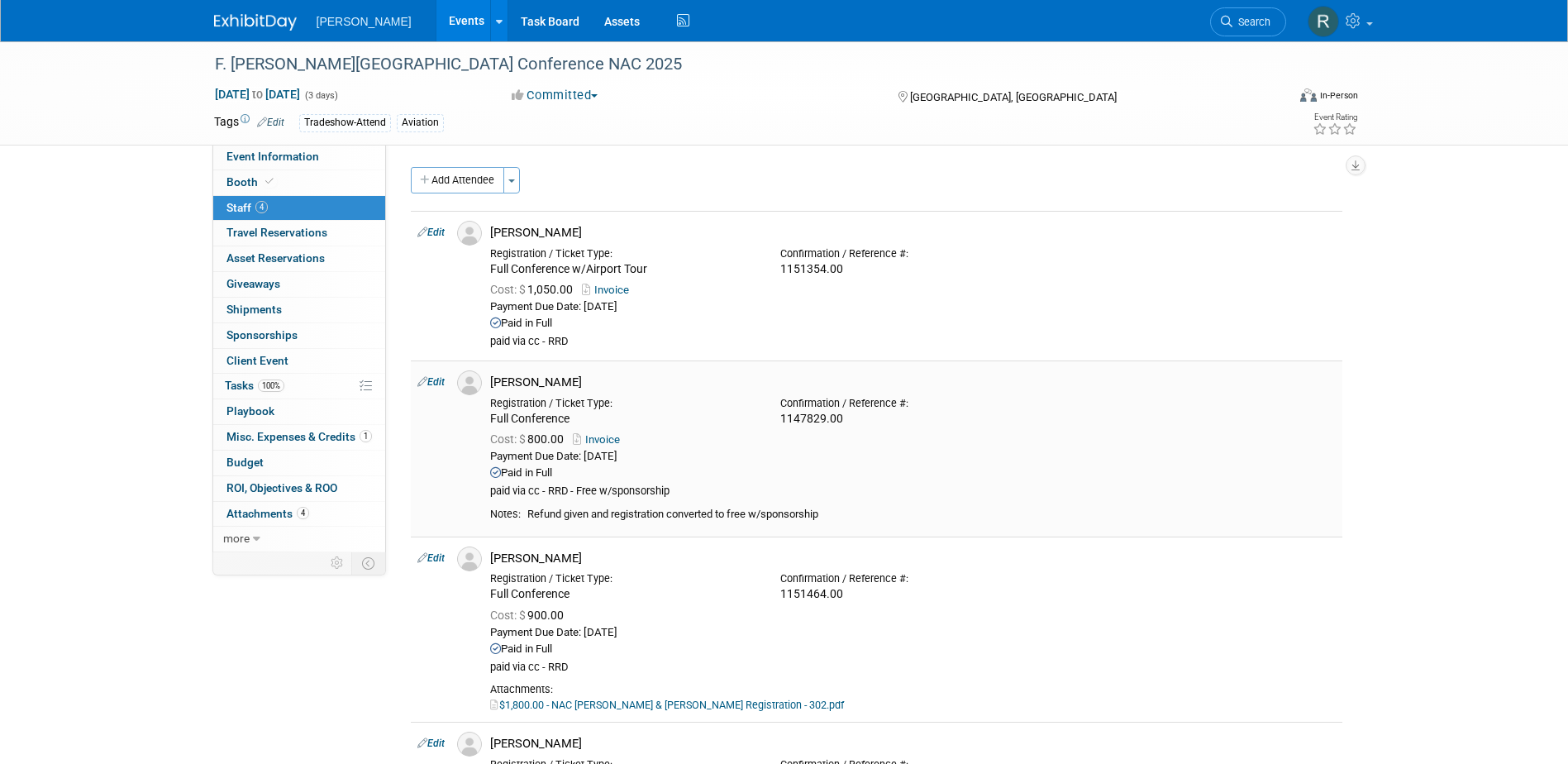
click at [434, 382] on link "Edit" at bounding box center [430, 382] width 27 height 11
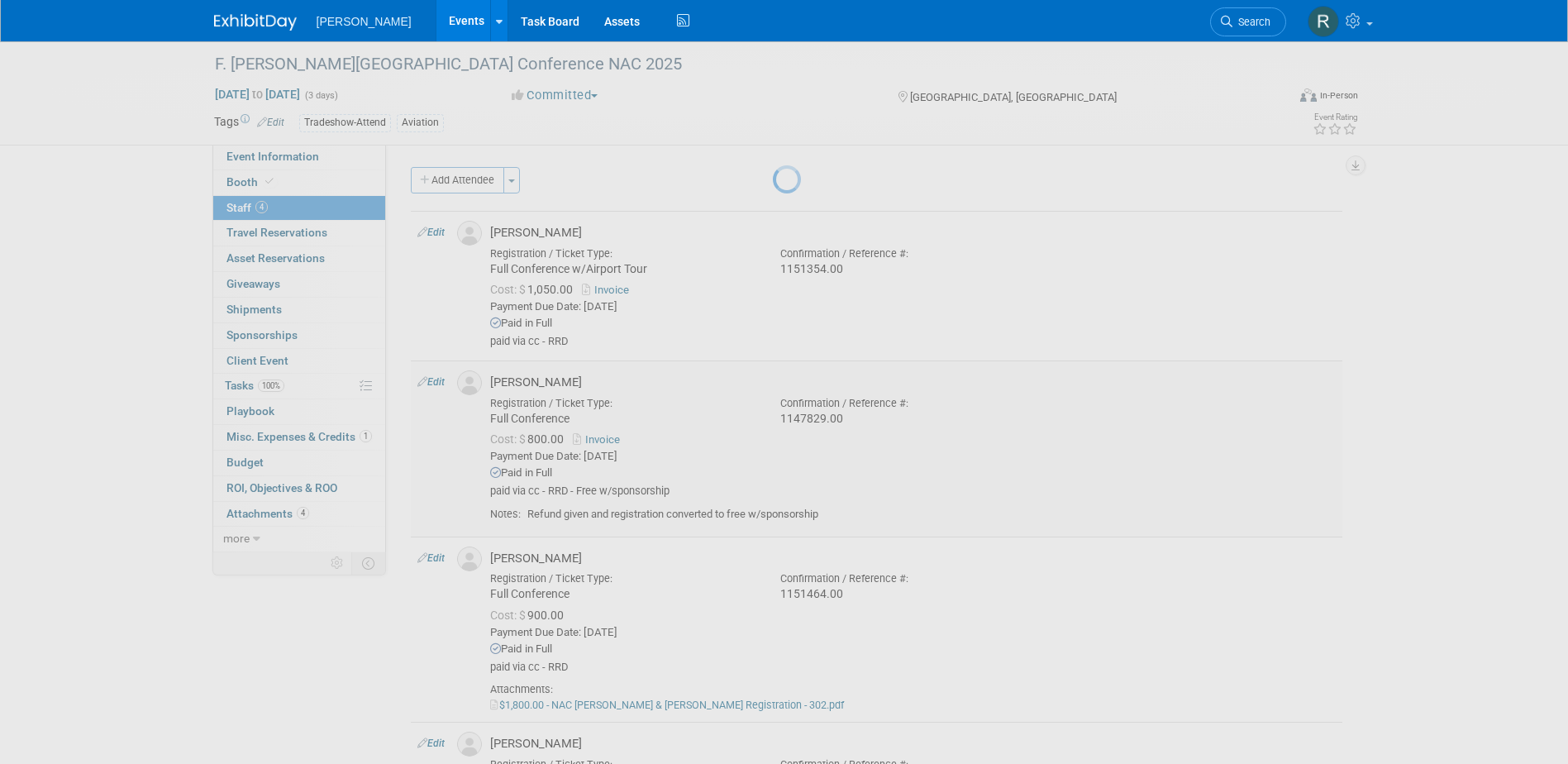
select select "543a7e5f-92d7-4c64-bbad-7676712f3075"
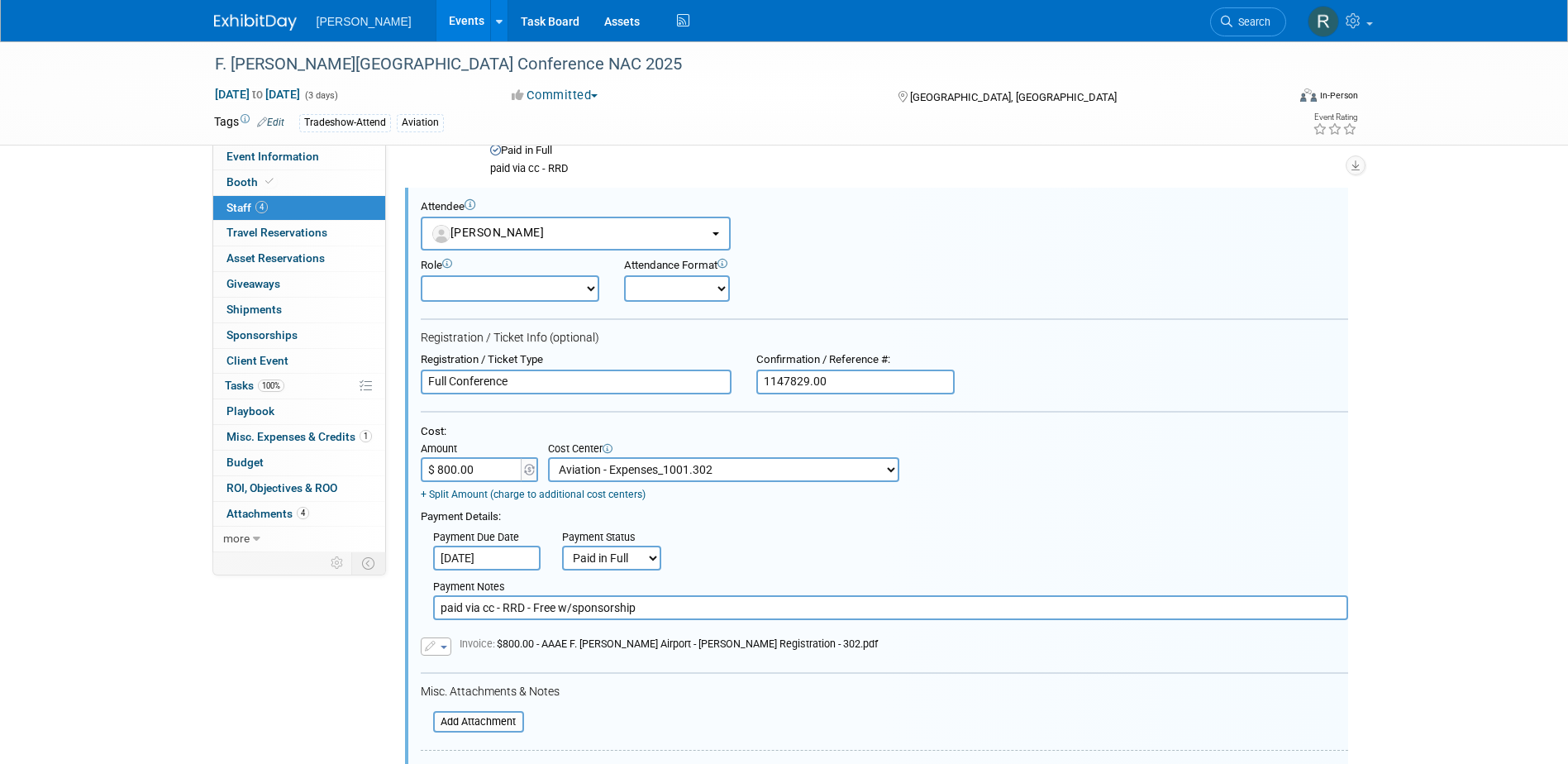
click at [490, 468] on input "$ 800.00" at bounding box center [472, 470] width 104 height 25
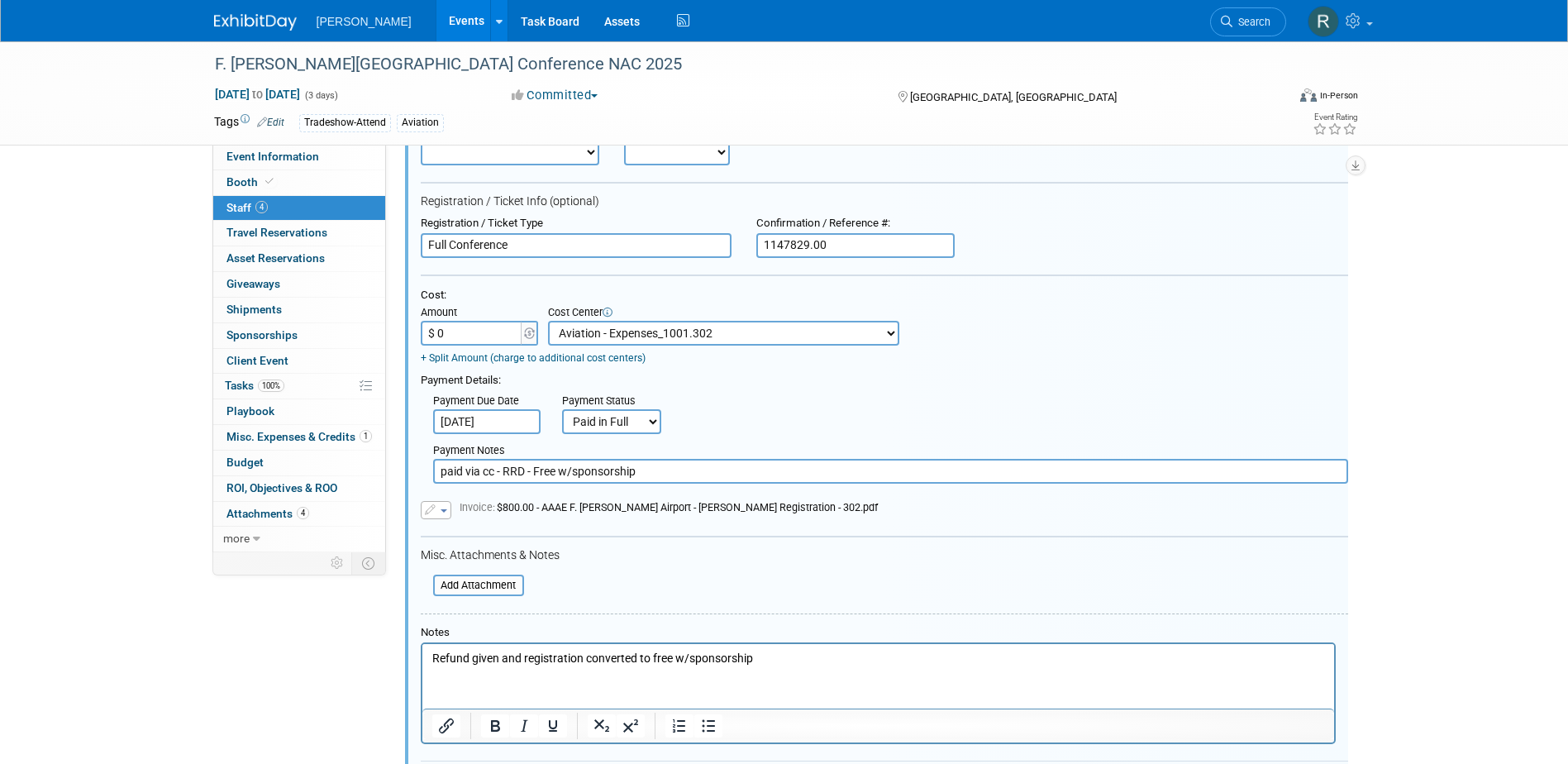
scroll to position [338, 0]
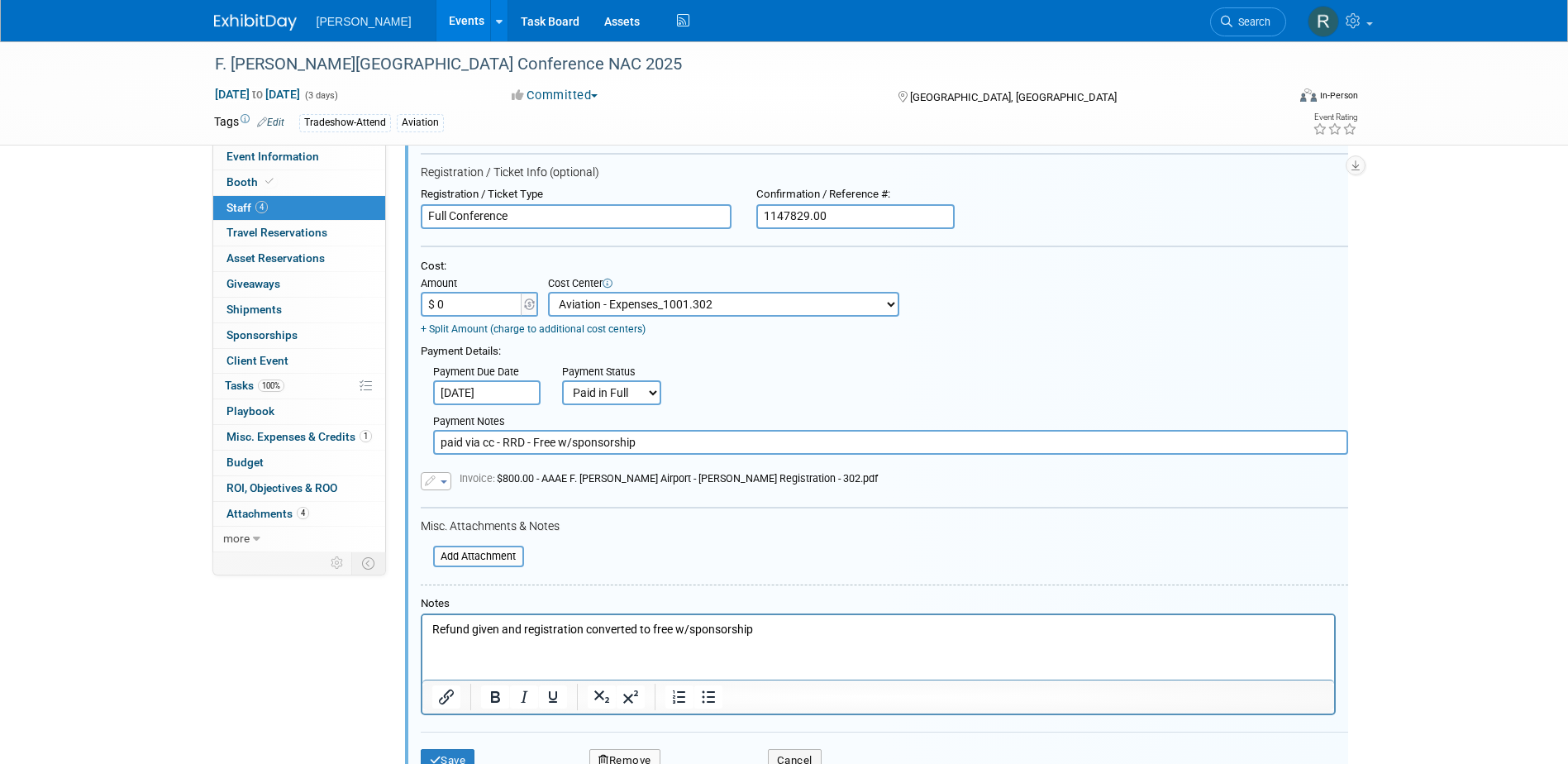
type input "$ 0.00"
click at [616, 480] on span "Invoice: $800.00 - AAAE F. Russell Hoyt Airport - Hilary Fletcher Registration …" at bounding box center [668, 478] width 418 height 12
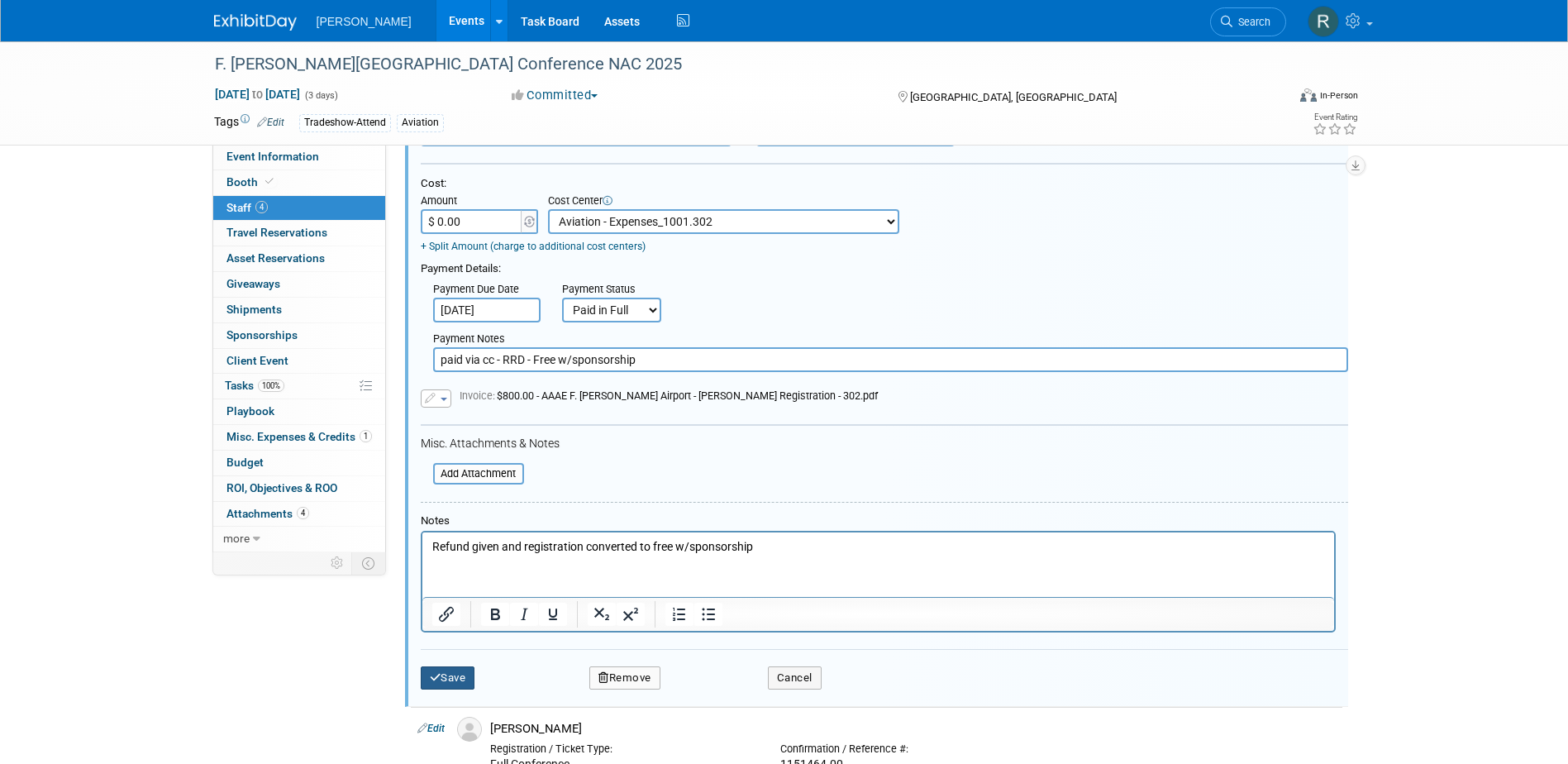
click at [459, 683] on button "Save" at bounding box center [447, 678] width 55 height 23
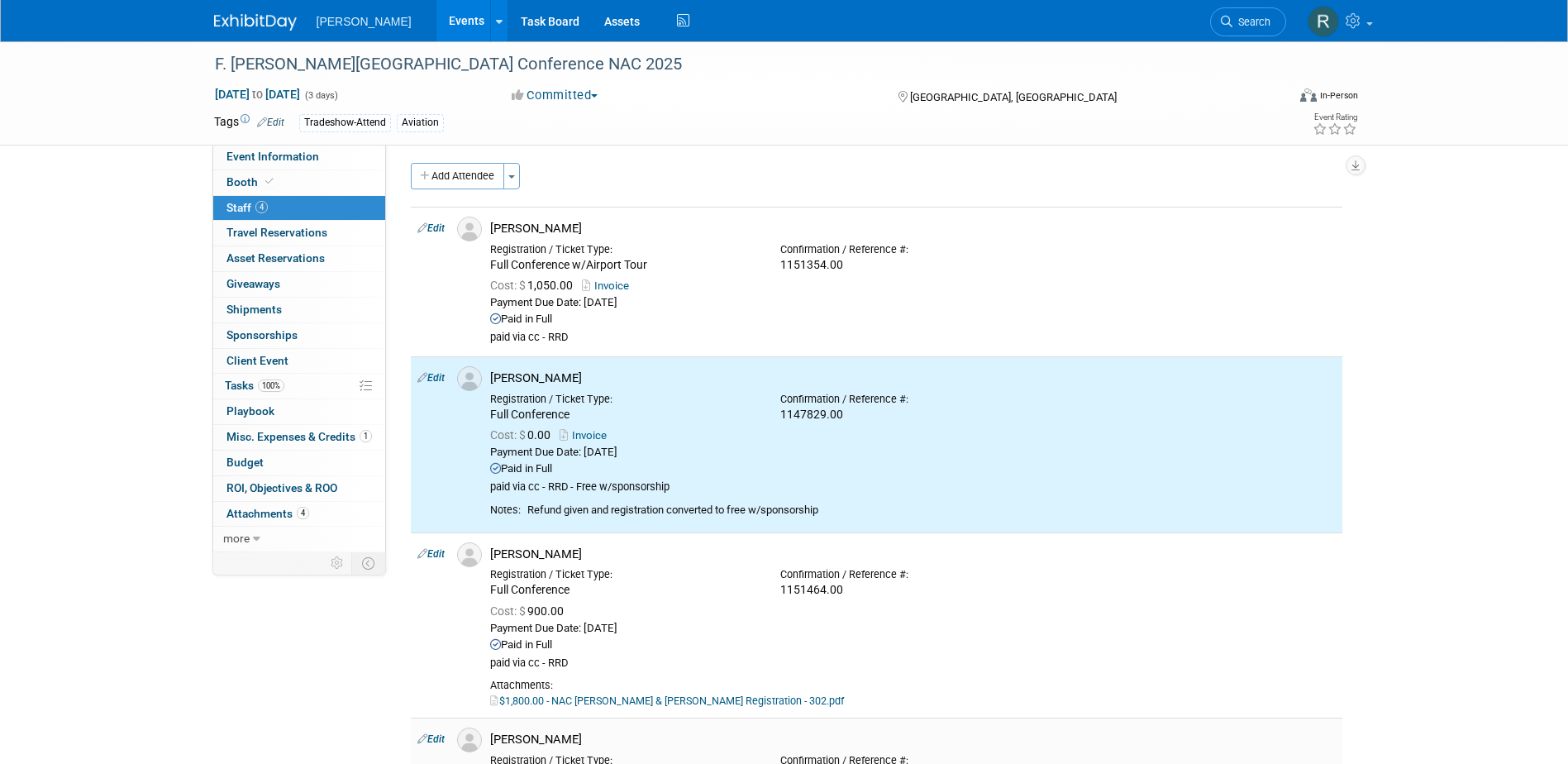
scroll to position [0, 0]
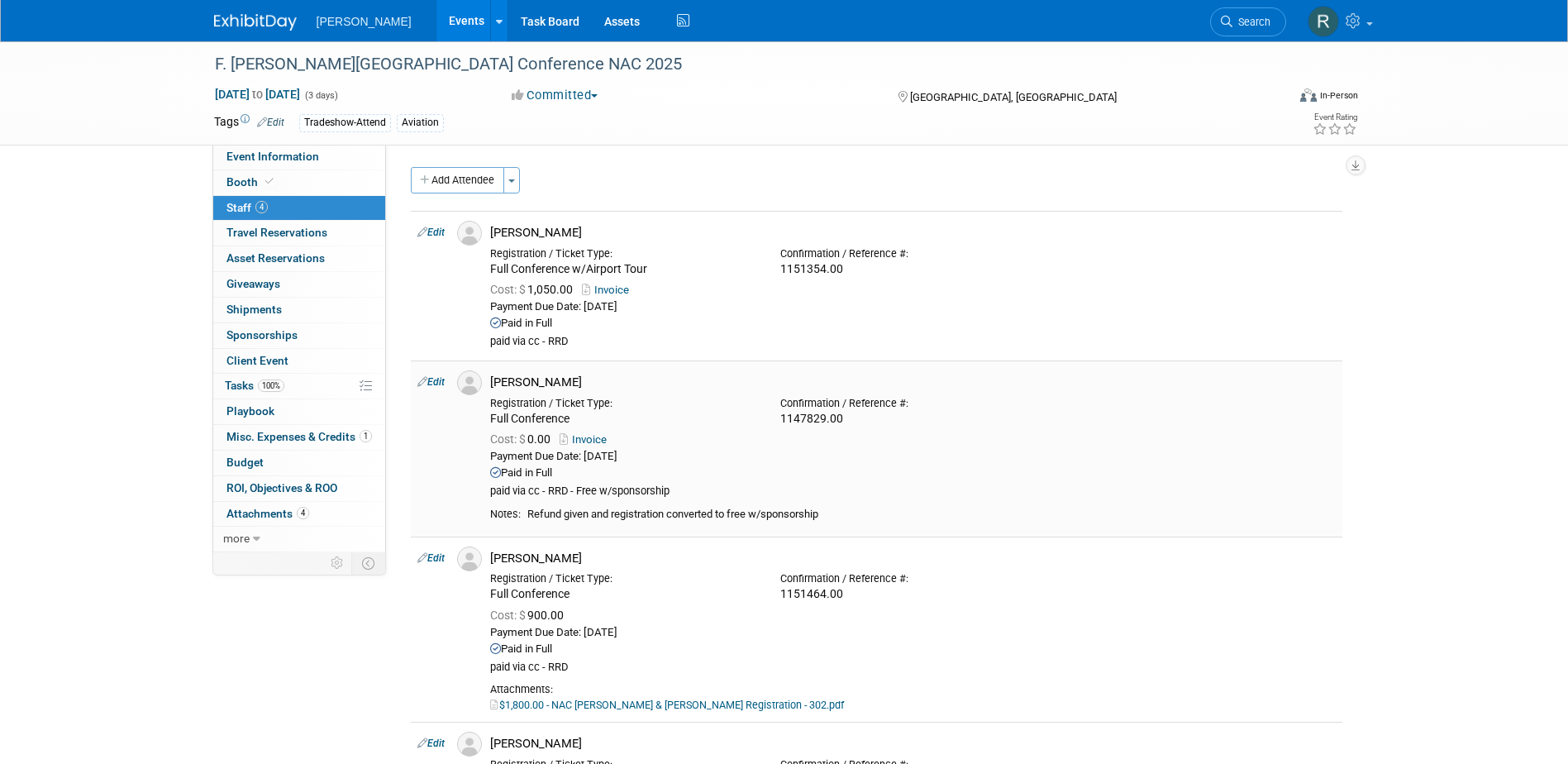
click at [432, 378] on link "Edit" at bounding box center [430, 382] width 27 height 11
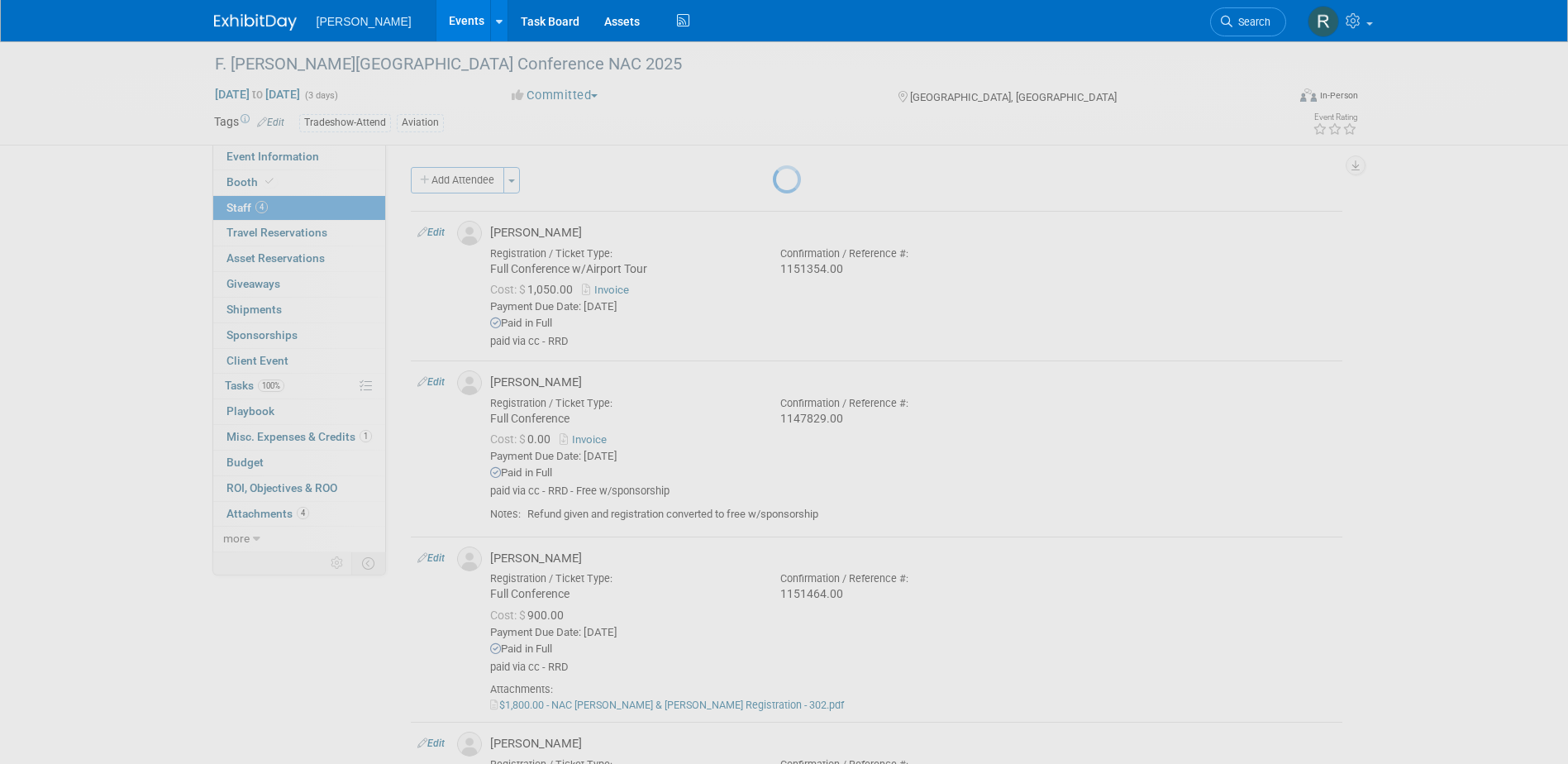
select select "543a7e5f-92d7-4c64-bbad-7676712f3075"
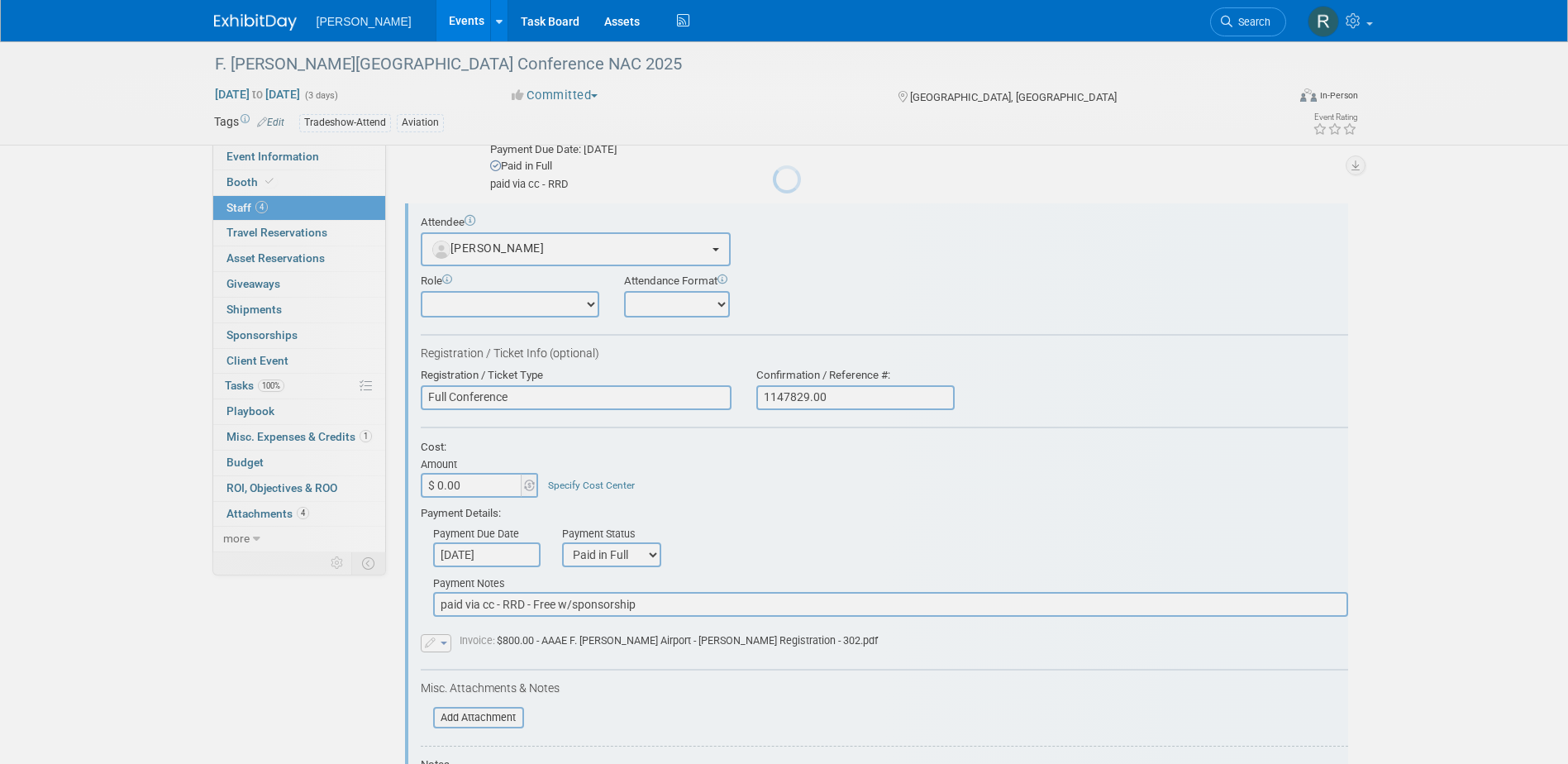
scroll to position [173, 0]
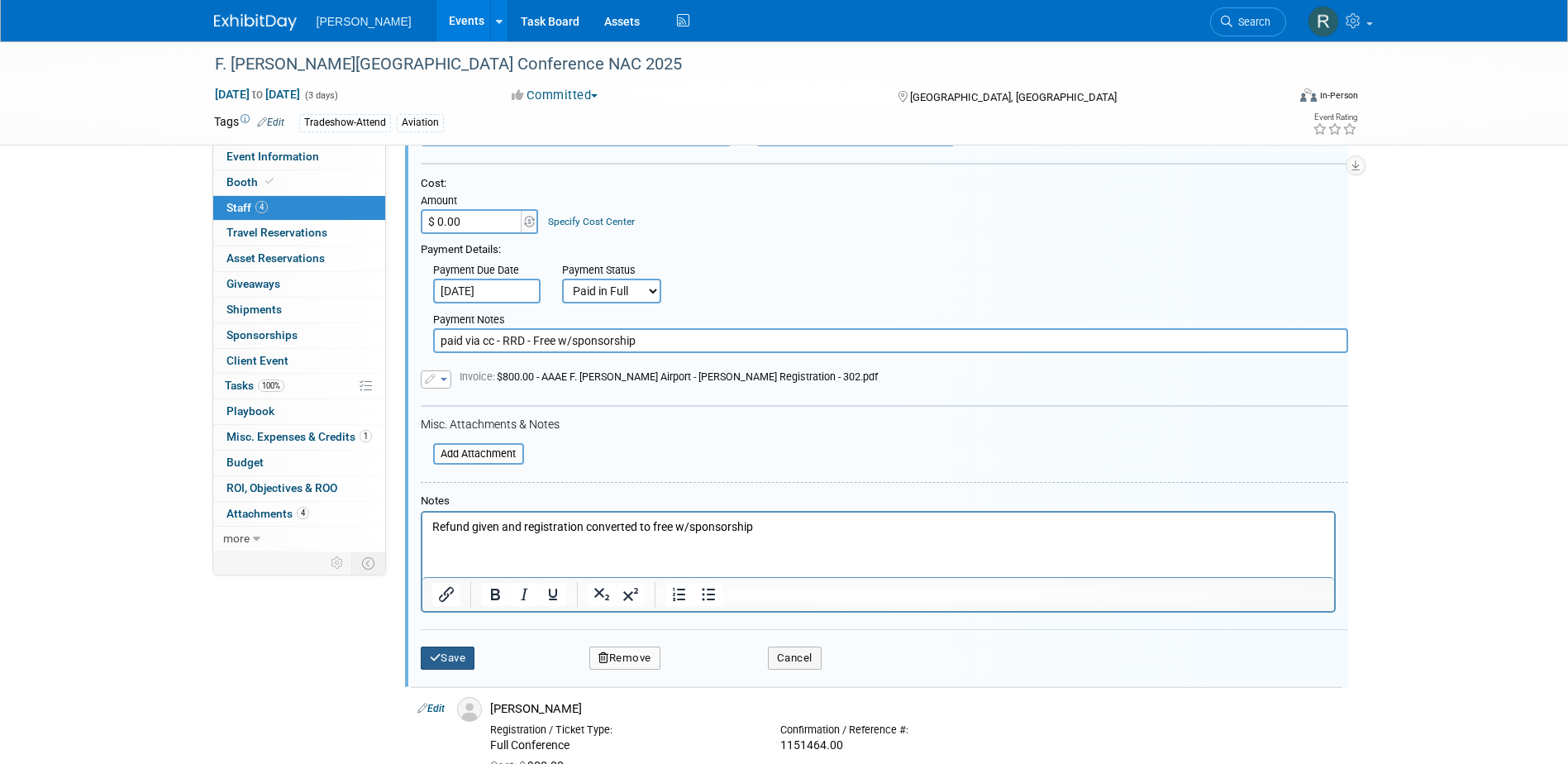
click at [449, 655] on button "Save" at bounding box center [447, 658] width 55 height 23
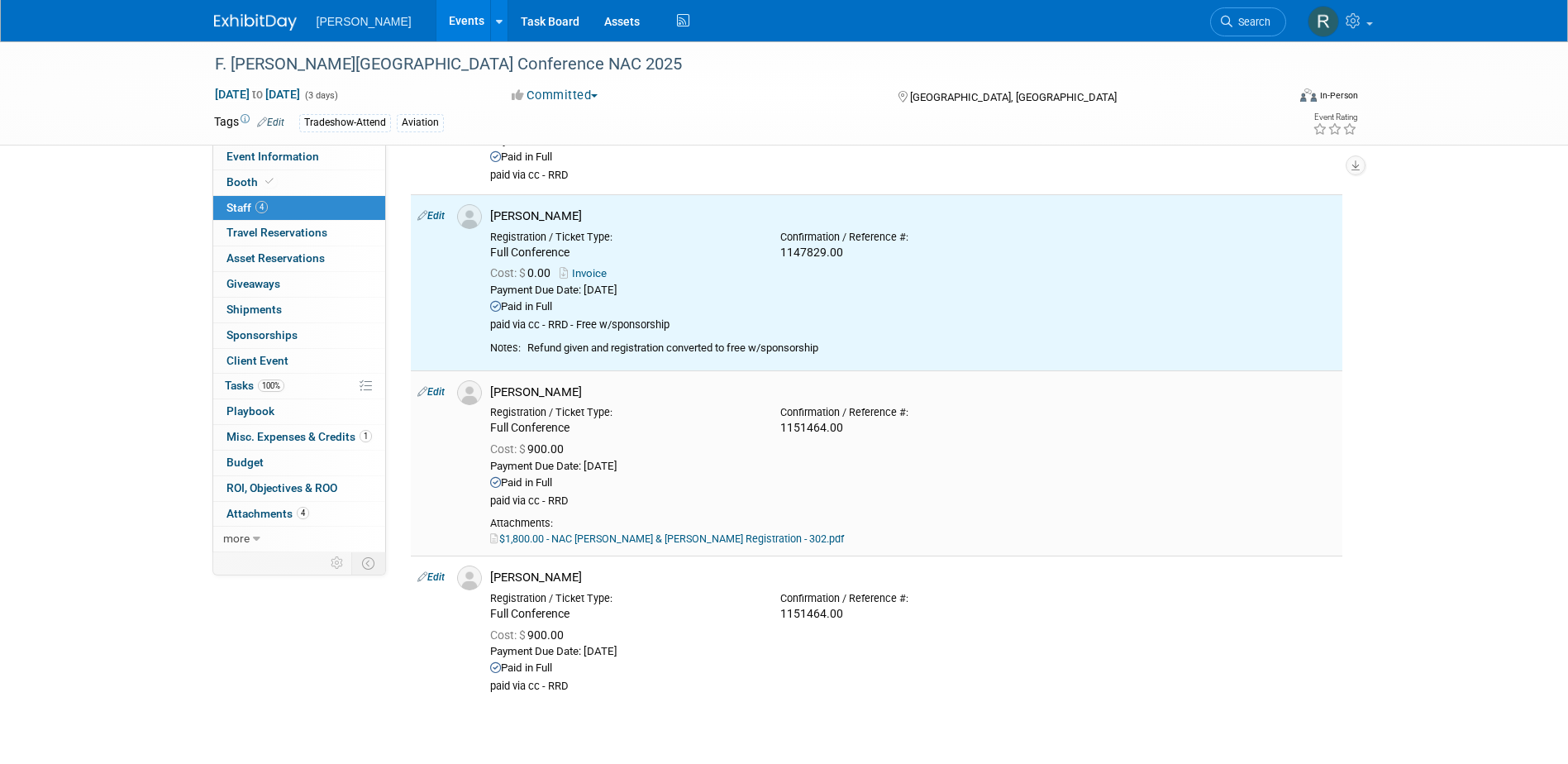
scroll to position [137, 0]
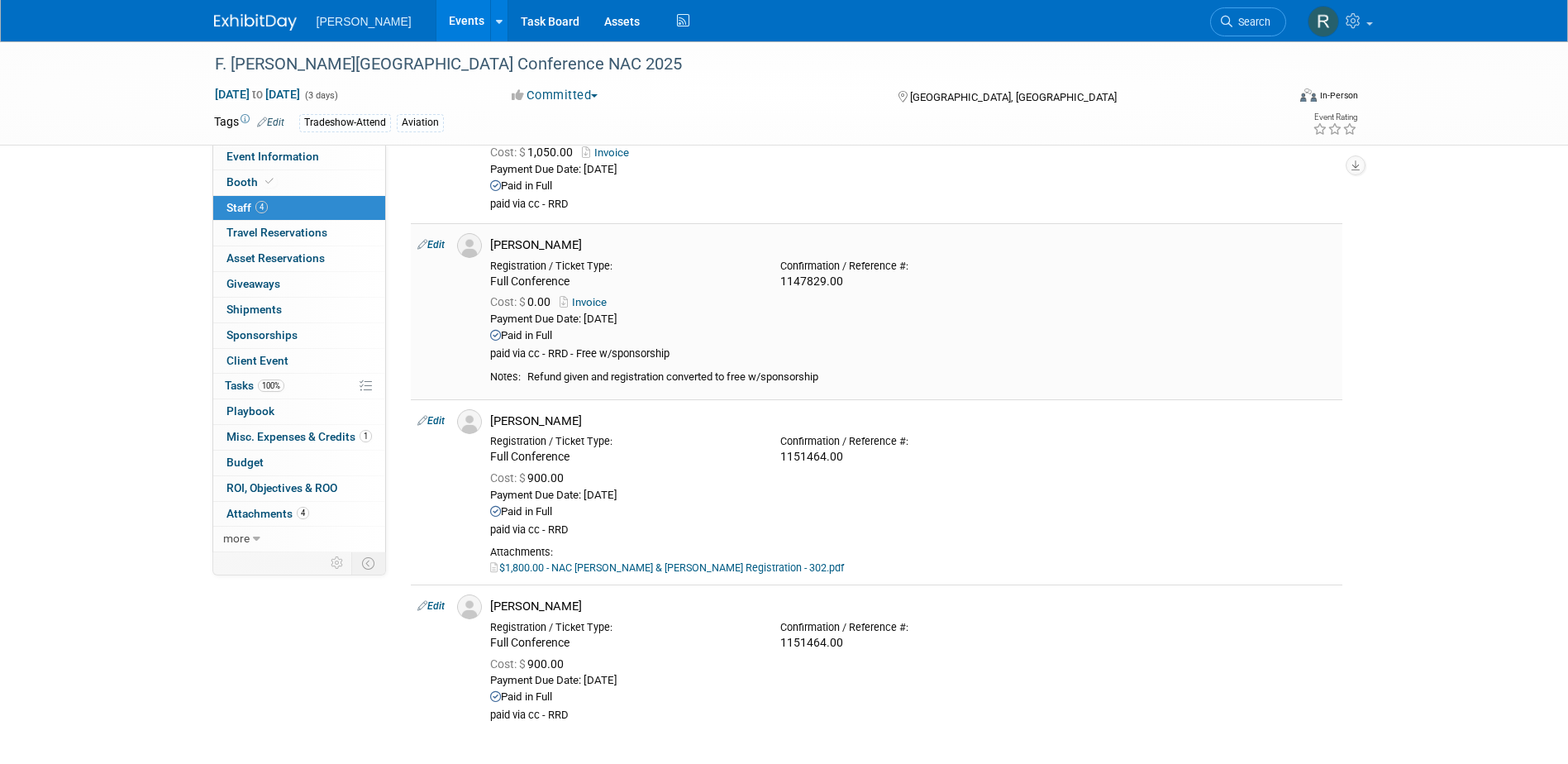
click at [444, 242] on link "Edit" at bounding box center [430, 244] width 27 height 11
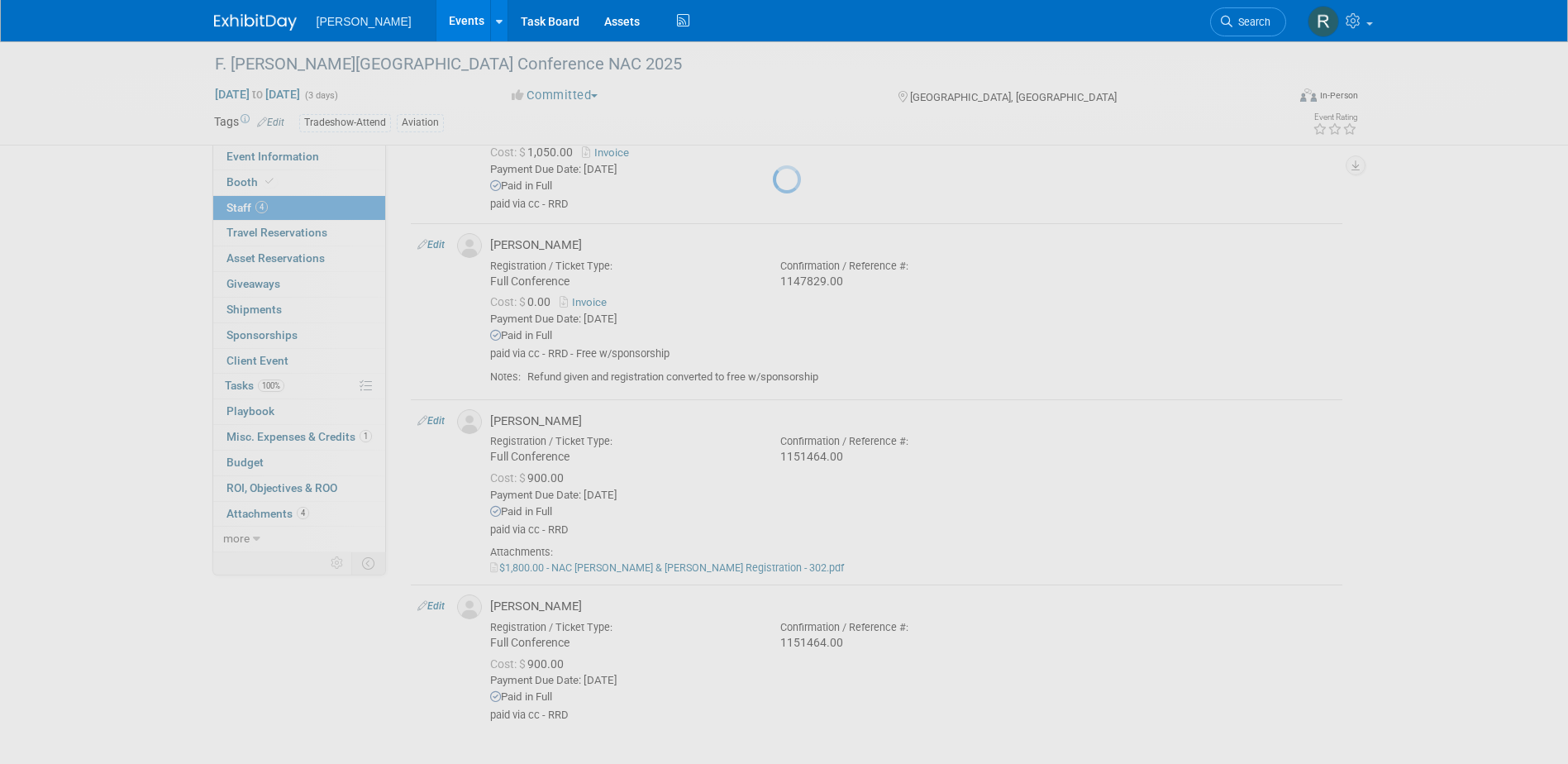
select select "543a7e5f-92d7-4c64-bbad-7676712f3075"
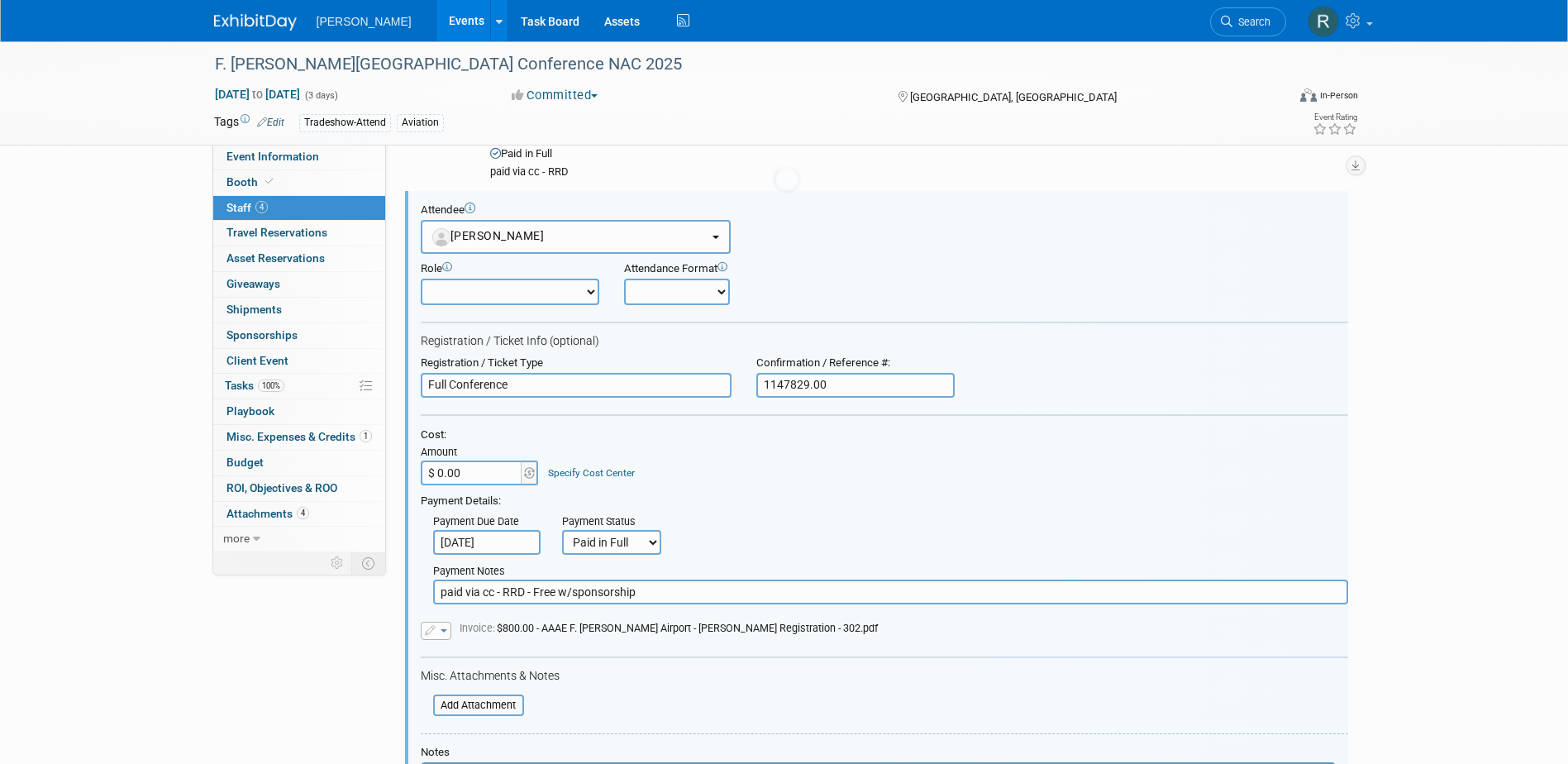
scroll to position [173, 0]
click at [472, 470] on input "$ 0.00" at bounding box center [472, 470] width 104 height 25
type input "$ 800.00"
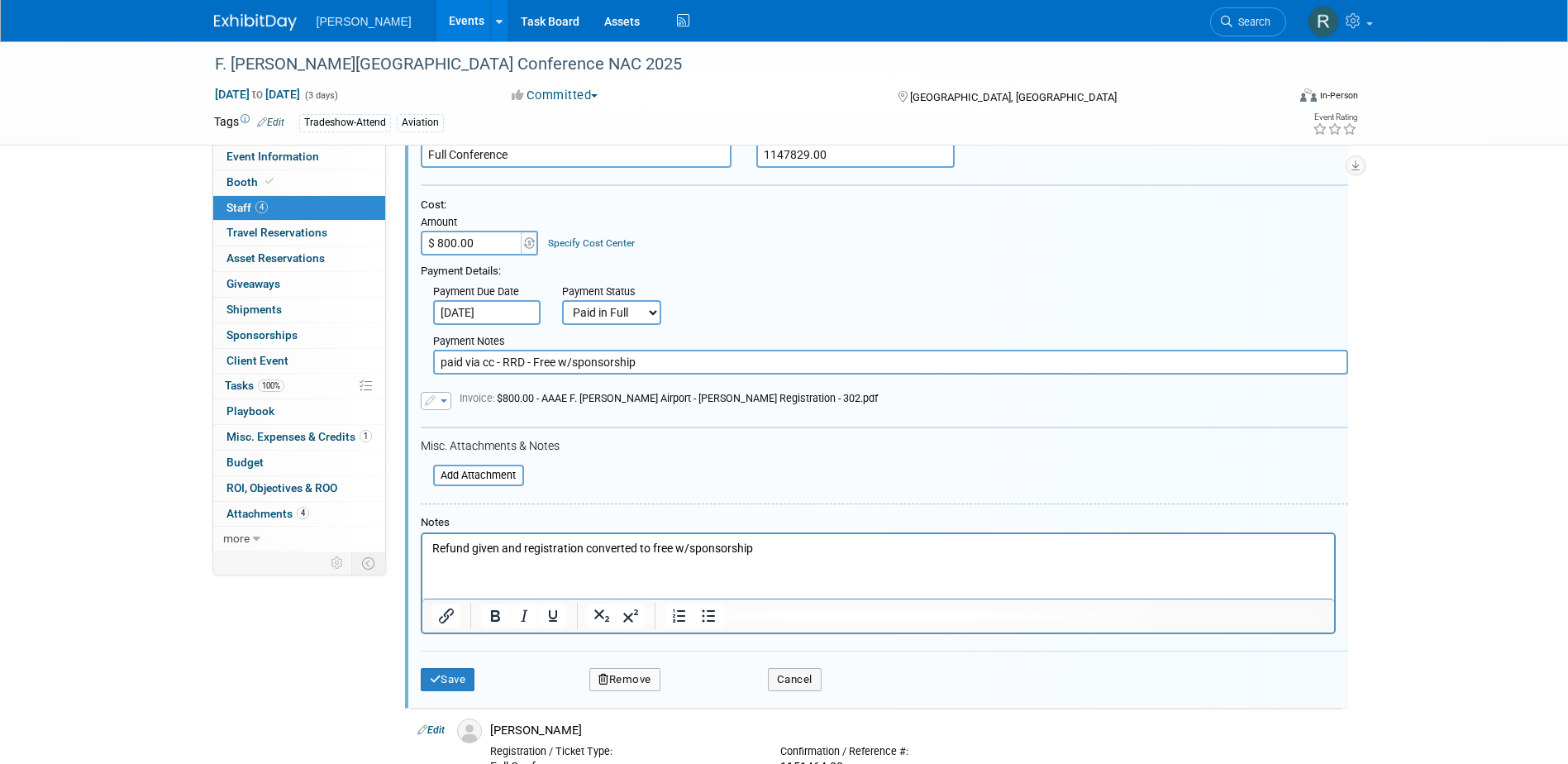
scroll to position [420, 0]
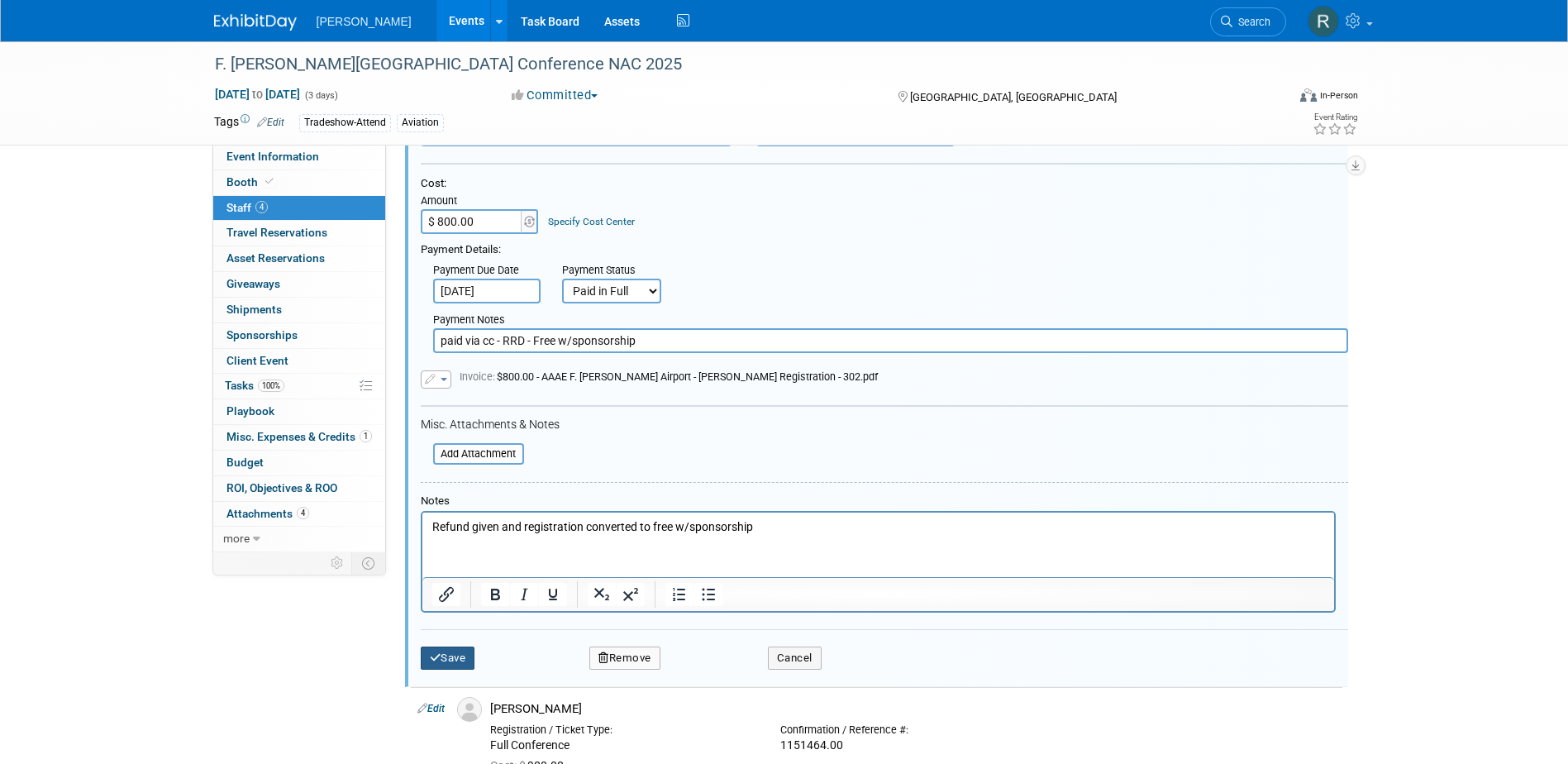
click at [439, 655] on icon "submit" at bounding box center [435, 658] width 11 height 11
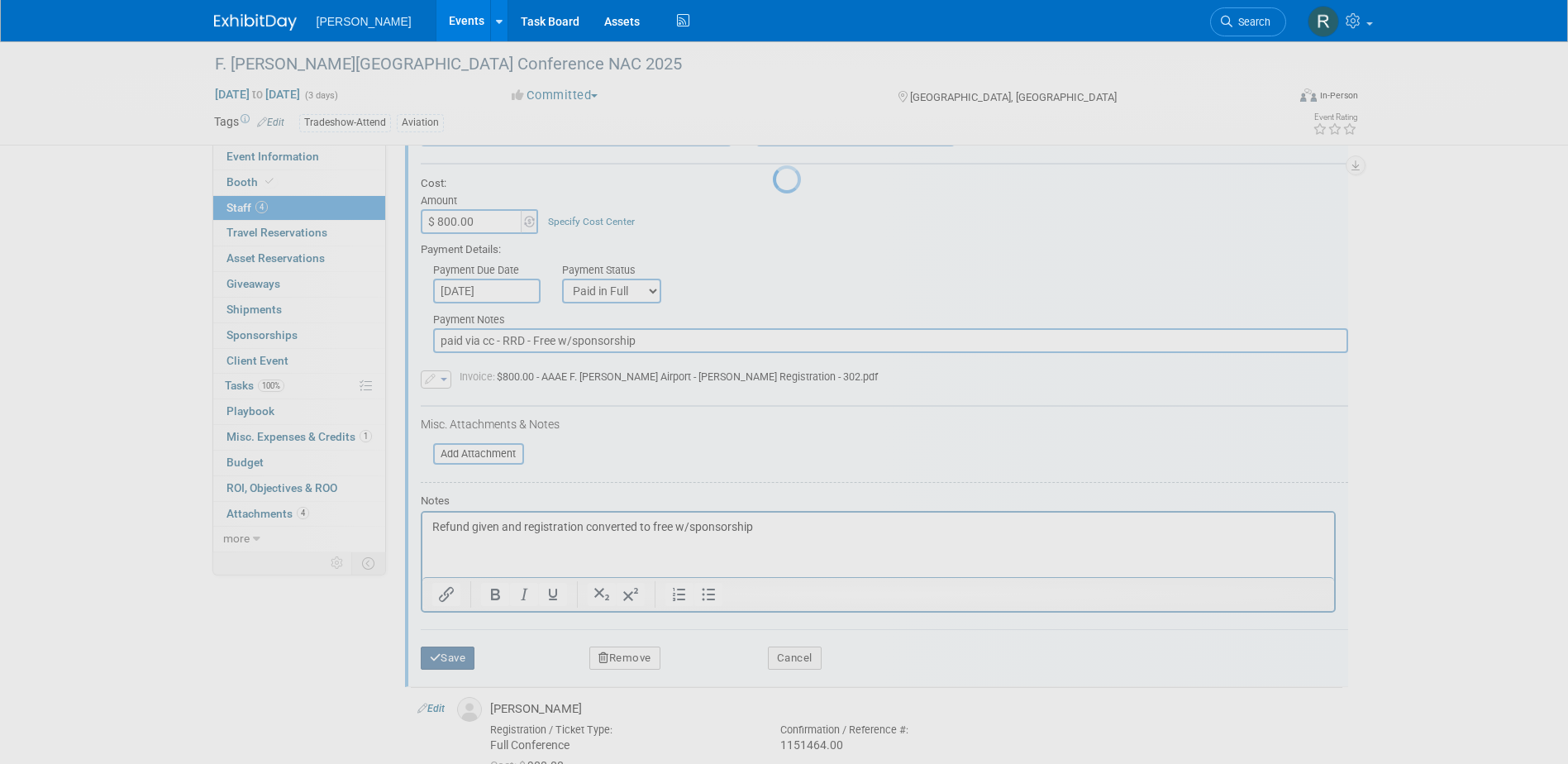
scroll to position [303, 0]
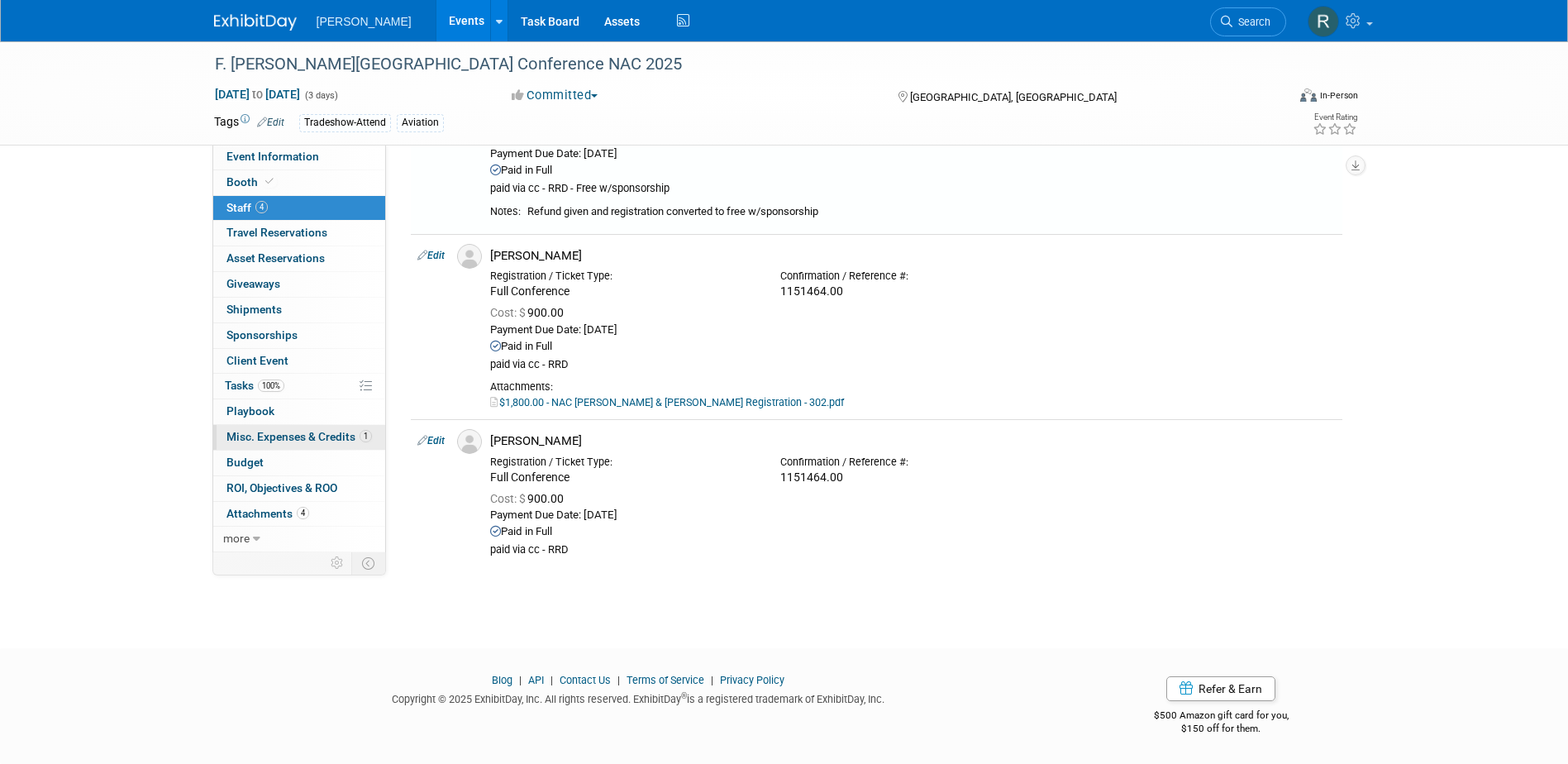
click at [268, 435] on span "Misc. Expenses & Credits 1" at bounding box center [299, 436] width 145 height 13
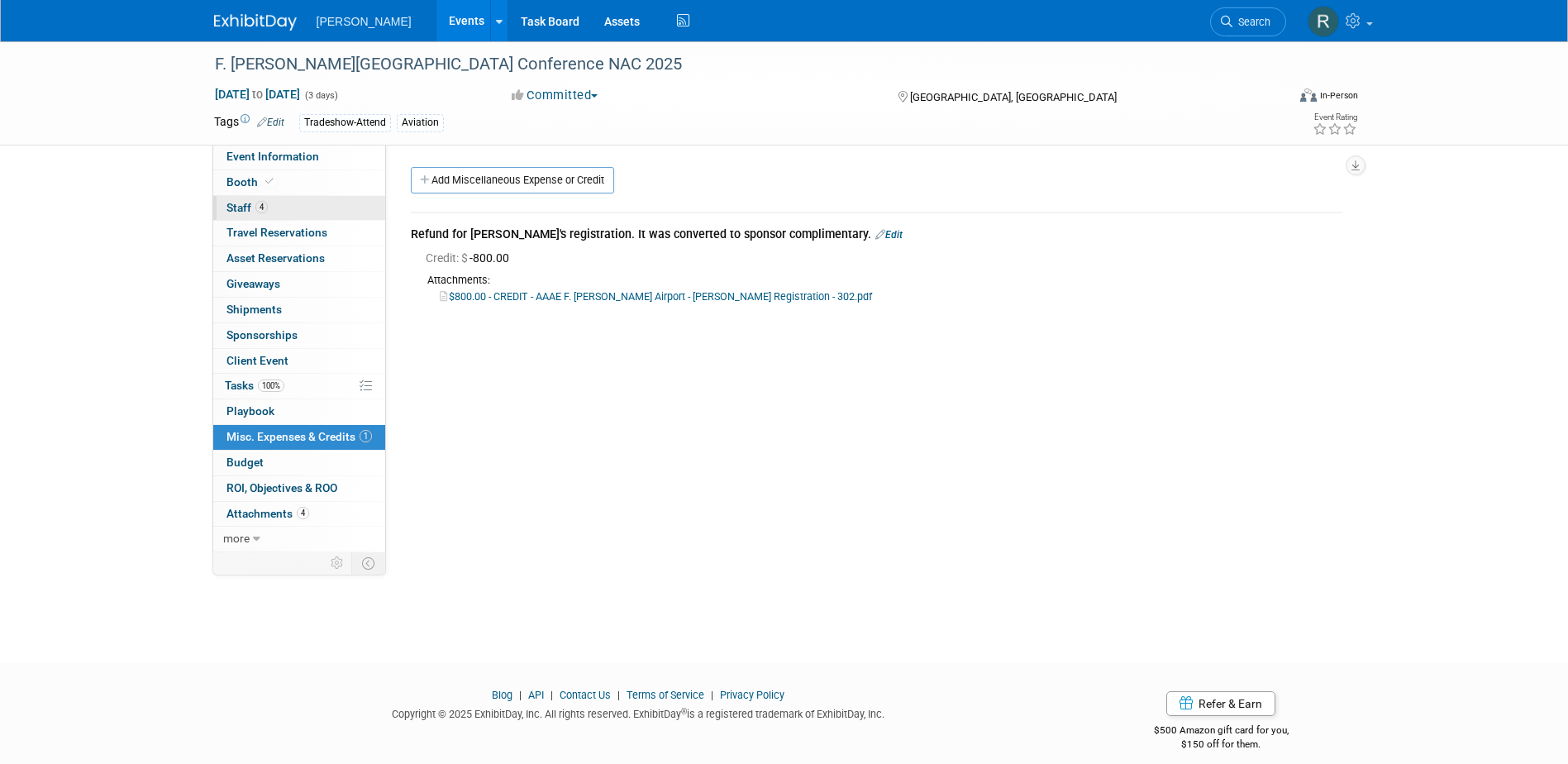
click at [242, 209] on span "Staff 4" at bounding box center [247, 207] width 42 height 13
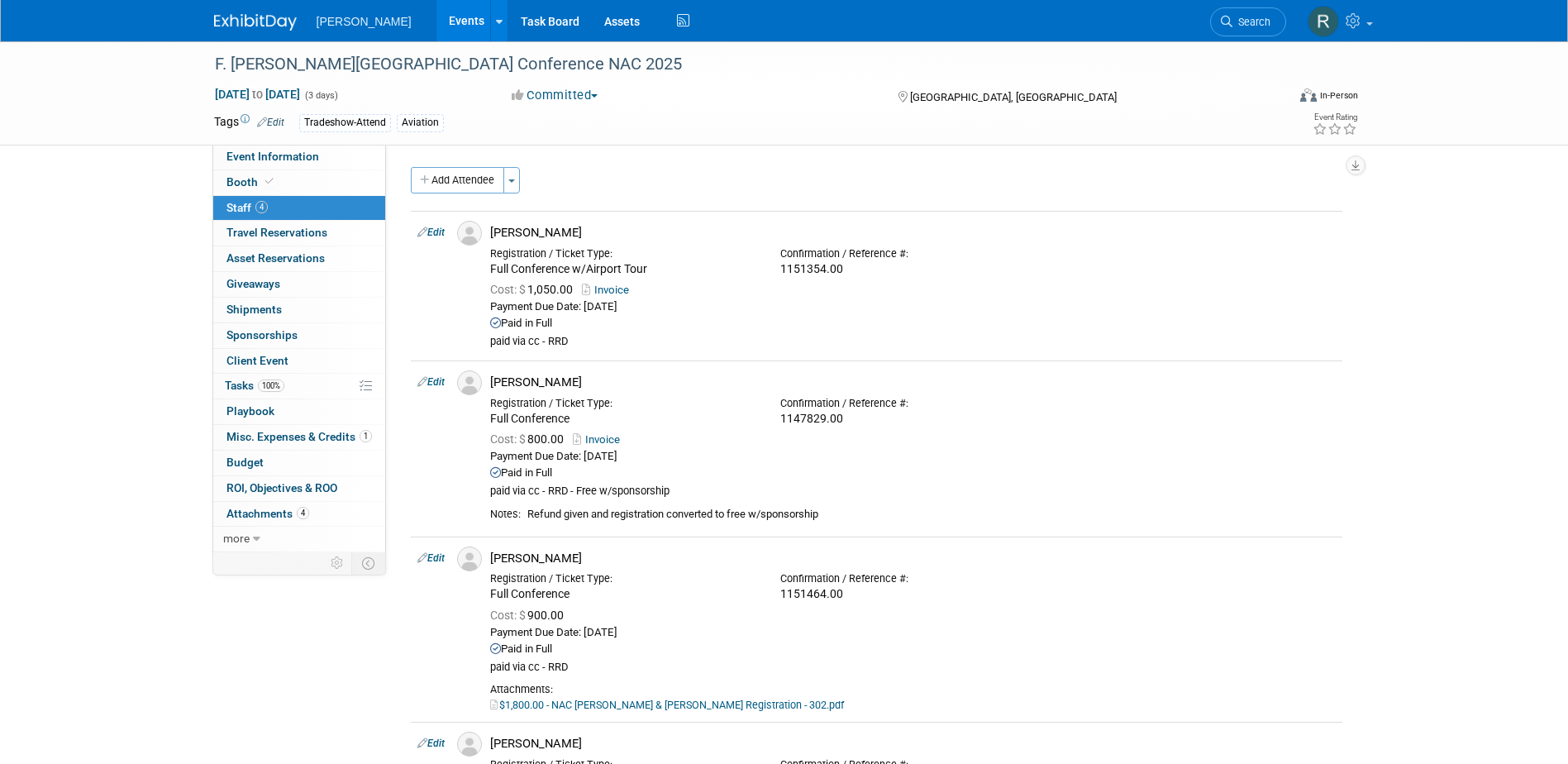
drag, startPoint x: 1242, startPoint y: 23, endPoint x: 1226, endPoint y: 23, distance: 16.0
click at [1242, 23] on span "Search" at bounding box center [1251, 21] width 38 height 12
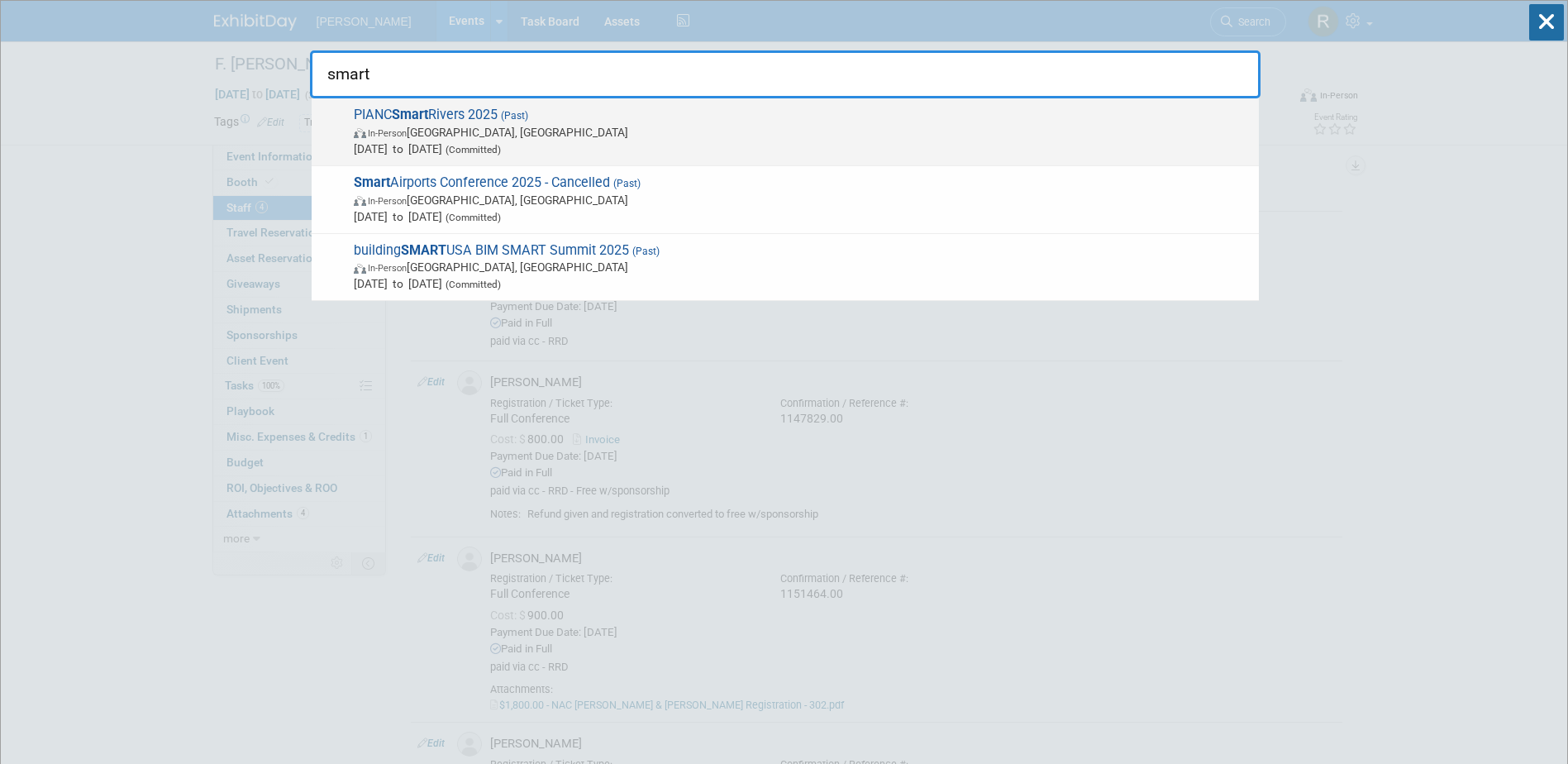
type input "smart"
click at [520, 126] on span "In-Person Memphis, TN" at bounding box center [802, 132] width 897 height 17
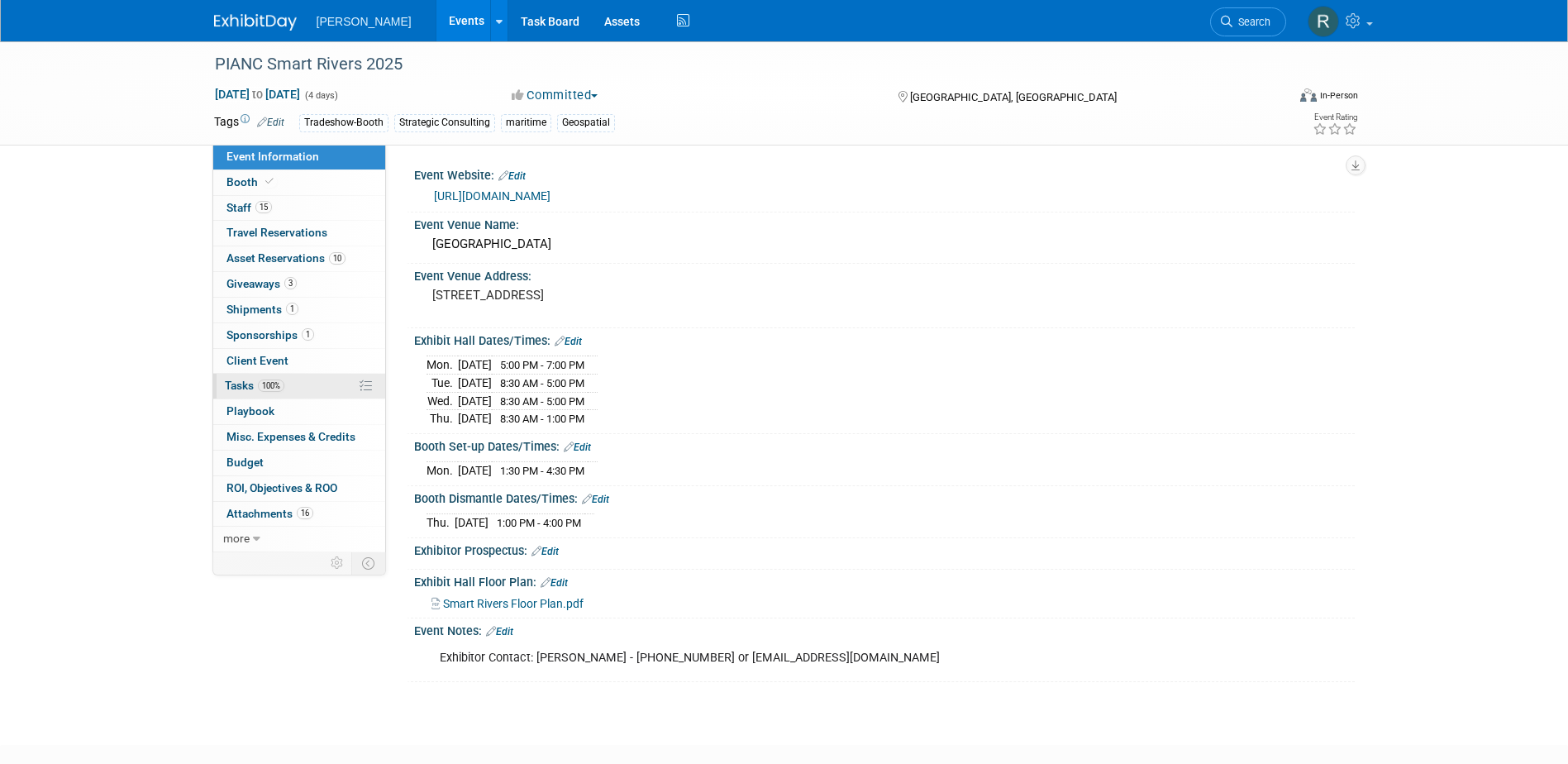
click at [248, 383] on span "Tasks 100%" at bounding box center [255, 385] width 59 height 13
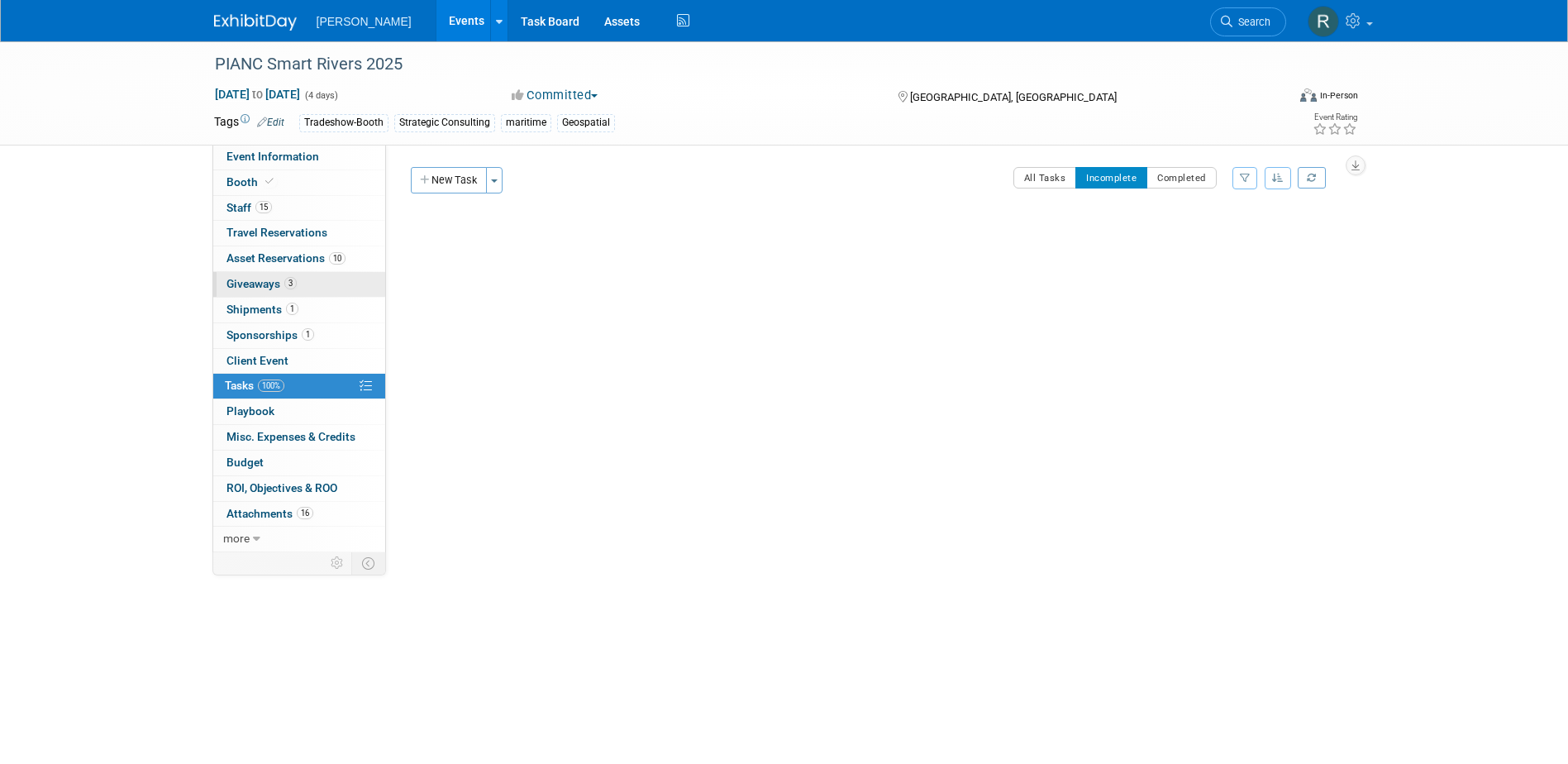
click at [274, 285] on span "Giveaways 3" at bounding box center [262, 283] width 70 height 13
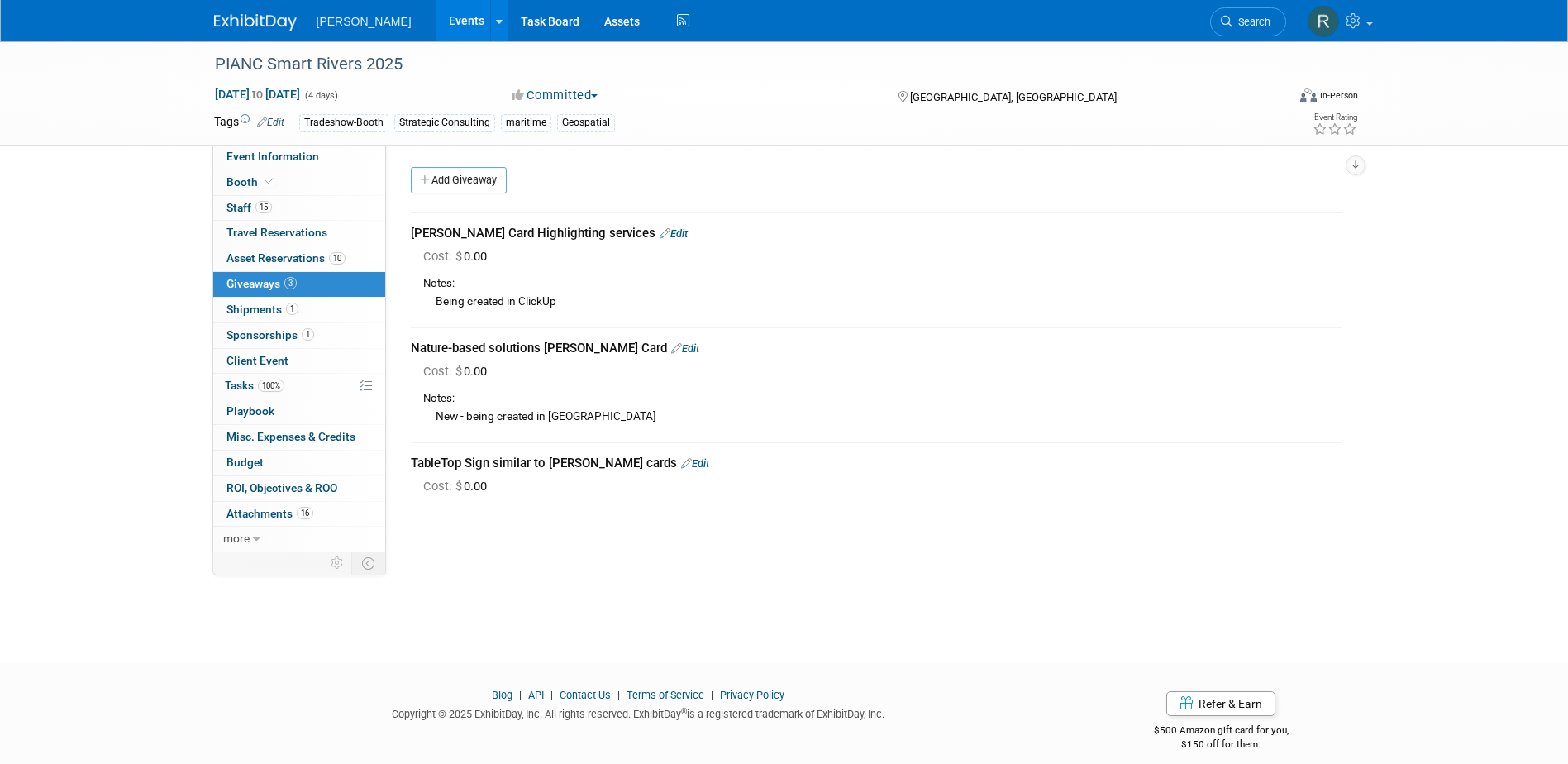
drag, startPoint x: 1234, startPoint y: 23, endPoint x: 1106, endPoint y: 22, distance: 128.0
click at [1234, 23] on span "Search" at bounding box center [1251, 21] width 38 height 12
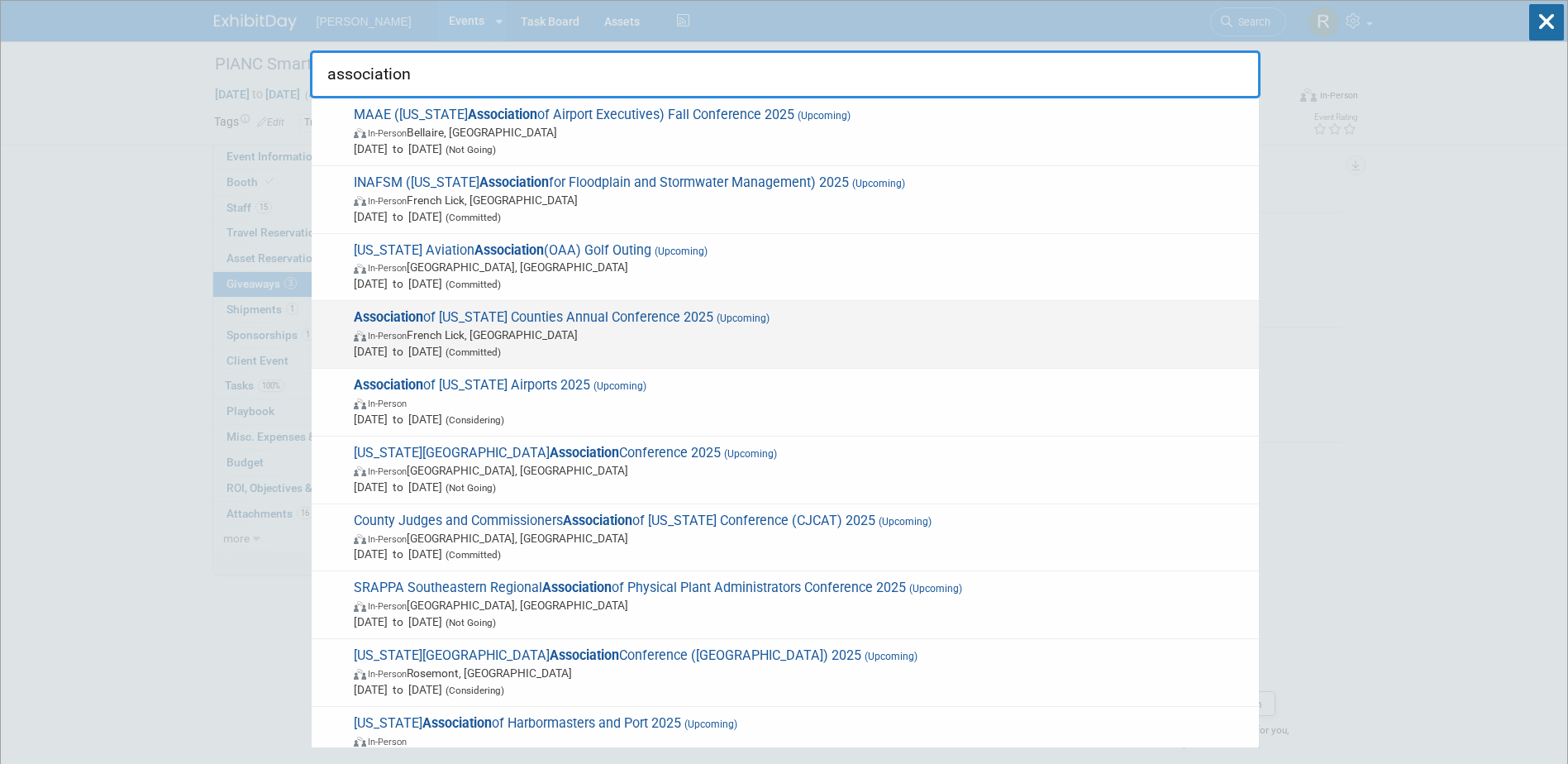
type input "association"
click at [474, 319] on span "Association of [US_STATE] Counties Annual Conference 2025 (Upcoming) In-Person …" at bounding box center [800, 334] width 902 height 50
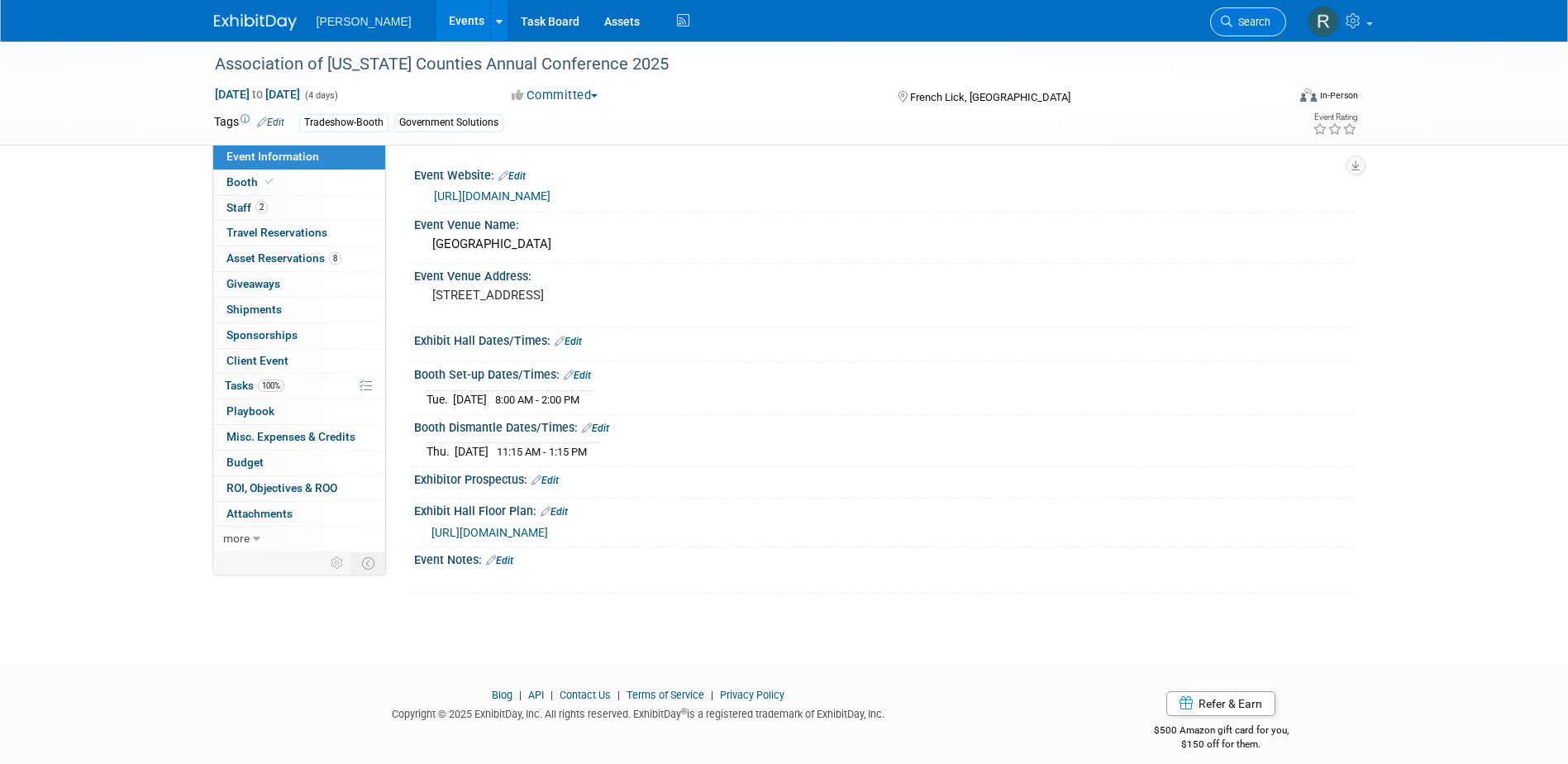
click at [1229, 16] on icon at bounding box center [1226, 21] width 11 height 11
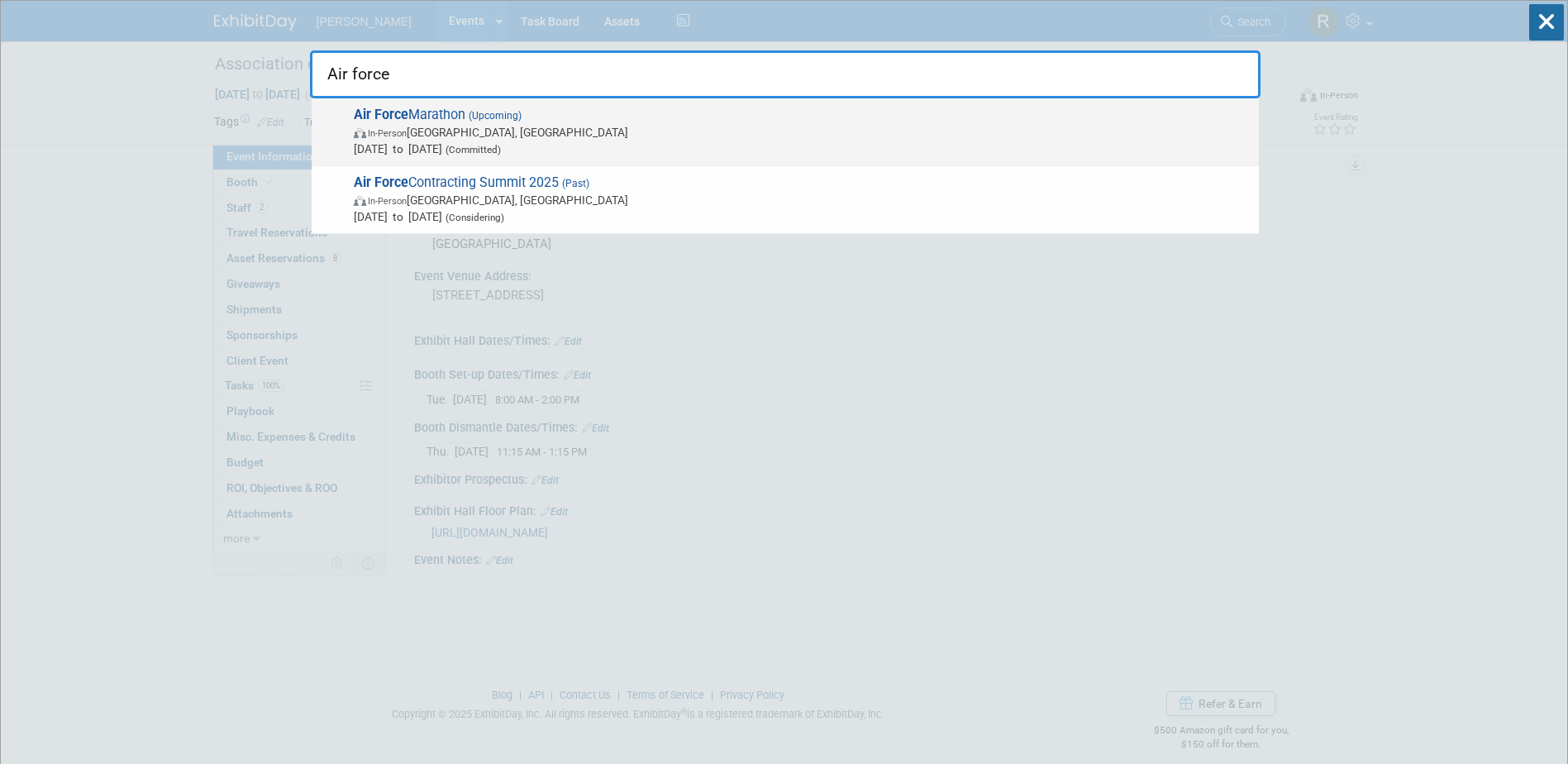
type input "Air force"
click at [528, 119] on span "Air Force Marathon (Upcoming) In-Person [GEOGRAPHIC_DATA], [GEOGRAPHIC_DATA] [D…" at bounding box center [800, 132] width 902 height 50
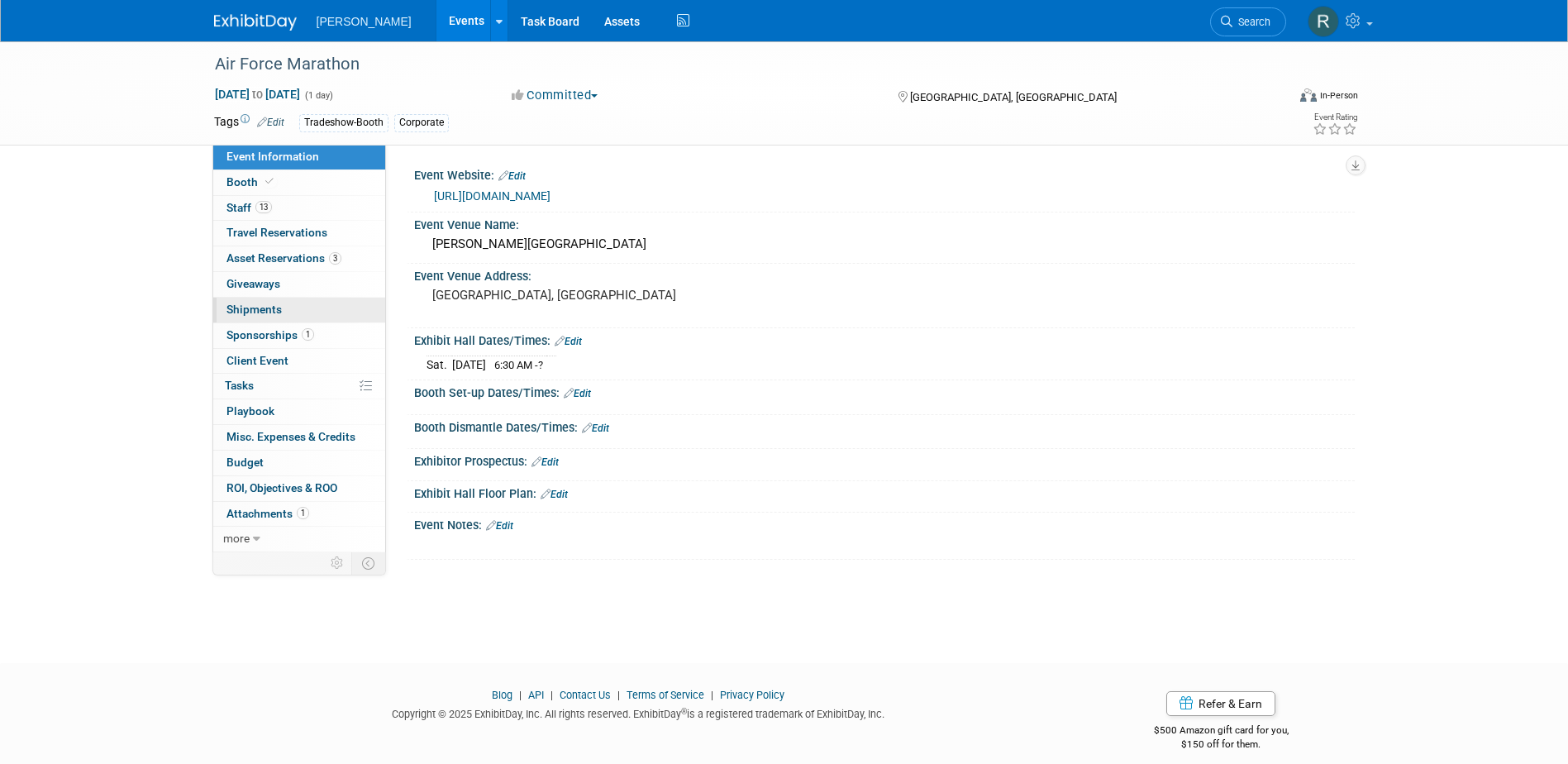
click at [262, 308] on span "Shipments 0" at bounding box center [255, 309] width 56 height 13
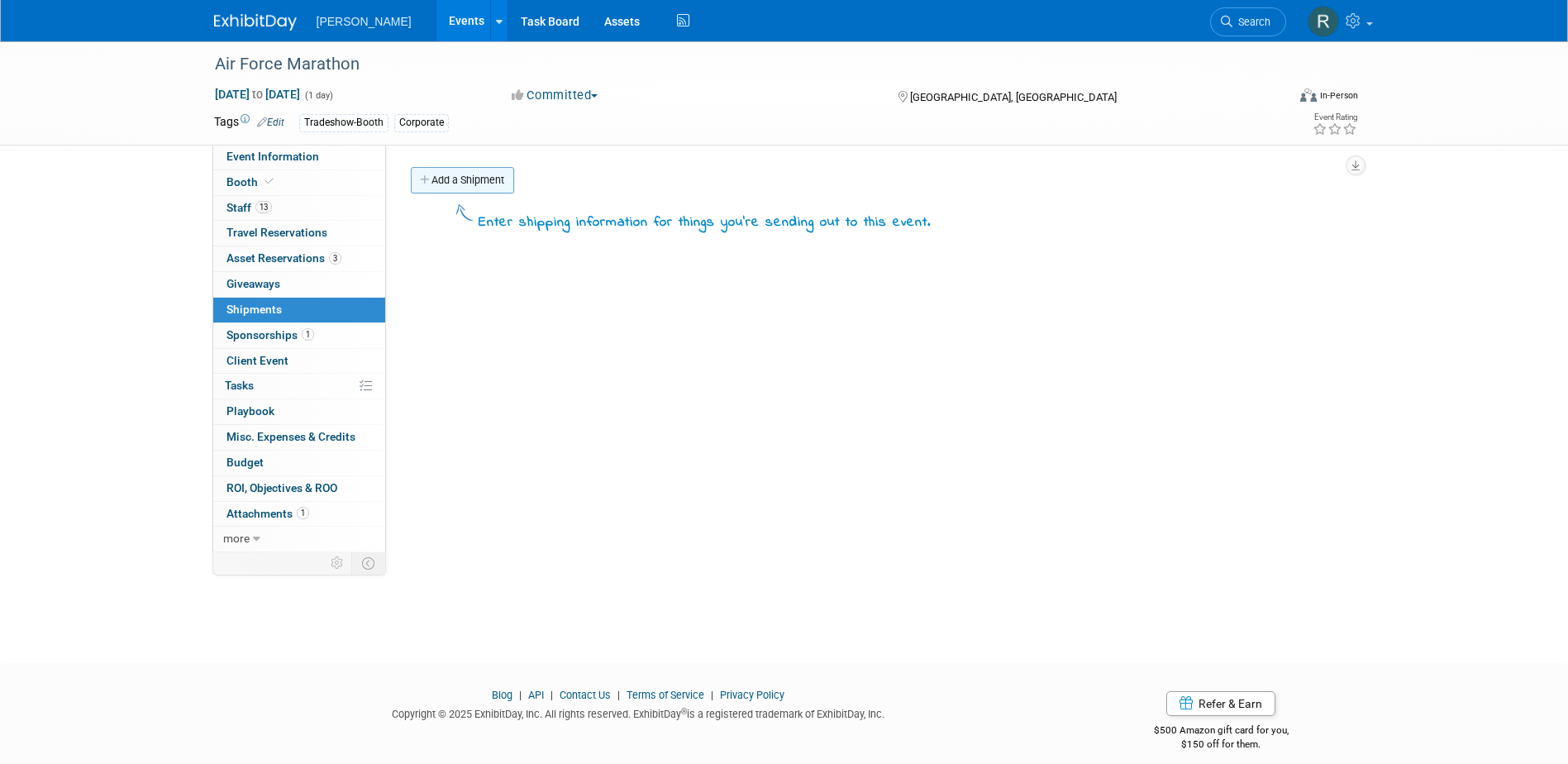
click at [454, 181] on link "Add a Shipment" at bounding box center [463, 180] width 104 height 27
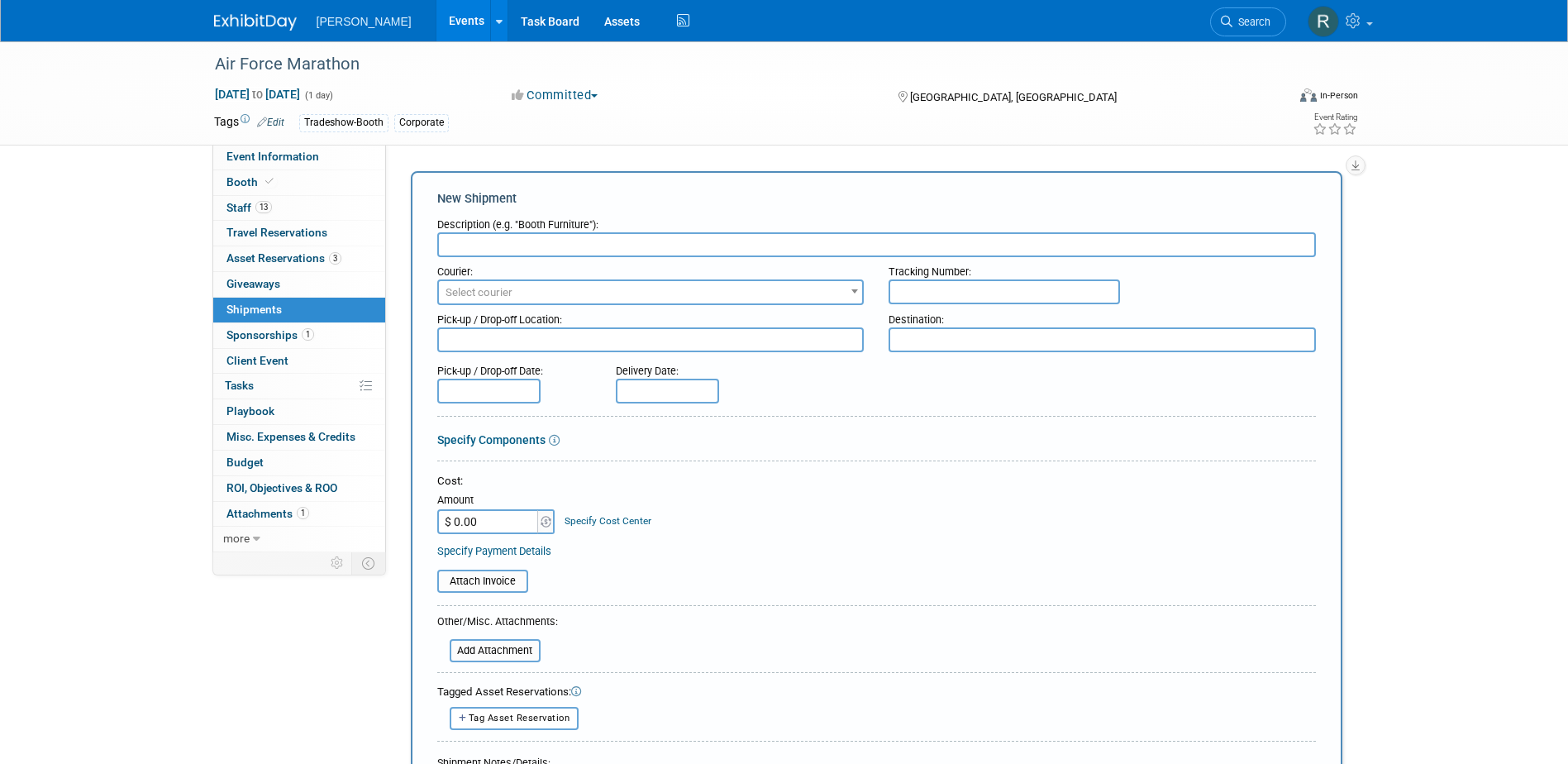
click at [461, 242] on input "text" at bounding box center [876, 244] width 878 height 25
type input "Marathon Shirts - [PERSON_NAME] & [PERSON_NAME]"
click at [626, 297] on span "Select courier" at bounding box center [651, 293] width 424 height 23
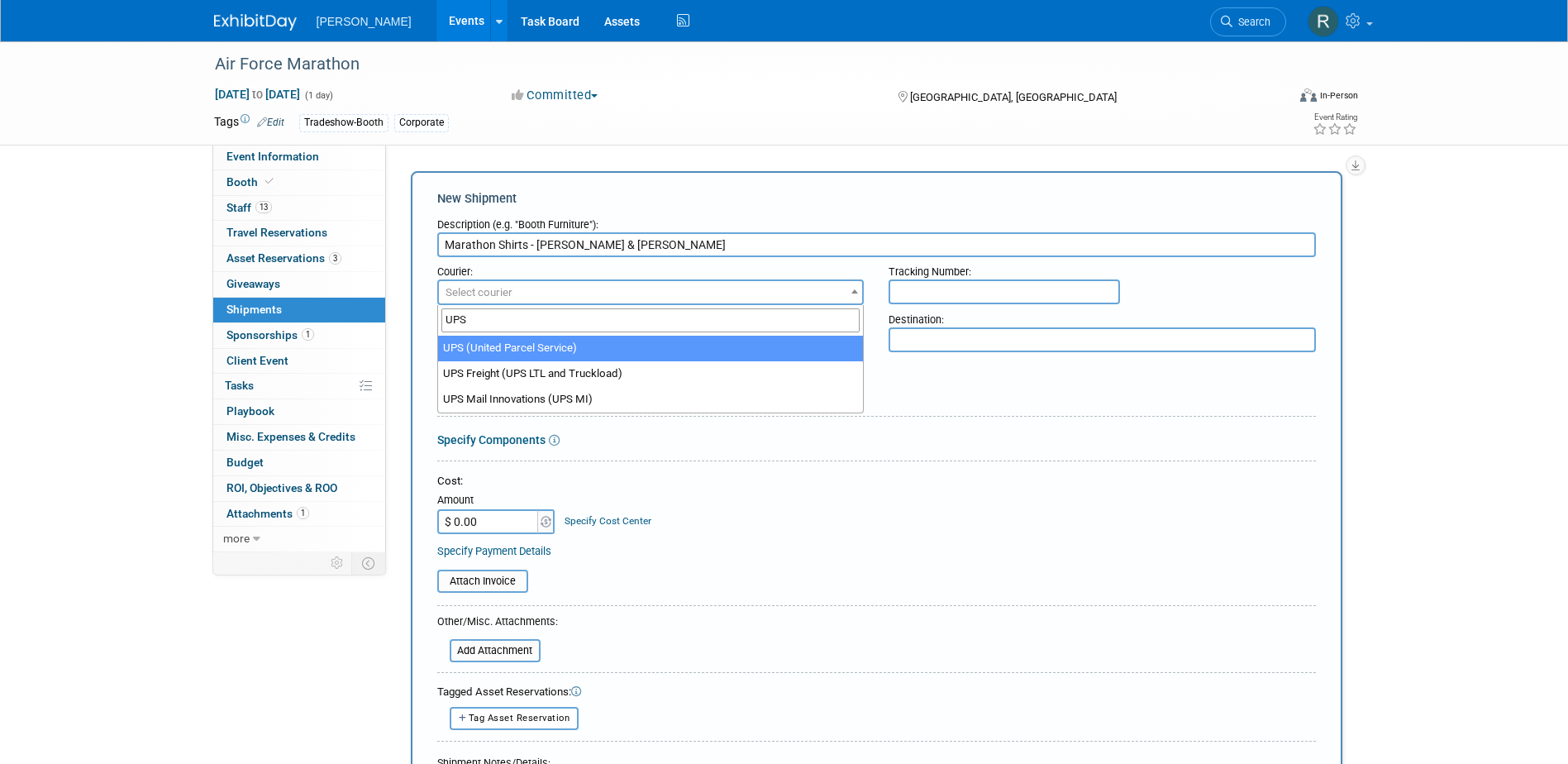
type input "UPS"
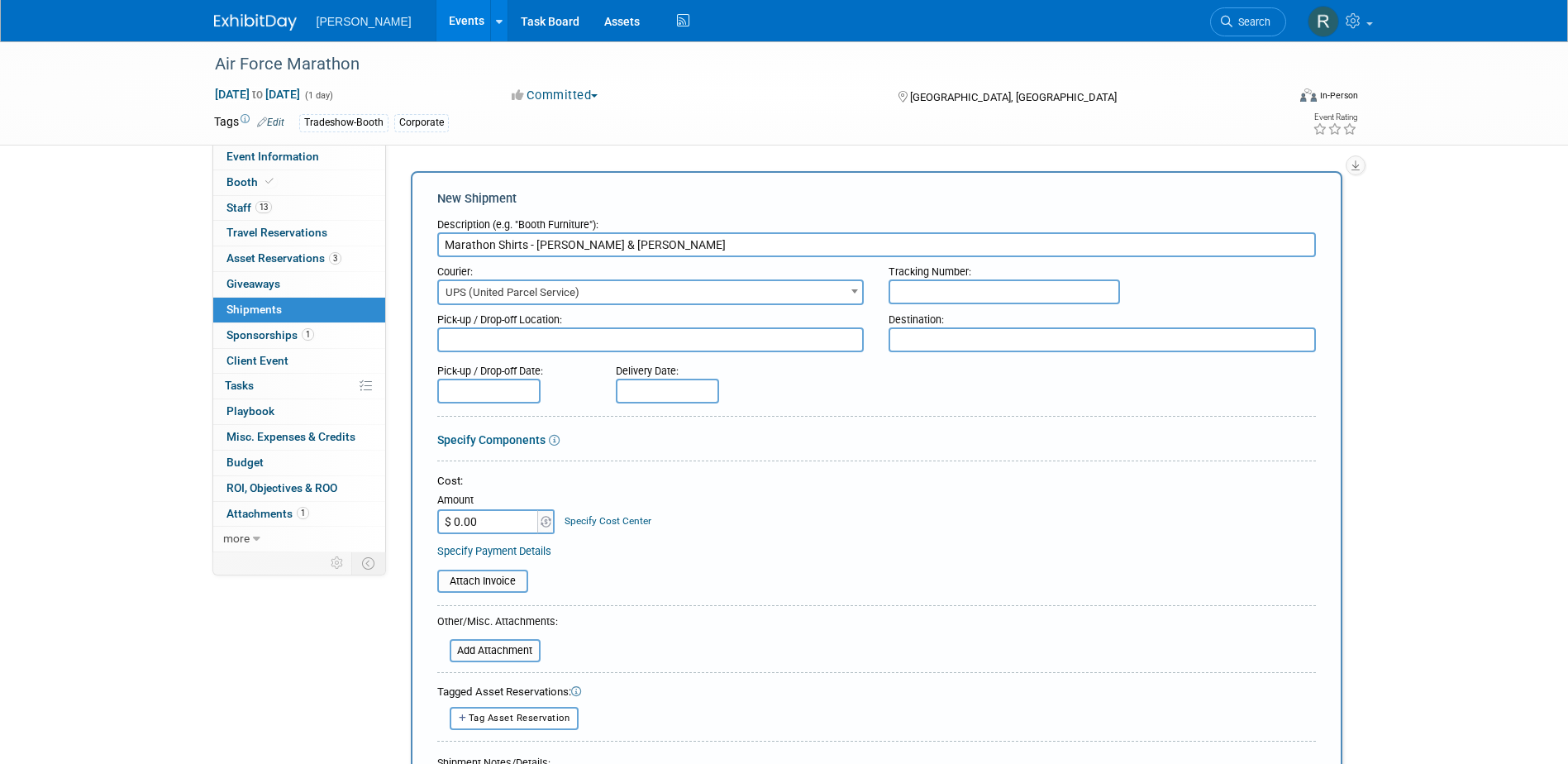
select select "508"
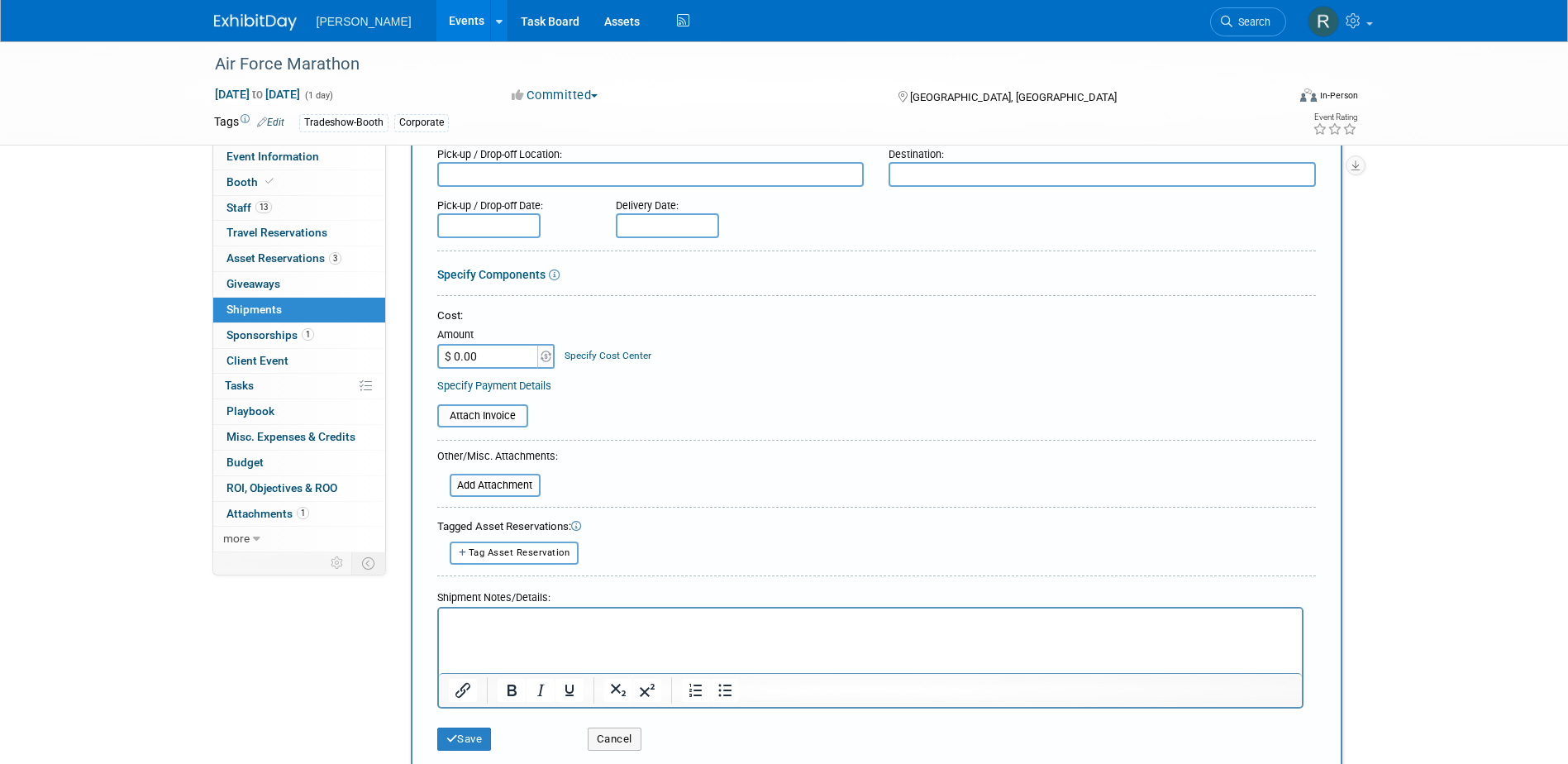
scroll to position [331, 0]
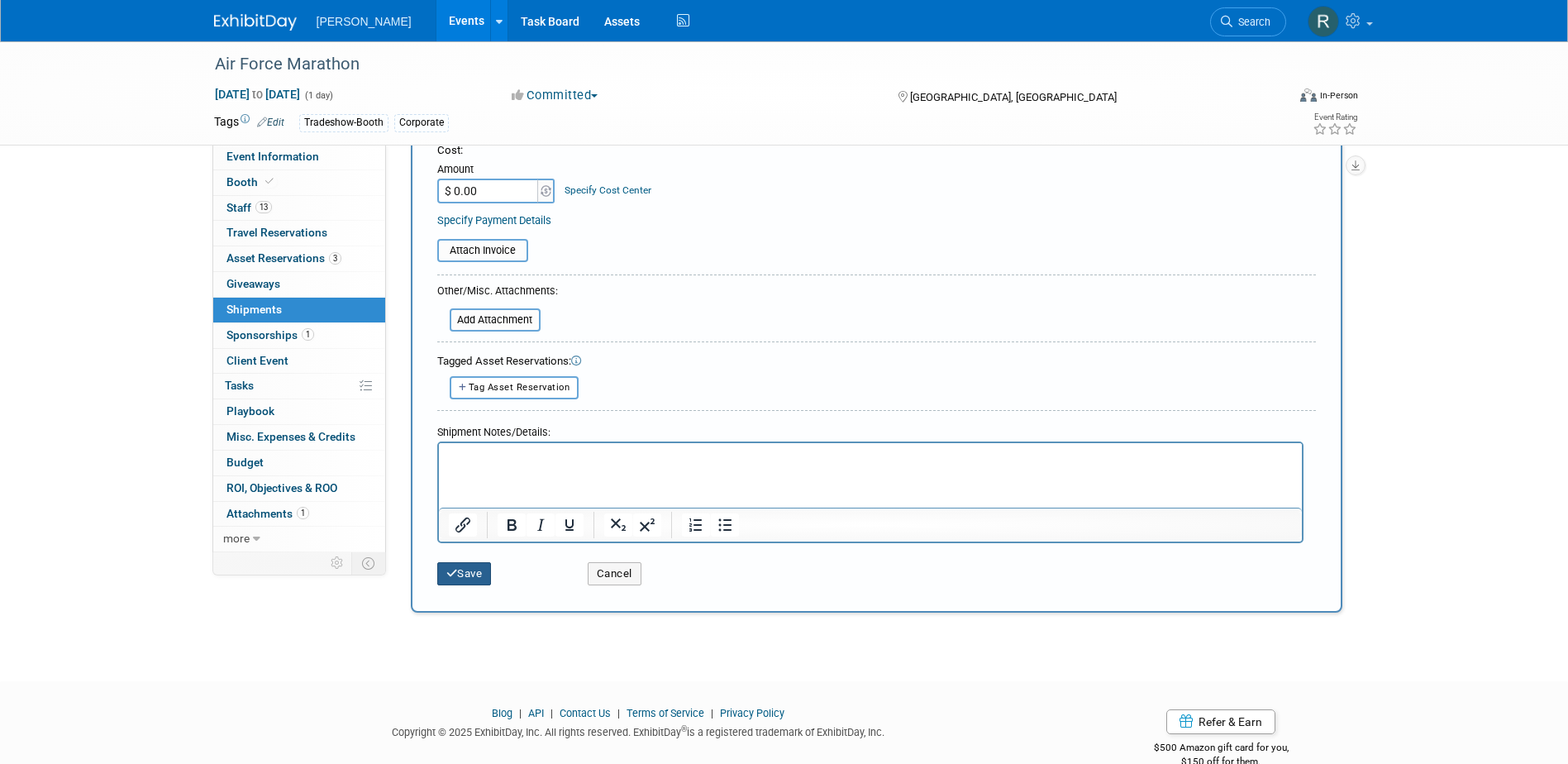
click at [467, 567] on button "Save" at bounding box center [464, 573] width 55 height 23
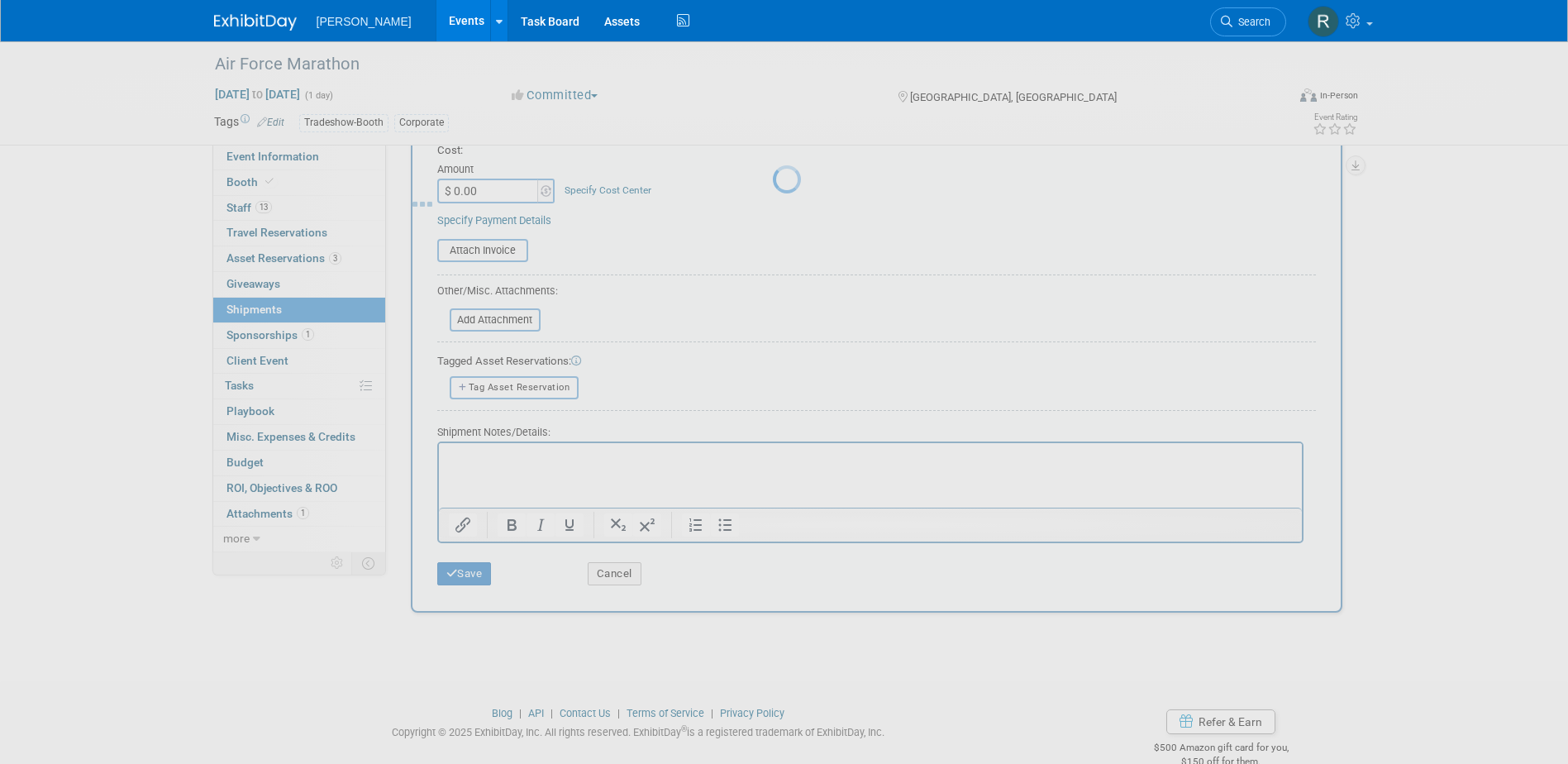
scroll to position [15, 0]
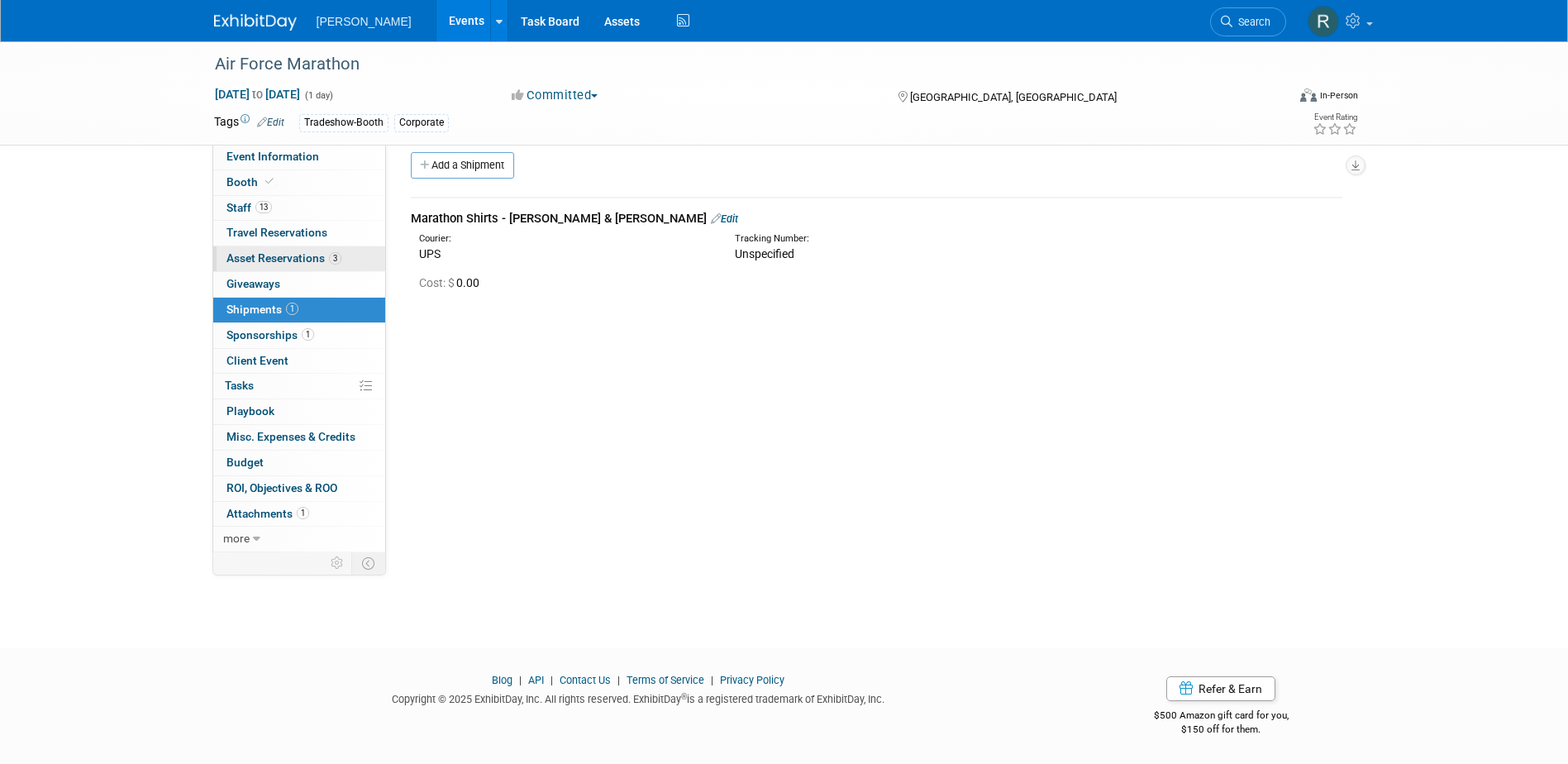
click at [289, 256] on span "Asset Reservations 3" at bounding box center [284, 257] width 115 height 13
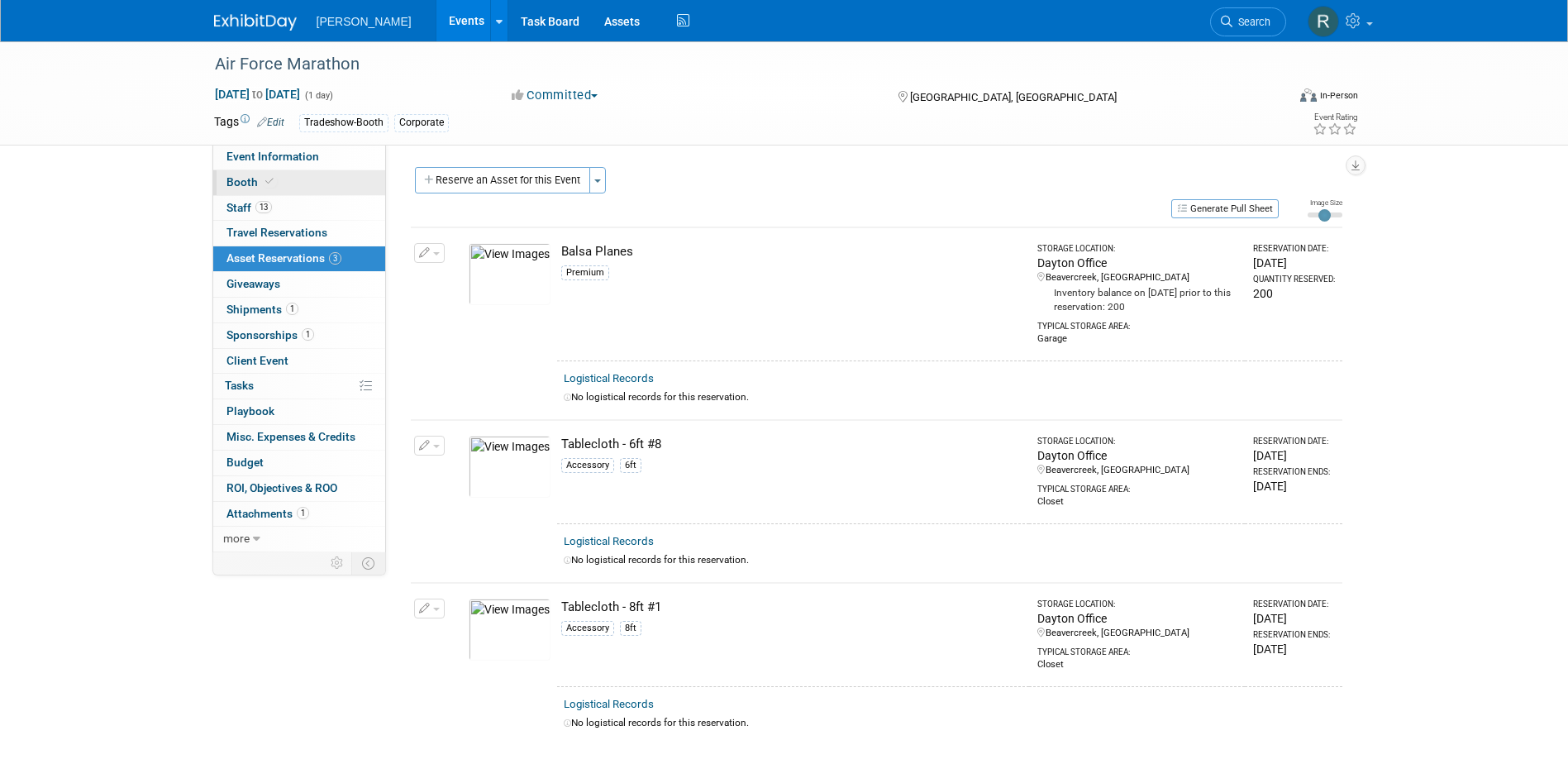
click at [266, 182] on icon at bounding box center [269, 182] width 8 height 9
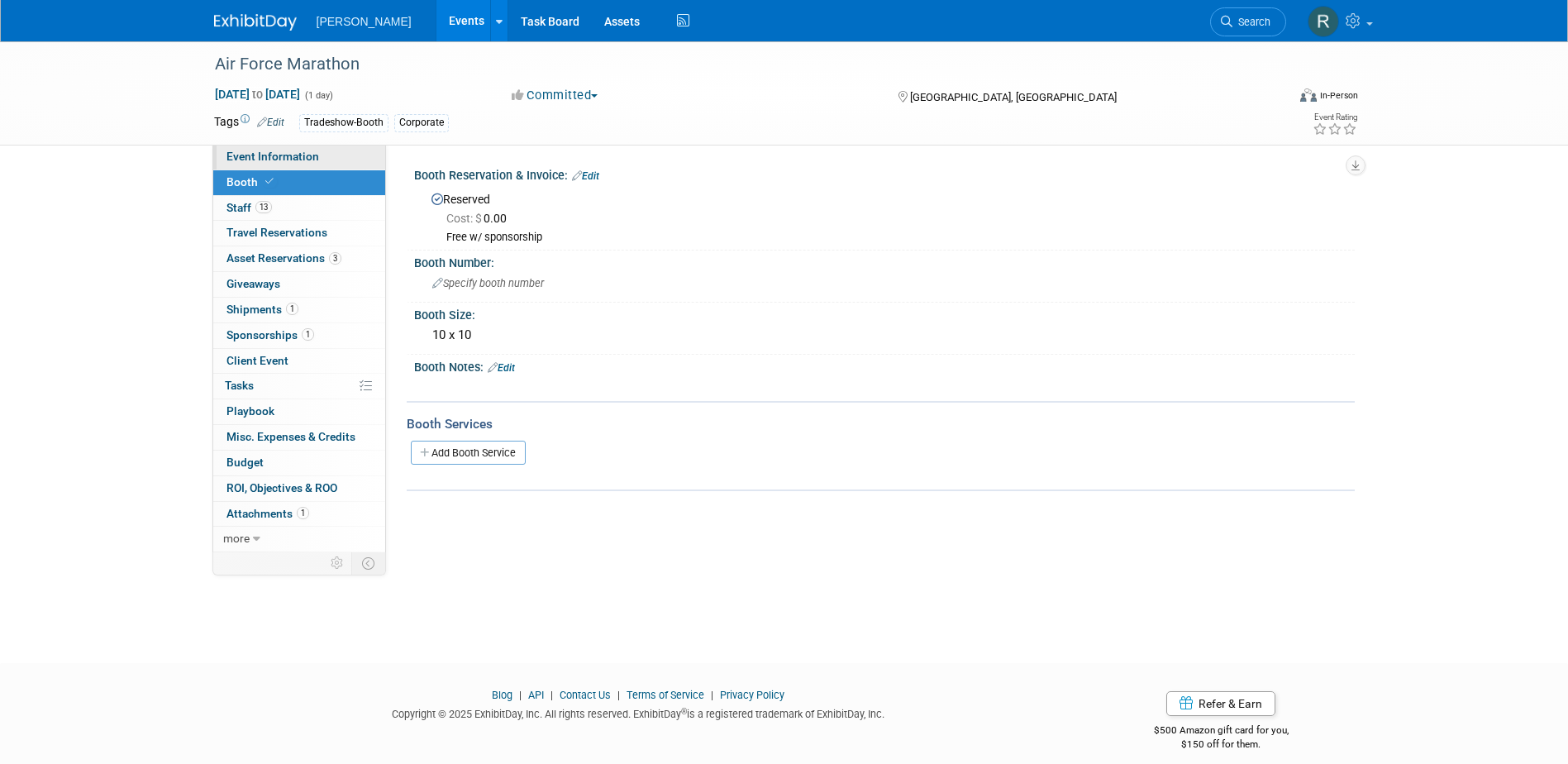
click at [263, 158] on span "Event Information" at bounding box center [273, 157] width 93 height 13
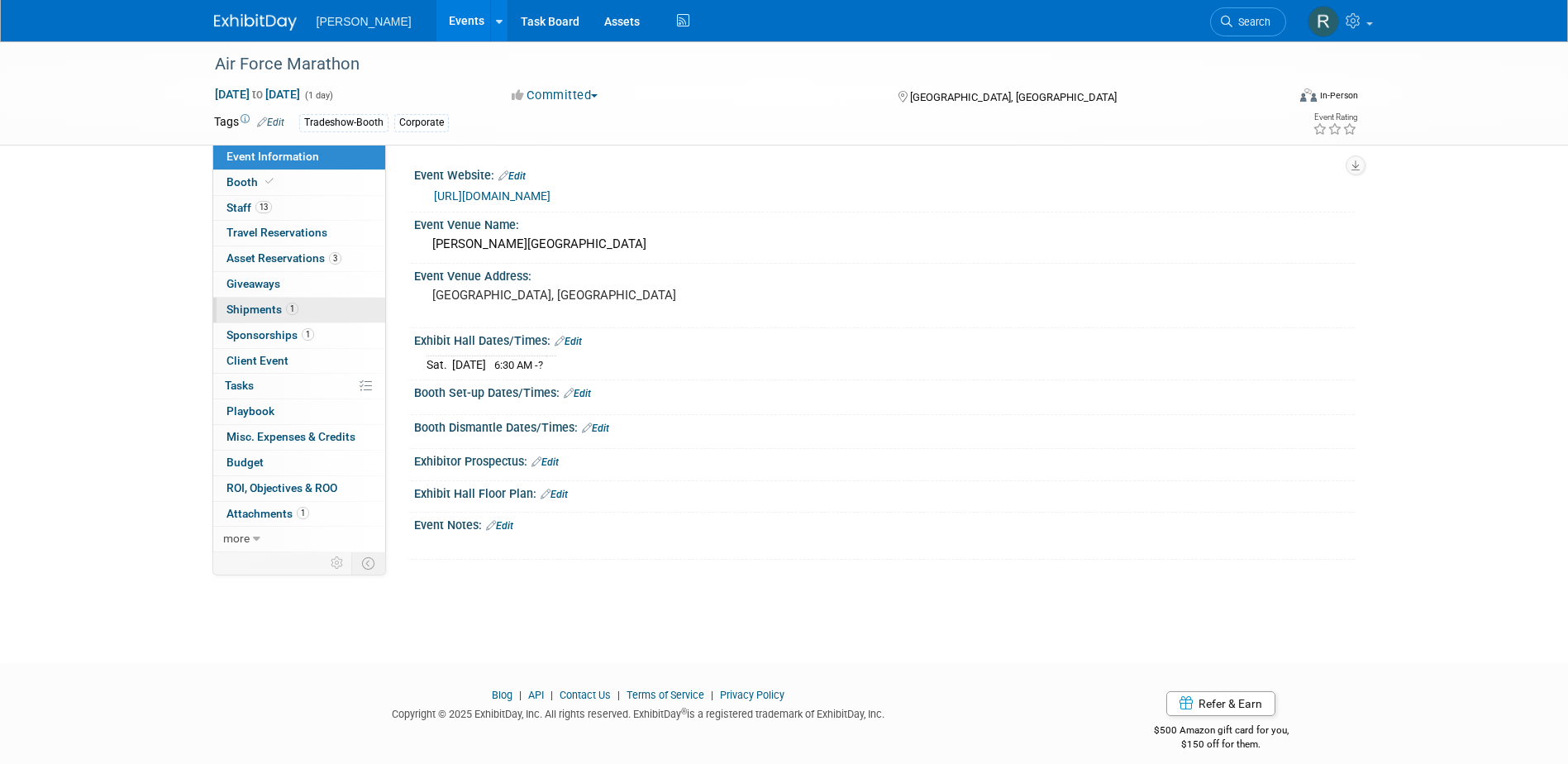
click at [270, 304] on span "Shipments 1" at bounding box center [263, 309] width 72 height 13
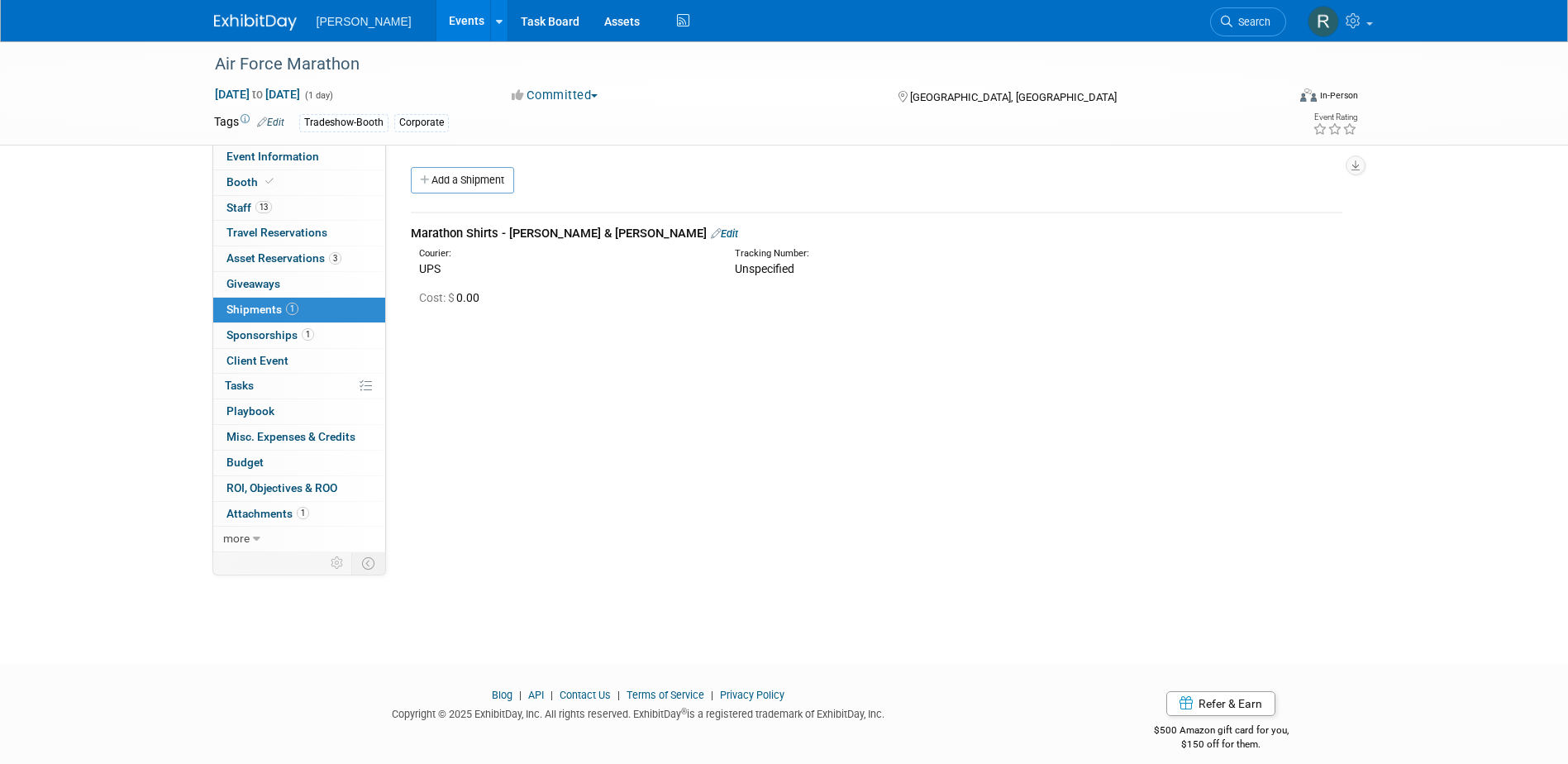
drag, startPoint x: 1255, startPoint y: 27, endPoint x: 1166, endPoint y: 34, distance: 89.3
click at [1255, 27] on span "Search" at bounding box center [1251, 21] width 38 height 12
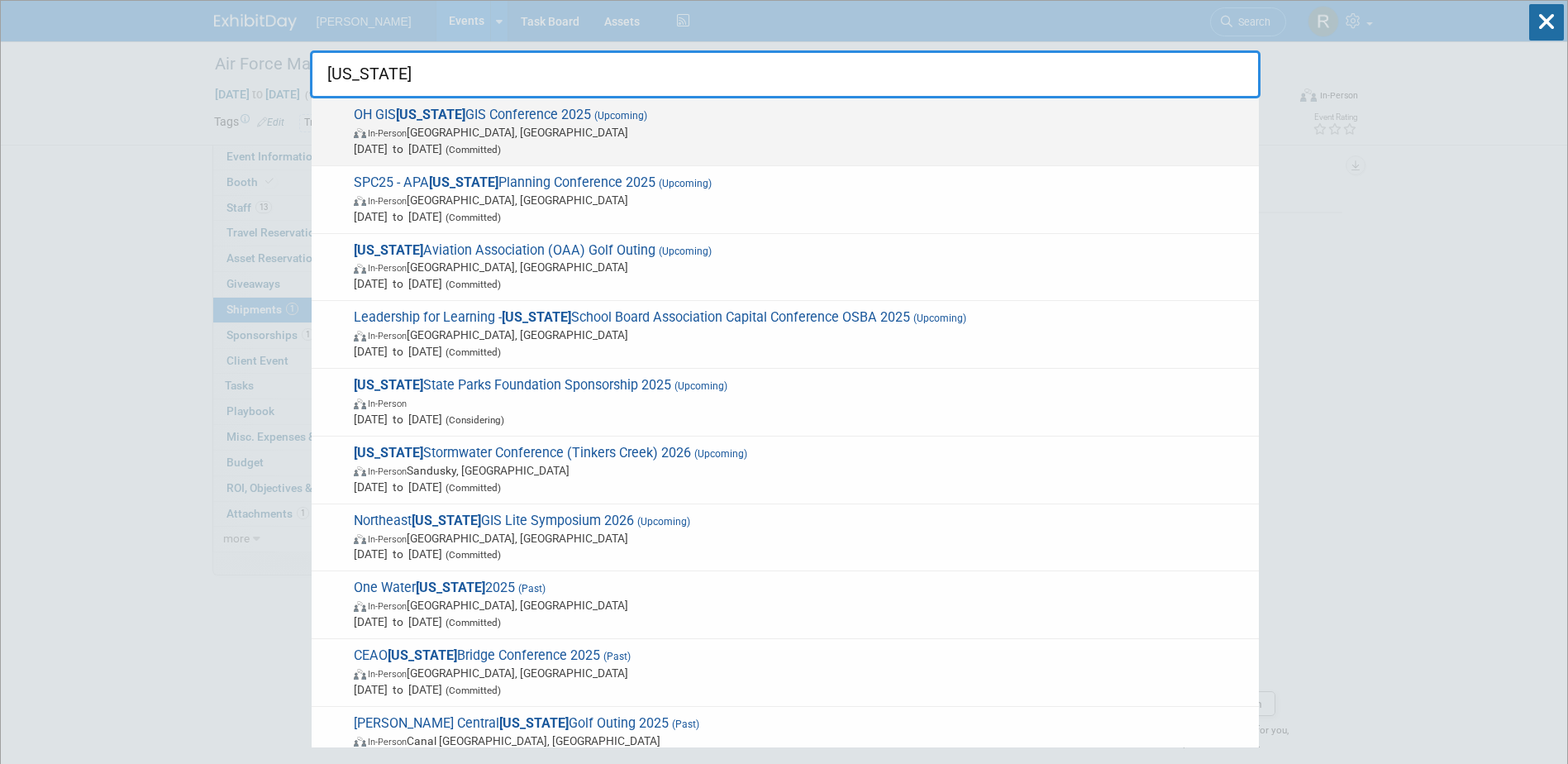
type input "ohio"
click at [487, 138] on span "In-Person Columbus, OH" at bounding box center [802, 132] width 897 height 17
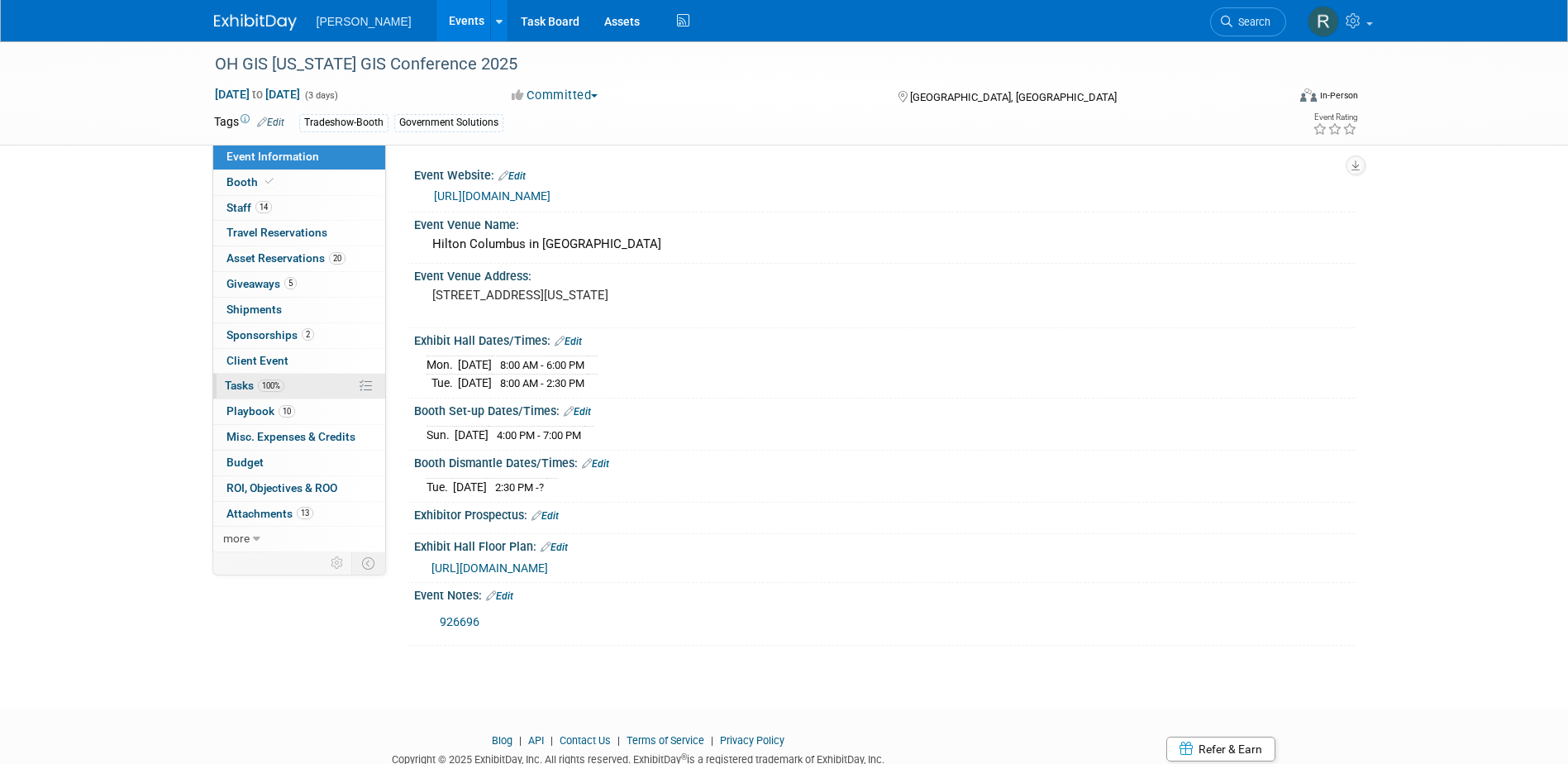
click at [266, 384] on span "100%" at bounding box center [271, 385] width 27 height 12
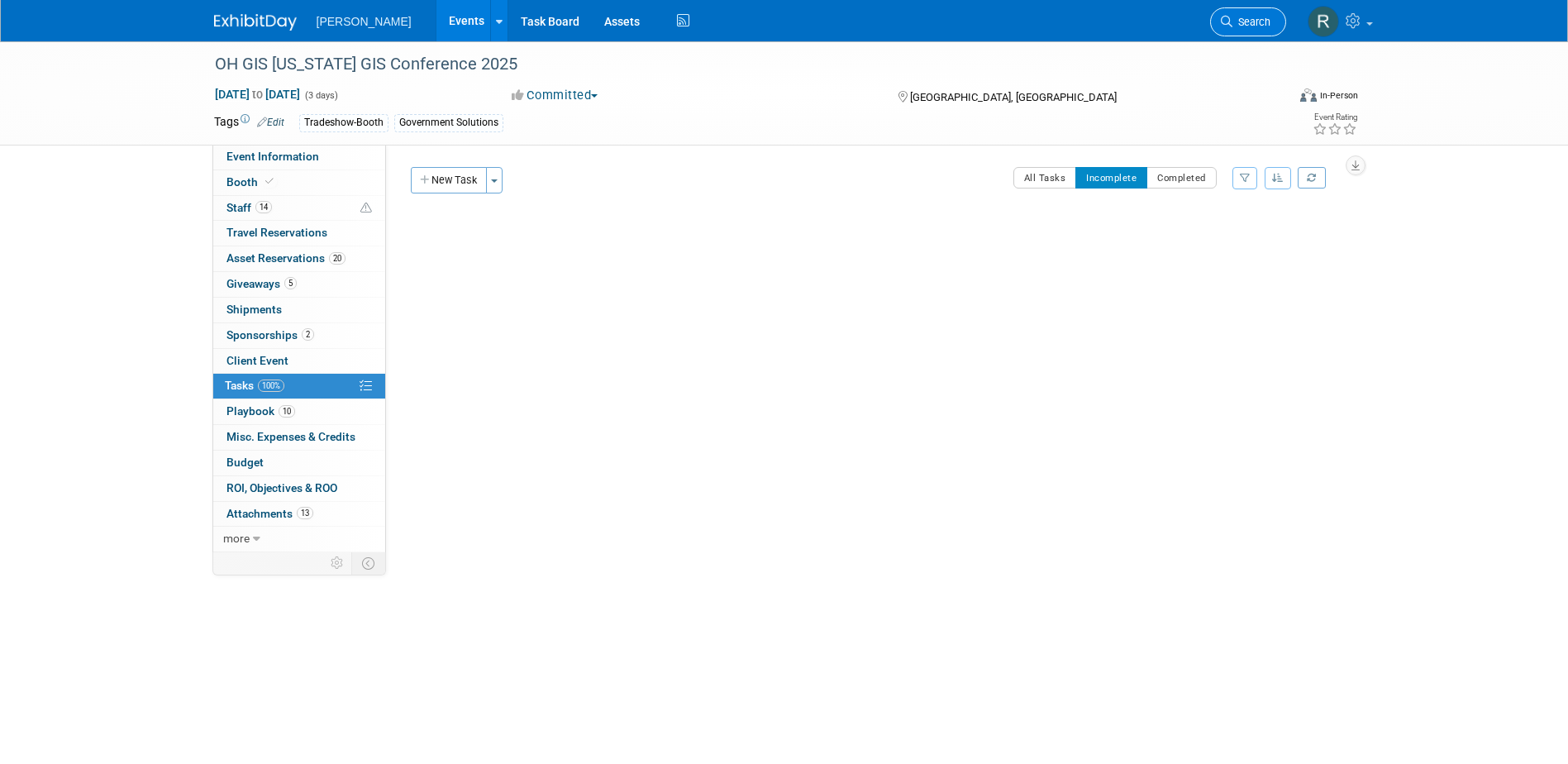
click at [1229, 15] on link "Search" at bounding box center [1248, 21] width 76 height 29
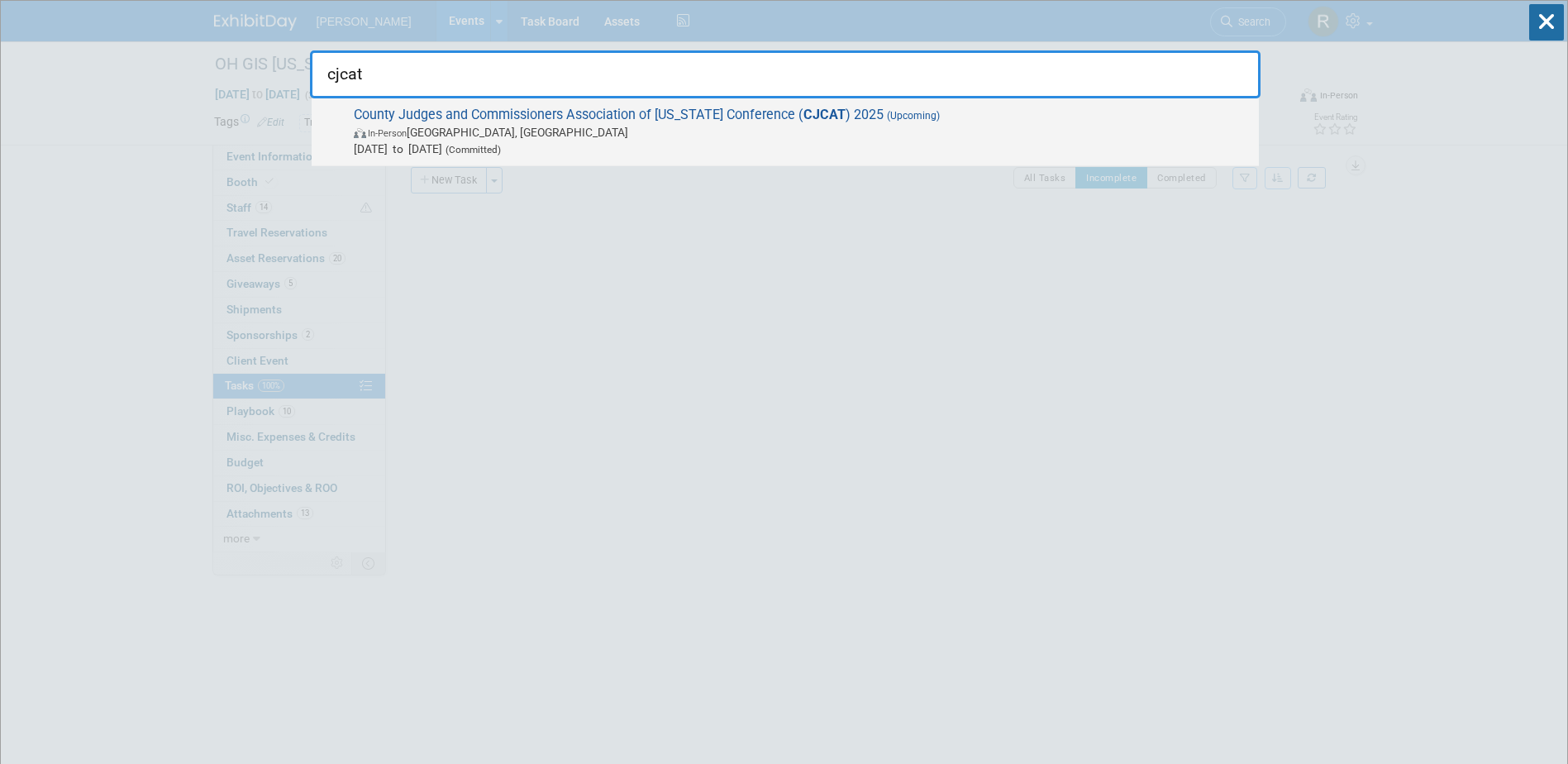
type input "cjcat"
click at [803, 119] on strong "CJCAT" at bounding box center [825, 114] width 43 height 16
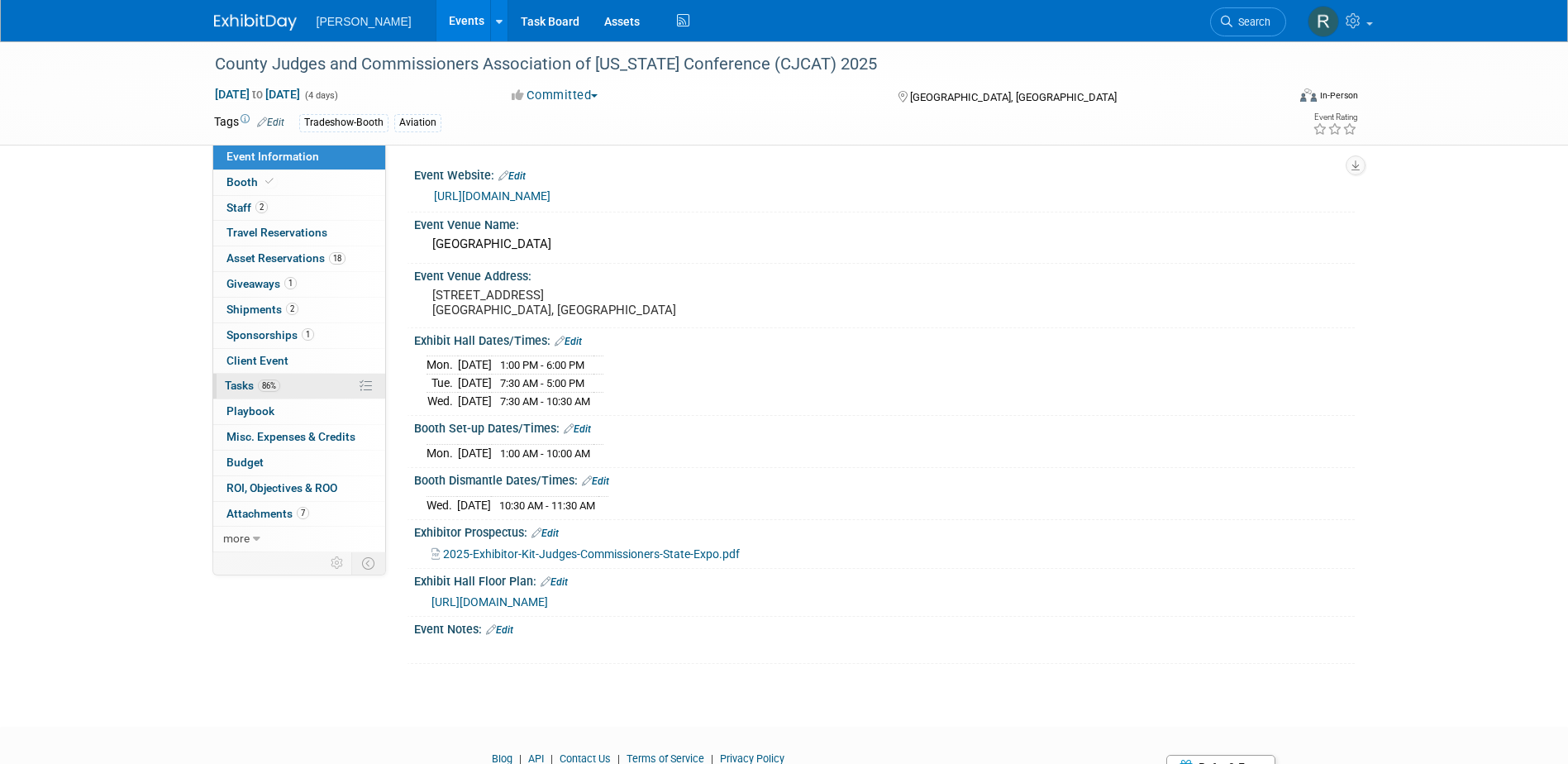
click at [281, 384] on link "86% Tasks 86%" at bounding box center [299, 386] width 172 height 25
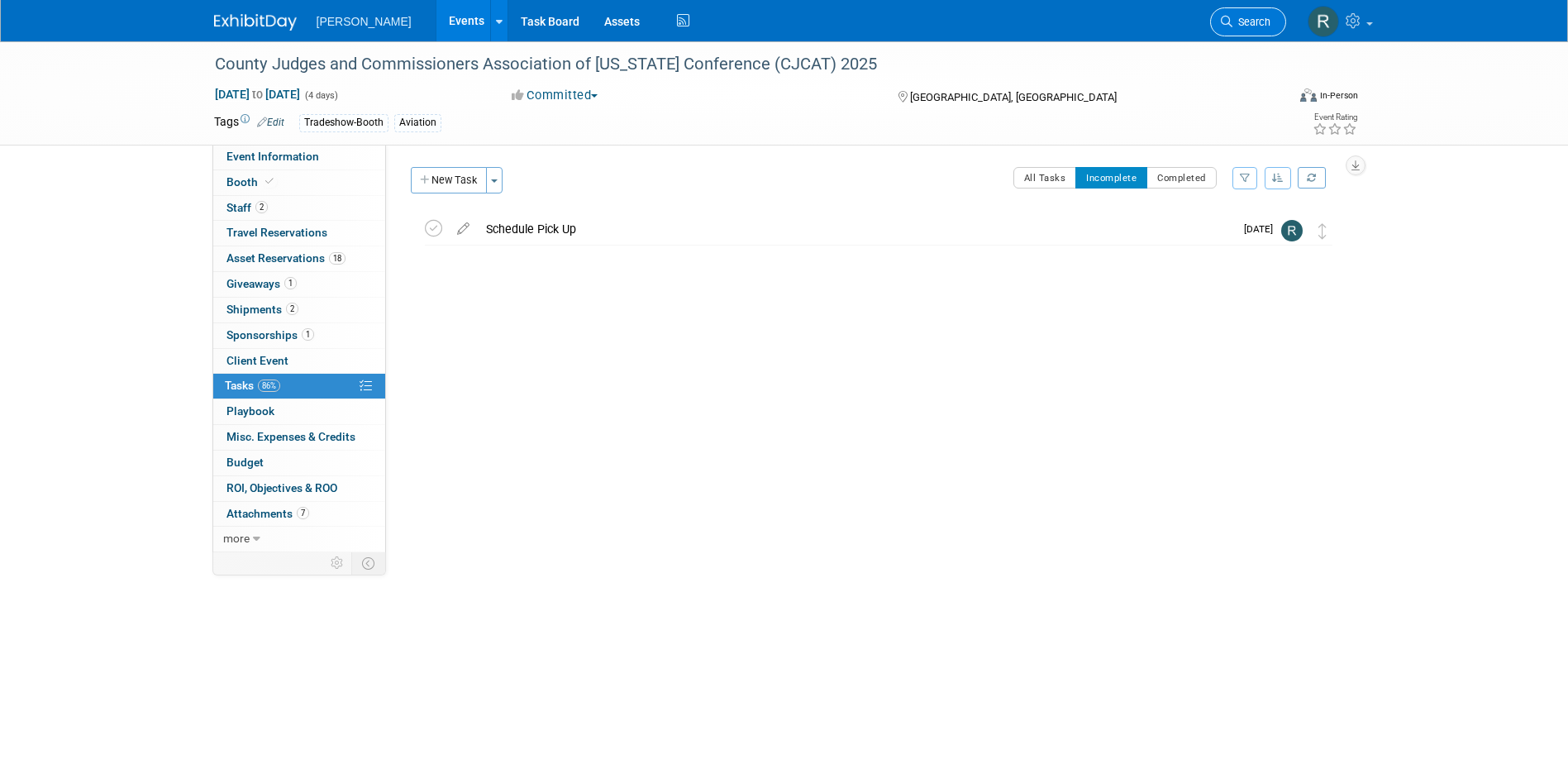
click at [1256, 17] on span "Search" at bounding box center [1251, 21] width 38 height 12
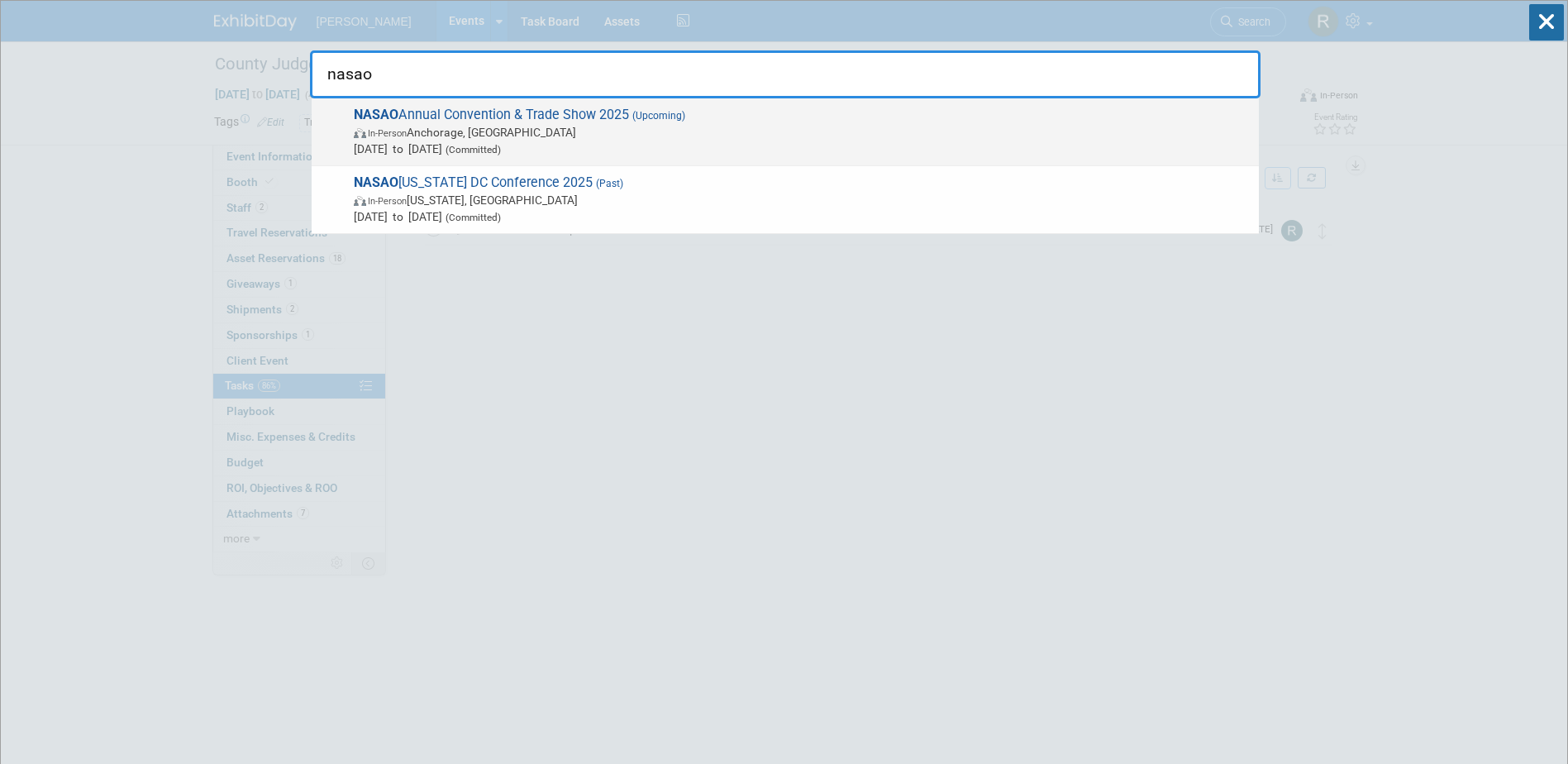
type input "nasao"
click at [479, 143] on span "Sep 21, 2025 to Sep 24, 2025 (Committed)" at bounding box center [802, 149] width 897 height 17
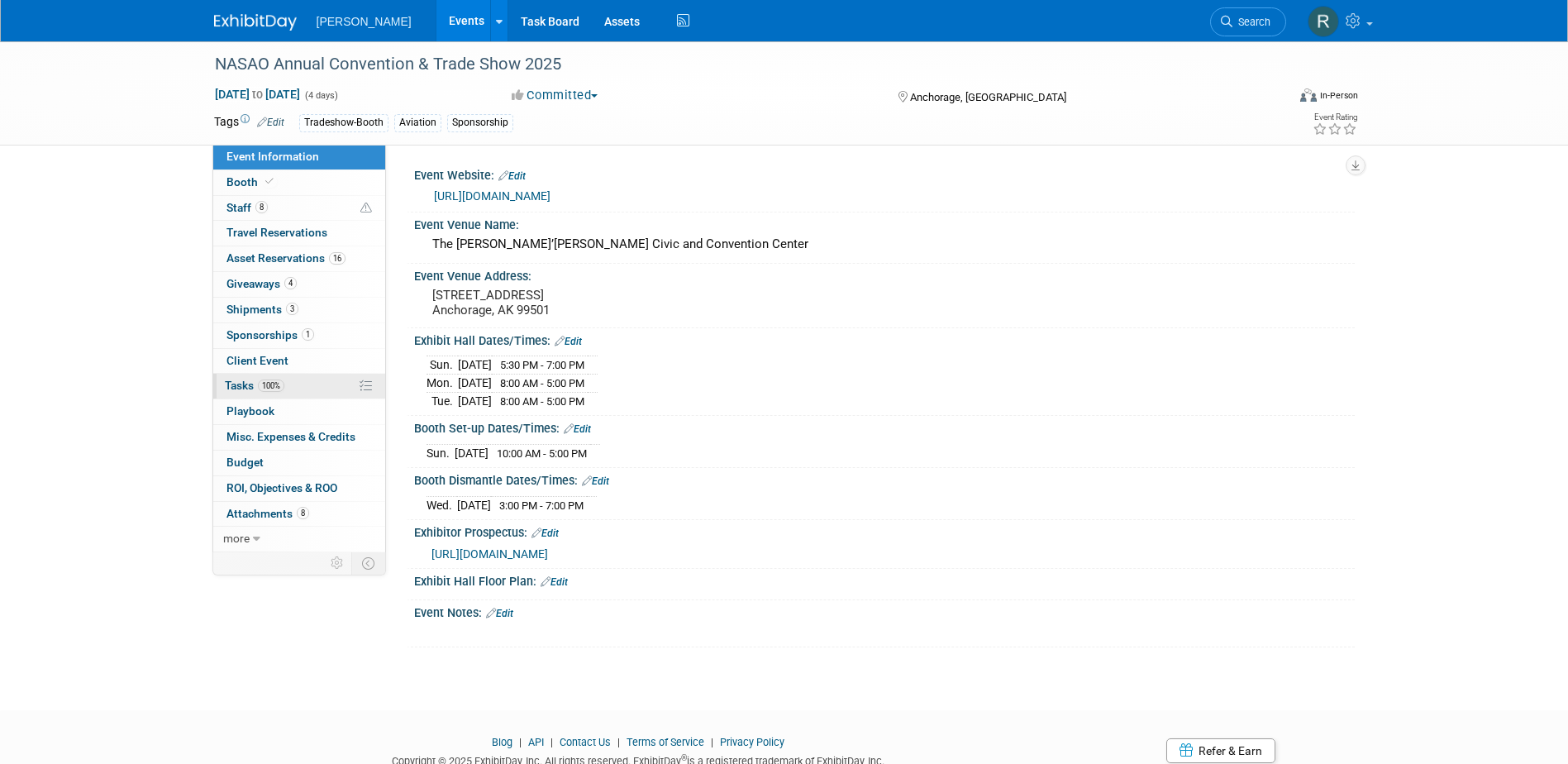
click at [287, 392] on link "100% Tasks 100%" at bounding box center [299, 386] width 172 height 25
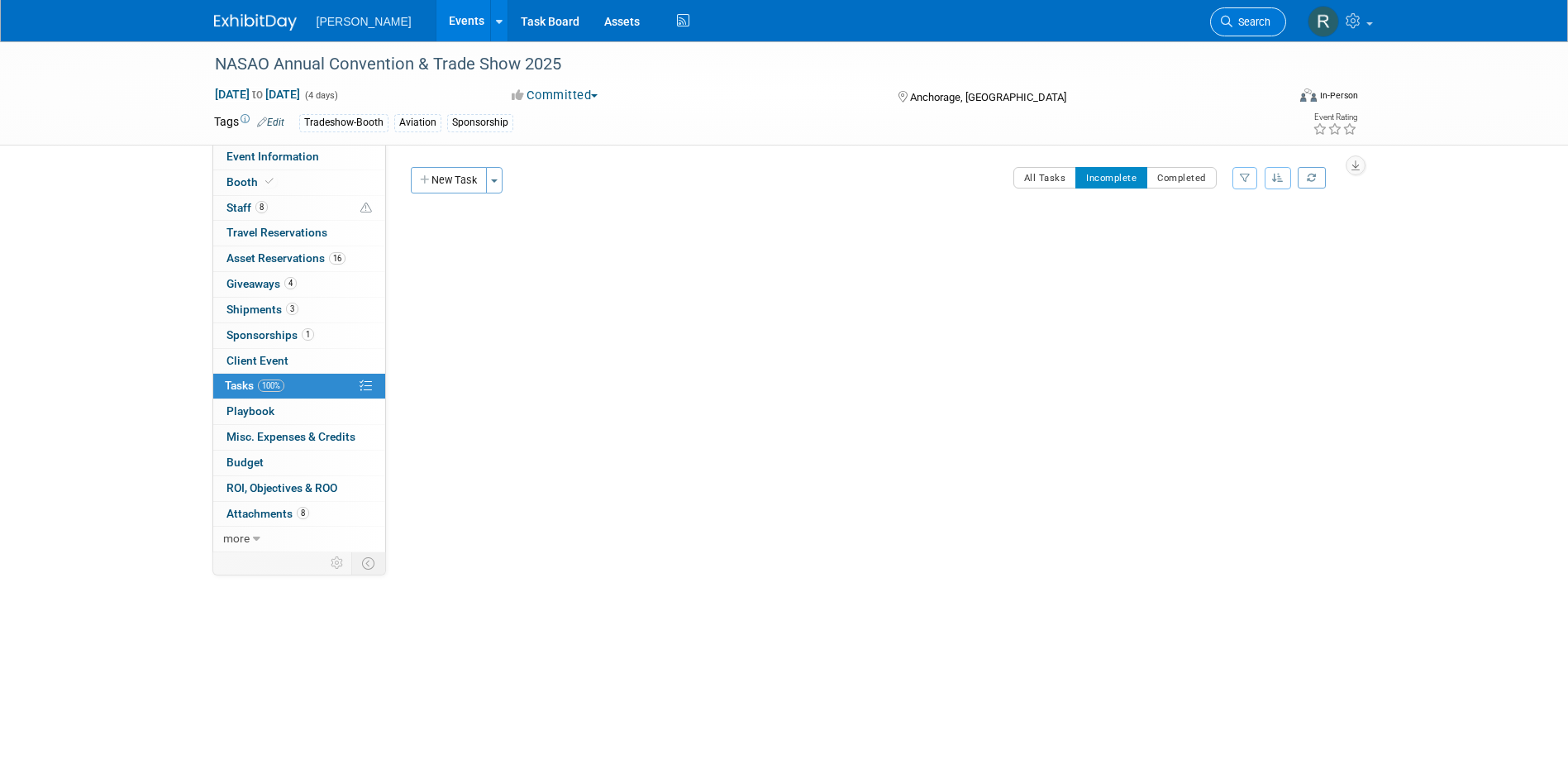
click at [1237, 26] on span "Search" at bounding box center [1251, 21] width 38 height 12
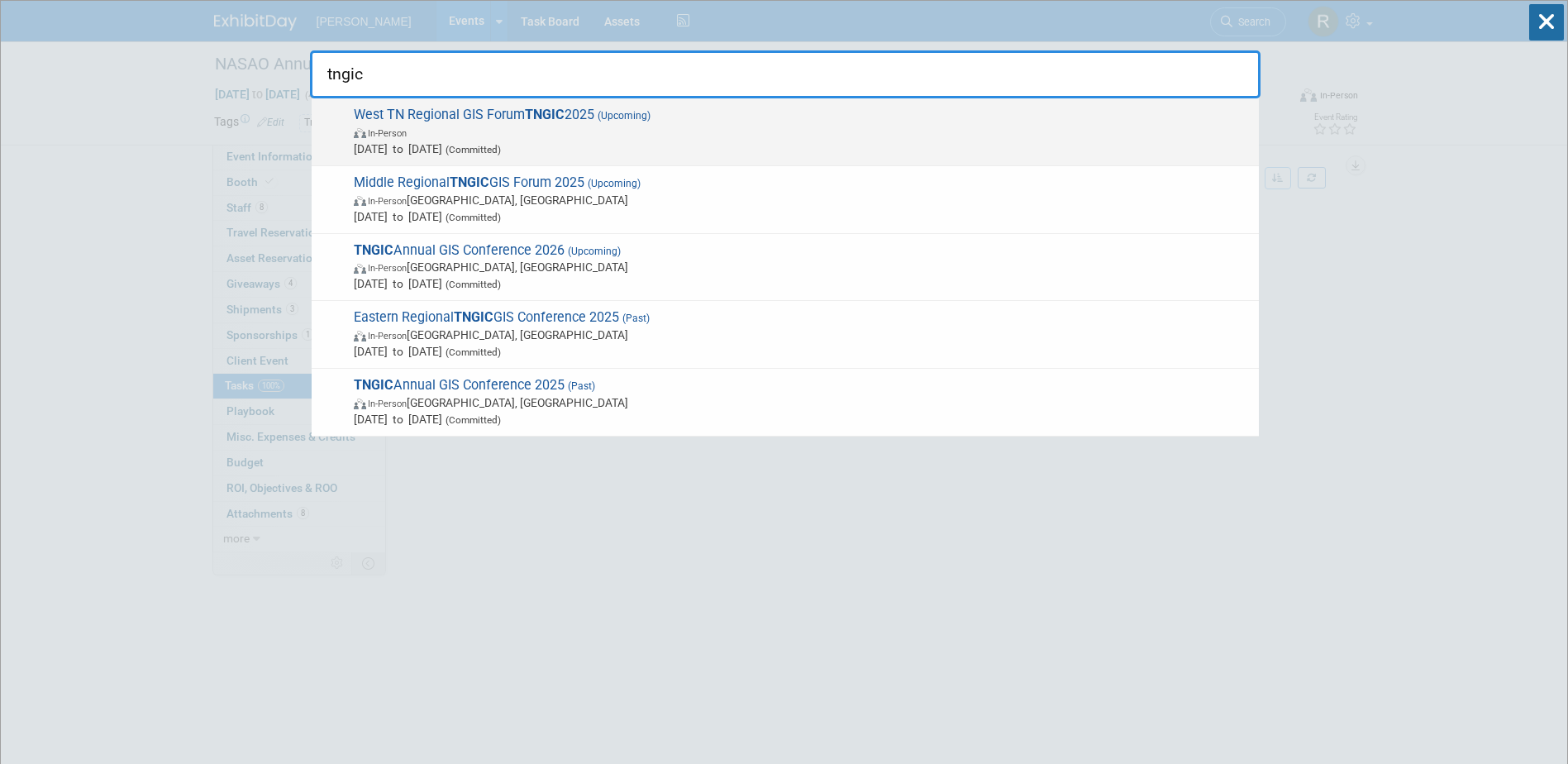
type input "tngic"
click at [516, 135] on span "In-Person" at bounding box center [802, 132] width 897 height 17
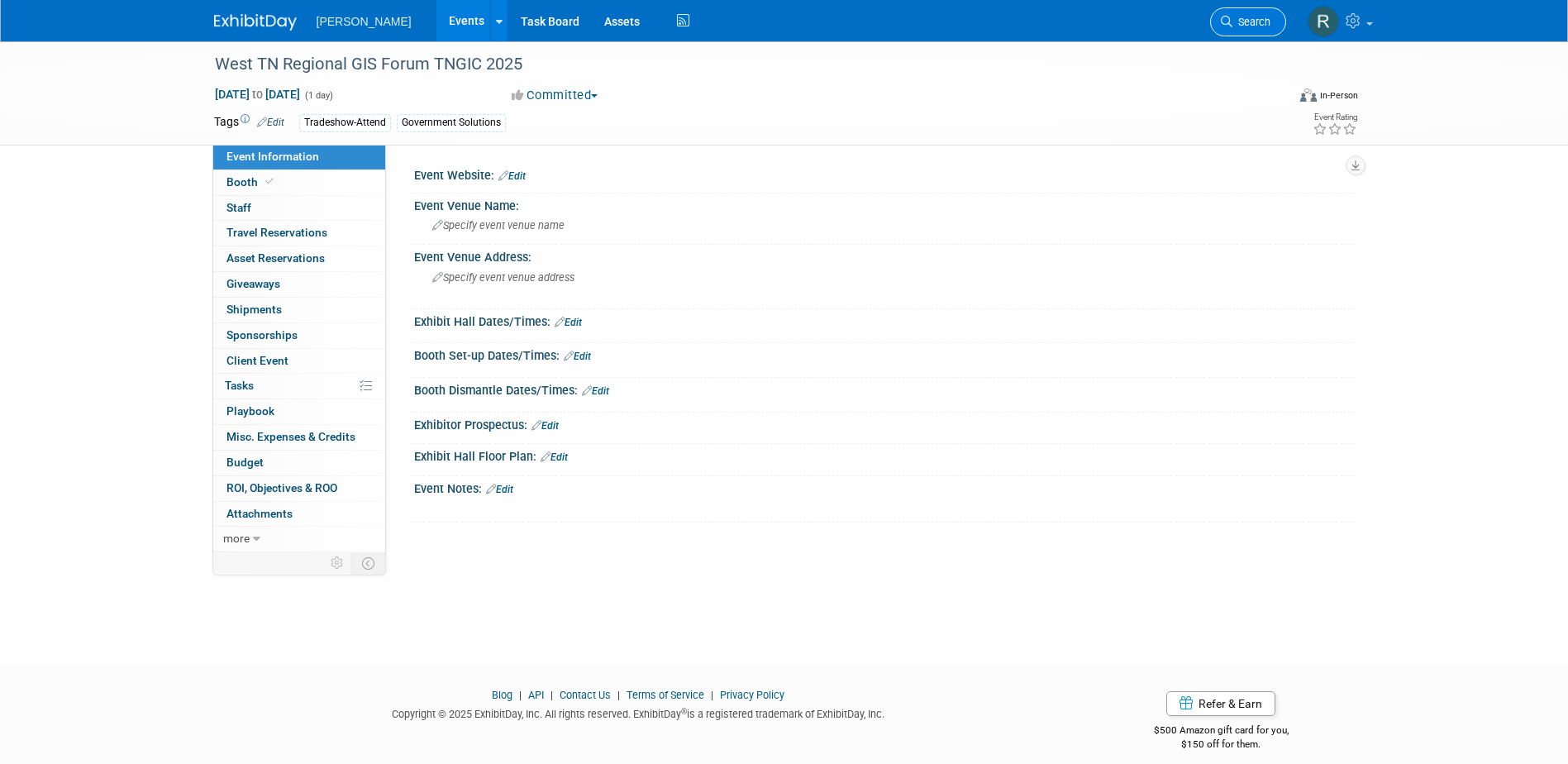
click at [1230, 17] on icon at bounding box center [1226, 21] width 11 height 11
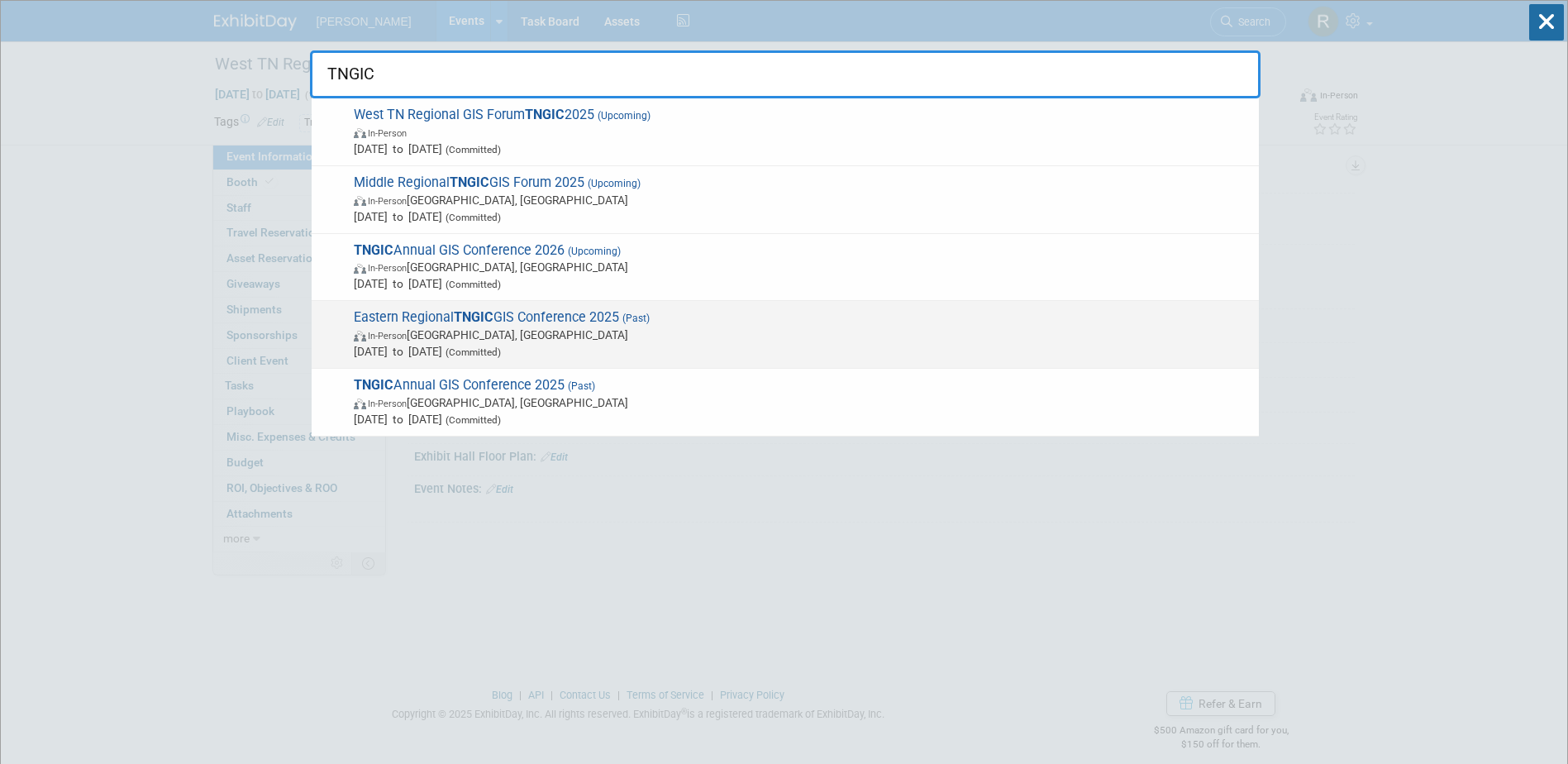
type input "TNGIC"
click at [537, 336] on span "In-Person [GEOGRAPHIC_DATA], [GEOGRAPHIC_DATA]" at bounding box center [802, 335] width 897 height 17
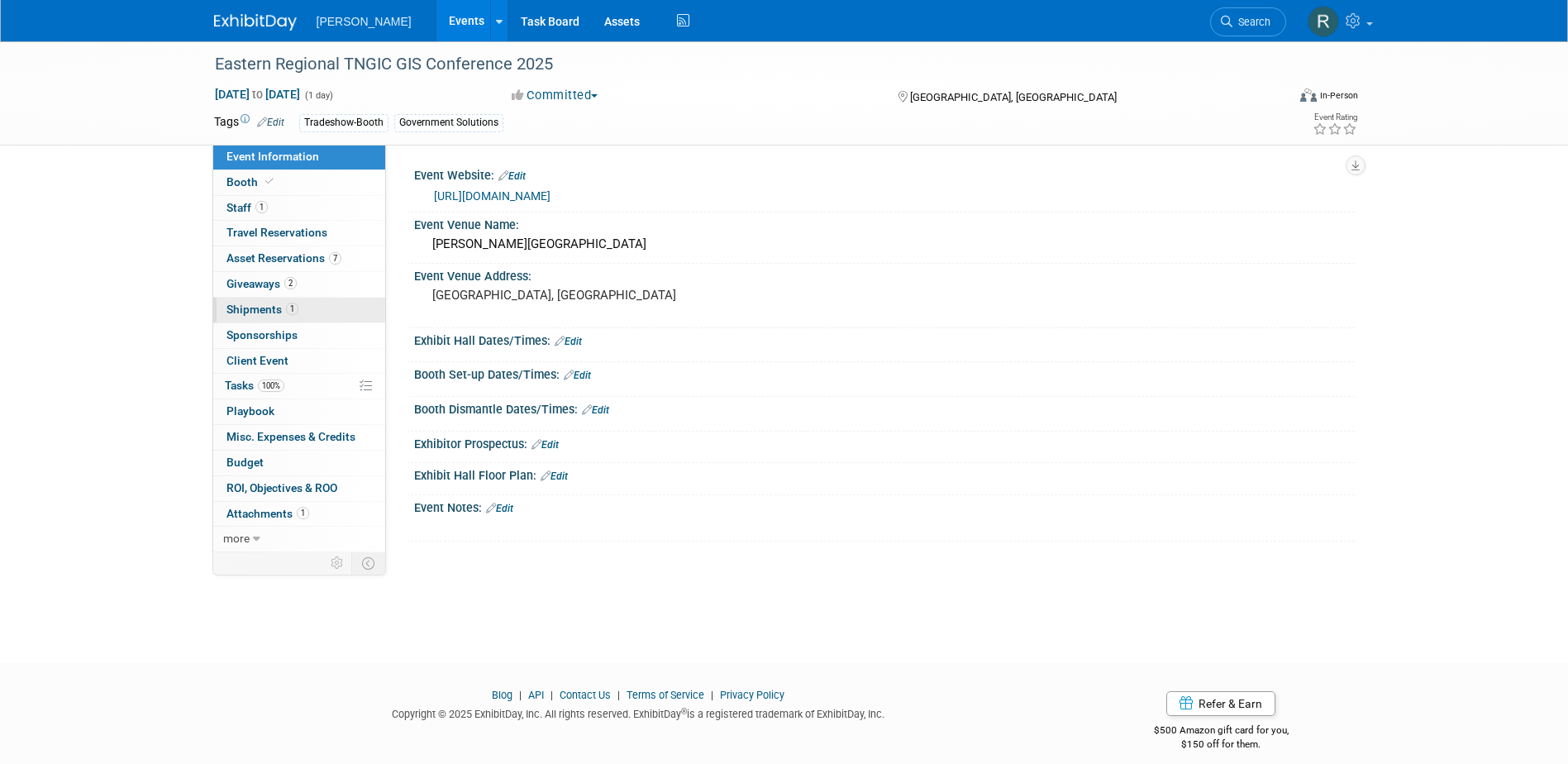
click at [268, 309] on span "Shipments 1" at bounding box center [263, 309] width 72 height 13
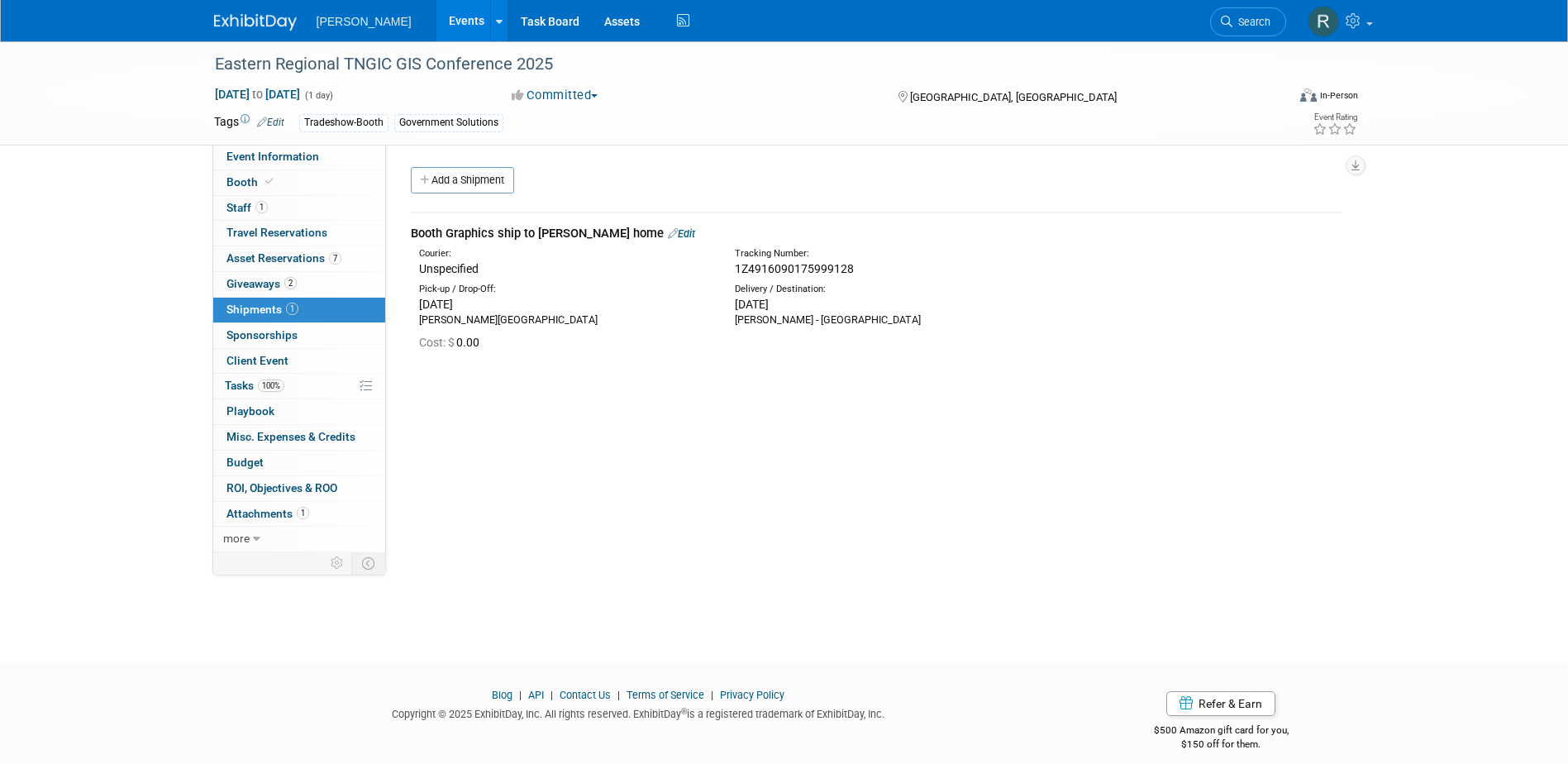
drag, startPoint x: 441, startPoint y: 183, endPoint x: 442, endPoint y: 242, distance: 59.0
click at [441, 183] on link "Add a Shipment" at bounding box center [463, 180] width 104 height 27
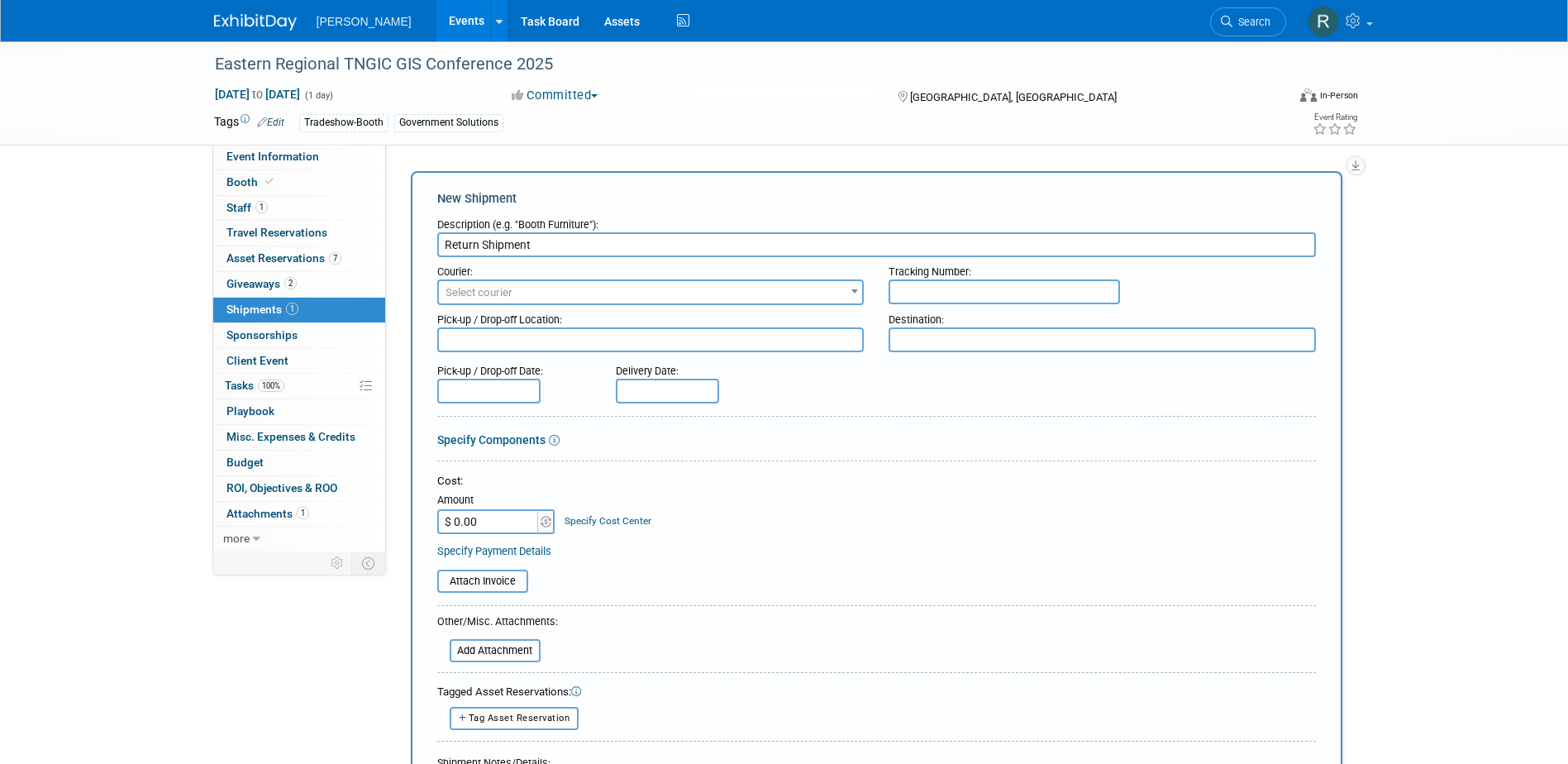
type input "Return Shipment"
click at [501, 293] on span "Select courier" at bounding box center [479, 292] width 67 height 12
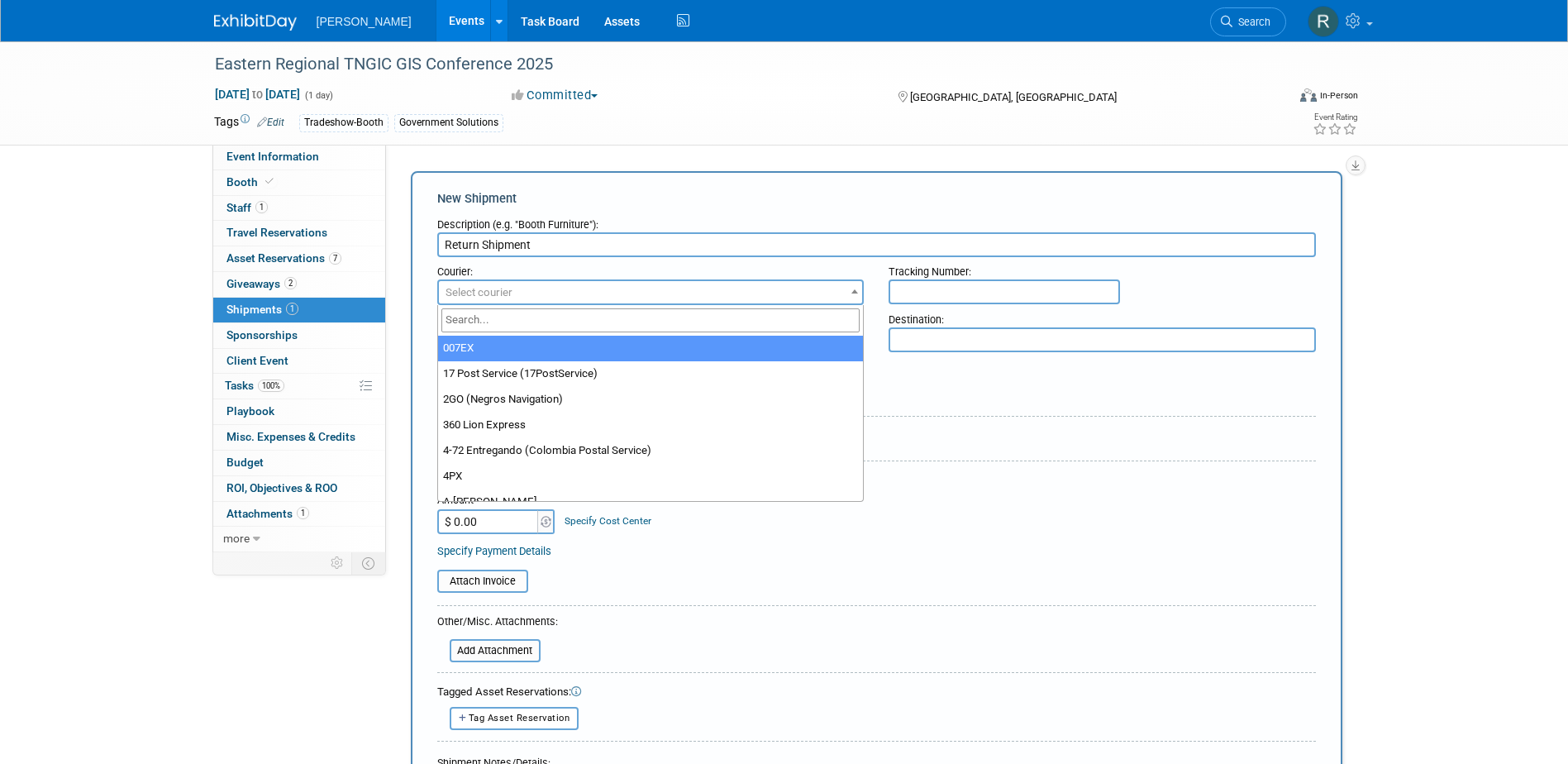
click at [502, 325] on input "search" at bounding box center [651, 320] width 419 height 24
type input "UPS"
drag, startPoint x: 508, startPoint y: 354, endPoint x: 697, endPoint y: 311, distance: 193.8
select select "508"
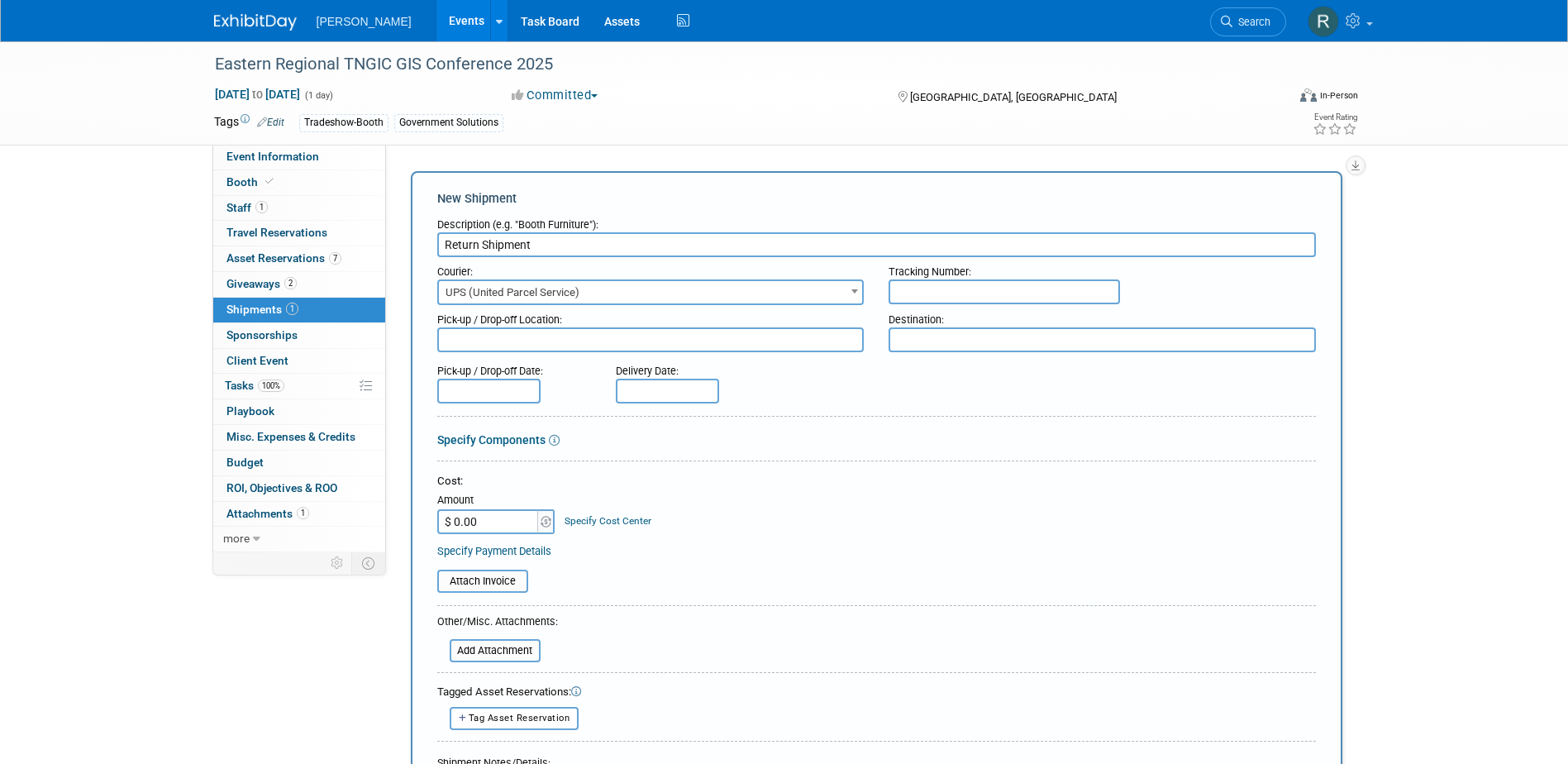
drag, startPoint x: 898, startPoint y: 299, endPoint x: 907, endPoint y: 294, distance: 10.3
click at [902, 298] on input "text" at bounding box center [1004, 292] width 231 height 25
paste input "1Z4916099075634336"
type input "1Z4916099075634336"
click at [664, 390] on input "text" at bounding box center [667, 391] width 104 height 25
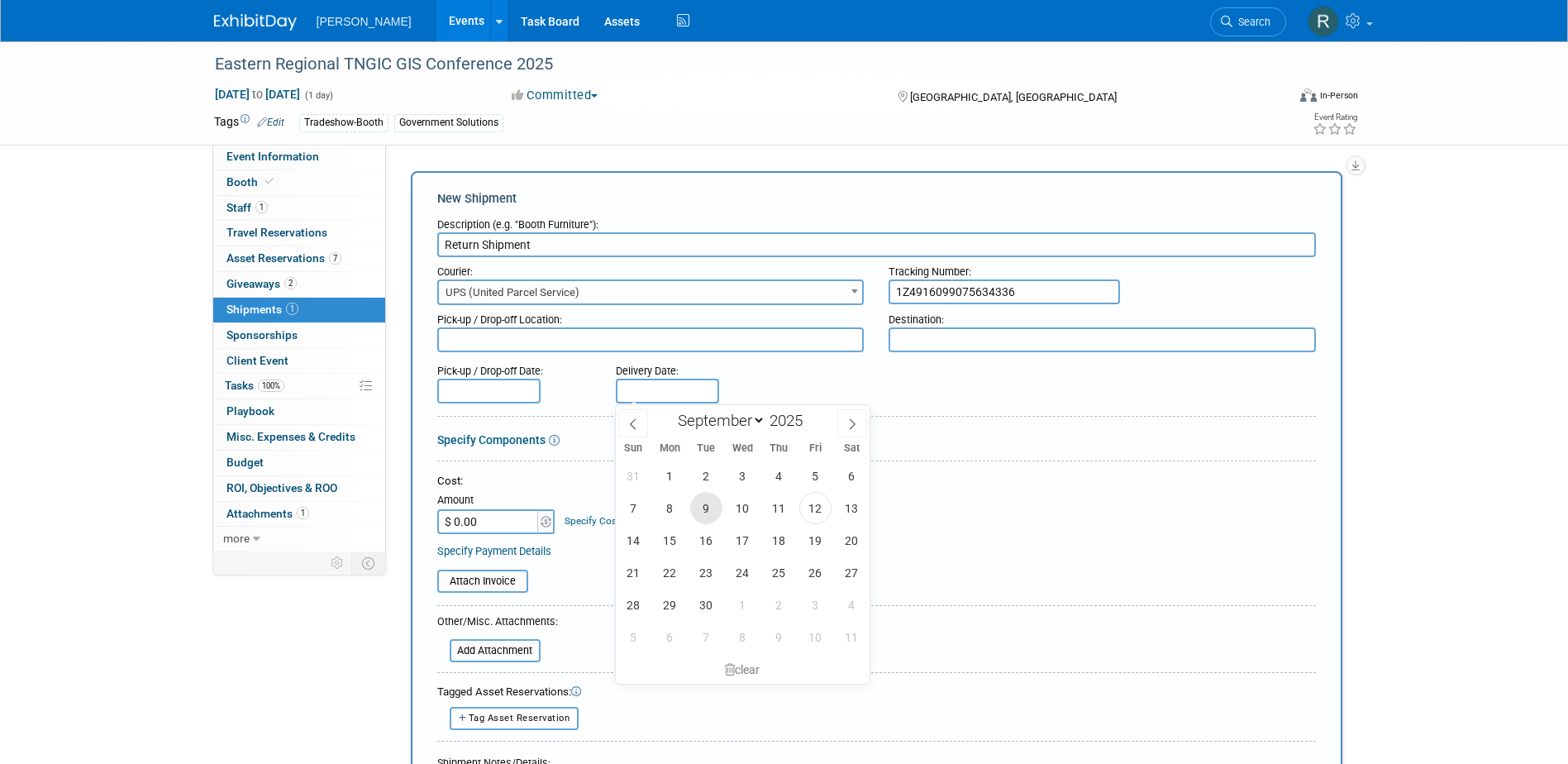
click at [706, 509] on span "9" at bounding box center [705, 507] width 32 height 32
type input "Sep 9, 2025"
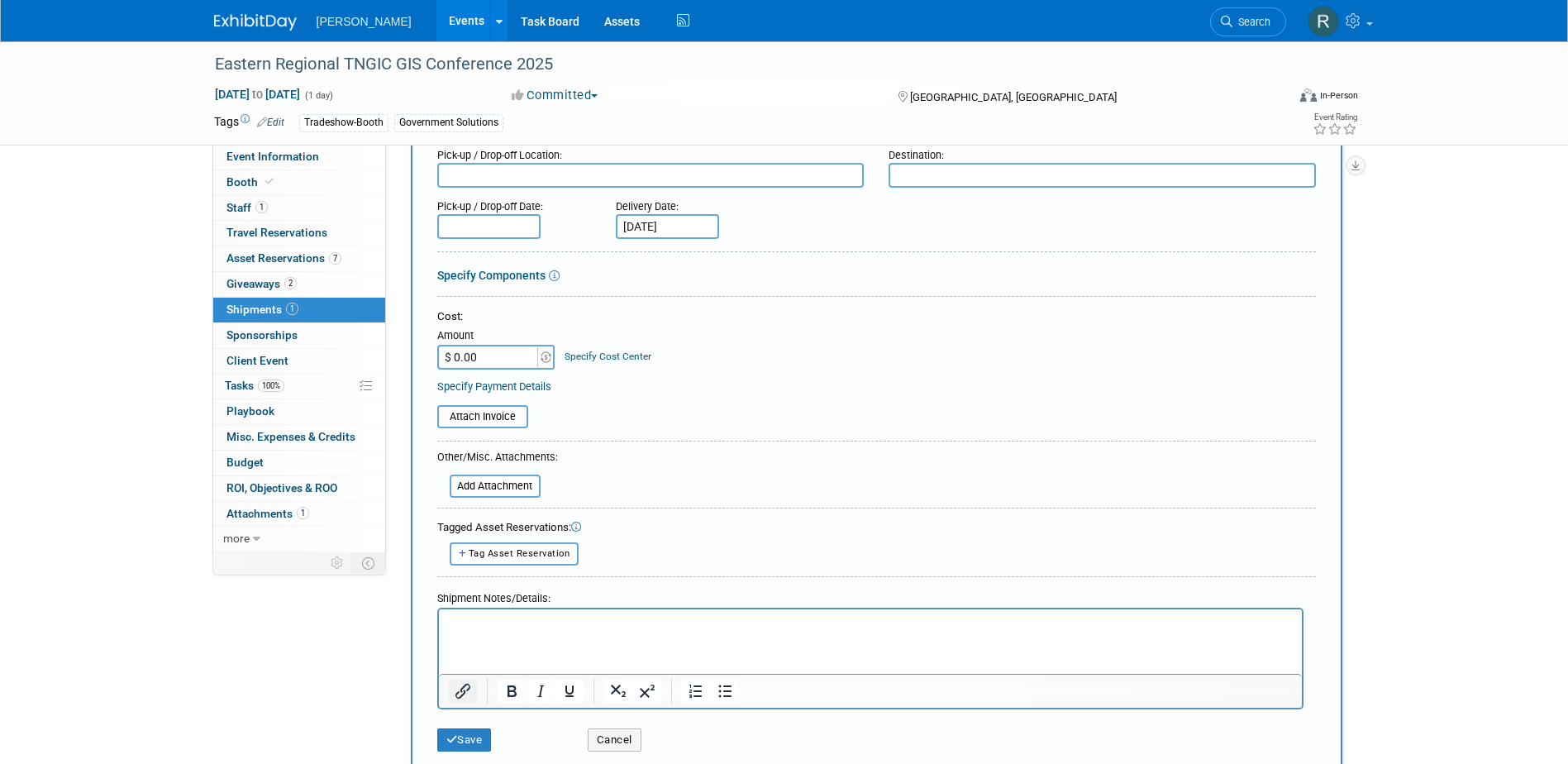
scroll to position [166, 0]
click at [455, 730] on button "Save" at bounding box center [464, 739] width 55 height 23
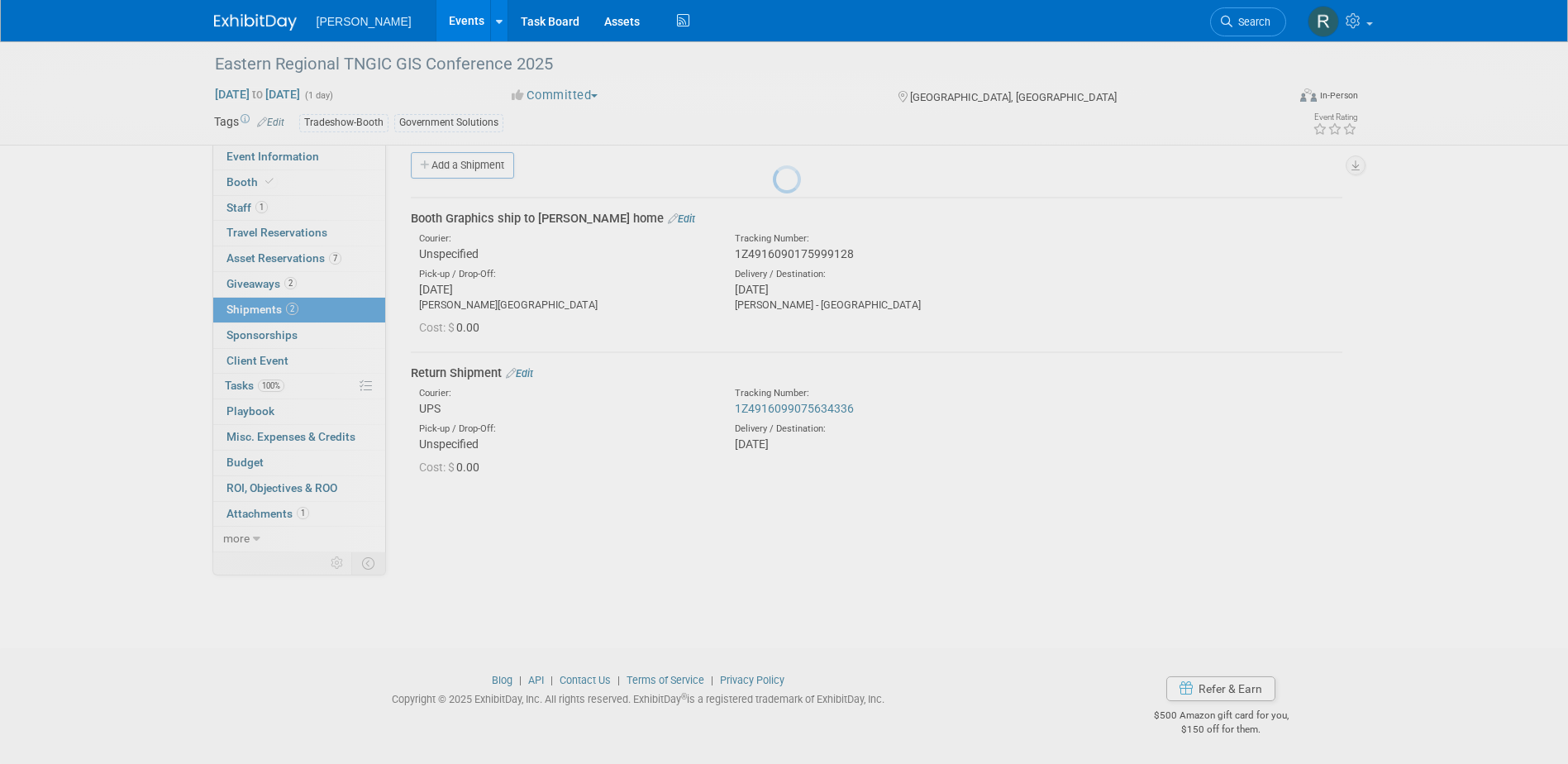
scroll to position [15, 0]
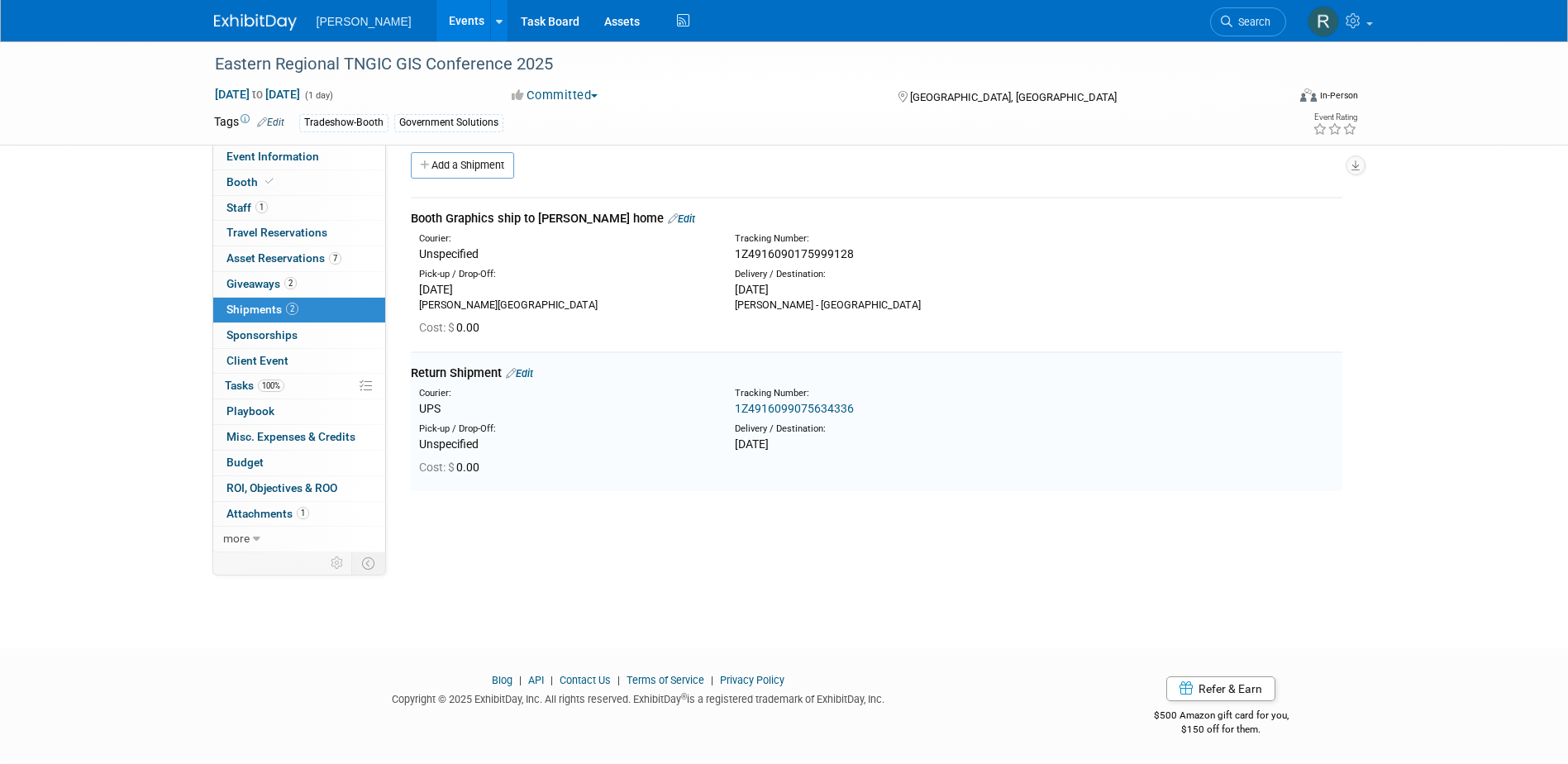
click at [531, 367] on link "Edit" at bounding box center [518, 372] width 27 height 12
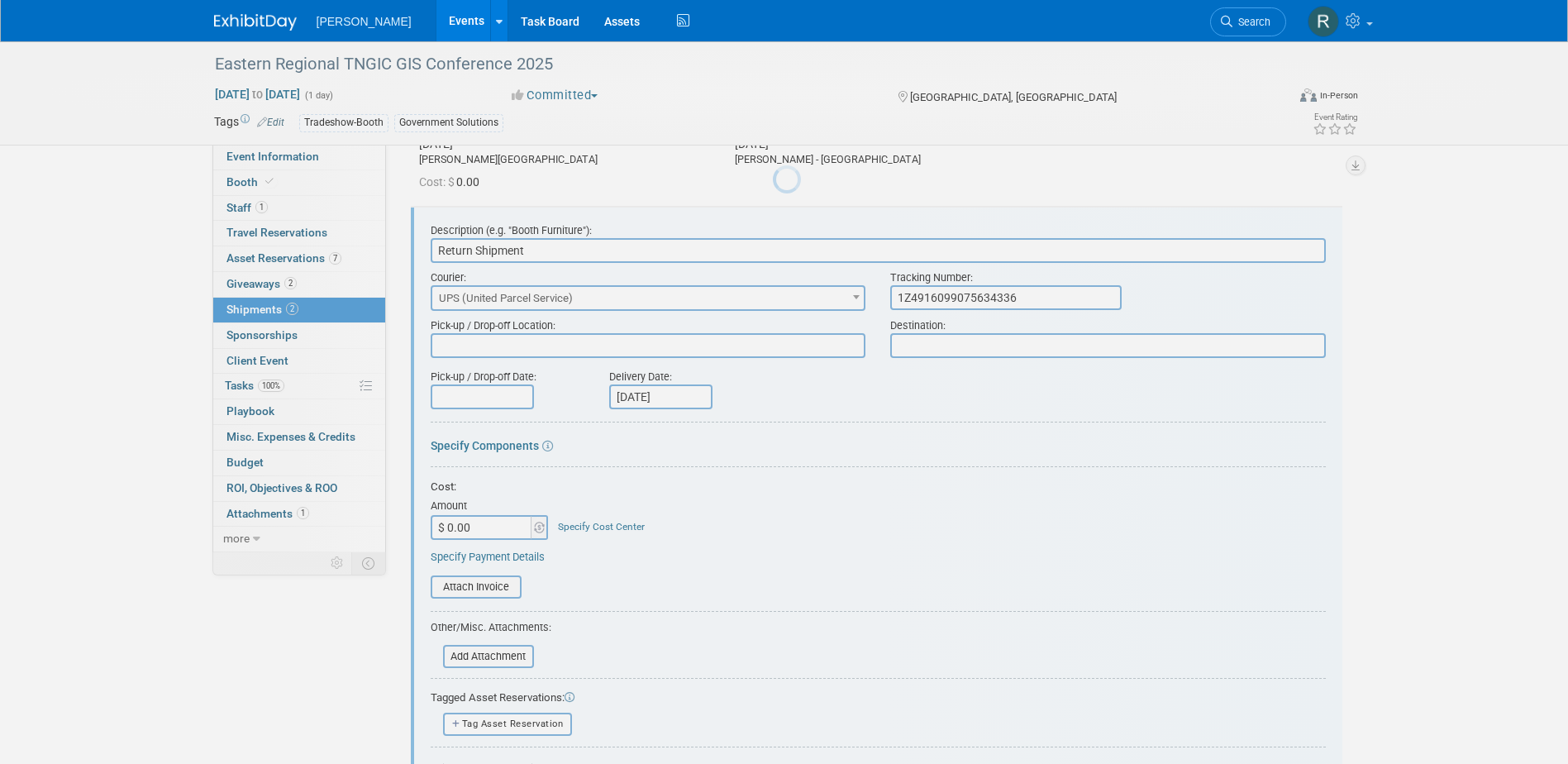
scroll to position [180, 0]
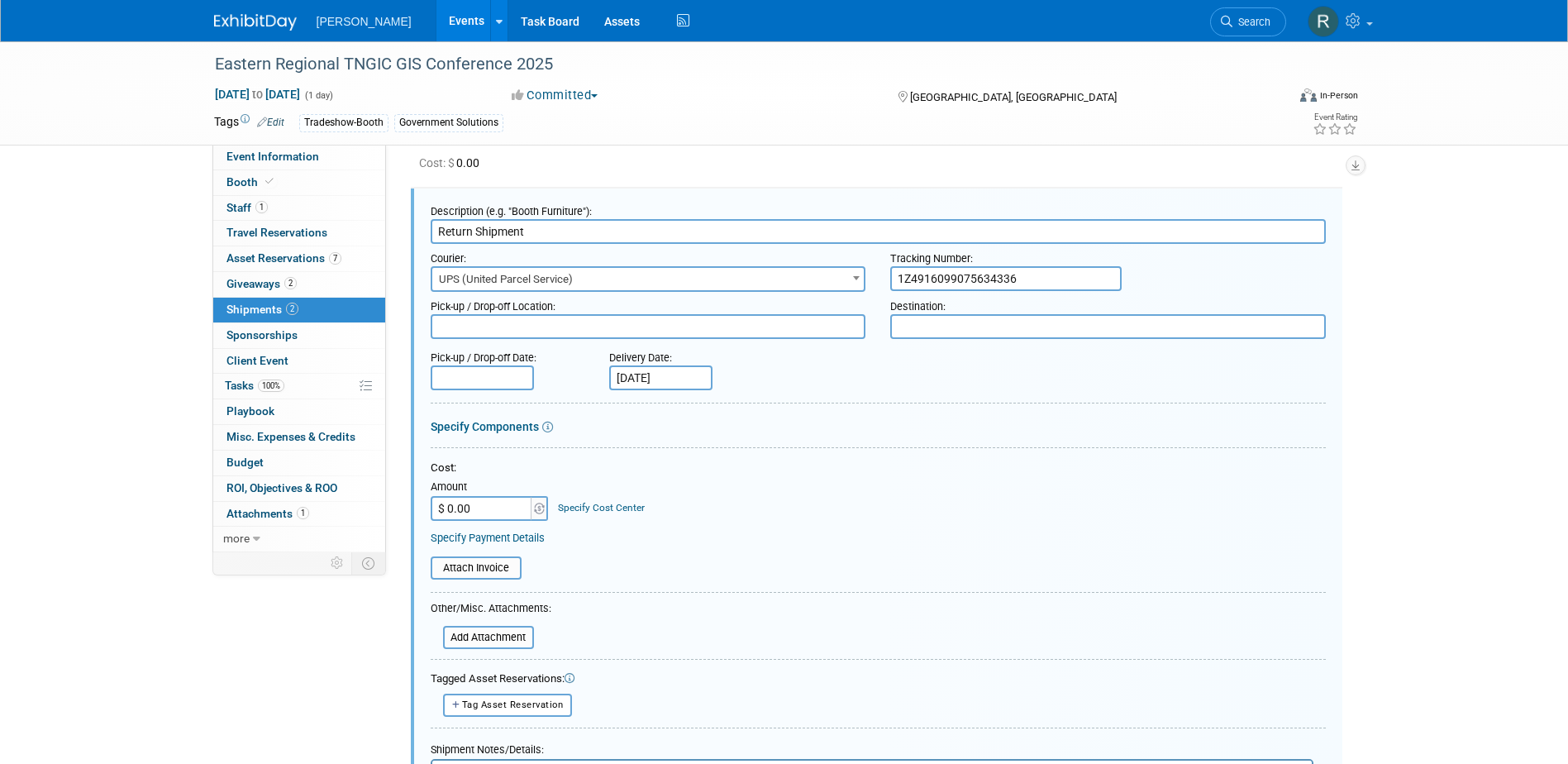
click at [935, 323] on textarea at bounding box center [1108, 326] width 435 height 25
type textarea "[PERSON_NAME]"
click at [631, 320] on textarea at bounding box center [648, 326] width 435 height 25
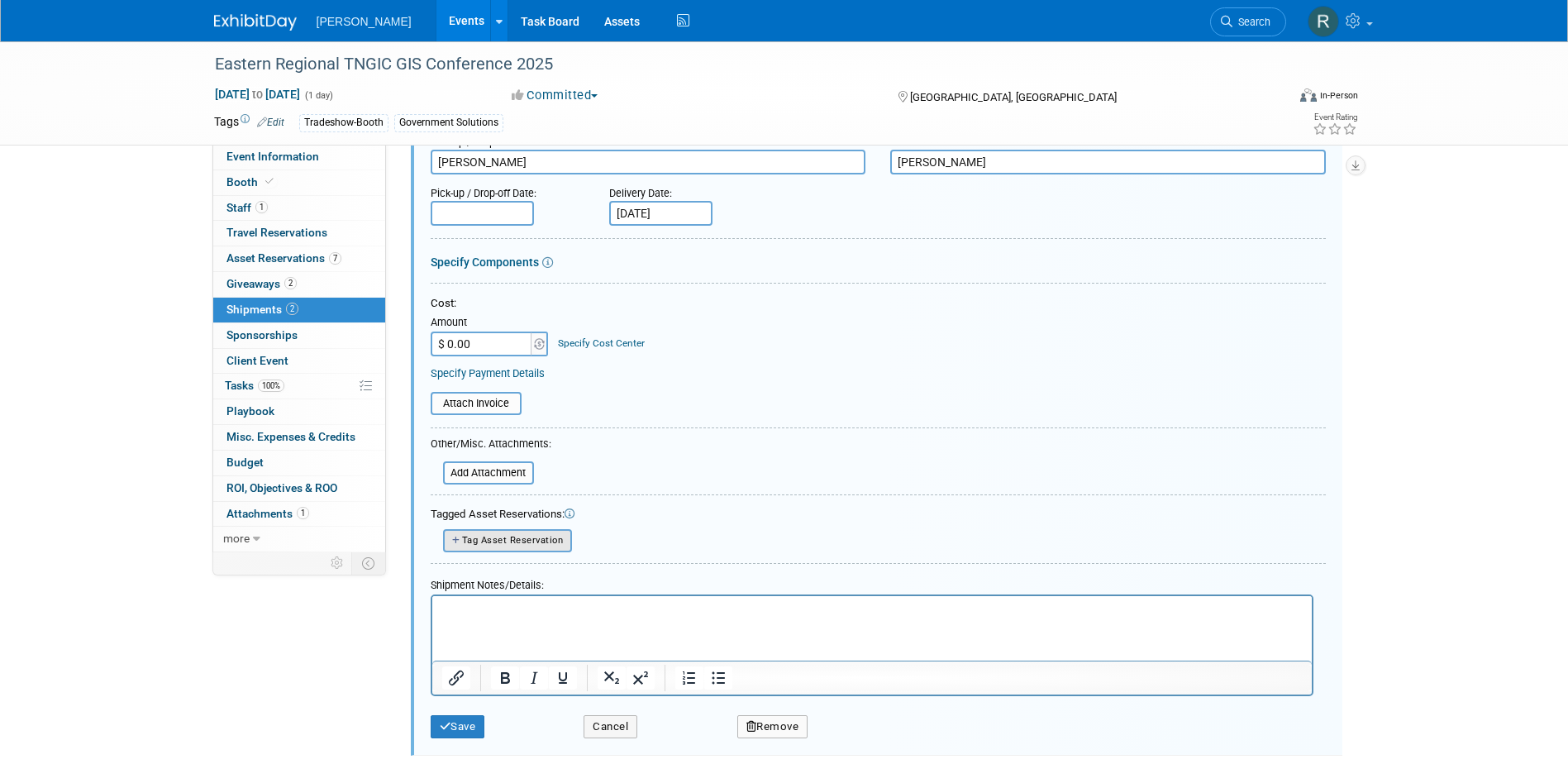
scroll to position [344, 0]
type textarea "[PERSON_NAME]"
click at [476, 725] on button "Save" at bounding box center [457, 725] width 55 height 23
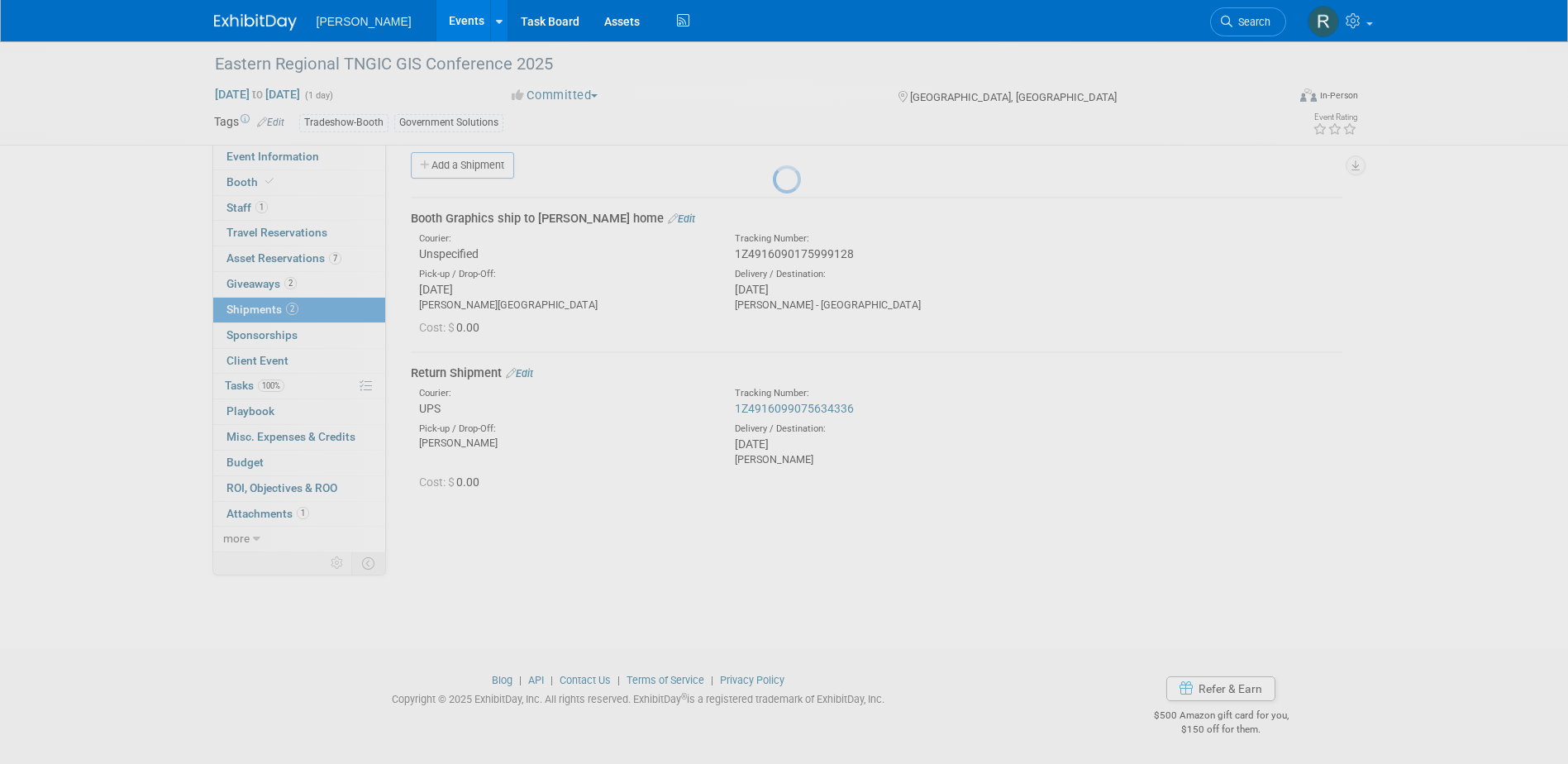
scroll to position [15, 0]
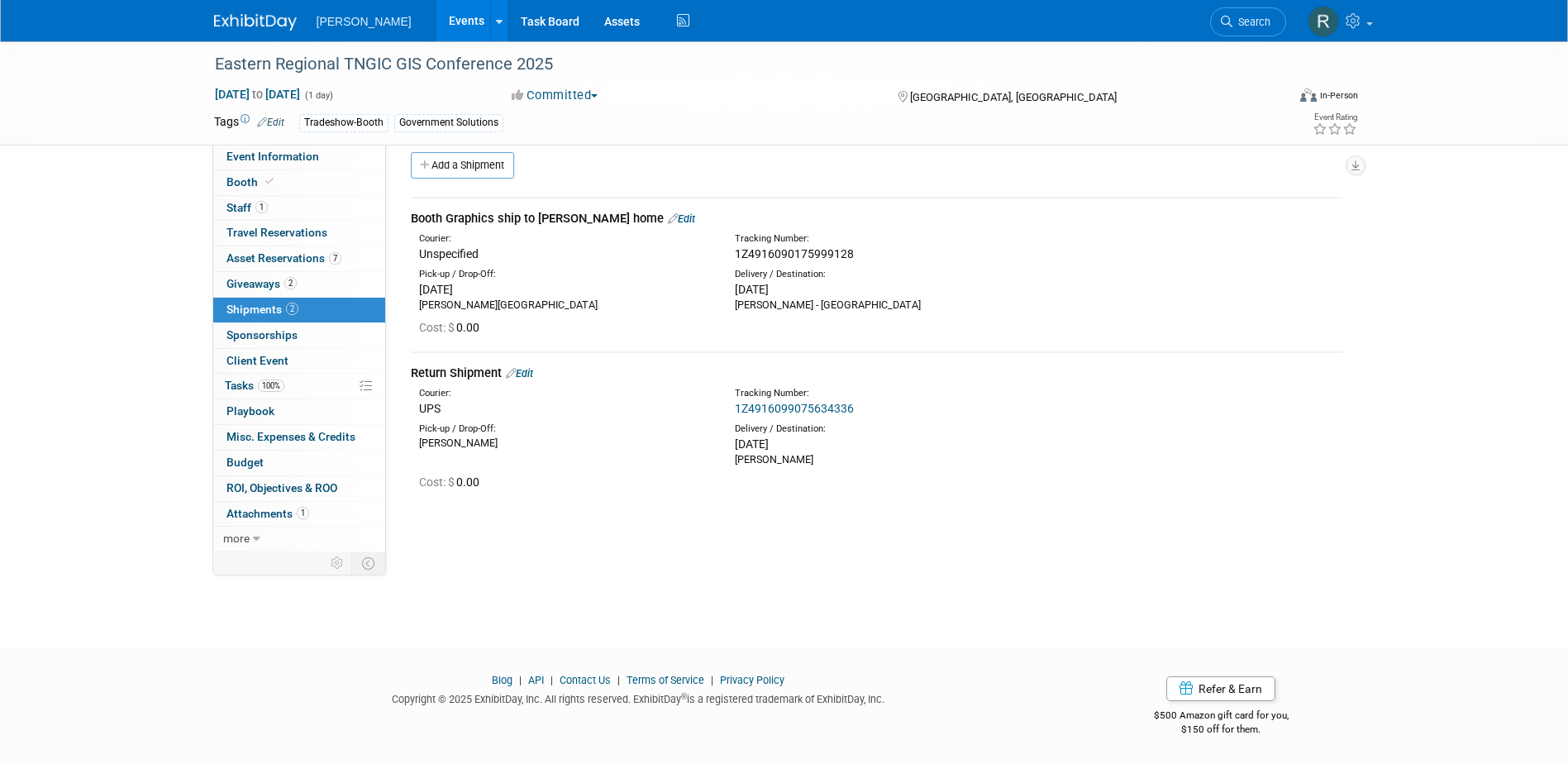
drag, startPoint x: 1259, startPoint y: 20, endPoint x: 1229, endPoint y: 30, distance: 31.6
click at [1259, 20] on span "Search" at bounding box center [1251, 21] width 38 height 12
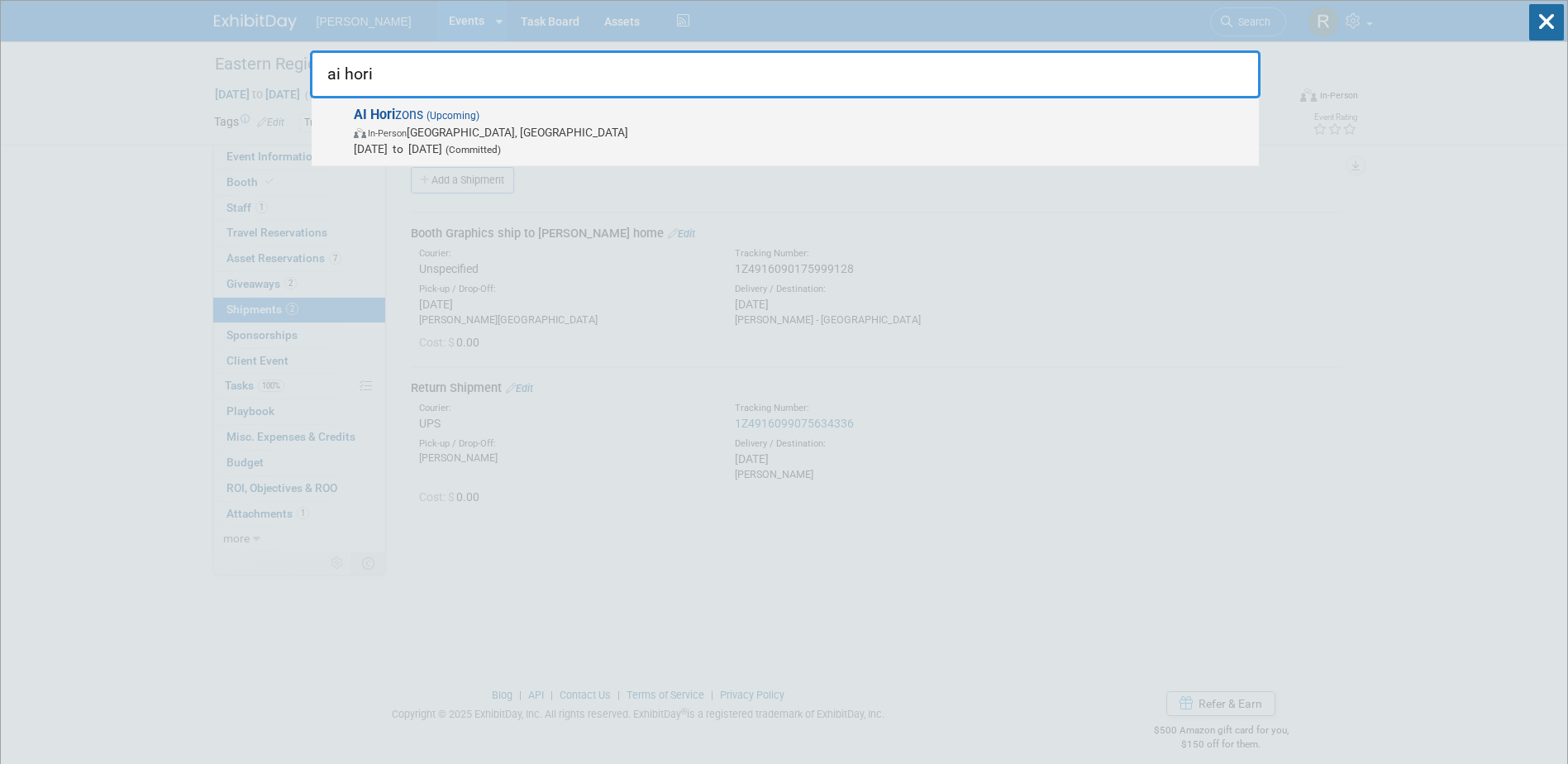
type input "ai hori"
click at [610, 114] on span "AI Hori zons (Upcoming) In-Person Pittsburgh, PA Sep 11, 2025 to Sep 12, 2025 (…" at bounding box center [800, 132] width 902 height 50
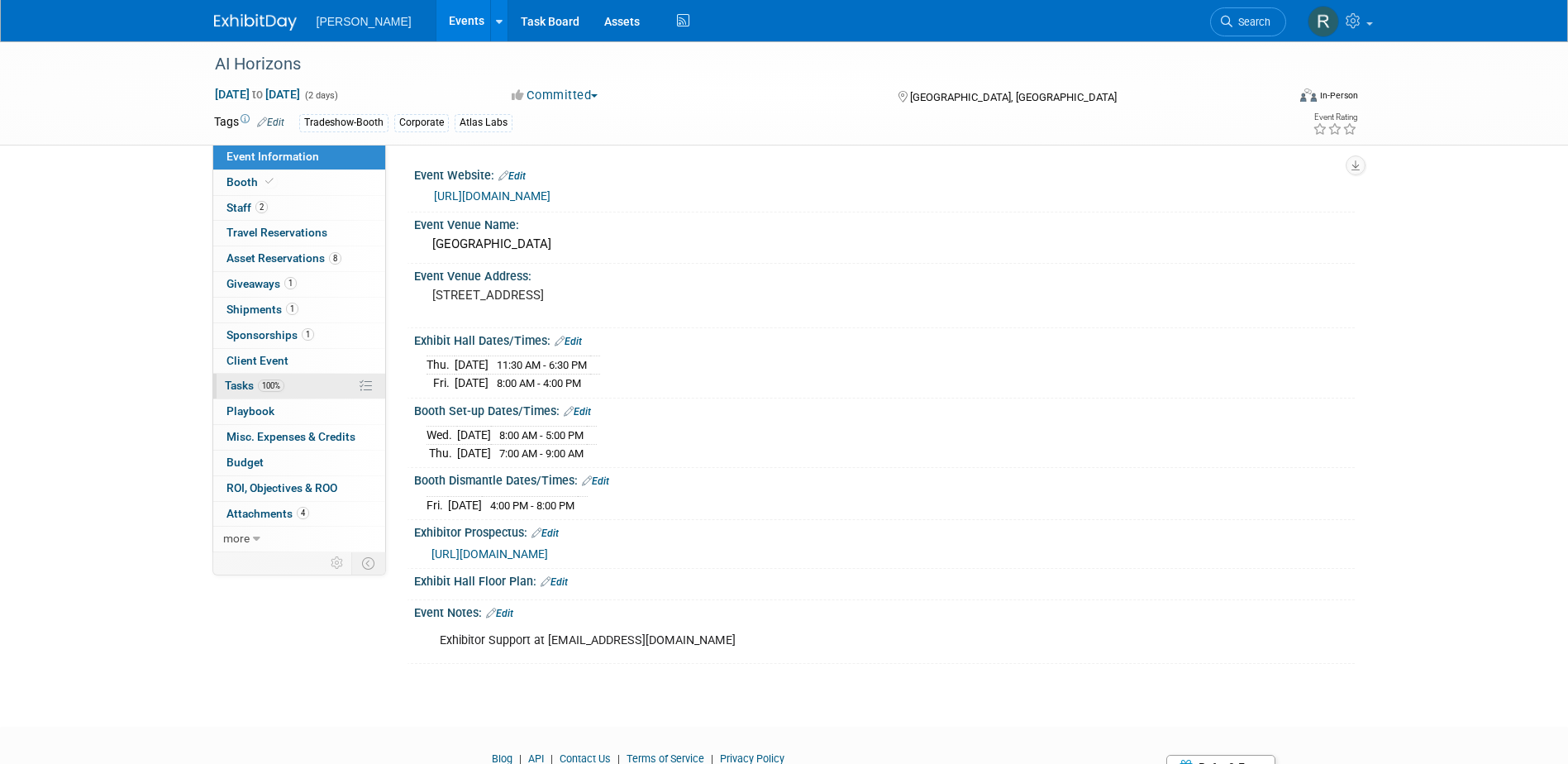
click at [270, 388] on span "100%" at bounding box center [271, 385] width 27 height 12
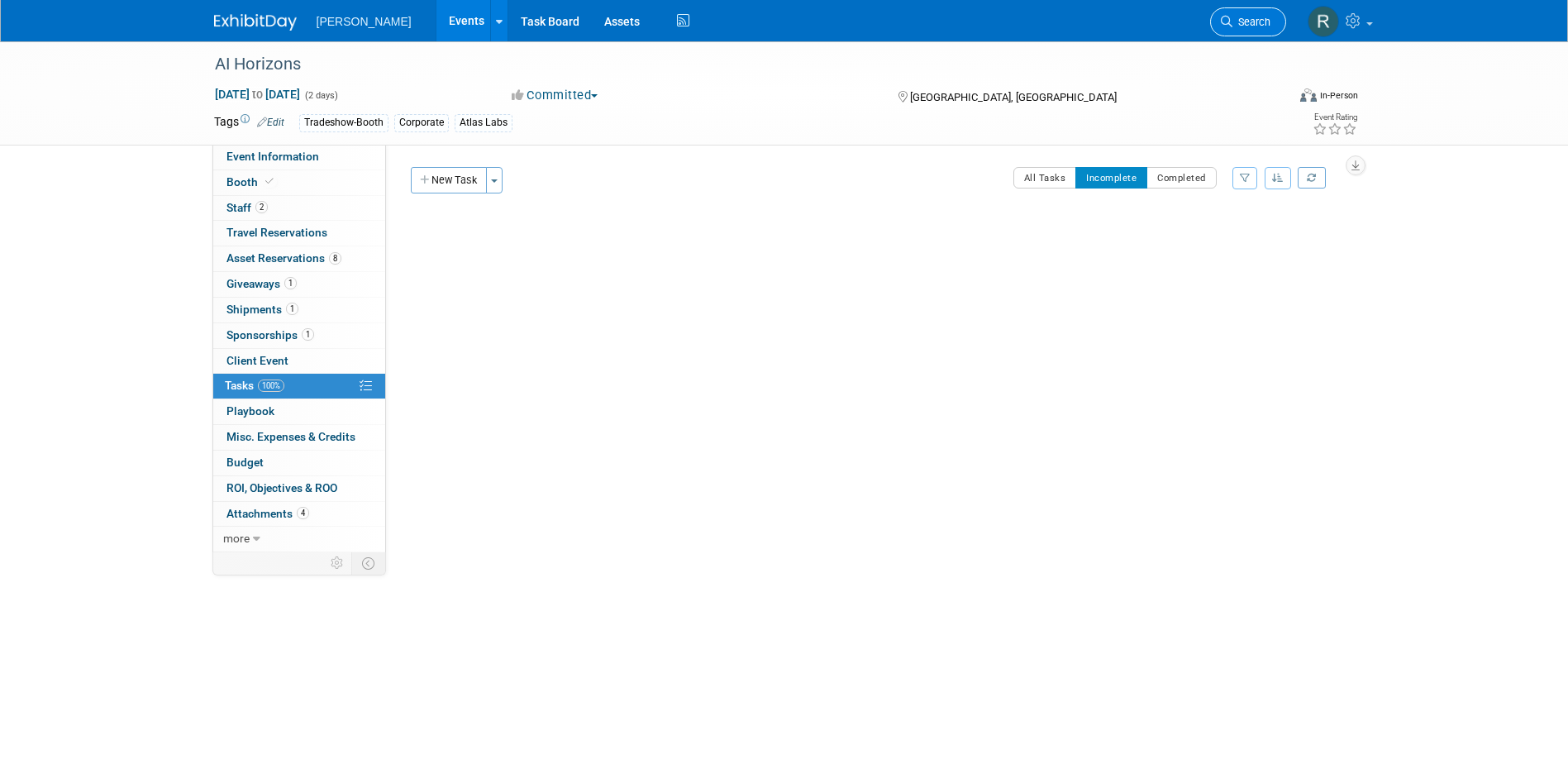
click at [1215, 18] on link "Search" at bounding box center [1248, 21] width 76 height 29
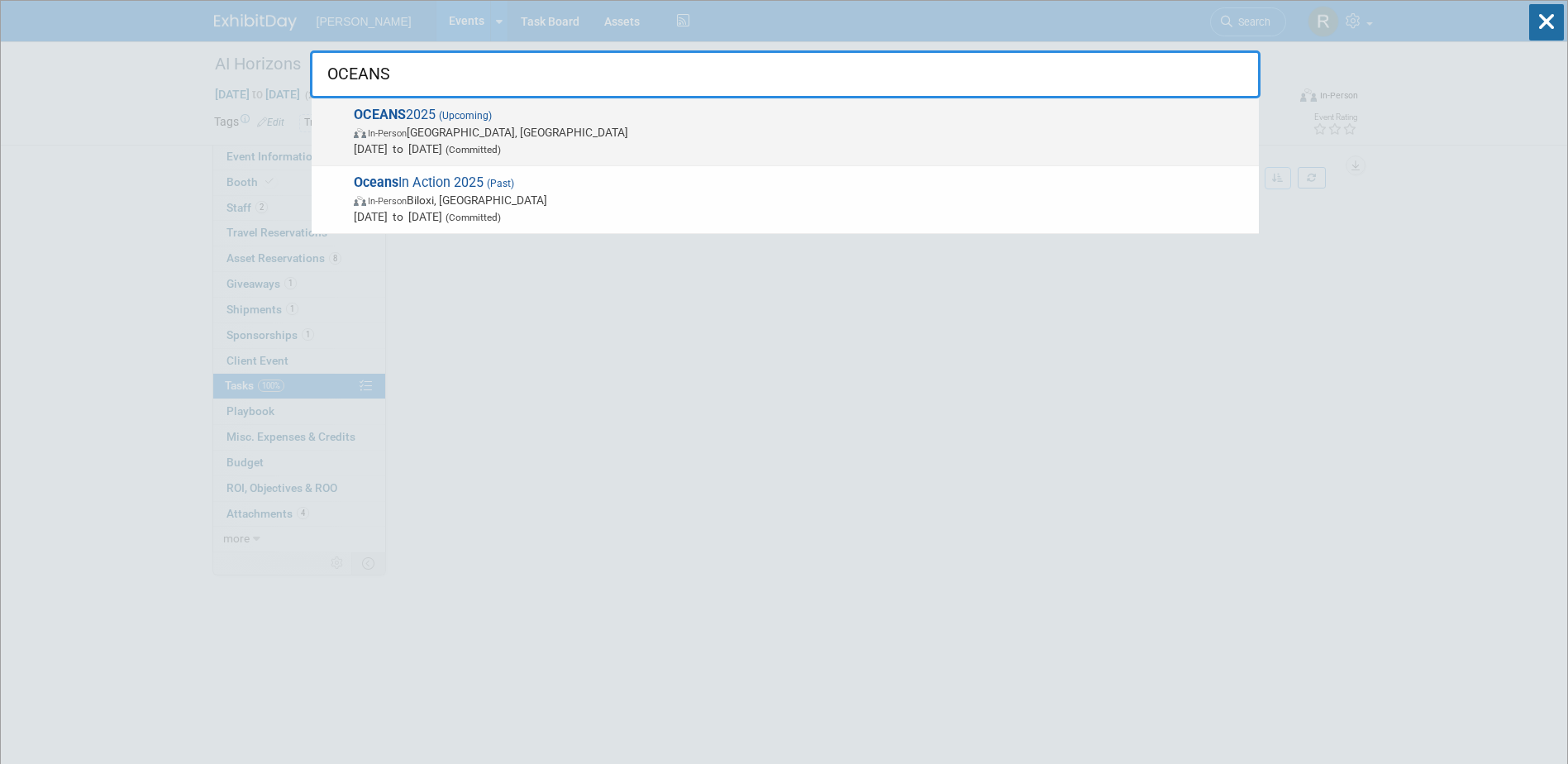
type input "OCEANS"
click at [587, 115] on span "OCEANS 2025 (Upcoming) In-Person [GEOGRAPHIC_DATA], [GEOGRAPHIC_DATA] [DATE] to…" at bounding box center [800, 132] width 902 height 50
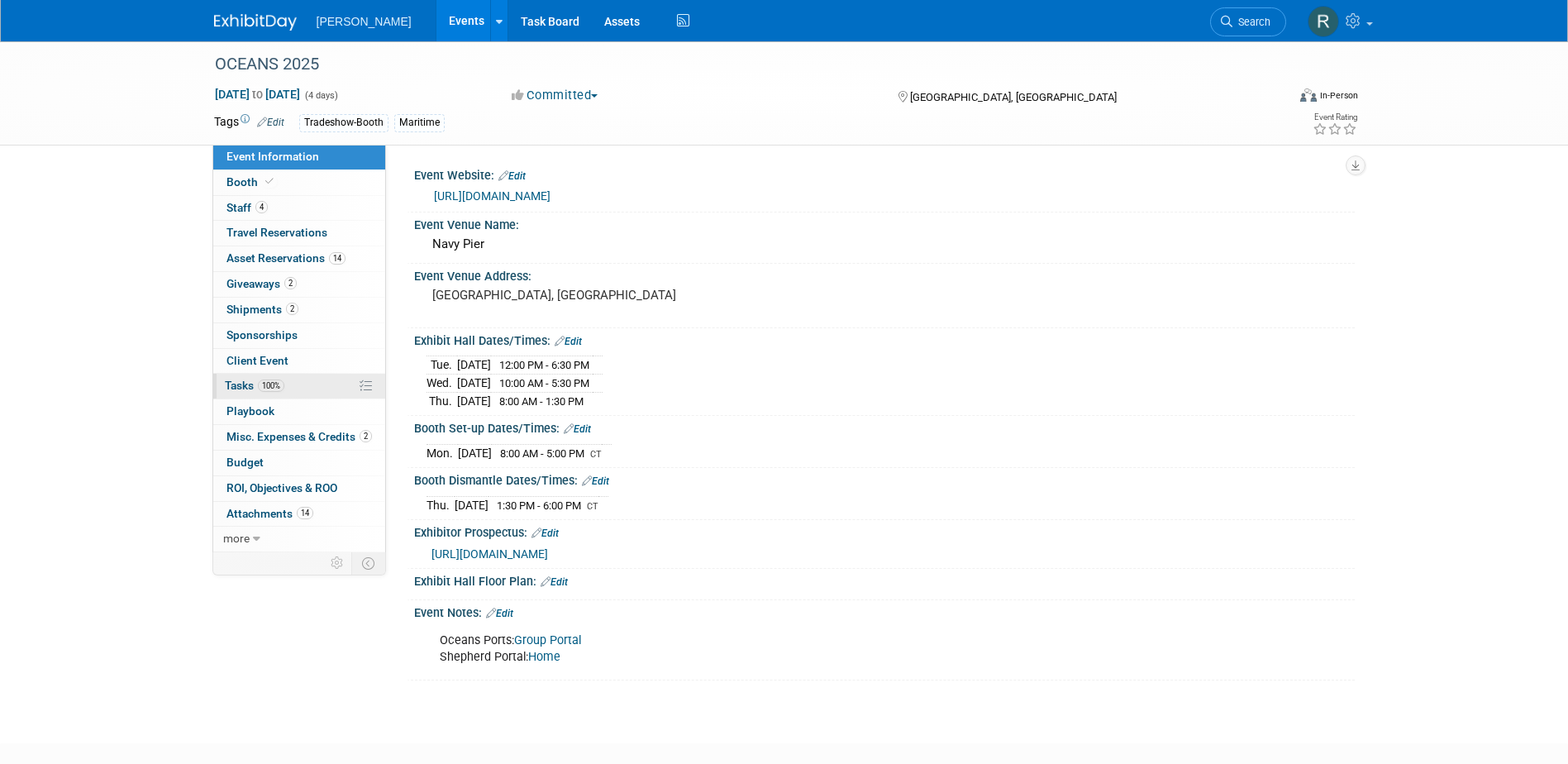
click at [297, 387] on link "100% Tasks 100%" at bounding box center [299, 386] width 172 height 25
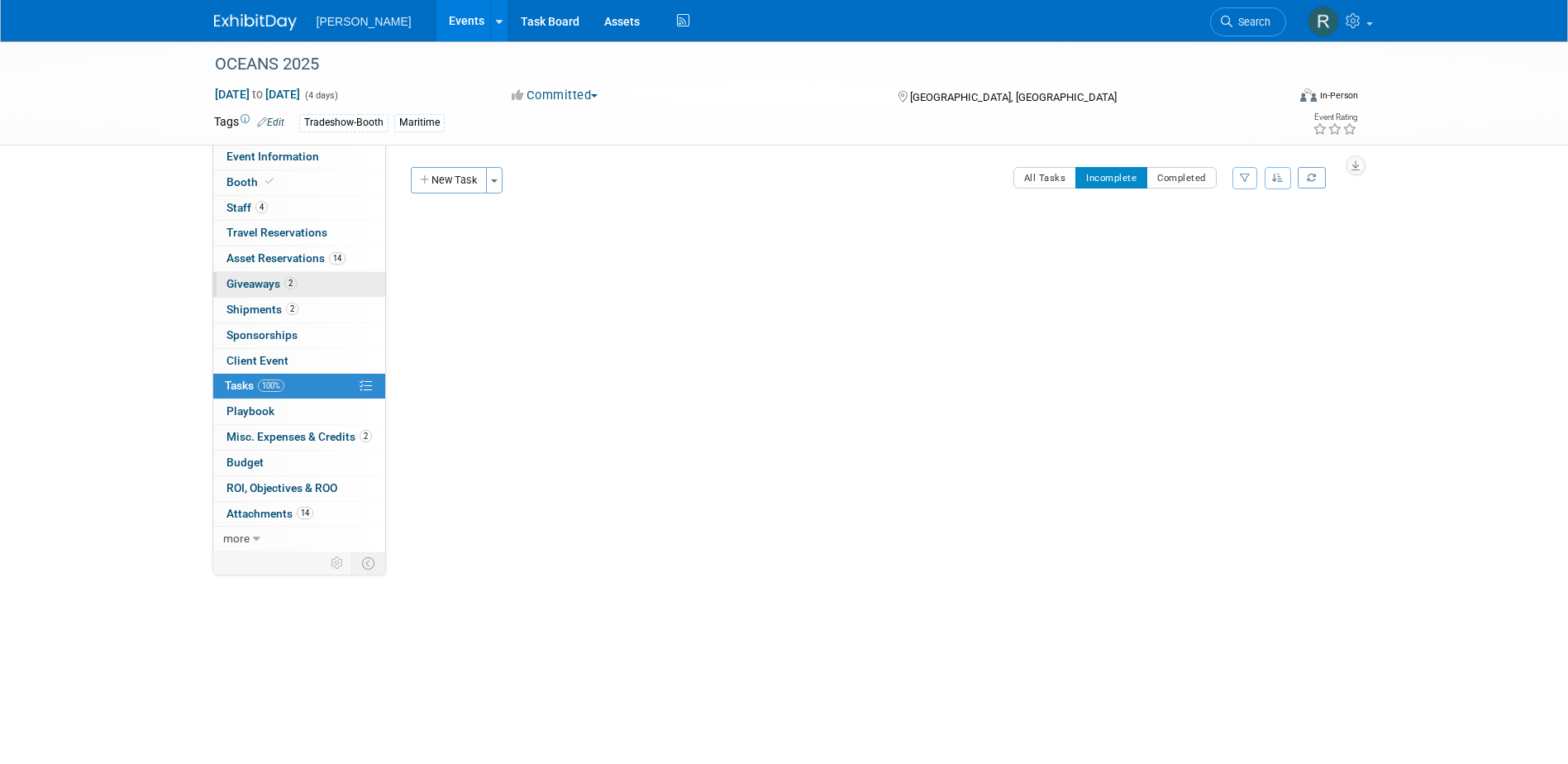
click at [312, 281] on link "2 Giveaways 2" at bounding box center [299, 284] width 172 height 25
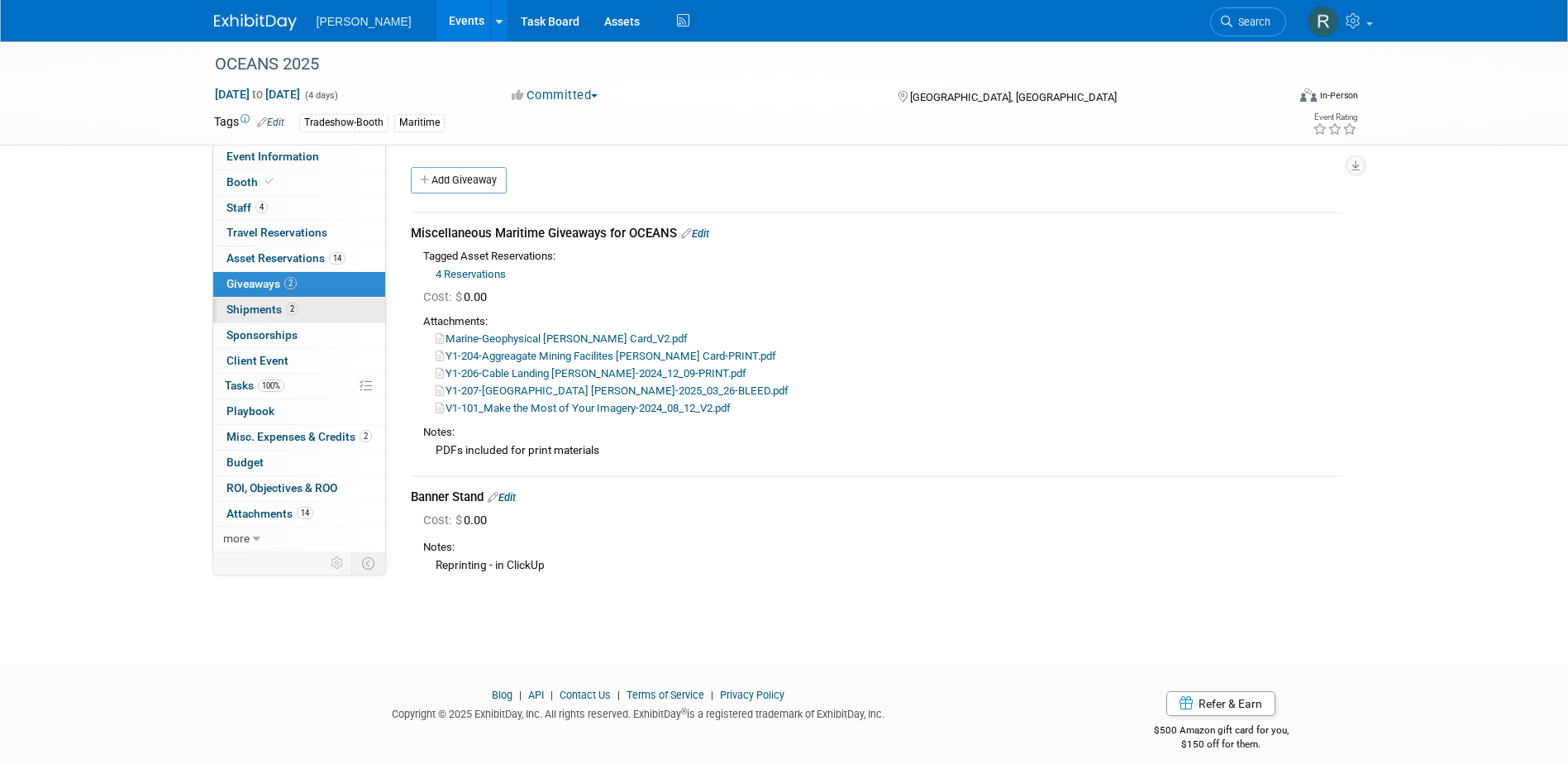
click at [326, 309] on link "2 Shipments 2" at bounding box center [299, 309] width 172 height 25
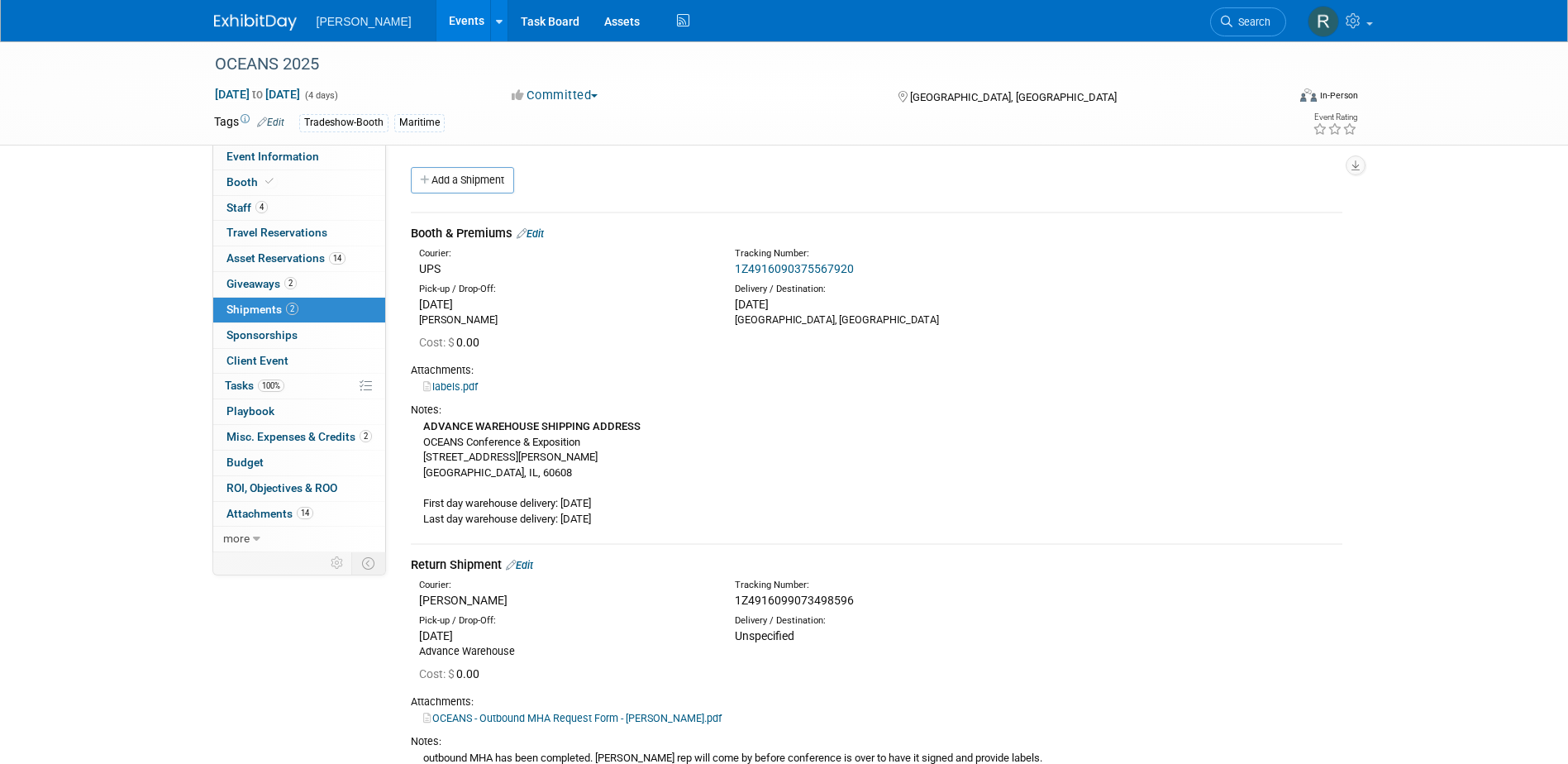
drag, startPoint x: 1234, startPoint y: 21, endPoint x: 1216, endPoint y: 31, distance: 20.6
click at [1235, 21] on span "Search" at bounding box center [1251, 21] width 38 height 12
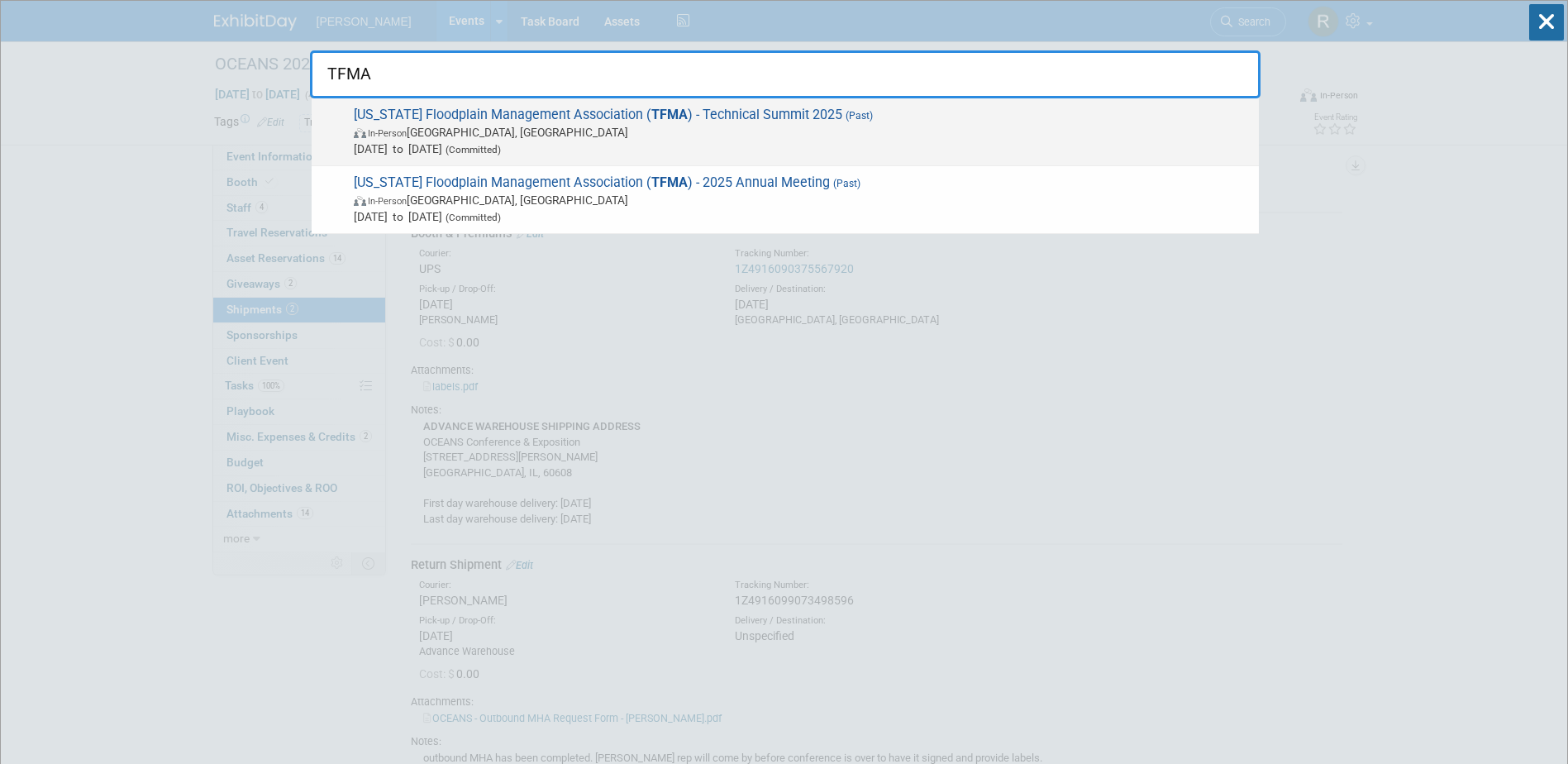
type input "TFMA"
click at [566, 133] on span "In-Person [GEOGRAPHIC_DATA], [GEOGRAPHIC_DATA]" at bounding box center [802, 132] width 897 height 17
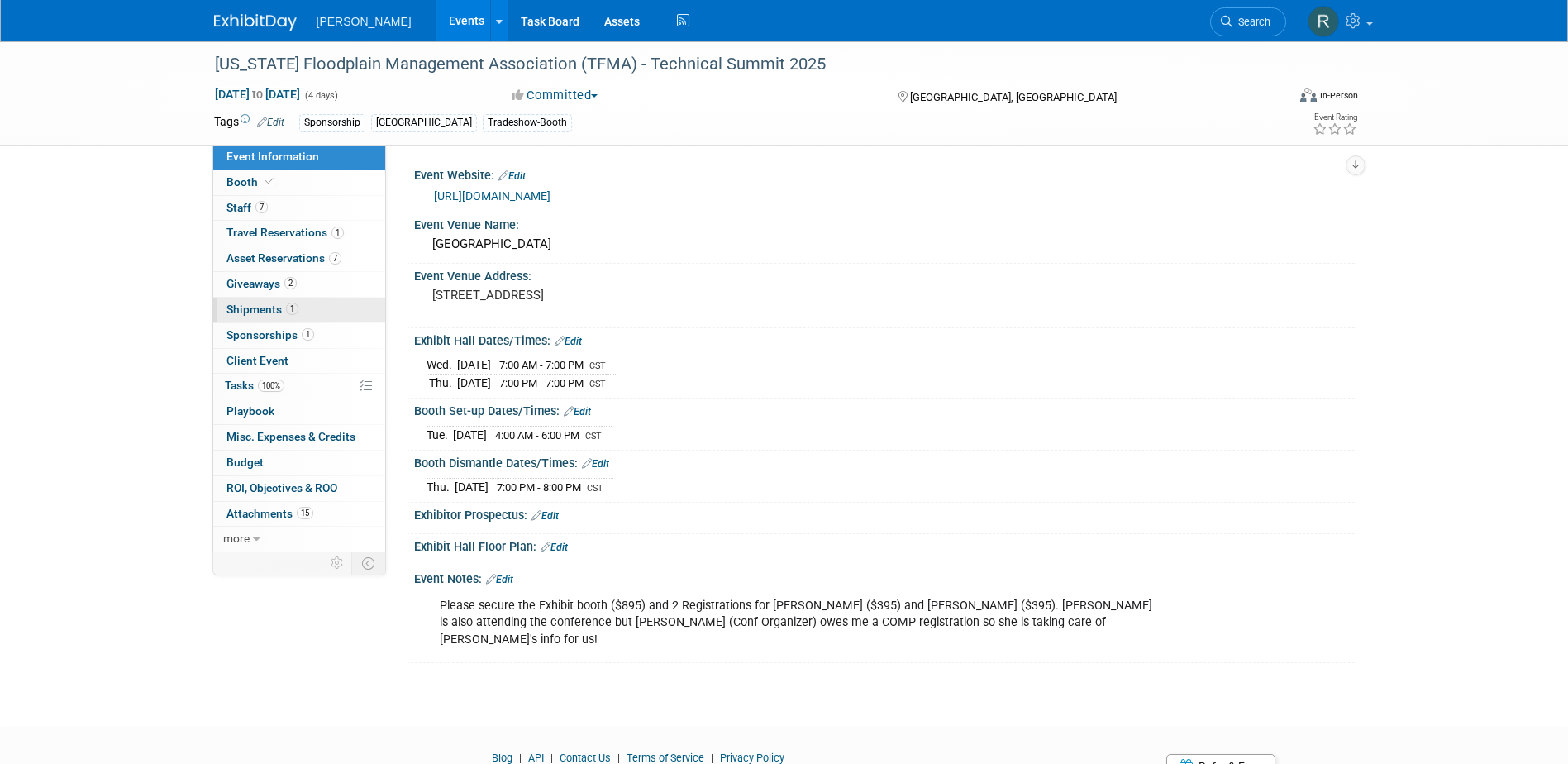
click at [259, 314] on span "Shipments 1" at bounding box center [263, 309] width 72 height 13
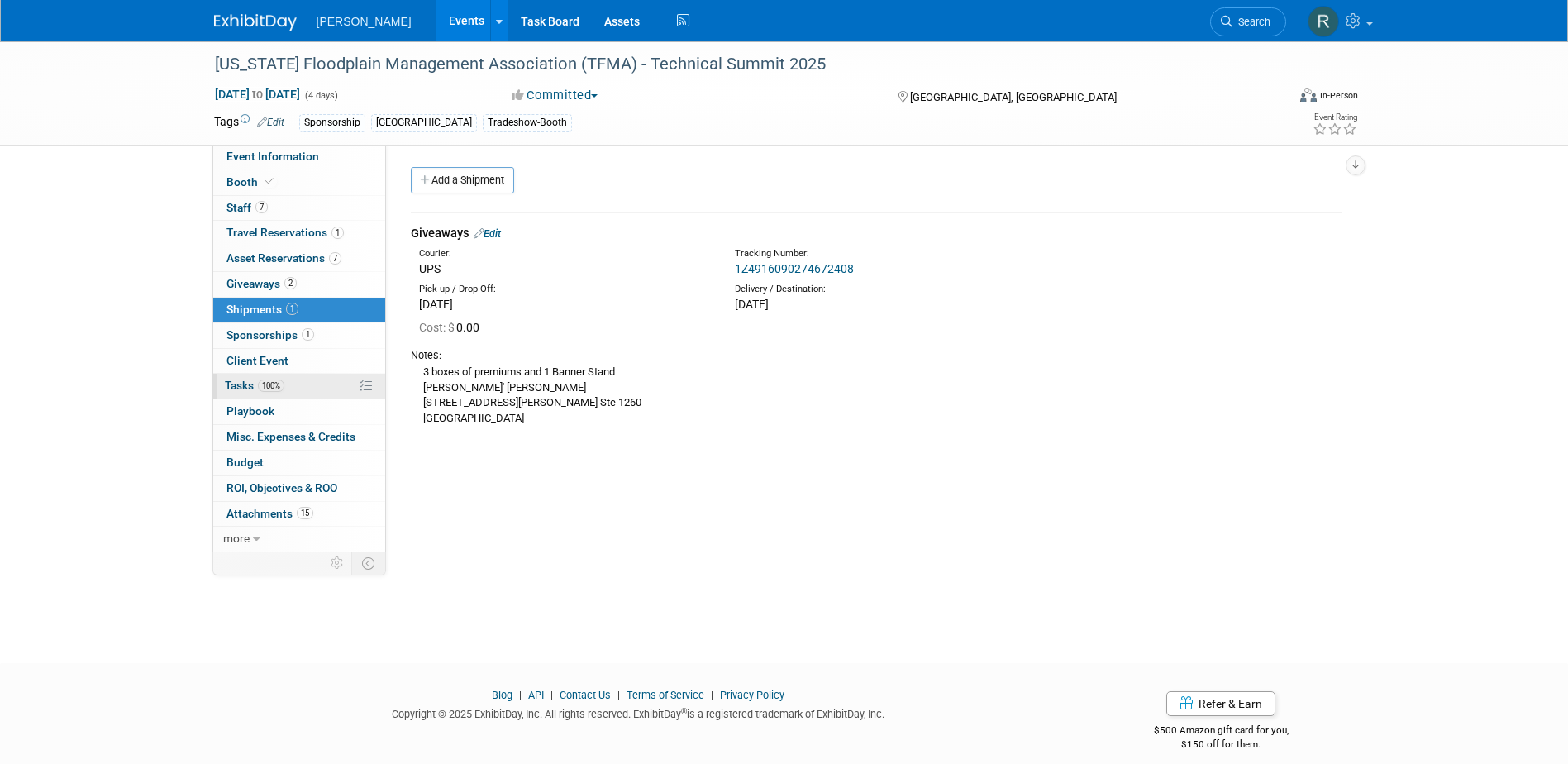
click at [268, 382] on span "100%" at bounding box center [271, 385] width 27 height 12
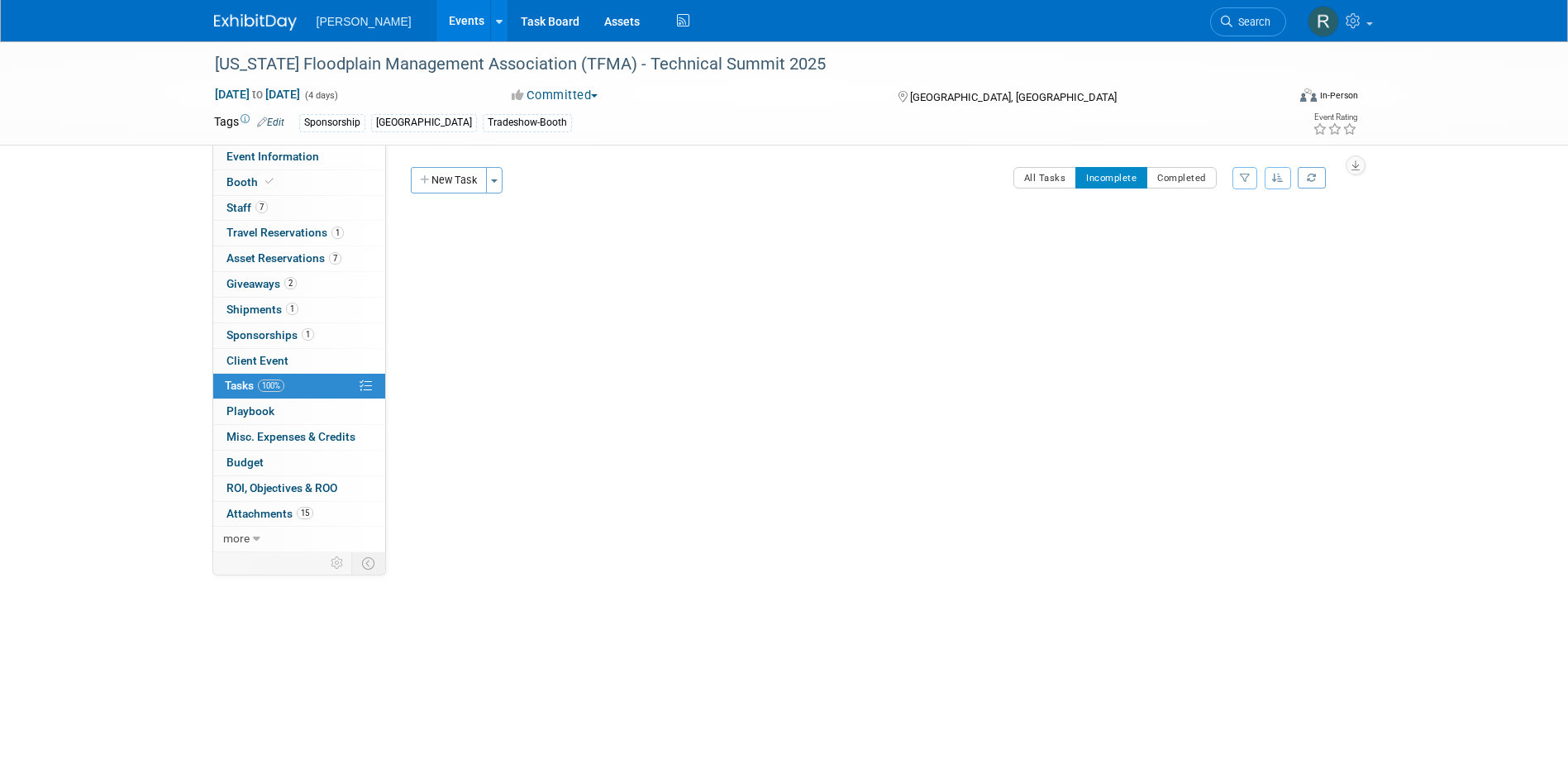
drag, startPoint x: 1262, startPoint y: 15, endPoint x: 1221, endPoint y: 15, distance: 41.0
click at [1262, 15] on link "Search" at bounding box center [1248, 21] width 76 height 29
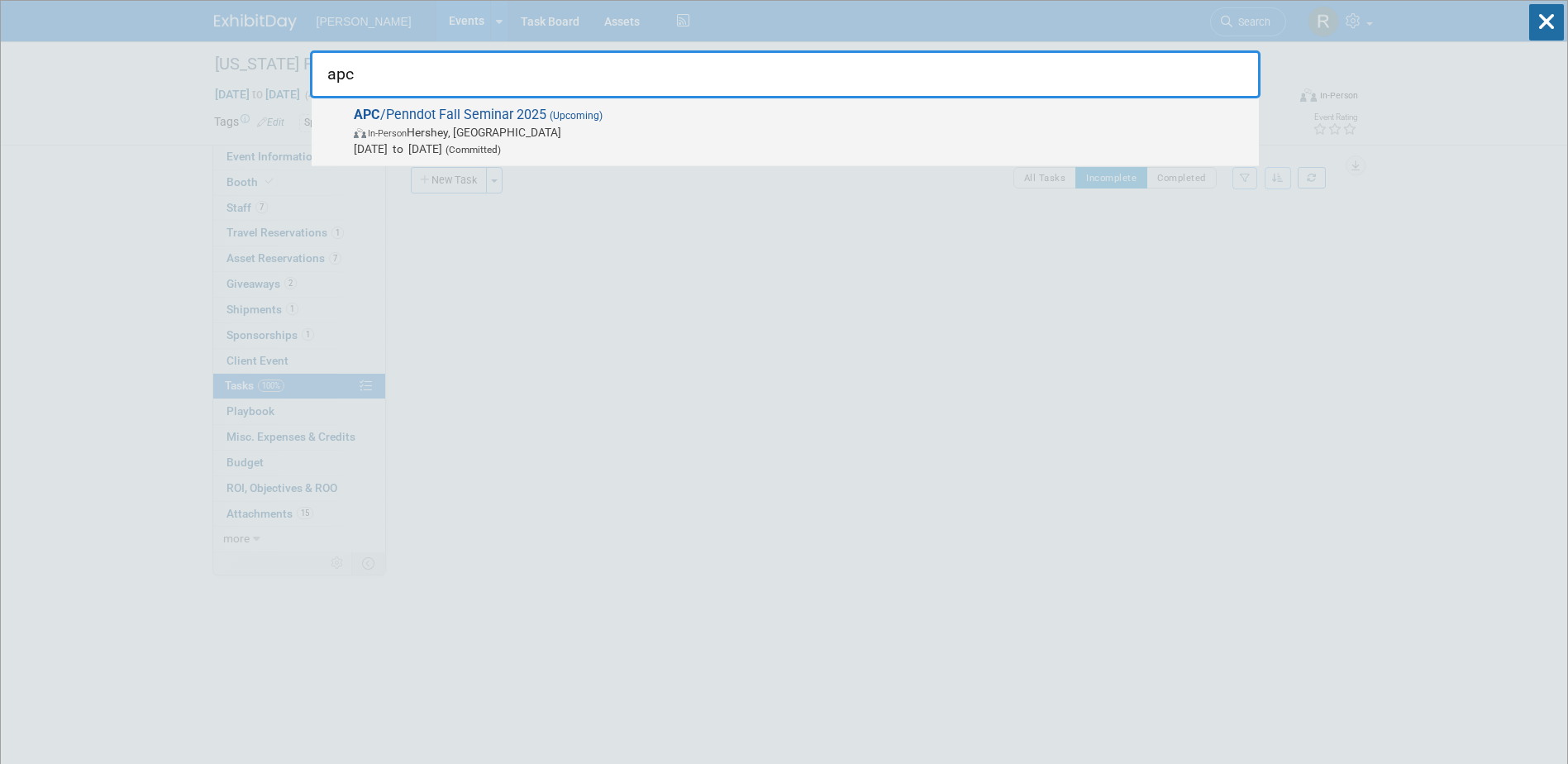
type input "apc"
click at [551, 129] on span "In-Person Hershey, PA" at bounding box center [802, 132] width 897 height 17
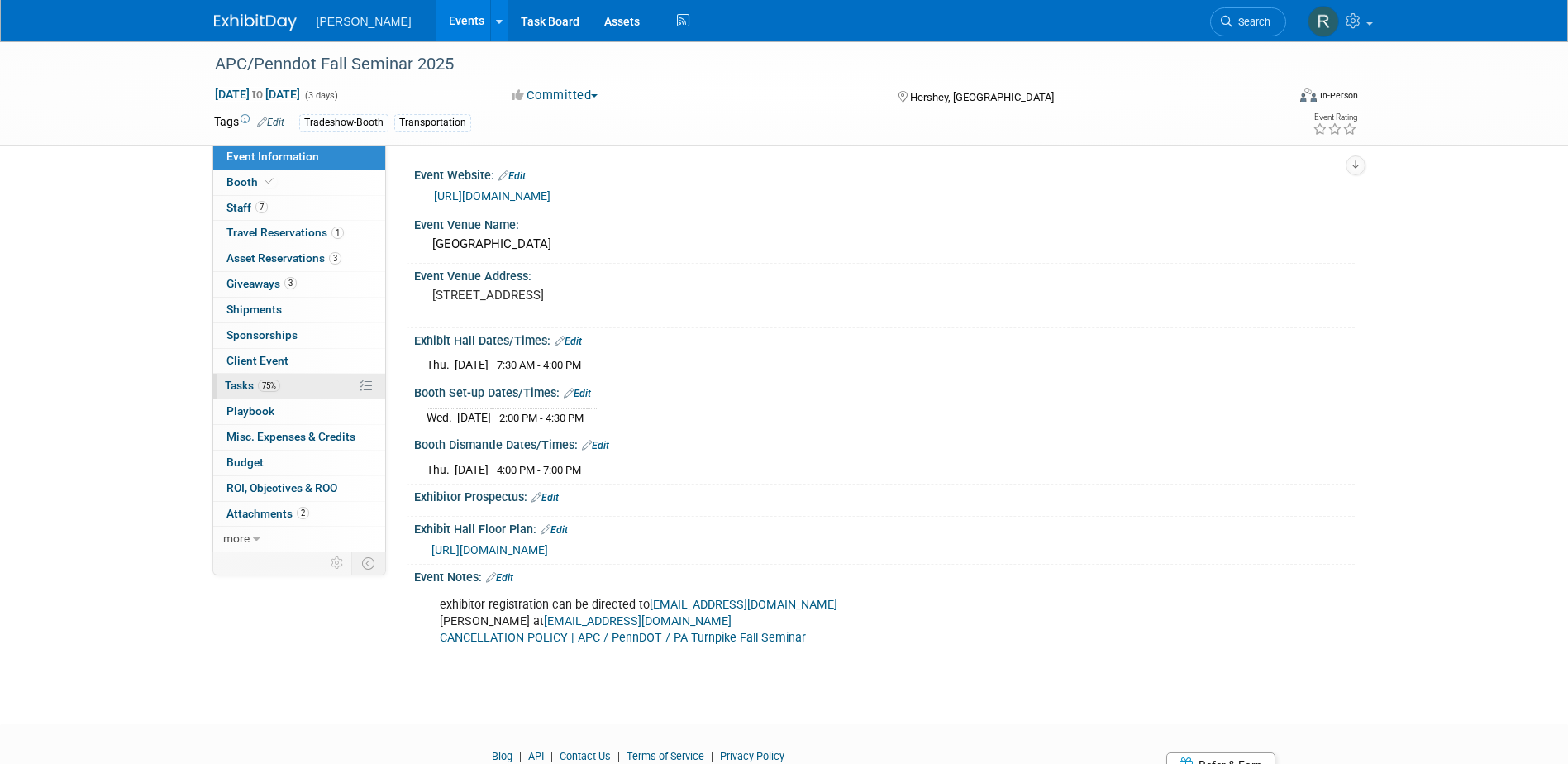
click at [234, 377] on link "75% Tasks 75%" at bounding box center [299, 386] width 172 height 25
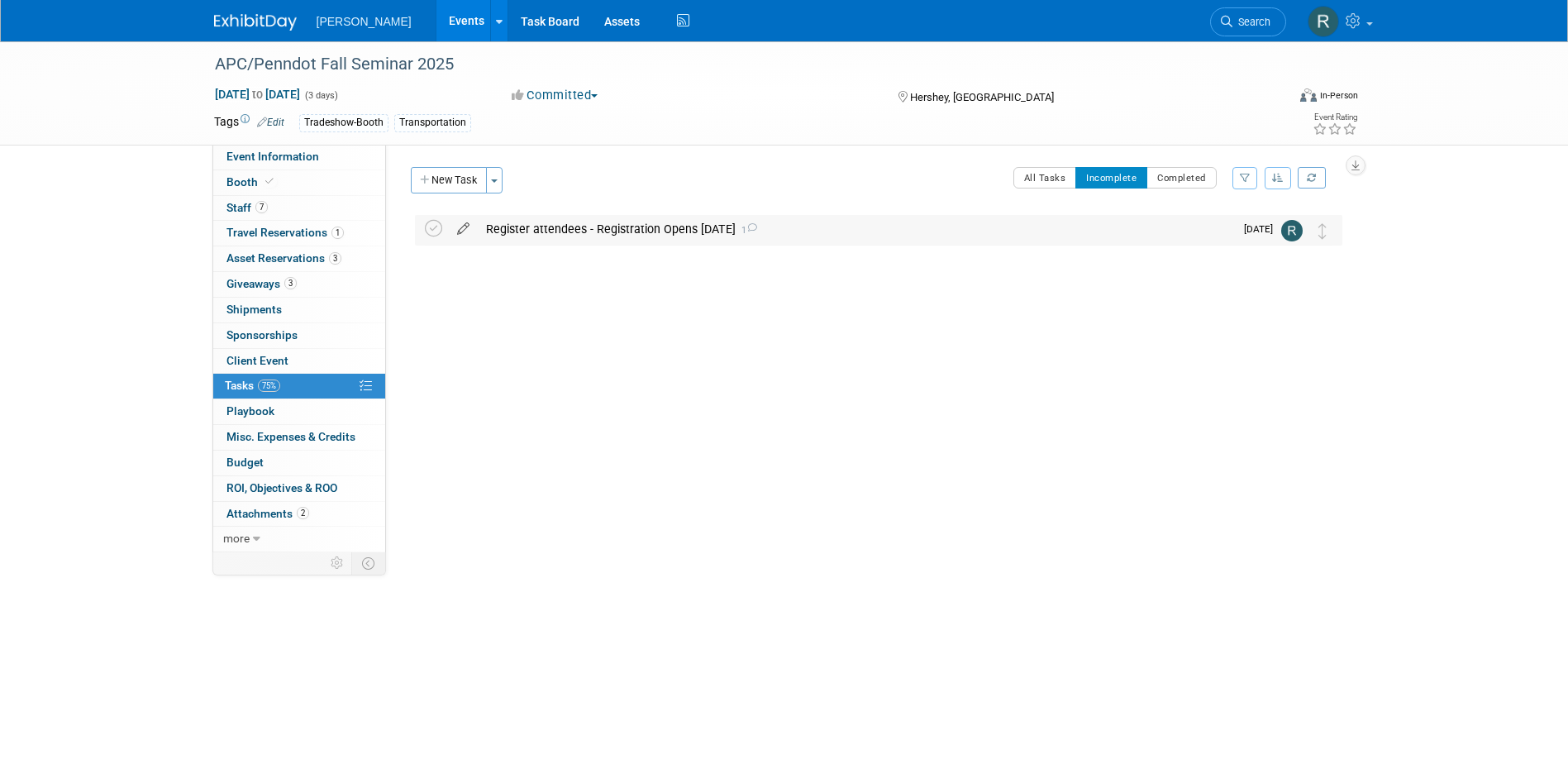
click at [466, 228] on icon at bounding box center [463, 225] width 29 height 20
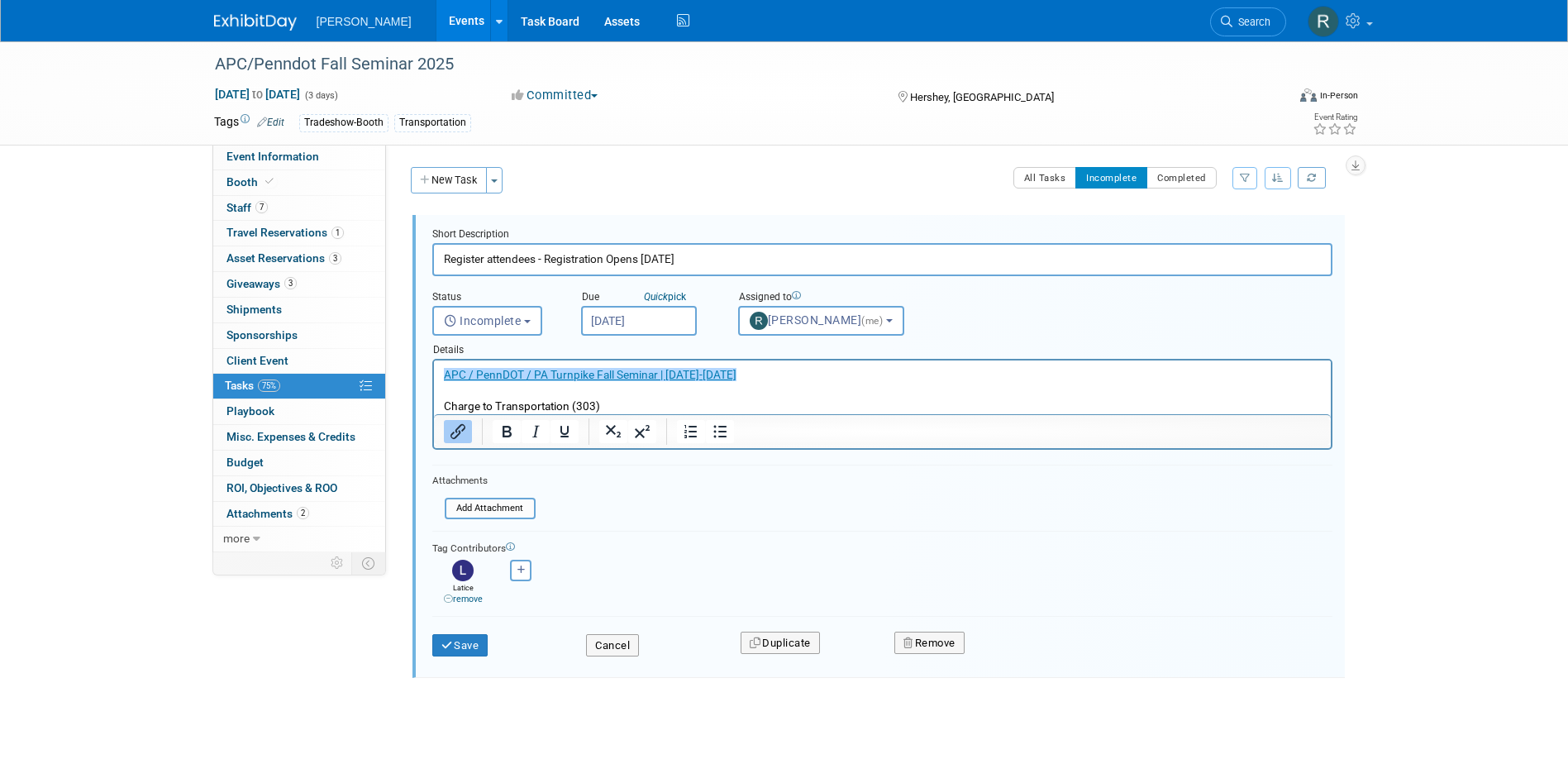
drag, startPoint x: 678, startPoint y: 258, endPoint x: 705, endPoint y: 268, distance: 28.8
click at [680, 260] on input "Register attendees - Registration Opens Sept. 9th" at bounding box center [882, 258] width 900 height 32
type input "Register attendees - Registration Opens Sept. 16th"
click at [470, 639] on button "Save" at bounding box center [460, 645] width 56 height 23
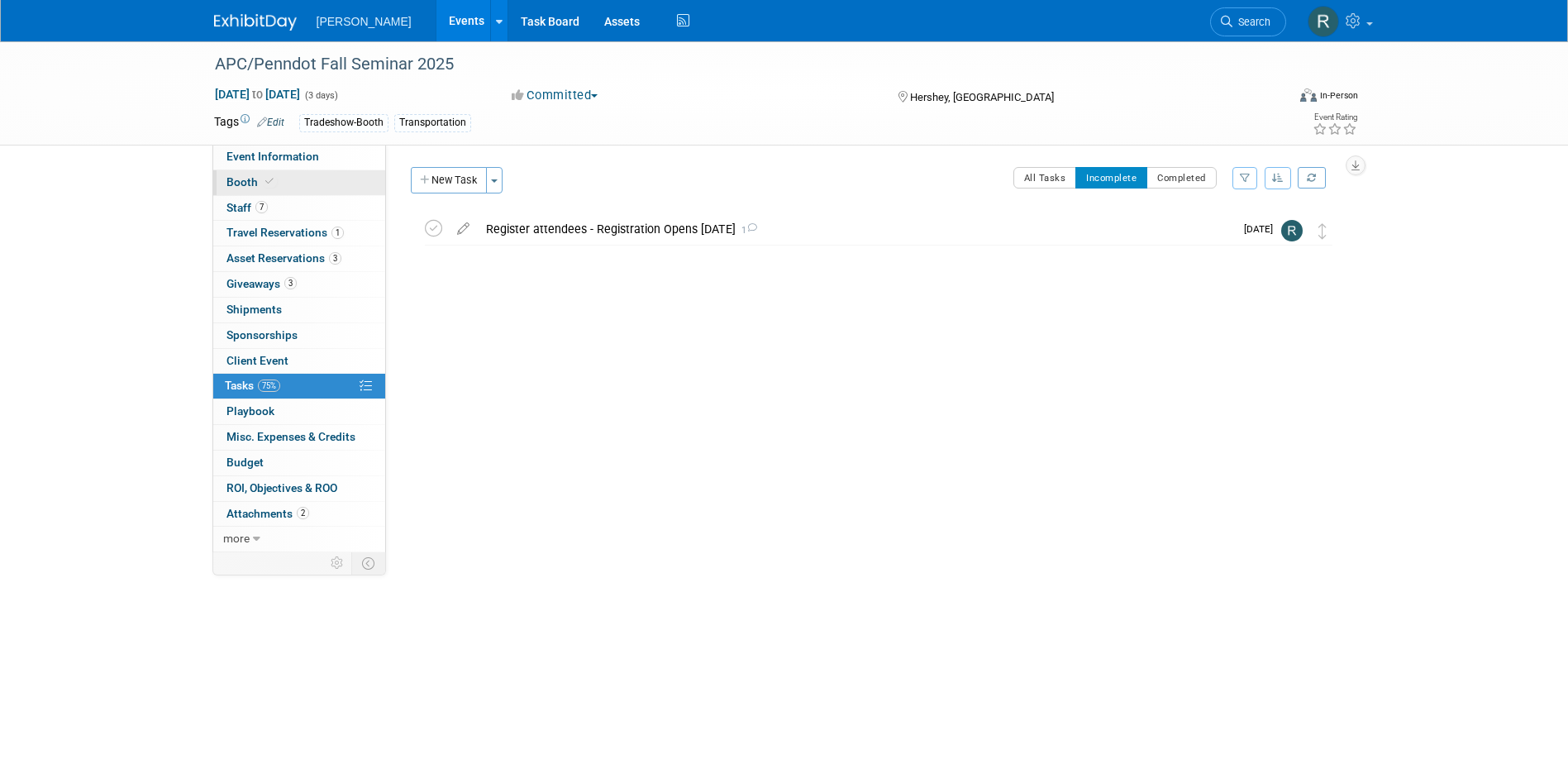
click at [266, 193] on link "Booth" at bounding box center [299, 182] width 172 height 25
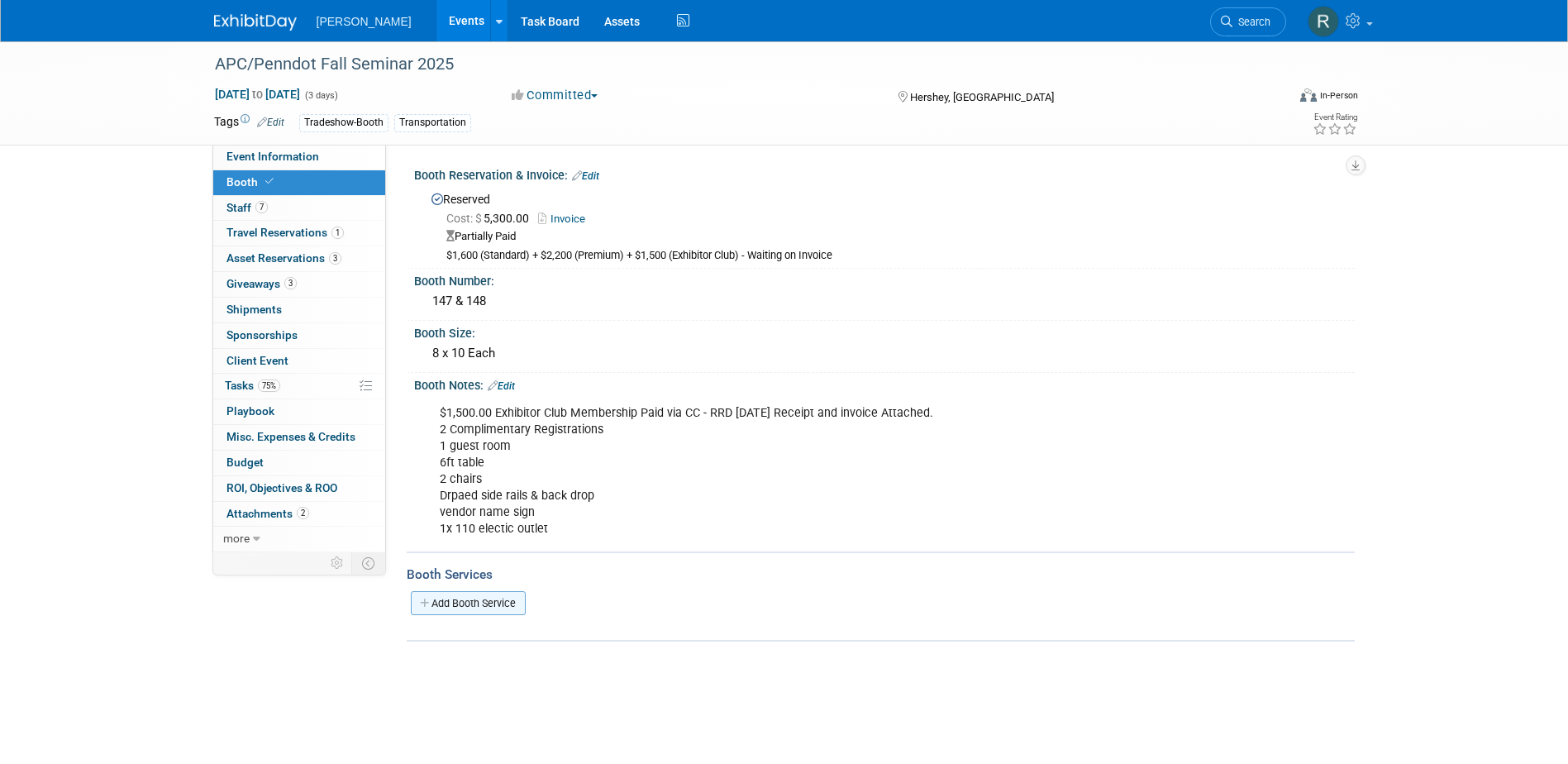
click at [467, 599] on link "Add Booth Service" at bounding box center [468, 603] width 115 height 24
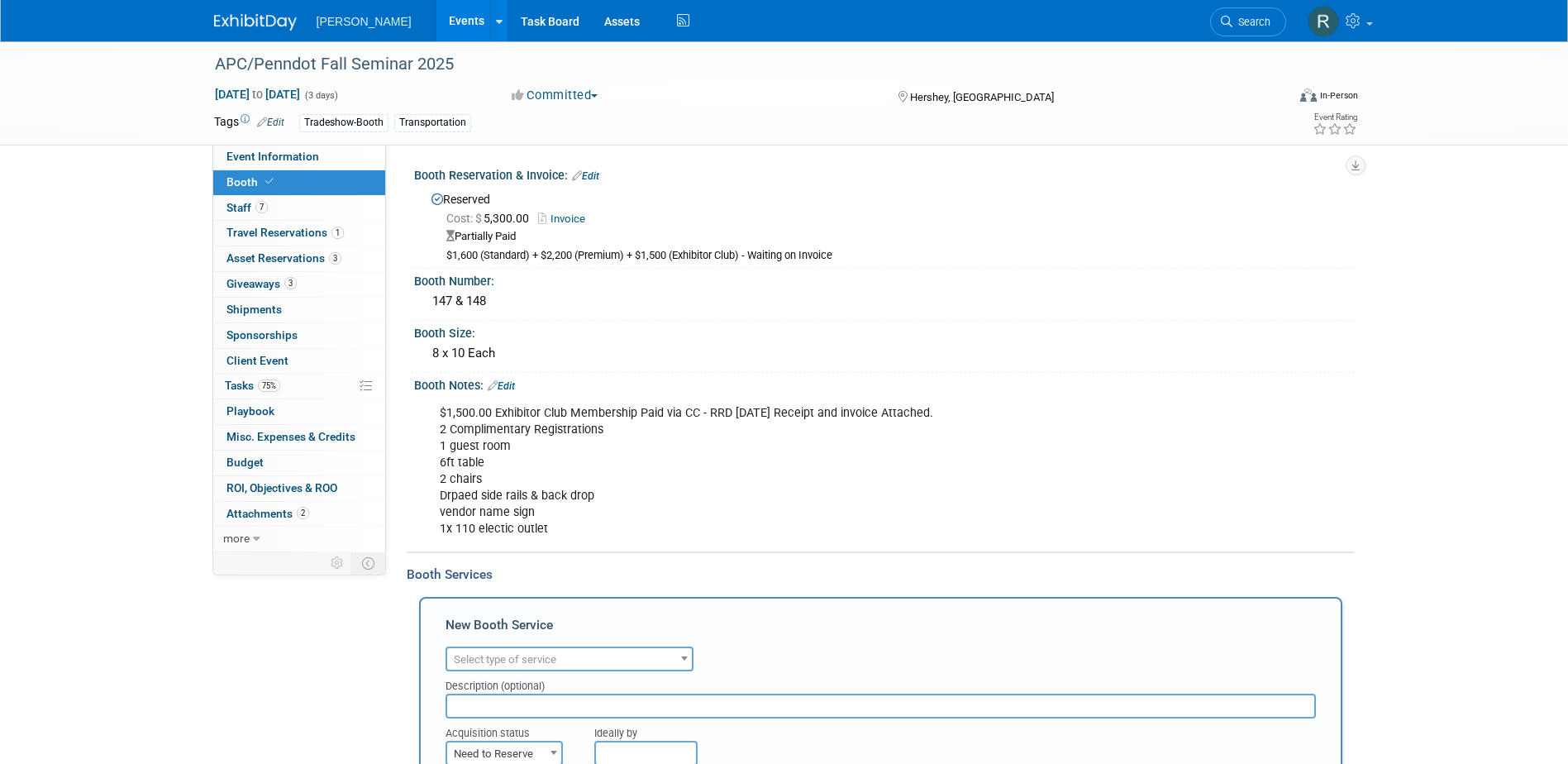
click at [458, 574] on div "Booth Services" at bounding box center [880, 575] width 948 height 19
click at [510, 382] on link "Edit" at bounding box center [501, 386] width 27 height 11
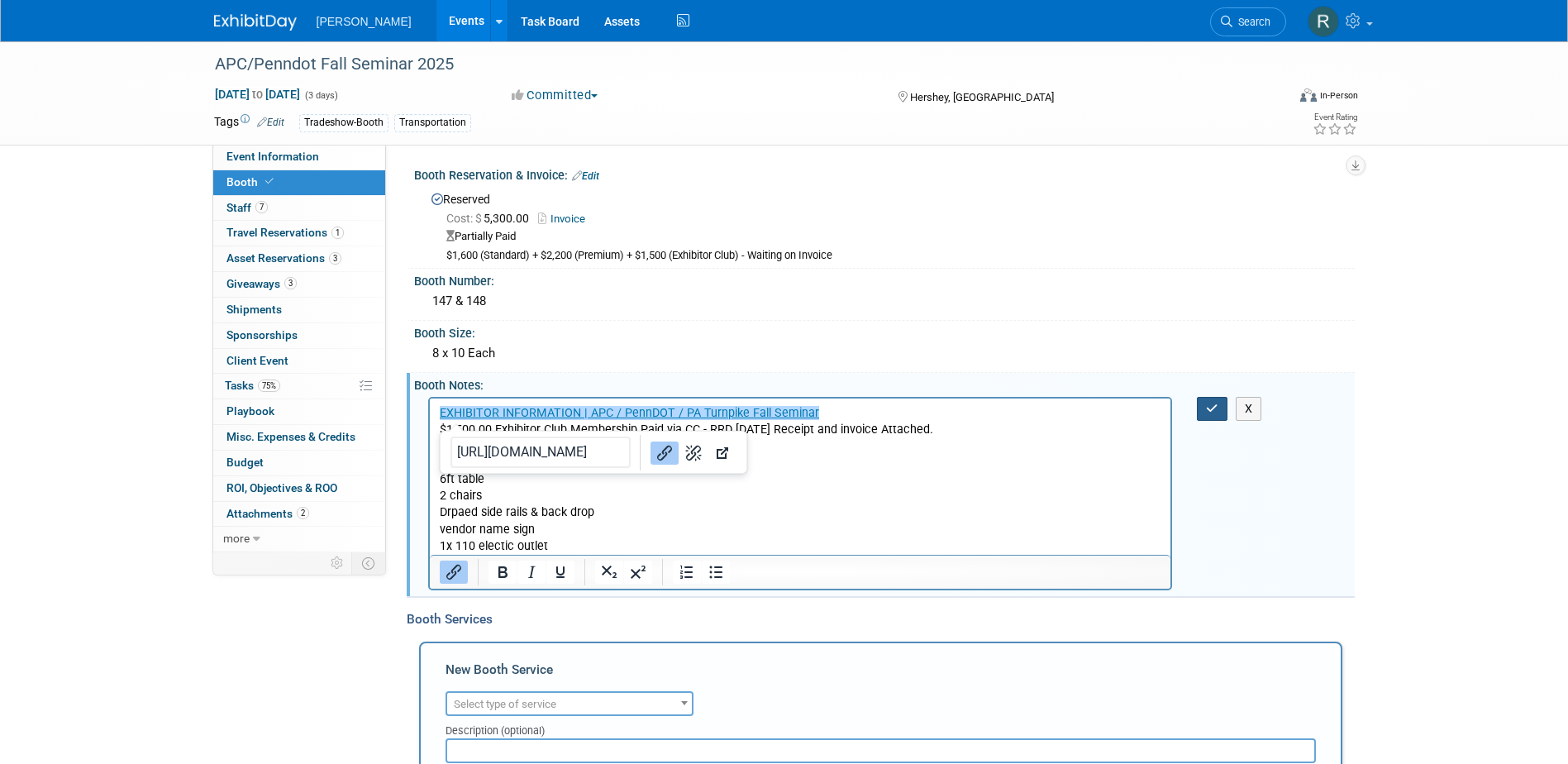
click at [1217, 405] on icon "button" at bounding box center [1212, 408] width 12 height 11
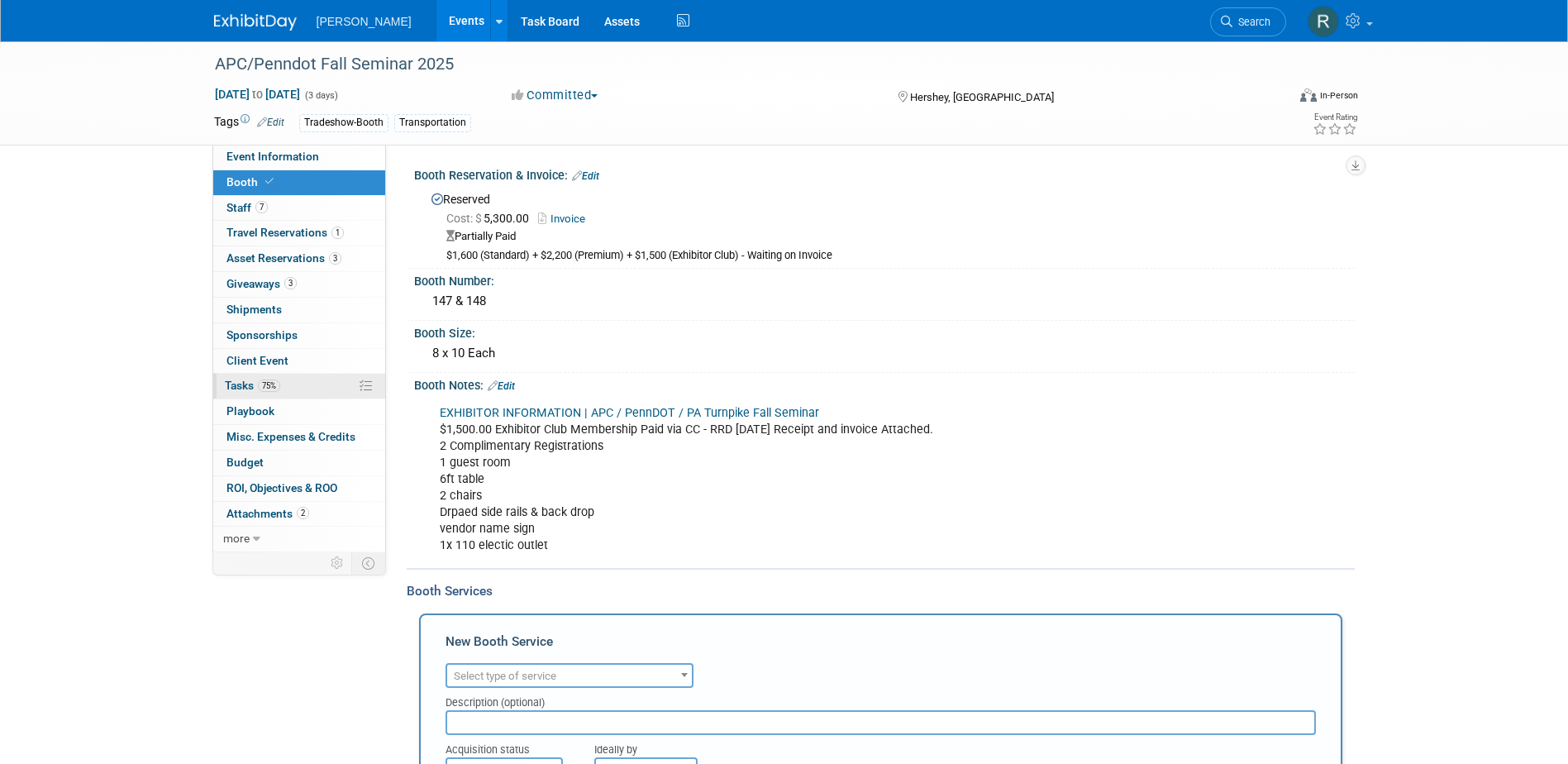
click at [254, 389] on span "Tasks 75%" at bounding box center [253, 385] width 56 height 13
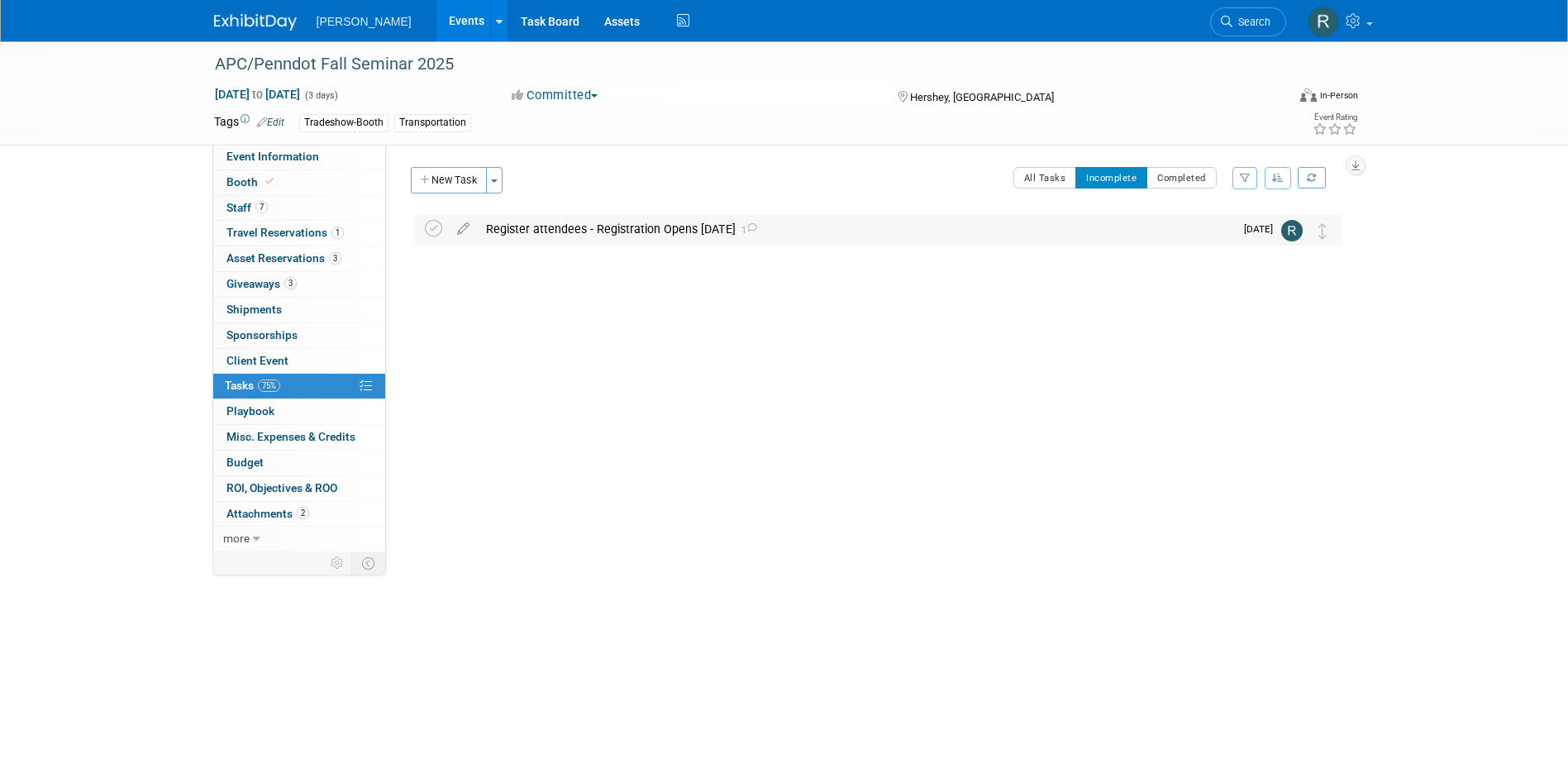
click at [528, 239] on div "Register attendees - Registration Opens Sept. 16th 1" at bounding box center [855, 229] width 756 height 28
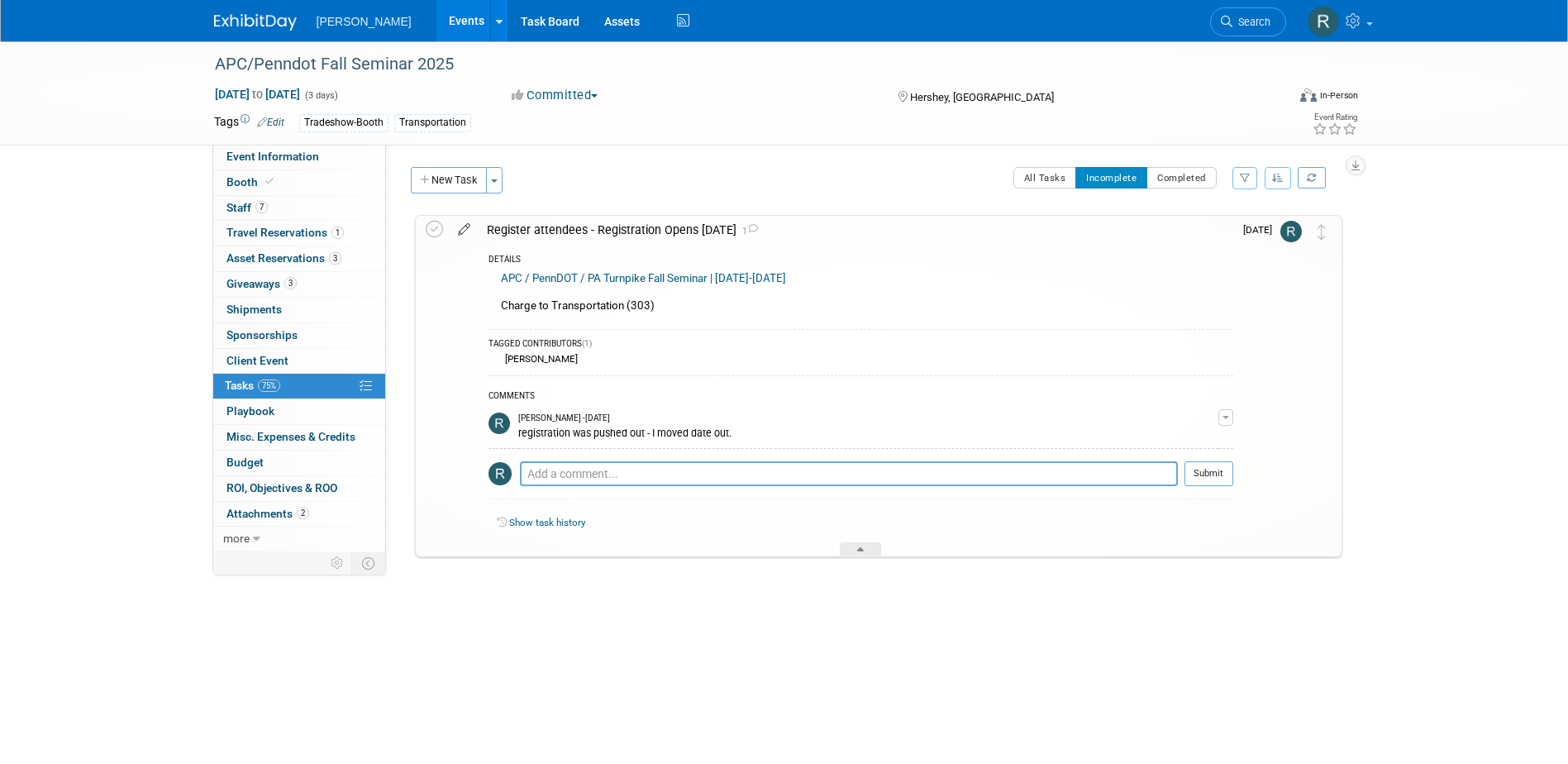
click at [467, 231] on icon at bounding box center [464, 226] width 29 height 20
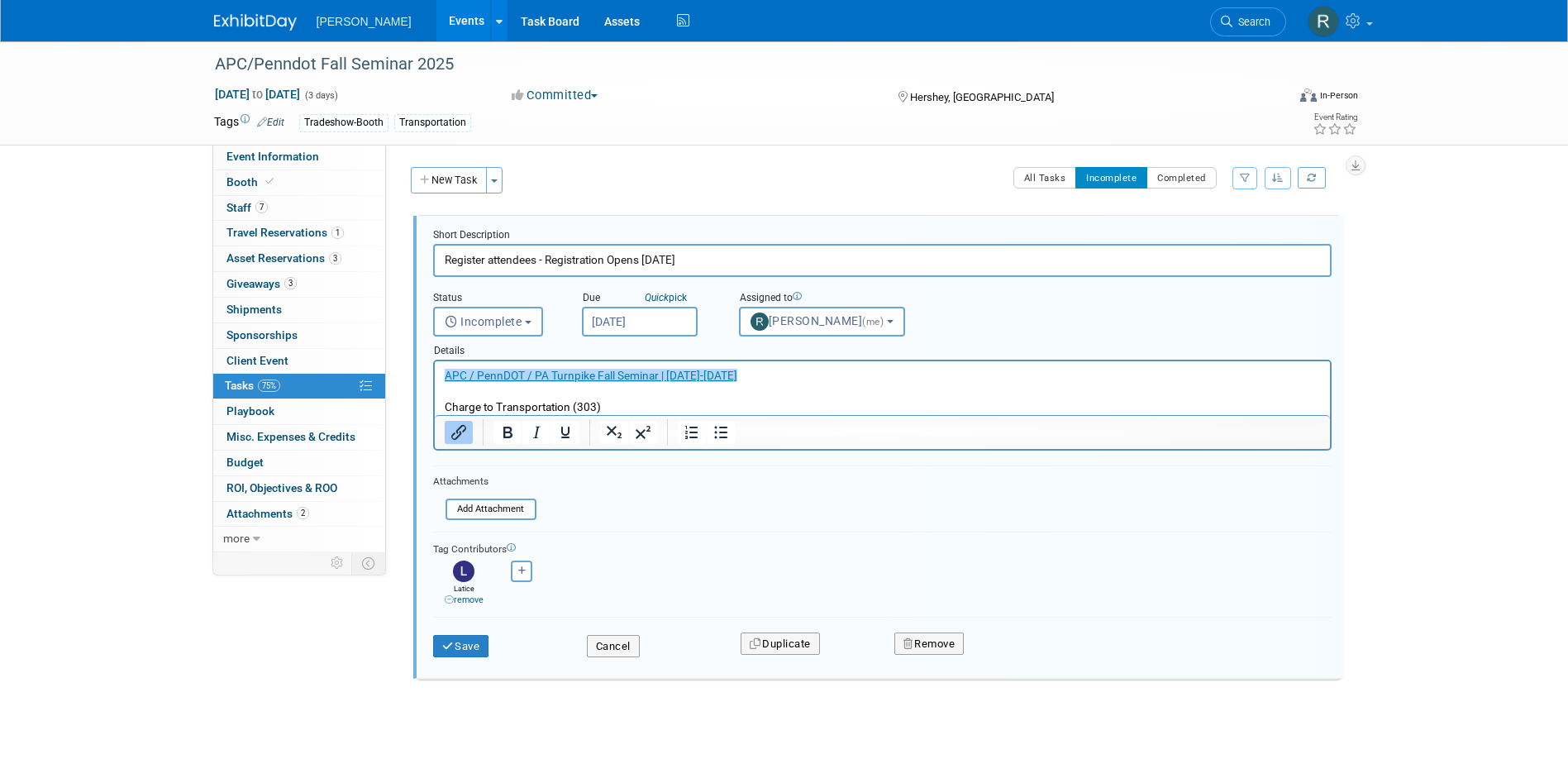
drag, startPoint x: 803, startPoint y: 380, endPoint x: 819, endPoint y: 378, distance: 16.1
click at [812, 379] on p "﻿APC / PennDOT / PA Turnpike Fall Seminar | November 19-21, 2025 Charge to Tran…" at bounding box center [881, 391] width 876 height 47
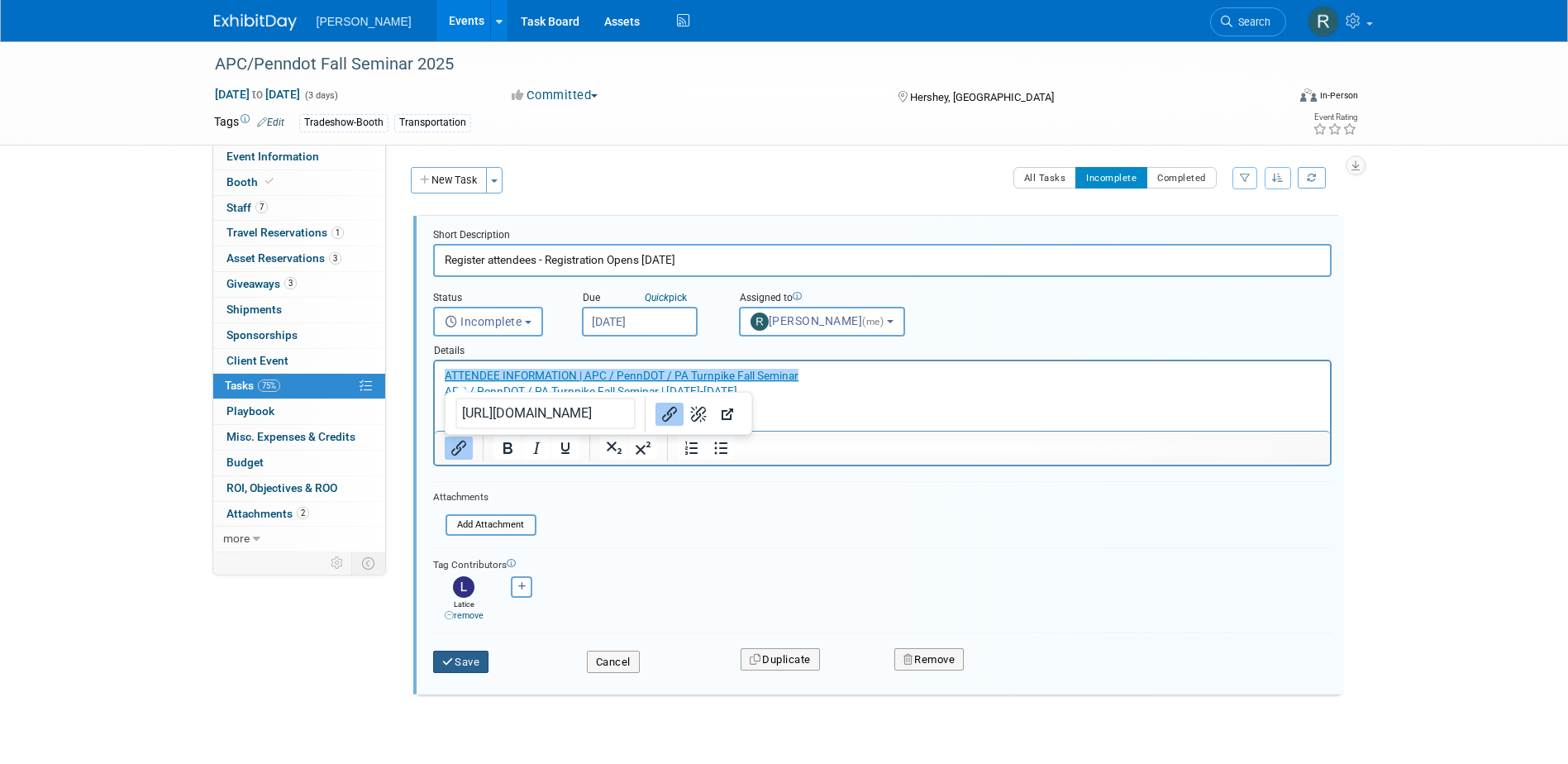
click at [466, 656] on button "Save" at bounding box center [461, 662] width 56 height 23
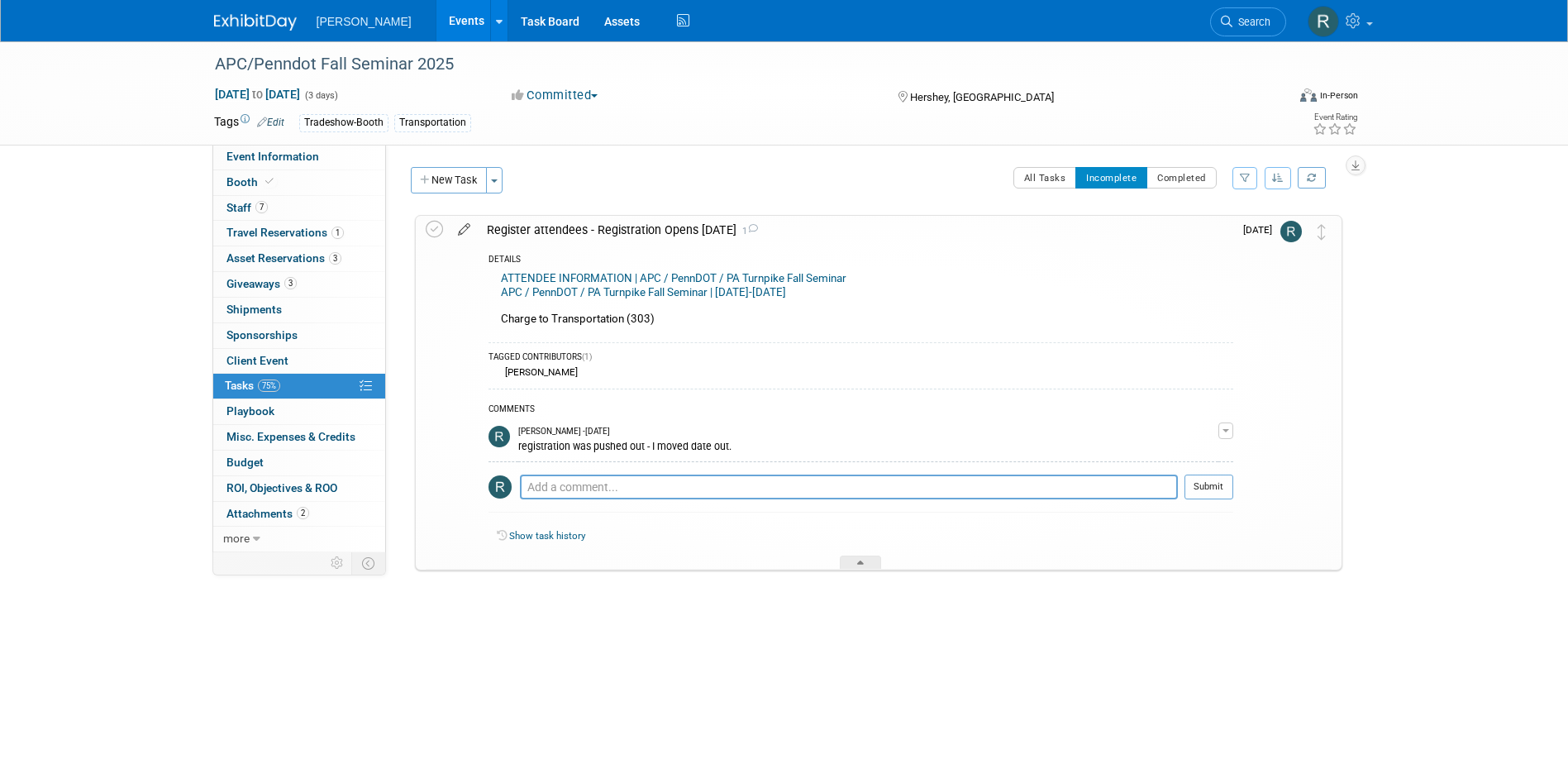
click at [462, 235] on icon at bounding box center [464, 226] width 29 height 20
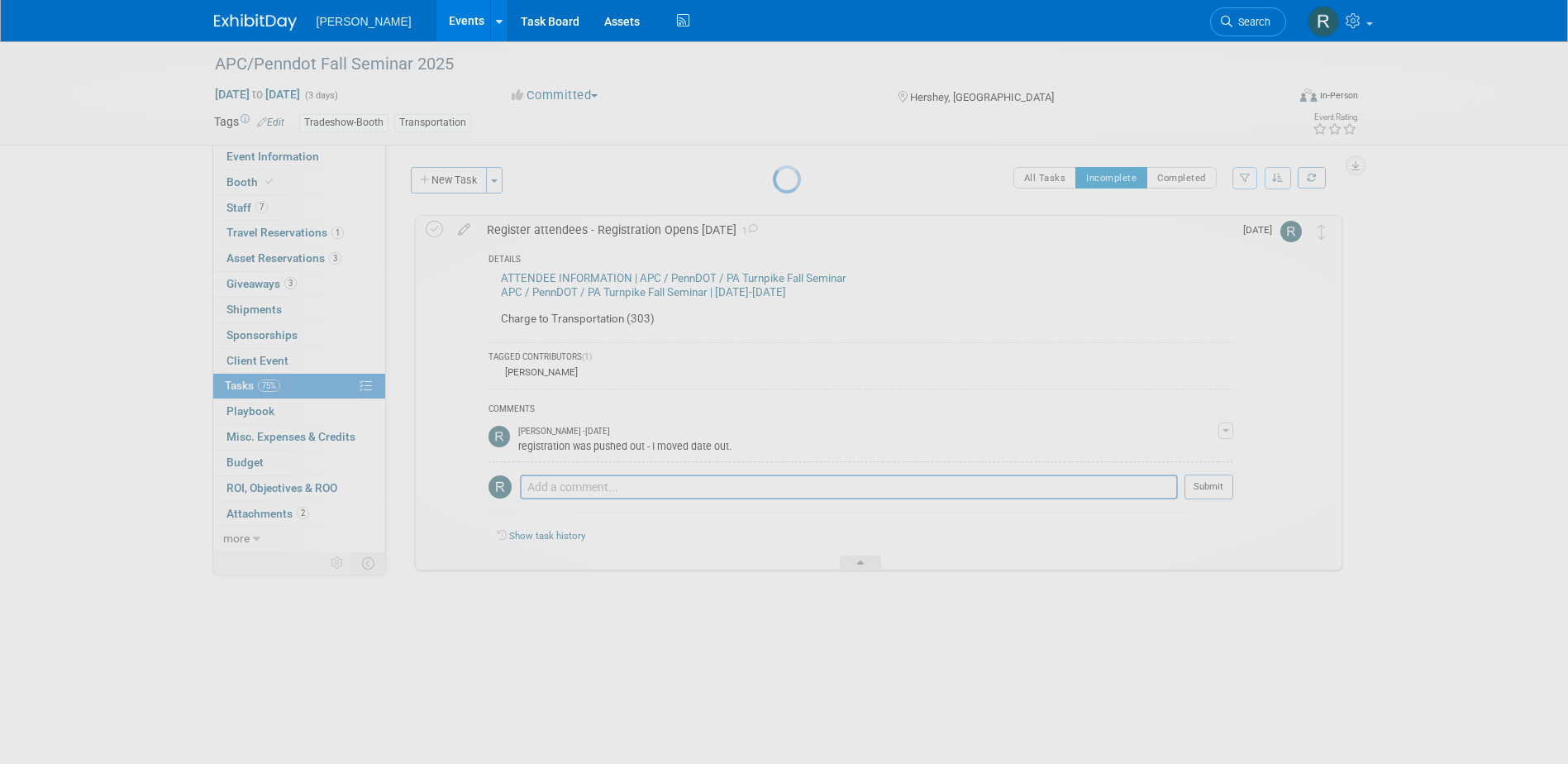
select select "8"
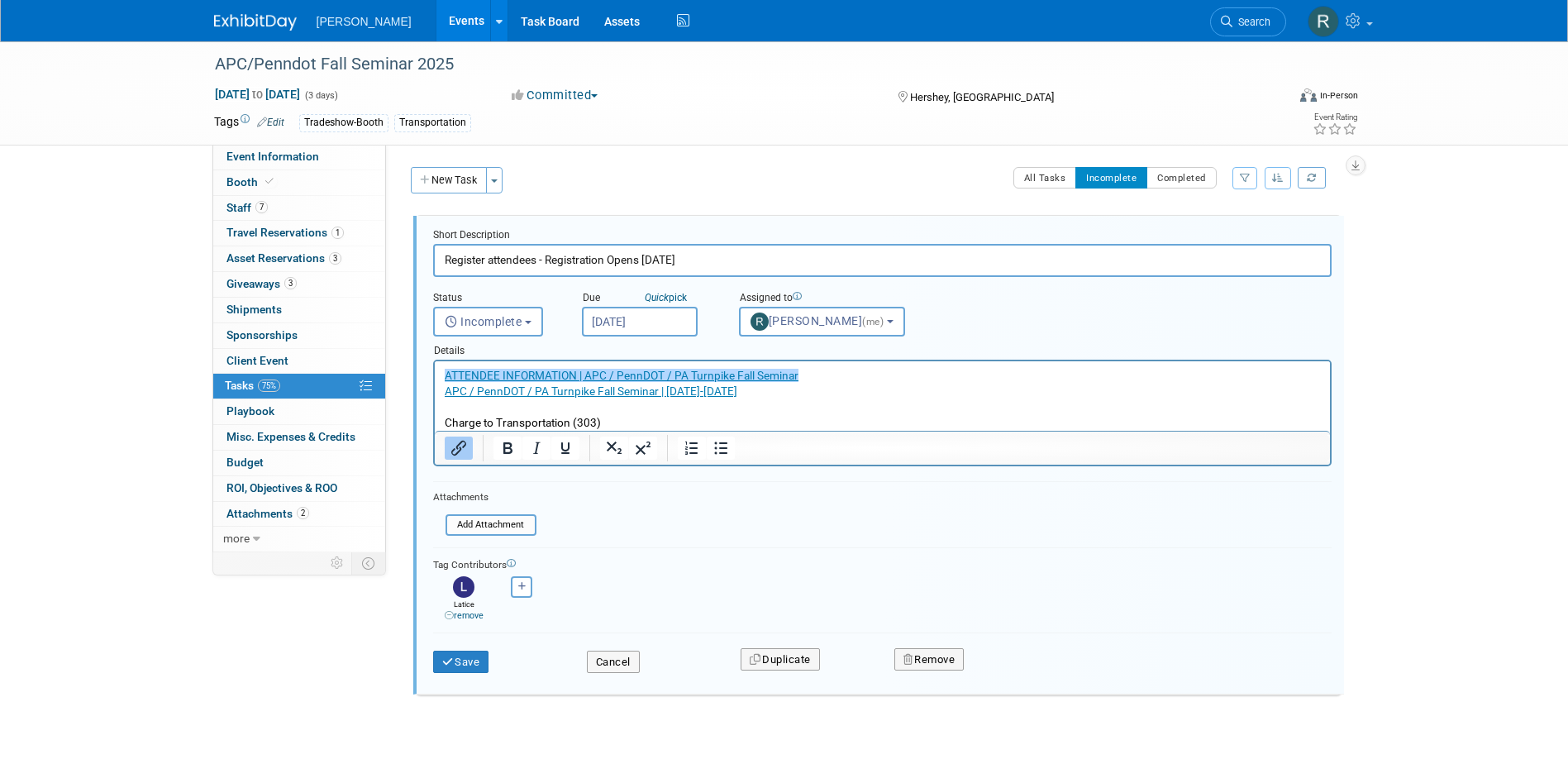
drag, startPoint x: 731, startPoint y: 337, endPoint x: 605, endPoint y: 315, distance: 127.9
click at [728, 337] on div "Details" at bounding box center [882, 347] width 898 height 23
click at [635, 315] on input "Sep 16, 2025" at bounding box center [640, 321] width 116 height 30
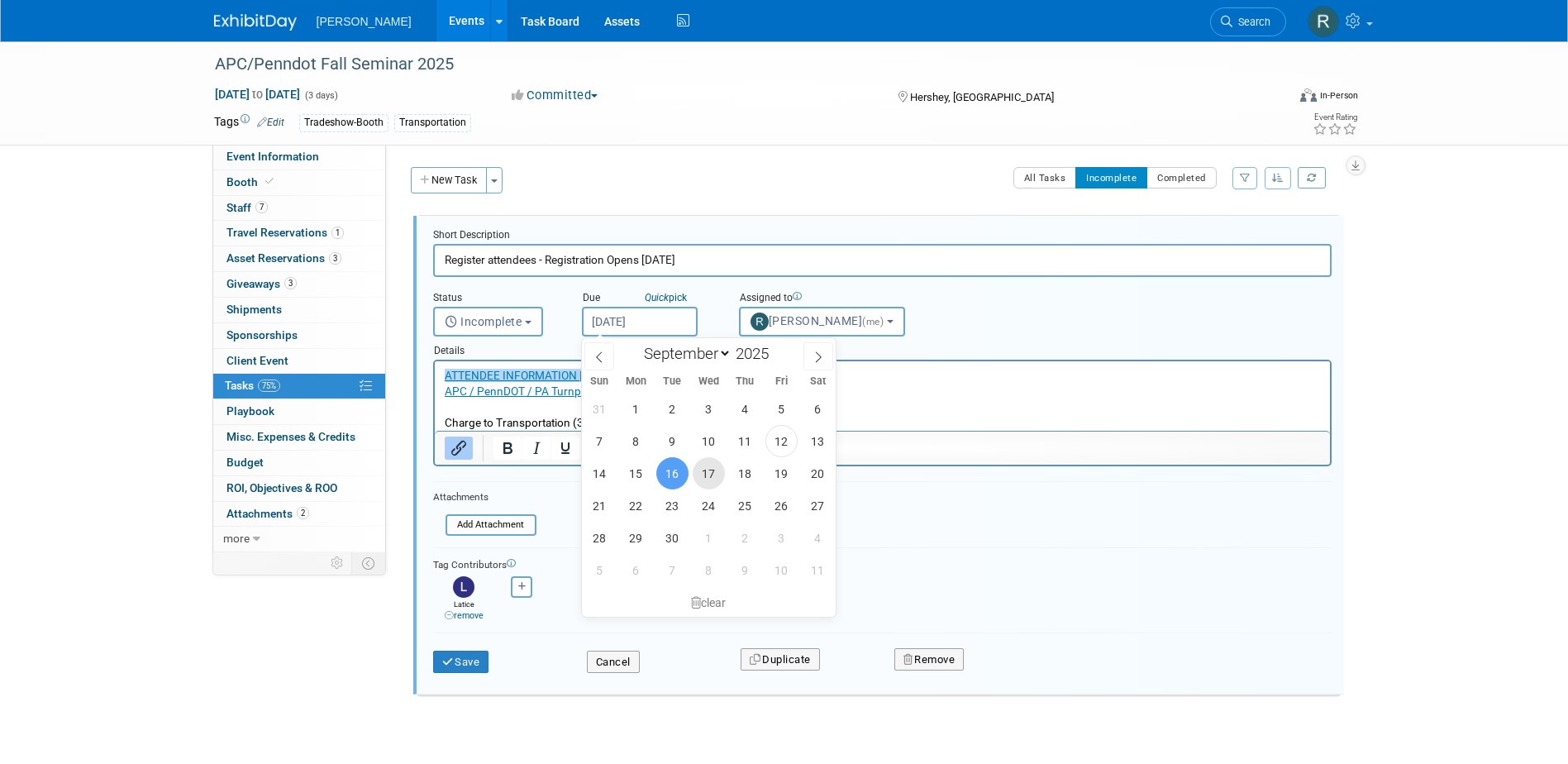
click at [709, 469] on span "17" at bounding box center [708, 473] width 32 height 32
type input "Sep 17, 2025"
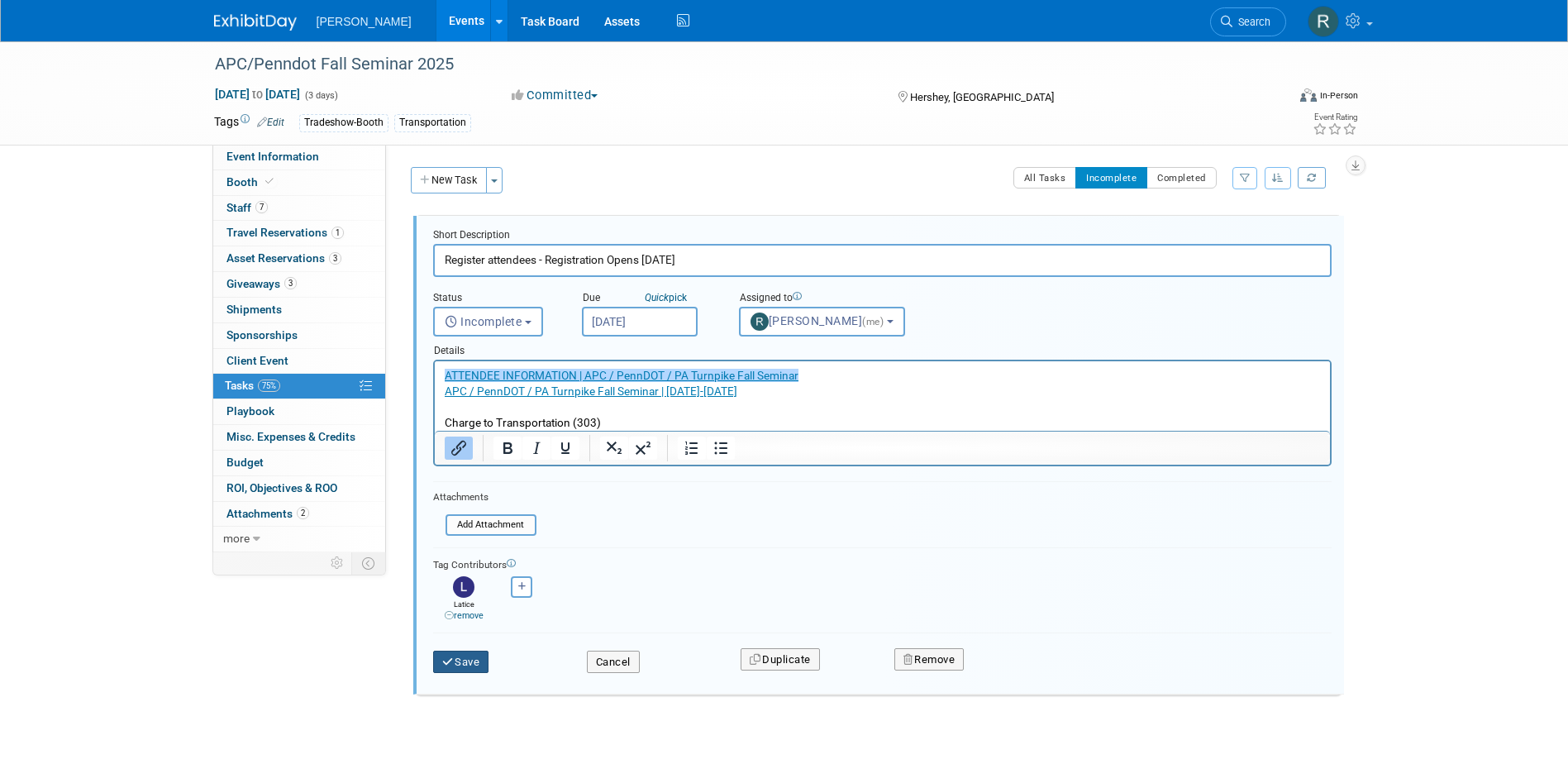
click at [459, 660] on button "Save" at bounding box center [461, 662] width 56 height 23
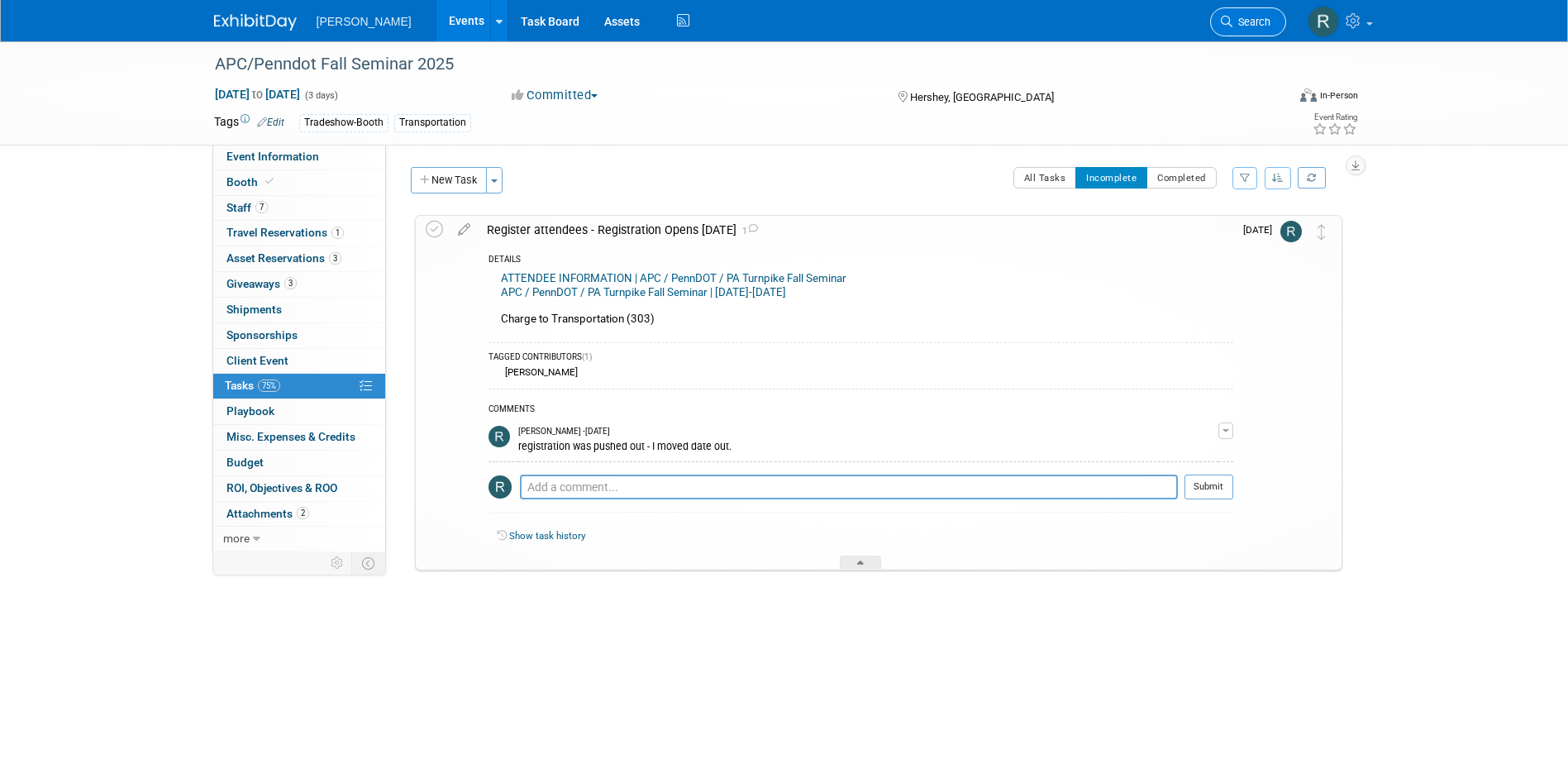
click at [1245, 19] on span "Search" at bounding box center [1251, 21] width 38 height 12
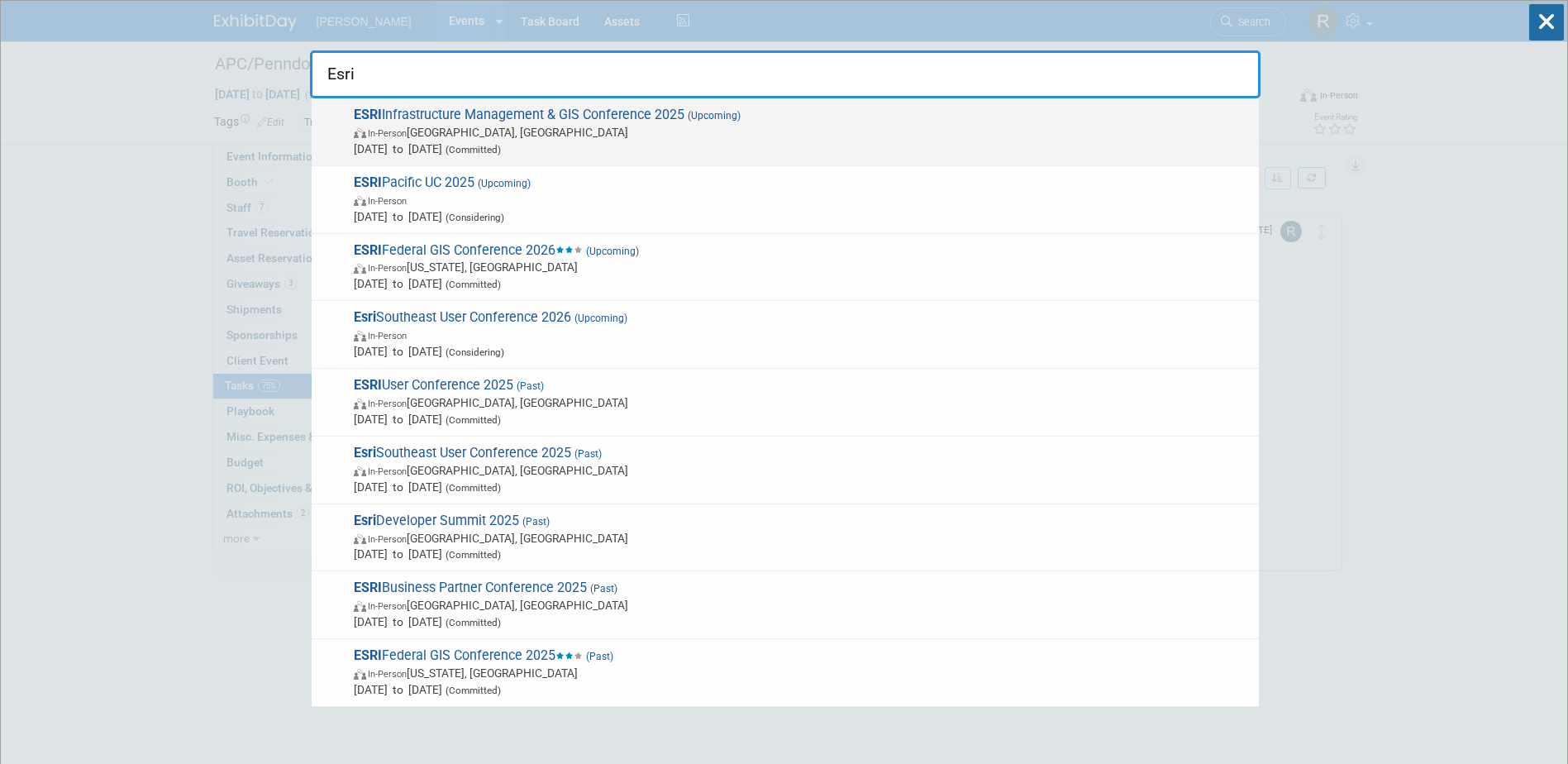
type input "Esri"
click at [571, 119] on span "ESRI Infrastructure Management & GIS Conference 2025 (Upcoming) In-Person Palm …" at bounding box center [800, 132] width 902 height 50
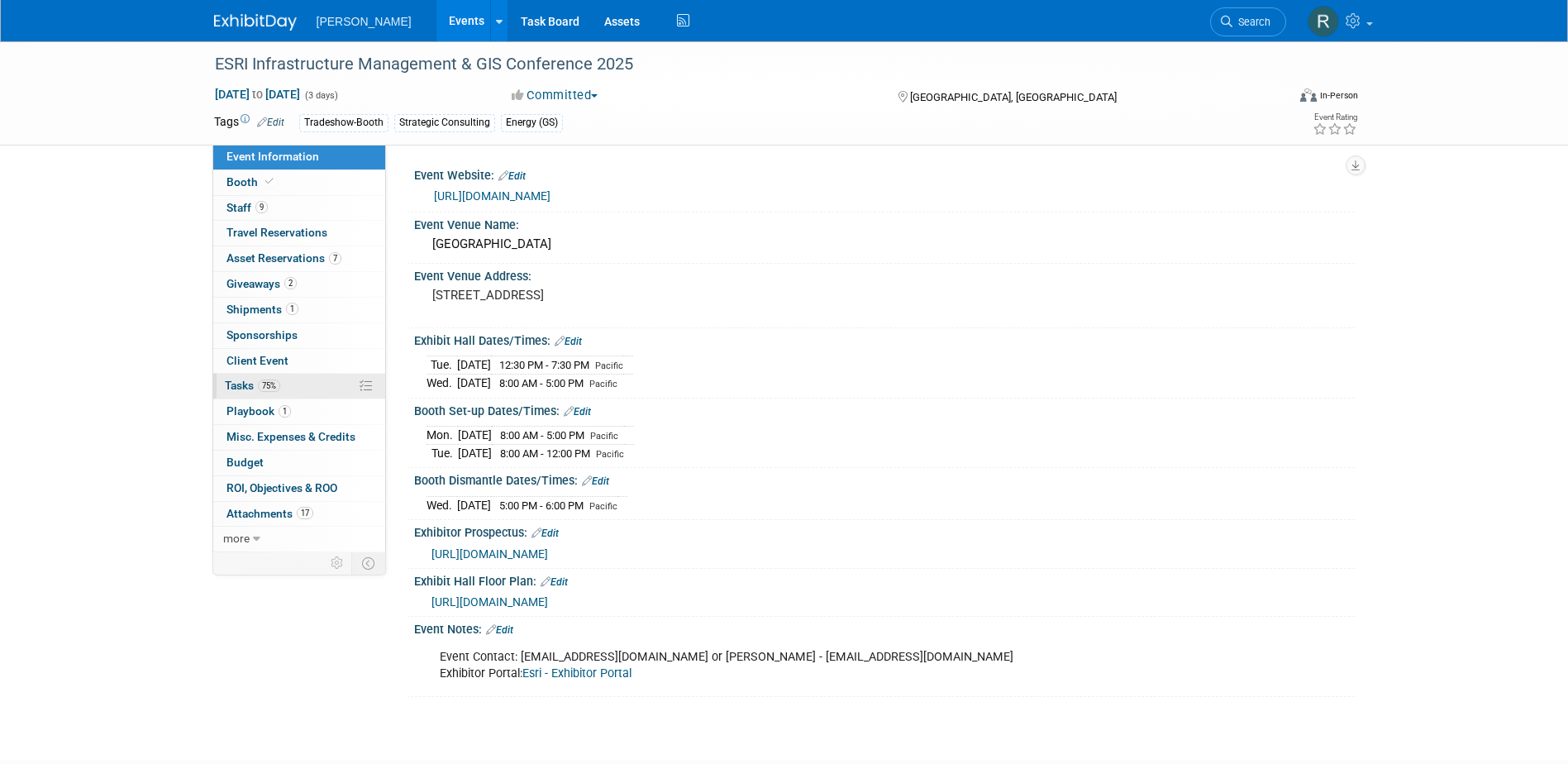
click at [255, 388] on span "Tasks 75%" at bounding box center [253, 385] width 56 height 13
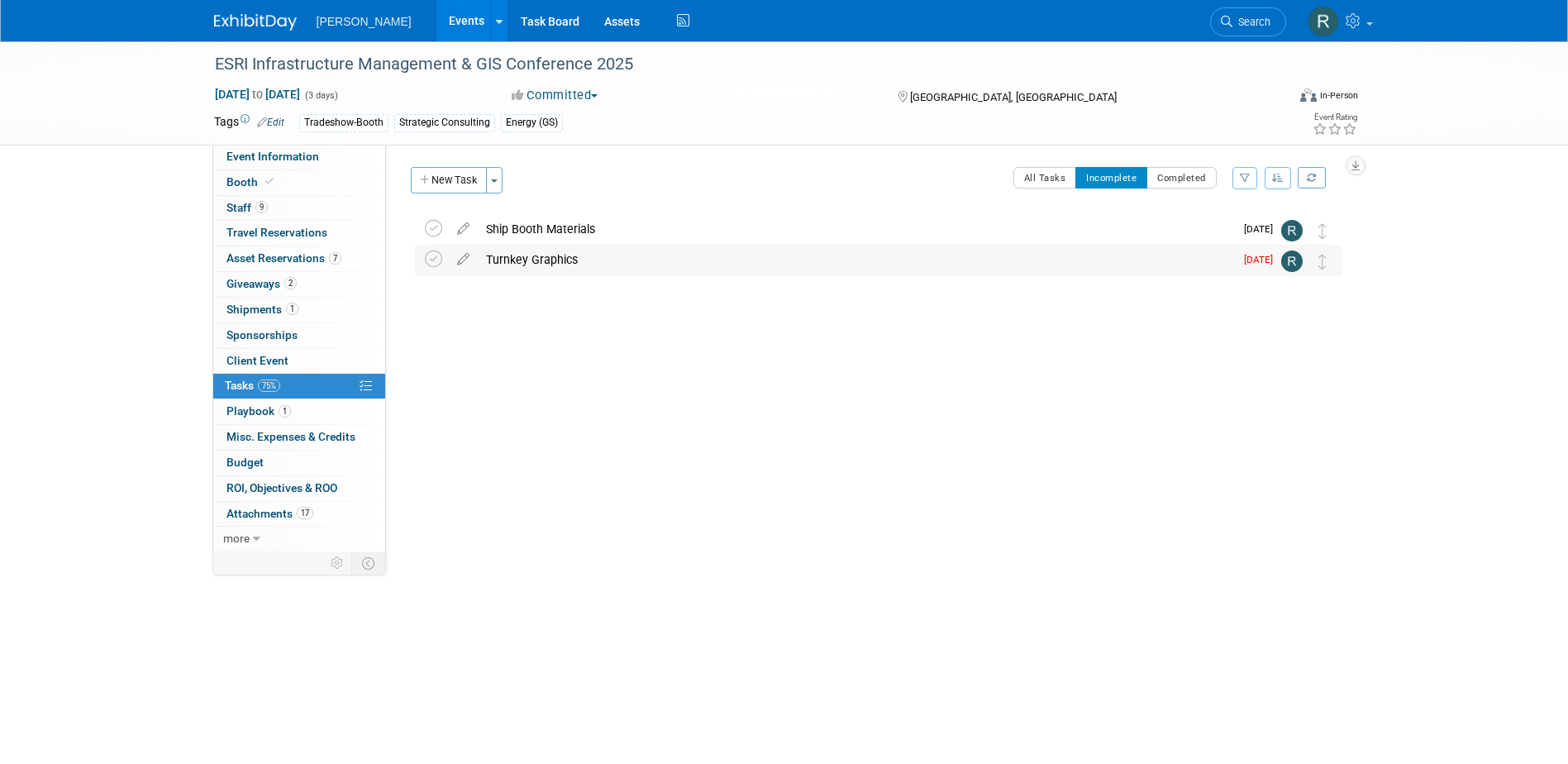
click at [536, 257] on div "Turnkey Graphics" at bounding box center [855, 259] width 756 height 28
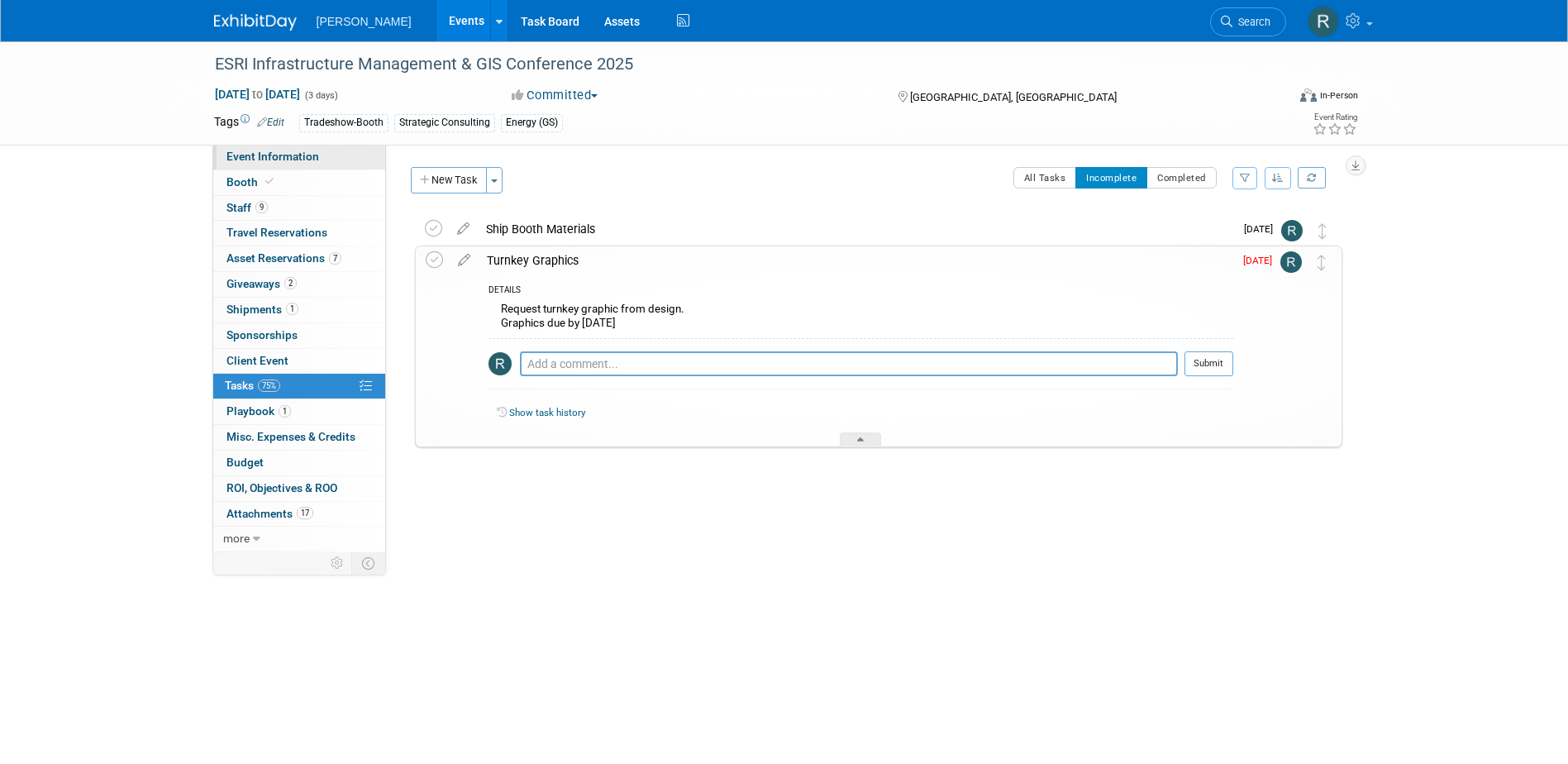
click at [255, 160] on span "Event Information" at bounding box center [273, 157] width 93 height 13
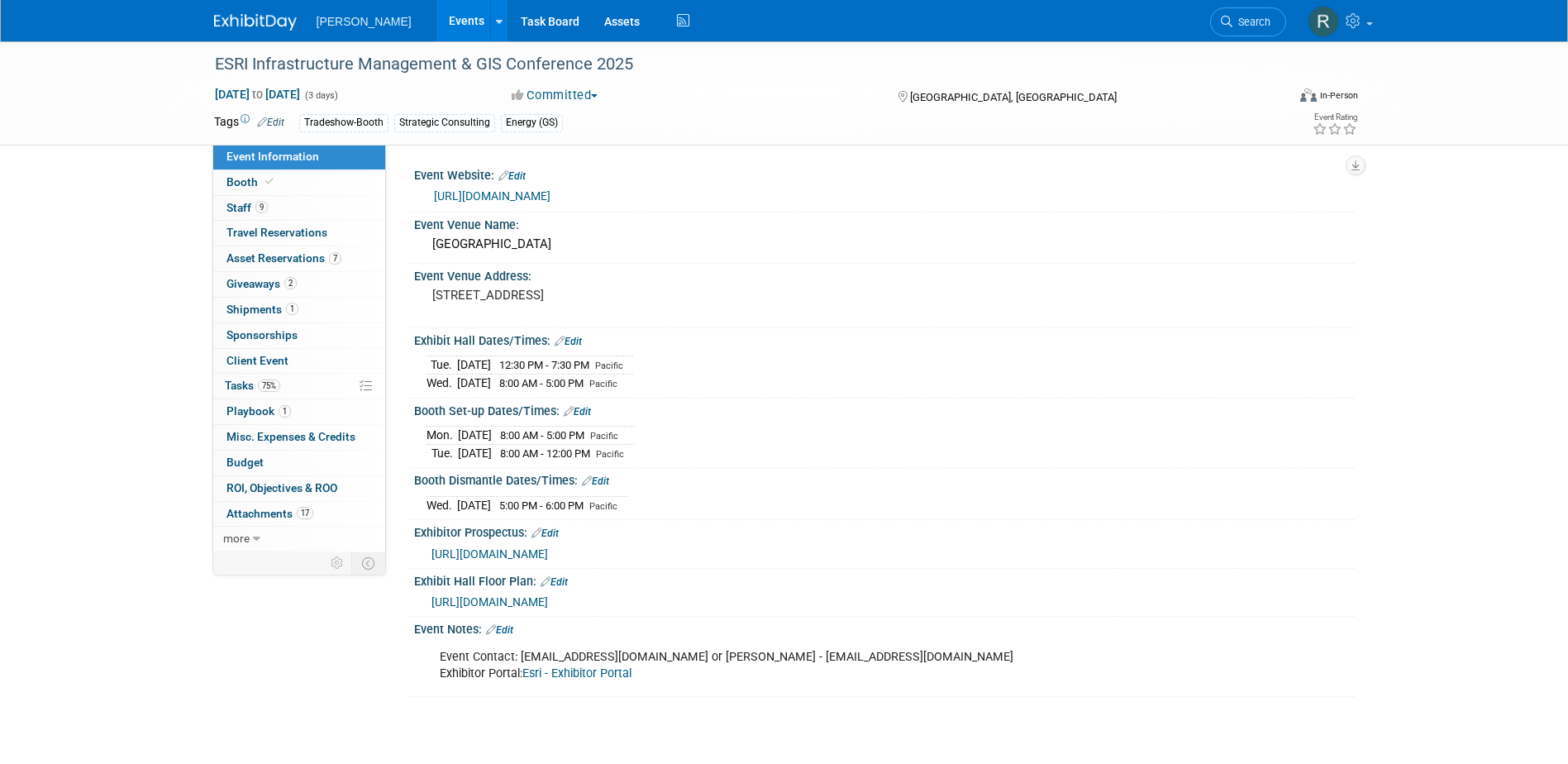
click at [562, 671] on link "Esri - Exhibitor Portal" at bounding box center [577, 673] width 109 height 14
click at [268, 213] on link "9 Staff 9" at bounding box center [299, 208] width 172 height 25
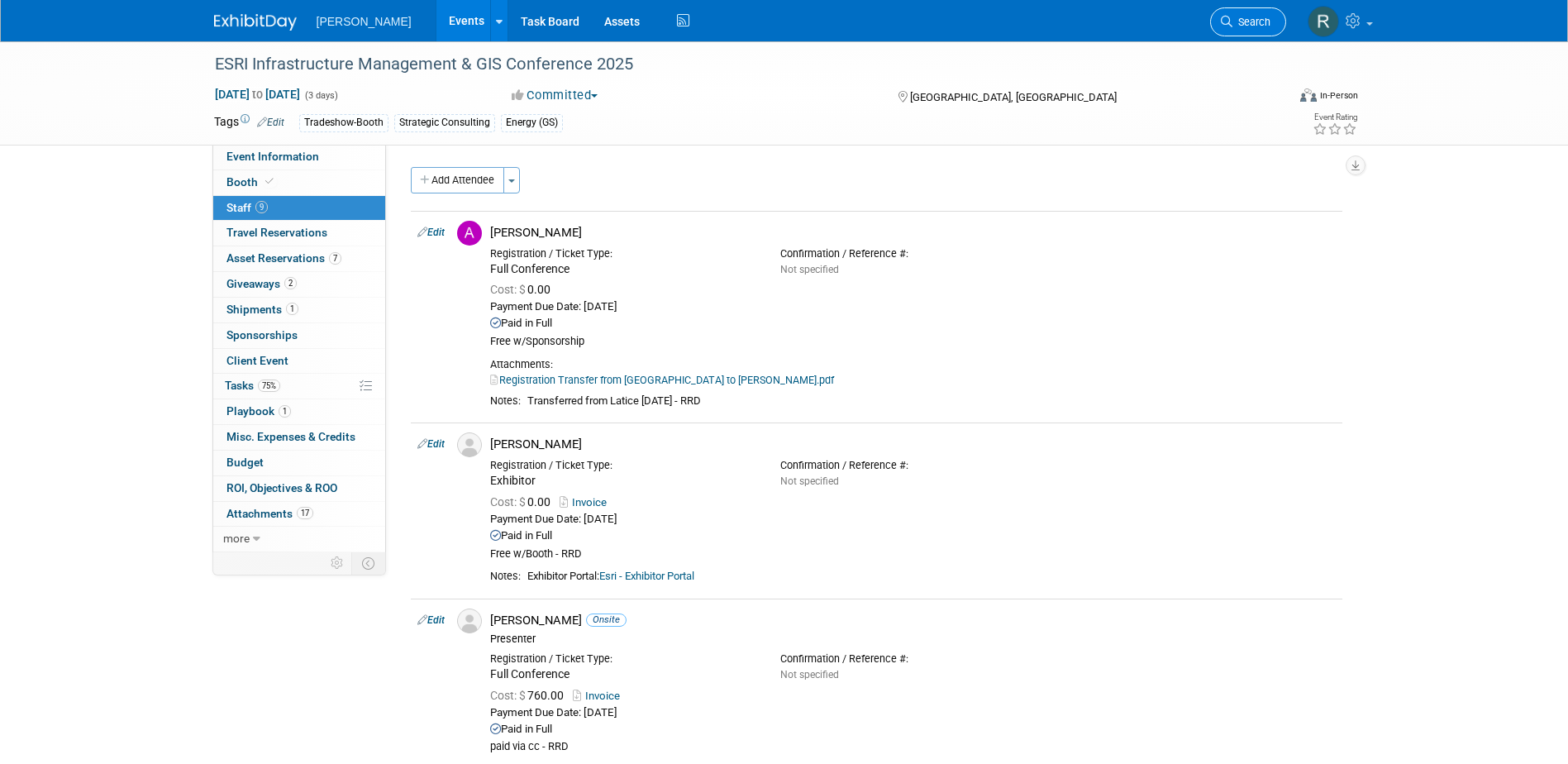
click at [1238, 27] on span "Search" at bounding box center [1251, 21] width 38 height 12
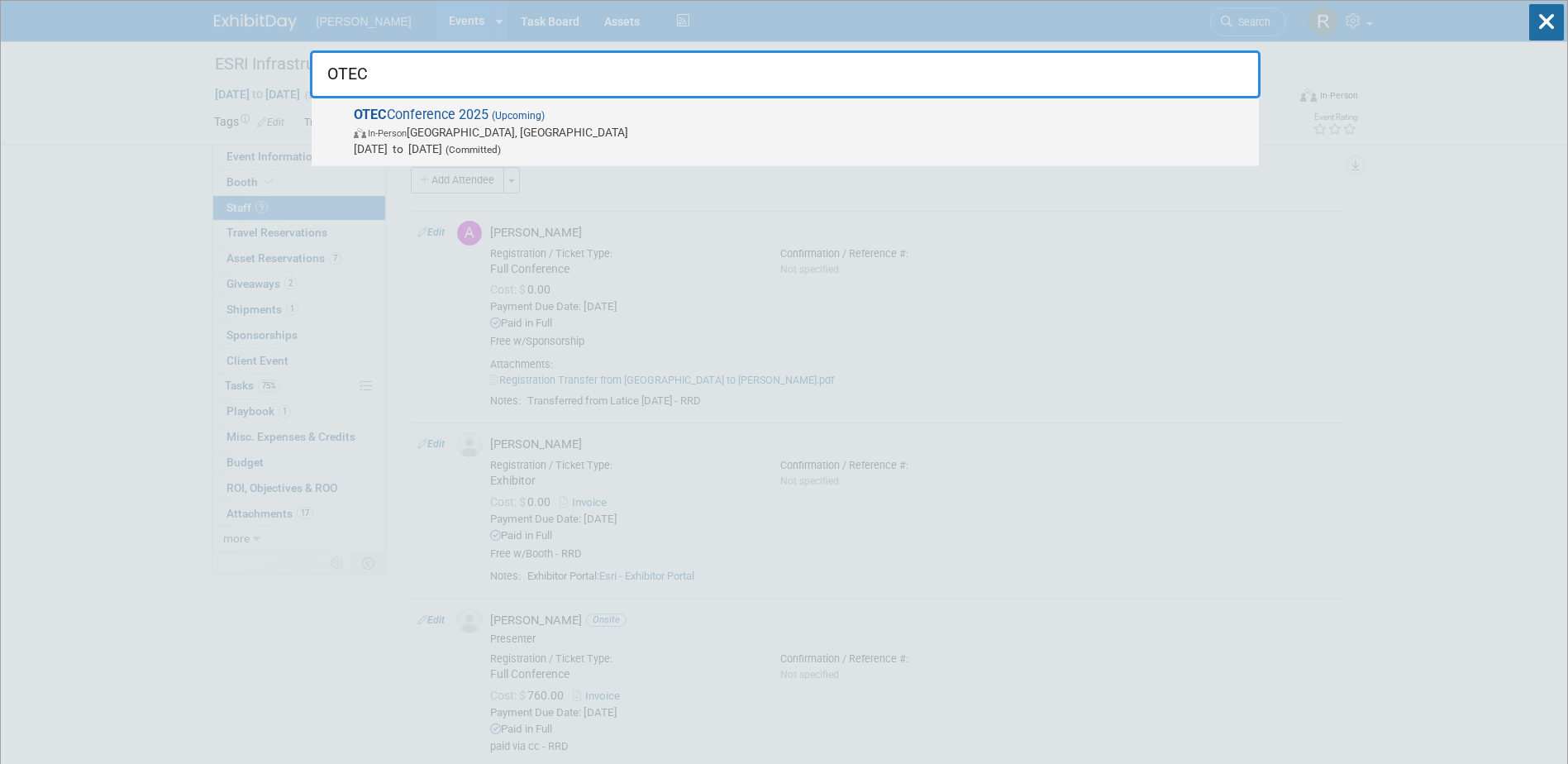
type input "OTEC"
click at [822, 120] on span "OTEC Conference 2025 (Upcoming) In-Person Columbus, OH Oct 14, 2025 to Oct 15, …" at bounding box center [800, 132] width 902 height 50
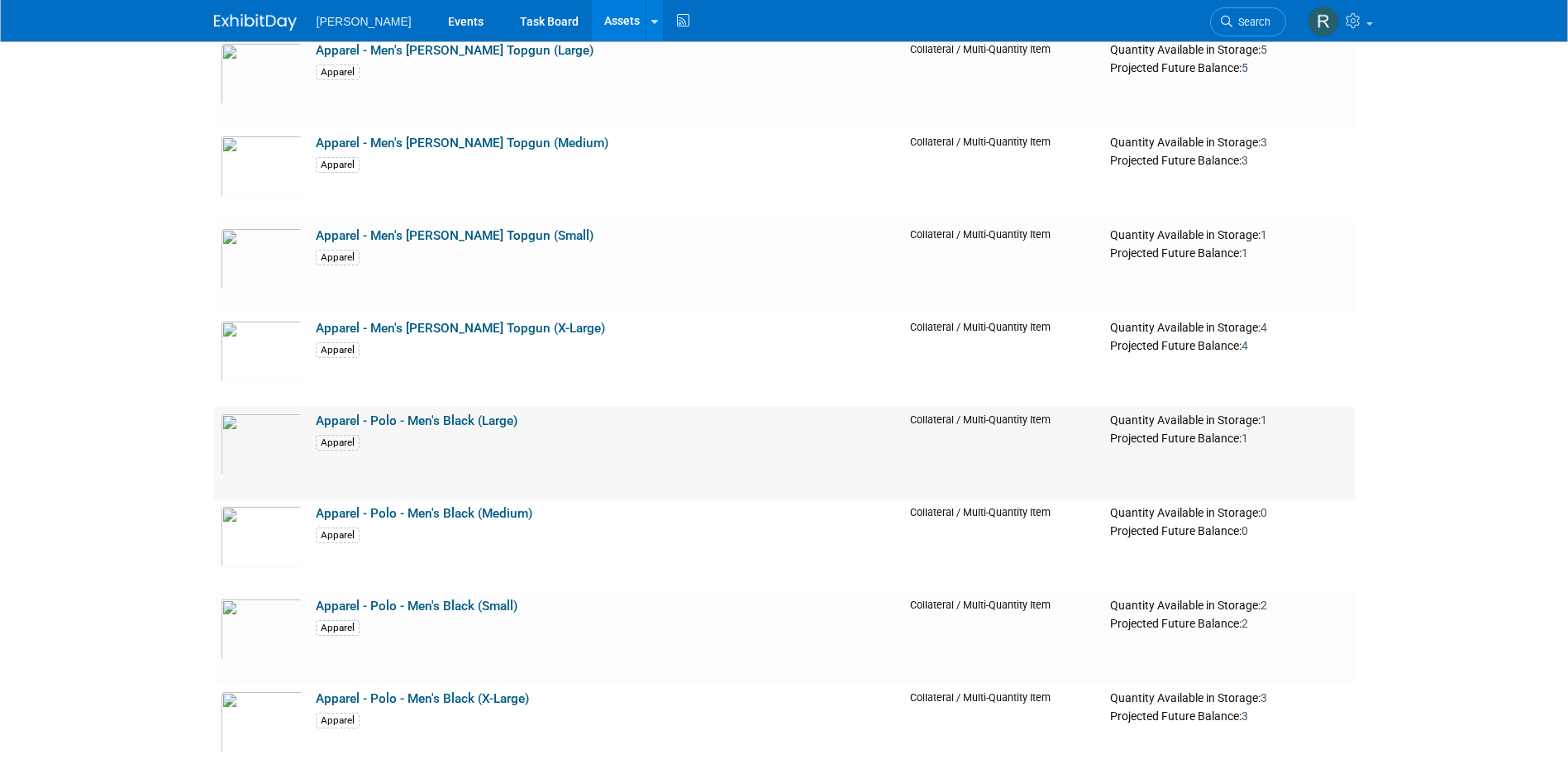
scroll to position [1488, 0]
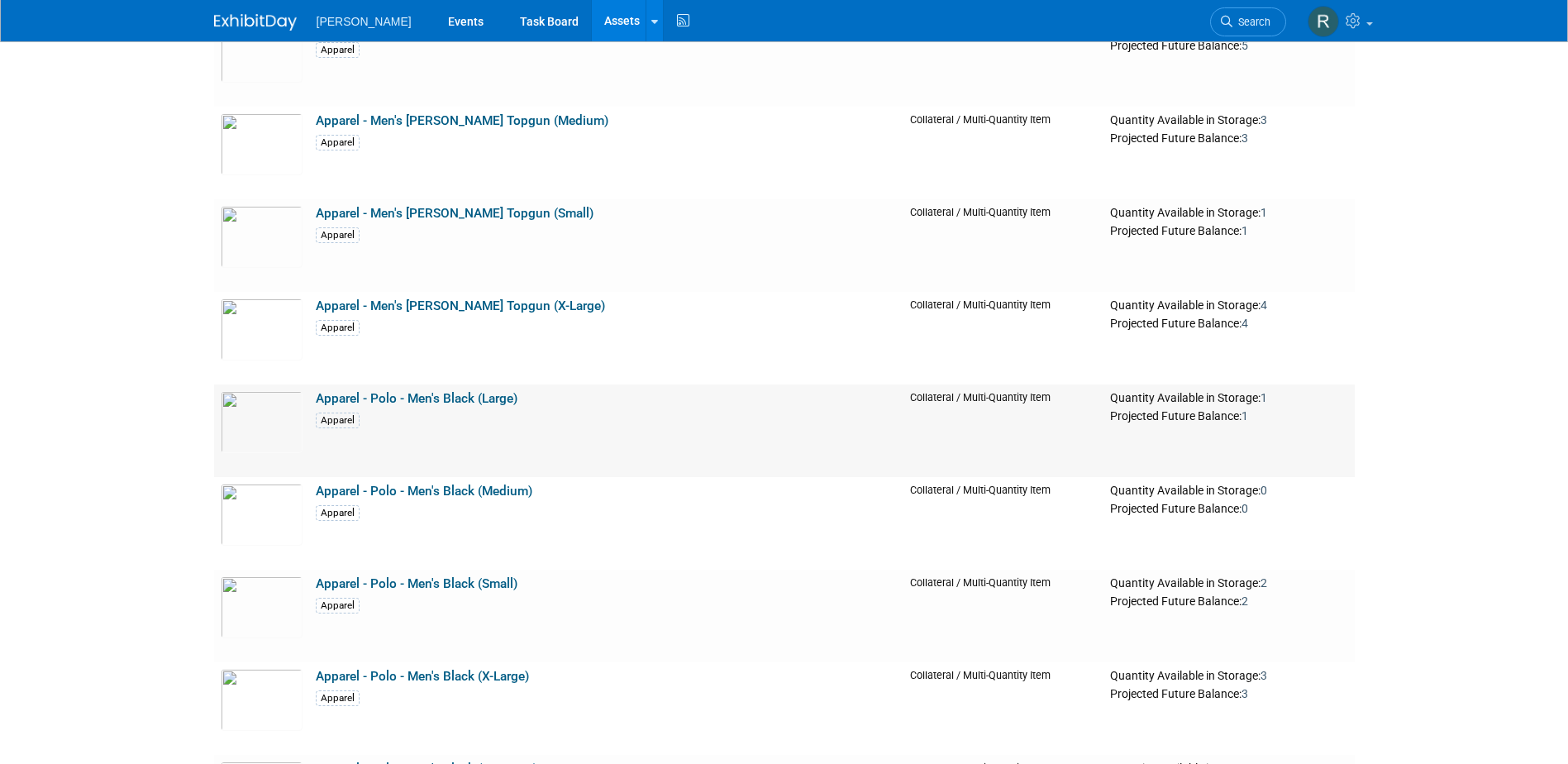
click at [400, 395] on link "Apparel - Polo - Men's Black (Large)" at bounding box center [417, 398] width 202 height 15
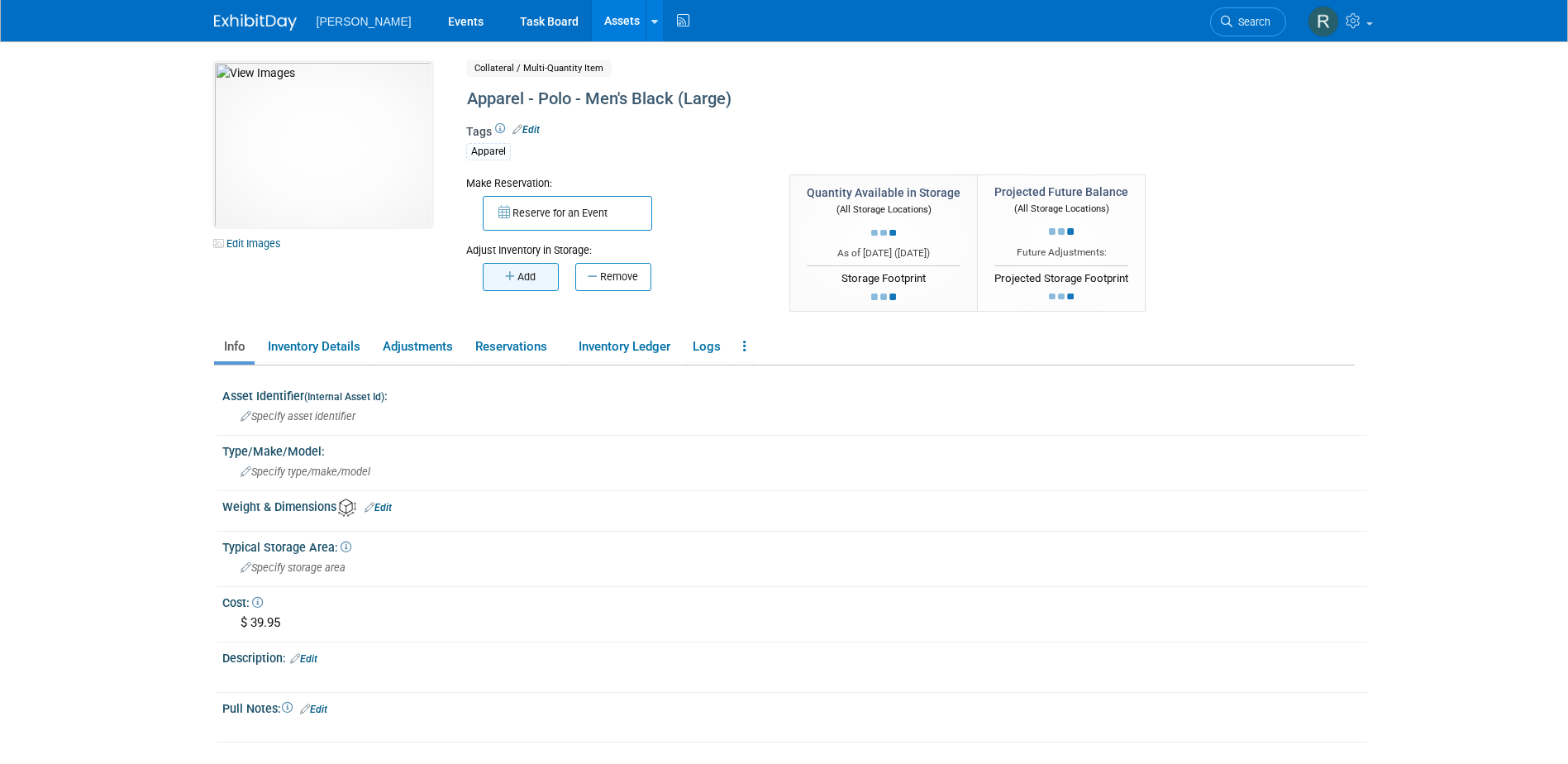
click at [523, 276] on button "Add" at bounding box center [520, 277] width 76 height 28
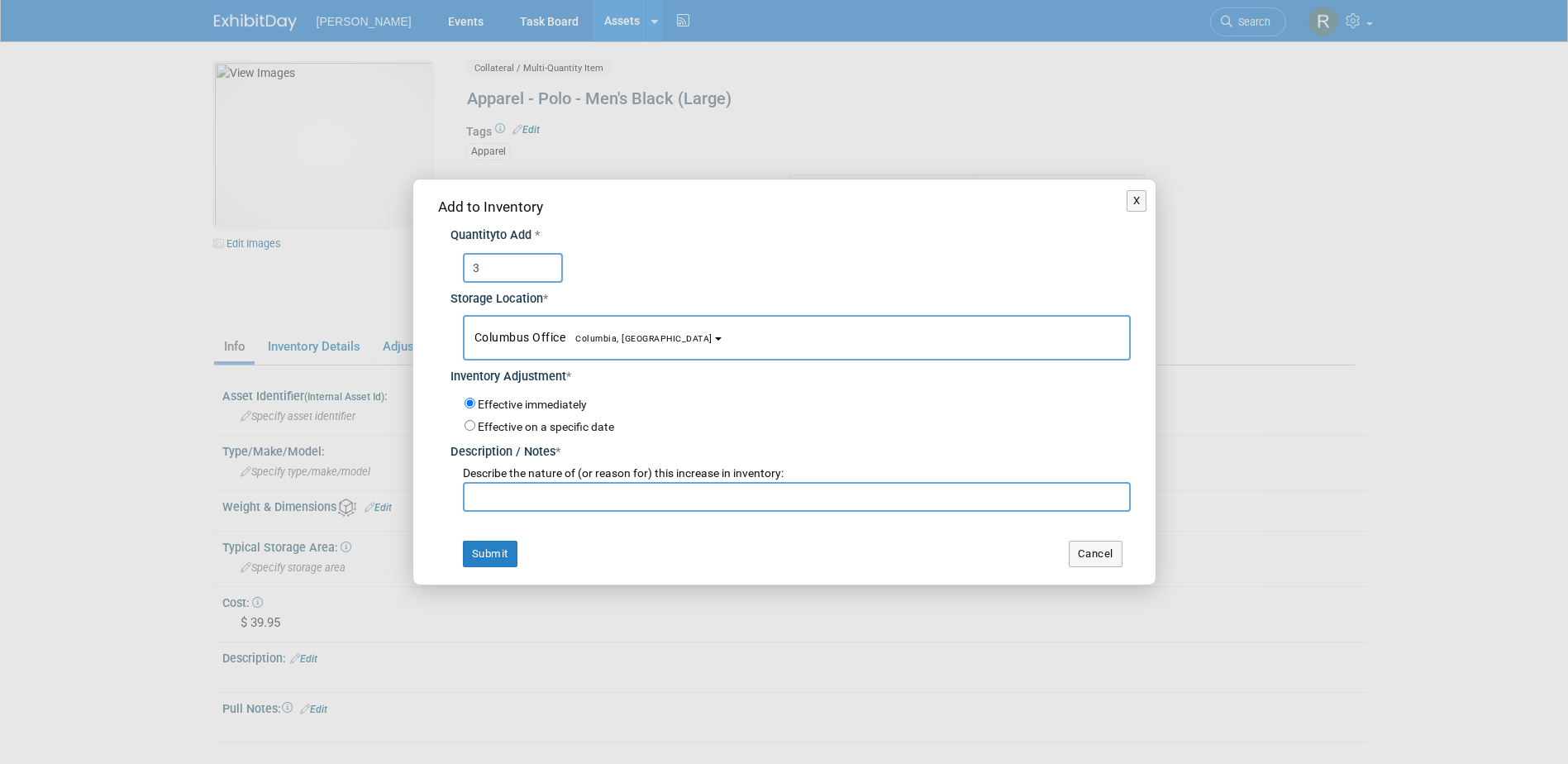
type input "3"
click at [497, 332] on span "Columbus Office [GEOGRAPHIC_DATA], [GEOGRAPHIC_DATA]" at bounding box center [592, 337] width 238 height 13
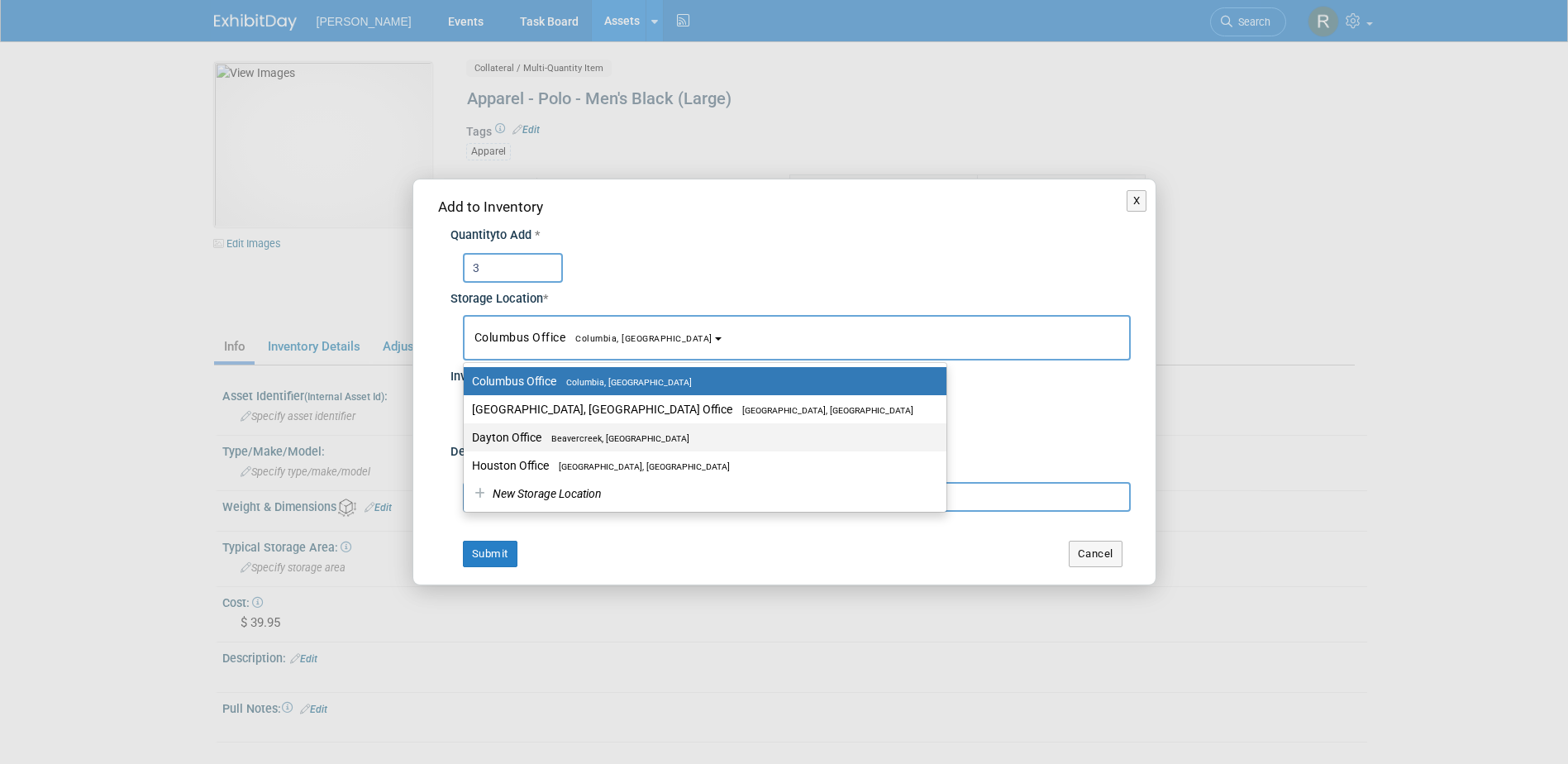
click at [511, 433] on label "Dayton Office Beavercreek, OH" at bounding box center [701, 437] width 458 height 21
click at [467, 433] on input "Dayton Office Beavercreek, OH" at bounding box center [461, 438] width 11 height 11
select select "11223930"
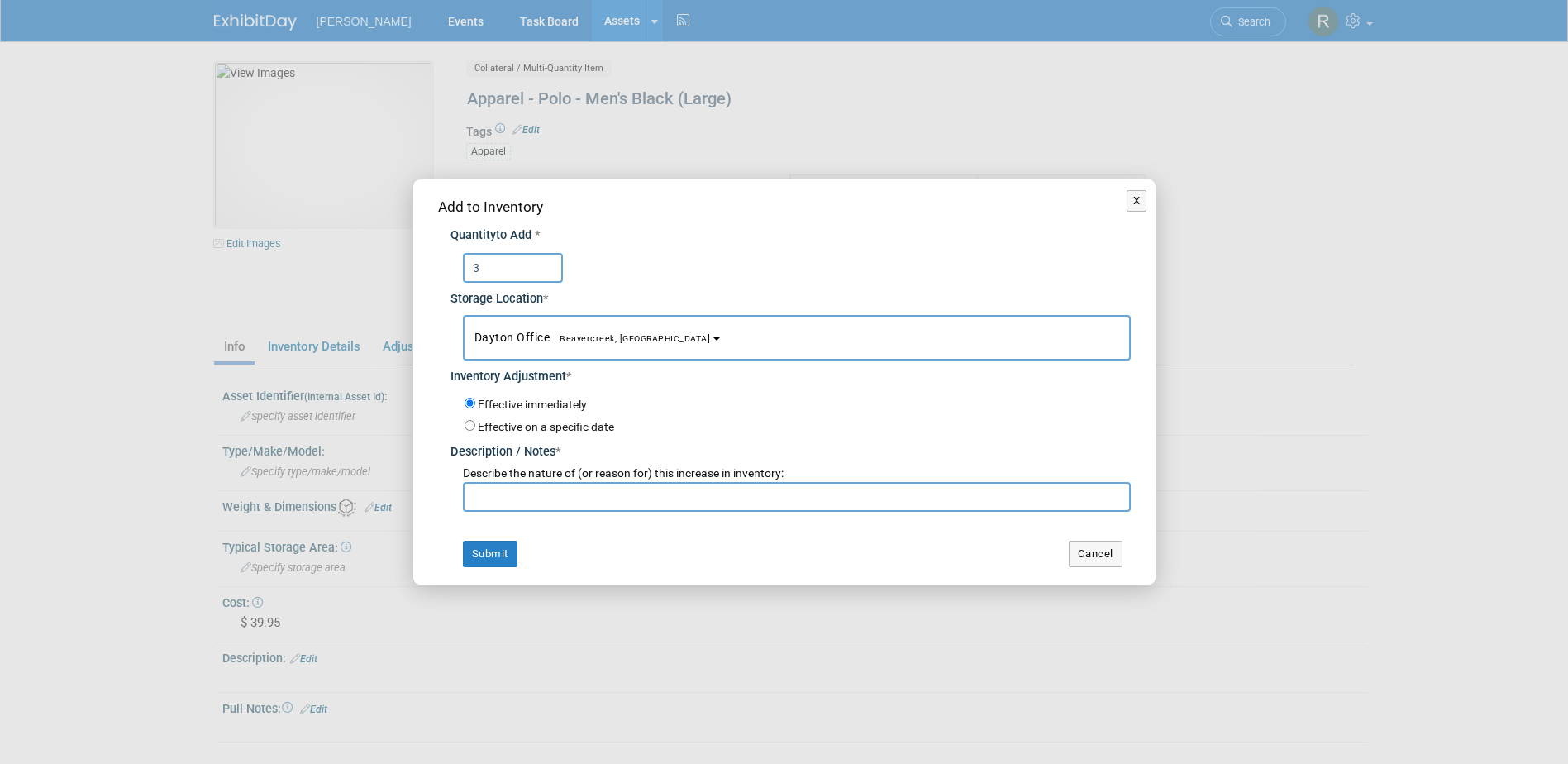
click at [517, 501] on input "text" at bounding box center [796, 496] width 667 height 30
type input "Inventory Replenish"
click at [463, 541] on button "Submit" at bounding box center [490, 554] width 55 height 27
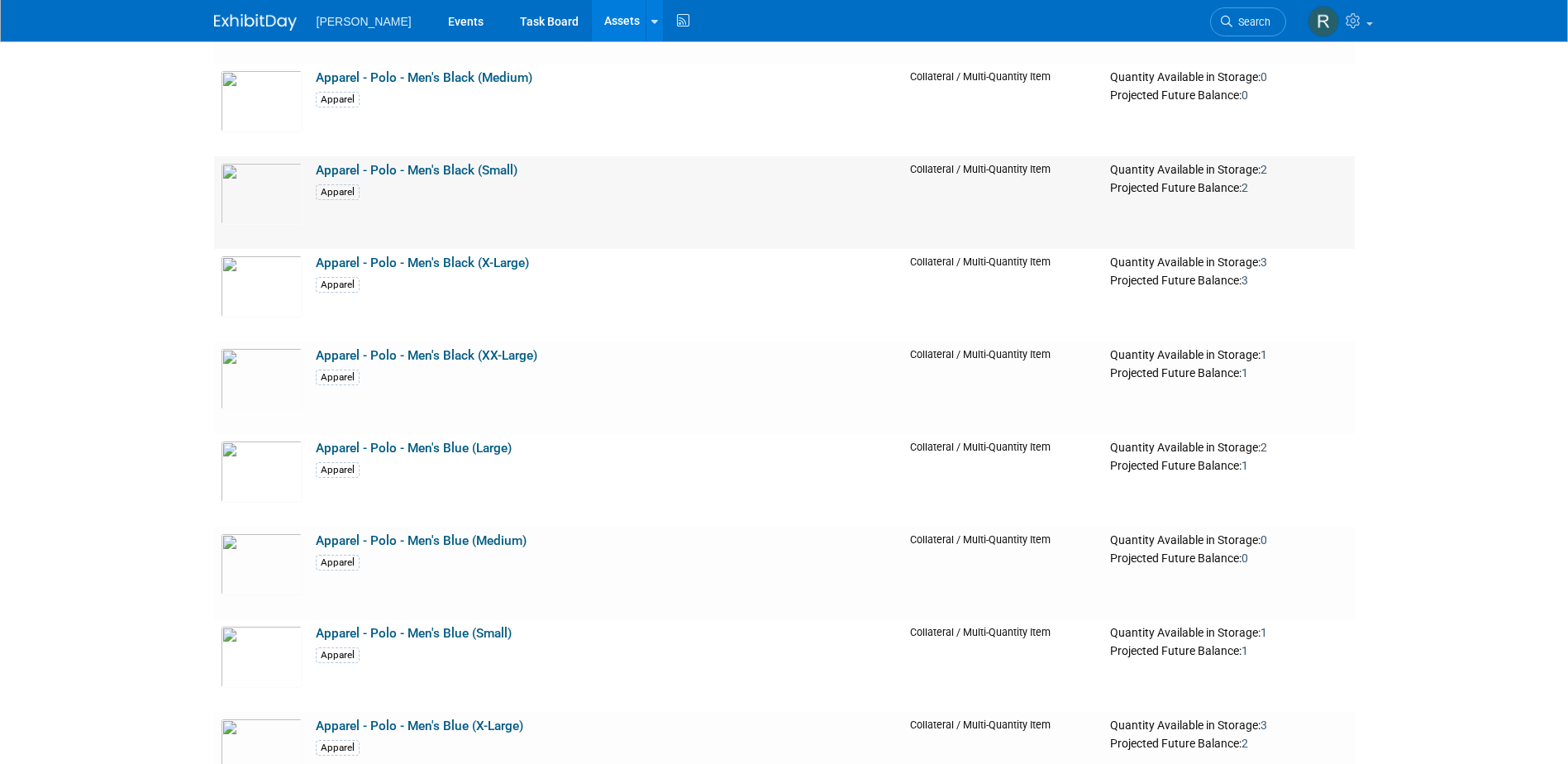
scroll to position [1985, 0]
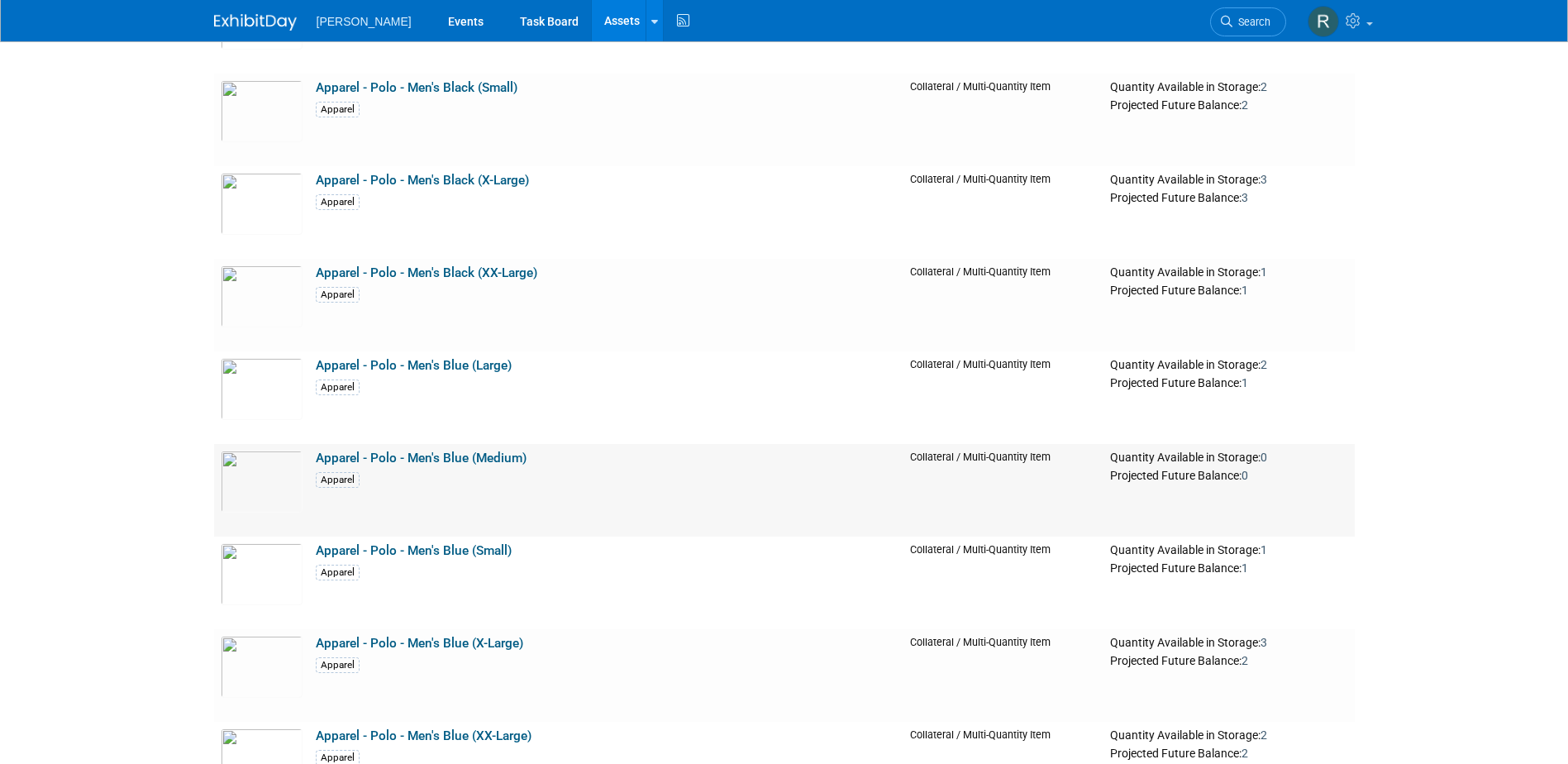
click at [423, 452] on link "Apparel - Polo - Men's Blue (Medium)" at bounding box center [421, 458] width 211 height 15
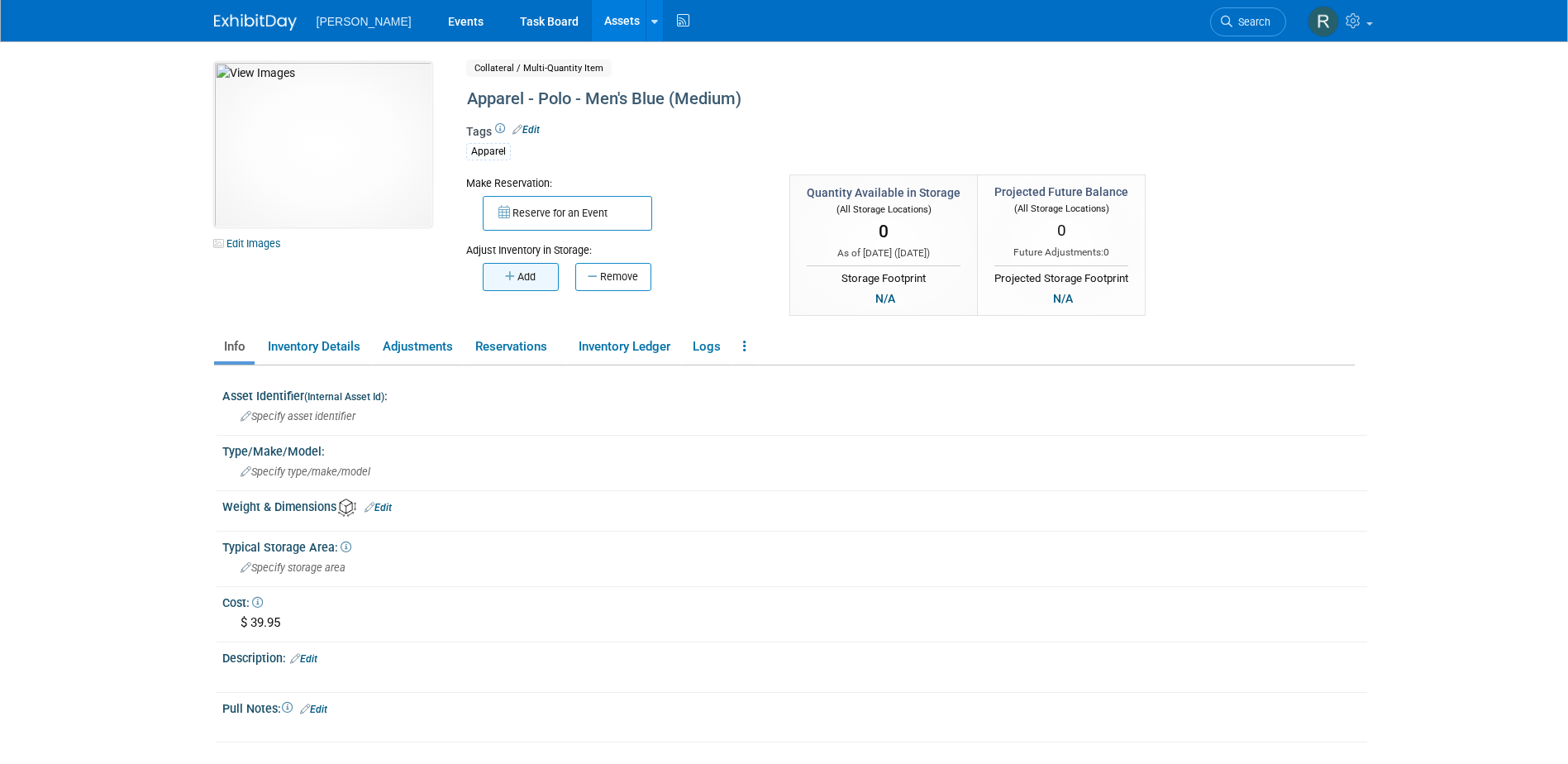
click at [528, 269] on button "Add" at bounding box center [520, 277] width 76 height 28
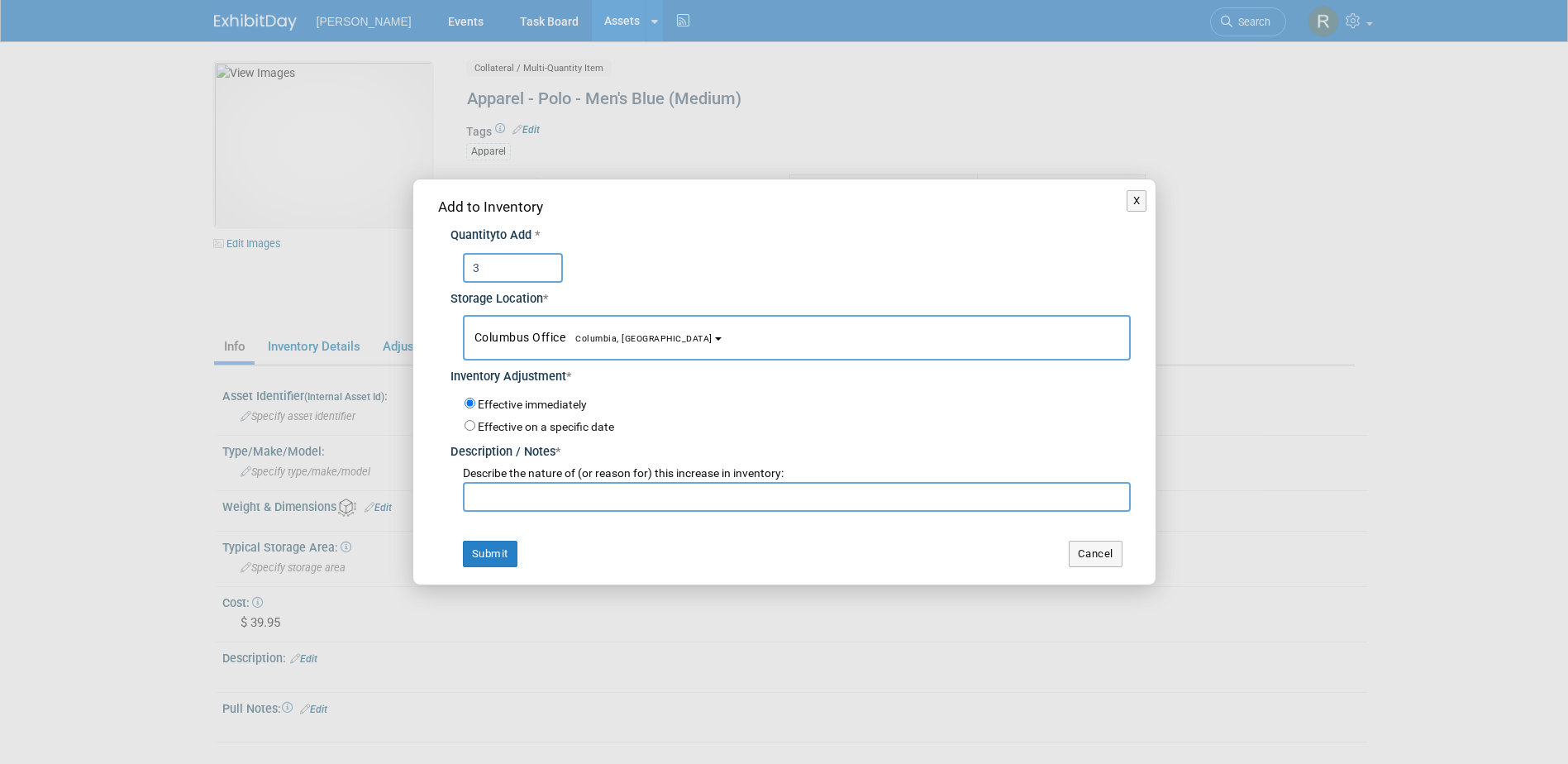
type input "3"
click at [568, 344] on span "Columbus Office [GEOGRAPHIC_DATA], [GEOGRAPHIC_DATA]" at bounding box center [592, 337] width 238 height 13
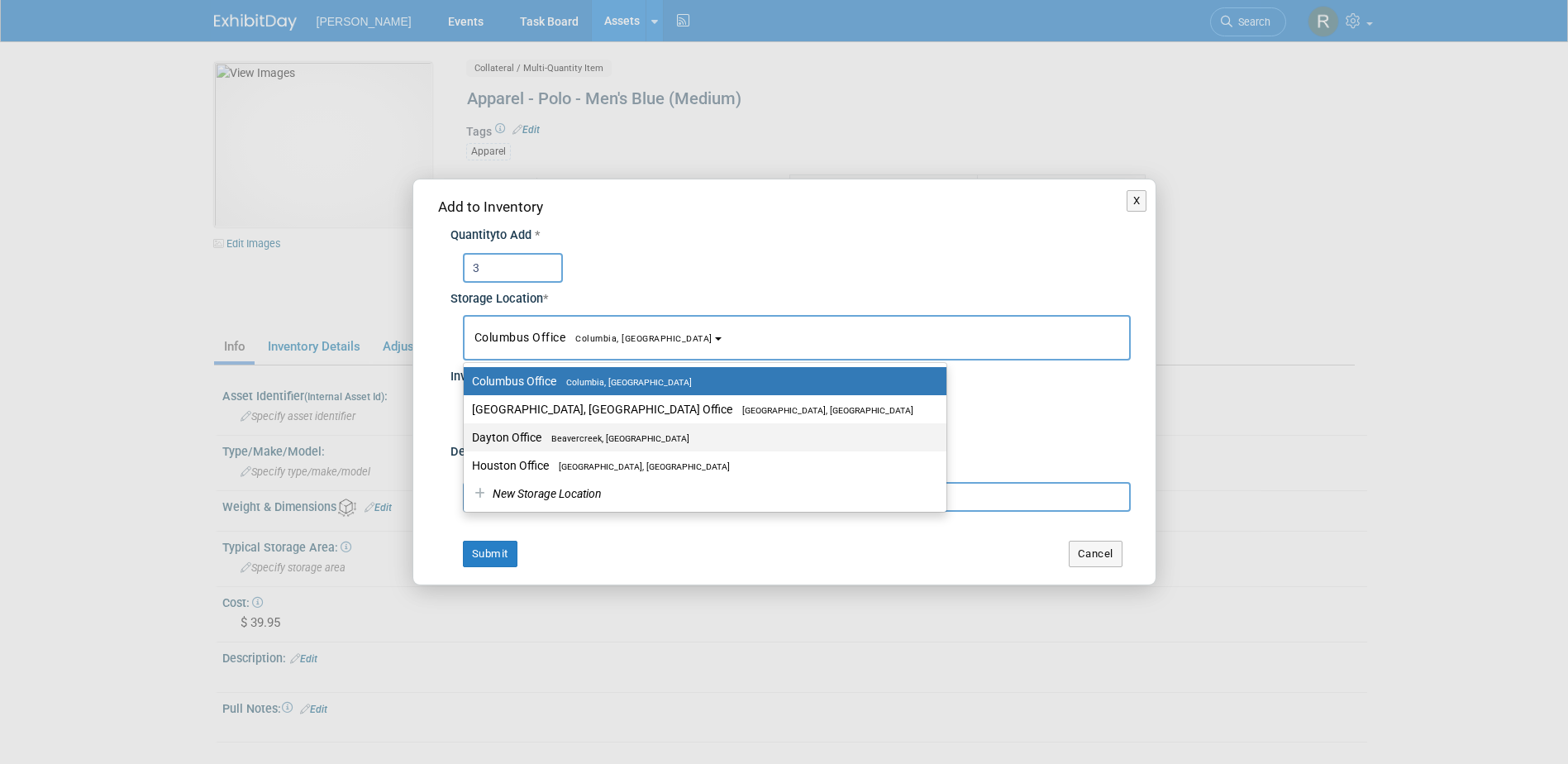
click at [531, 433] on label "Dayton Office [GEOGRAPHIC_DATA], [GEOGRAPHIC_DATA]" at bounding box center [701, 437] width 458 height 21
click at [467, 433] on input "Dayton Office [GEOGRAPHIC_DATA], [GEOGRAPHIC_DATA]" at bounding box center [461, 438] width 11 height 11
select select "11223930"
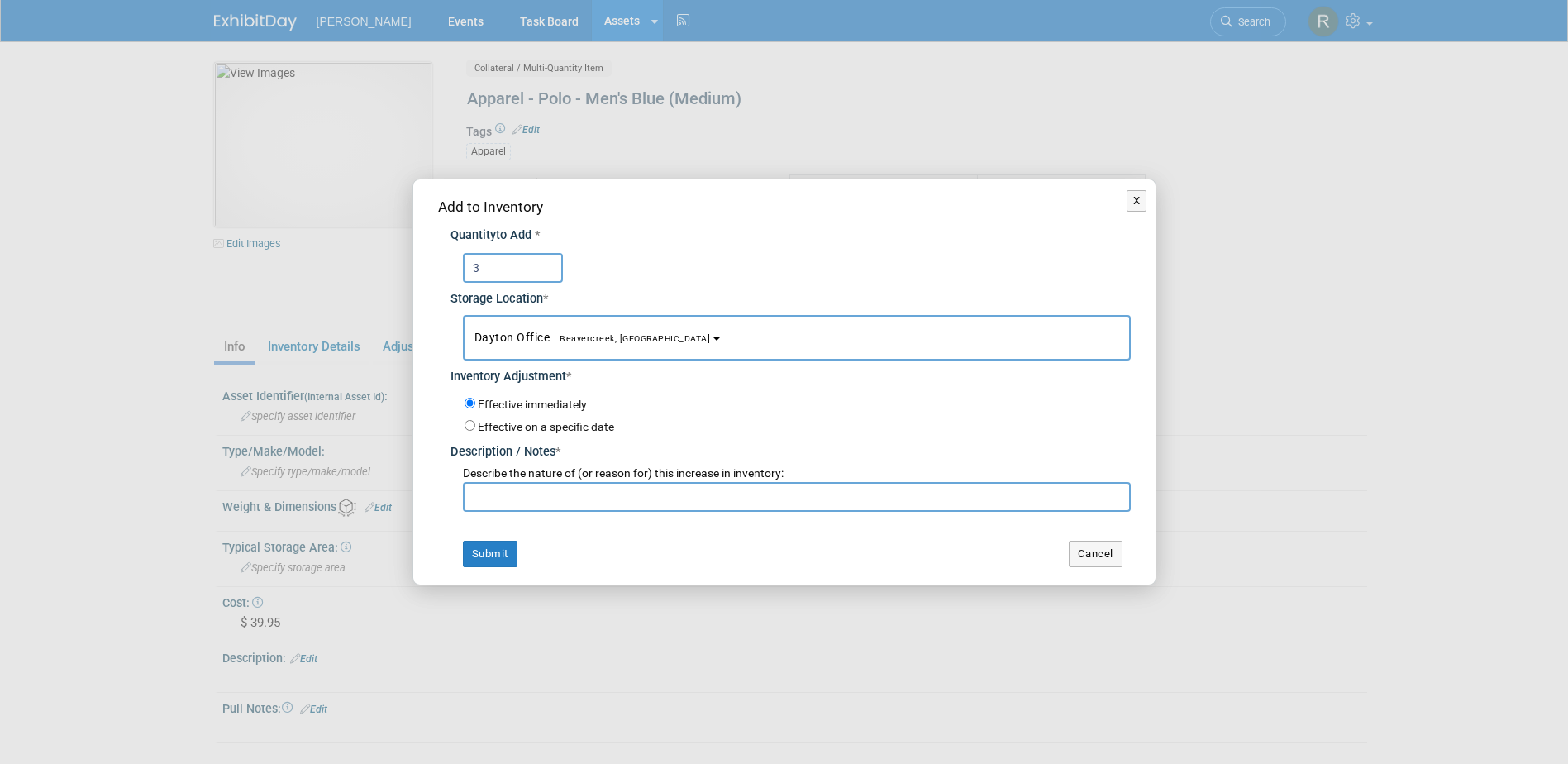
click at [512, 494] on input "text" at bounding box center [796, 496] width 667 height 30
type input "E"
type input "Inventory Replenishment"
click at [512, 554] on button "Submit" at bounding box center [490, 554] width 55 height 27
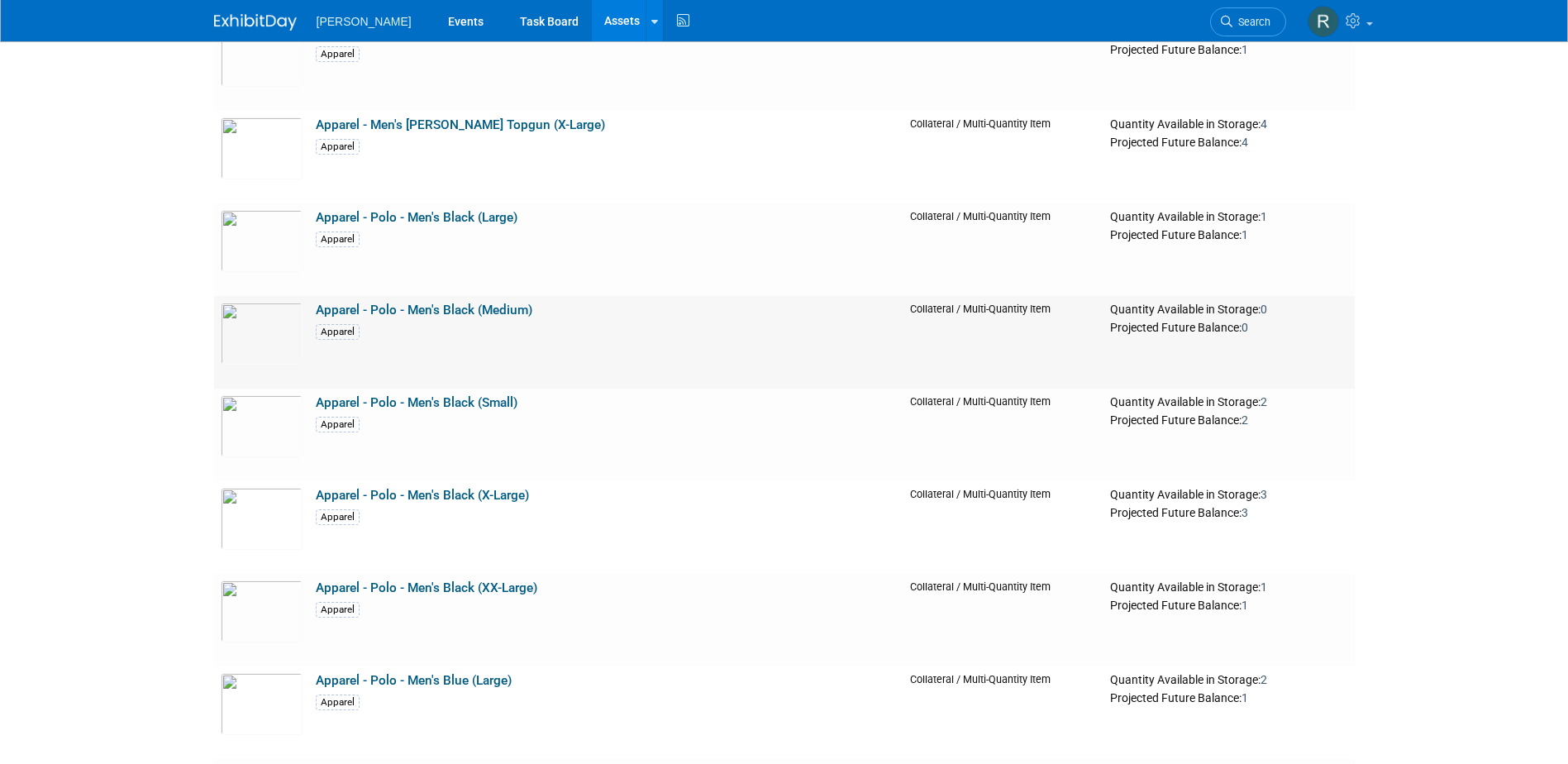
scroll to position [1654, 0]
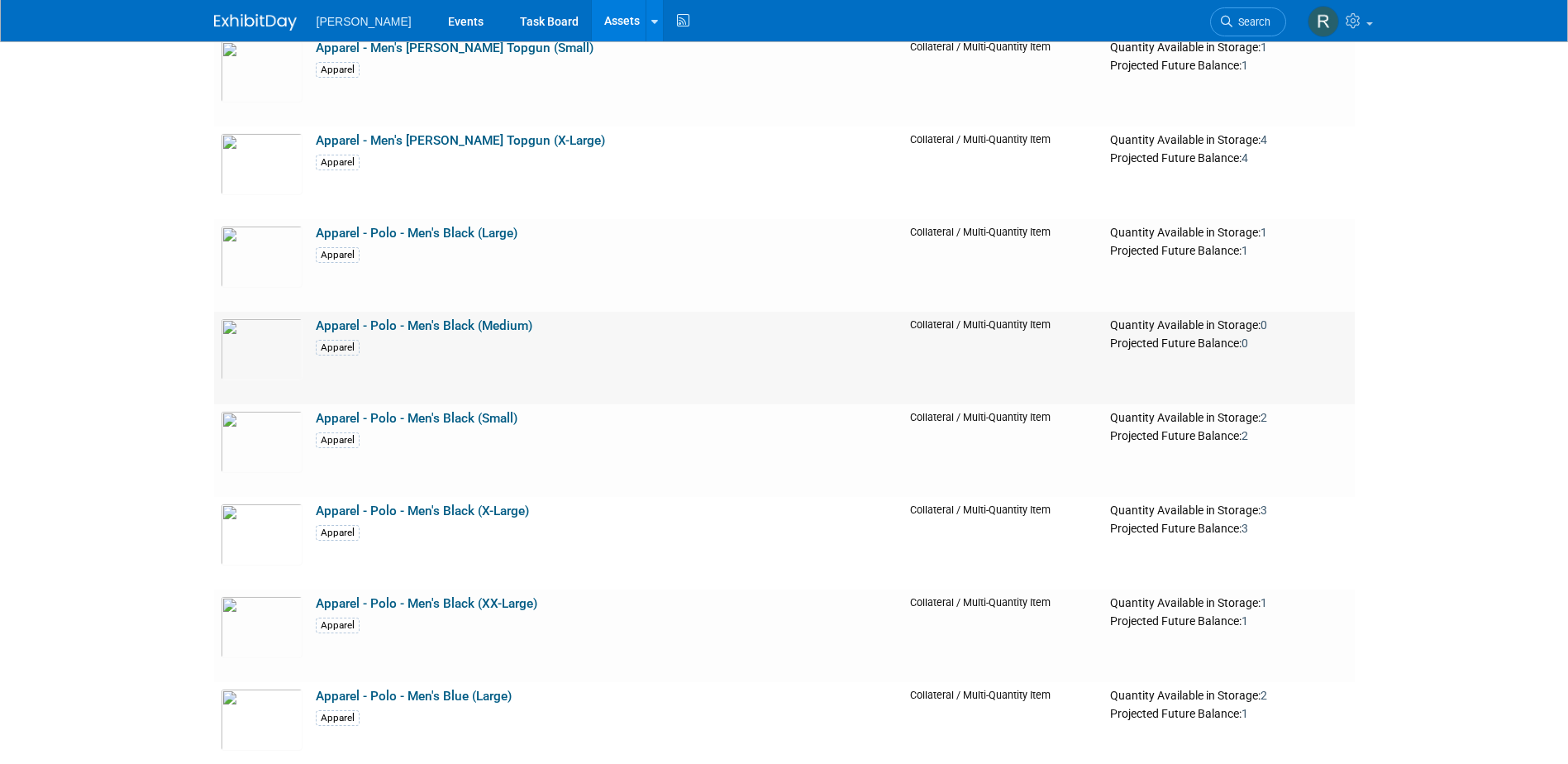
click at [396, 328] on link "Apparel - Polo - Men's Black (Medium)" at bounding box center [424, 326] width 217 height 15
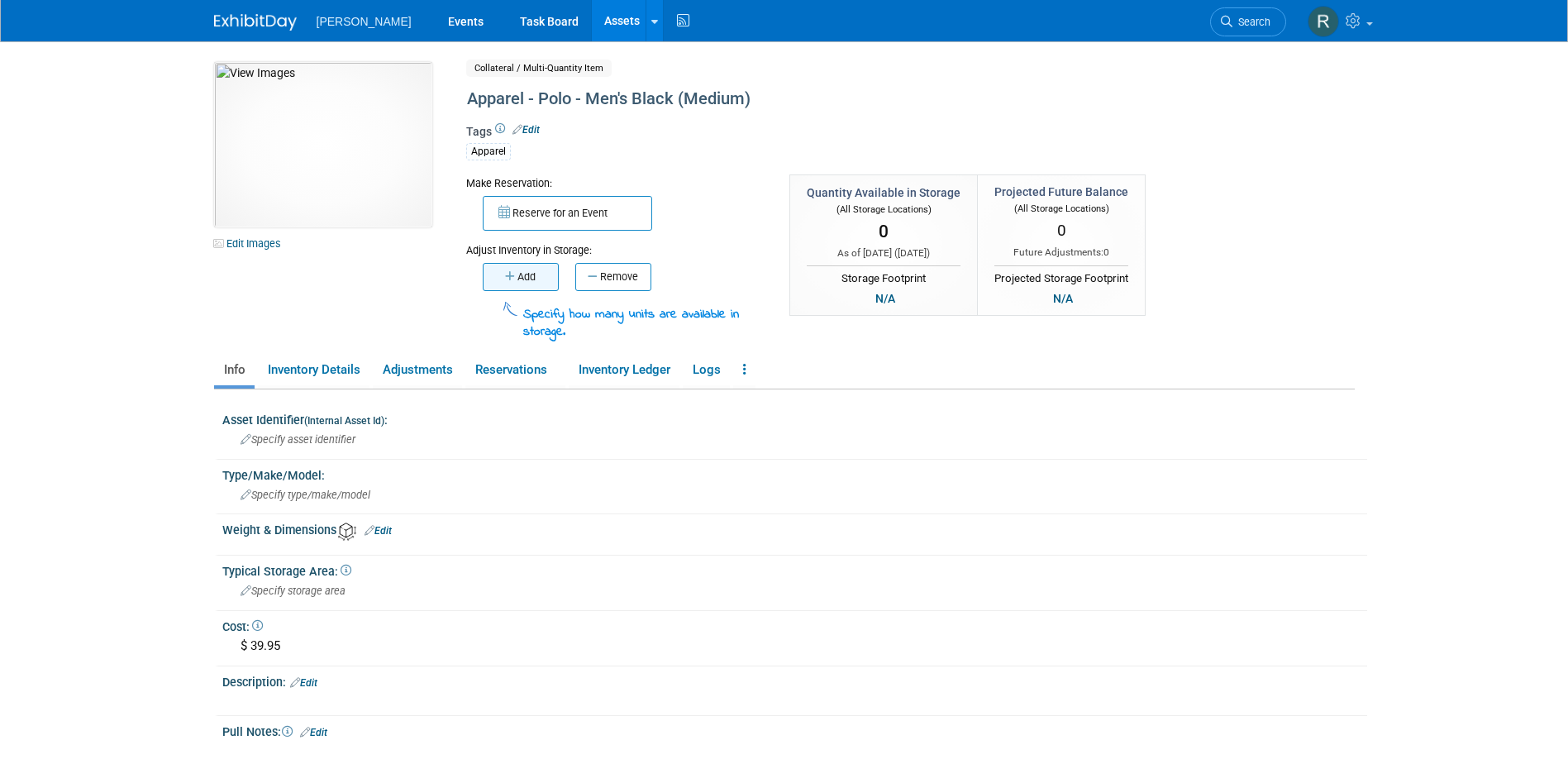
click at [511, 280] on icon "button" at bounding box center [510, 277] width 12 height 11
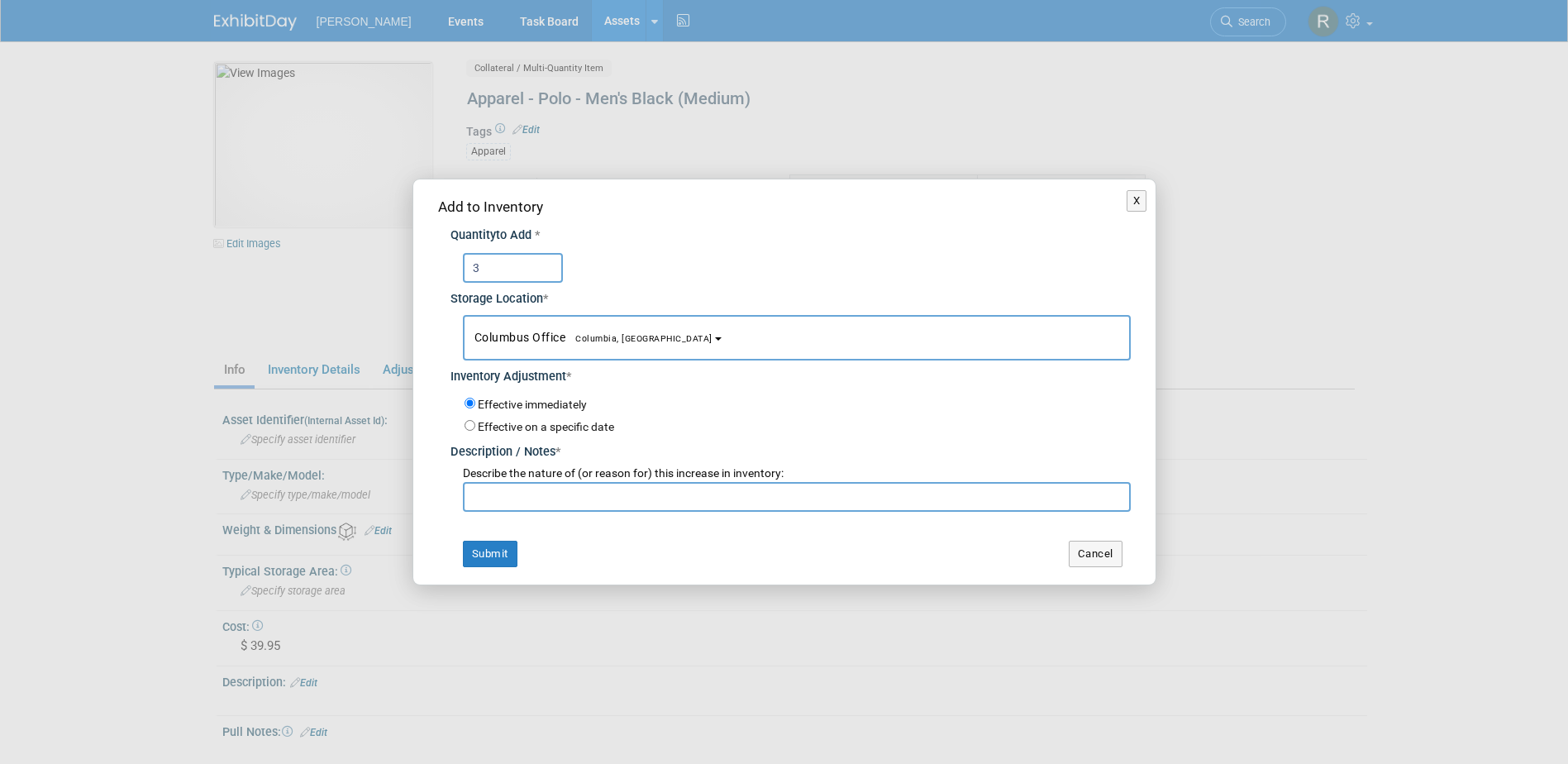
type input "3"
click at [489, 331] on span "Columbus Office [GEOGRAPHIC_DATA], [GEOGRAPHIC_DATA]" at bounding box center [592, 337] width 238 height 13
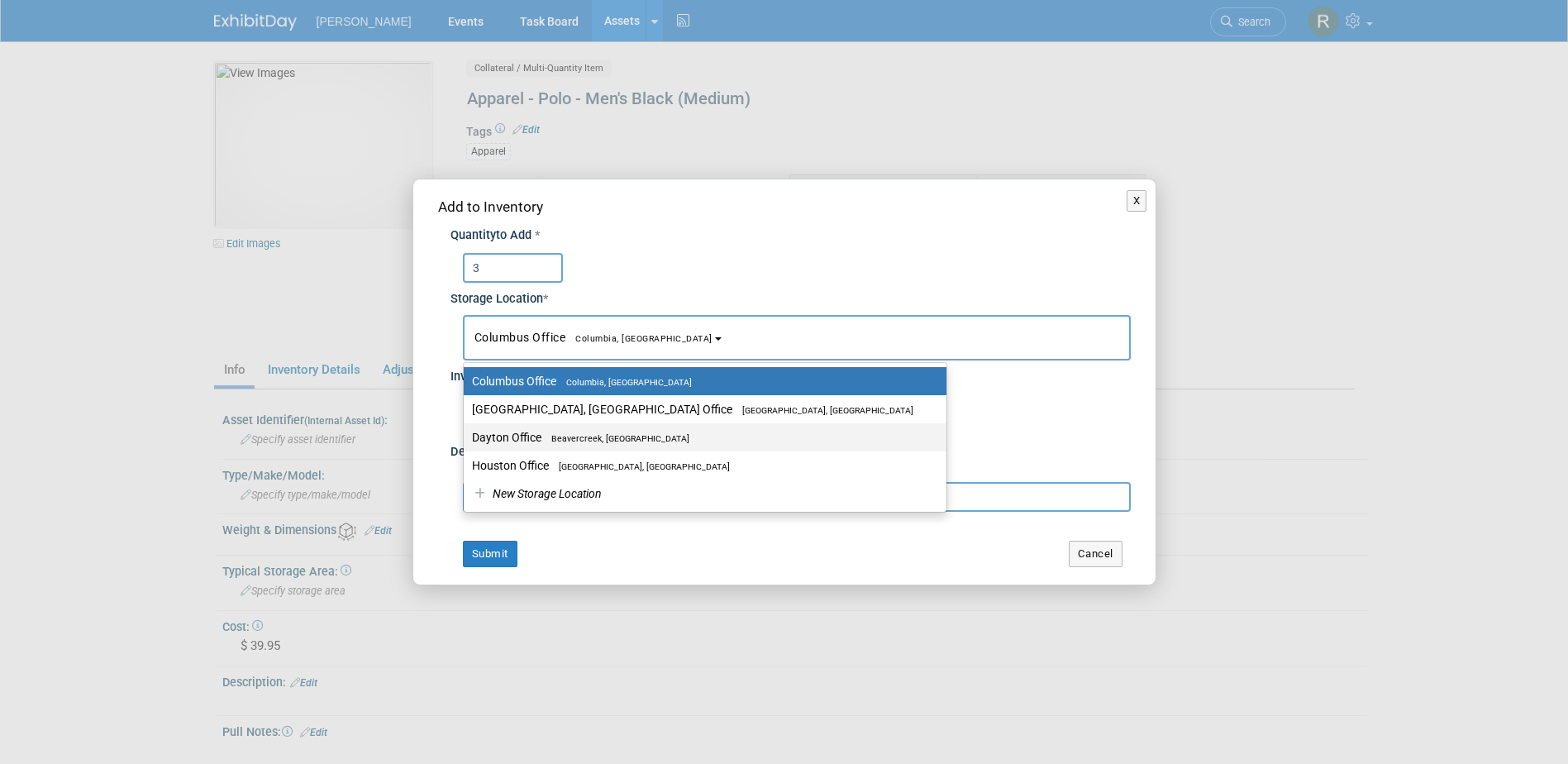
click at [505, 440] on label "Dayton Office [GEOGRAPHIC_DATA], [GEOGRAPHIC_DATA]" at bounding box center [701, 437] width 458 height 21
click at [467, 440] on input "Dayton Office [GEOGRAPHIC_DATA], [GEOGRAPHIC_DATA]" at bounding box center [461, 438] width 11 height 11
select select "11223930"
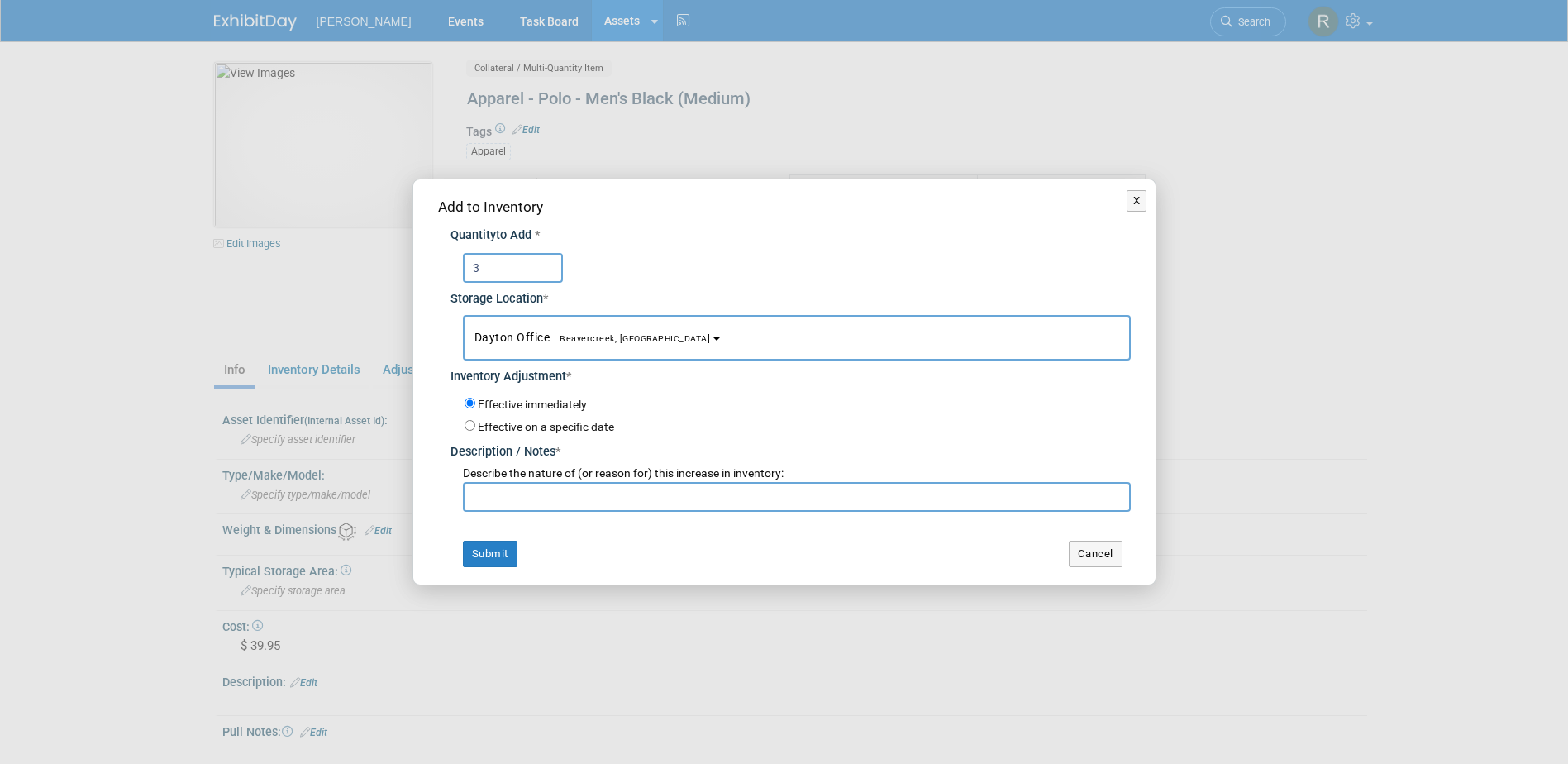
click at [505, 496] on input "text" at bounding box center [796, 496] width 667 height 30
paste input "Inventory Replenishment"
type input "Inventory Replenishment"
click at [488, 558] on button "Submit" at bounding box center [490, 554] width 55 height 27
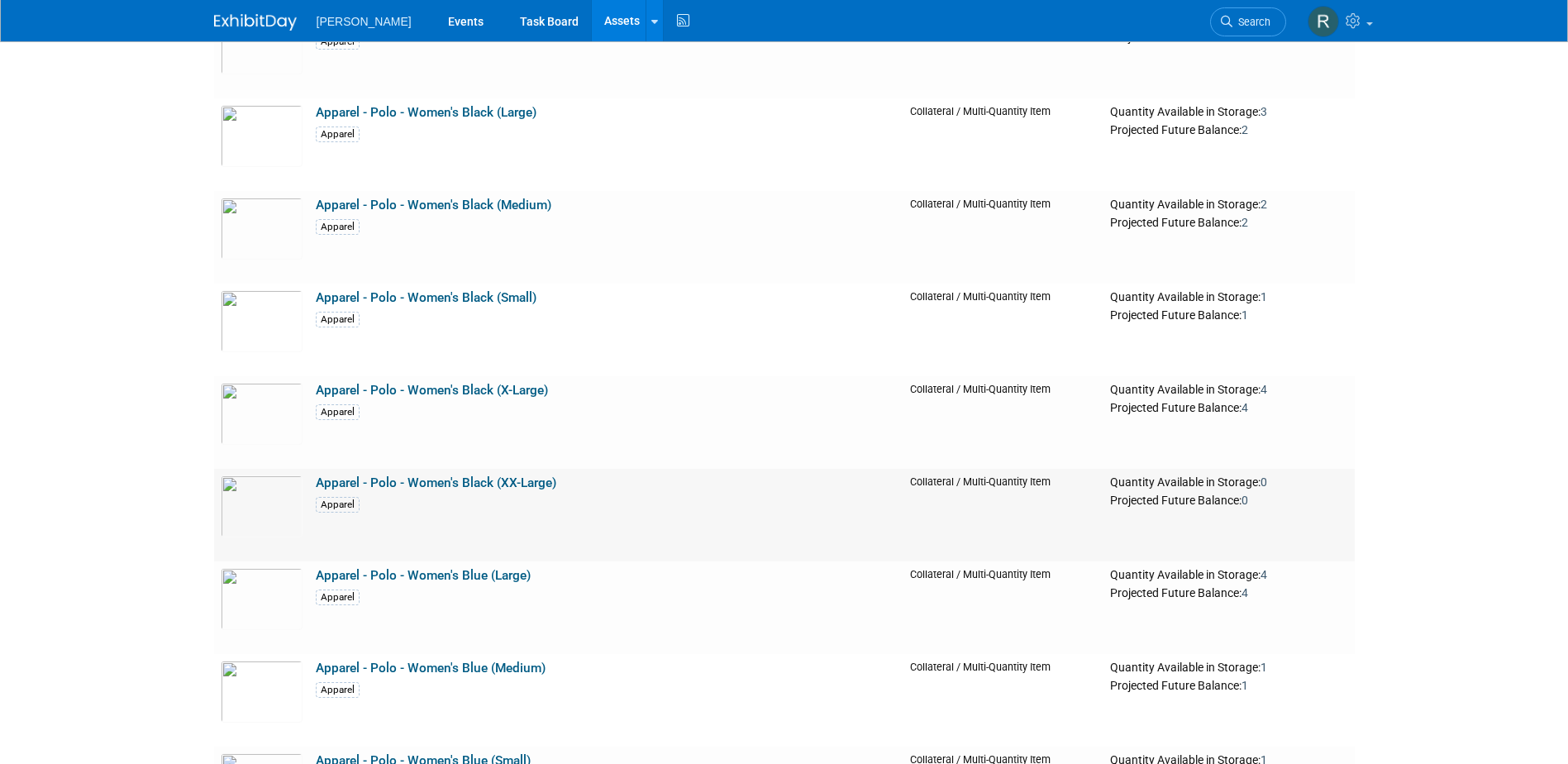
scroll to position [3059, 0]
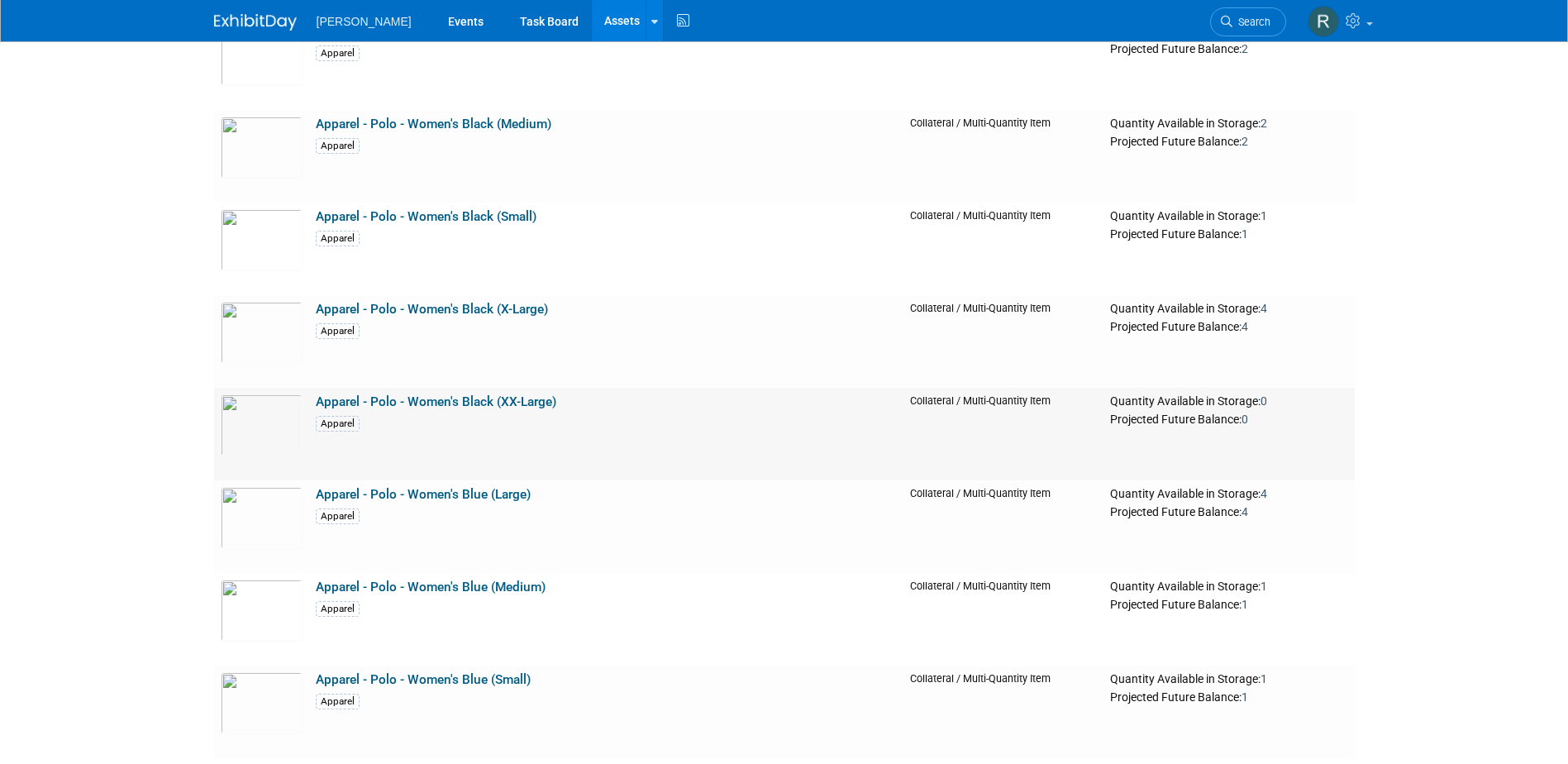
click at [412, 399] on link "Apparel - Polo - Women's Black (XX-Large)" at bounding box center [436, 402] width 241 height 15
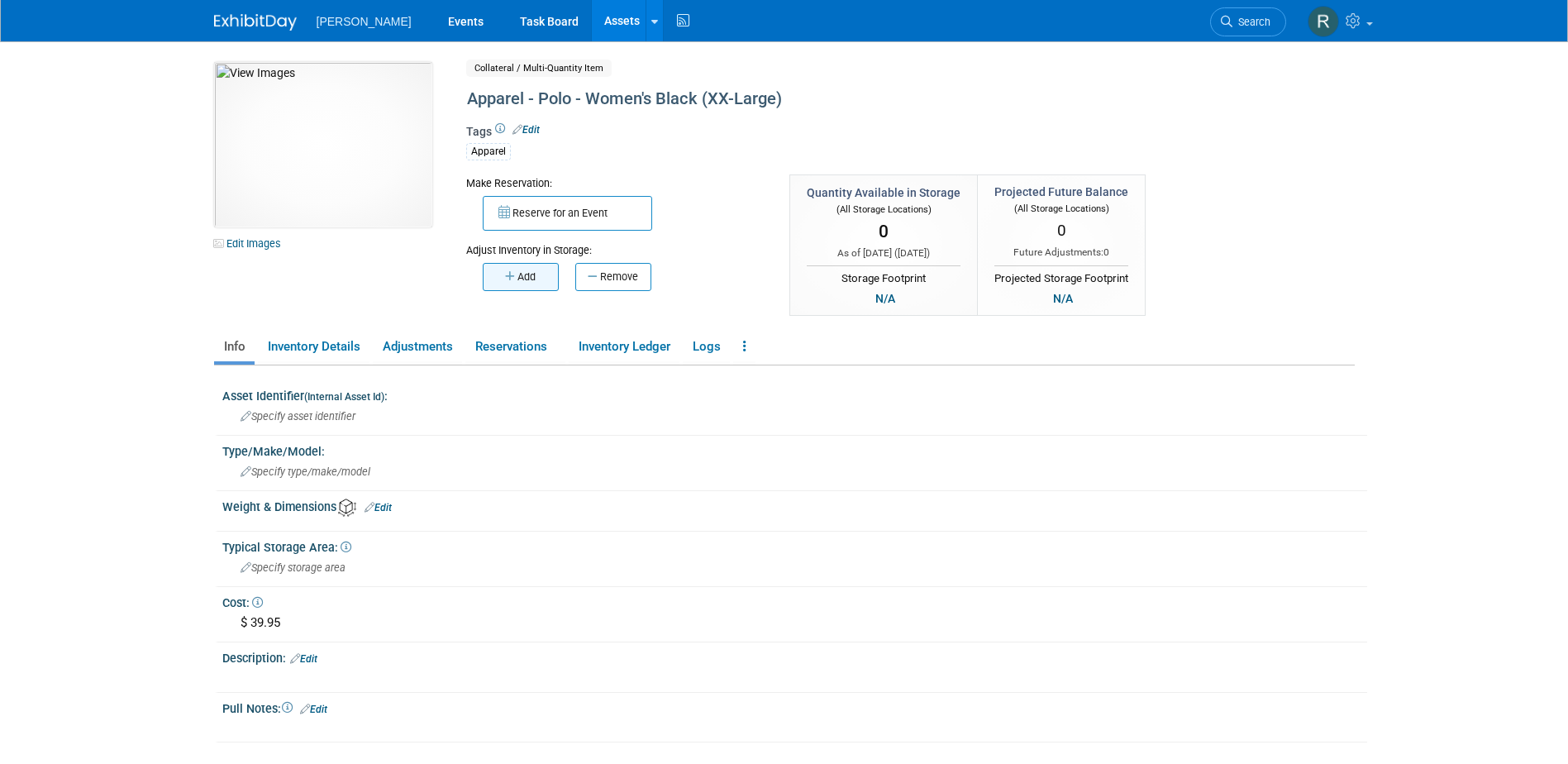
click at [538, 279] on button "Add" at bounding box center [520, 277] width 76 height 28
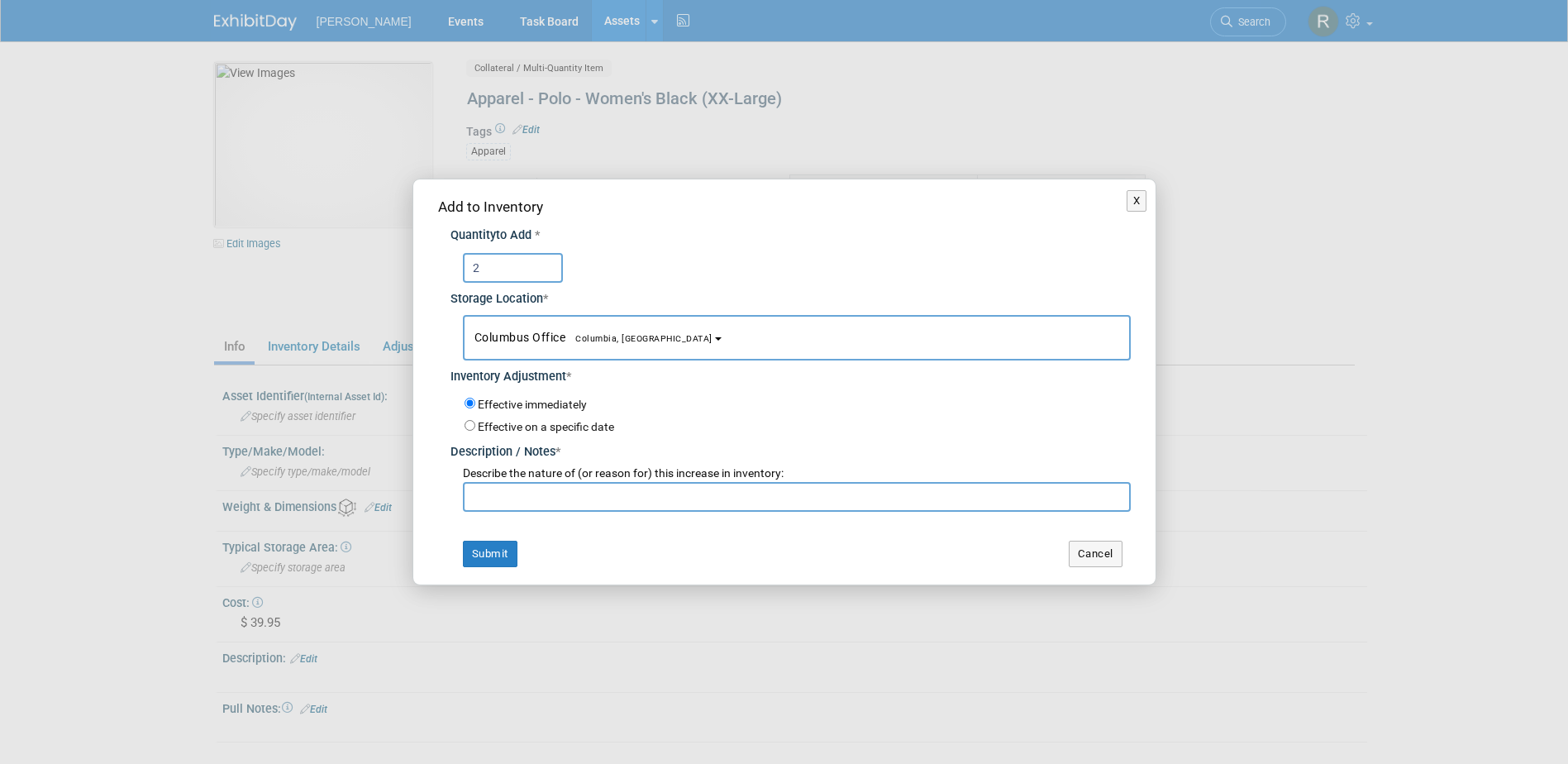
type input "2"
click at [508, 339] on span "Columbus Office [GEOGRAPHIC_DATA], [GEOGRAPHIC_DATA]" at bounding box center [592, 337] width 238 height 13
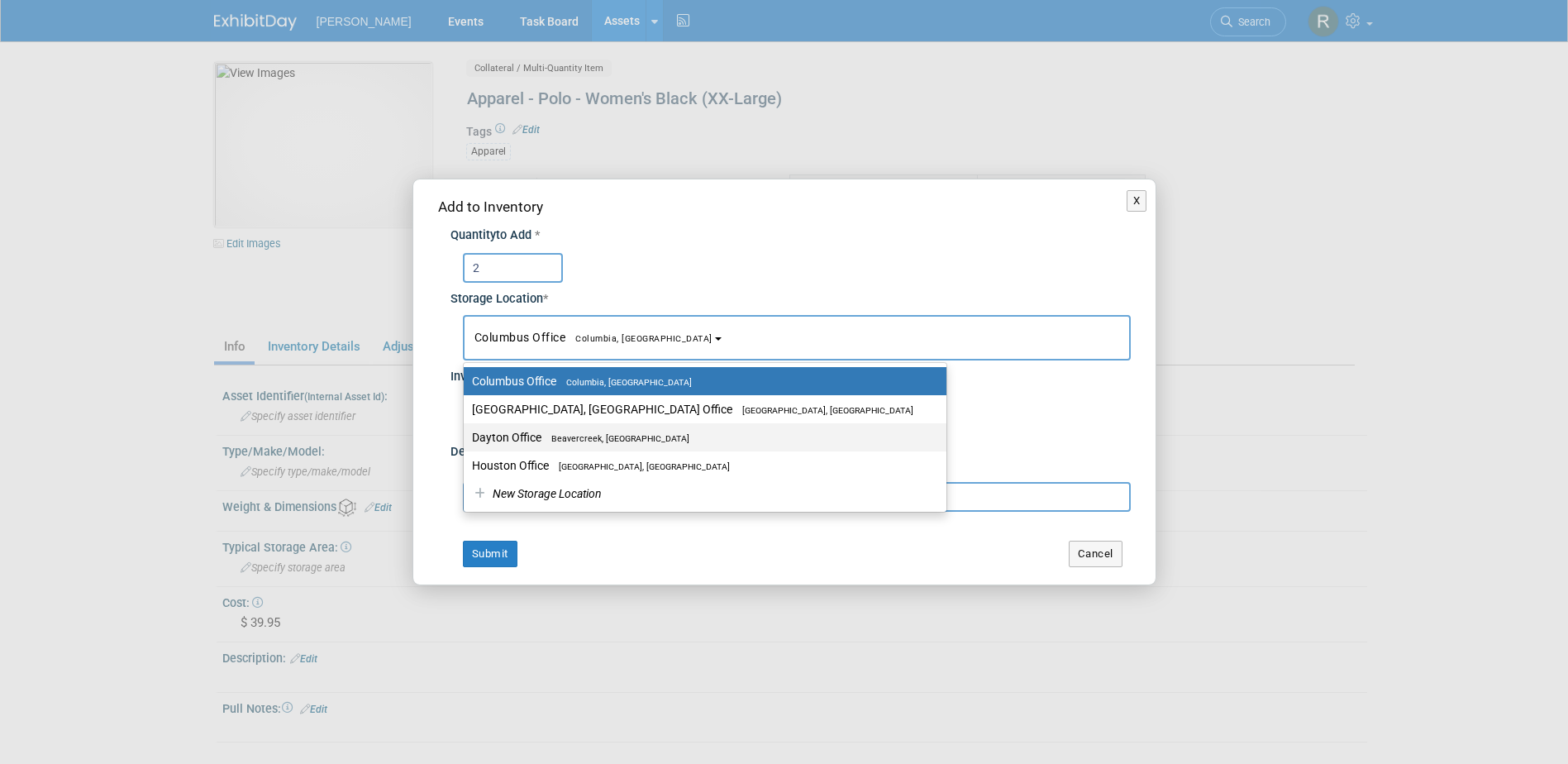
click at [492, 433] on label "Dayton Office [GEOGRAPHIC_DATA], [GEOGRAPHIC_DATA]" at bounding box center [701, 437] width 458 height 21
click at [467, 433] on input "Dayton Office [GEOGRAPHIC_DATA], [GEOGRAPHIC_DATA]" at bounding box center [461, 438] width 11 height 11
select select "11223930"
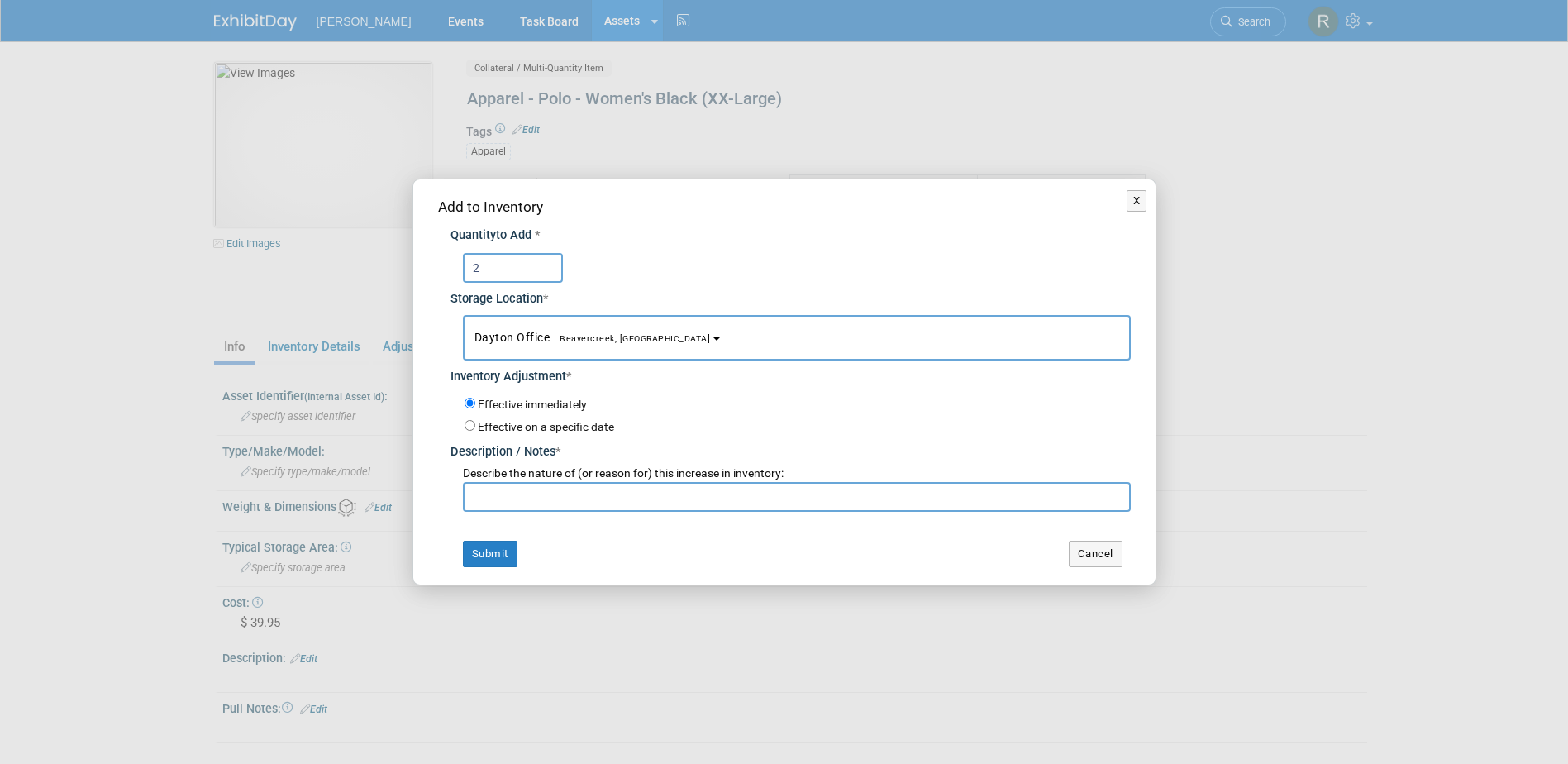
click at [491, 488] on input "text" at bounding box center [796, 496] width 667 height 30
paste input "Inventory Replenishment"
type input "Inventory Replenishment"
click at [481, 557] on button "Submit" at bounding box center [490, 554] width 55 height 27
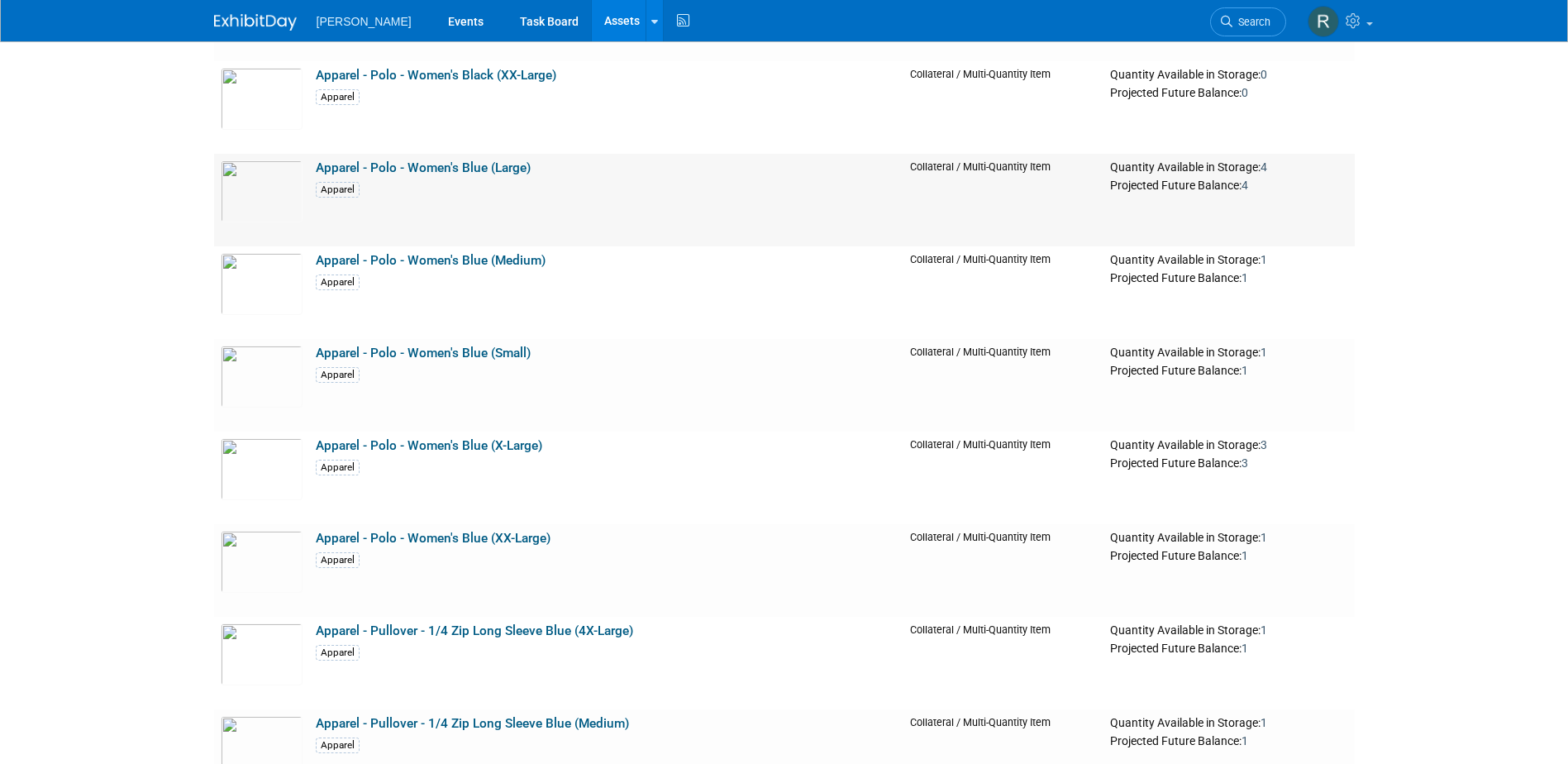
scroll to position [3389, 0]
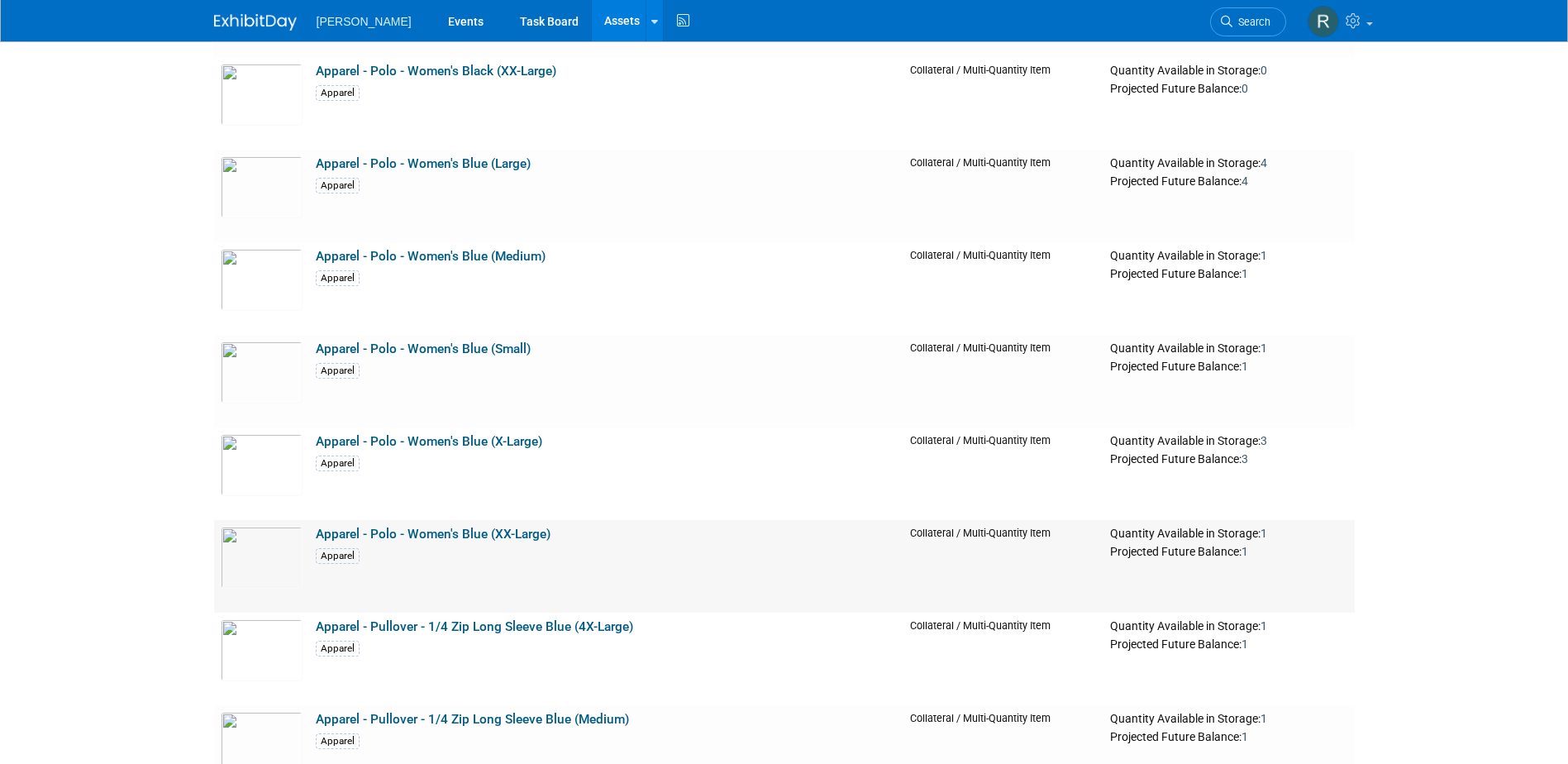
click at [432, 535] on link "Apparel - Polo - Women's Blue (XX-Large)" at bounding box center [433, 534] width 235 height 15
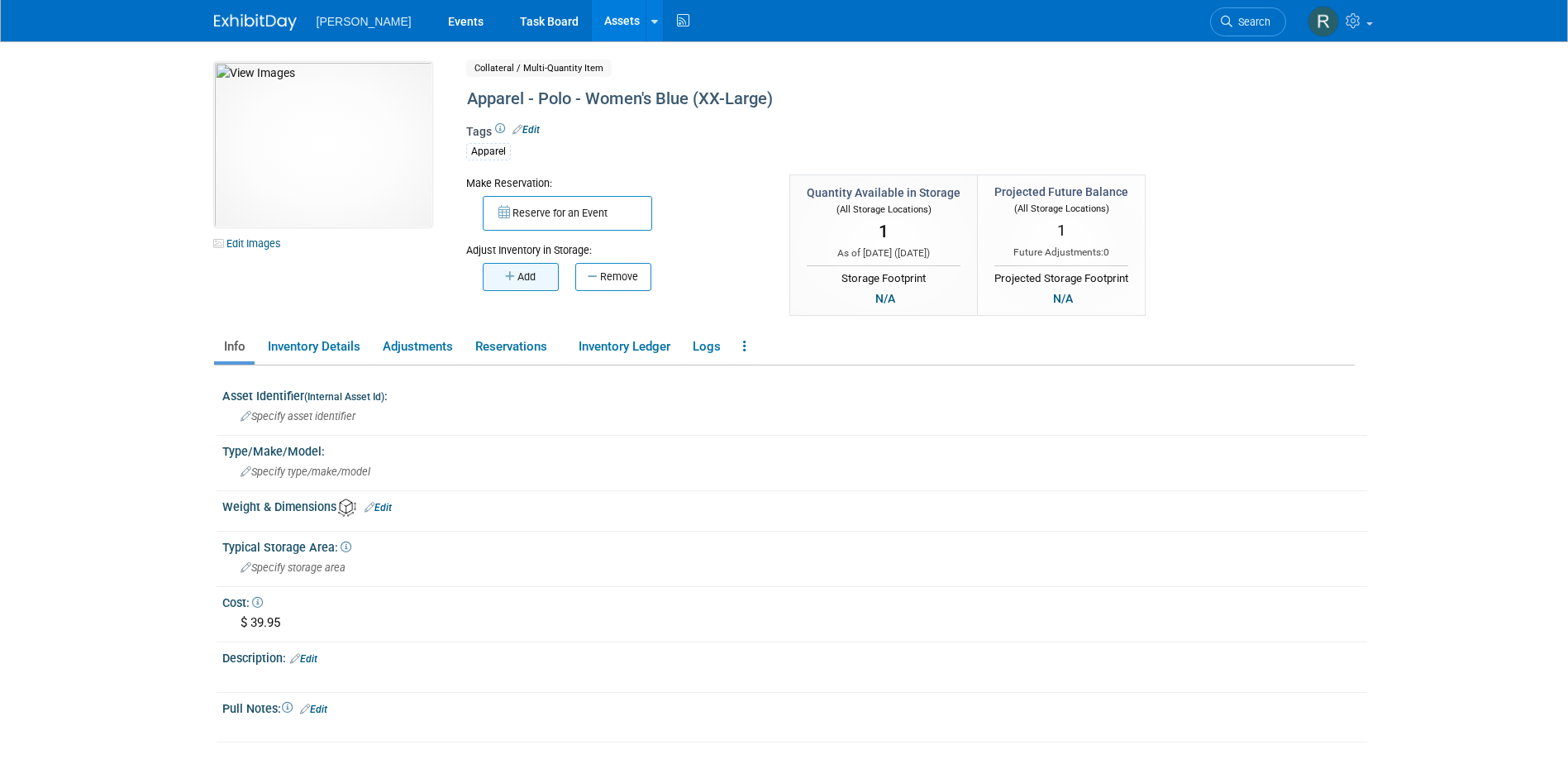
click at [519, 275] on button "Add" at bounding box center [520, 277] width 76 height 28
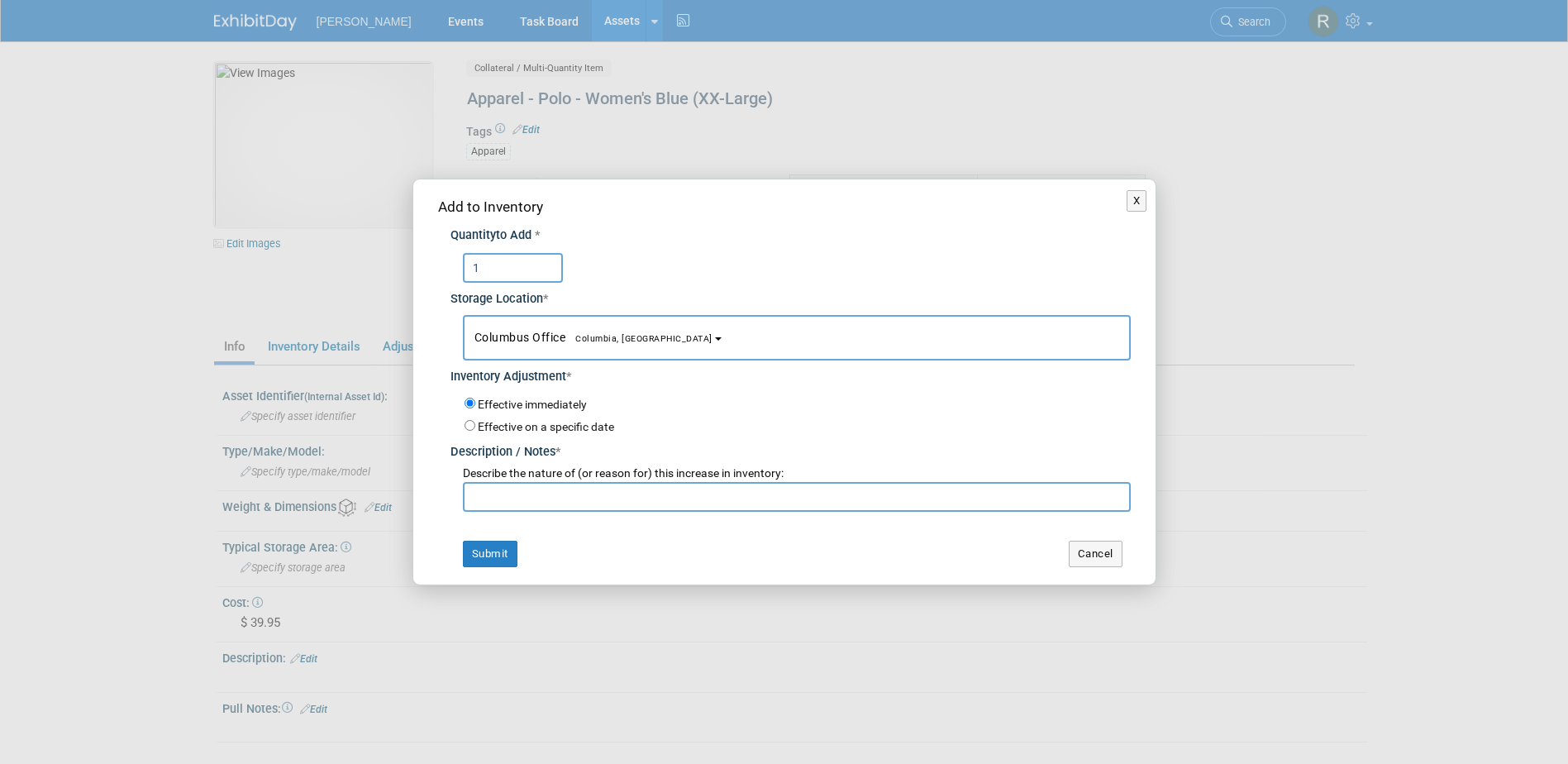
type input "1"
click at [529, 346] on button "Columbus Office [GEOGRAPHIC_DATA], [GEOGRAPHIC_DATA]" at bounding box center [796, 337] width 667 height 45
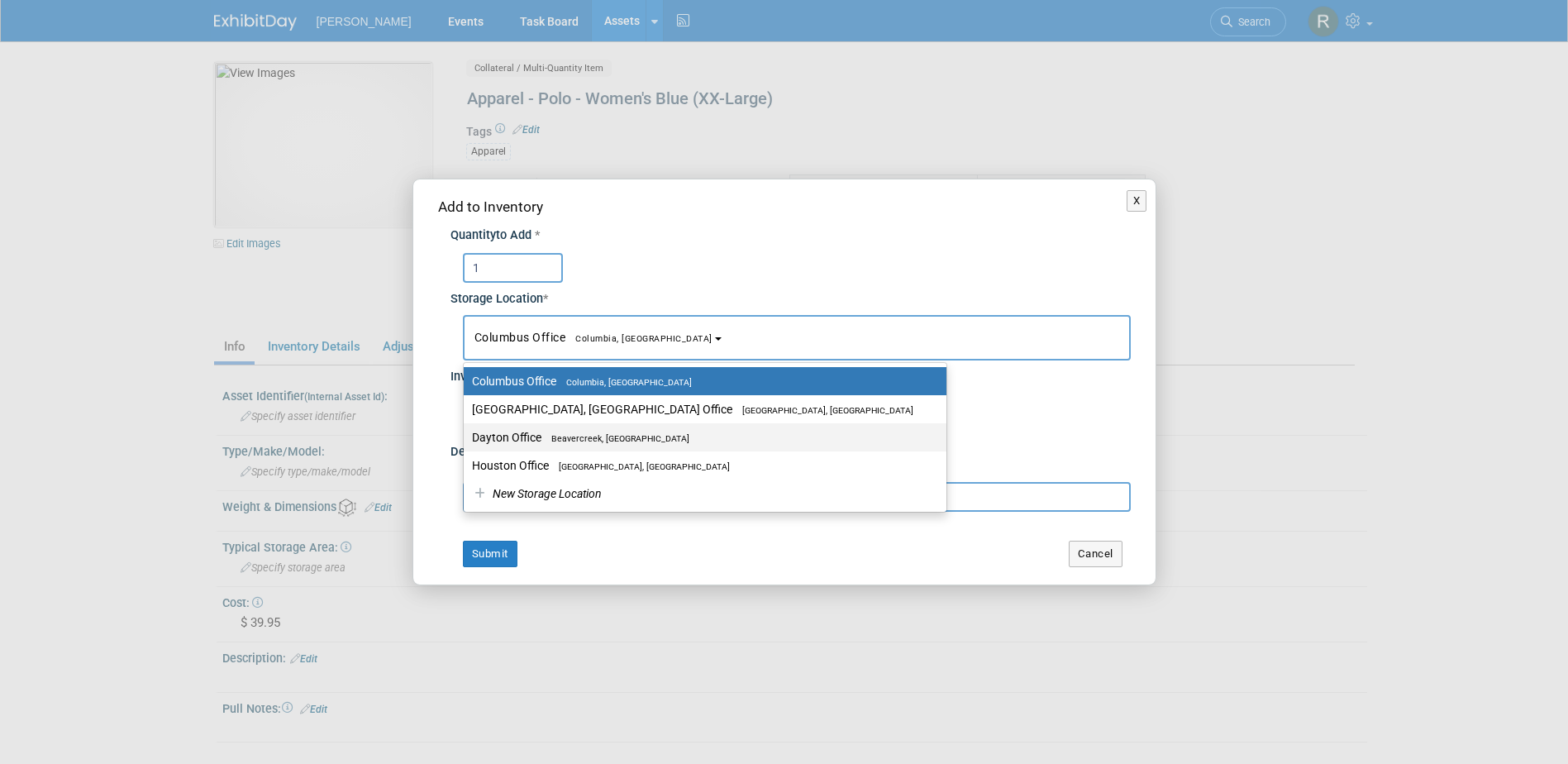
click at [494, 437] on label "Dayton Office [GEOGRAPHIC_DATA], [GEOGRAPHIC_DATA]" at bounding box center [701, 437] width 458 height 21
click at [467, 437] on input "Dayton Office [GEOGRAPHIC_DATA], [GEOGRAPHIC_DATA]" at bounding box center [461, 438] width 11 height 11
select select "11223930"
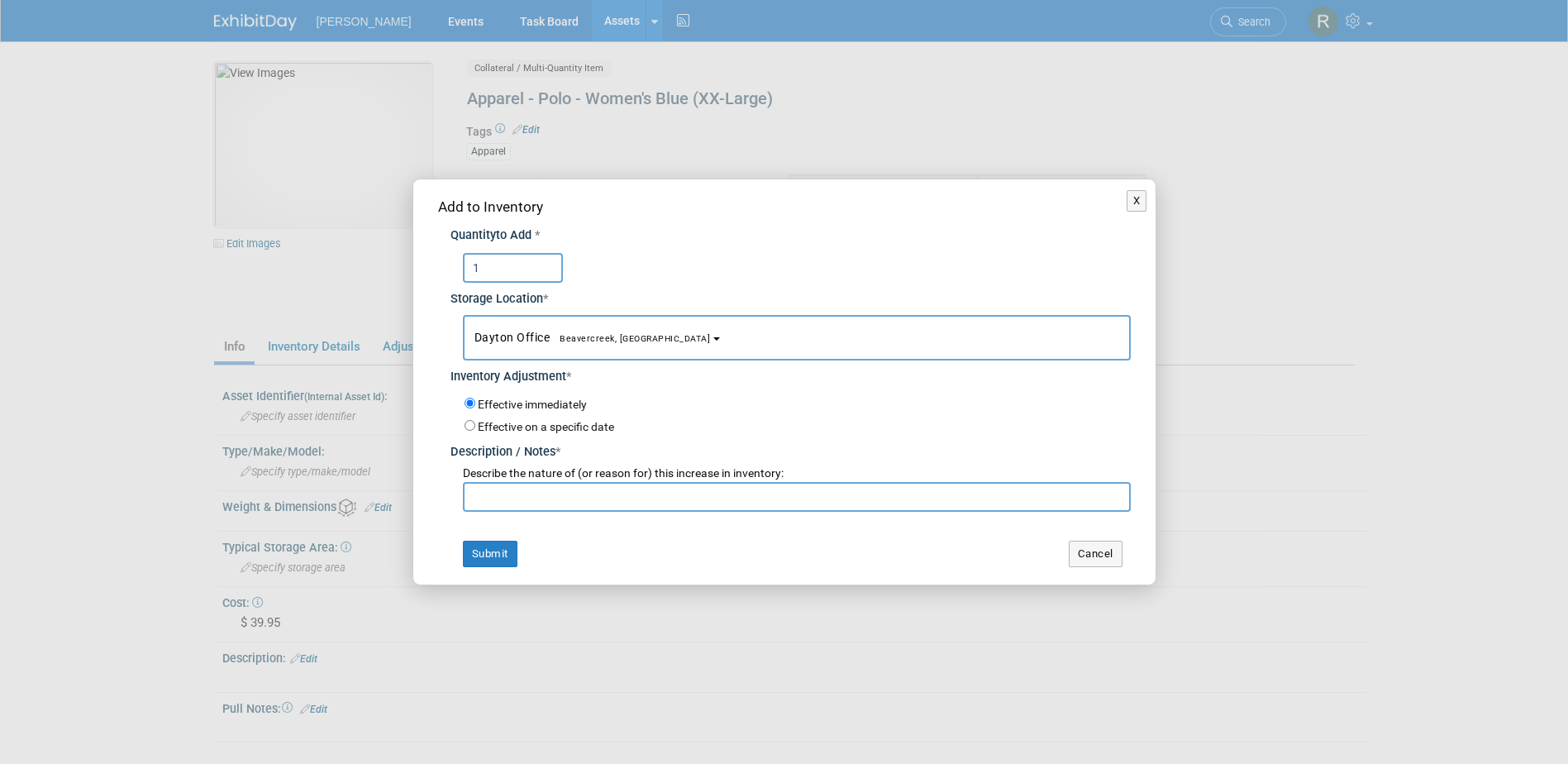
click at [492, 484] on input "text" at bounding box center [796, 496] width 667 height 30
paste input "Inventory Replenishment"
type input "Inventory Replenishment"
click at [491, 549] on button "Submit" at bounding box center [490, 554] width 55 height 27
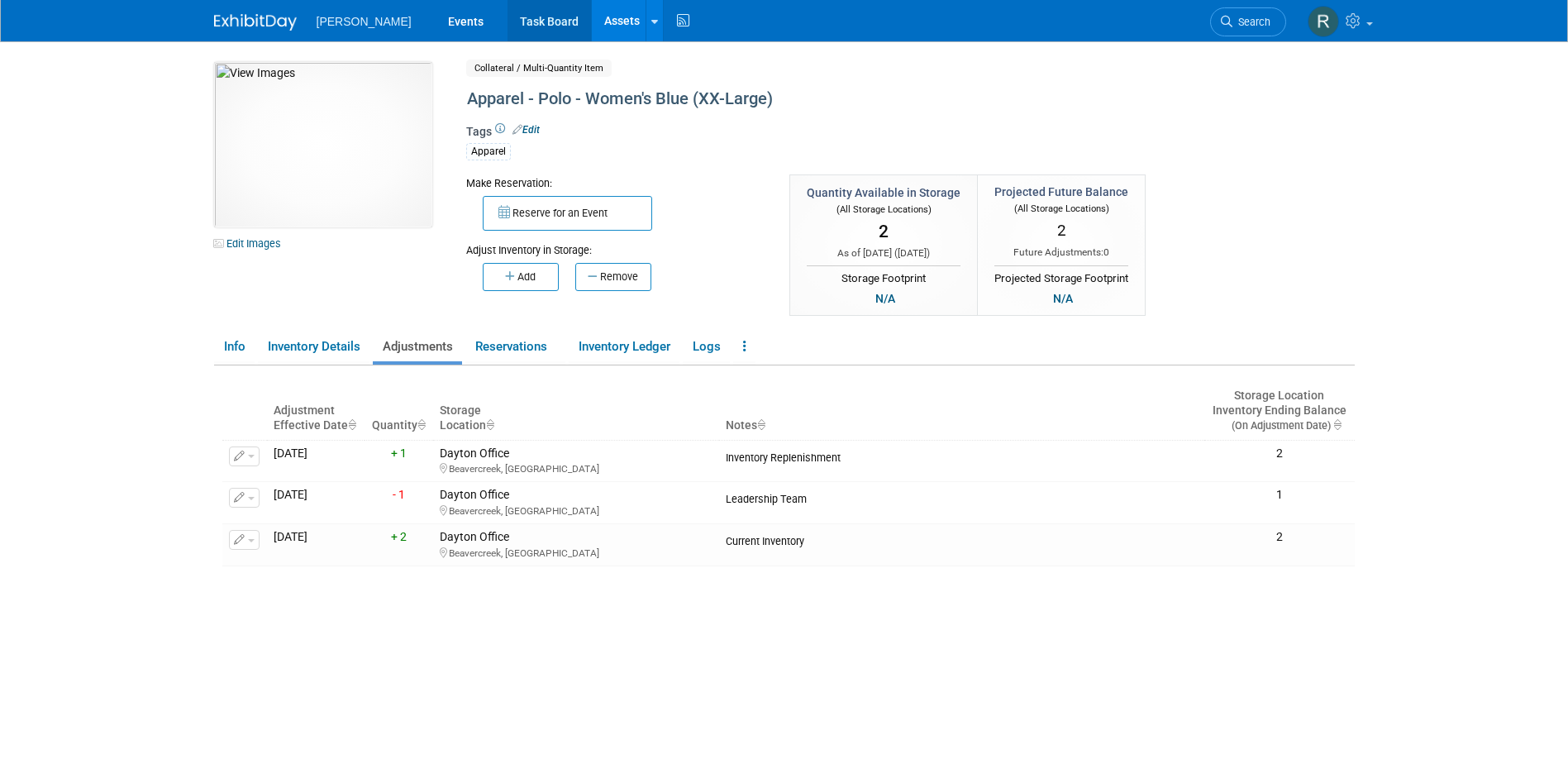
click at [507, 21] on link "Task Board" at bounding box center [549, 20] width 83 height 42
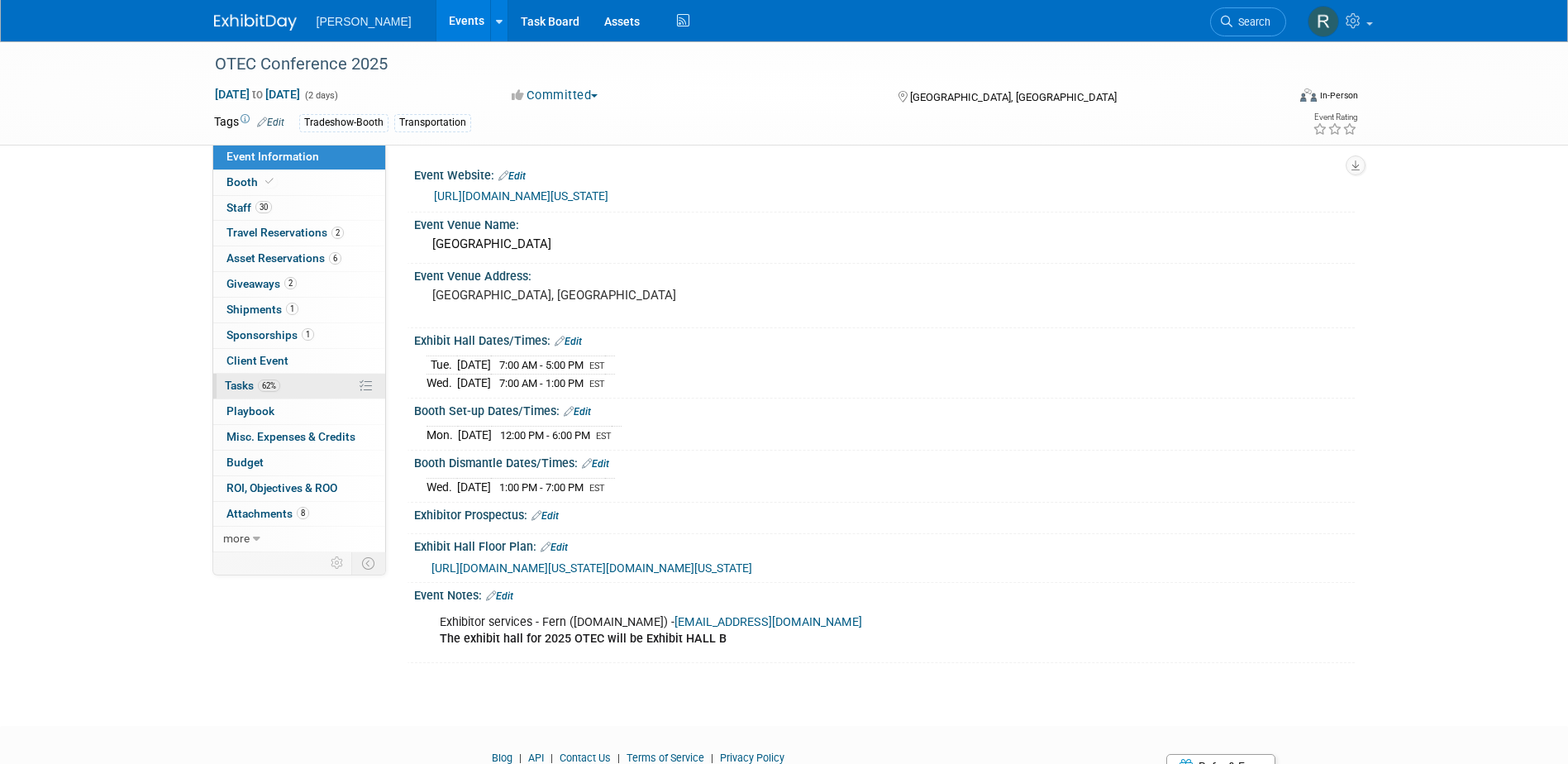
click at [251, 382] on span "Tasks 62%" at bounding box center [253, 385] width 56 height 13
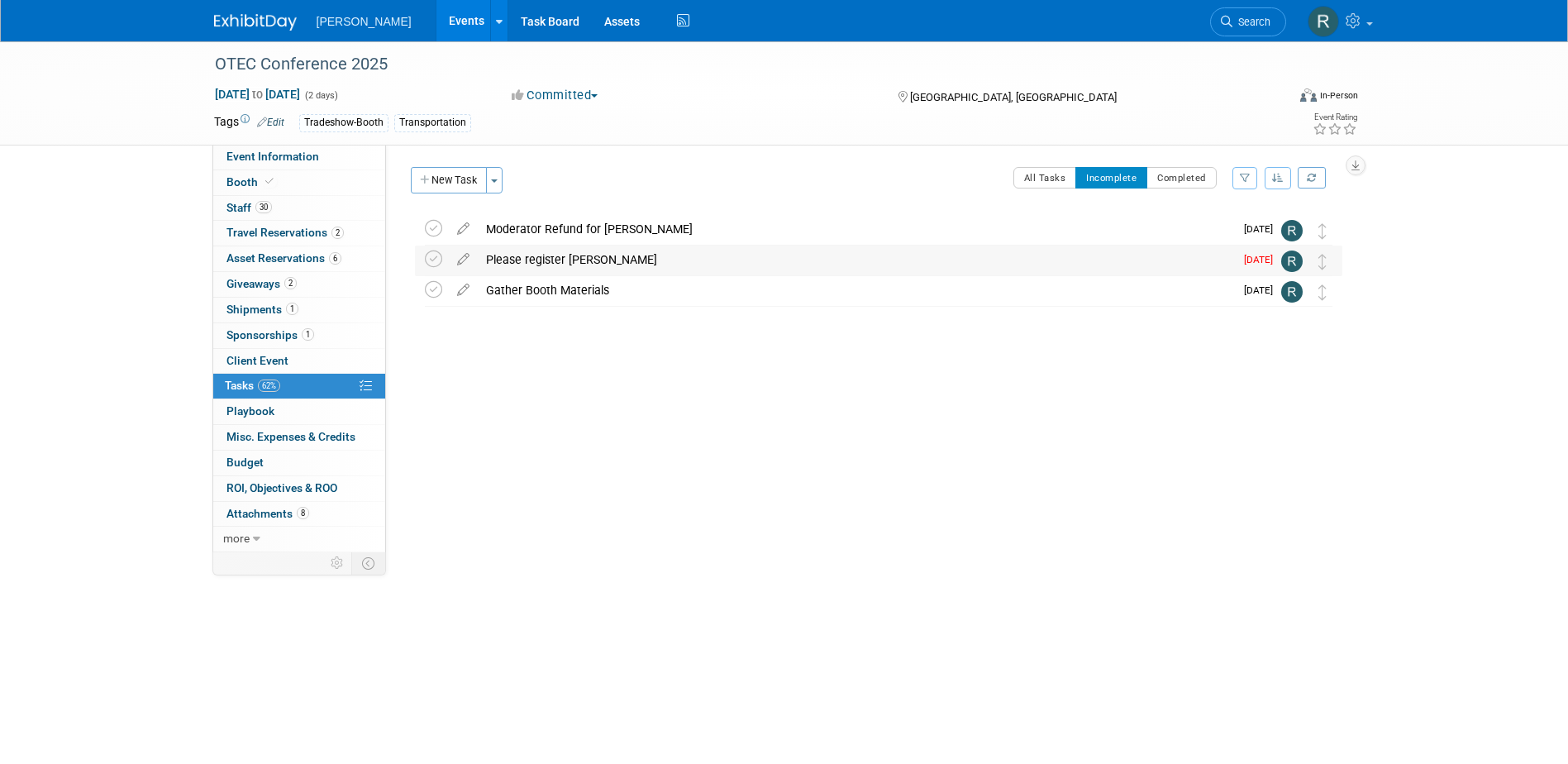
click at [535, 261] on div "Please register Tom Creasey" at bounding box center [855, 259] width 756 height 28
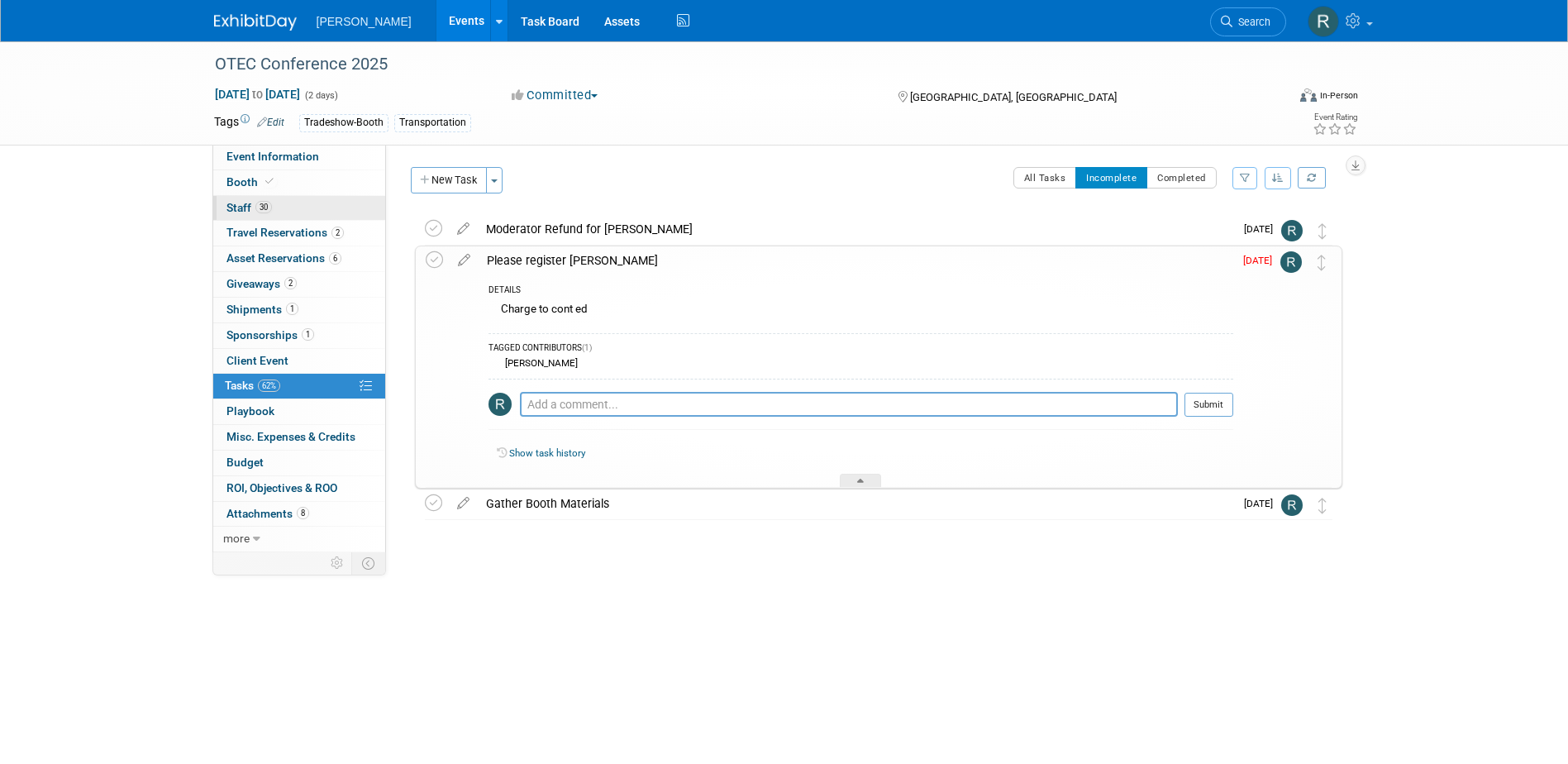
click at [235, 206] on span "Staff 30" at bounding box center [249, 207] width 45 height 13
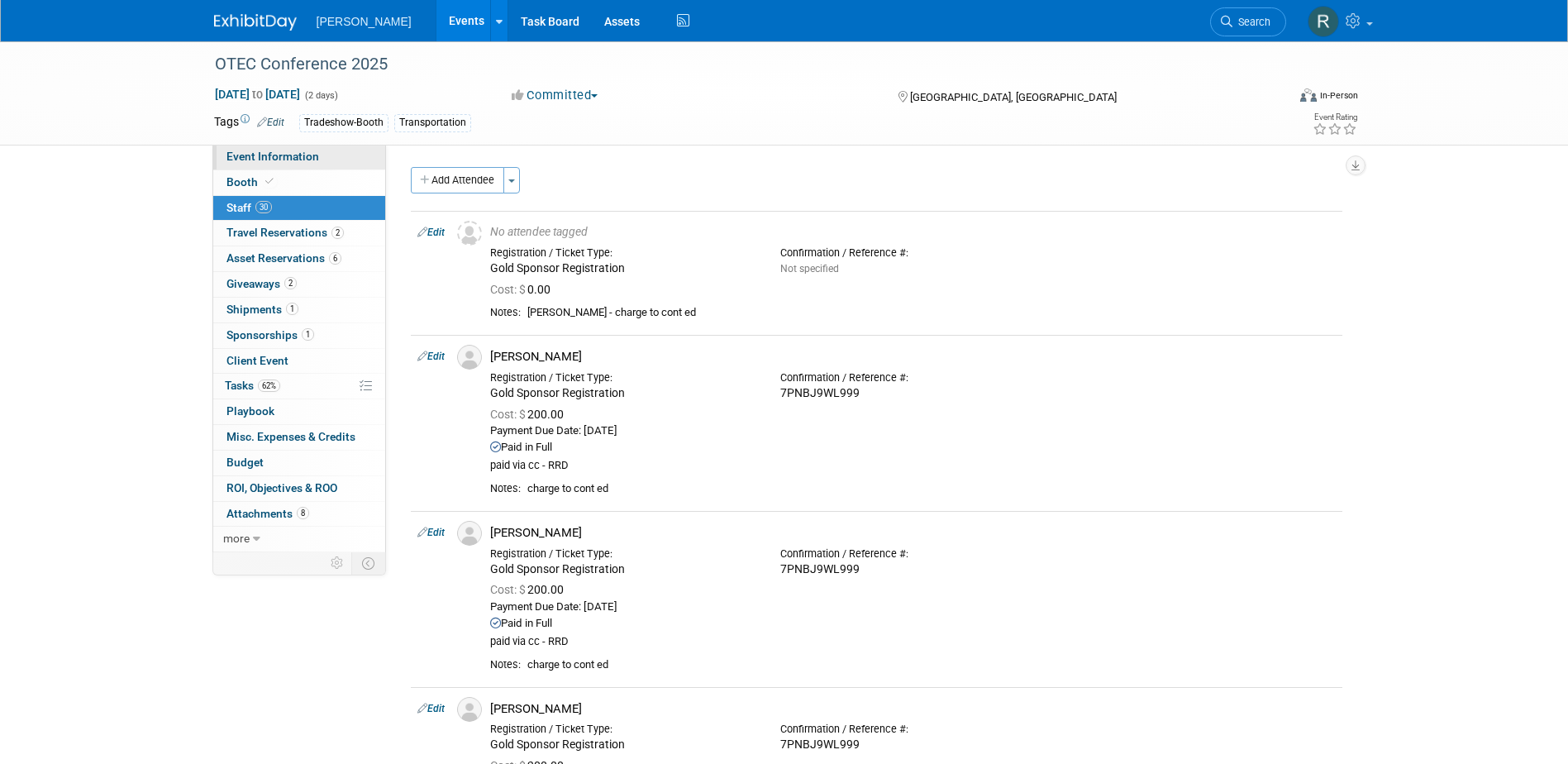
click at [317, 148] on link "Event Information" at bounding box center [299, 157] width 172 height 25
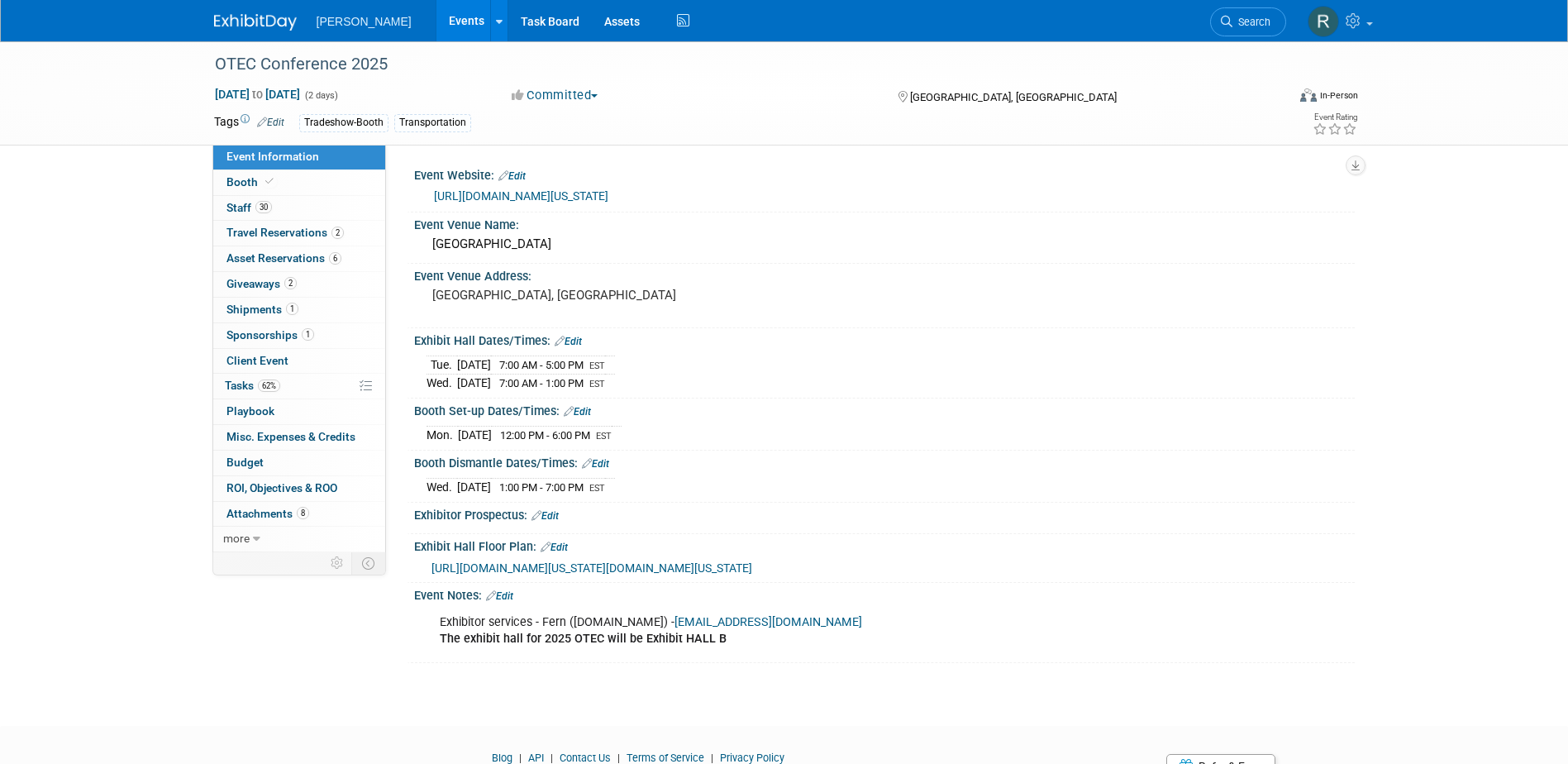
click at [566, 198] on link "https://www.transportation.ohio.gov/about-us/events/otec" at bounding box center [521, 195] width 174 height 13
click at [249, 205] on span "Staff 30" at bounding box center [249, 207] width 45 height 13
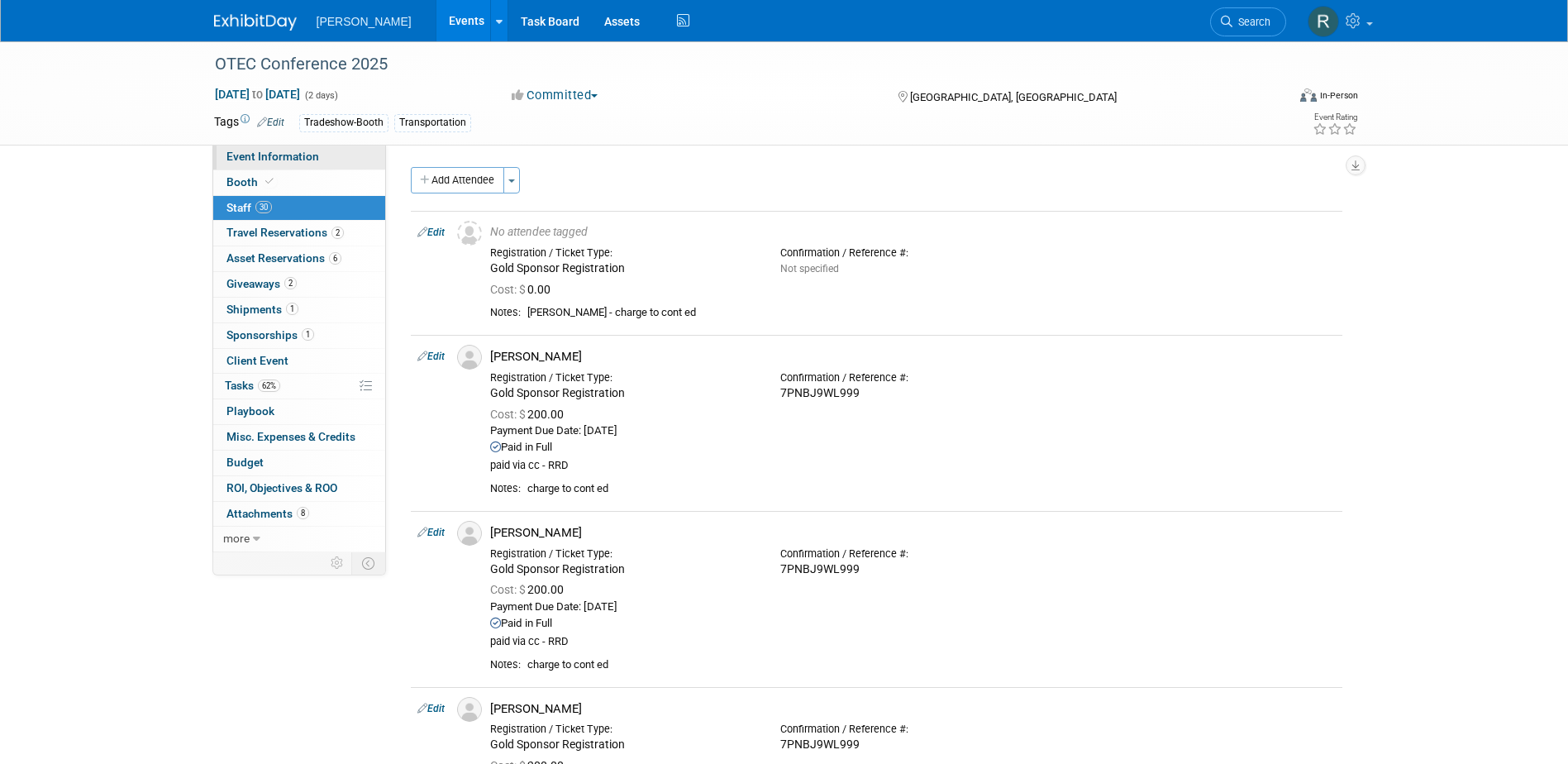
click at [294, 153] on span "Event Information" at bounding box center [273, 157] width 93 height 13
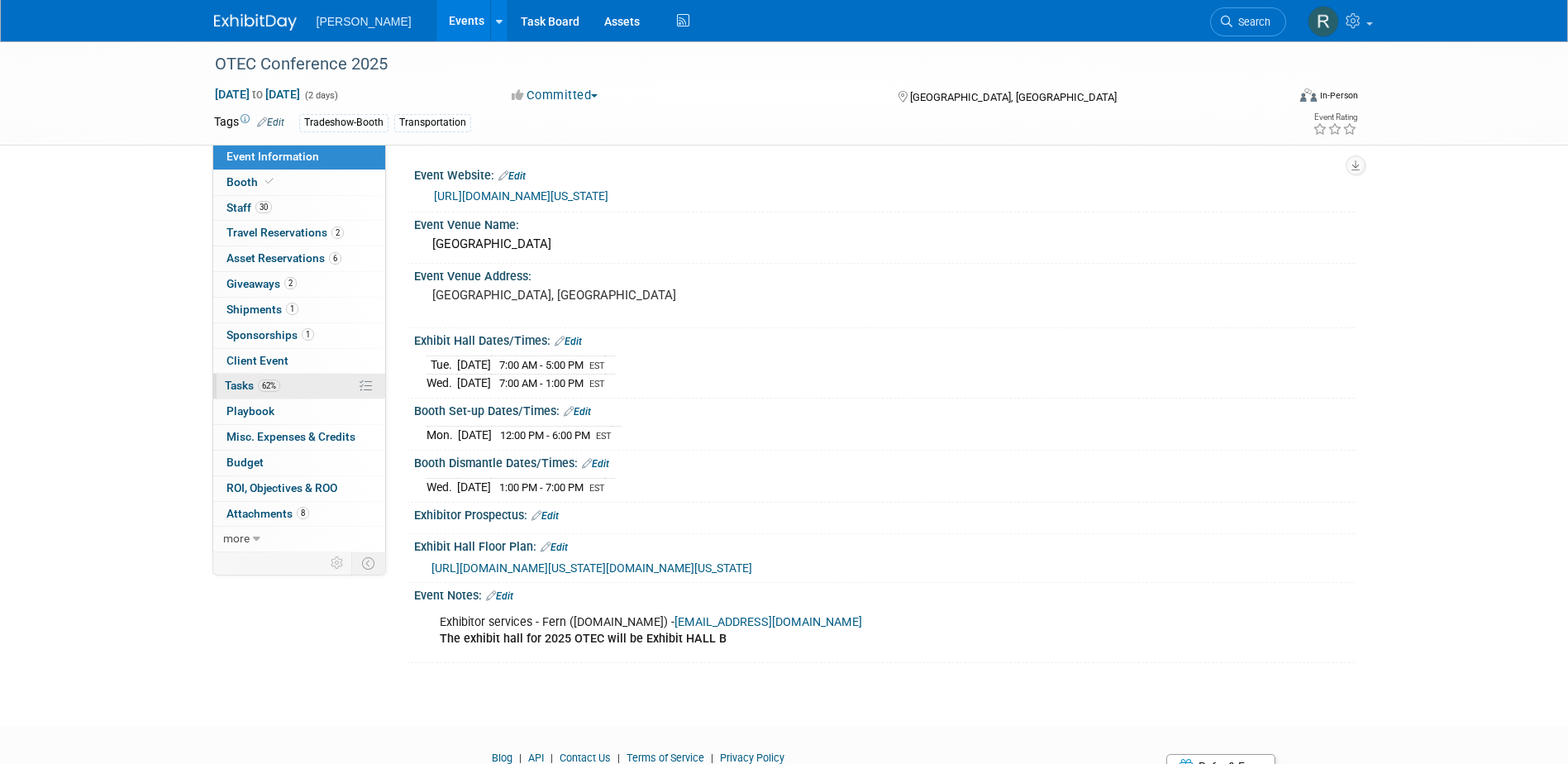
click at [320, 386] on link "62% Tasks 62%" at bounding box center [299, 386] width 172 height 25
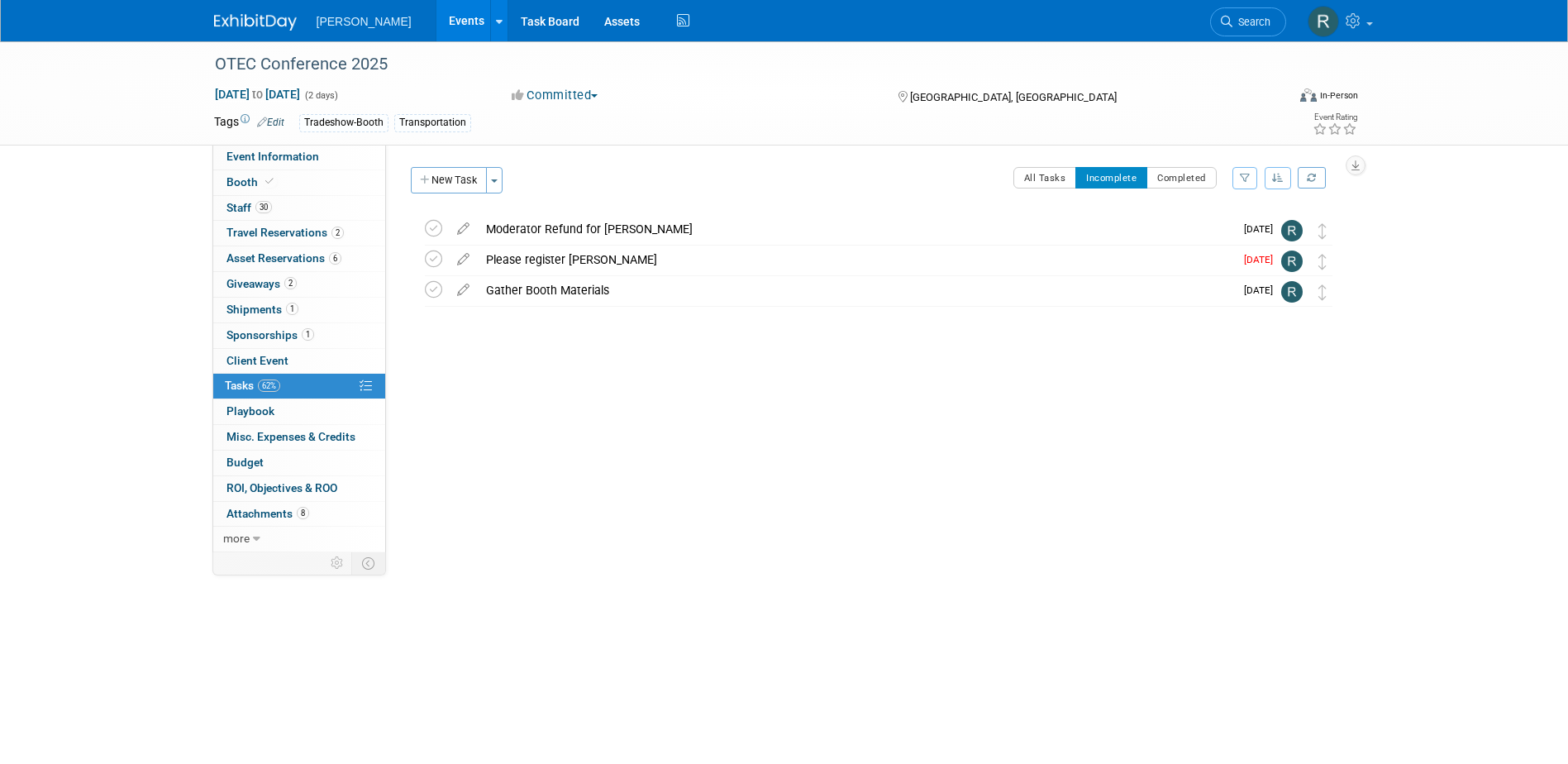
click at [784, 364] on div "OTEC Conference 2025 Columbus, OH Oct 14, 2025 to Oct 15, 2025 (Going) Moderato…" at bounding box center [874, 293] width 936 height 158
click at [268, 201] on span "30" at bounding box center [264, 207] width 17 height 12
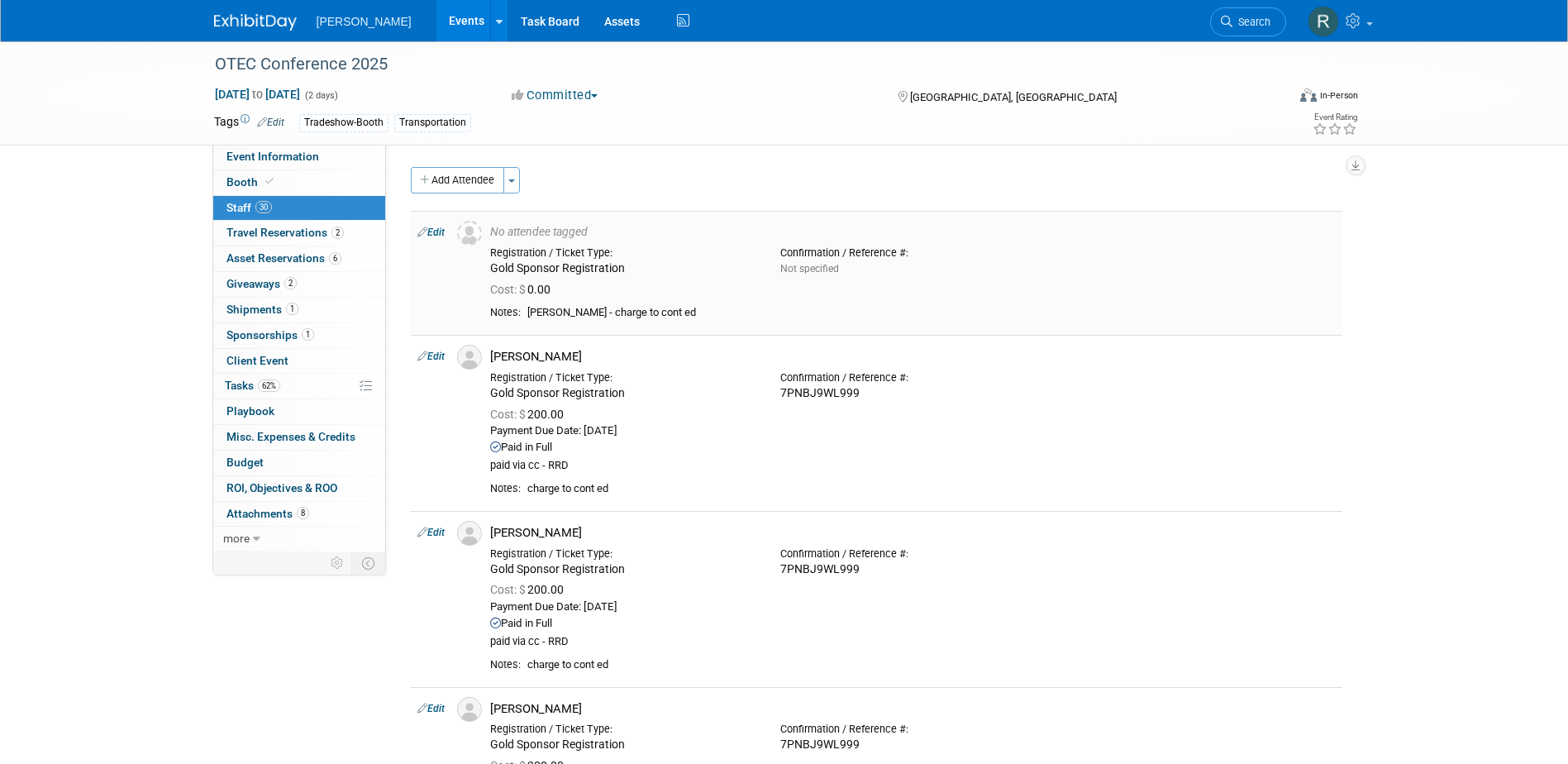
click at [435, 227] on link "Edit" at bounding box center [430, 232] width 27 height 11
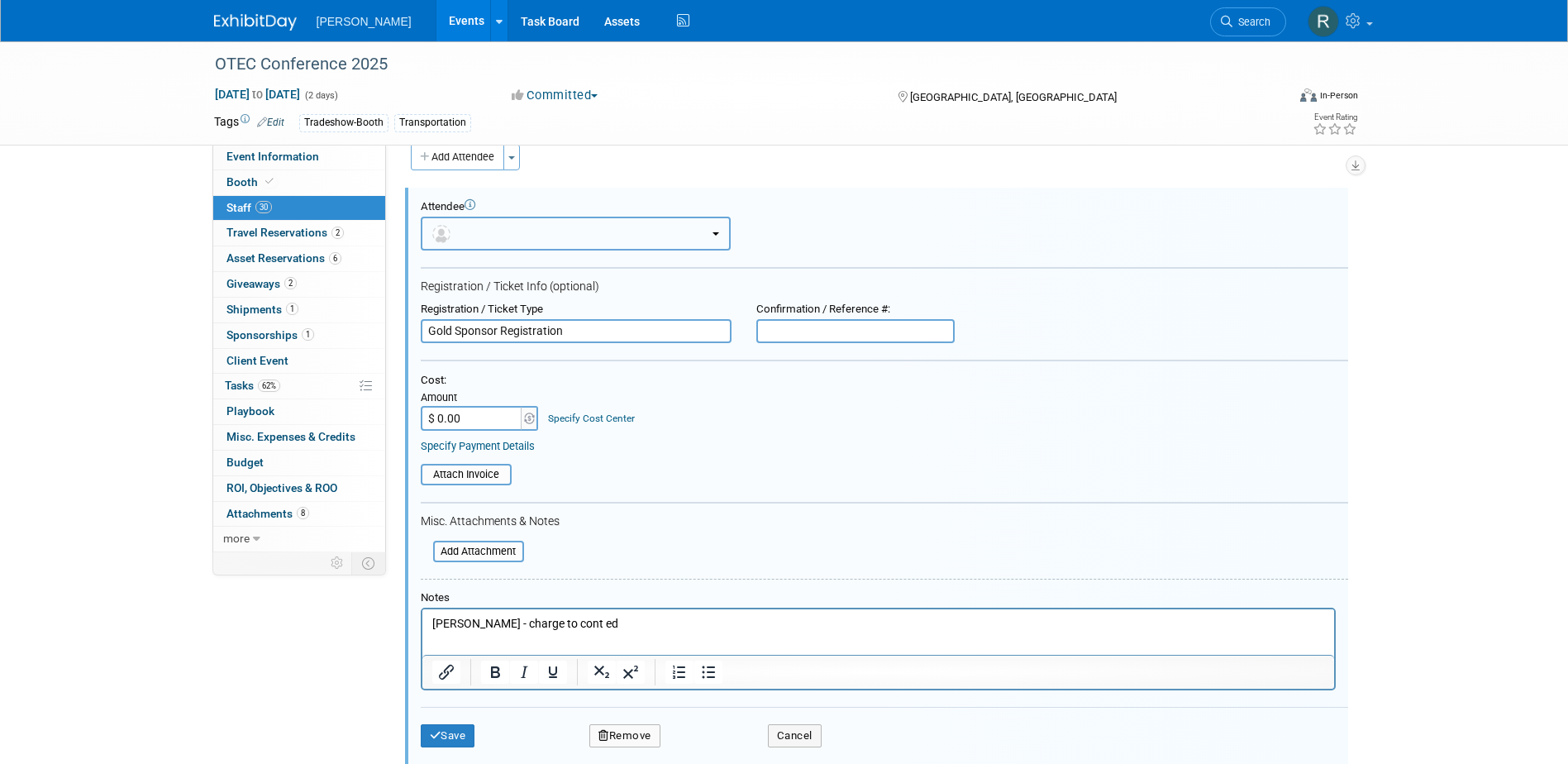
click at [553, 229] on button "button" at bounding box center [575, 233] width 310 height 34
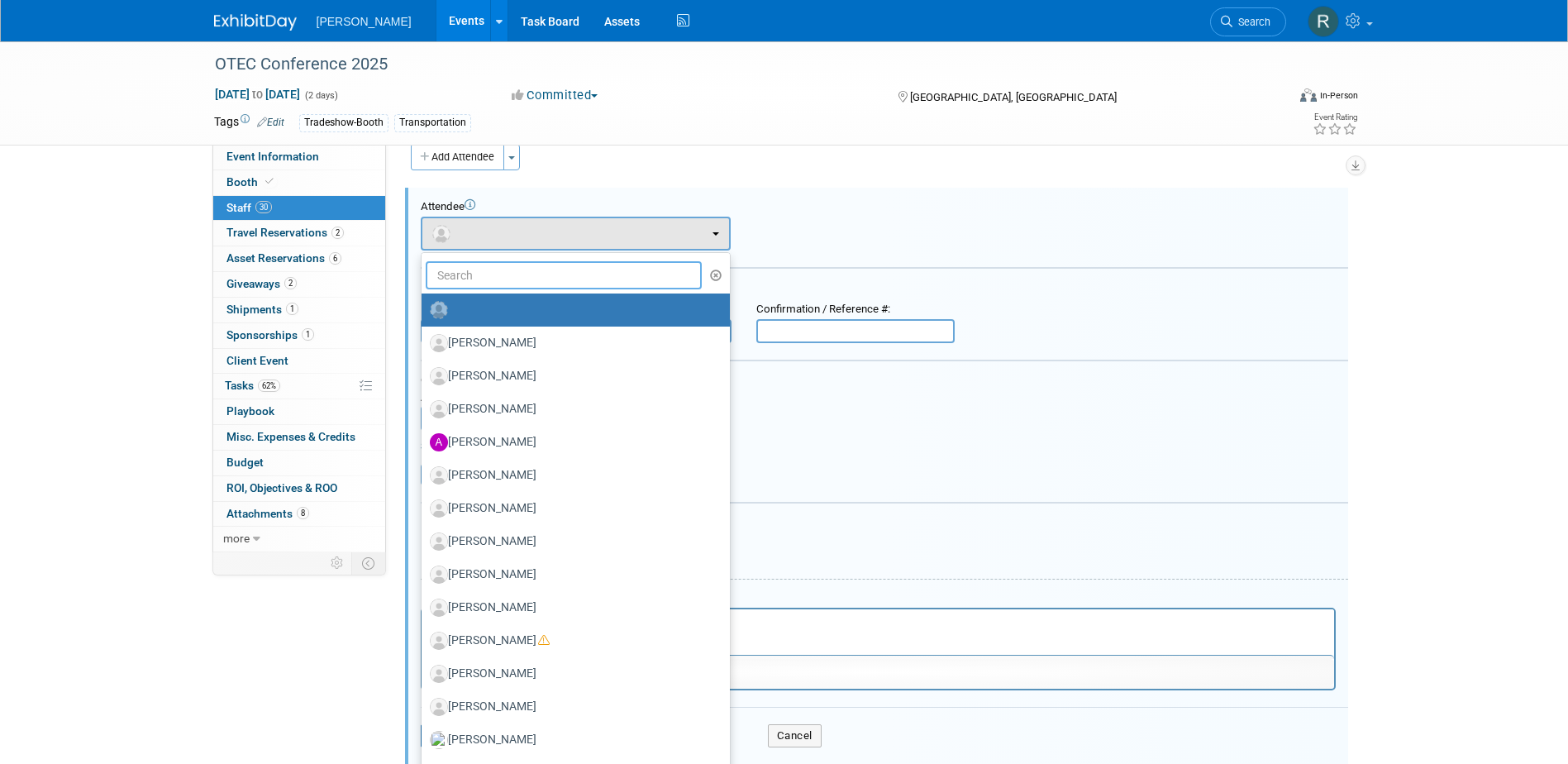
click at [539, 265] on input "text" at bounding box center [564, 275] width 277 height 28
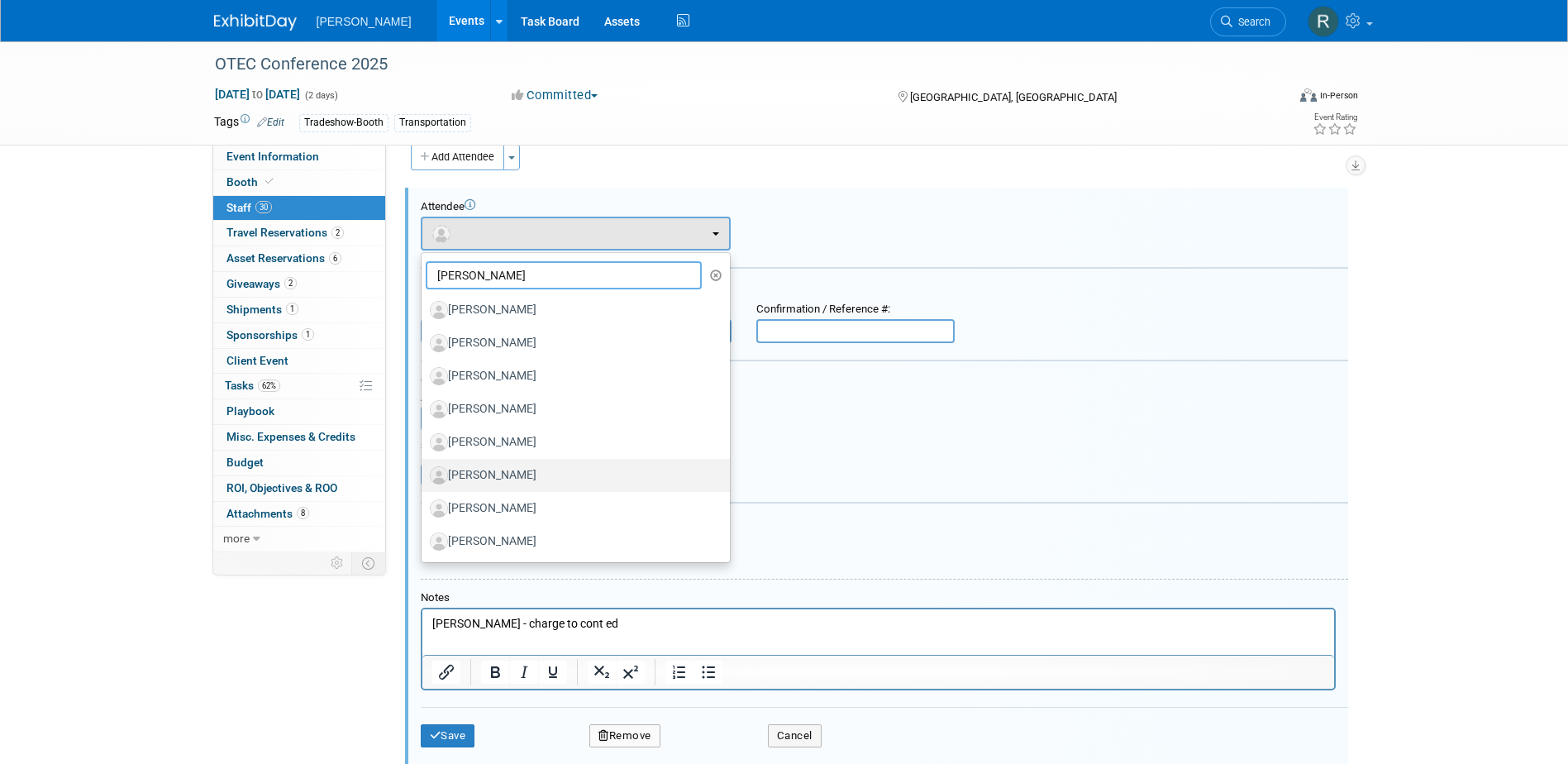
type input "Tom"
click at [529, 480] on label "[PERSON_NAME]" at bounding box center [571, 475] width 283 height 27
click at [424, 479] on input "[PERSON_NAME]" at bounding box center [418, 473] width 11 height 11
select select "ceca4fd3-fec0-4091-a567-73691293a44b"
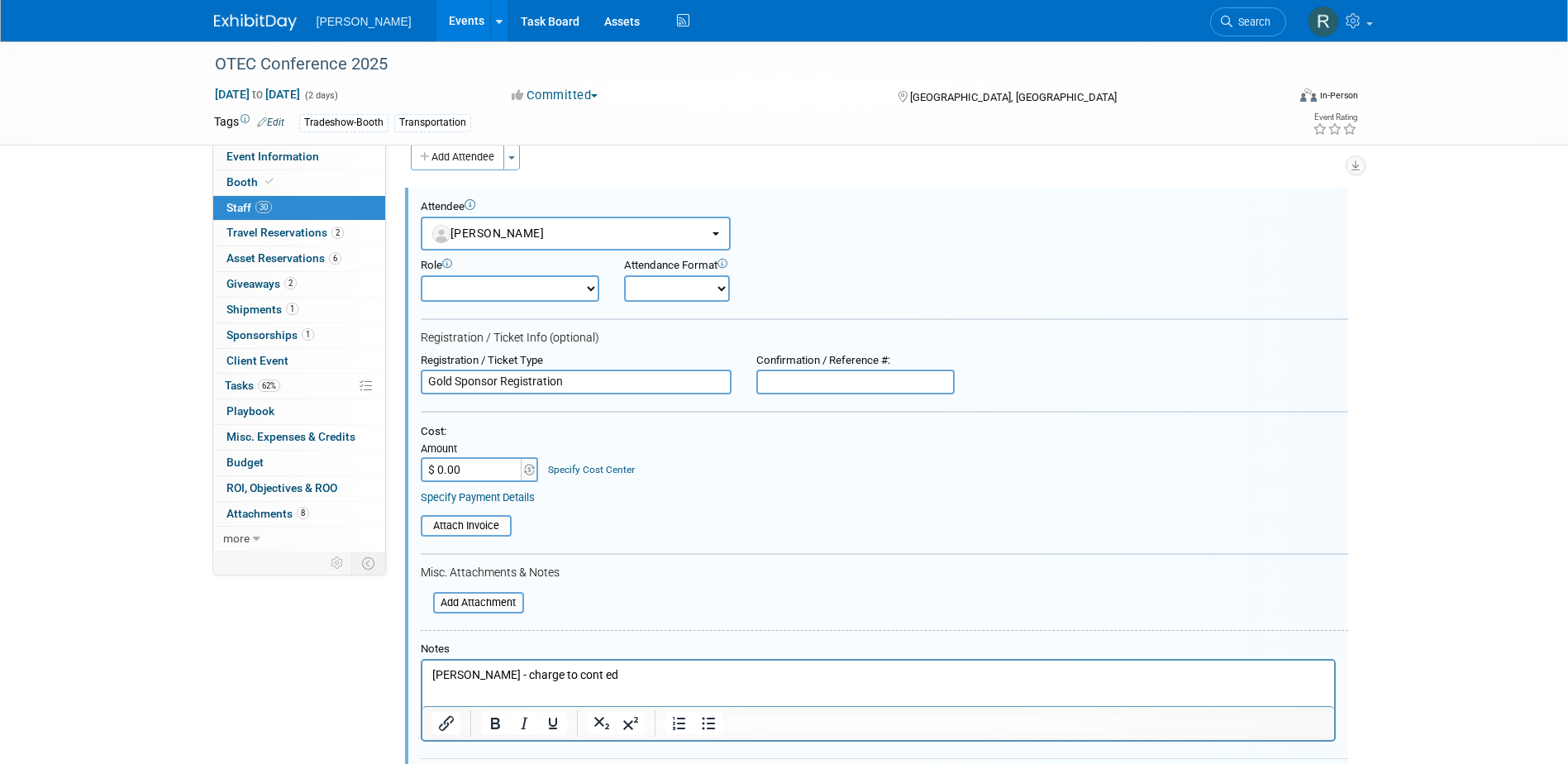
click at [495, 462] on input "$ 0.00" at bounding box center [472, 470] width 104 height 25
type input "$ 200.00"
click at [565, 470] on link "Specify Cost Center" at bounding box center [591, 470] width 87 height 11
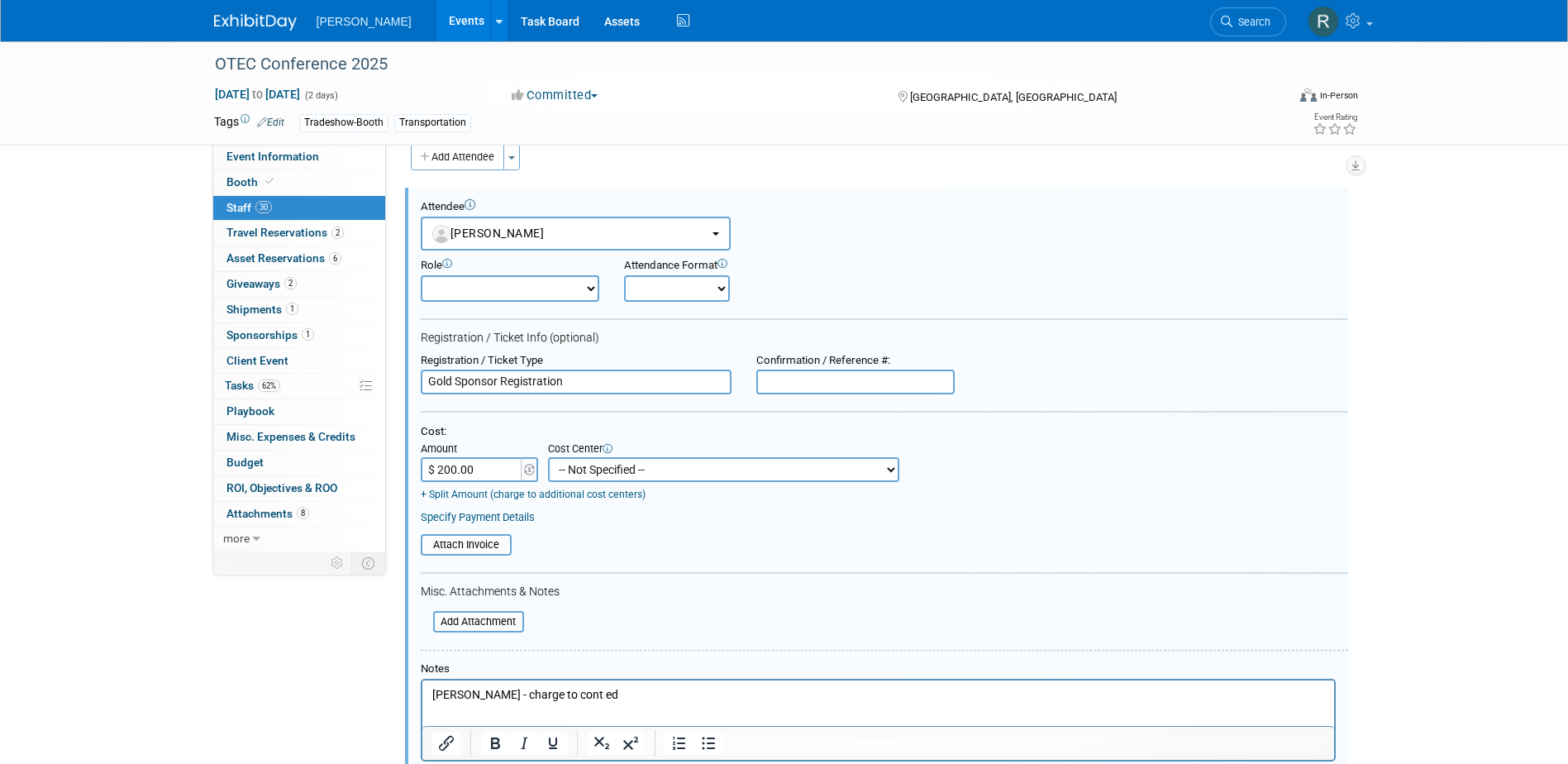
click at [564, 471] on select "-- Not Specified -- Advisory Services - Expenses_1001.502 Aerial Acquisition - …" at bounding box center [723, 470] width 351 height 25
select select "18966238"
click at [548, 458] on select "-- Not Specified -- Advisory Services - Expenses_1001.502 Aerial Acquisition - …" at bounding box center [723, 470] width 351 height 25
click at [504, 523] on link "Specify Payment Details" at bounding box center [477, 517] width 114 height 12
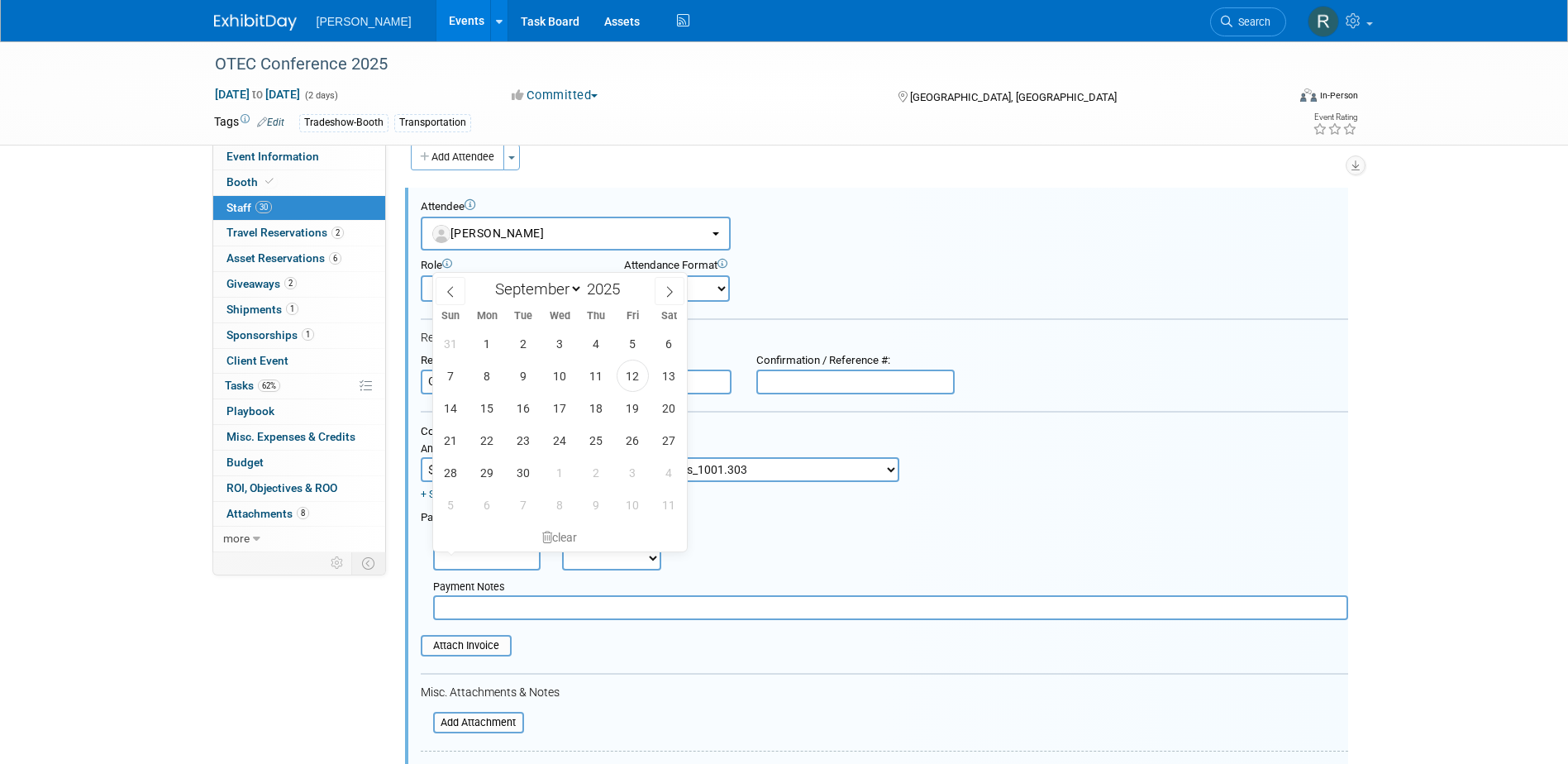
click at [486, 570] on input "text" at bounding box center [487, 557] width 107 height 25
click at [637, 382] on span "12" at bounding box center [632, 375] width 32 height 32
type input "Sep 12, 2025"
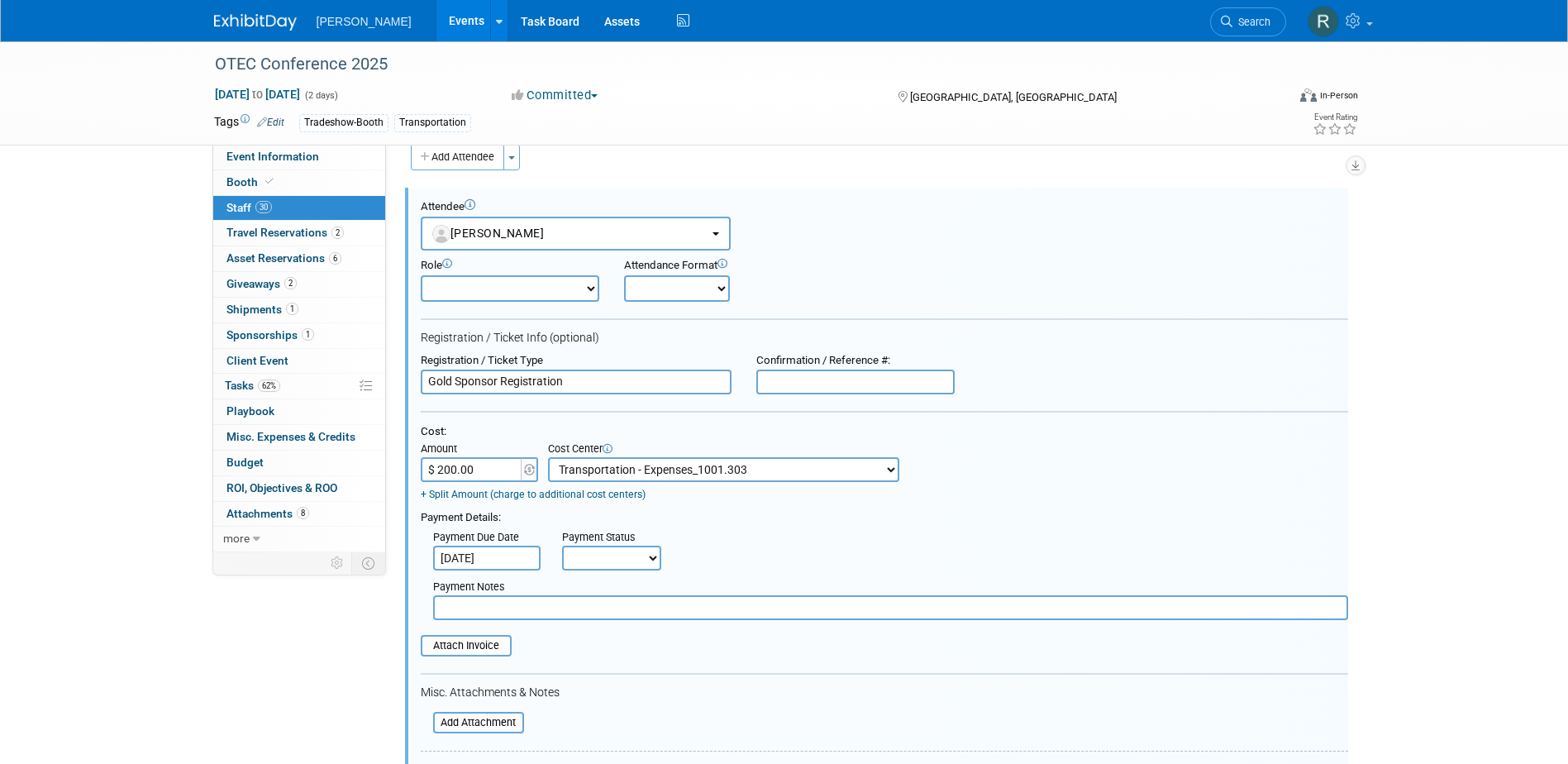
drag, startPoint x: 591, startPoint y: 560, endPoint x: 589, endPoint y: 575, distance: 15.1
click at [591, 560] on select "Not Paid Yet Partially Paid Paid in Full" at bounding box center [611, 557] width 99 height 25
select select "1"
click at [562, 547] on select "Not Paid Yet Partially Paid Paid in Full" at bounding box center [611, 557] width 99 height 25
click at [592, 617] on input "text" at bounding box center [890, 607] width 915 height 25
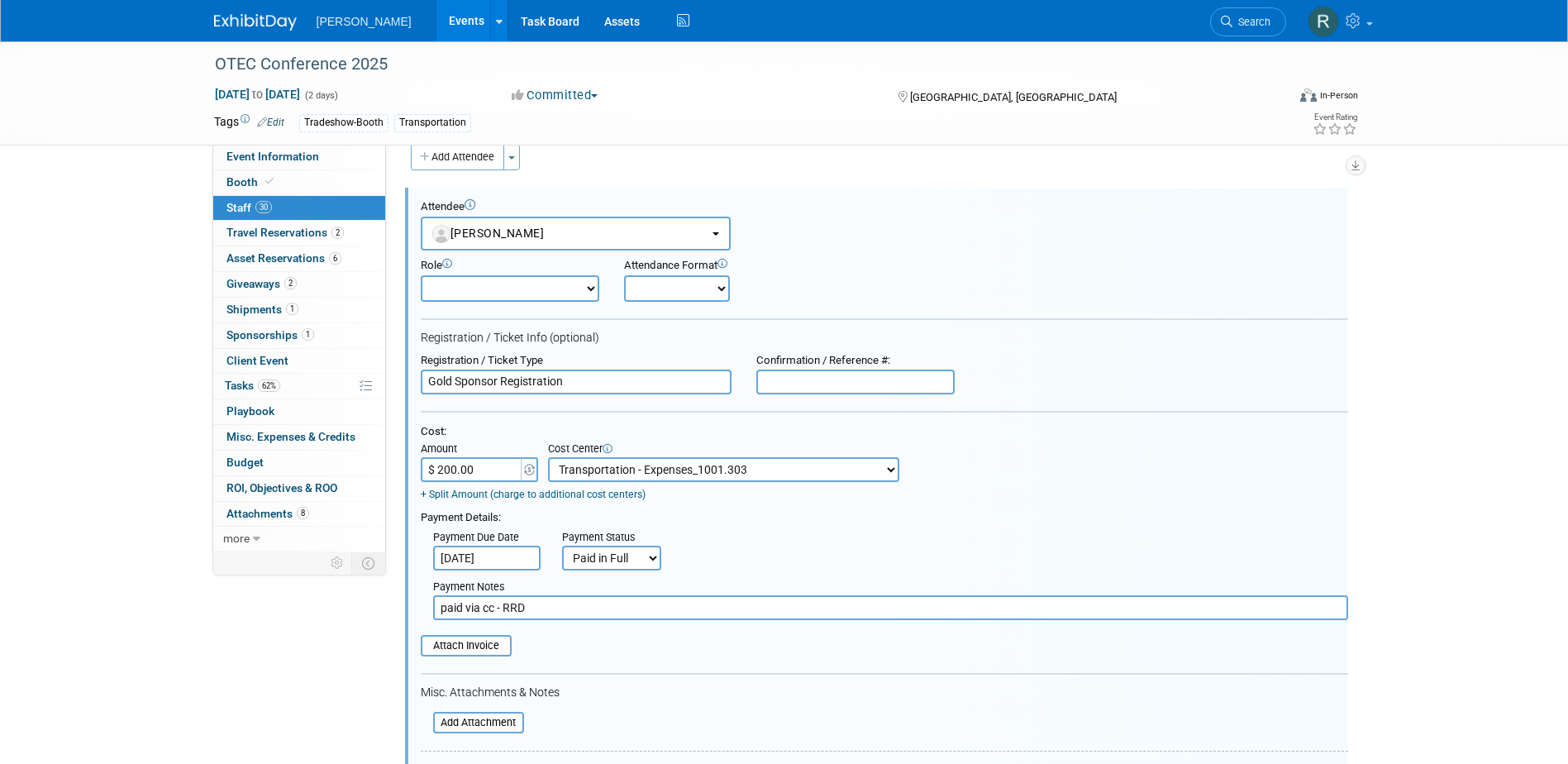
type input "paid via cc - RRD"
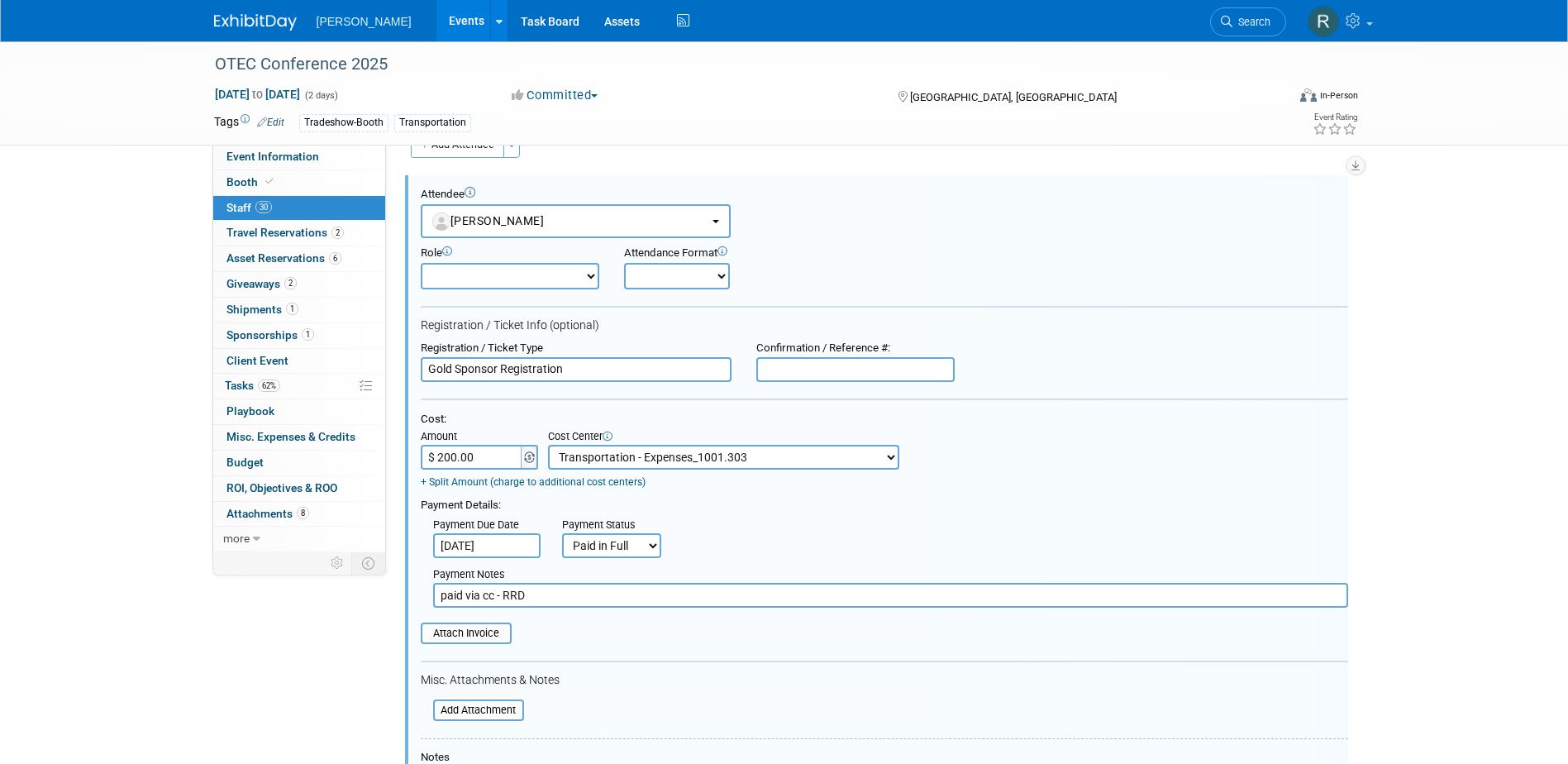
scroll to position [189, 0]
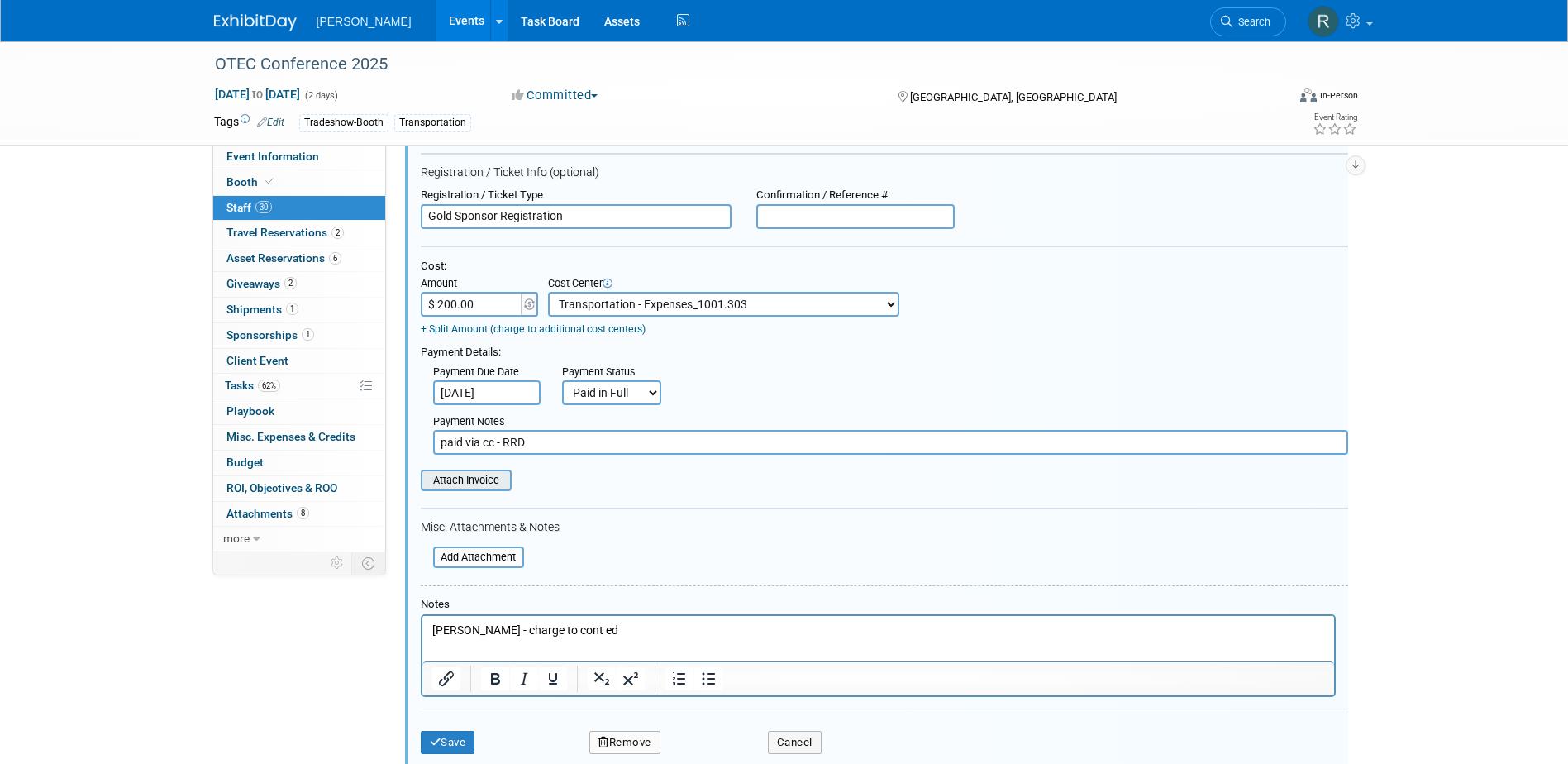
click at [471, 482] on input "file" at bounding box center [411, 481] width 196 height 19
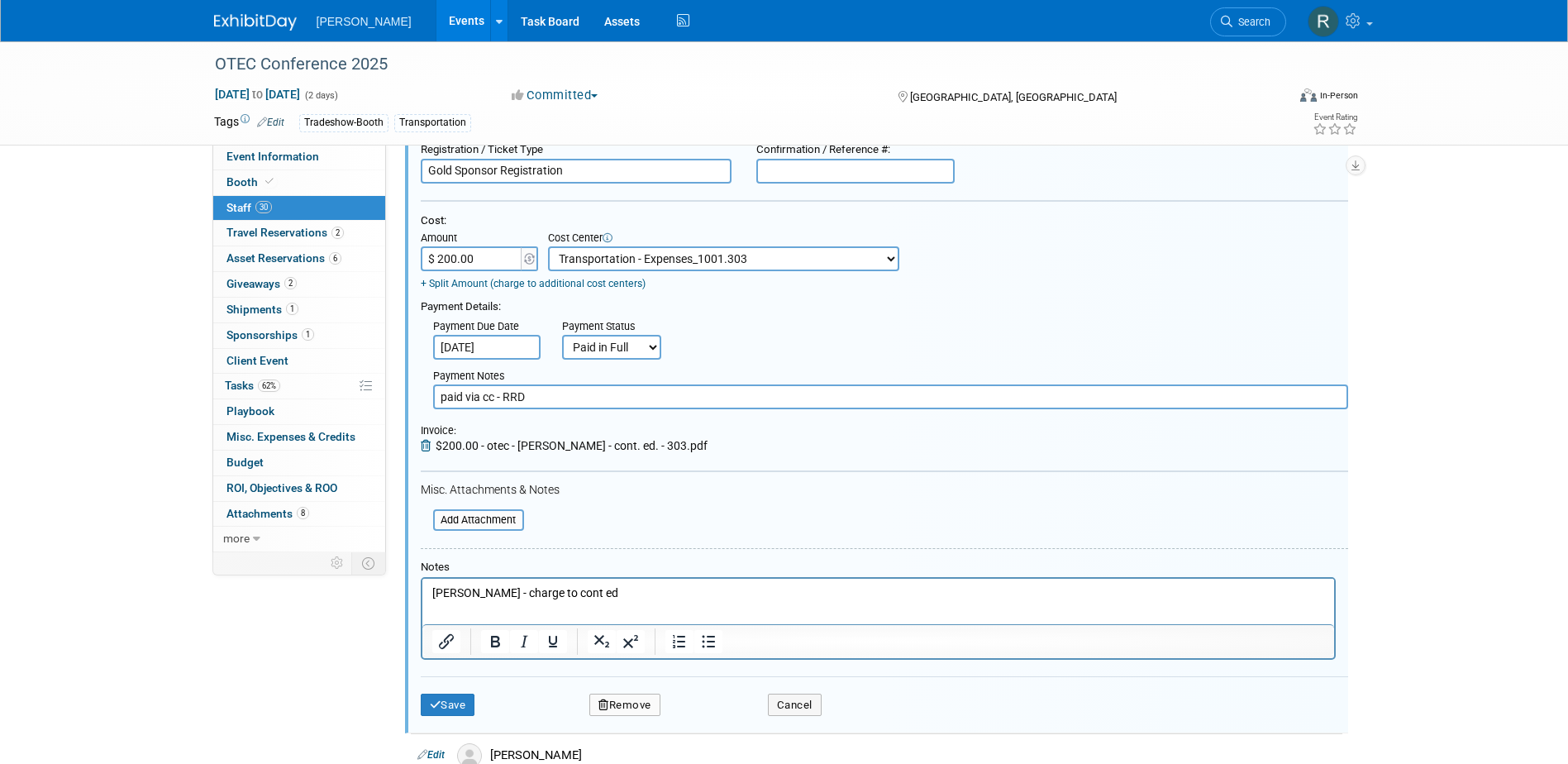
scroll to position [271, 0]
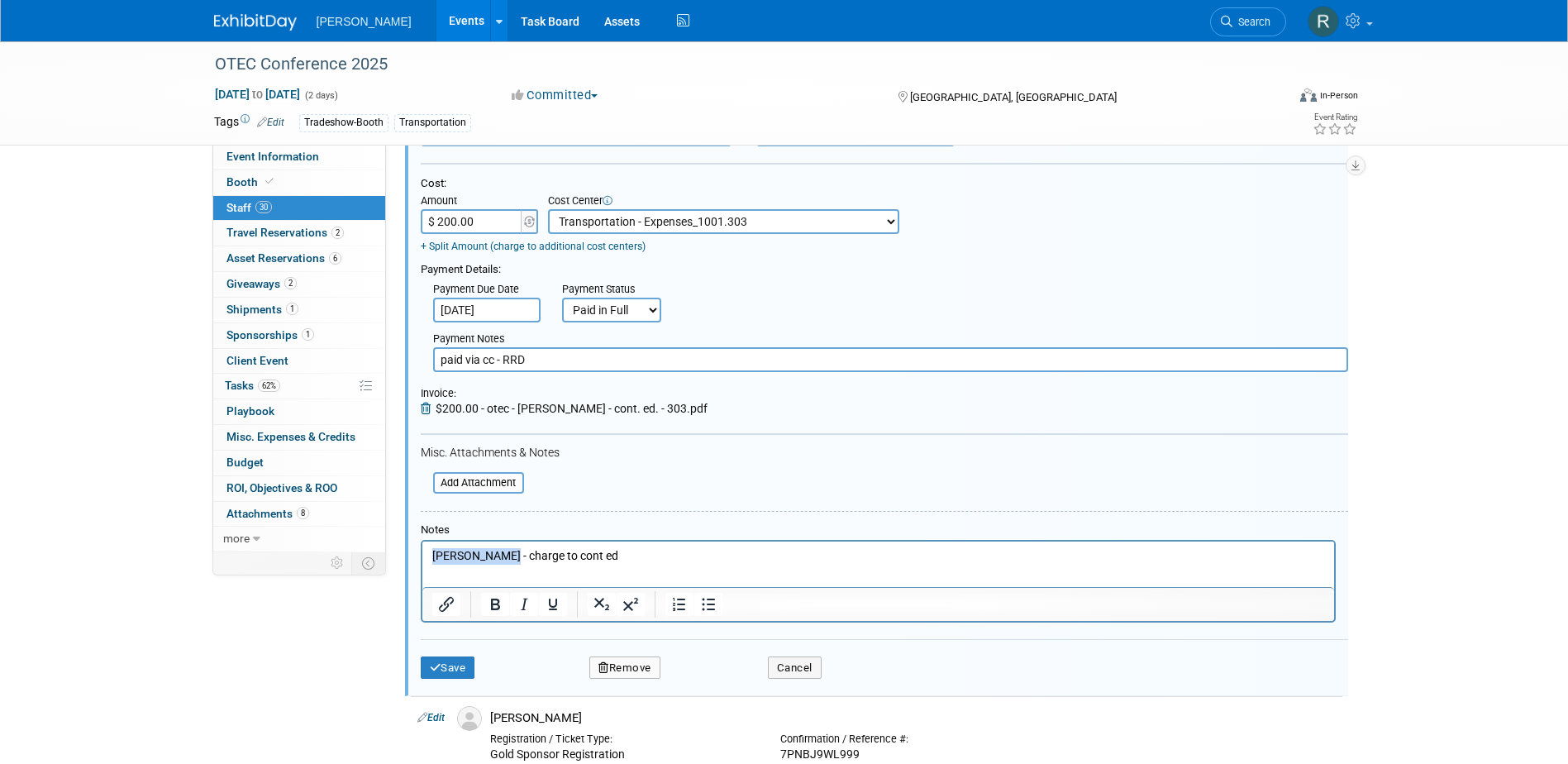
drag, startPoint x: 504, startPoint y: 552, endPoint x: 363, endPoint y: 541, distance: 141.4
click at [421, 541] on html "Tom Creasey - charge to cont ed" at bounding box center [877, 552] width 912 height 23
click at [452, 659] on button "Save" at bounding box center [447, 668] width 55 height 23
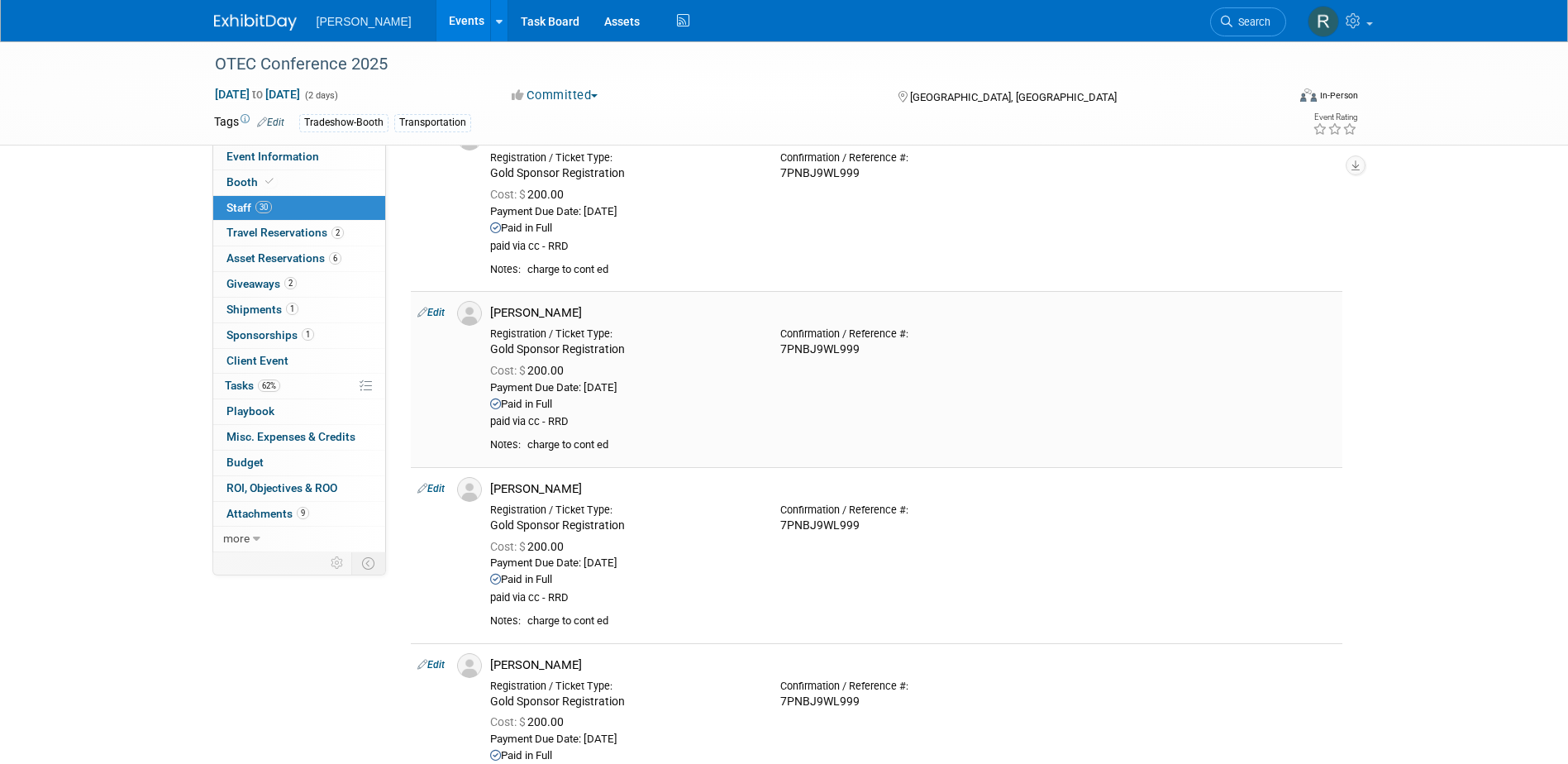
scroll to position [23, 0]
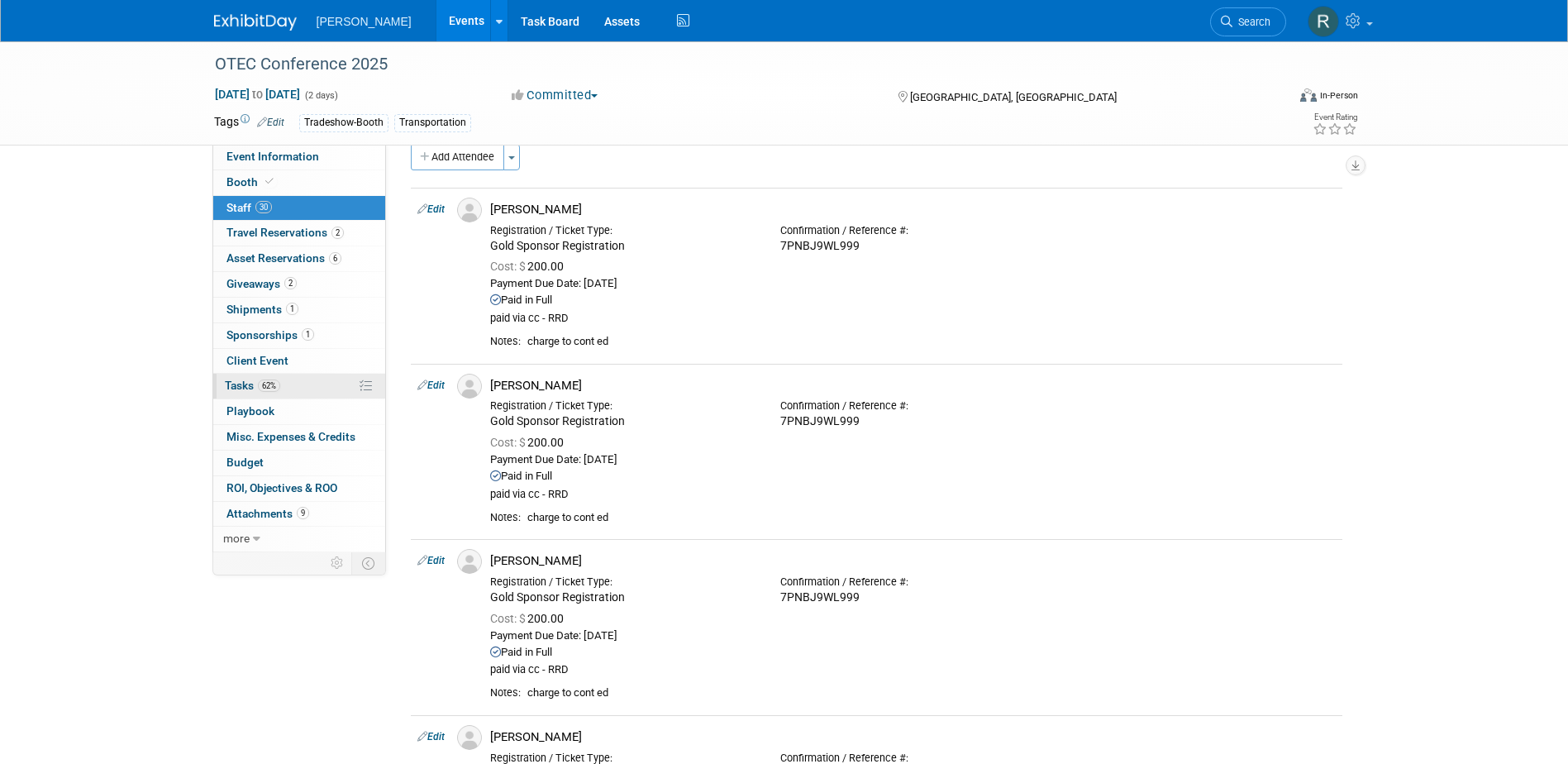
click at [244, 382] on span "Tasks 62%" at bounding box center [253, 385] width 56 height 13
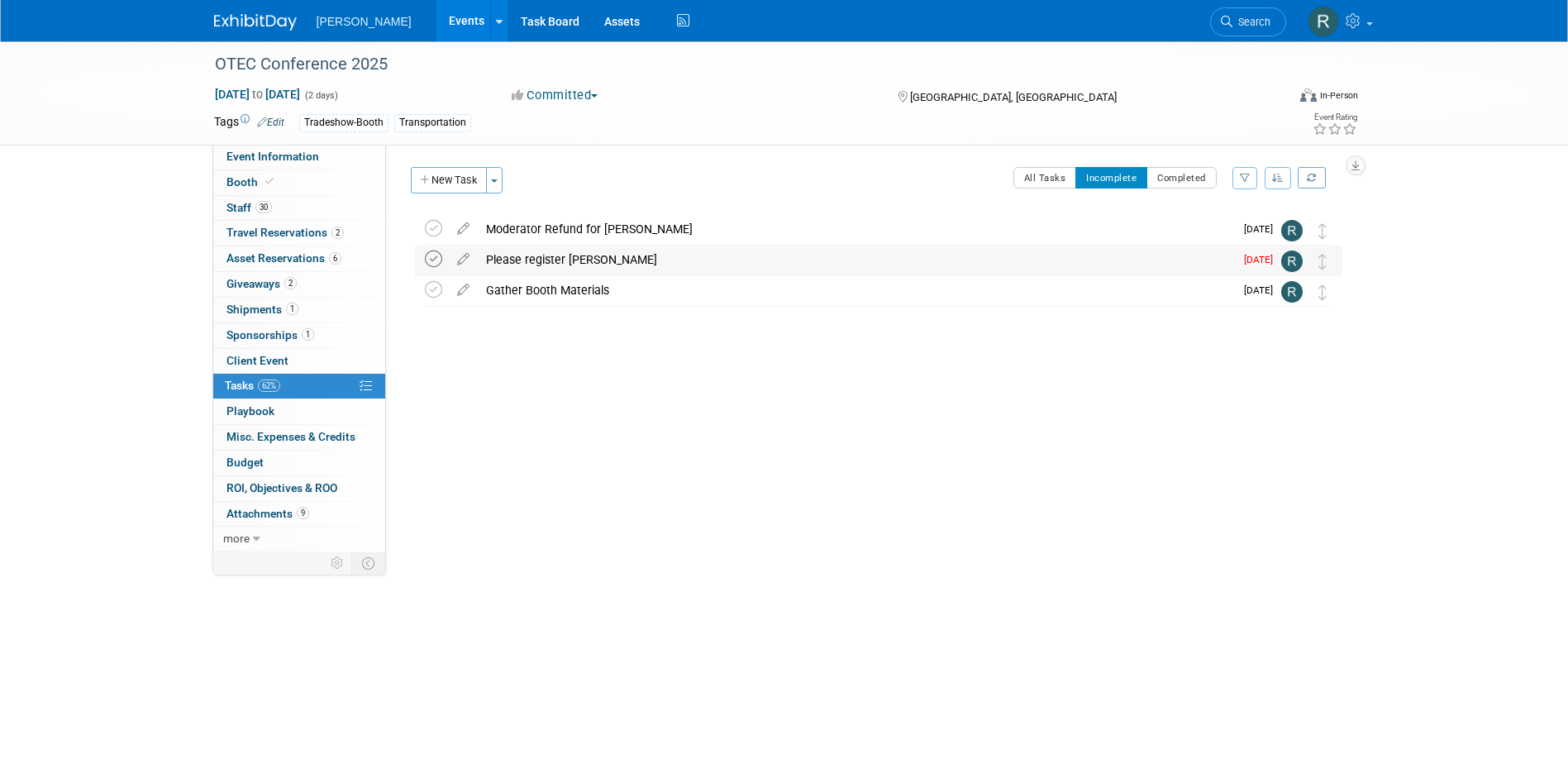
click at [429, 258] on icon at bounding box center [433, 259] width 18 height 18
drag, startPoint x: 252, startPoint y: 212, endPoint x: 513, endPoint y: 284, distance: 270.7
click at [252, 212] on span "Staff 30" at bounding box center [249, 207] width 45 height 13
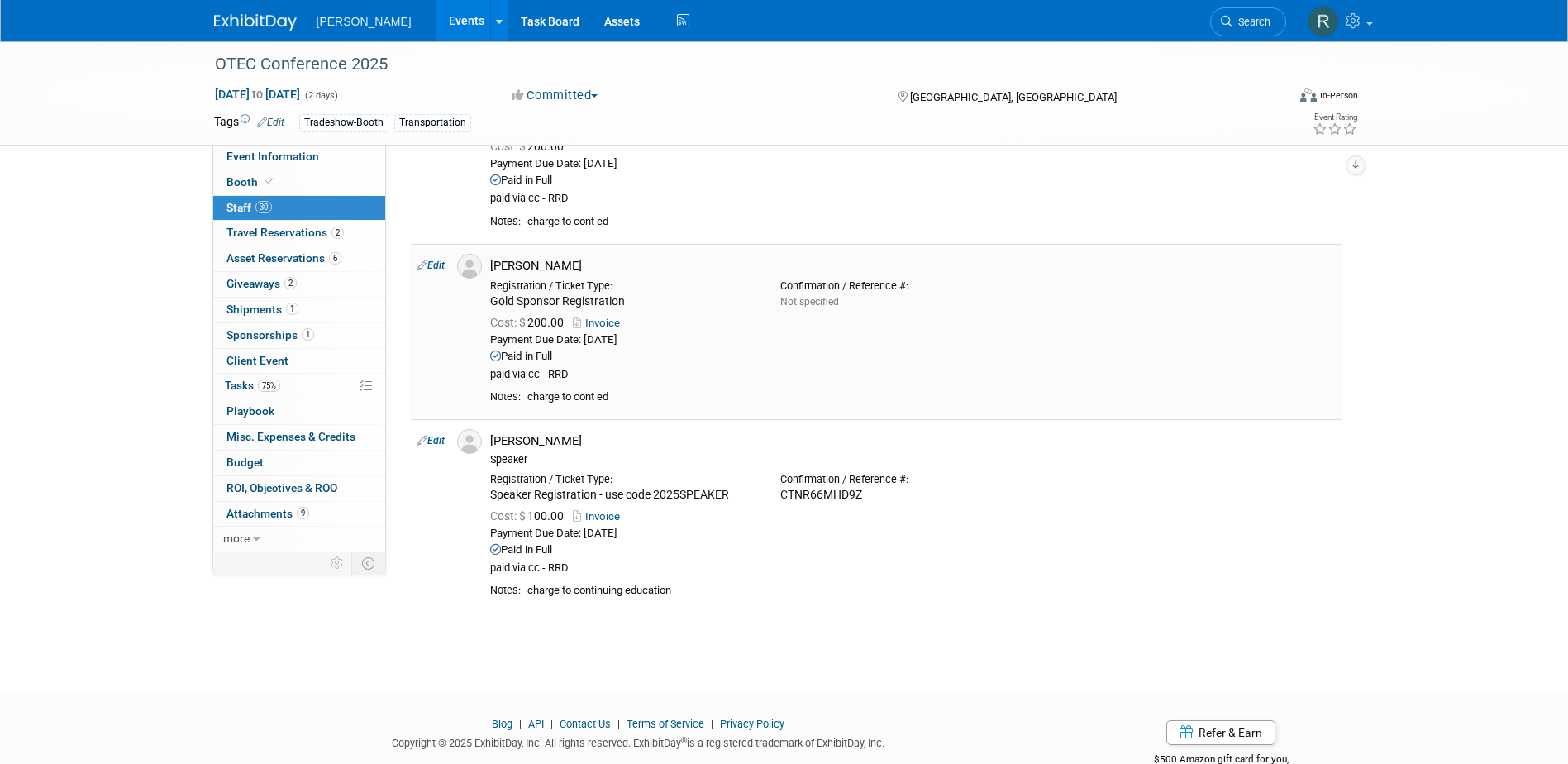
scroll to position [4869, 0]
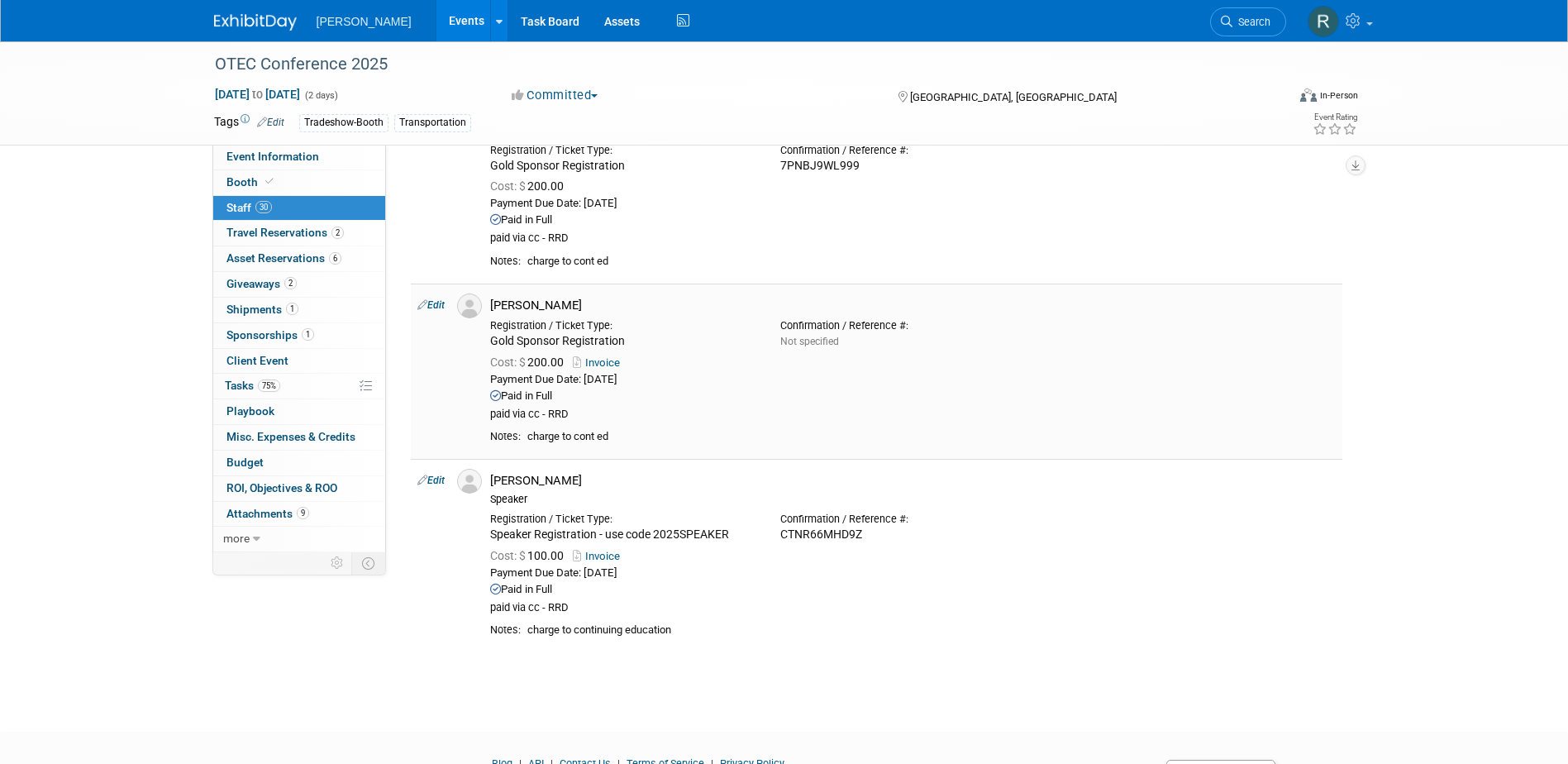
click at [437, 305] on link "Edit" at bounding box center [430, 305] width 27 height 11
select select "ceca4fd3-fec0-4091-a567-73691293a44b"
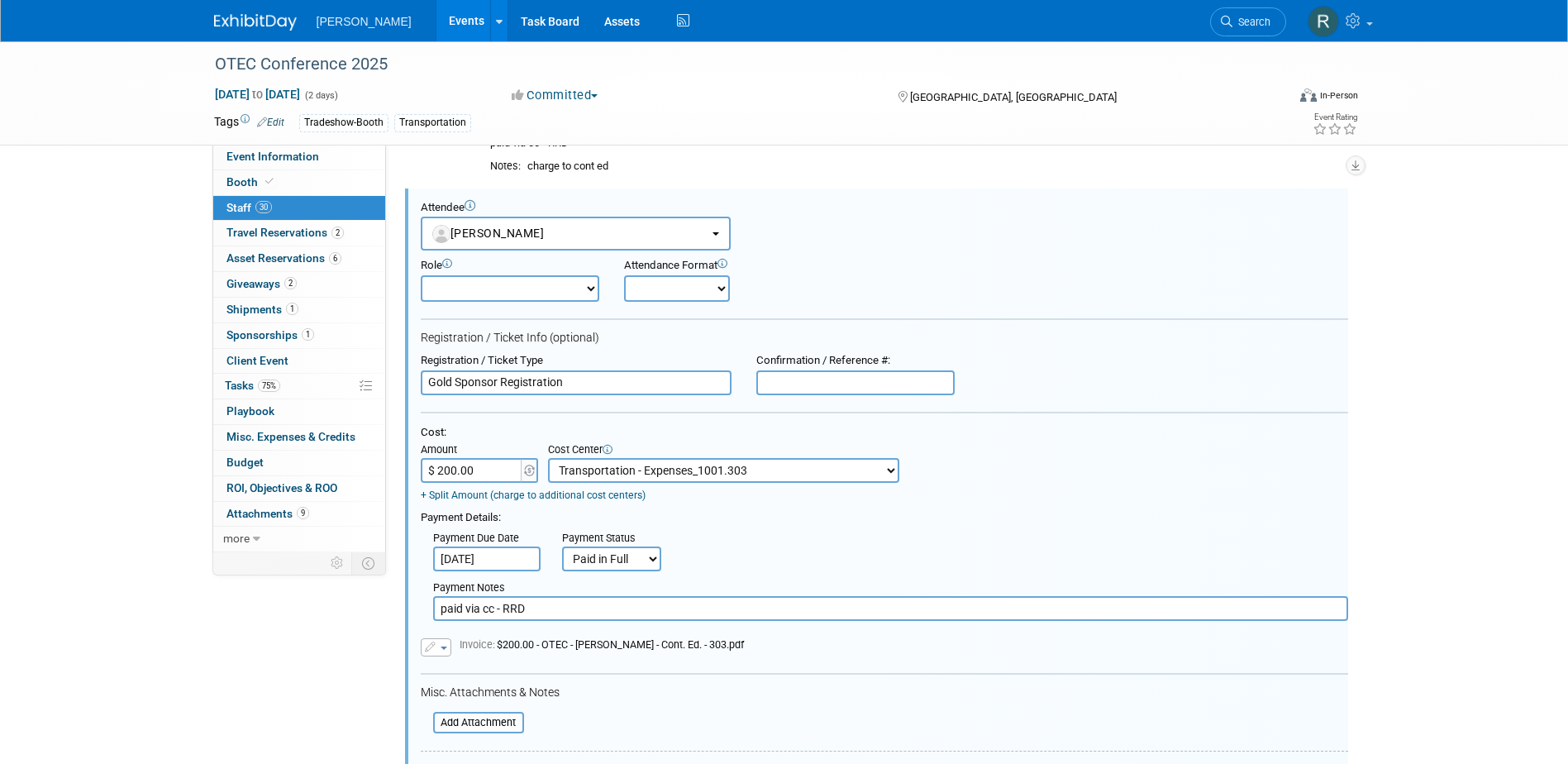
scroll to position [0, 0]
click at [815, 381] on input "text" at bounding box center [855, 382] width 198 height 25
paste input "GYN7Q3T4SJJ"
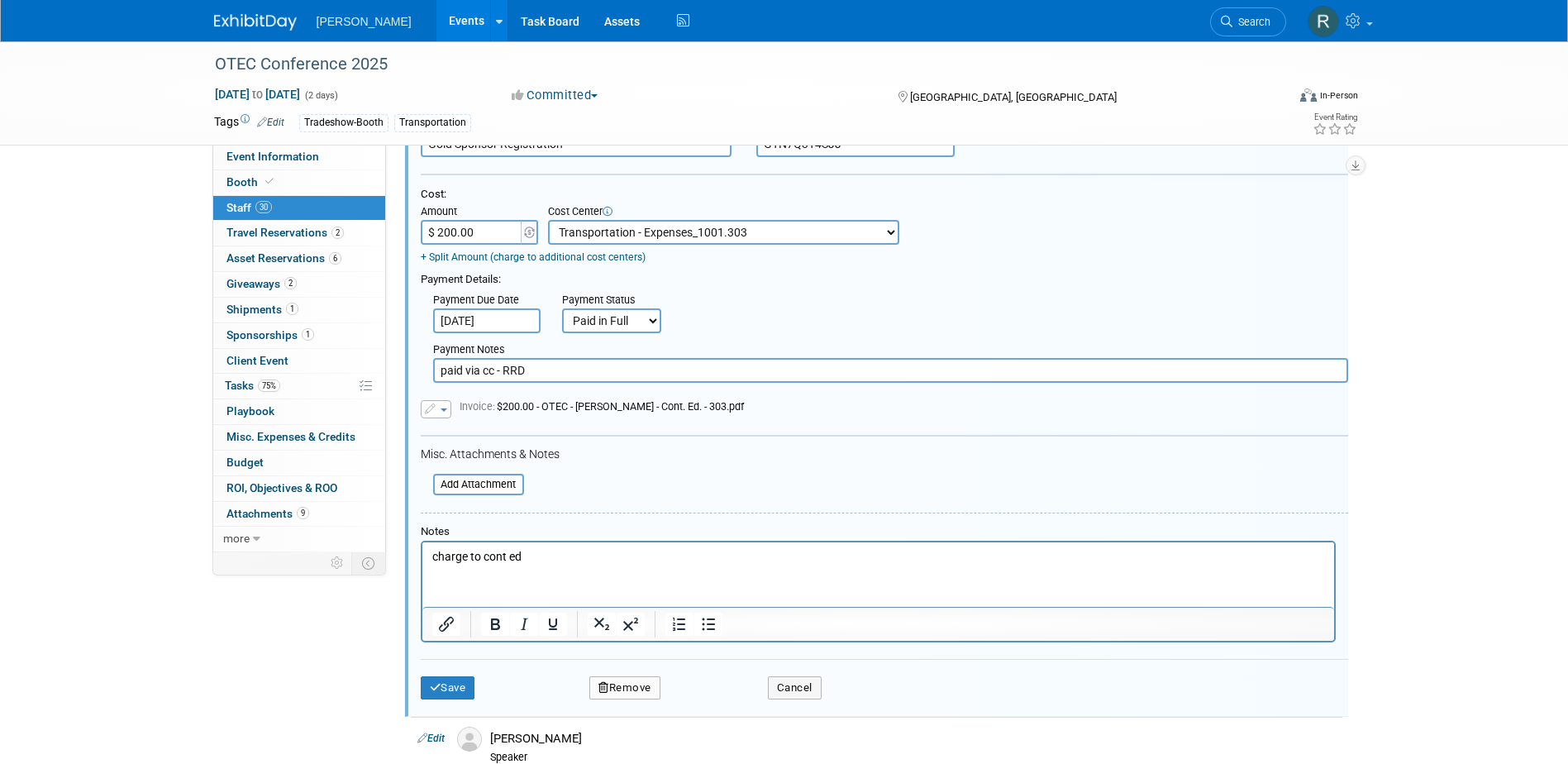
scroll to position [5213, 0]
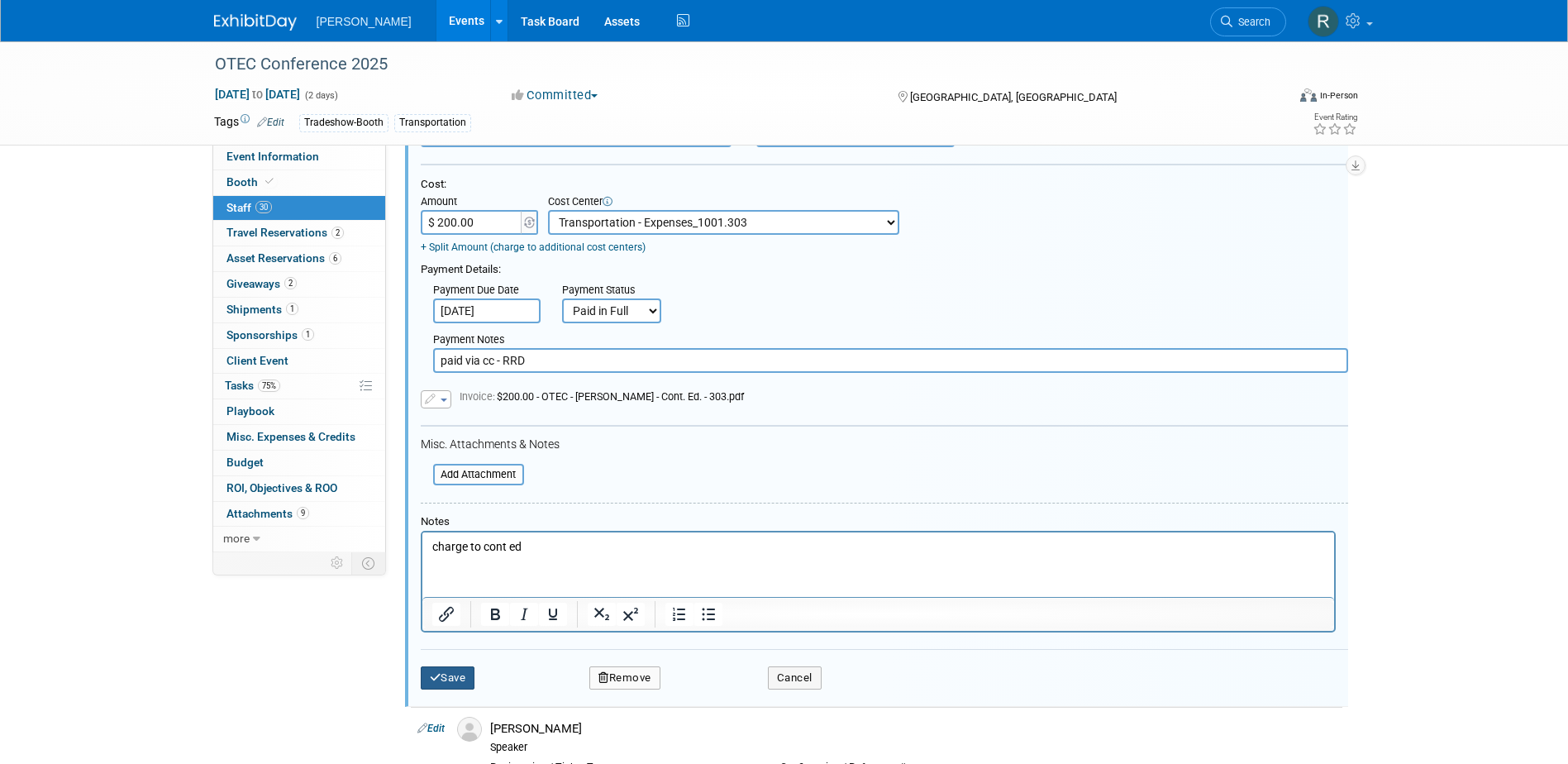
type input "GYN7Q3T4SJJ"
click at [458, 675] on button "Save" at bounding box center [447, 678] width 55 height 23
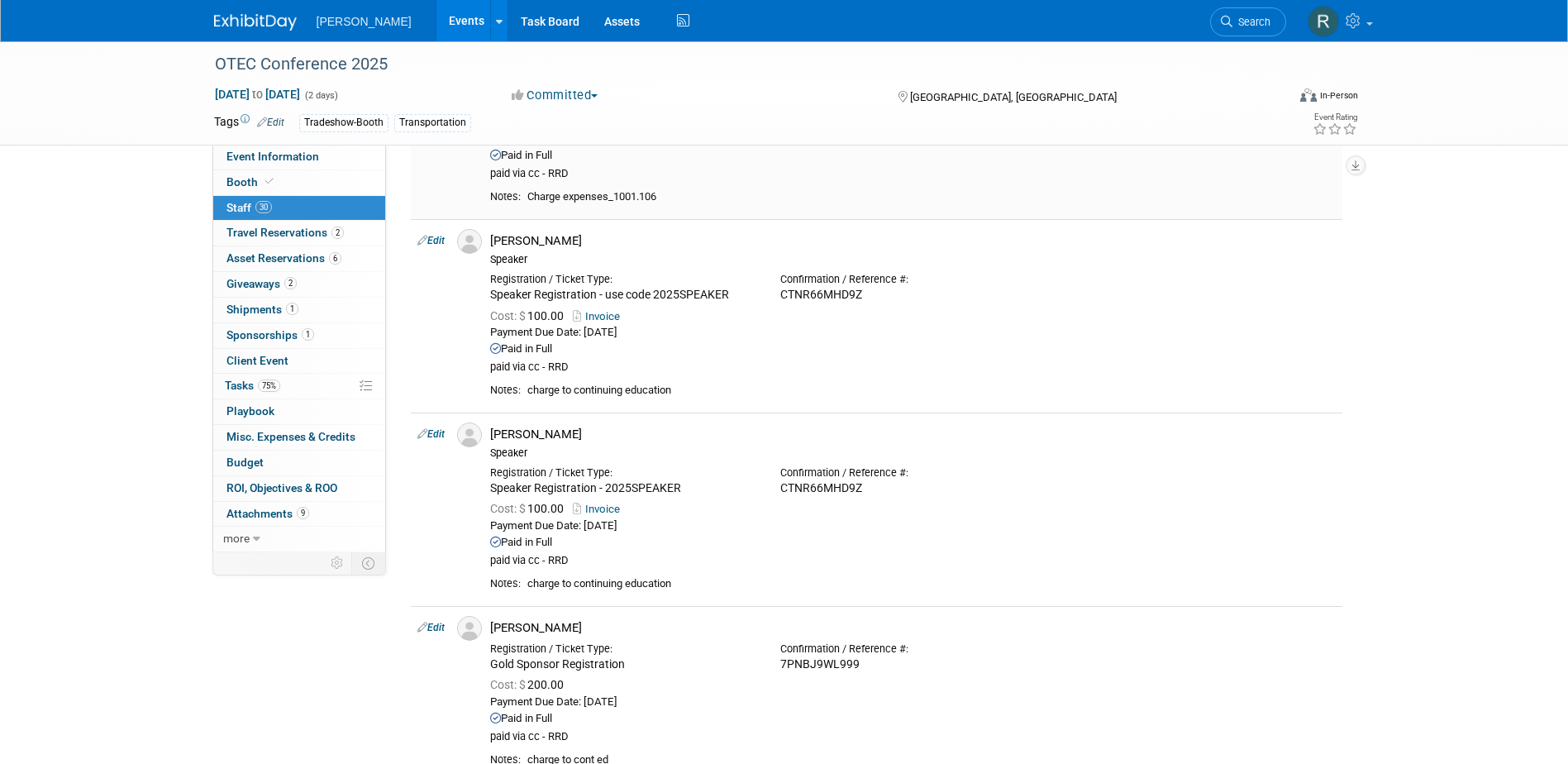
scroll to position [4208, 0]
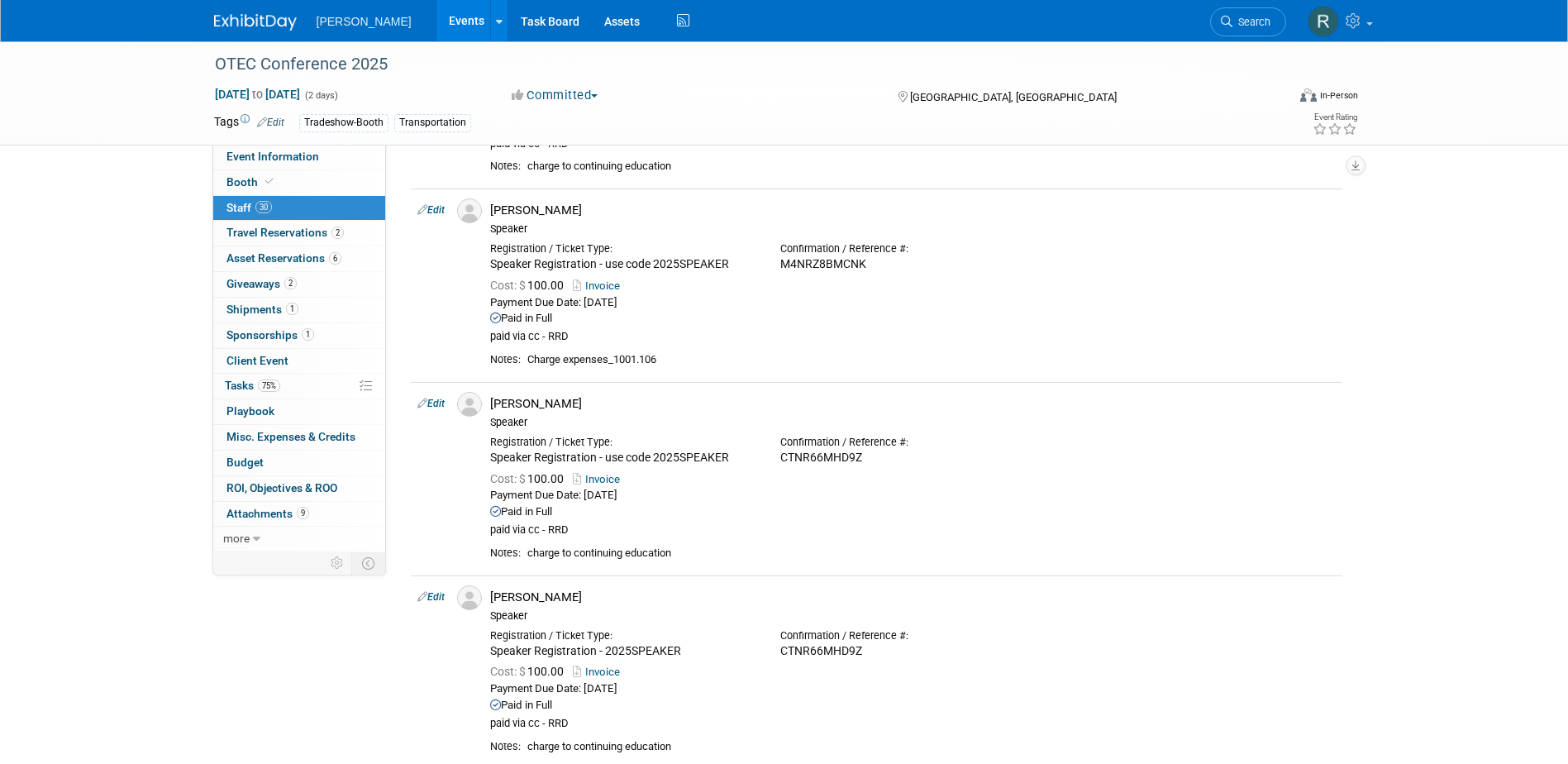
drag, startPoint x: 1243, startPoint y: 19, endPoint x: 1226, endPoint y: 28, distance: 19.2
click at [1243, 19] on span "Search" at bounding box center [1251, 21] width 38 height 12
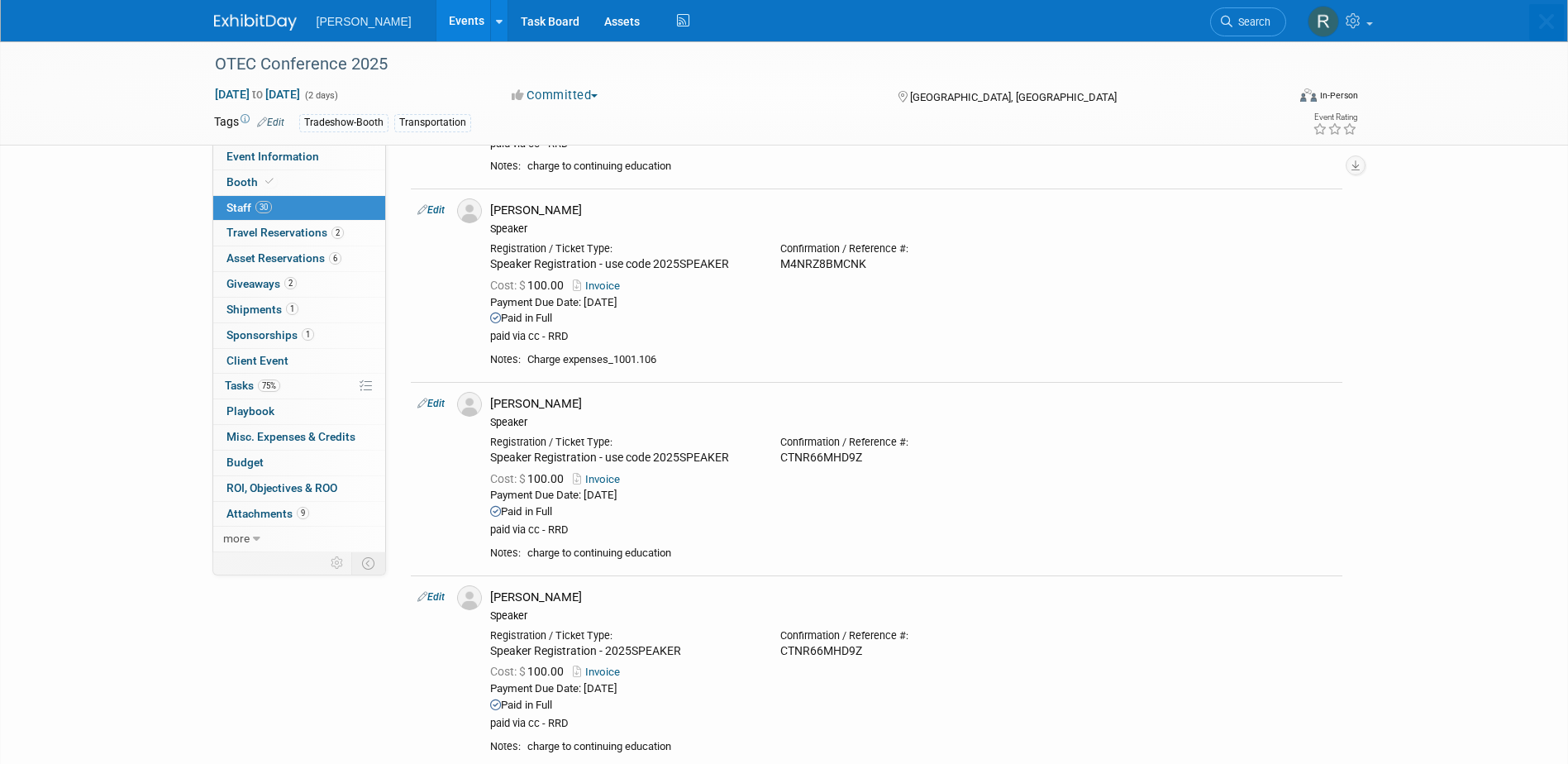
scroll to position [0, 0]
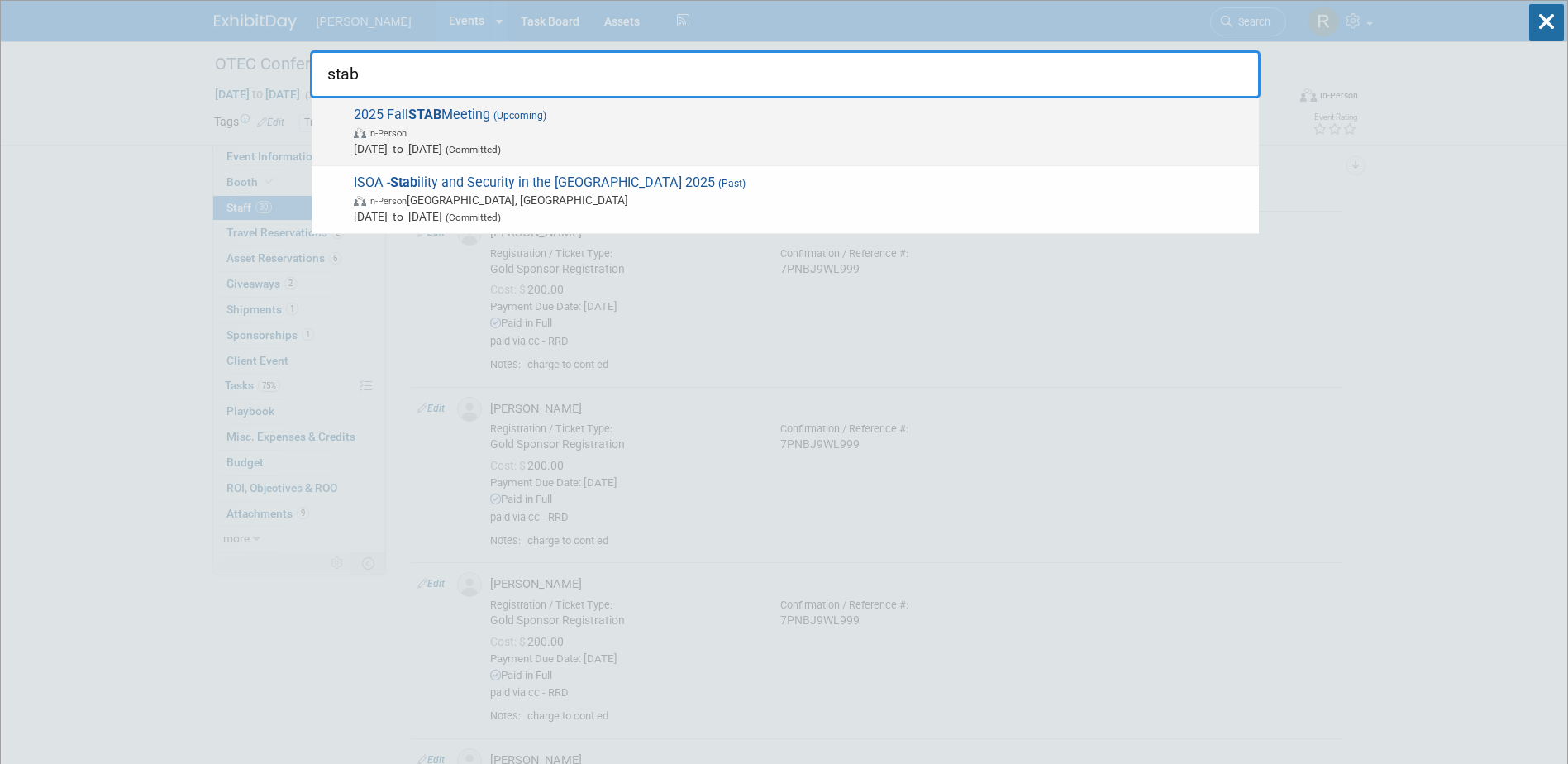
type input "stab"
click at [738, 121] on span "2025 Fall STAB Meeting (Upcoming) In-Person Sep 19, 2025 to Sep 19, 2025 (Commi…" at bounding box center [800, 132] width 902 height 50
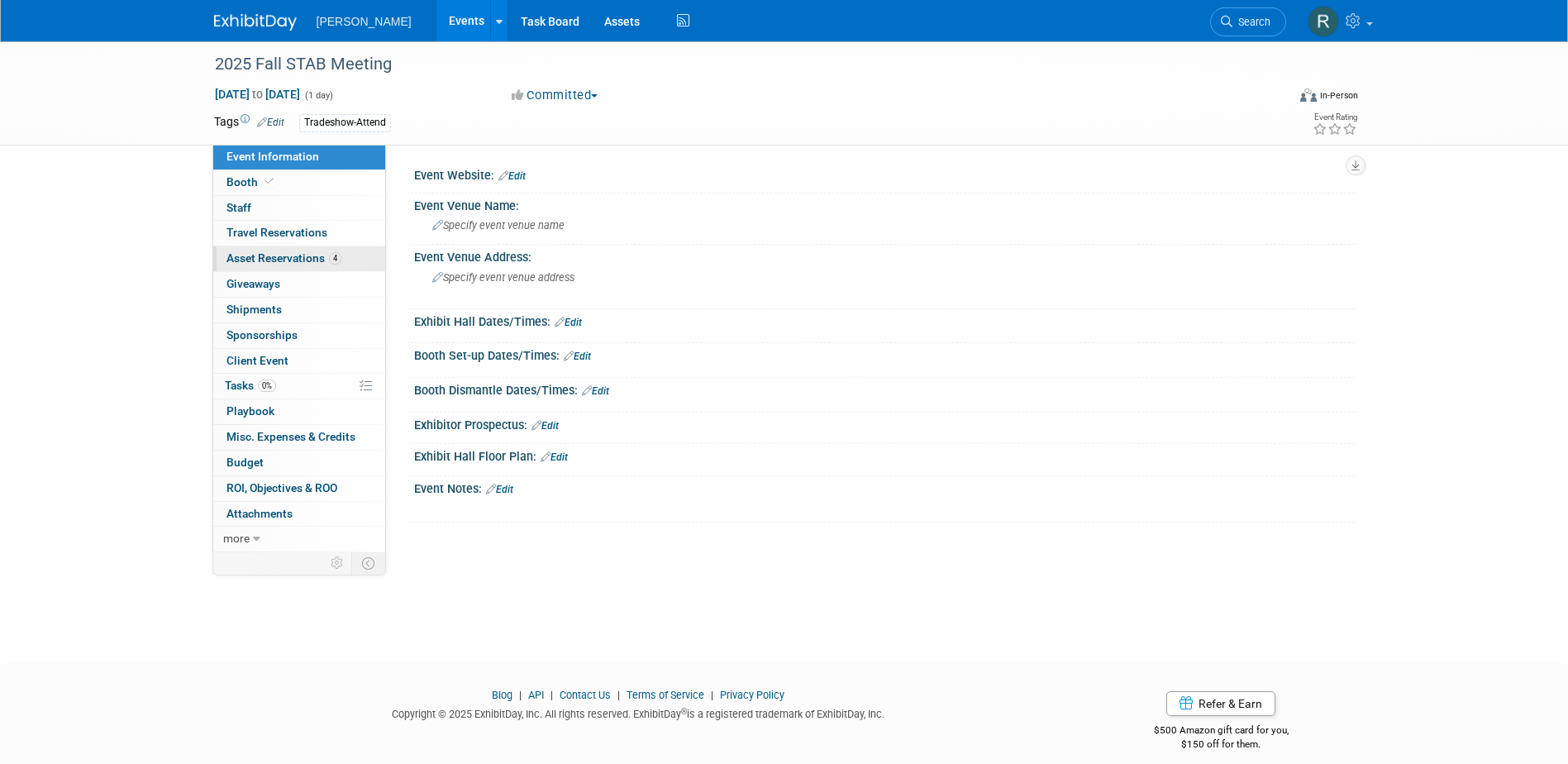
click at [283, 259] on span "Asset Reservations 4" at bounding box center [284, 257] width 115 height 13
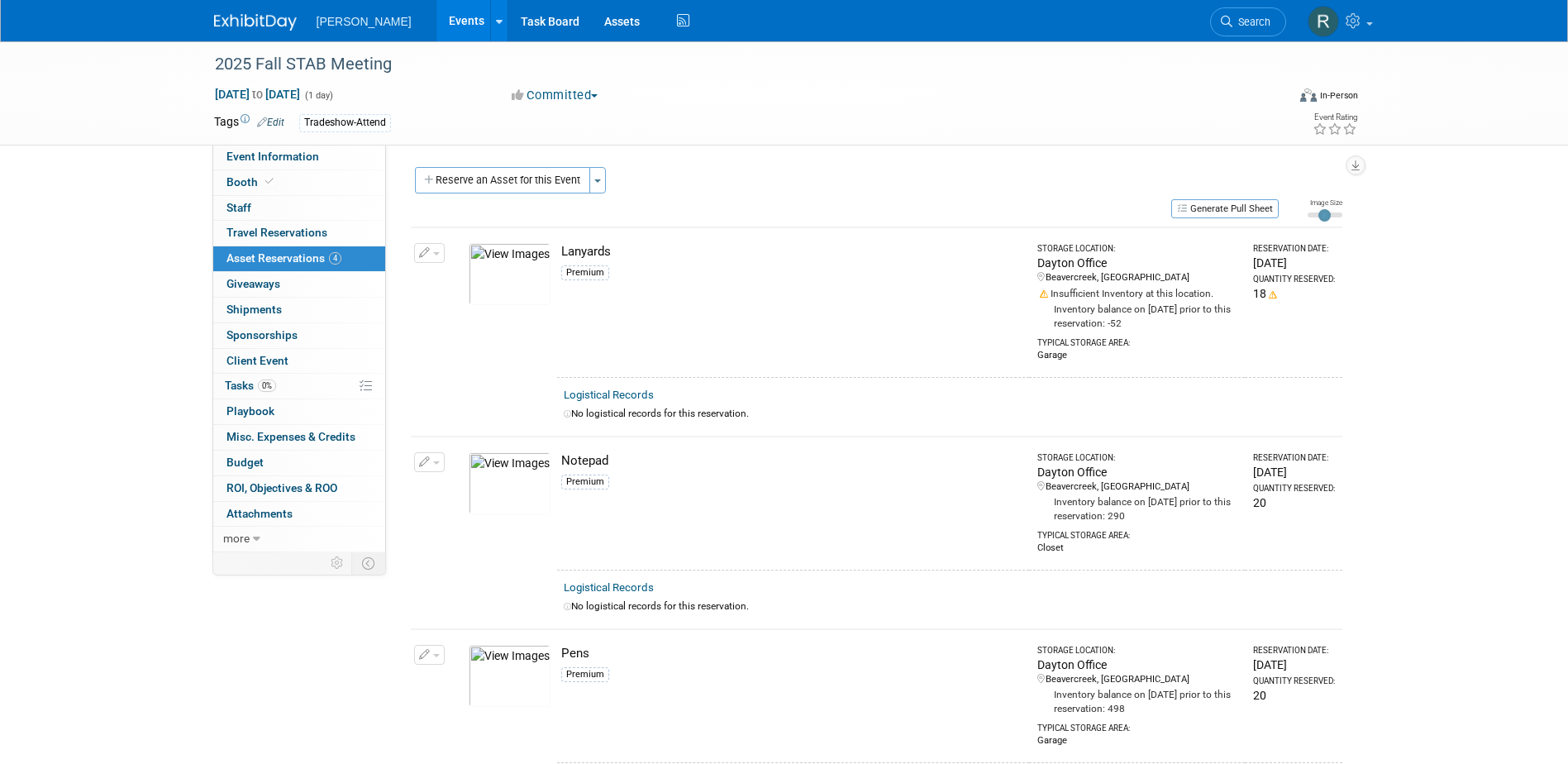
click at [749, 507] on td "Notepad Premium" at bounding box center [793, 503] width 472 height 133
click at [1199, 207] on button "Generate Pull Sheet" at bounding box center [1225, 208] width 107 height 19
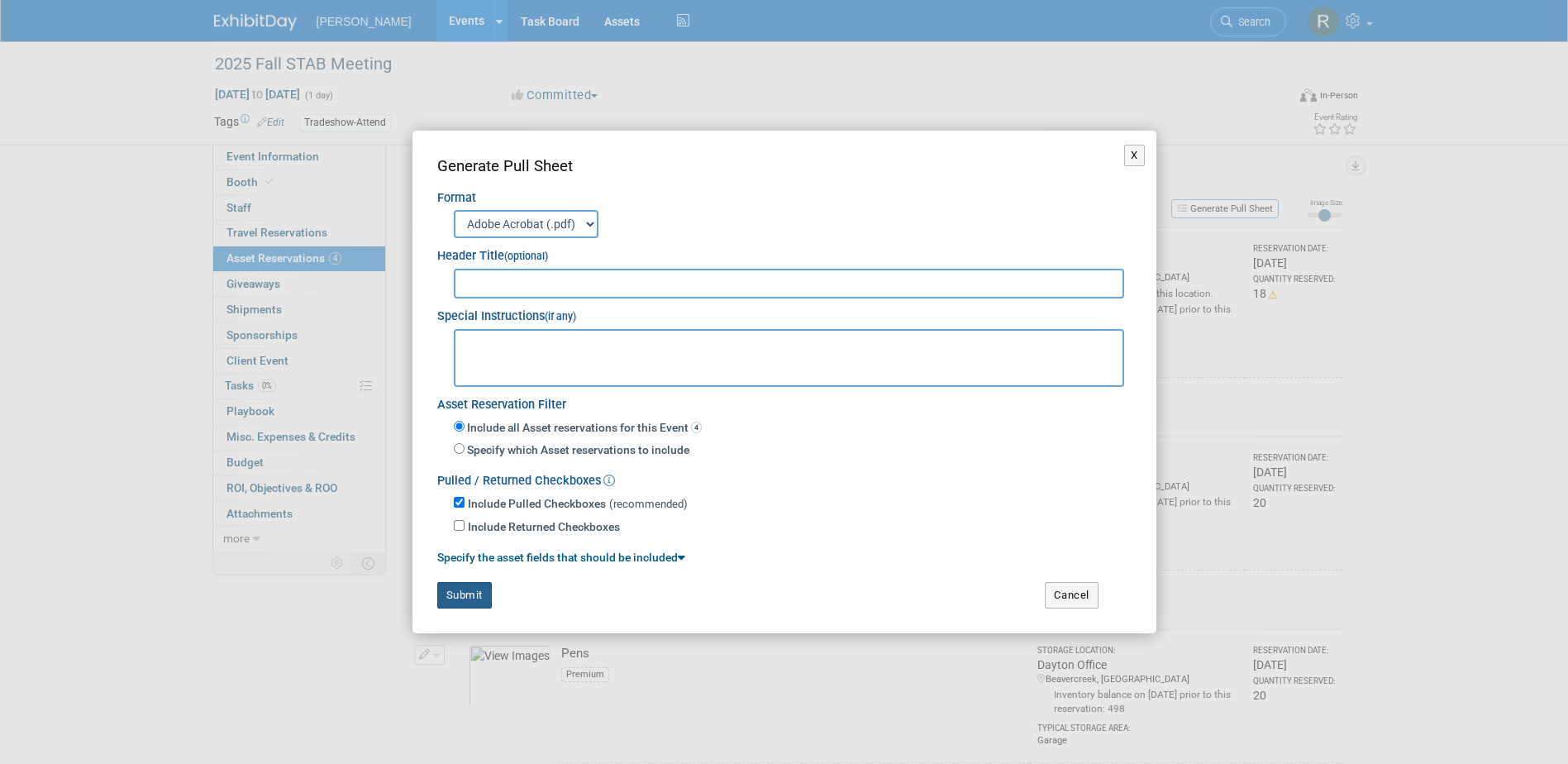
click at [457, 600] on button "Submit" at bounding box center [464, 595] width 55 height 27
